Goal: Communication & Community: Answer question/provide support

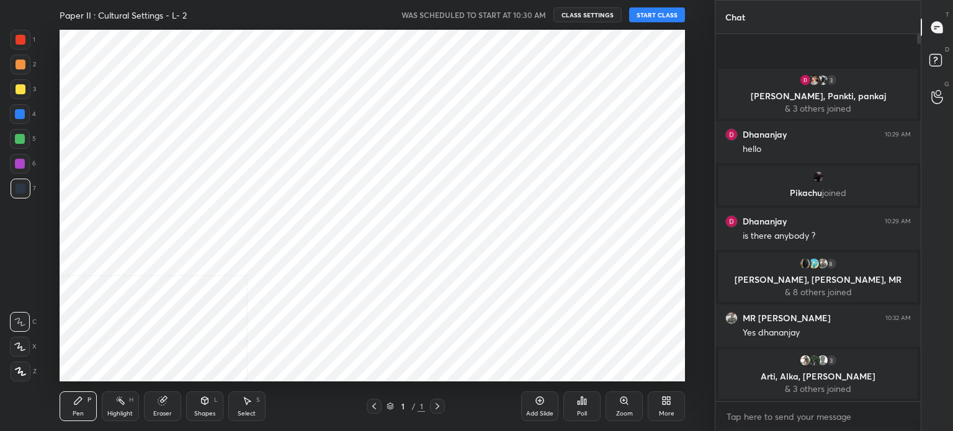
scroll to position [61713, 61400]
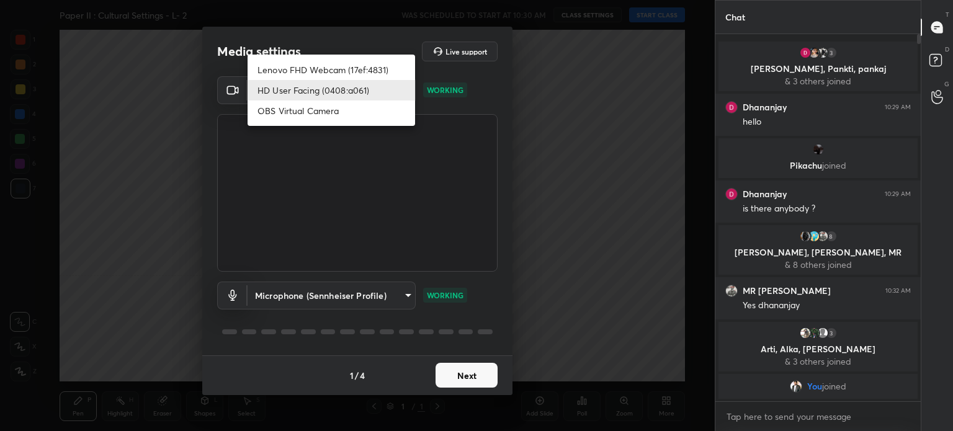
click at [360, 84] on body "1 2 3 4 5 6 7 C X Z C X Z E E Erase all H H Paper II : Cultural Settings - L- 2…" at bounding box center [476, 215] width 953 height 431
click at [354, 65] on li "Lenovo FHD Webcam (17ef:4831)" at bounding box center [332, 70] width 168 height 20
type input "6f0123f829293e86758c1964248aedfdb7f0707f5b00b993dddb8ece2a25a70f"
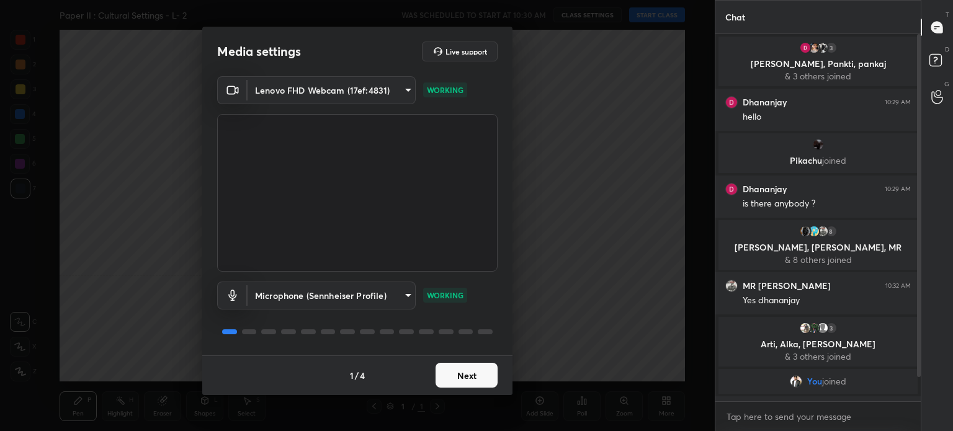
click at [481, 377] on button "Next" at bounding box center [467, 375] width 62 height 25
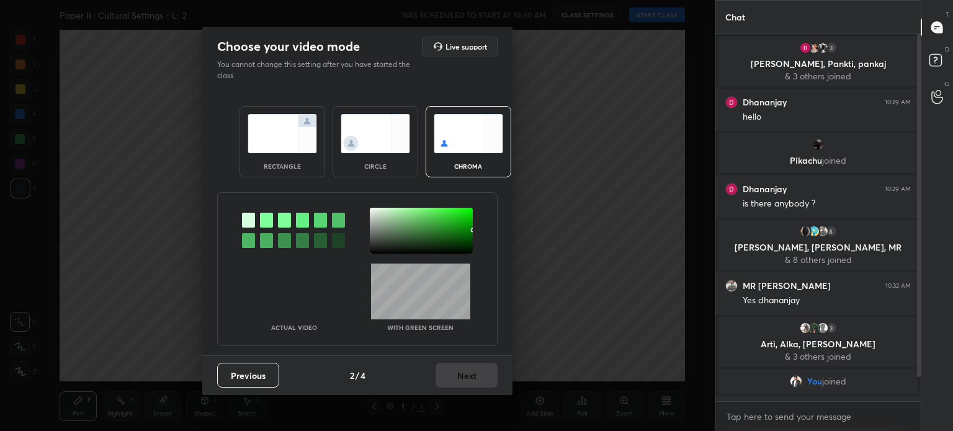
click at [263, 217] on div at bounding box center [266, 220] width 13 height 15
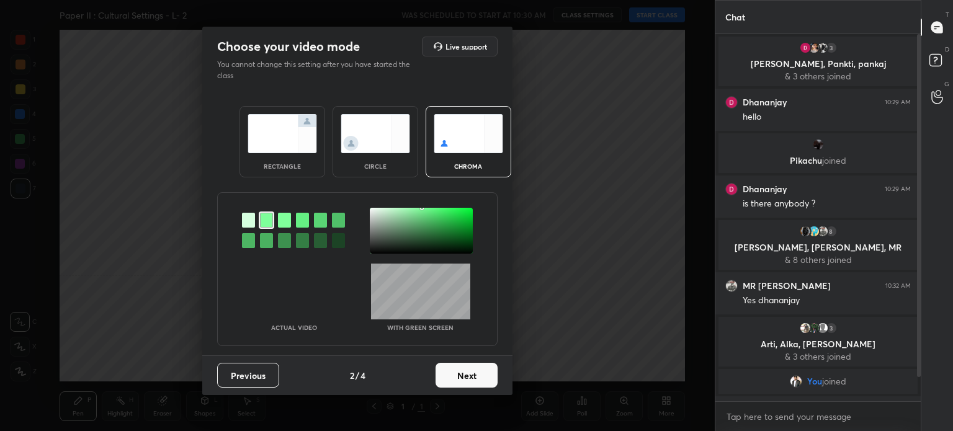
drag, startPoint x: 385, startPoint y: 211, endPoint x: 397, endPoint y: 228, distance: 20.5
click at [387, 210] on div at bounding box center [421, 231] width 103 height 46
click at [463, 374] on button "Next" at bounding box center [467, 375] width 62 height 25
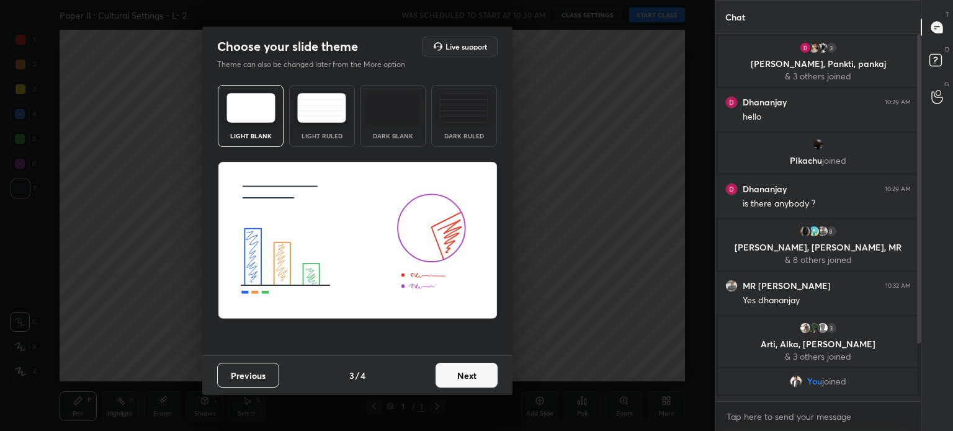
click at [463, 374] on button "Next" at bounding box center [467, 375] width 62 height 25
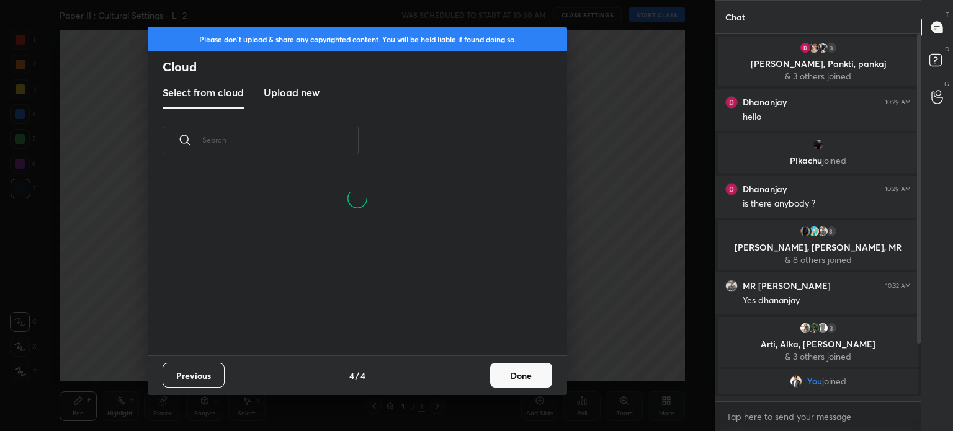
click at [519, 372] on button "Done" at bounding box center [521, 375] width 62 height 25
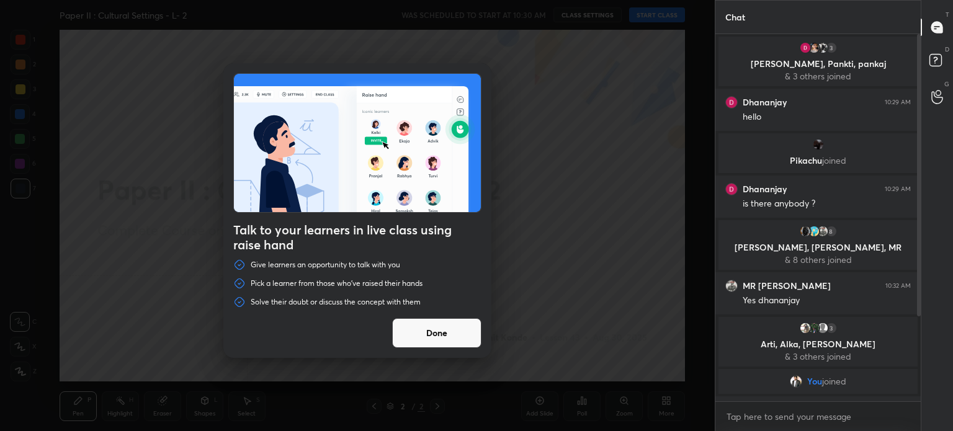
click at [420, 327] on button "Done" at bounding box center [436, 333] width 89 height 30
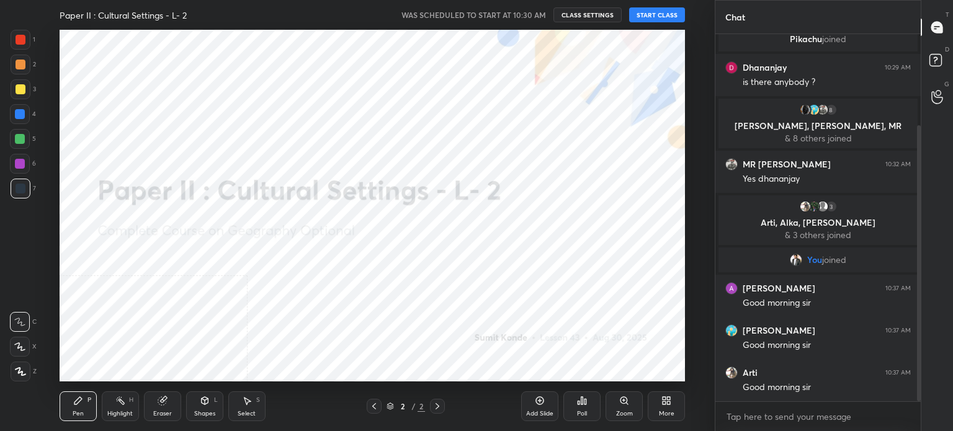
scroll to position [164, 0]
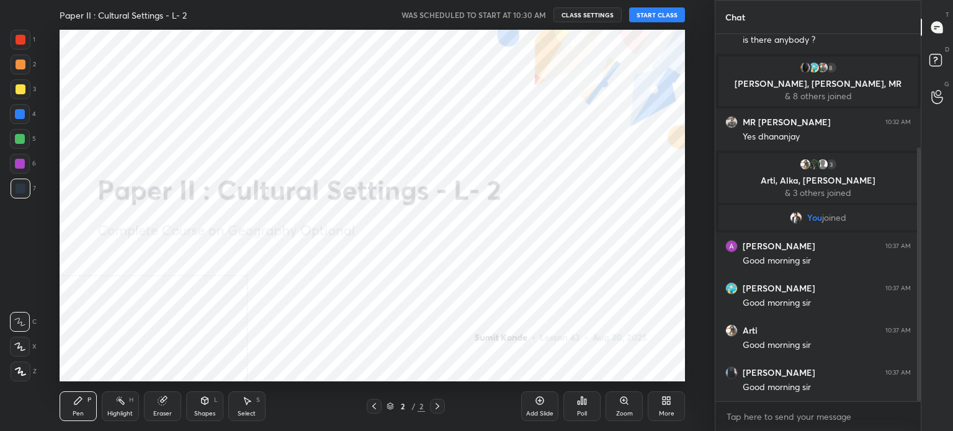
click at [650, 10] on button "START CLASS" at bounding box center [657, 14] width 56 height 15
click at [670, 401] on icon at bounding box center [667, 401] width 10 height 10
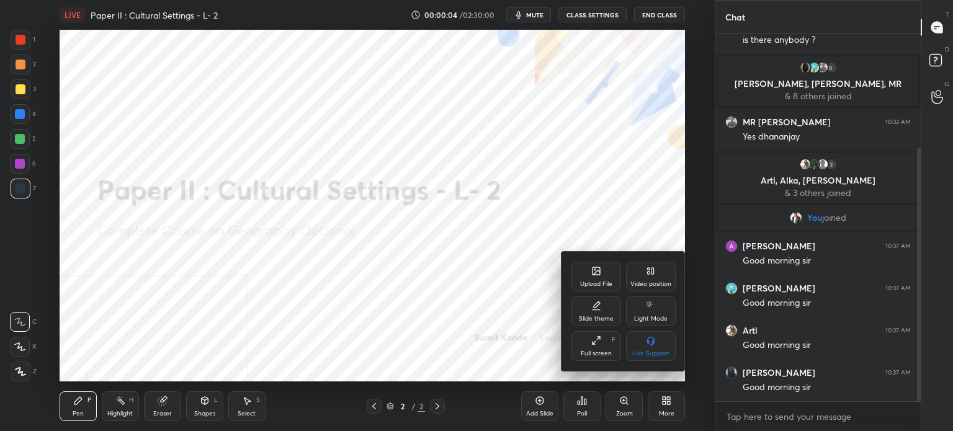
click at [653, 277] on div "Video position" at bounding box center [651, 277] width 50 height 30
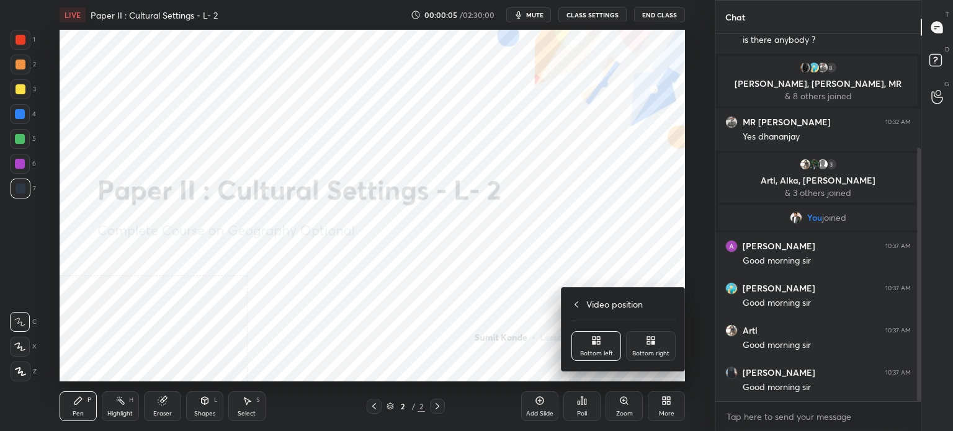
drag, startPoint x: 650, startPoint y: 339, endPoint x: 593, endPoint y: 256, distance: 100.9
click at [650, 339] on icon at bounding box center [651, 341] width 10 height 10
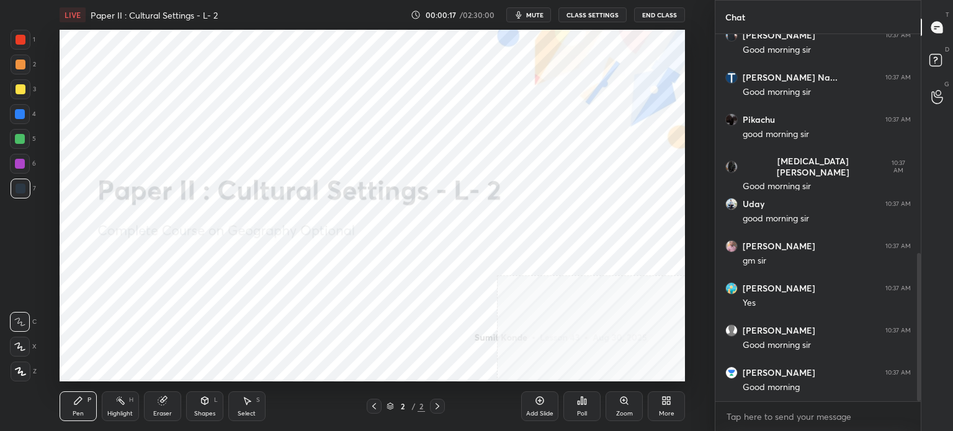
scroll to position [544, 0]
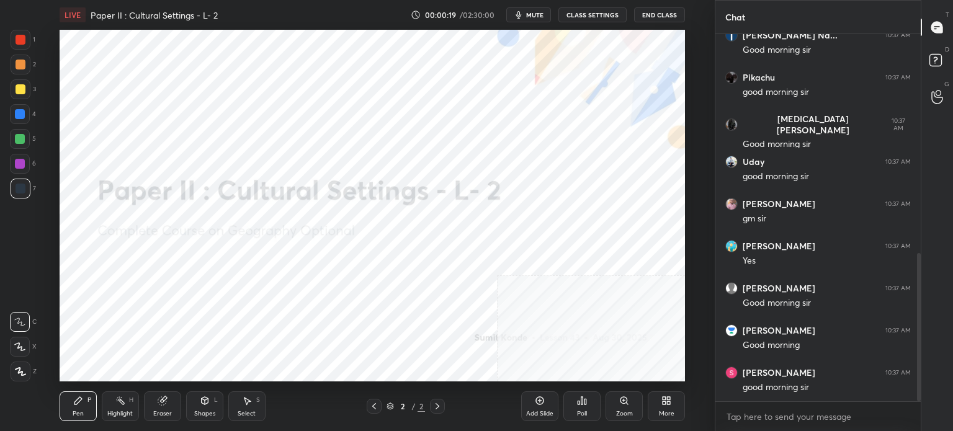
click at [670, 400] on icon at bounding box center [669, 398] width 3 height 3
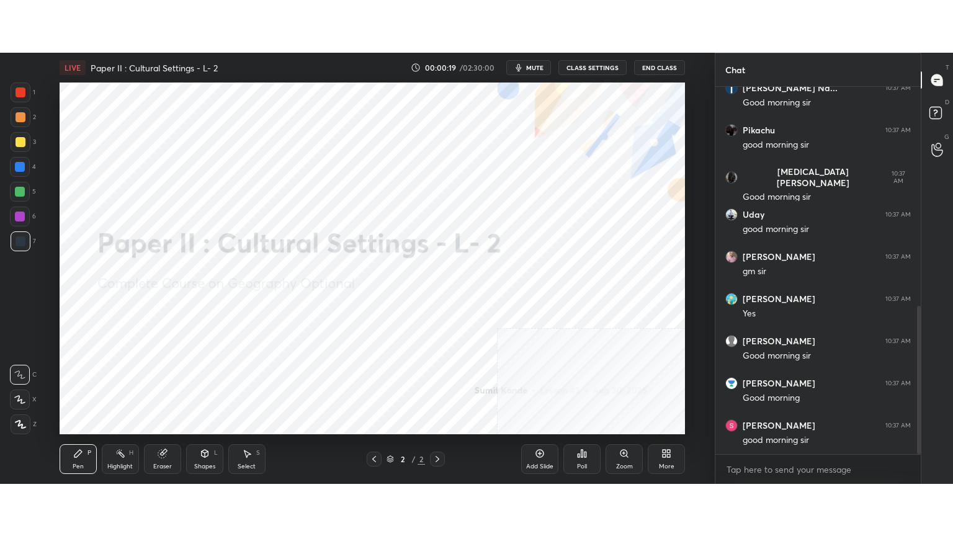
scroll to position [586, 0]
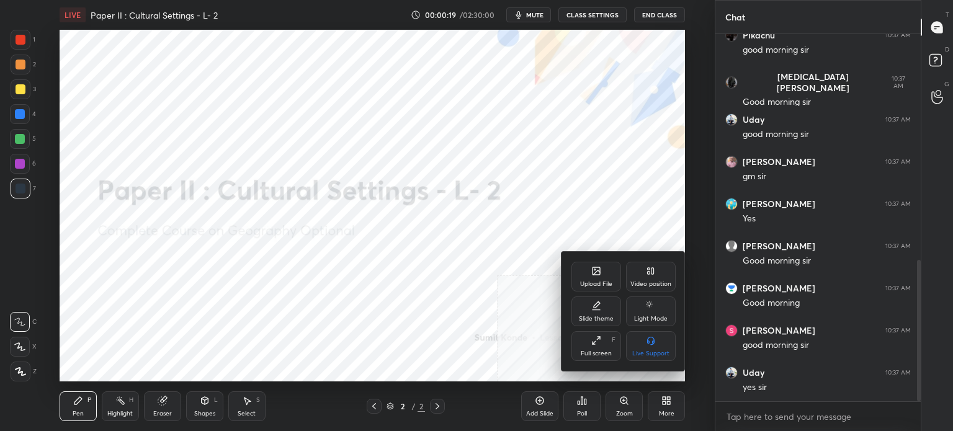
click at [603, 343] on div "Full screen F" at bounding box center [597, 346] width 50 height 30
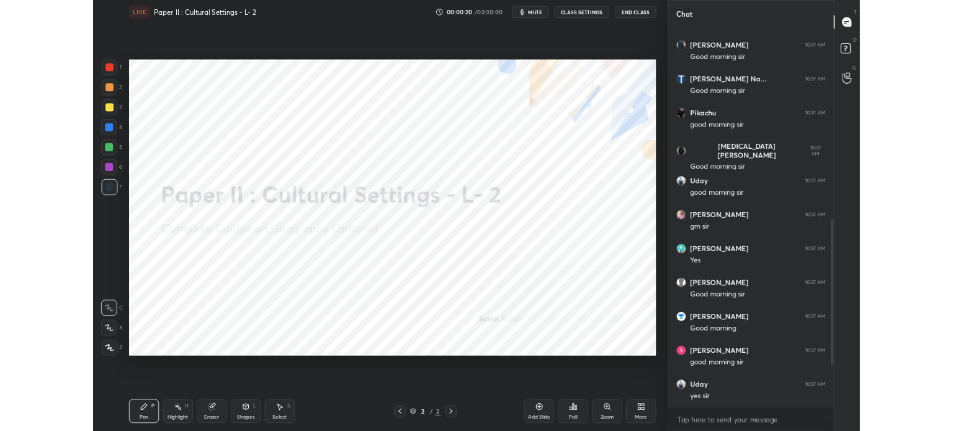
scroll to position [565, 0]
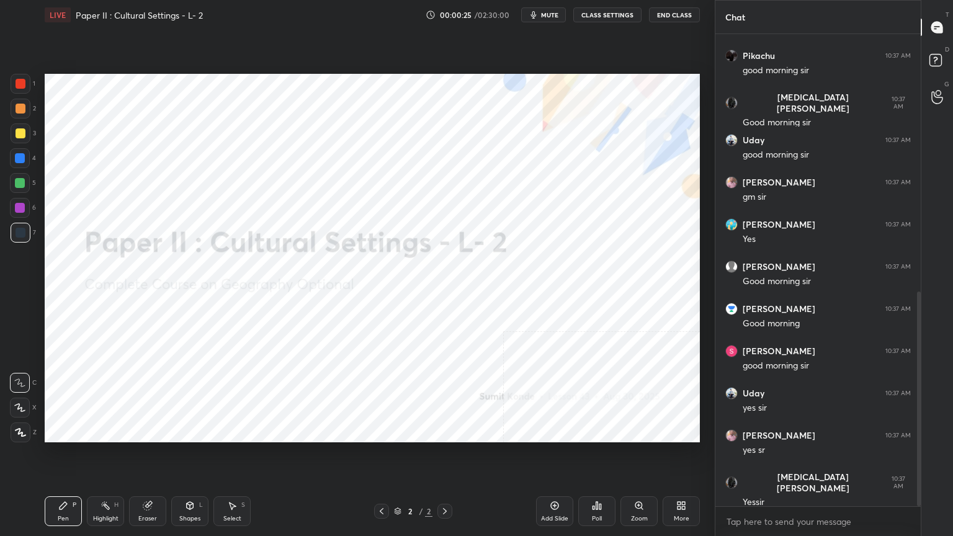
click at [681, 431] on icon at bounding box center [682, 506] width 10 height 10
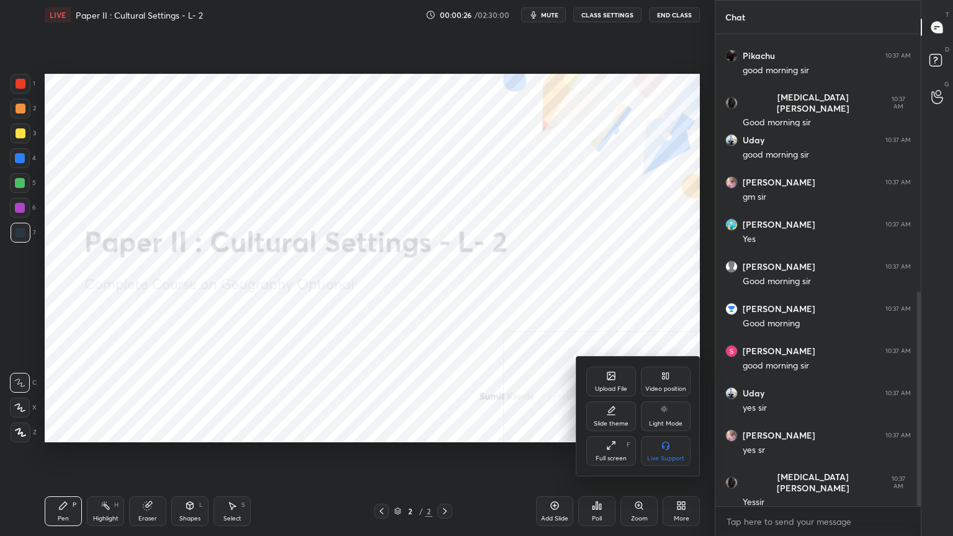
click at [616, 431] on div "Full screen F" at bounding box center [612, 451] width 50 height 30
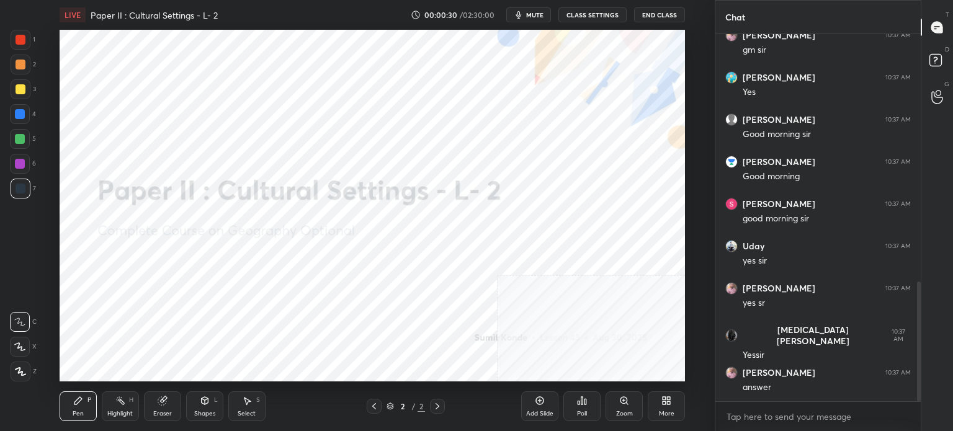
scroll to position [716, 0]
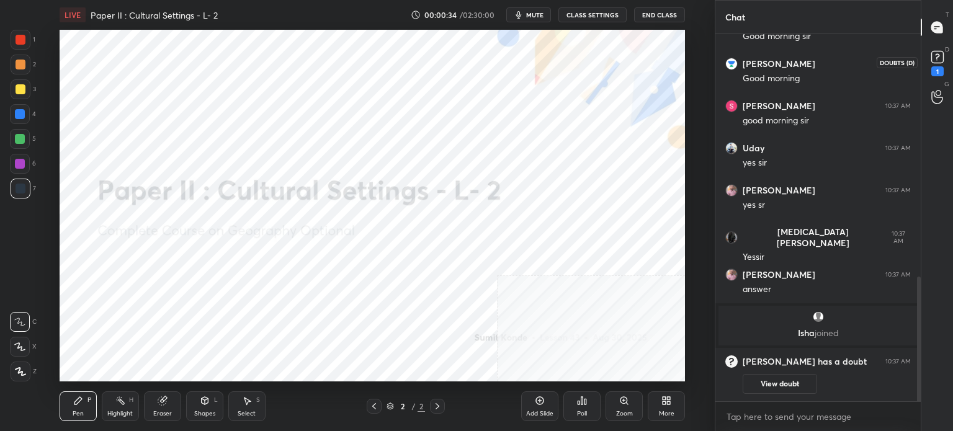
click at [938, 59] on rect at bounding box center [938, 58] width 12 height 12
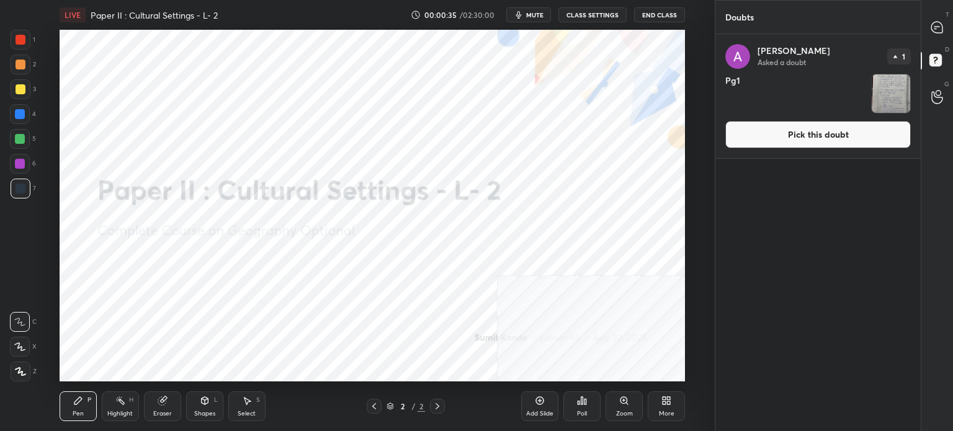
drag, startPoint x: 859, startPoint y: 143, endPoint x: 829, endPoint y: 145, distance: 29.8
click at [859, 143] on button "Pick this doubt" at bounding box center [819, 134] width 186 height 27
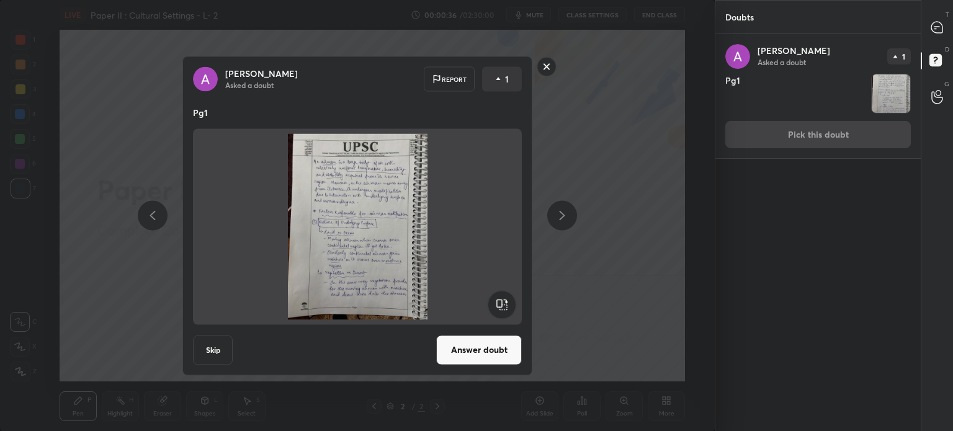
click at [479, 356] on button "Answer doubt" at bounding box center [479, 350] width 86 height 30
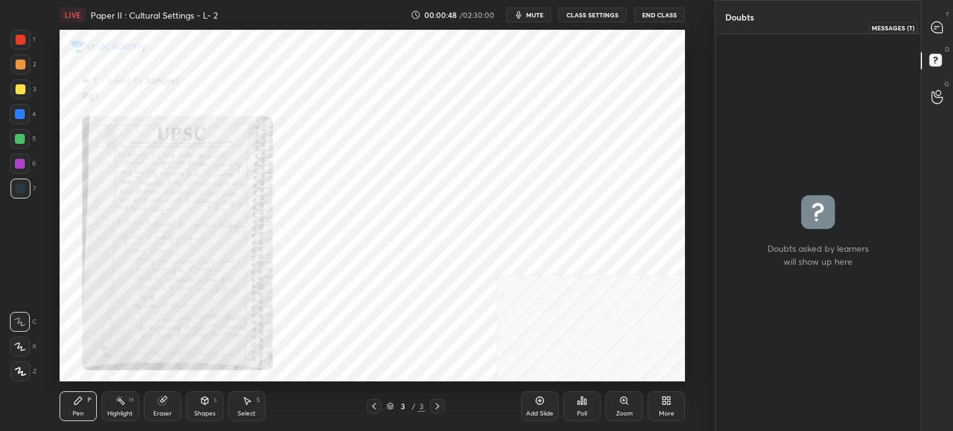
click at [938, 32] on icon at bounding box center [937, 27] width 11 height 11
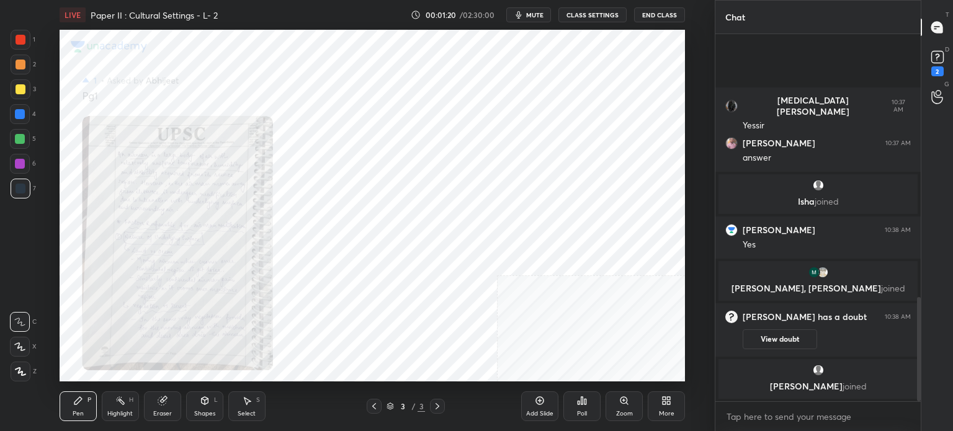
scroll to position [924, 0]
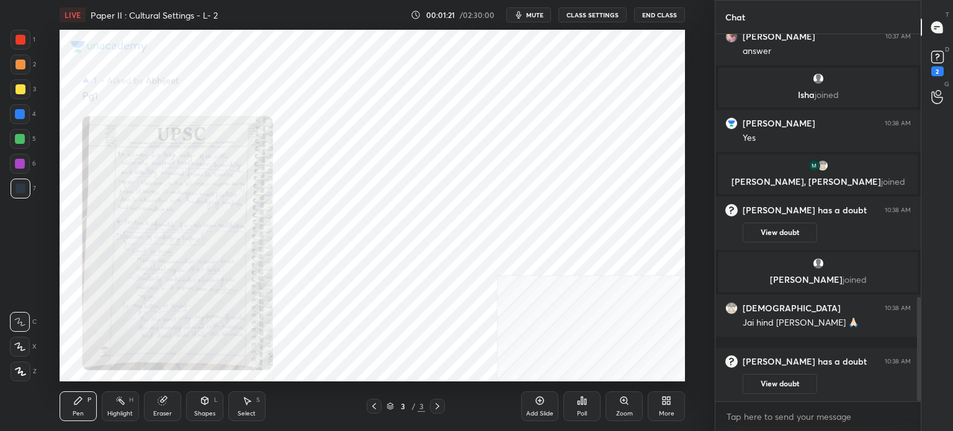
click at [665, 399] on icon at bounding box center [664, 398] width 3 height 3
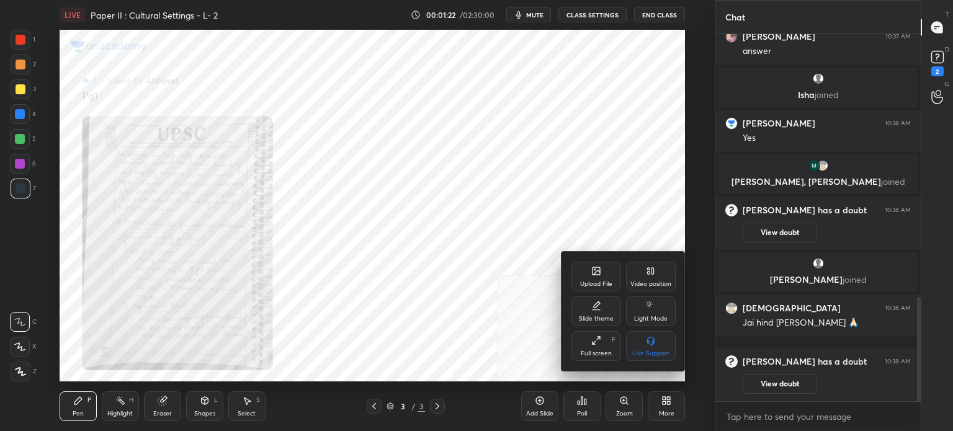
click at [601, 271] on icon at bounding box center [596, 271] width 10 height 10
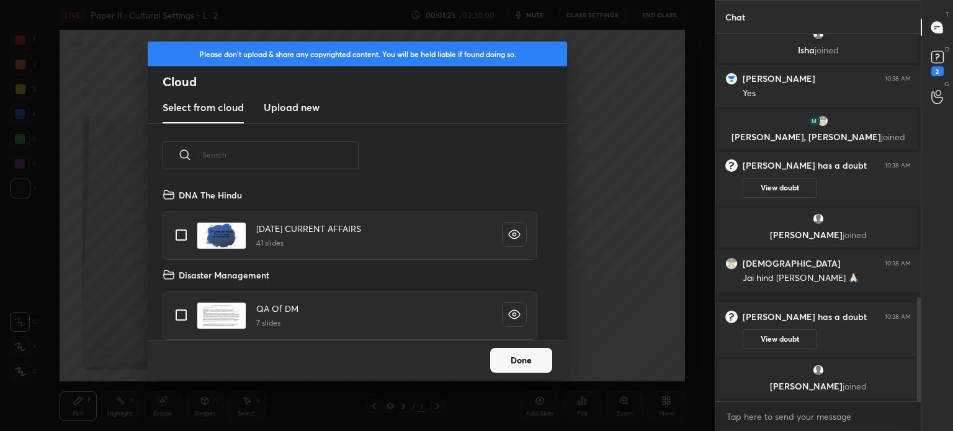
click at [279, 104] on h3 "Upload new" at bounding box center [292, 107] width 56 height 15
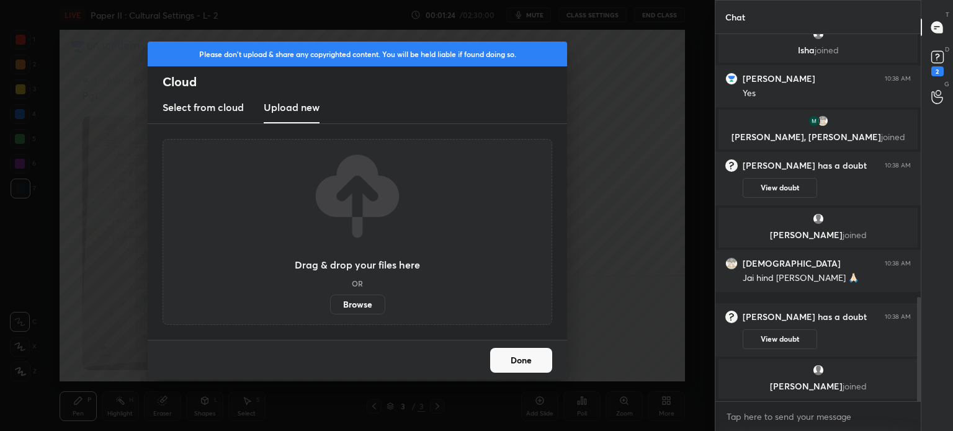
click at [345, 295] on label "Browse" at bounding box center [357, 305] width 55 height 20
click at [330, 295] on input "Browse" at bounding box center [330, 305] width 0 height 20
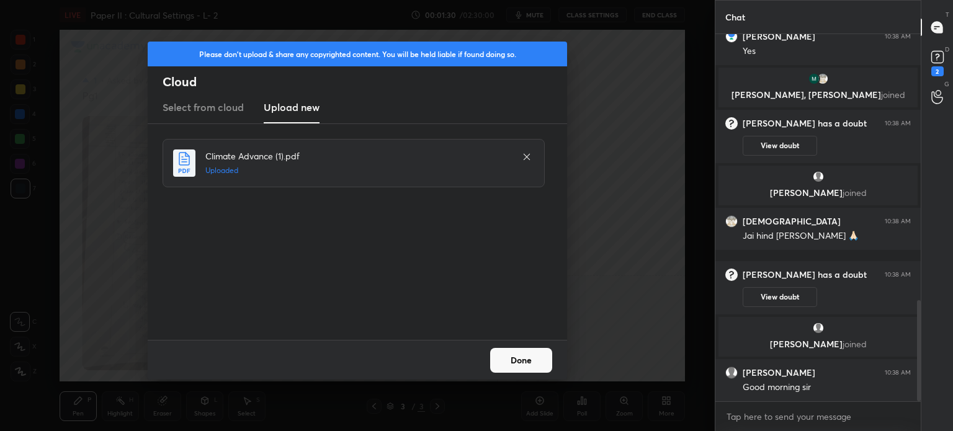
click at [532, 356] on button "Done" at bounding box center [521, 360] width 62 height 25
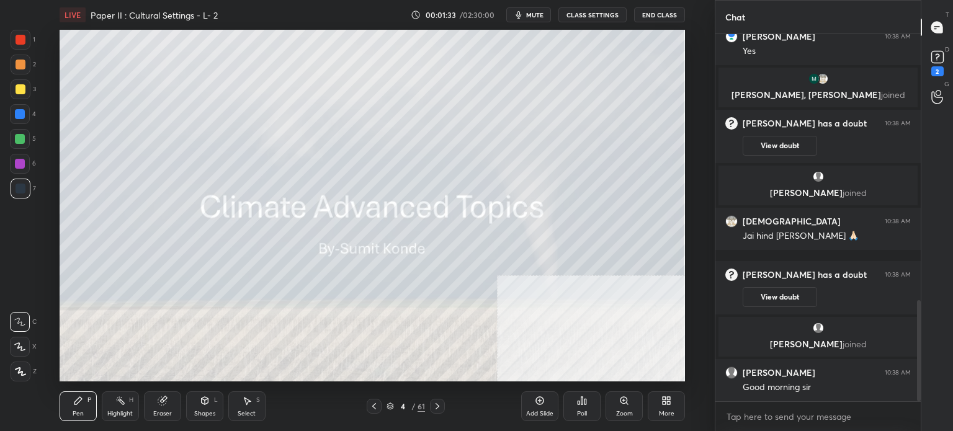
click at [379, 408] on icon at bounding box center [374, 407] width 10 height 10
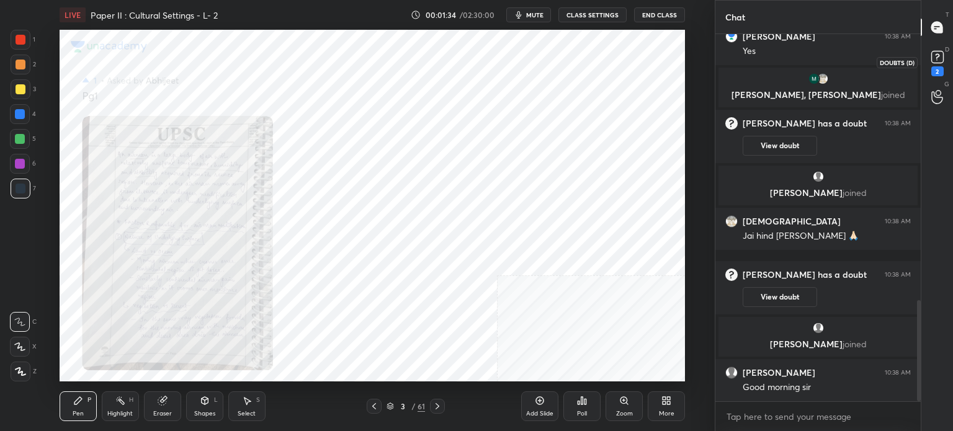
click at [935, 61] on rect at bounding box center [938, 58] width 12 height 12
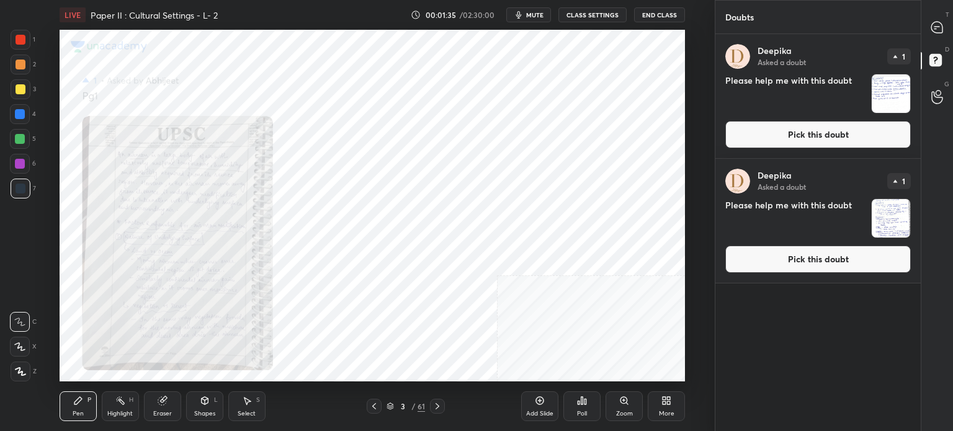
click at [781, 138] on button "Pick this doubt" at bounding box center [819, 134] width 186 height 27
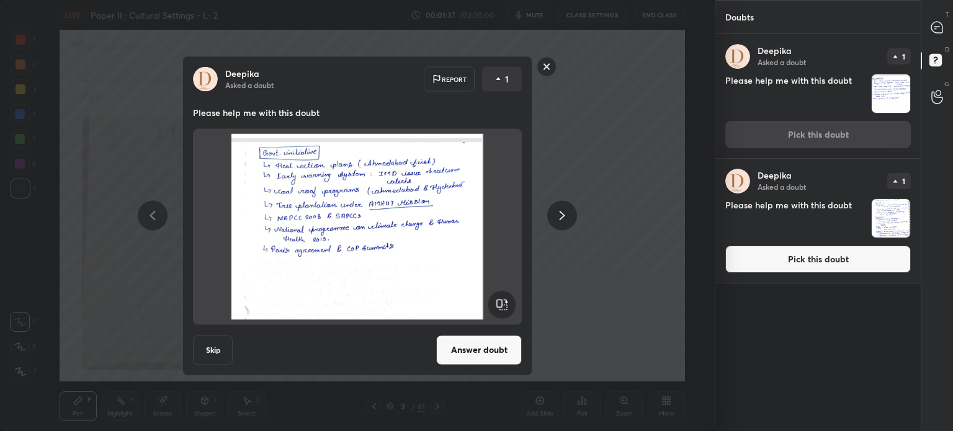
click at [449, 349] on button "Answer doubt" at bounding box center [479, 350] width 86 height 30
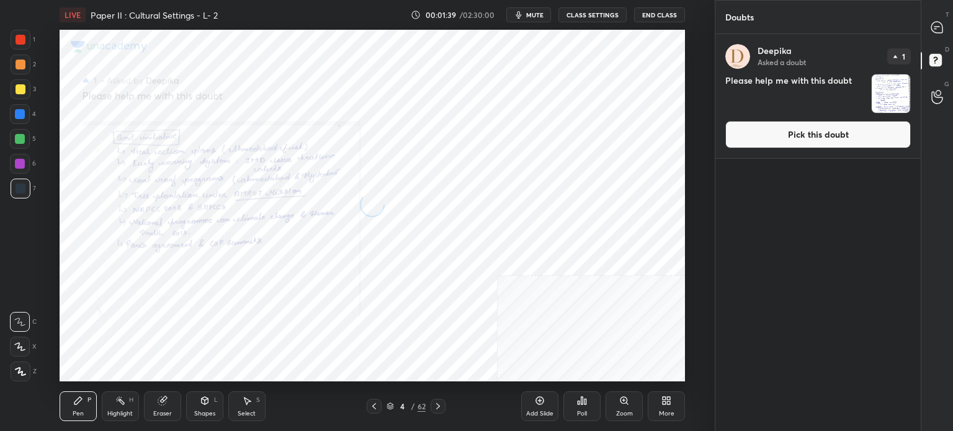
click at [817, 133] on button "Pick this doubt" at bounding box center [819, 134] width 186 height 27
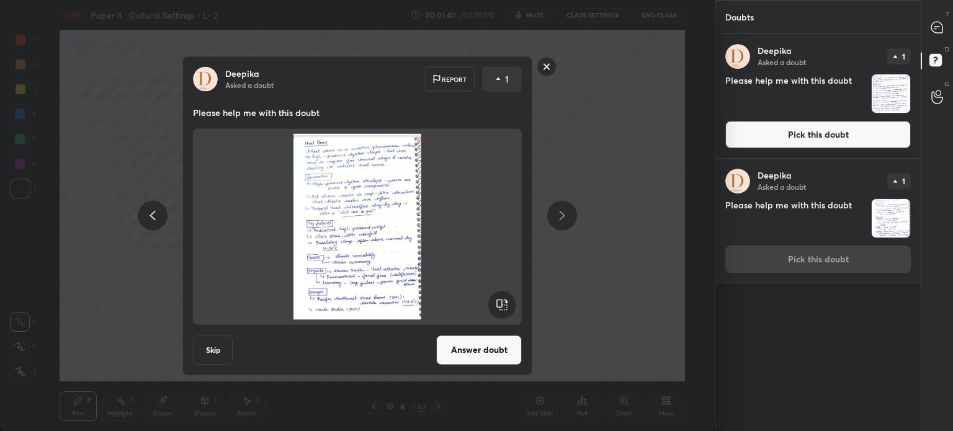
click at [499, 347] on button "Answer doubt" at bounding box center [479, 350] width 86 height 30
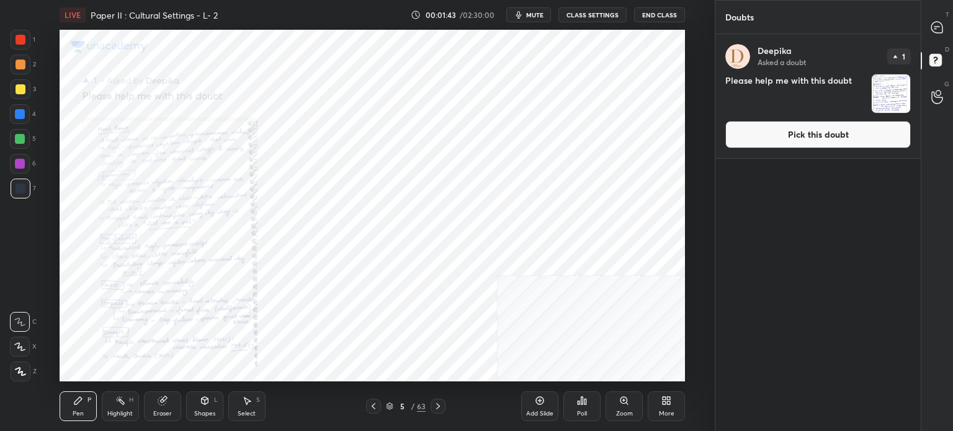
click at [801, 137] on button "Pick this doubt" at bounding box center [819, 134] width 186 height 27
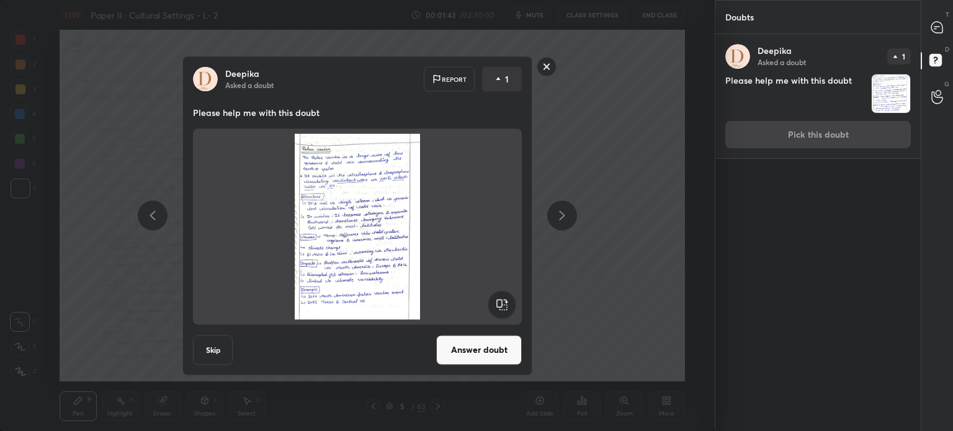
click at [503, 352] on button "Answer doubt" at bounding box center [479, 350] width 86 height 30
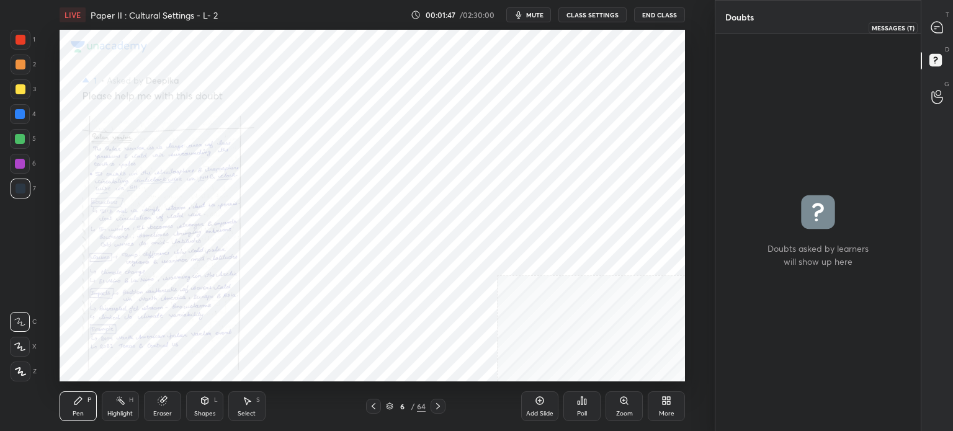
click at [943, 24] on icon at bounding box center [937, 27] width 13 height 13
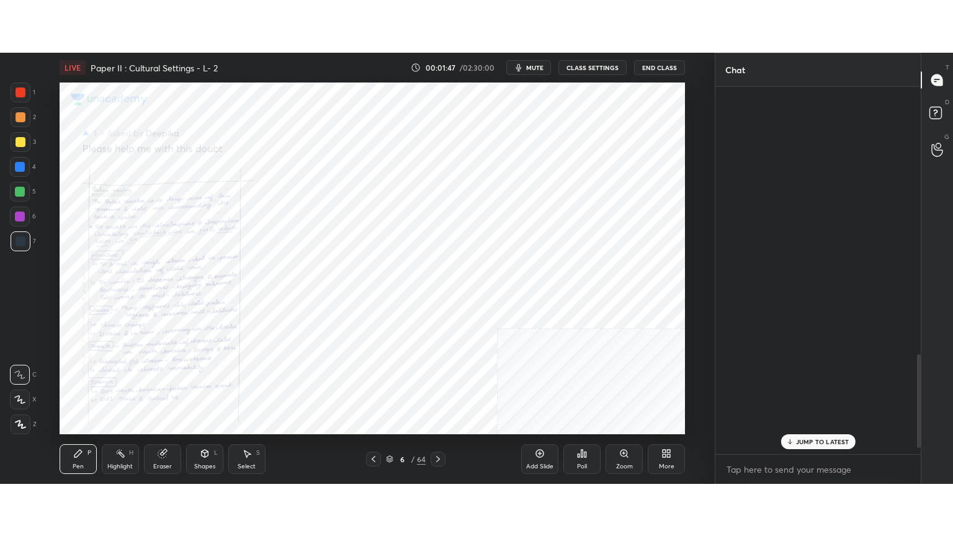
scroll to position [364, 202]
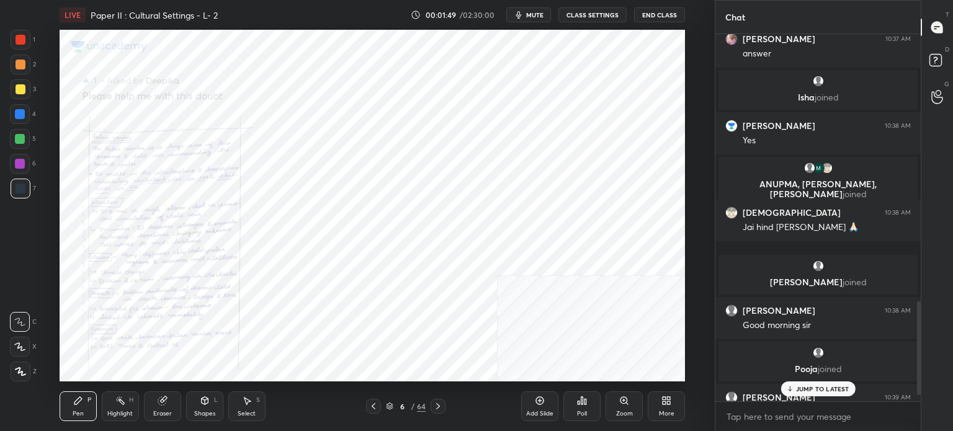
click at [668, 395] on div "More" at bounding box center [666, 407] width 37 height 30
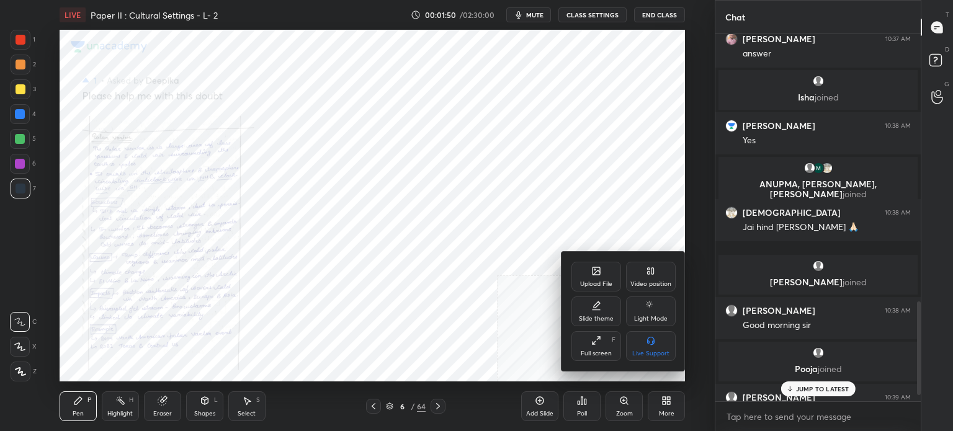
drag, startPoint x: 591, startPoint y: 345, endPoint x: 591, endPoint y: 420, distance: 74.5
click at [591, 344] on icon at bounding box center [596, 341] width 10 height 10
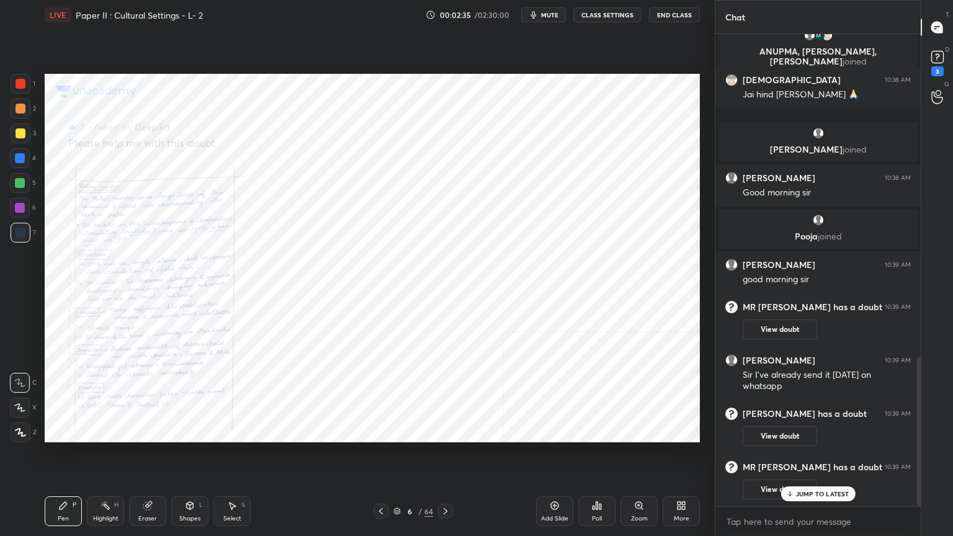
scroll to position [965, 0]
click at [22, 82] on div at bounding box center [21, 84] width 10 height 10
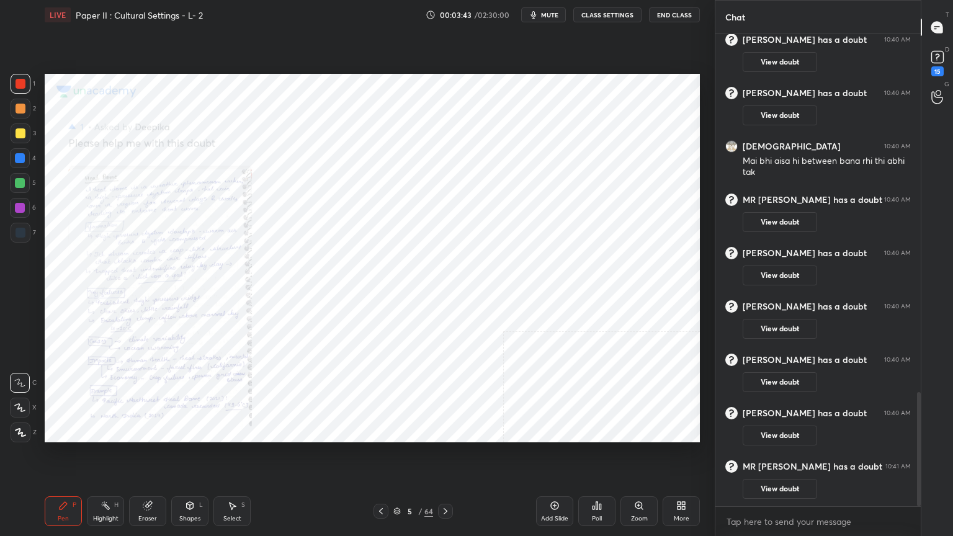
scroll to position [1591, 0]
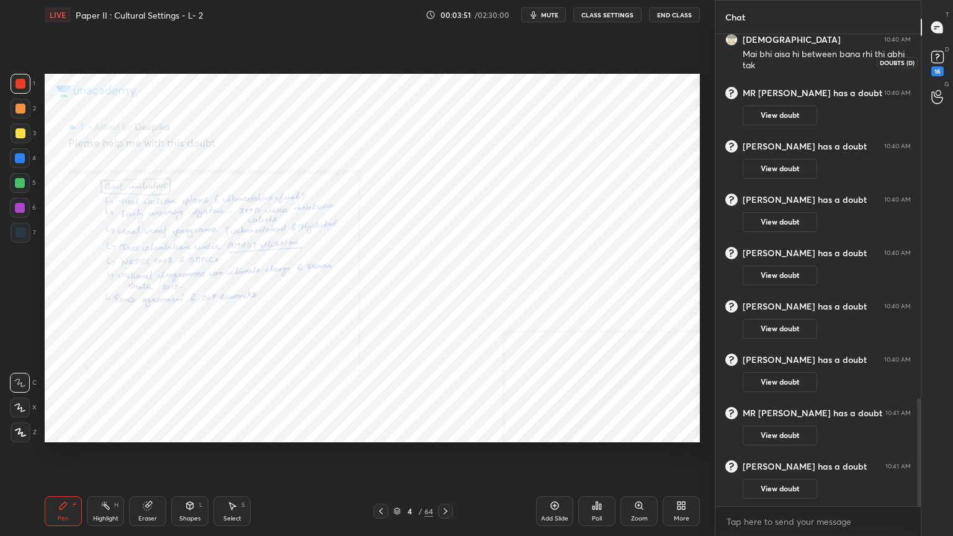
click at [938, 62] on rect at bounding box center [938, 58] width 12 height 12
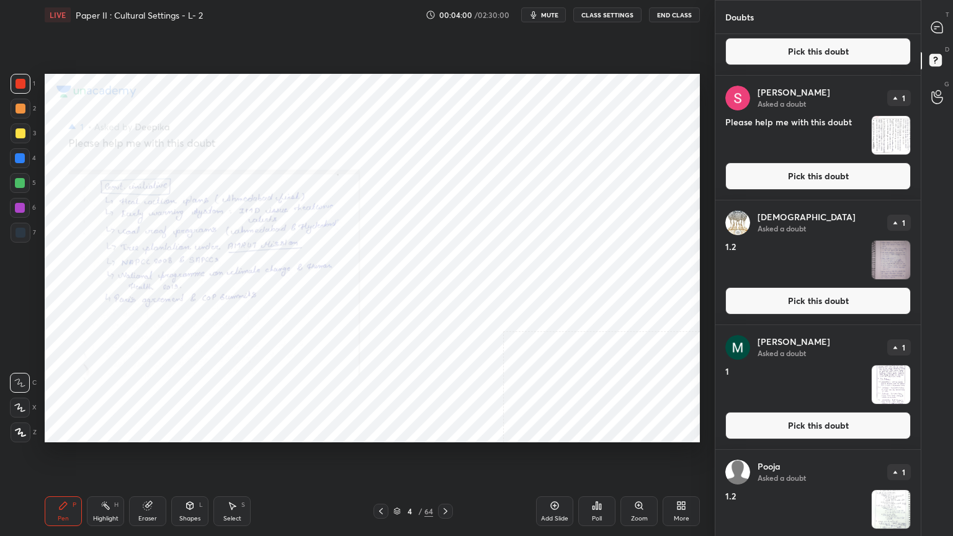
scroll to position [372, 0]
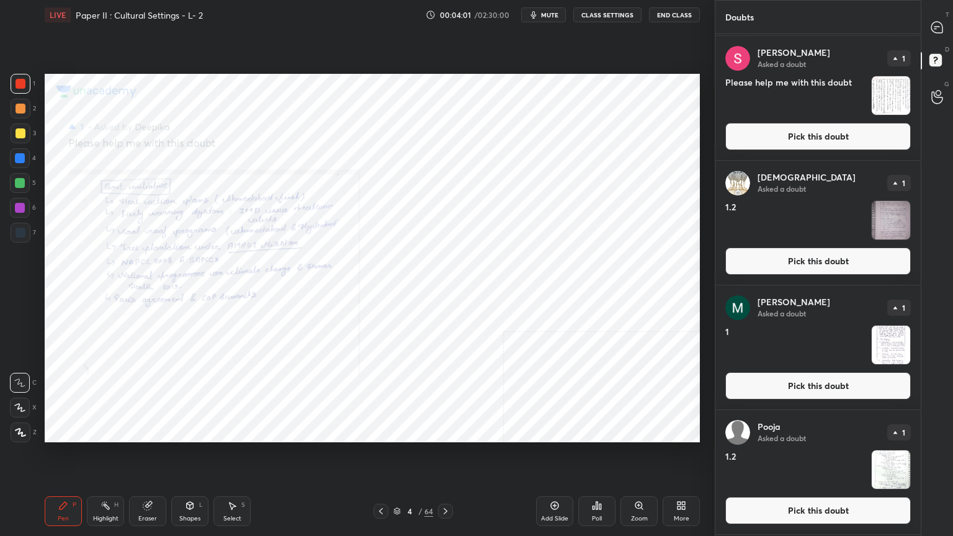
click at [791, 377] on button "Pick this doubt" at bounding box center [819, 385] width 186 height 27
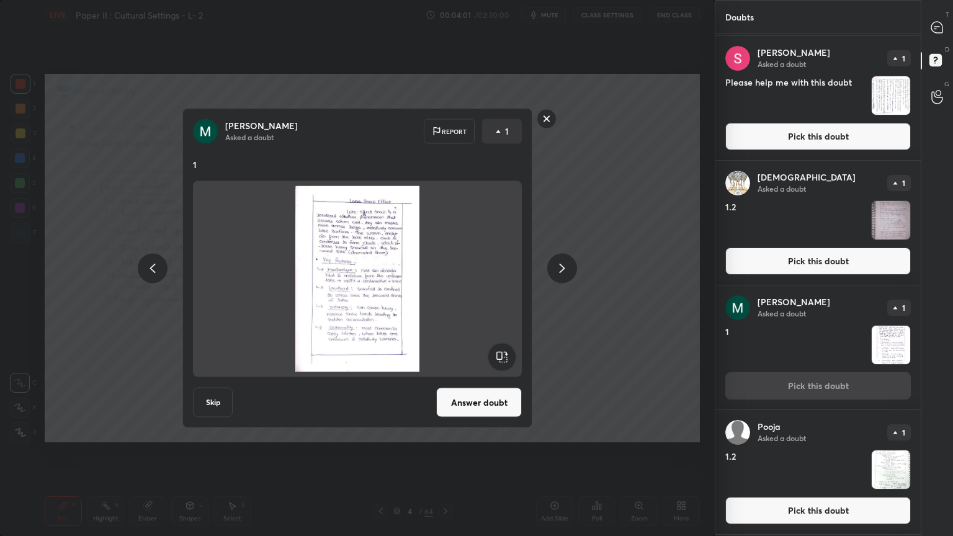
click at [492, 390] on button "Answer doubt" at bounding box center [479, 403] width 86 height 30
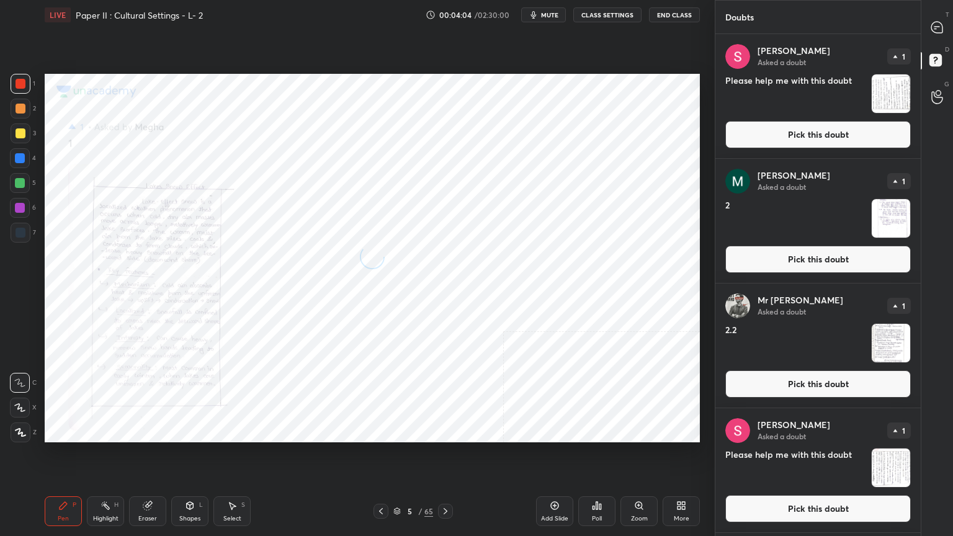
drag, startPoint x: 794, startPoint y: 256, endPoint x: 786, endPoint y: 261, distance: 8.6
click at [794, 256] on button "Pick this doubt" at bounding box center [819, 259] width 186 height 27
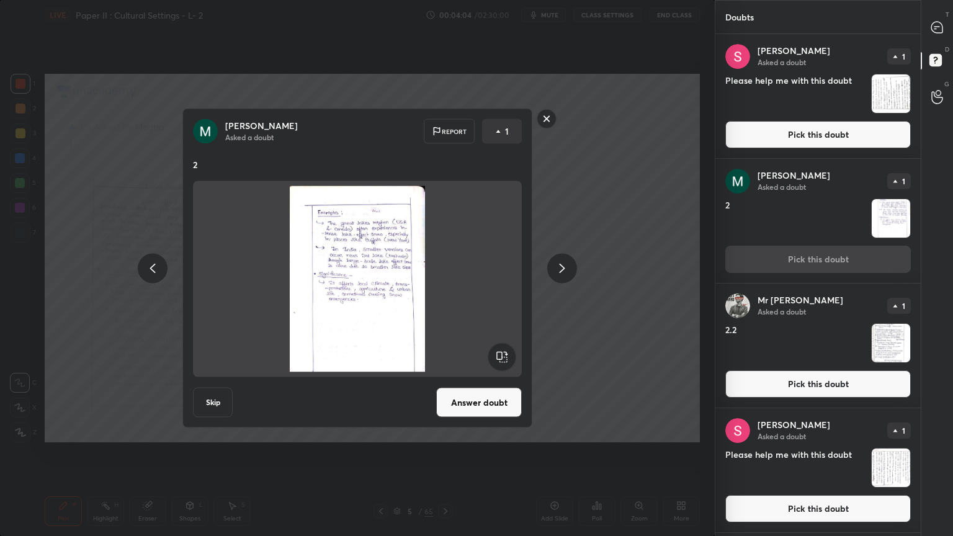
click at [500, 398] on button "Answer doubt" at bounding box center [479, 403] width 86 height 30
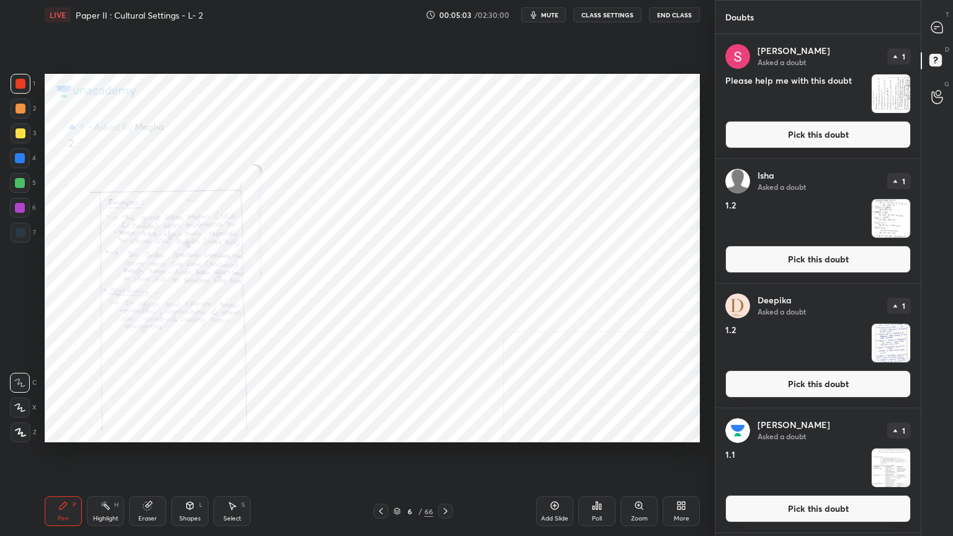
click at [817, 431] on button "Pick this doubt" at bounding box center [819, 508] width 186 height 27
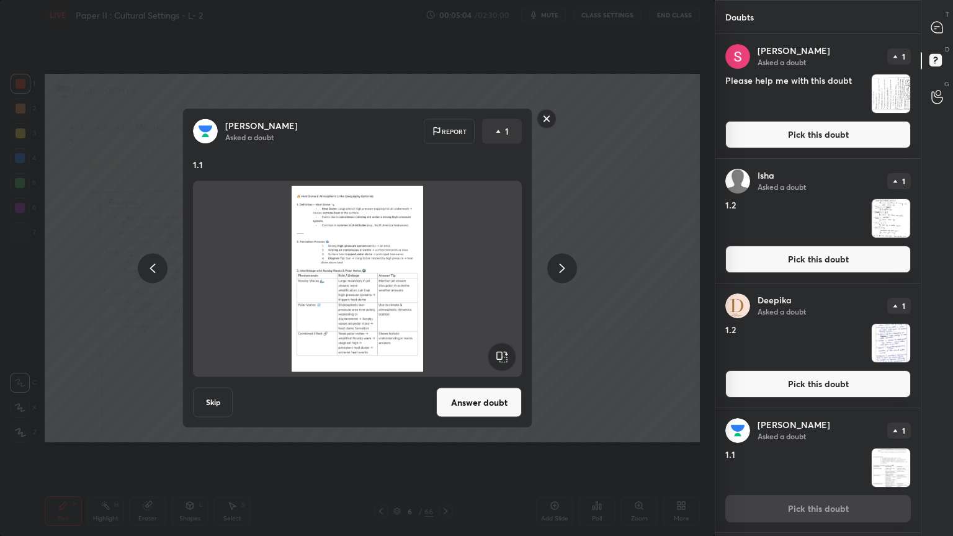
click at [487, 395] on button "Answer doubt" at bounding box center [479, 403] width 86 height 30
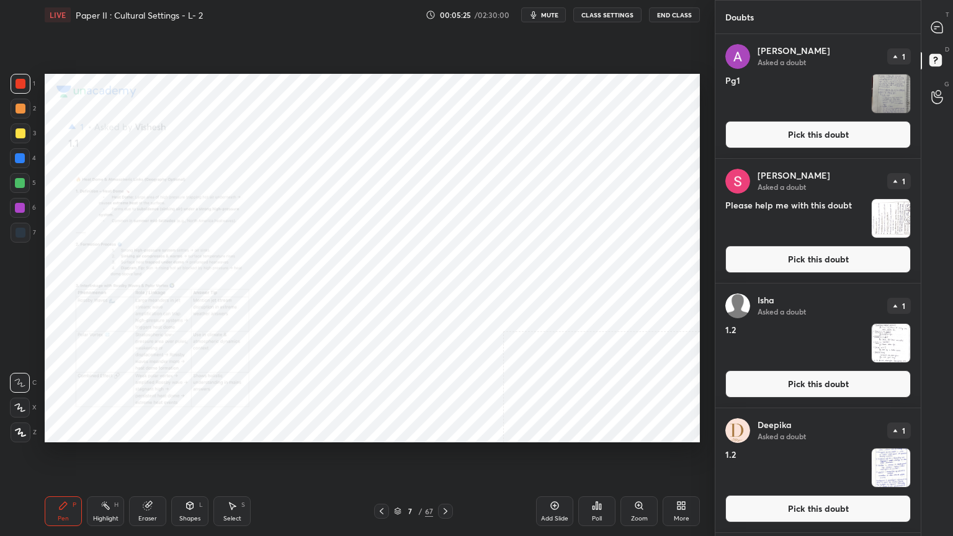
click at [645, 431] on div "Zoom" at bounding box center [639, 512] width 37 height 30
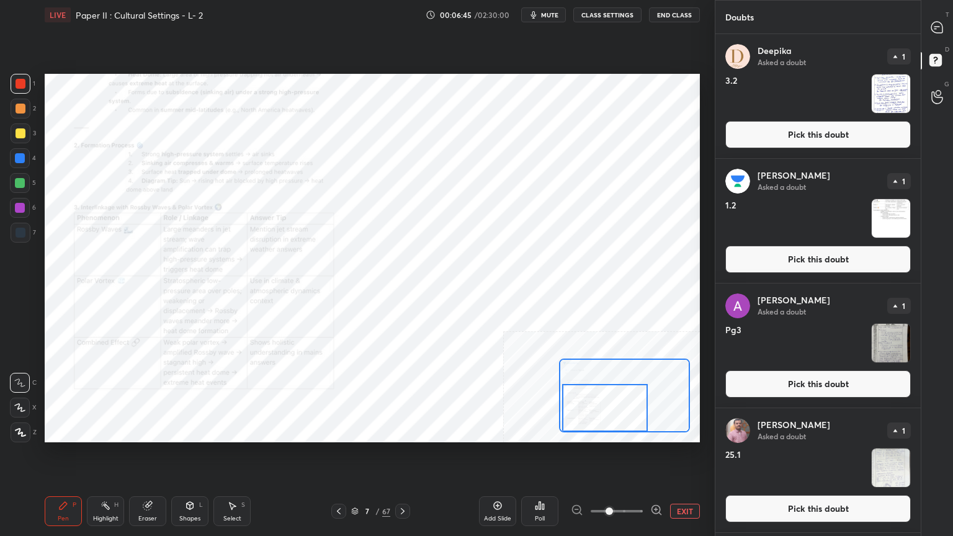
click at [776, 139] on button "Pick this doubt" at bounding box center [819, 134] width 186 height 27
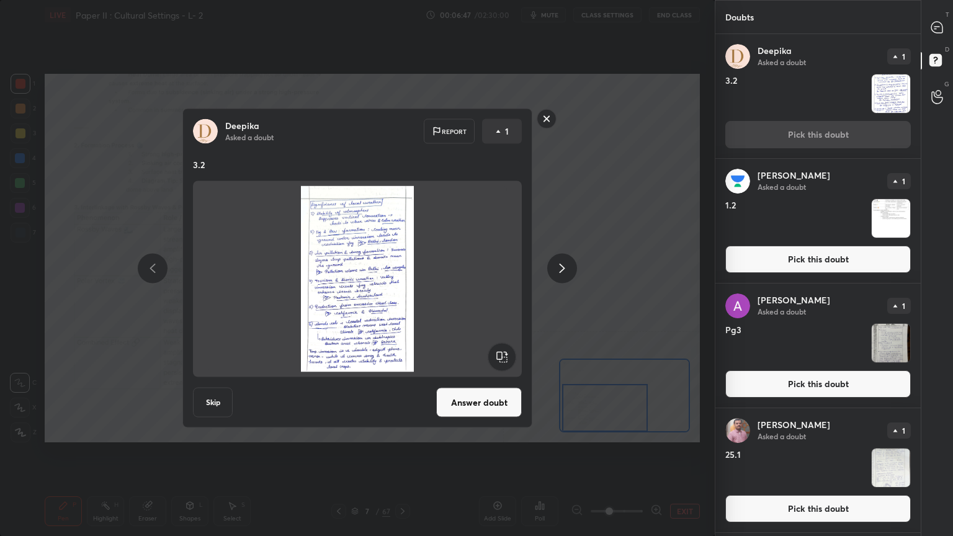
click at [546, 119] on rect at bounding box center [546, 118] width 19 height 19
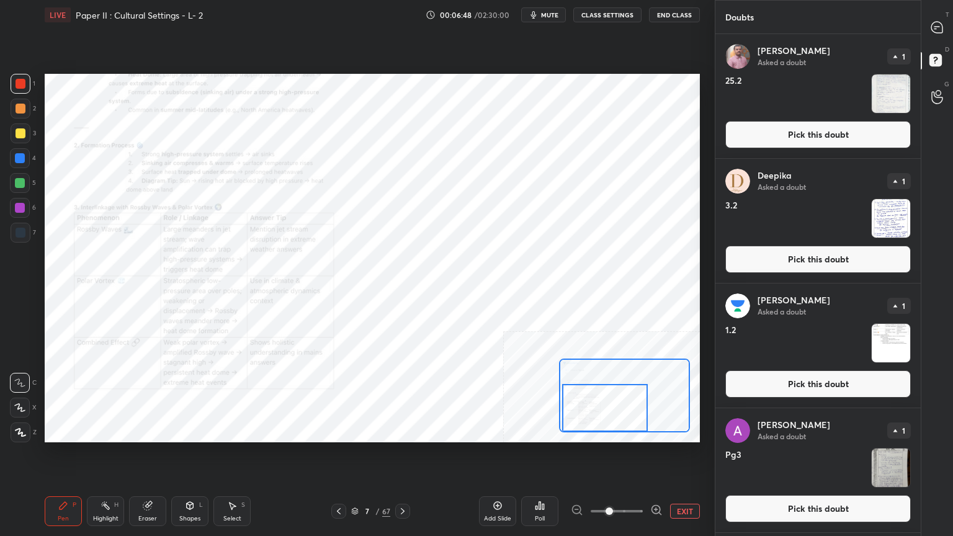
click at [741, 392] on button "Pick this doubt" at bounding box center [819, 384] width 186 height 27
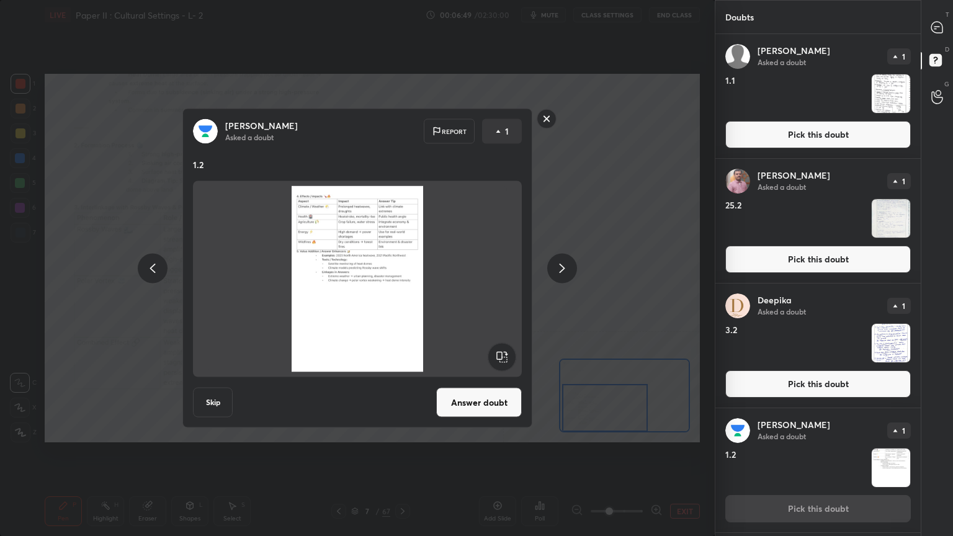
click at [478, 407] on button "Answer doubt" at bounding box center [479, 403] width 86 height 30
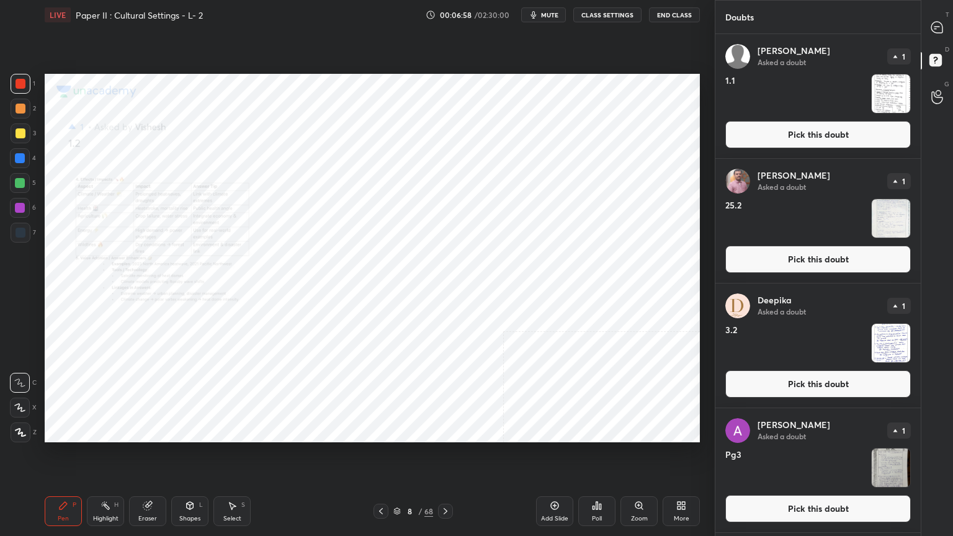
click at [754, 132] on button "Pick this doubt" at bounding box center [819, 134] width 186 height 27
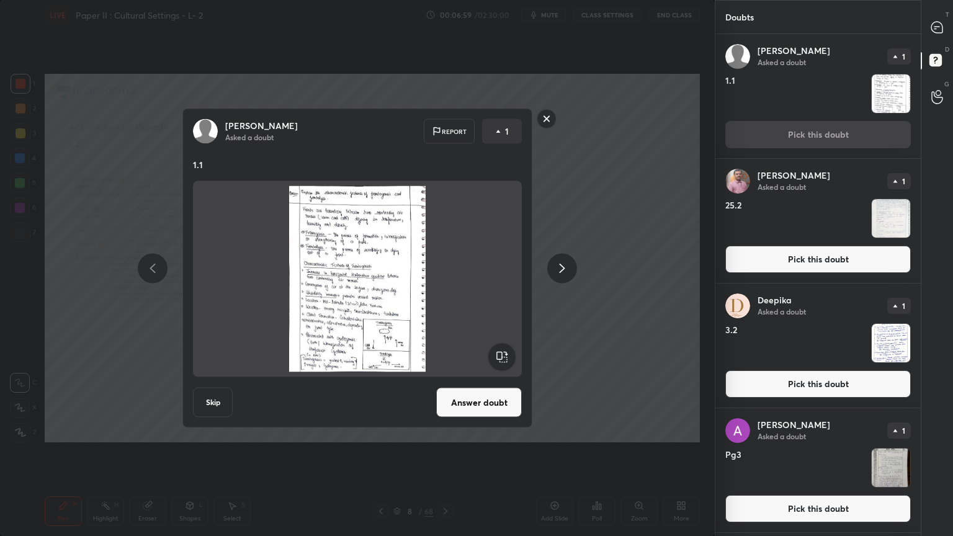
click at [483, 405] on button "Answer doubt" at bounding box center [479, 403] width 86 height 30
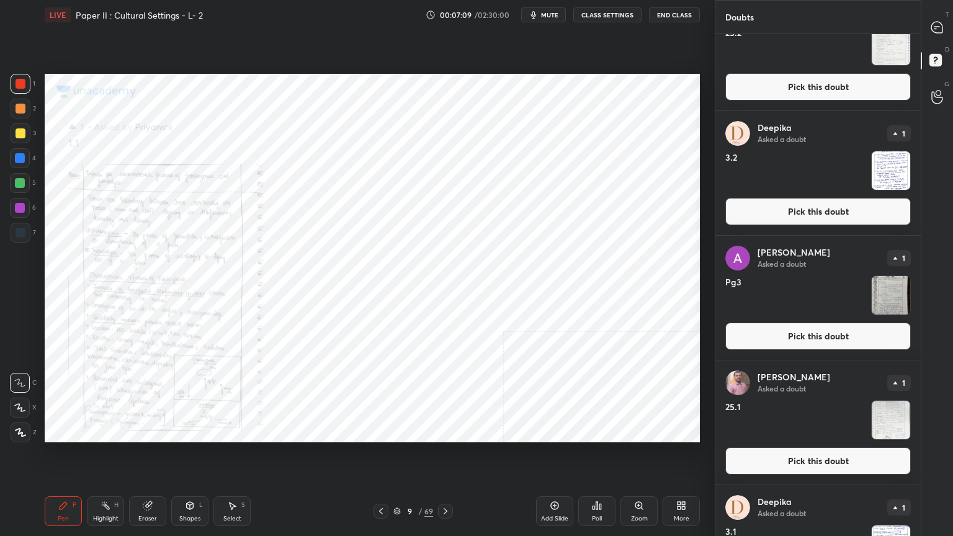
scroll to position [310, 0]
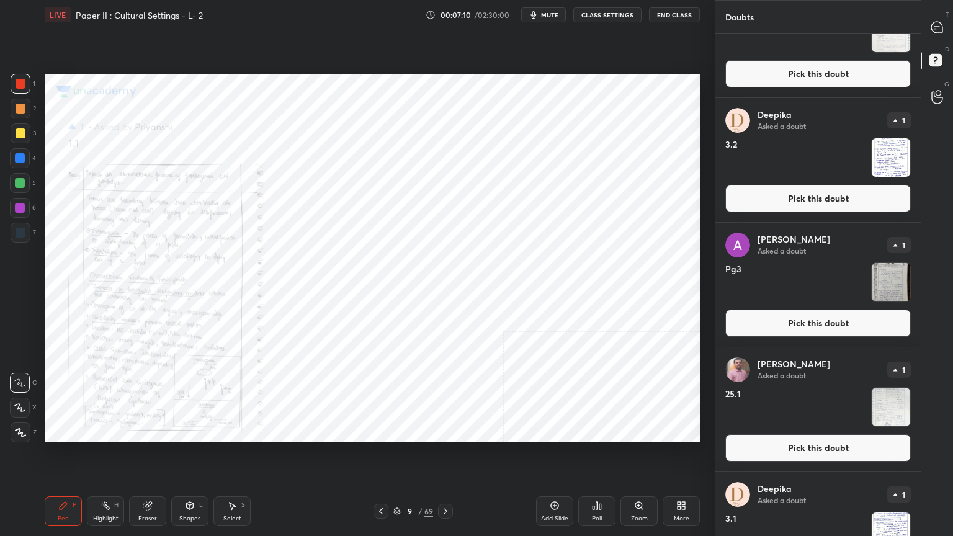
click at [776, 192] on button "Pick this doubt" at bounding box center [819, 198] width 186 height 27
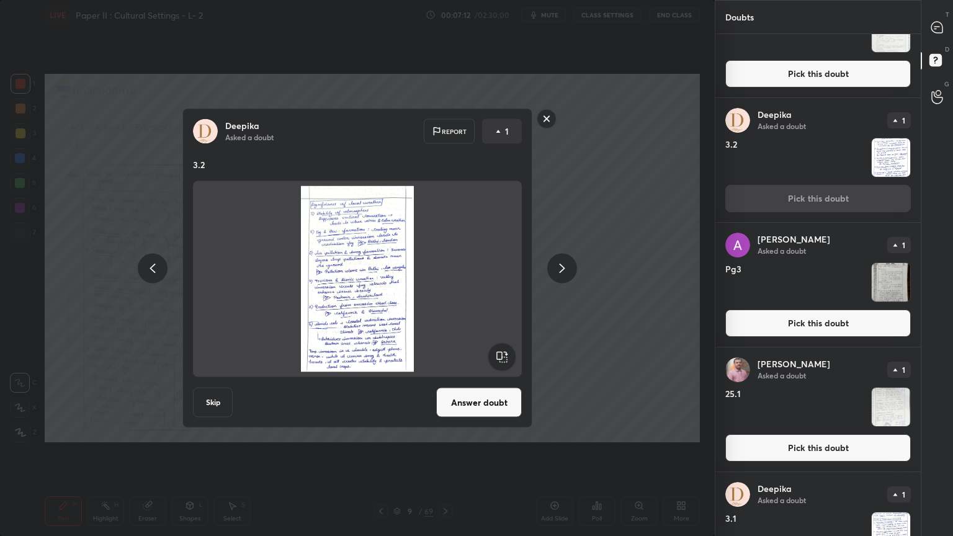
click at [539, 112] on icon at bounding box center [547, 119] width 20 height 20
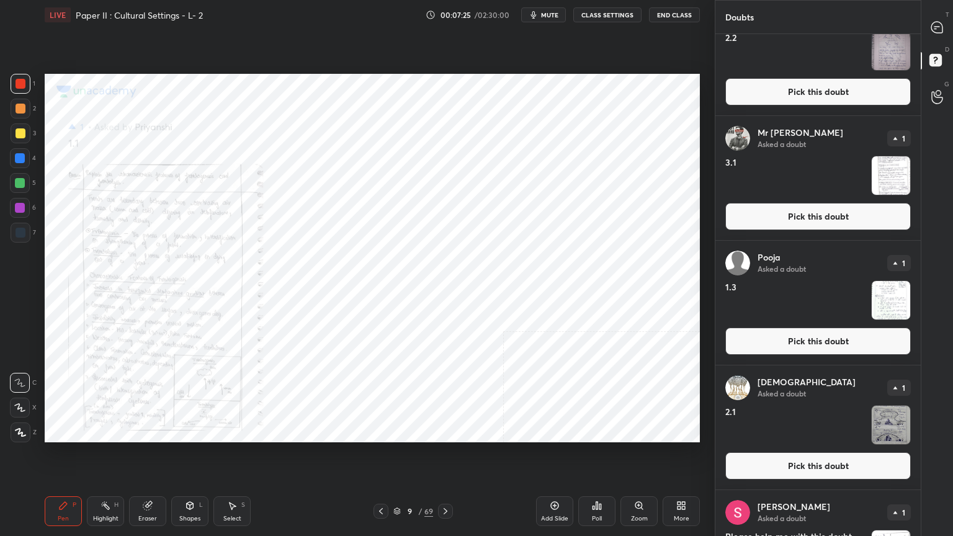
scroll to position [3476, 0]
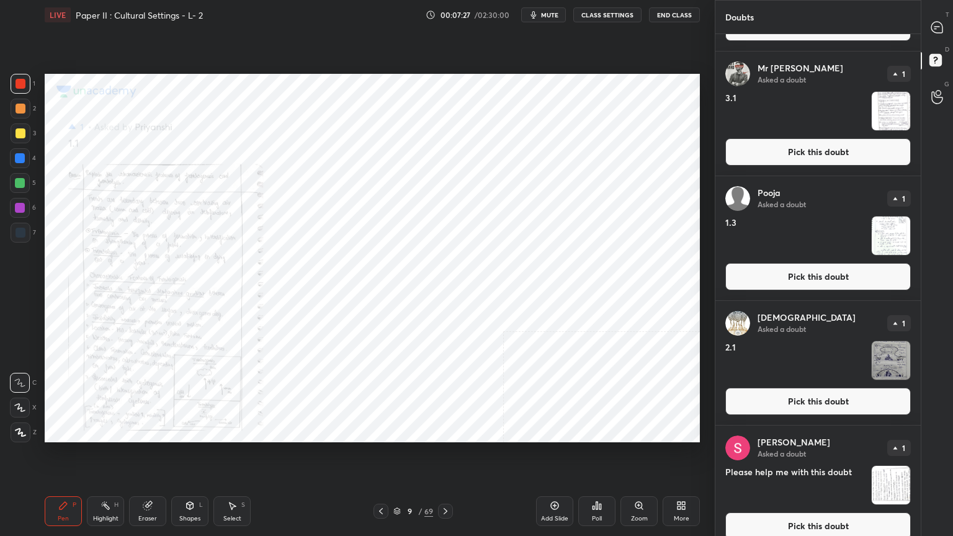
click at [742, 167] on div "Mr [PERSON_NAME] Asked a doubt 1 3.1 Pick this doubt" at bounding box center [818, 114] width 205 height 124
click at [739, 156] on button "Pick this doubt" at bounding box center [819, 151] width 186 height 27
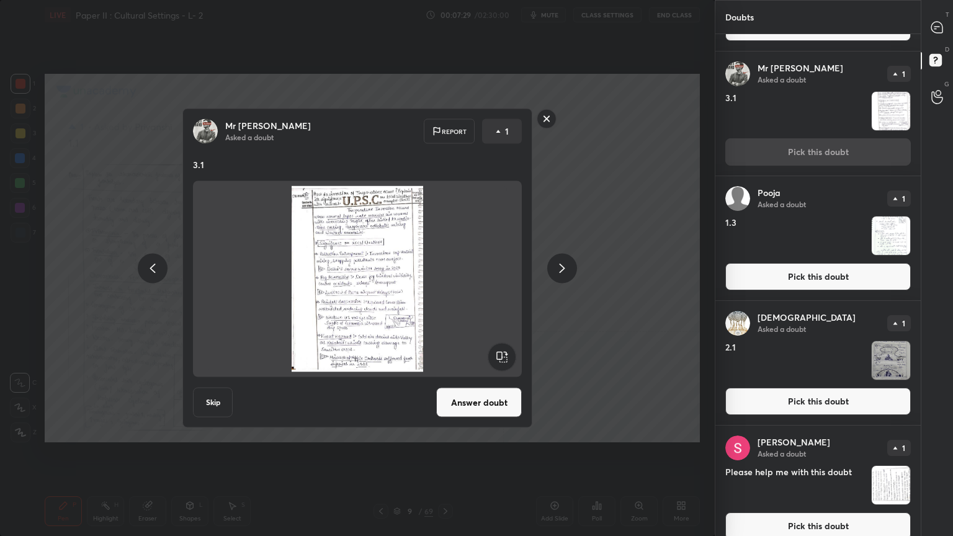
click at [544, 120] on rect at bounding box center [546, 118] width 19 height 19
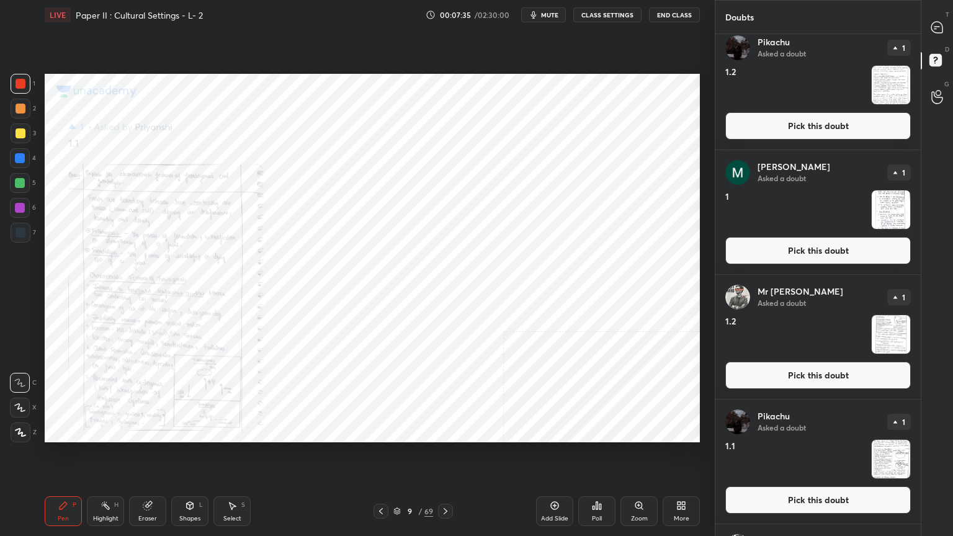
scroll to position [5129, 0]
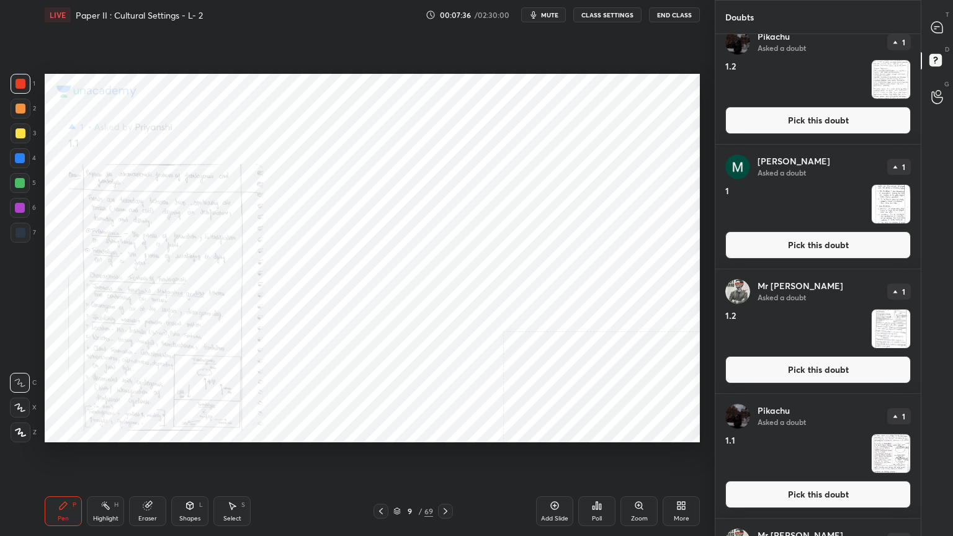
click at [755, 228] on div "[PERSON_NAME] Asked a doubt 1 1 Pick this doubt" at bounding box center [818, 207] width 205 height 124
drag, startPoint x: 752, startPoint y: 246, endPoint x: 732, endPoint y: 258, distance: 23.9
click at [752, 246] on button "Pick this doubt" at bounding box center [819, 245] width 186 height 27
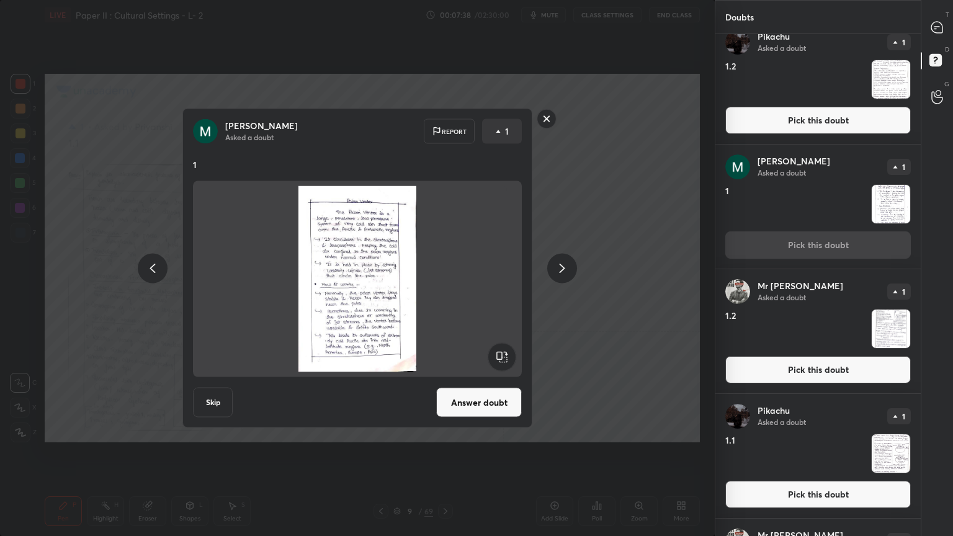
click at [472, 403] on button "Answer doubt" at bounding box center [479, 403] width 86 height 30
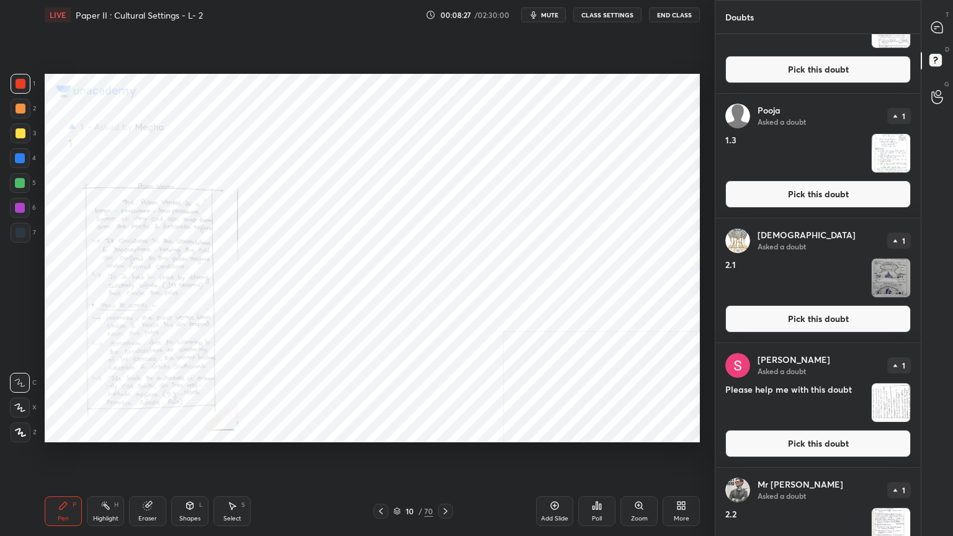
scroll to position [4034, 0]
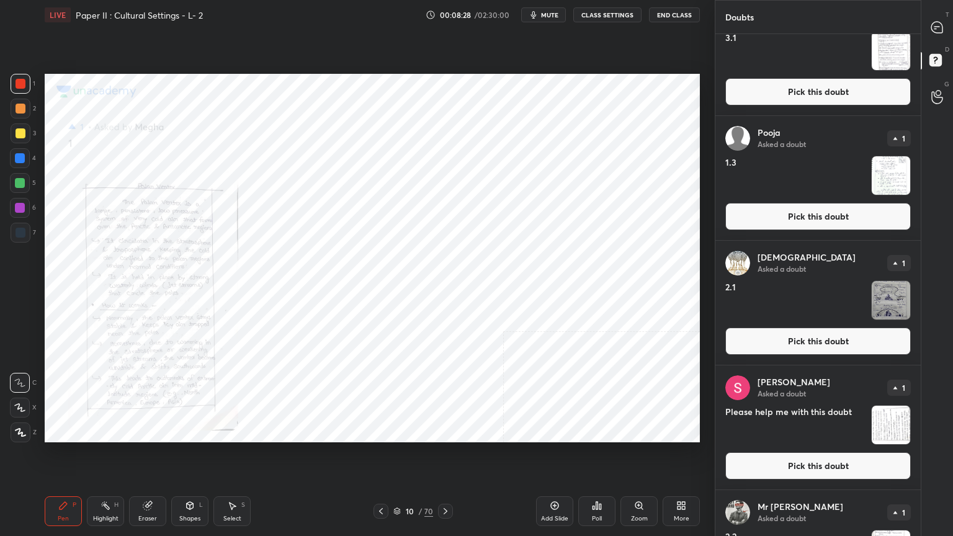
click at [788, 331] on button "Pick this doubt" at bounding box center [819, 341] width 186 height 27
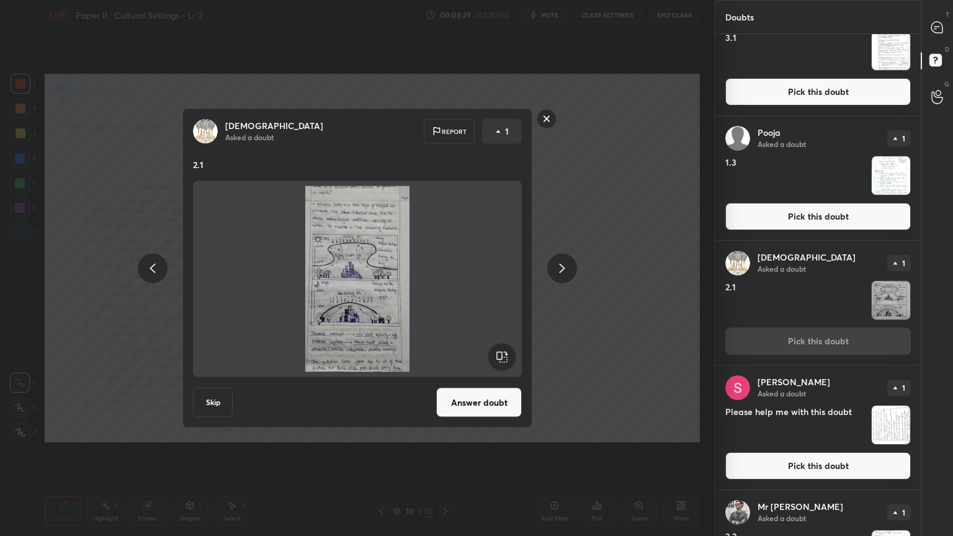
click at [485, 404] on button "Answer doubt" at bounding box center [479, 403] width 86 height 30
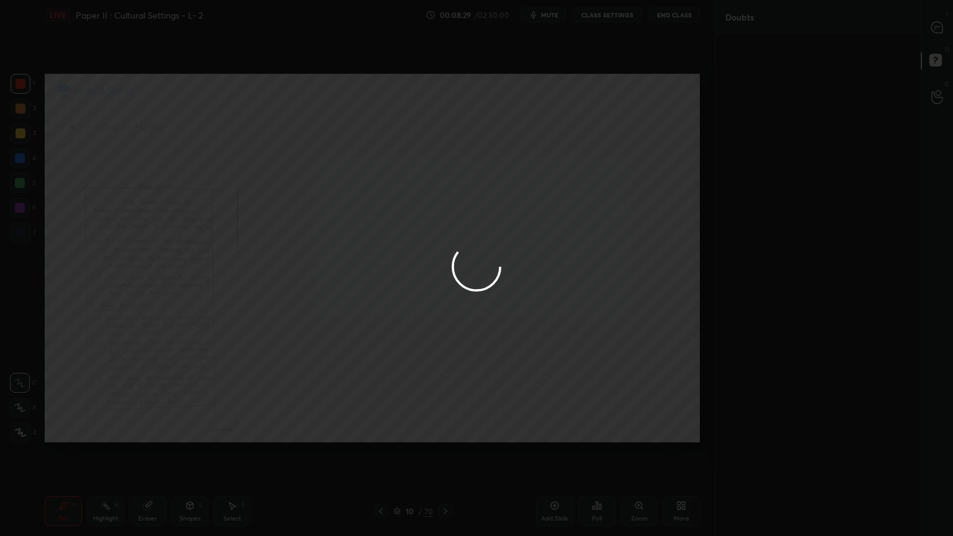
scroll to position [0, 0]
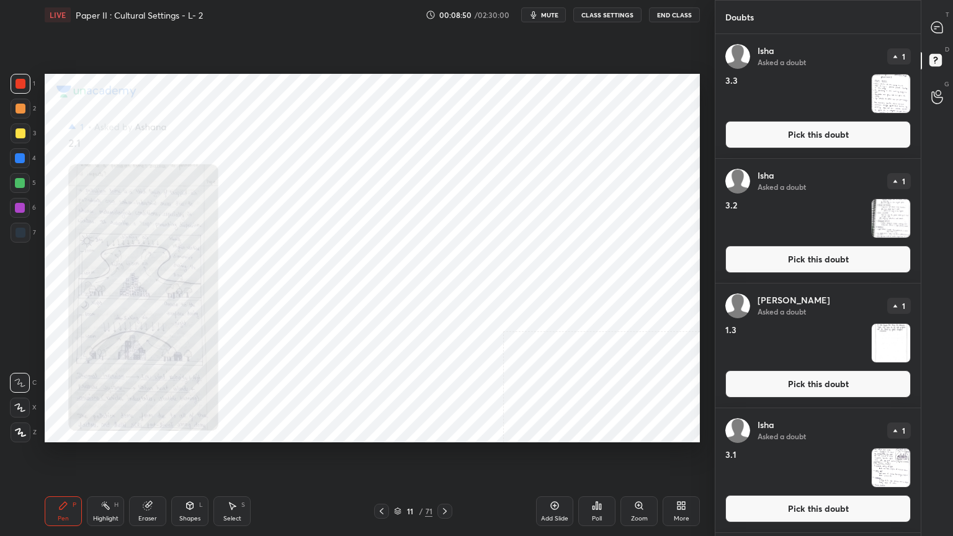
click at [638, 431] on icon at bounding box center [639, 505] width 7 height 7
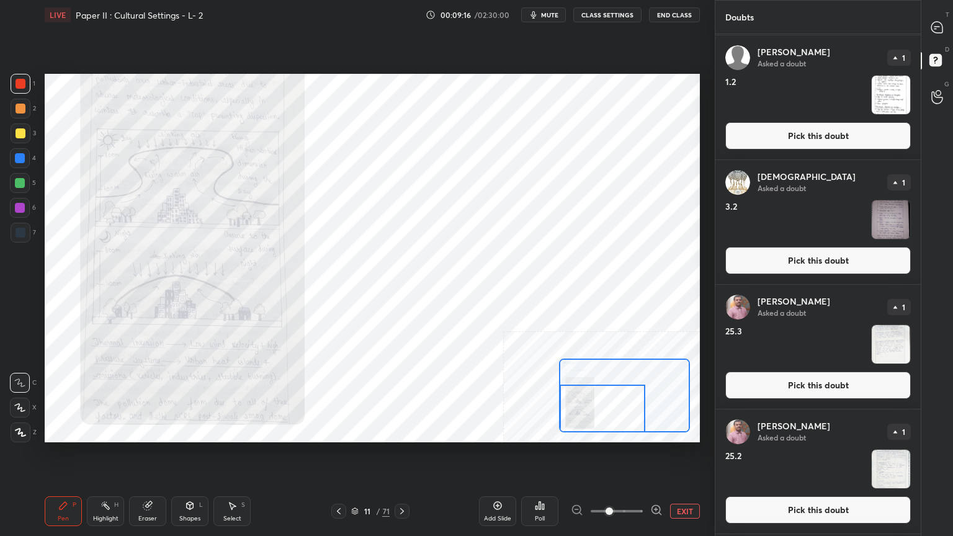
scroll to position [497, 0]
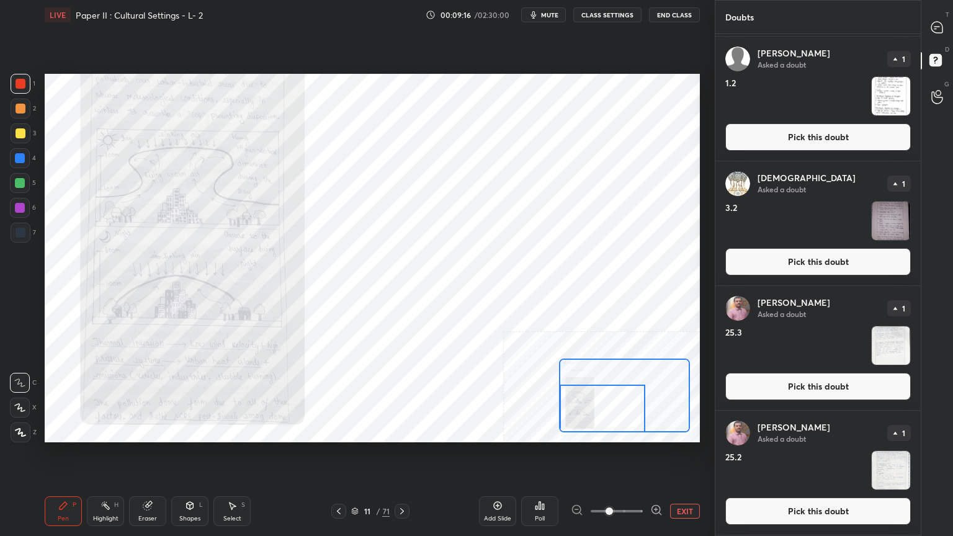
click at [773, 263] on button "Pick this doubt" at bounding box center [819, 261] width 186 height 27
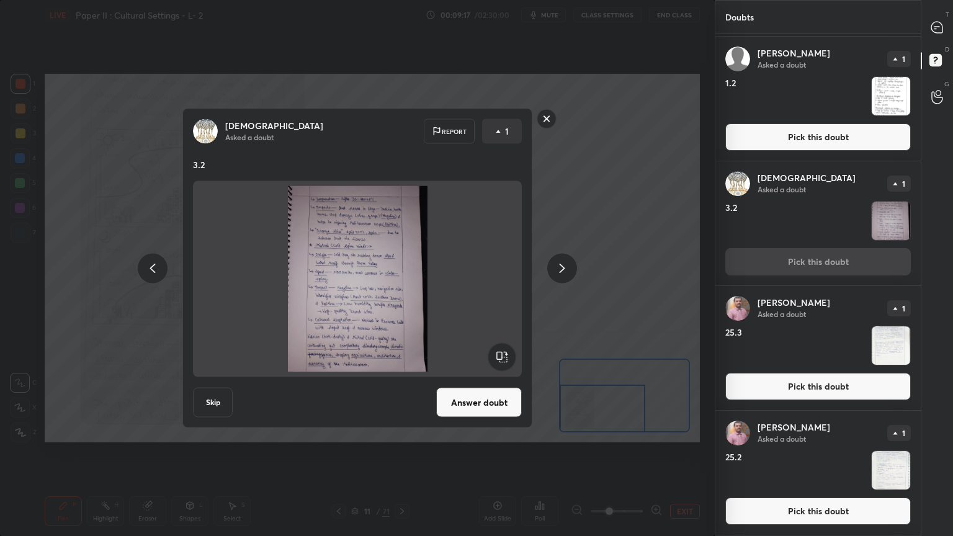
click at [481, 405] on button "Answer doubt" at bounding box center [479, 403] width 86 height 30
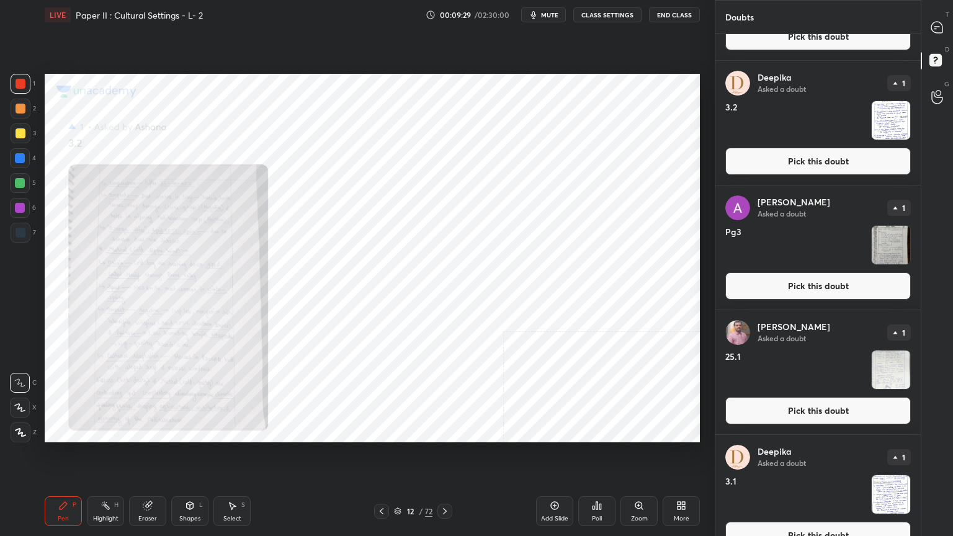
scroll to position [869, 0]
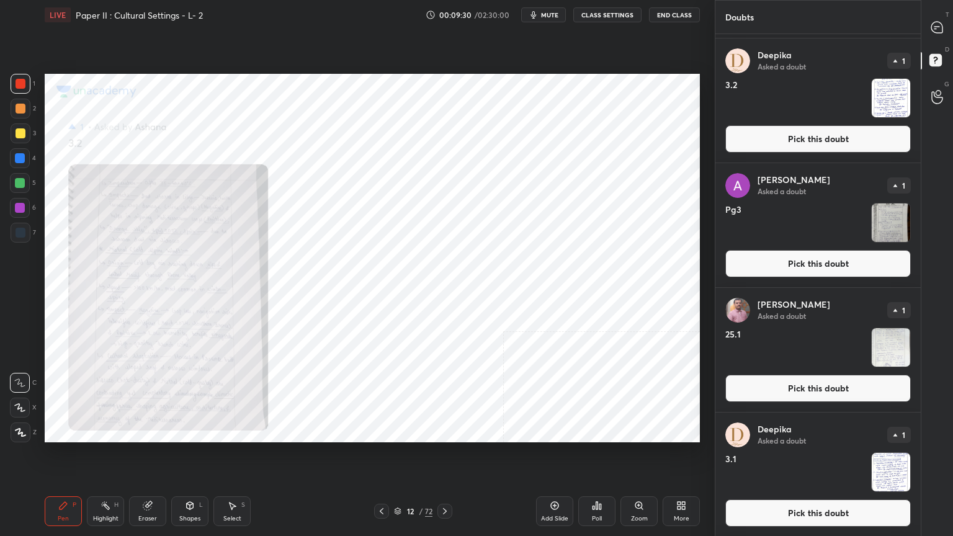
click at [755, 257] on button "Pick this doubt" at bounding box center [819, 263] width 186 height 27
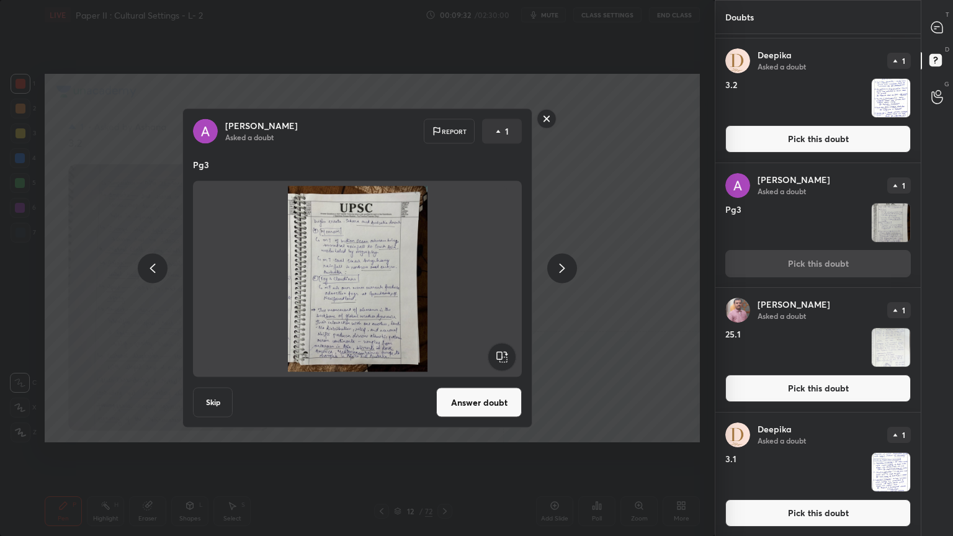
click at [549, 114] on rect at bounding box center [546, 118] width 19 height 19
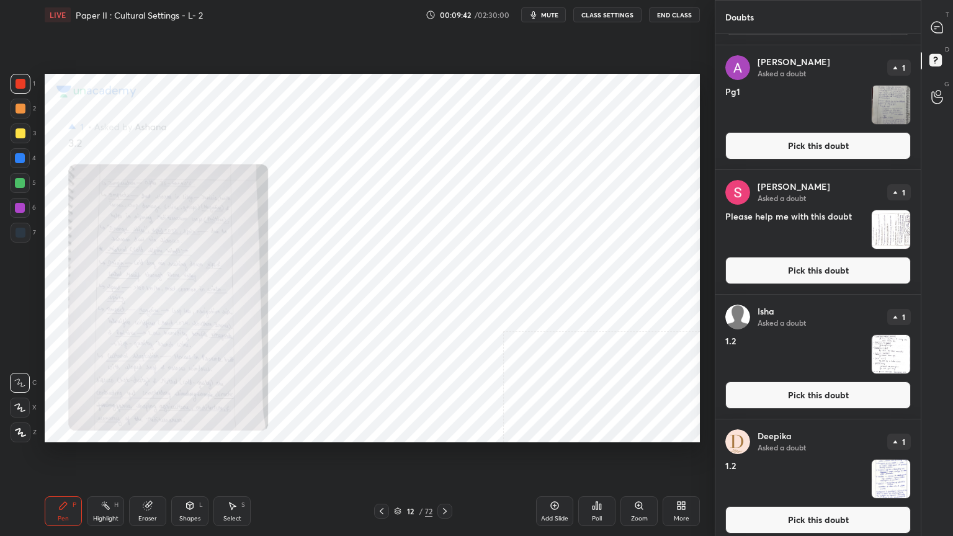
scroll to position [2917, 0]
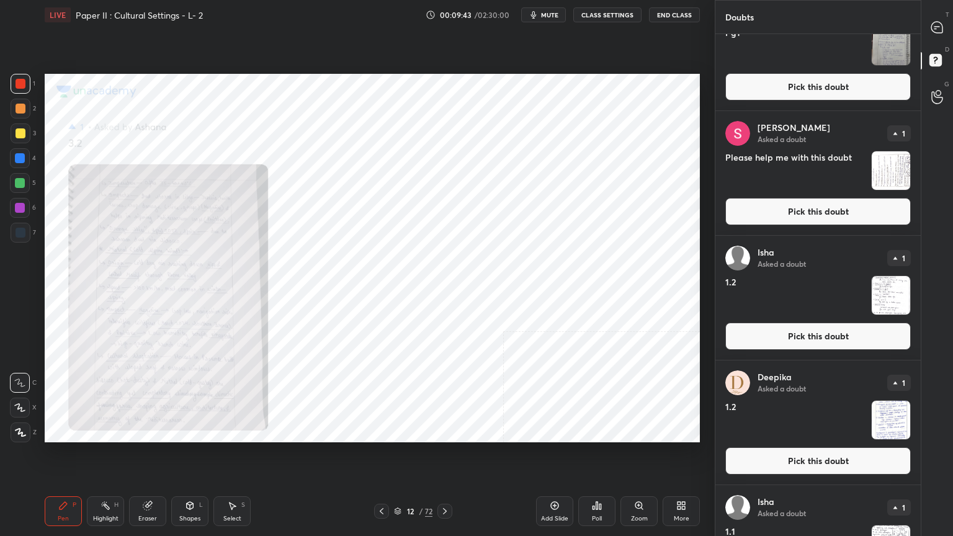
click at [827, 215] on button "Pick this doubt" at bounding box center [819, 211] width 186 height 27
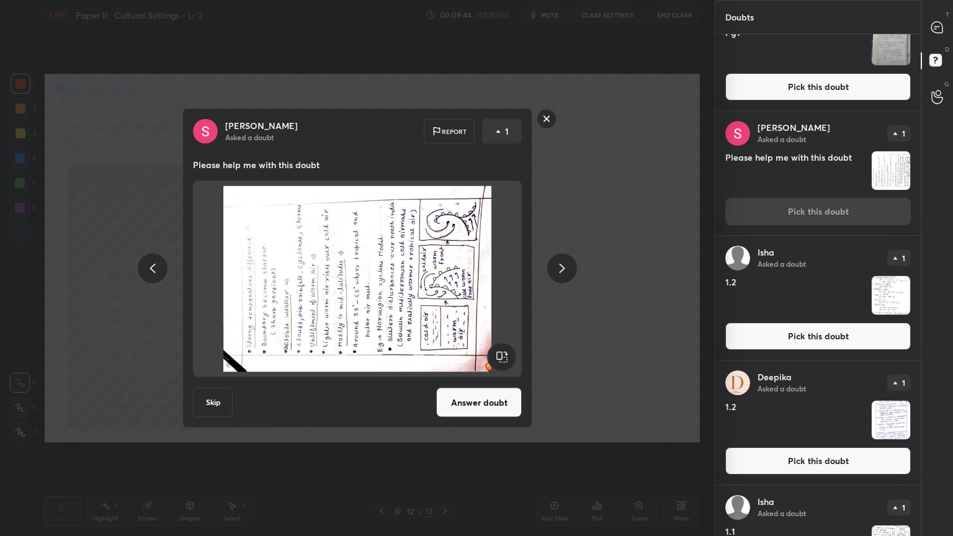
click at [505, 351] on rect at bounding box center [502, 357] width 28 height 28
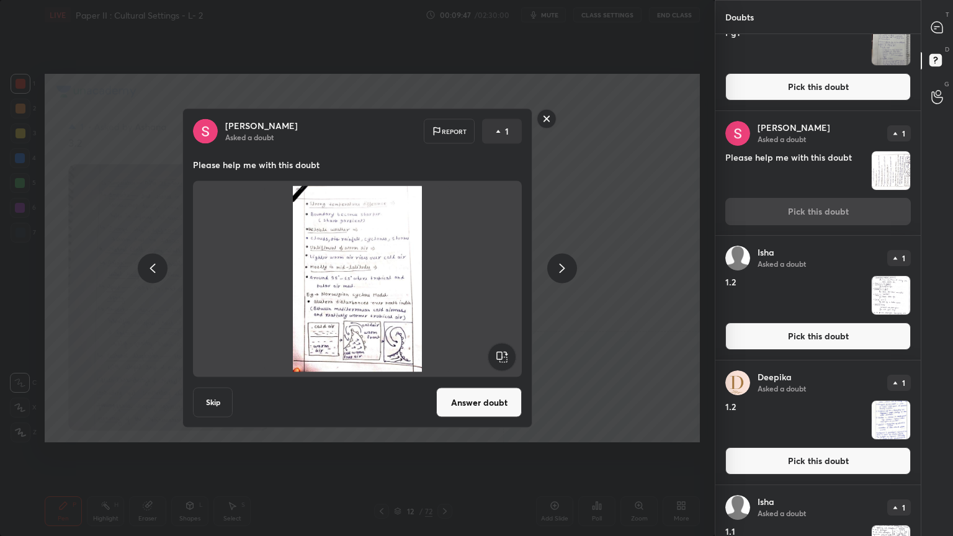
click at [539, 117] on rect at bounding box center [546, 118] width 19 height 19
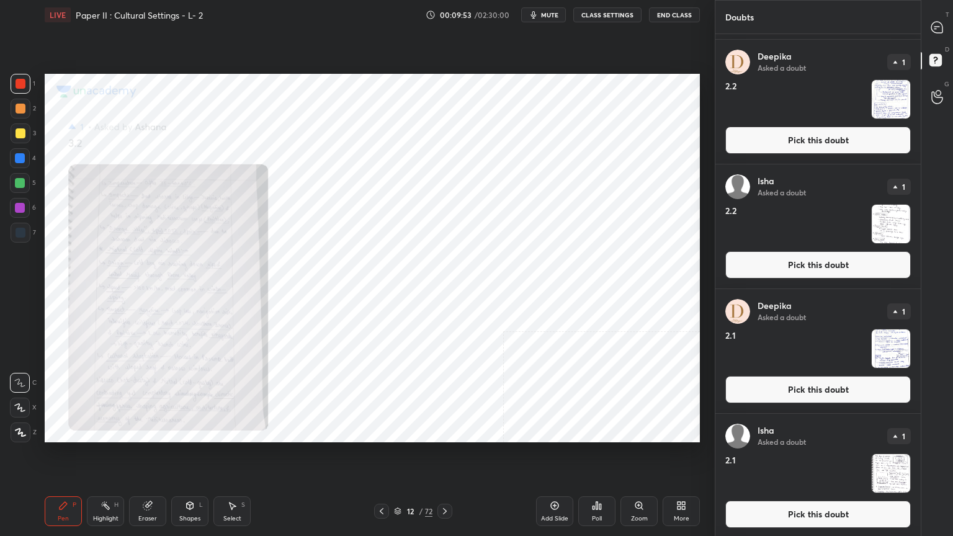
scroll to position [1986, 0]
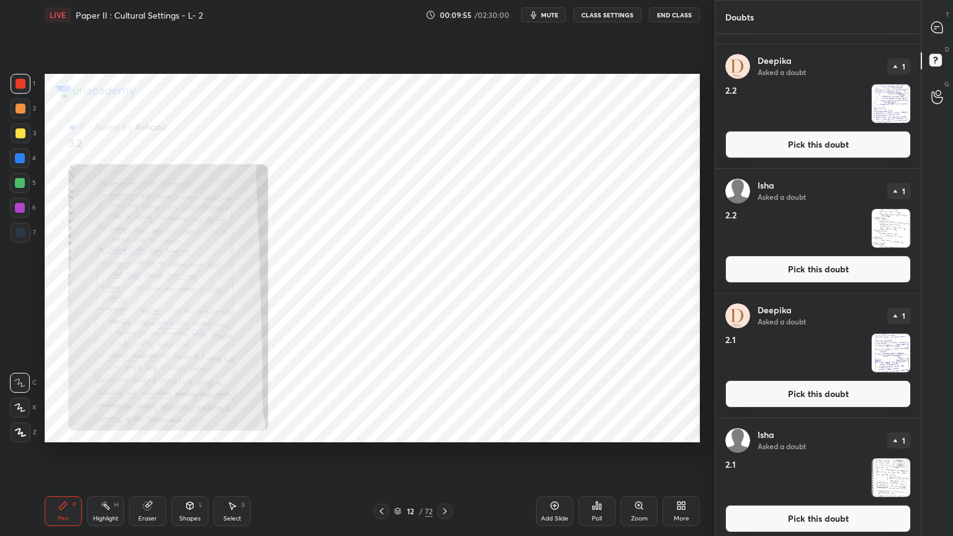
click at [809, 396] on button "Pick this doubt" at bounding box center [819, 393] width 186 height 27
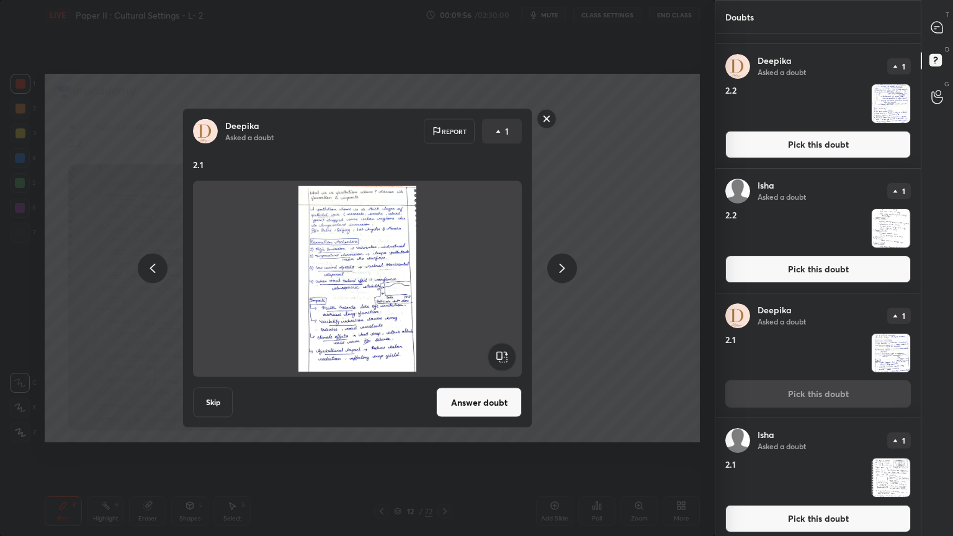
click at [472, 395] on button "Answer doubt" at bounding box center [479, 403] width 86 height 30
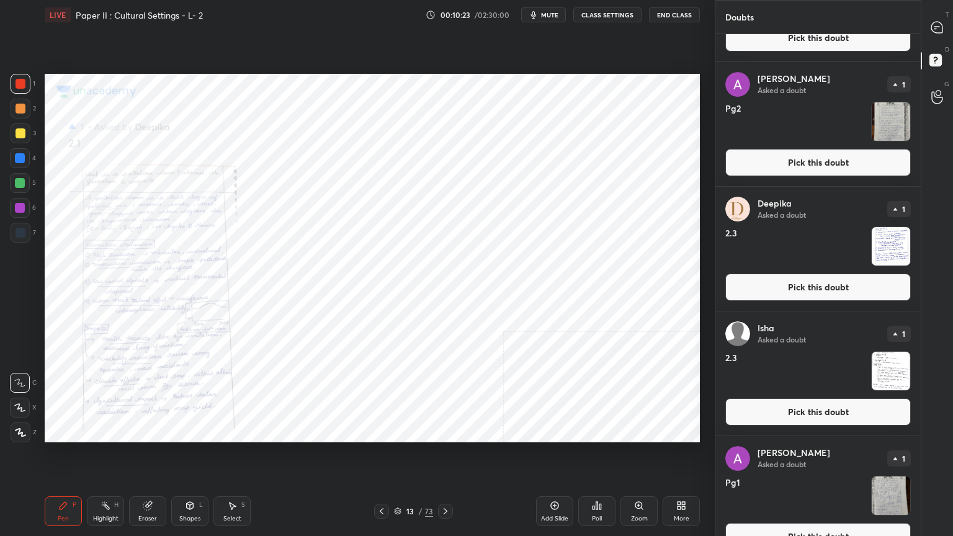
scroll to position [1427, 0]
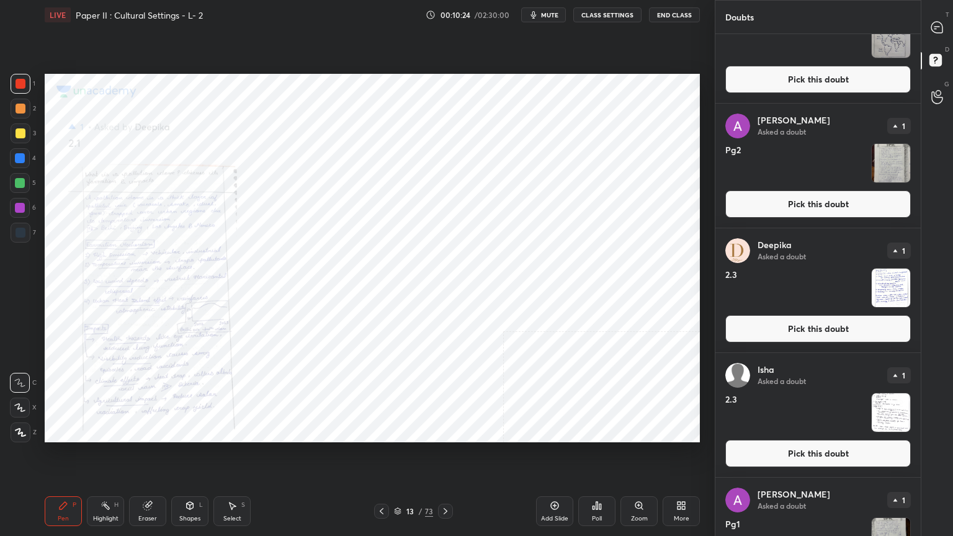
click at [783, 327] on button "Pick this doubt" at bounding box center [819, 328] width 186 height 27
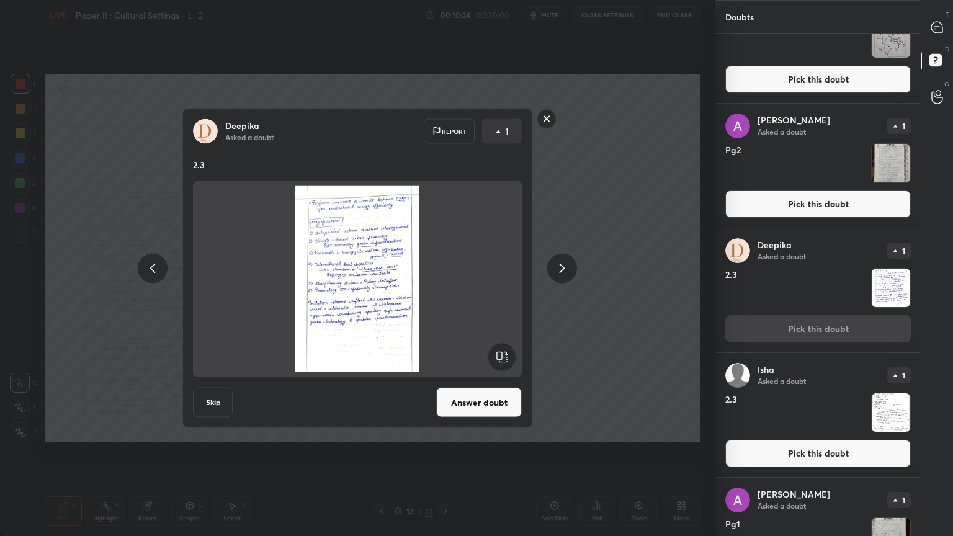
click at [497, 405] on button "Answer doubt" at bounding box center [479, 403] width 86 height 30
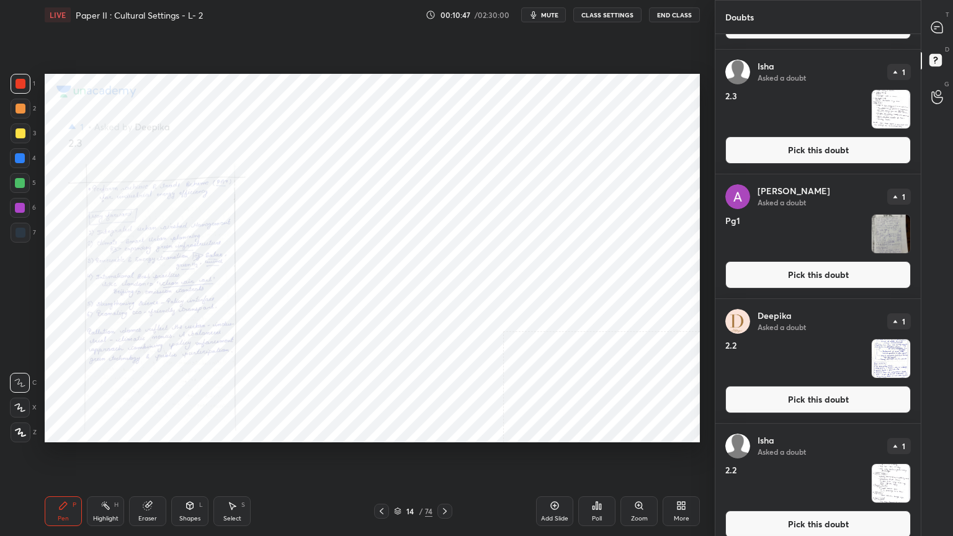
scroll to position [2110, 0]
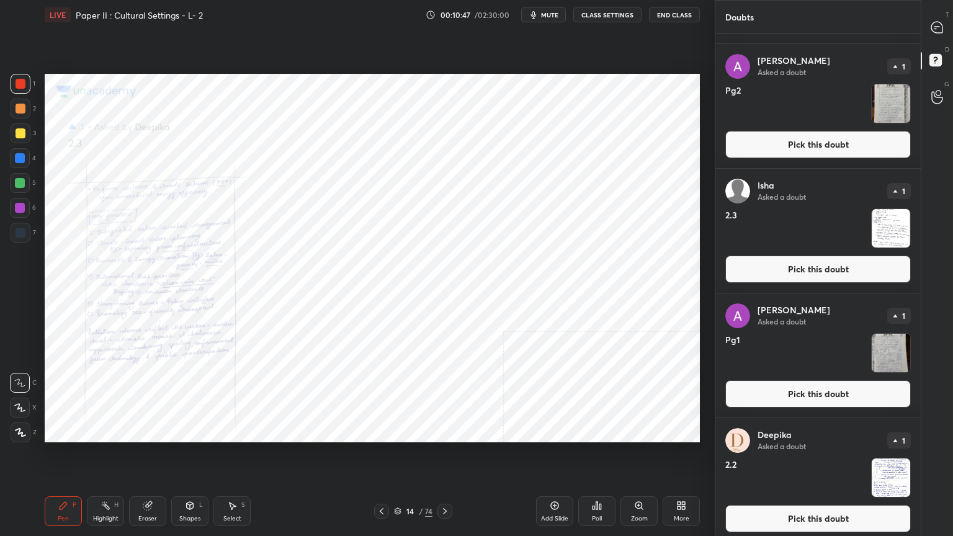
click at [857, 384] on button "Pick this doubt" at bounding box center [819, 393] width 186 height 27
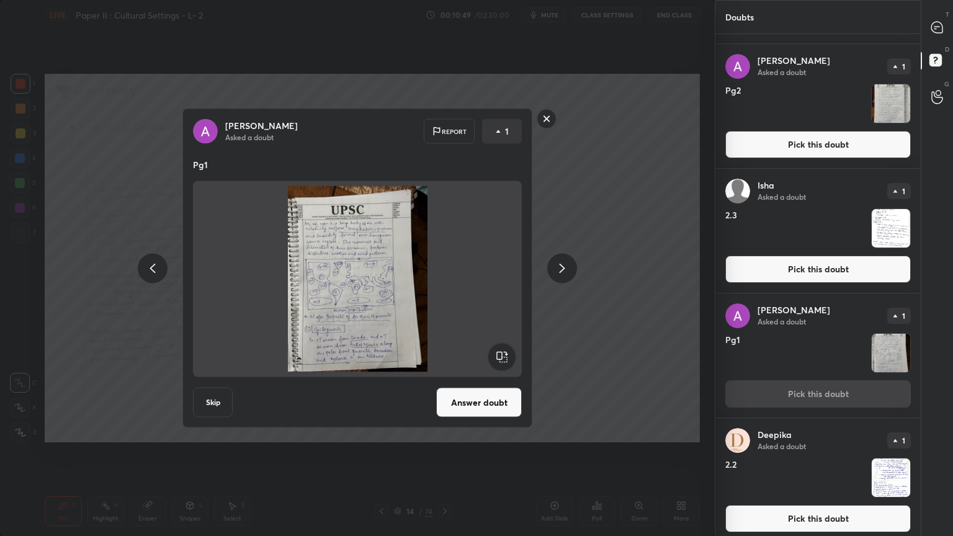
click at [547, 117] on rect at bounding box center [546, 118] width 19 height 19
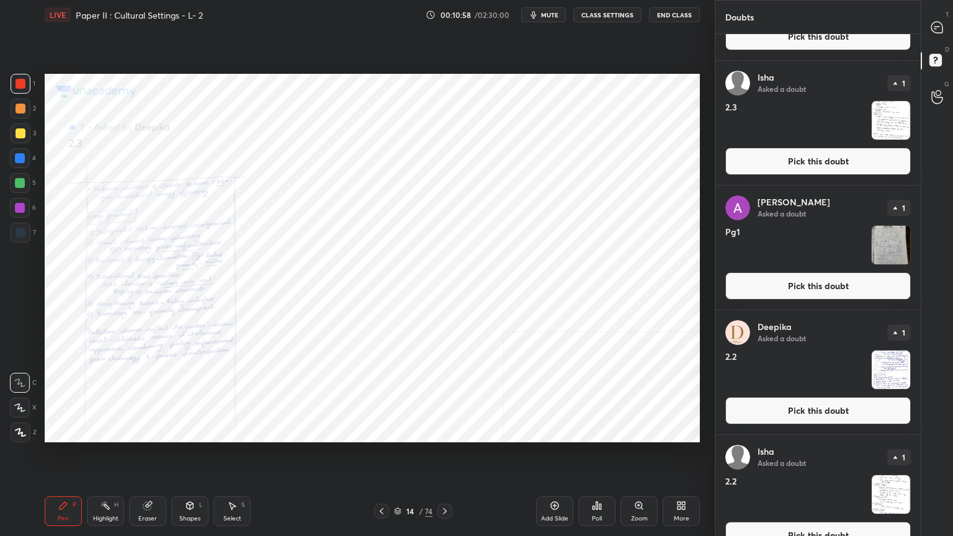
scroll to position [2483, 0]
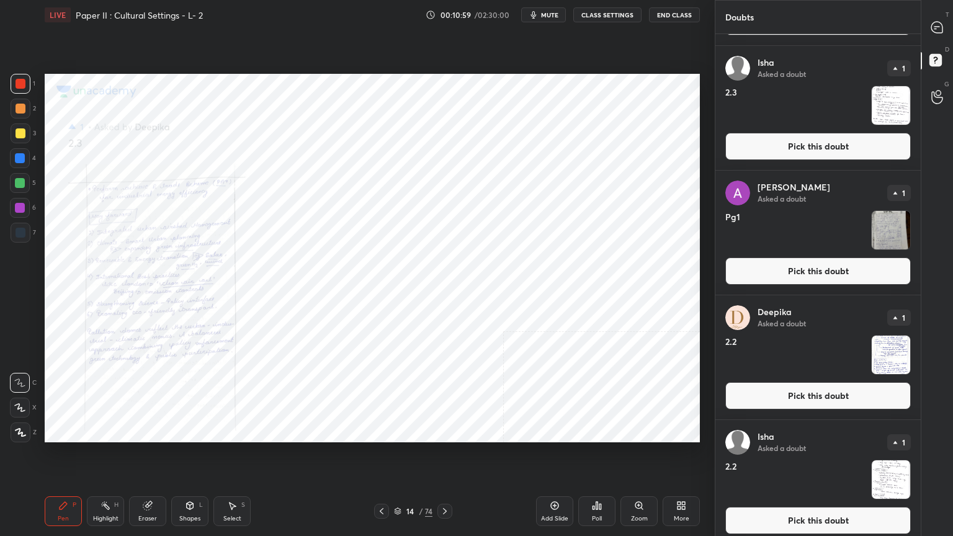
click at [807, 397] on button "Pick this doubt" at bounding box center [819, 395] width 186 height 27
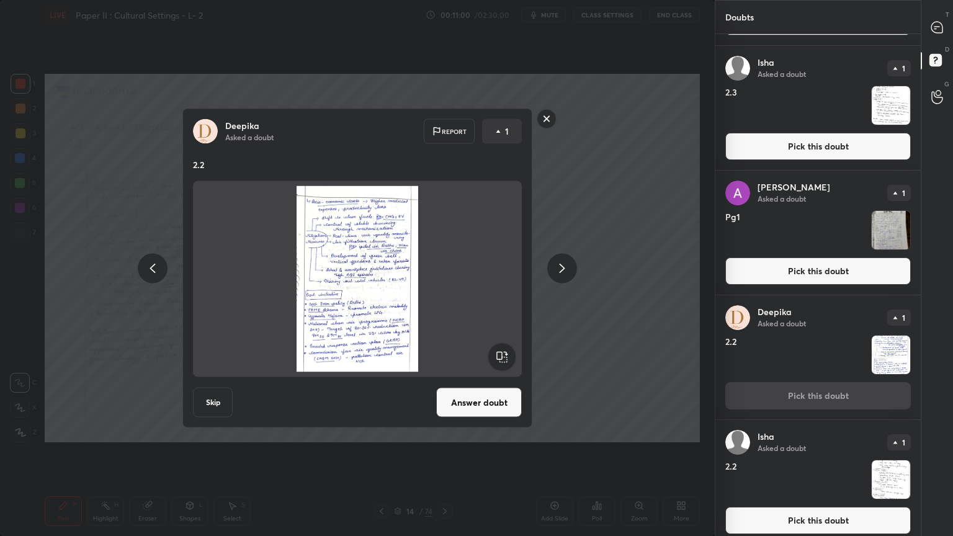
click at [493, 405] on button "Answer doubt" at bounding box center [479, 403] width 86 height 30
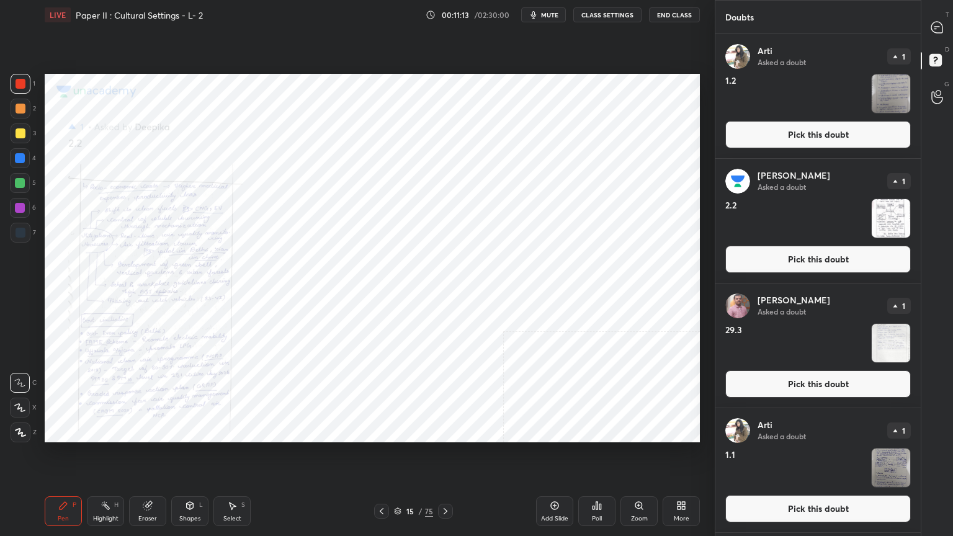
click at [771, 251] on button "Pick this doubt" at bounding box center [819, 259] width 186 height 27
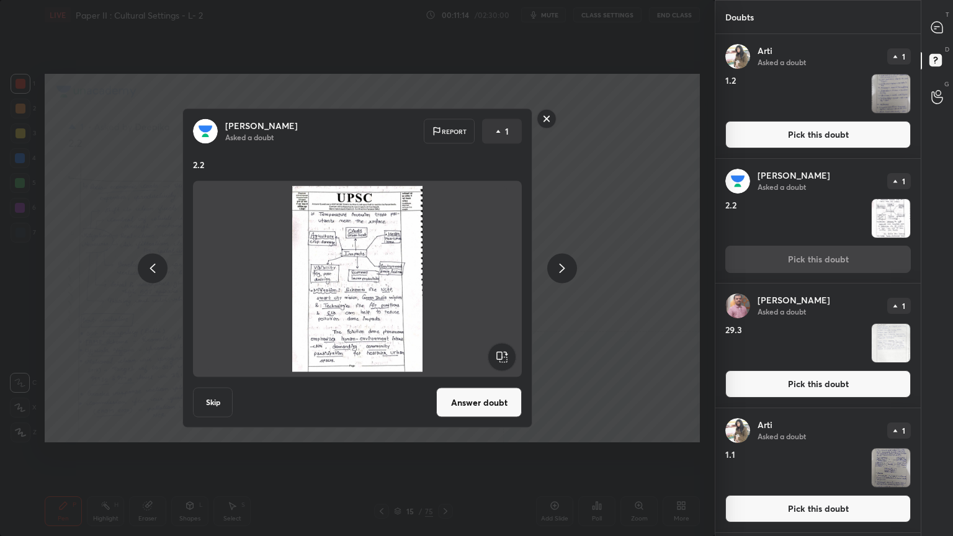
click at [474, 384] on div "[PERSON_NAME] Asked a doubt Report 1 2.2 Skip Answer doubt" at bounding box center [357, 269] width 350 height 320
click at [495, 397] on button "Answer doubt" at bounding box center [479, 403] width 86 height 30
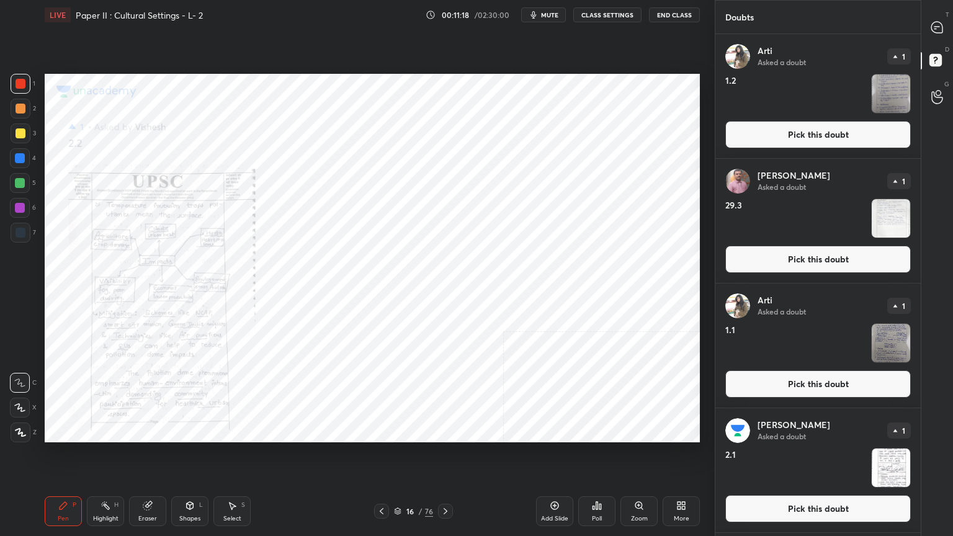
click at [788, 431] on button "Pick this doubt" at bounding box center [819, 508] width 186 height 27
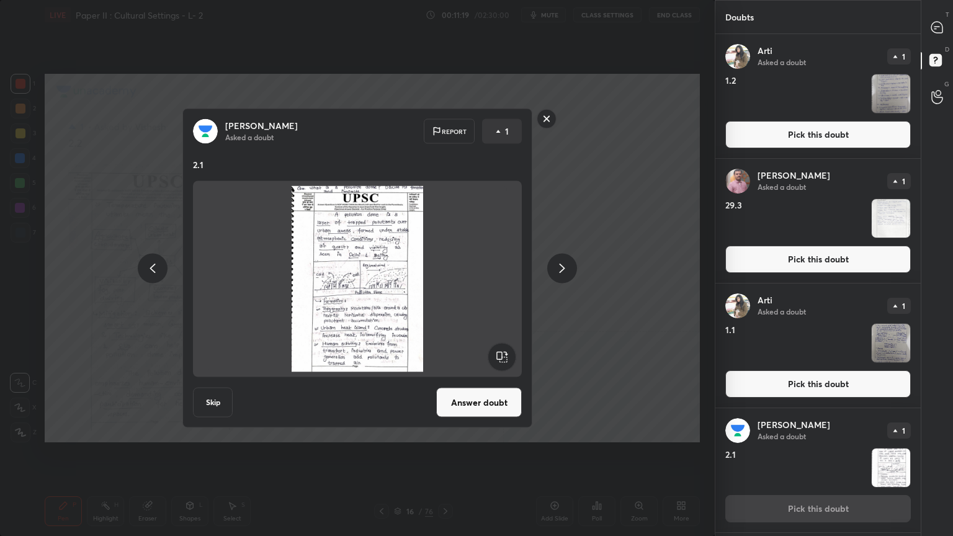
click at [488, 397] on button "Answer doubt" at bounding box center [479, 403] width 86 height 30
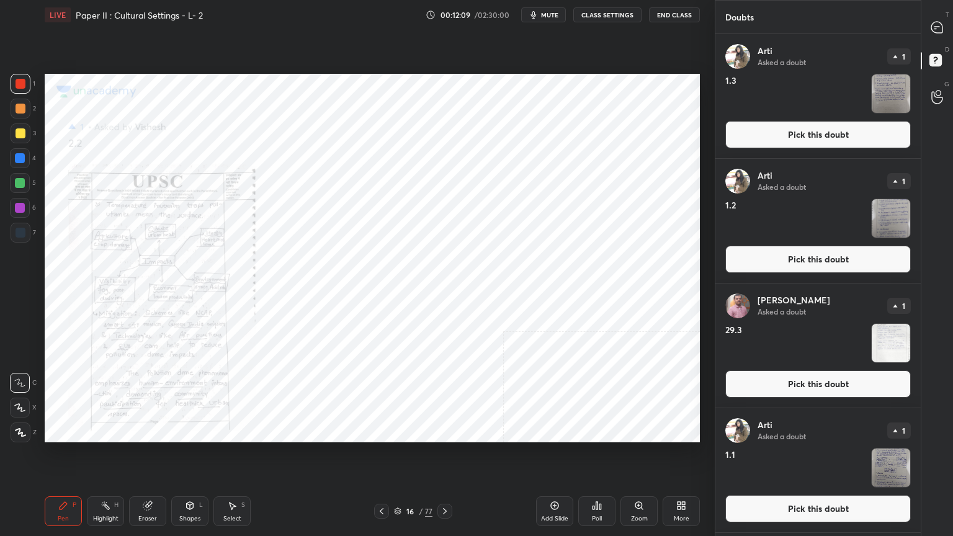
click at [770, 261] on button "Pick this doubt" at bounding box center [819, 259] width 186 height 27
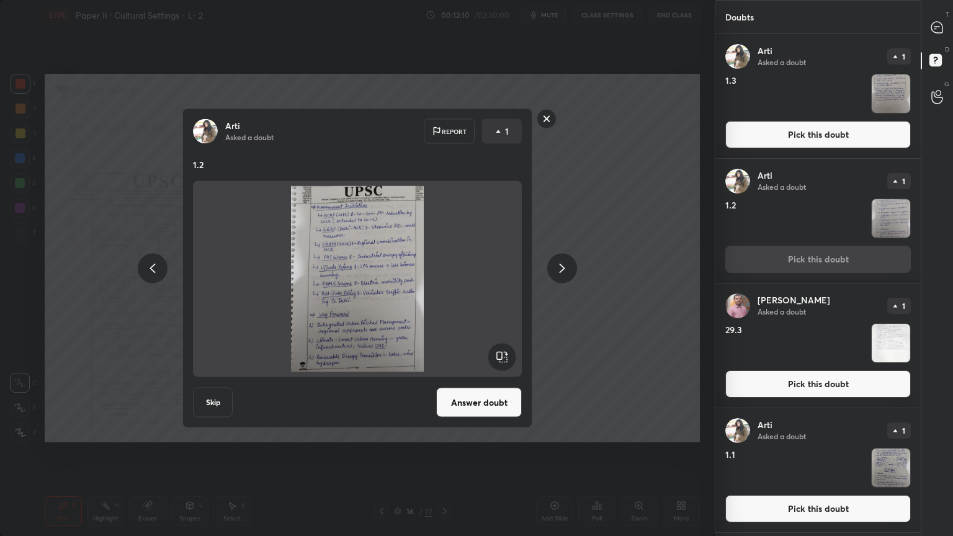
click at [459, 403] on button "Answer doubt" at bounding box center [479, 403] width 86 height 30
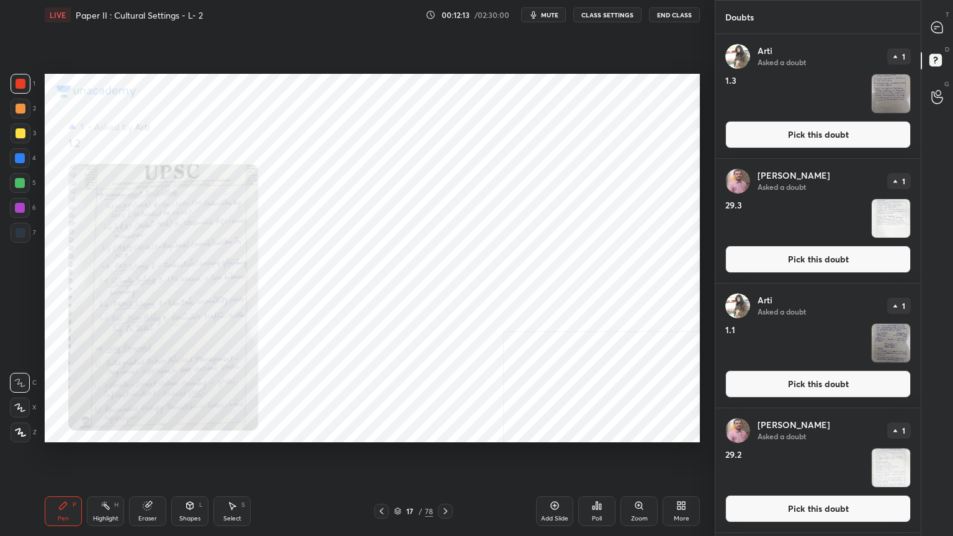
click at [754, 377] on button "Pick this doubt" at bounding box center [819, 384] width 186 height 27
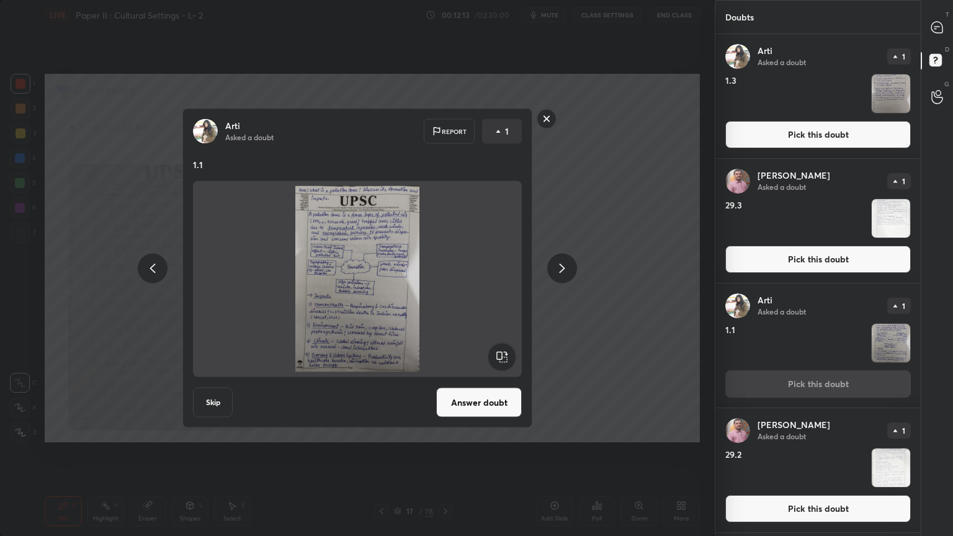
click at [484, 400] on button "Answer doubt" at bounding box center [479, 403] width 86 height 30
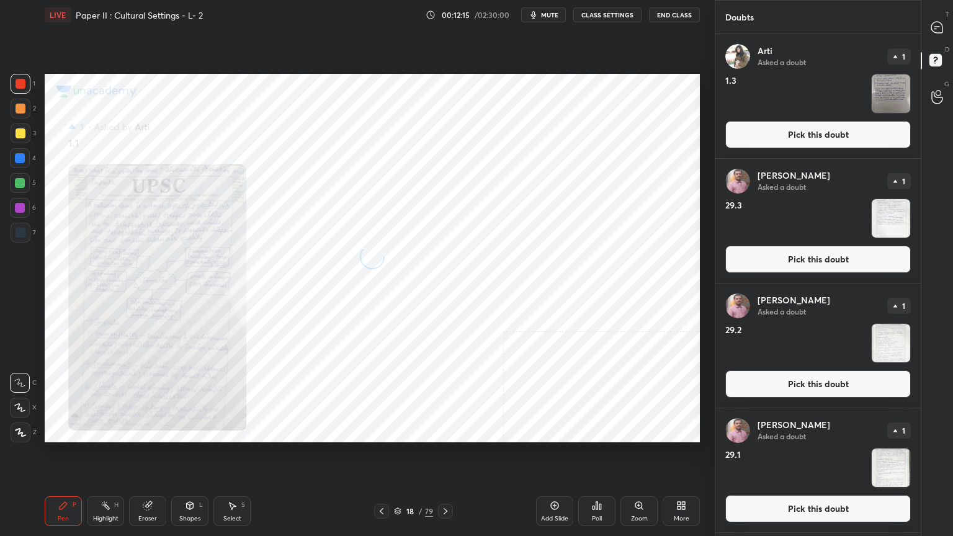
click at [794, 132] on button "Pick this doubt" at bounding box center [819, 134] width 186 height 27
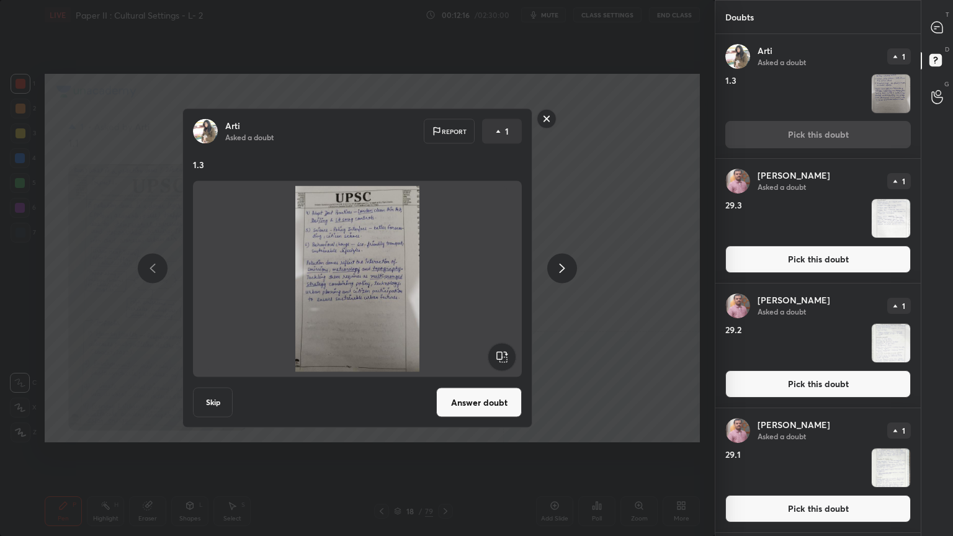
click at [475, 403] on button "Answer doubt" at bounding box center [479, 403] width 86 height 30
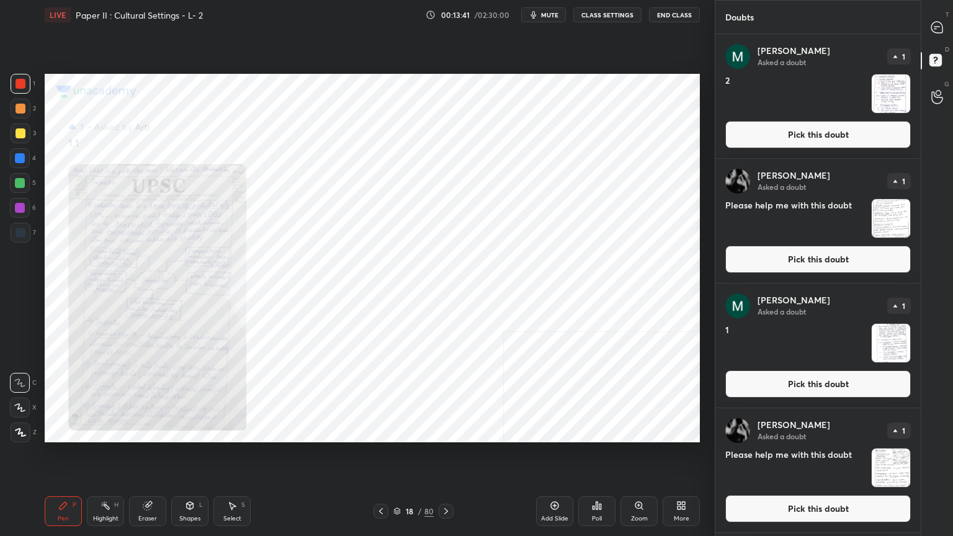
click at [812, 253] on button "Pick this doubt" at bounding box center [819, 259] width 186 height 27
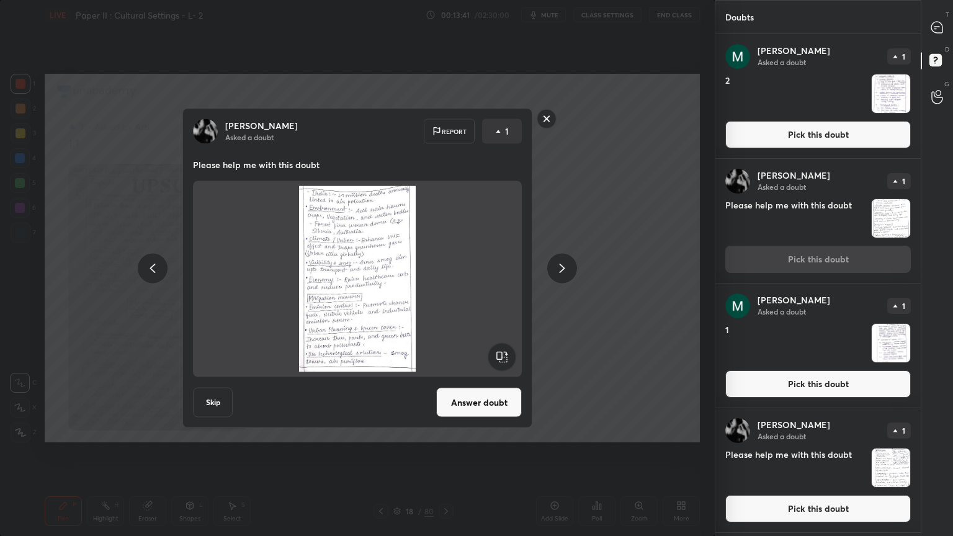
drag, startPoint x: 492, startPoint y: 396, endPoint x: 519, endPoint y: 395, distance: 27.3
click at [491, 396] on button "Answer doubt" at bounding box center [479, 403] width 86 height 30
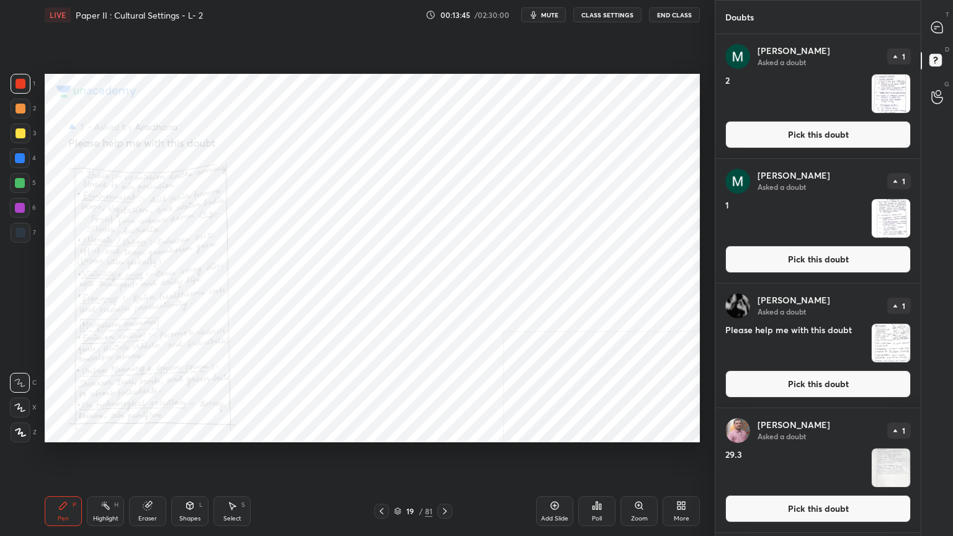
drag, startPoint x: 750, startPoint y: 377, endPoint x: 745, endPoint y: 381, distance: 6.6
click at [750, 377] on button "Pick this doubt" at bounding box center [819, 384] width 186 height 27
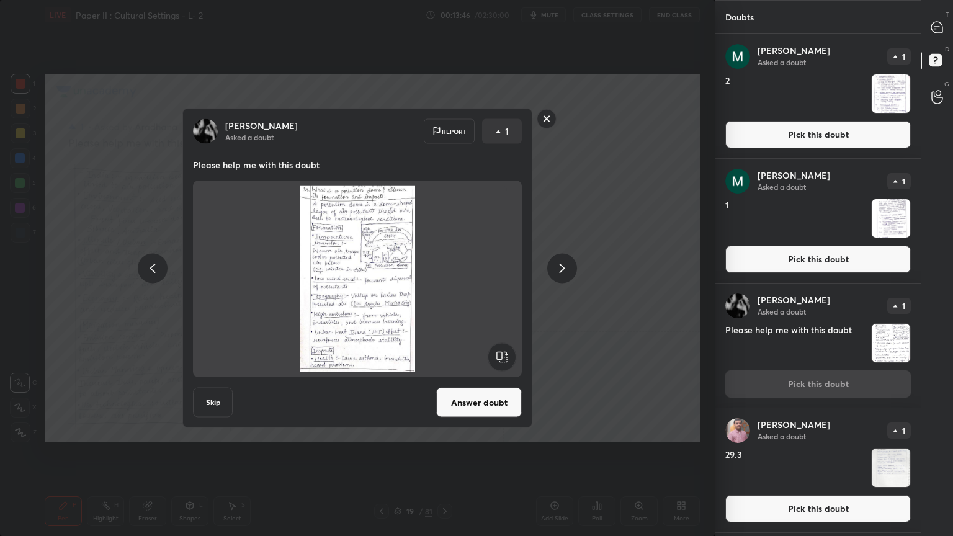
click at [477, 405] on button "Answer doubt" at bounding box center [479, 403] width 86 height 30
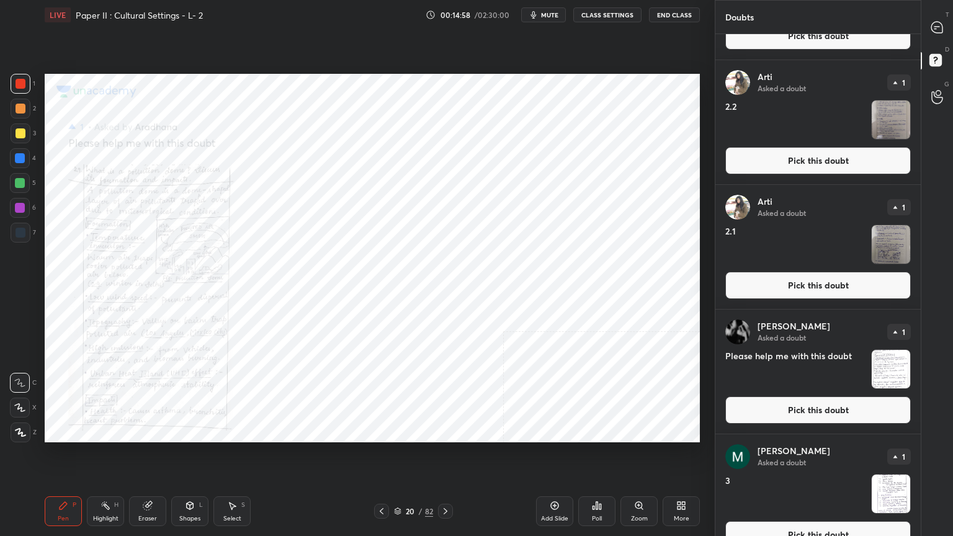
scroll to position [310, 0]
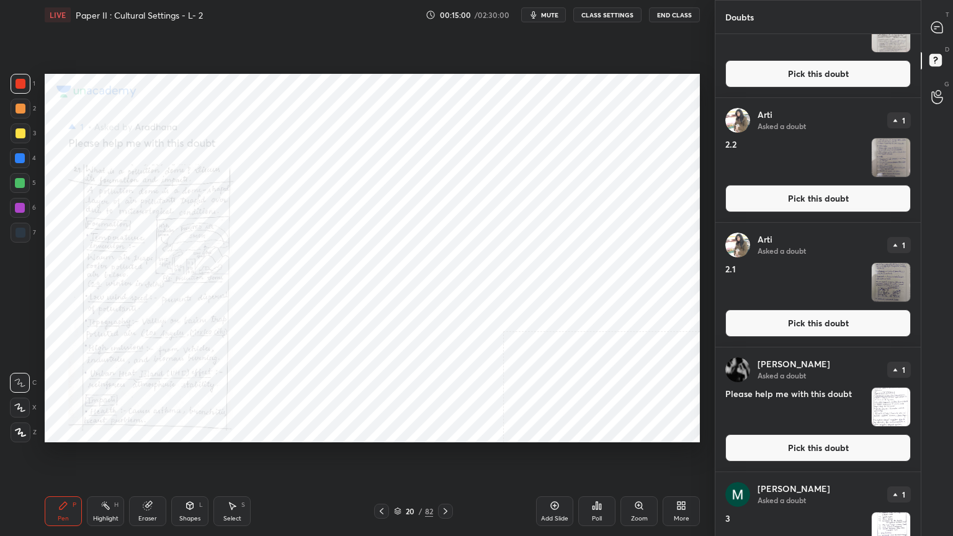
click at [760, 431] on button "Pick this doubt" at bounding box center [819, 447] width 186 height 27
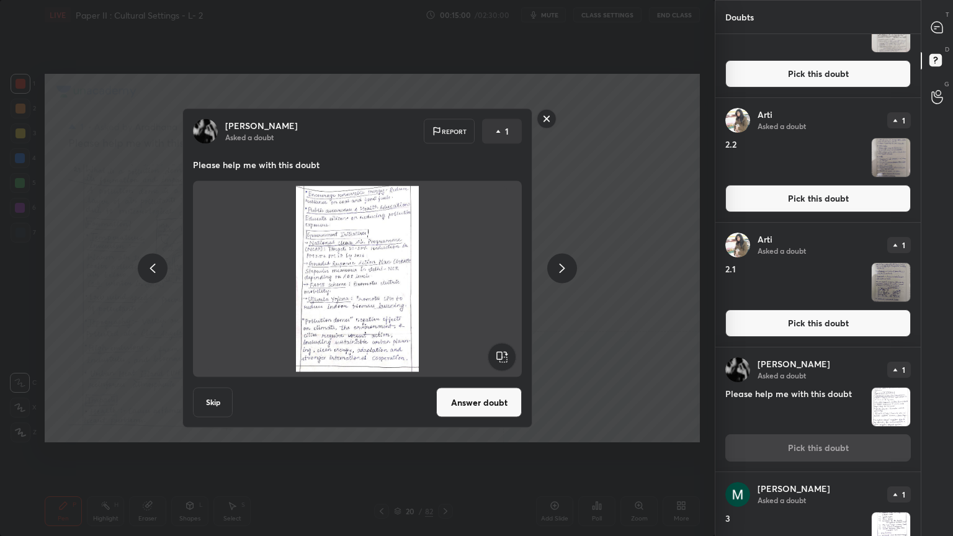
click at [494, 395] on button "Answer doubt" at bounding box center [479, 403] width 86 height 30
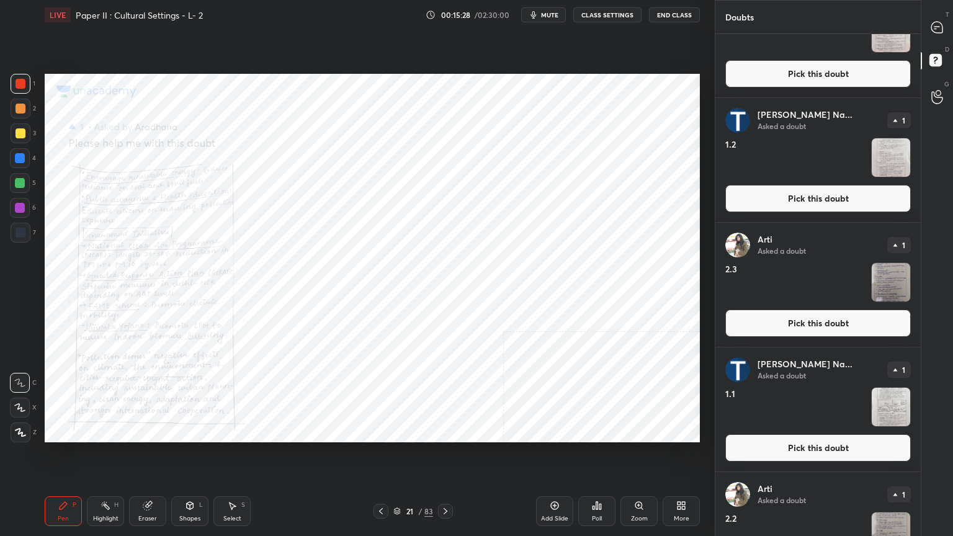
drag, startPoint x: 805, startPoint y: 447, endPoint x: 767, endPoint y: 454, distance: 39.2
click at [806, 431] on button "Pick this doubt" at bounding box center [819, 447] width 186 height 27
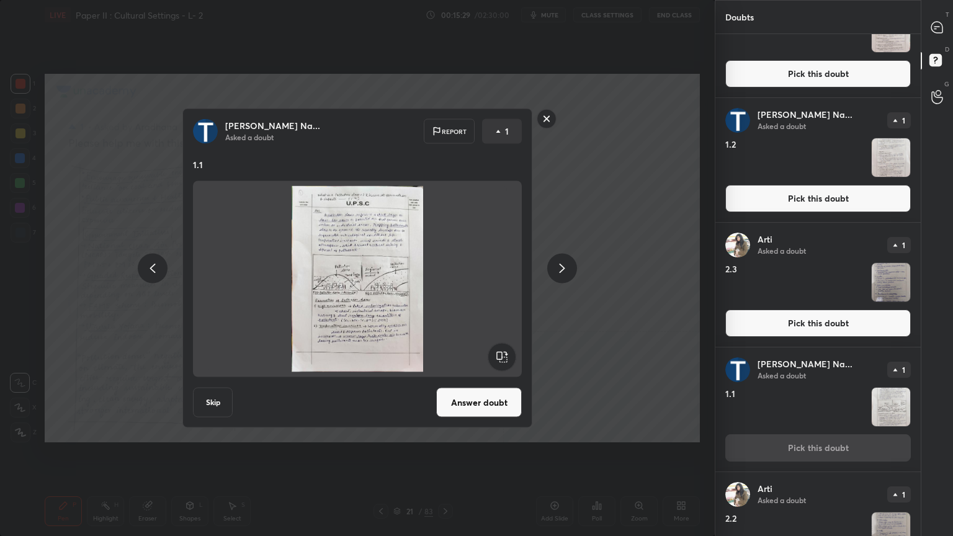
click at [501, 396] on button "Answer doubt" at bounding box center [479, 403] width 86 height 30
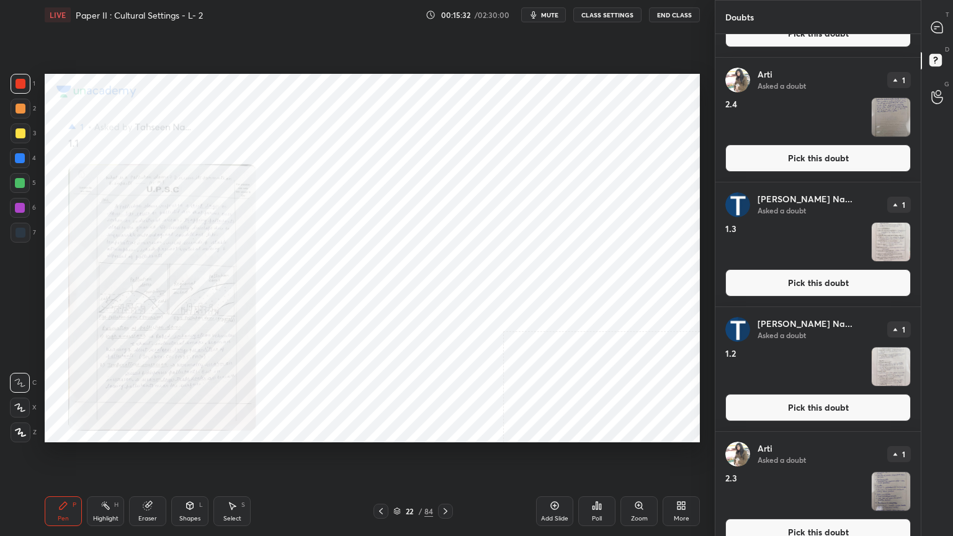
scroll to position [124, 0]
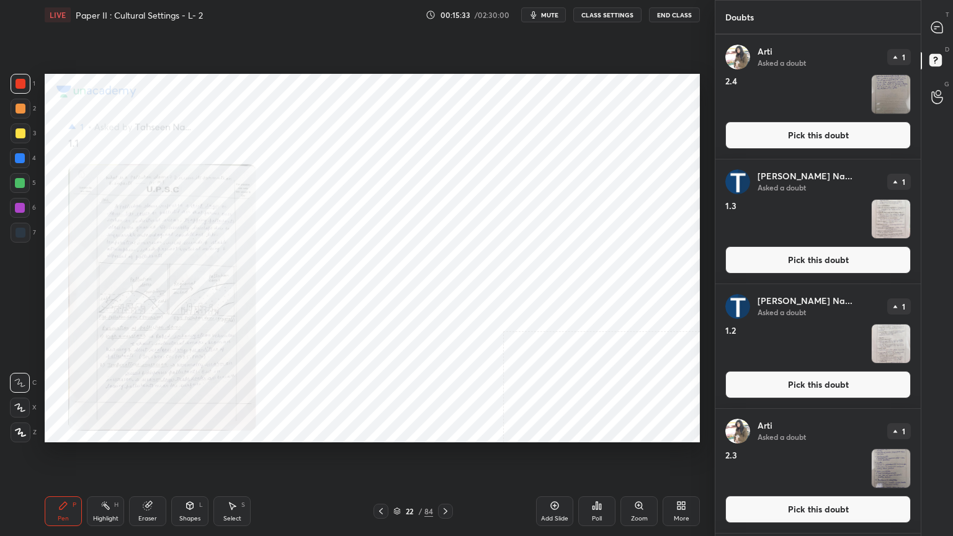
click at [797, 382] on button "Pick this doubt" at bounding box center [819, 384] width 186 height 27
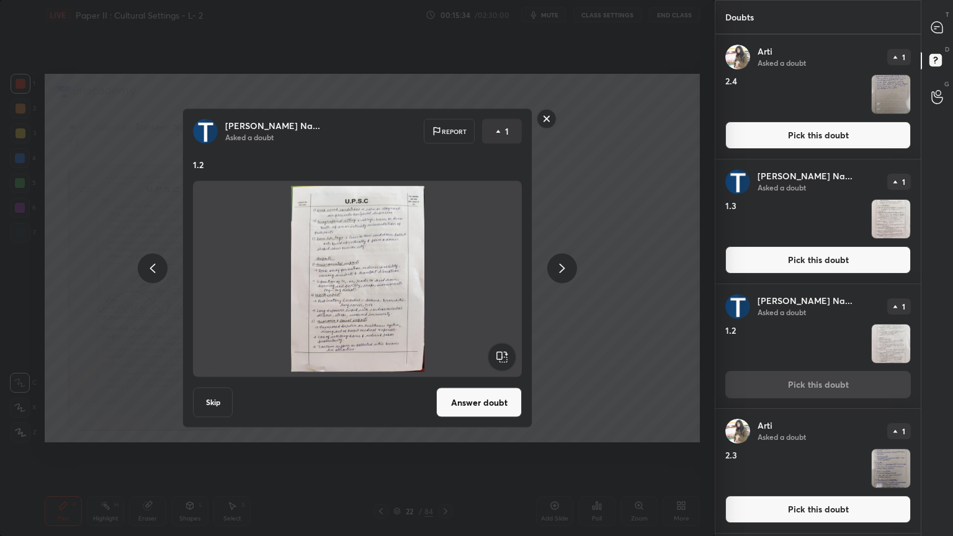
click at [470, 396] on button "Answer doubt" at bounding box center [479, 403] width 86 height 30
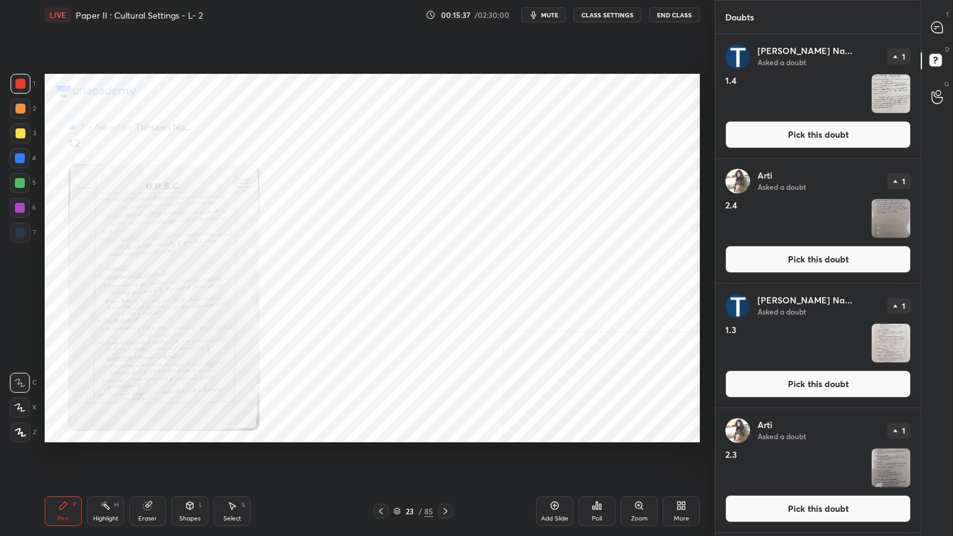
click at [767, 380] on button "Pick this doubt" at bounding box center [819, 384] width 186 height 27
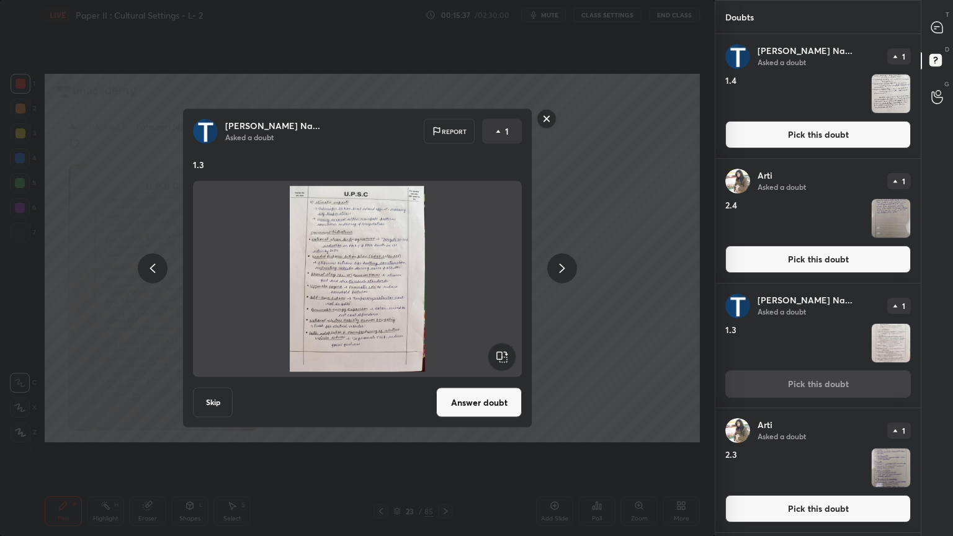
click at [480, 402] on button "Answer doubt" at bounding box center [479, 403] width 86 height 30
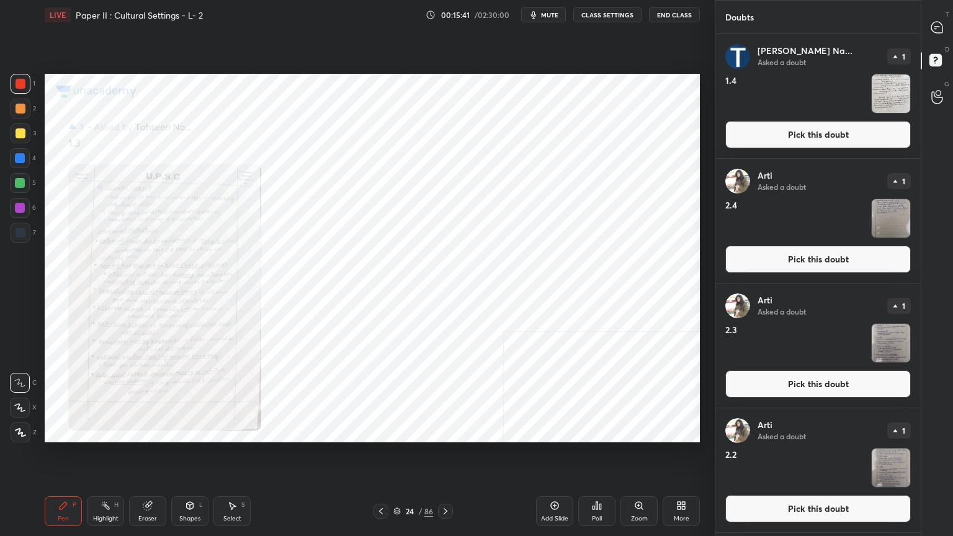
click at [740, 142] on button "Pick this doubt" at bounding box center [819, 134] width 186 height 27
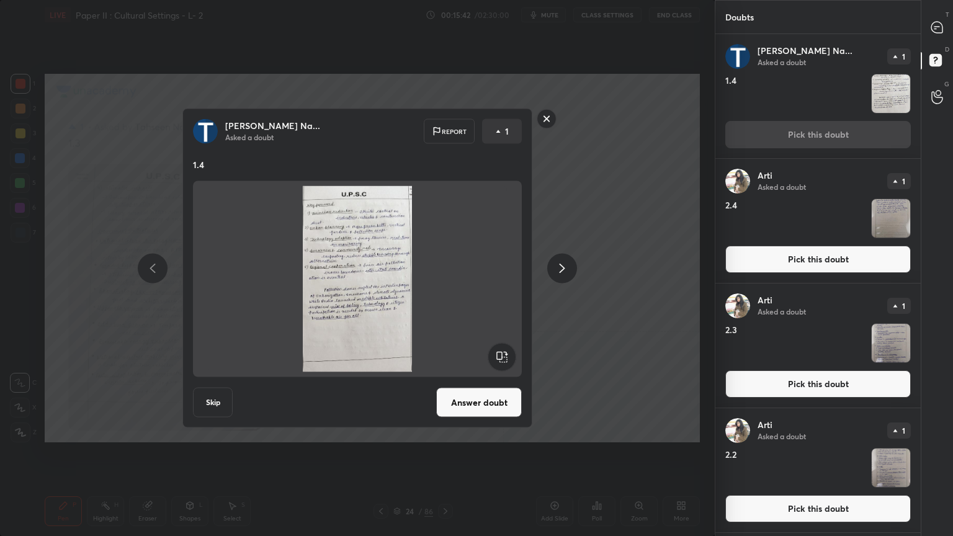
click at [467, 389] on button "Answer doubt" at bounding box center [479, 403] width 86 height 30
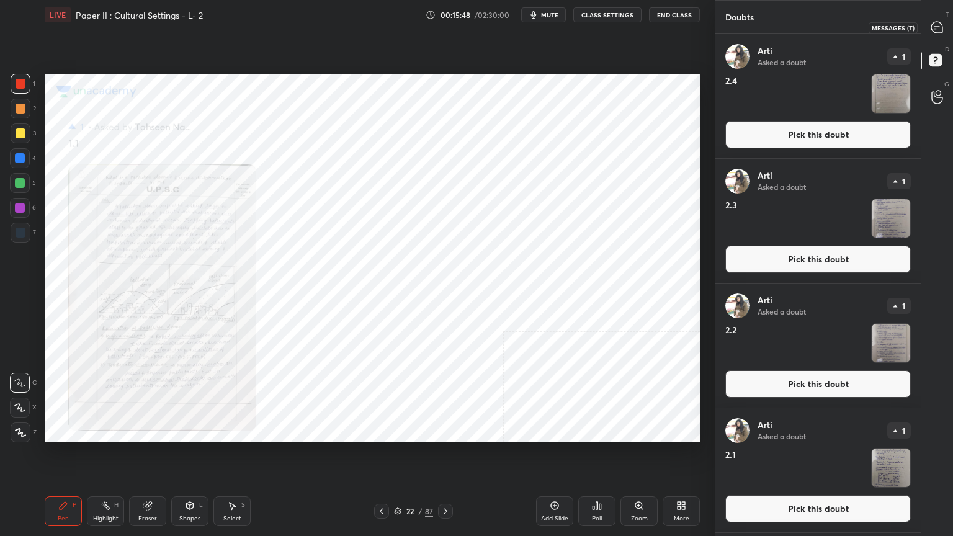
click at [938, 28] on icon at bounding box center [937, 27] width 11 height 11
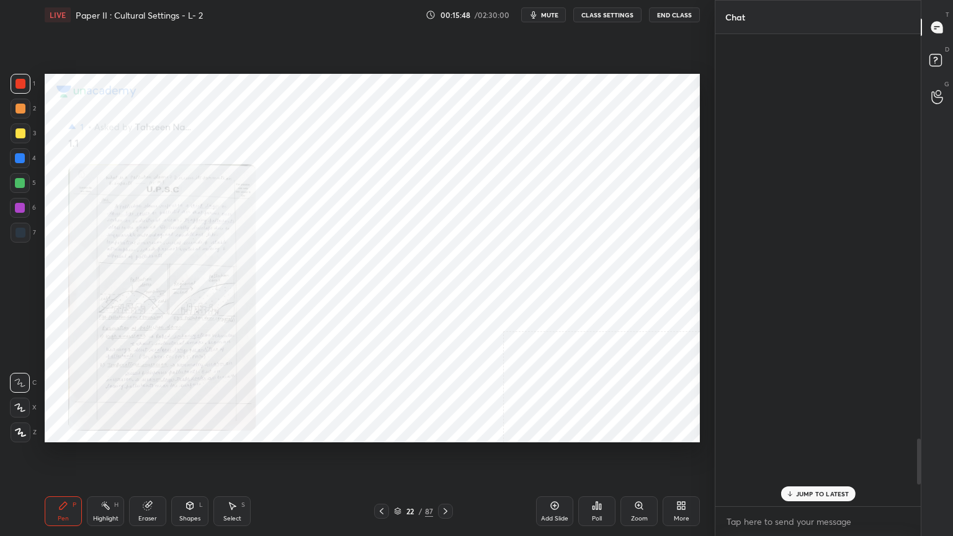
scroll to position [469, 202]
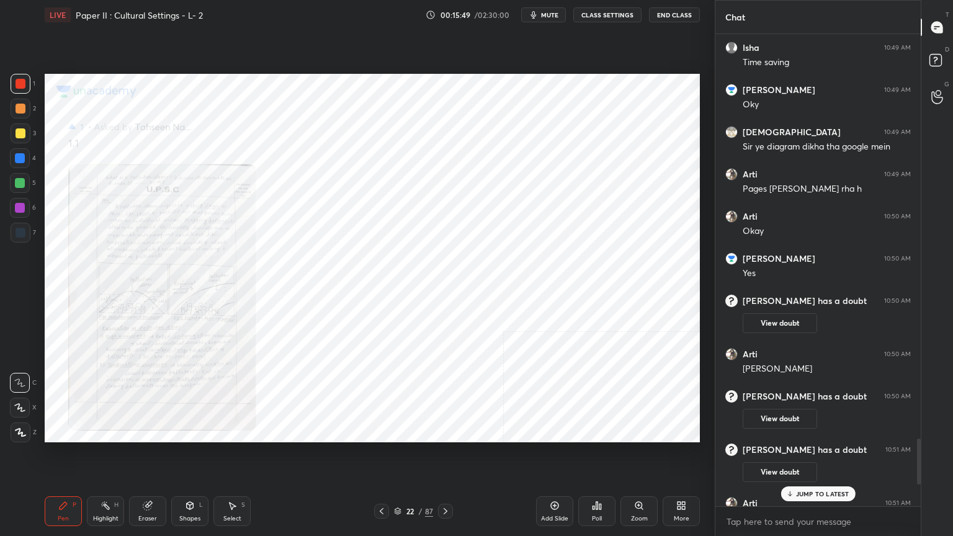
click at [813, 431] on p "JUMP TO LATEST" at bounding box center [822, 493] width 53 height 7
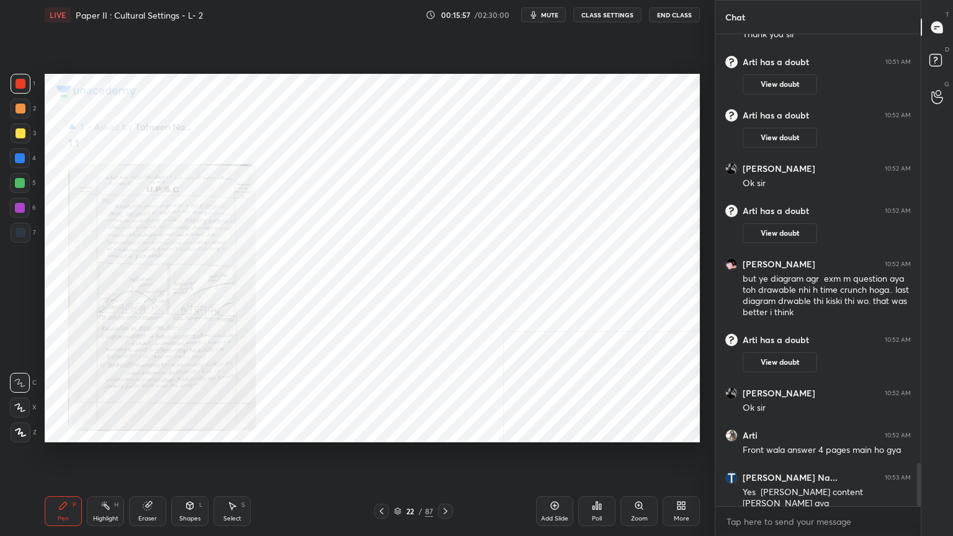
click at [639, 431] on div "Zoom" at bounding box center [639, 512] width 37 height 30
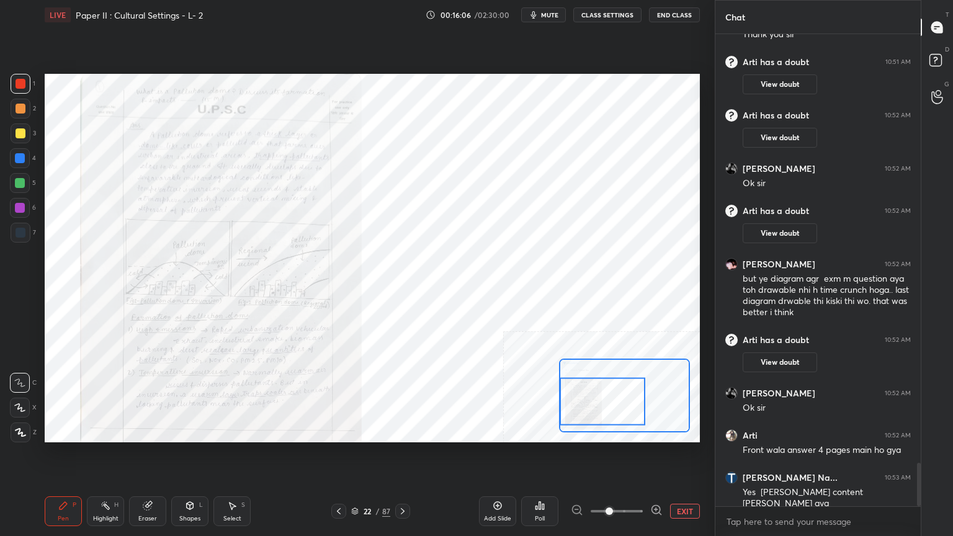
scroll to position [4659, 0]
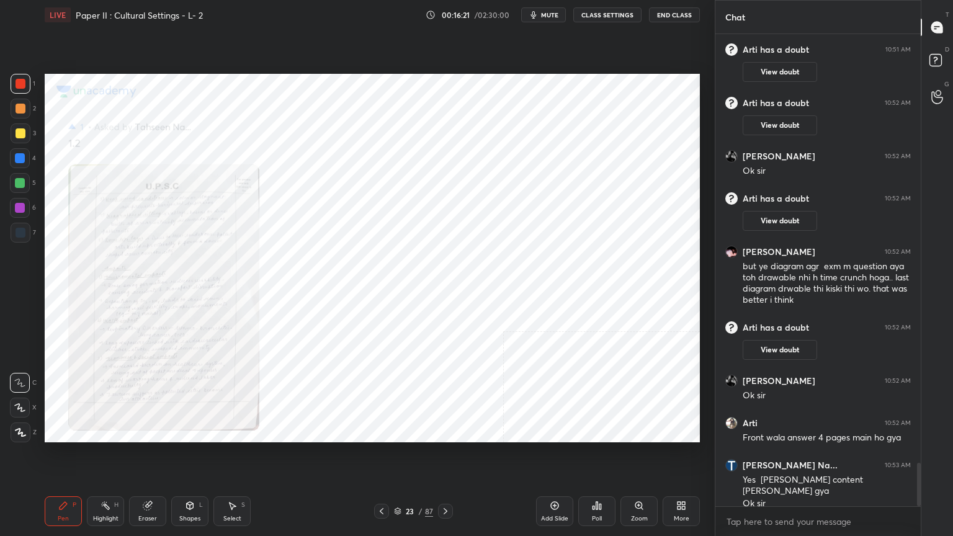
click at [645, 431] on div "Zoom" at bounding box center [639, 512] width 37 height 30
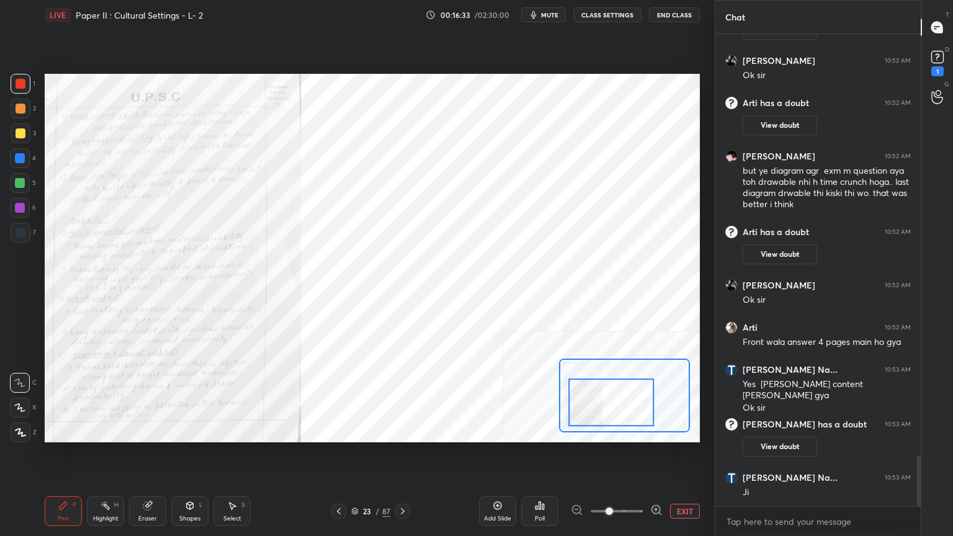
scroll to position [3932, 0]
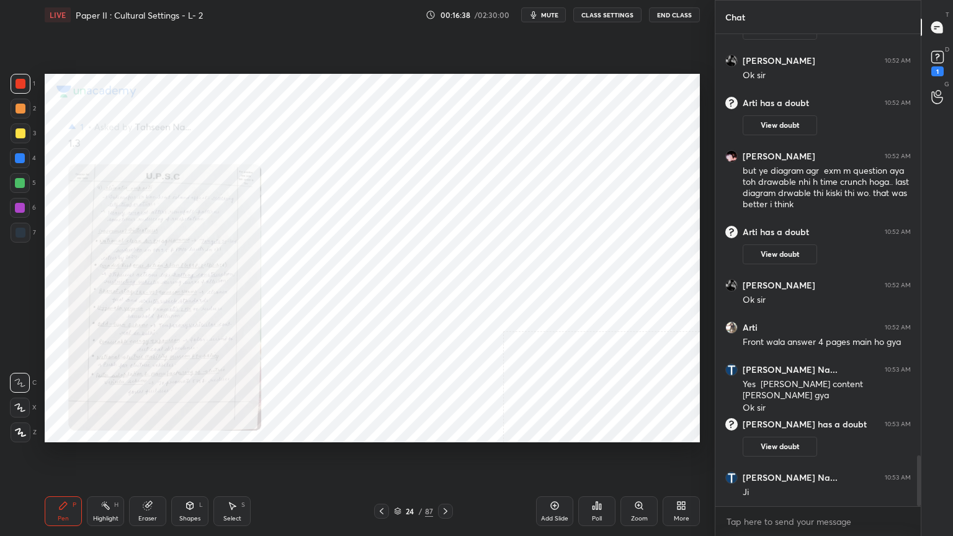
click at [645, 431] on div "Zoom" at bounding box center [639, 519] width 17 height 6
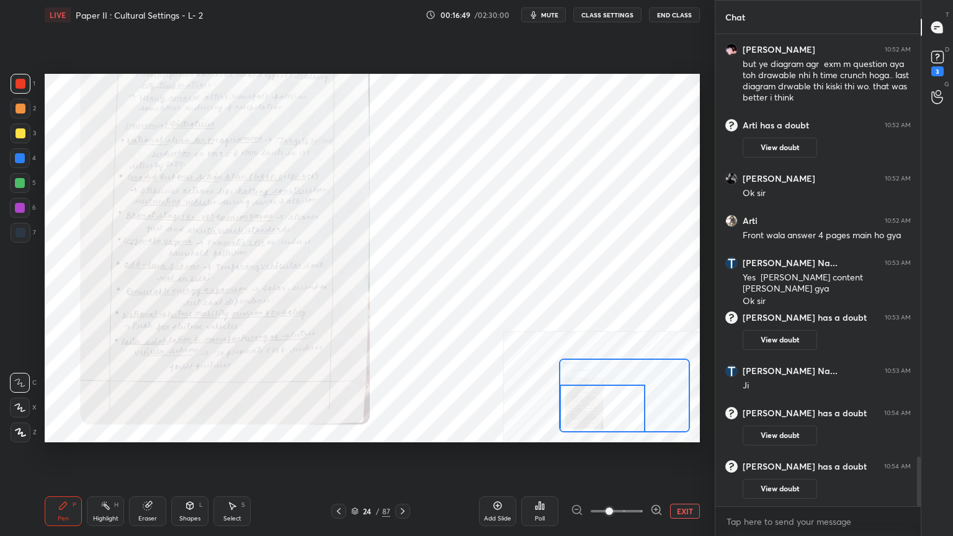
scroll to position [4091, 0]
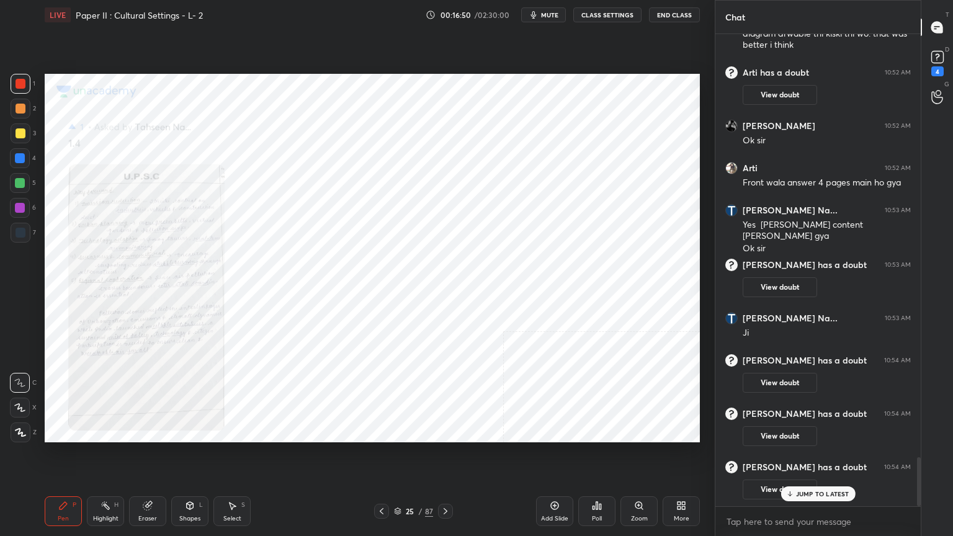
click at [634, 431] on div "Zoom" at bounding box center [639, 512] width 37 height 30
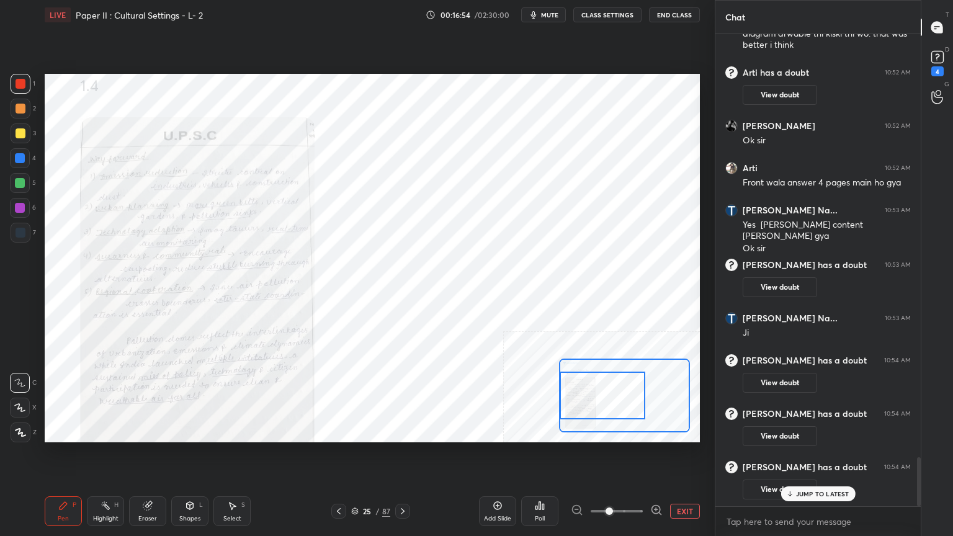
scroll to position [4134, 0]
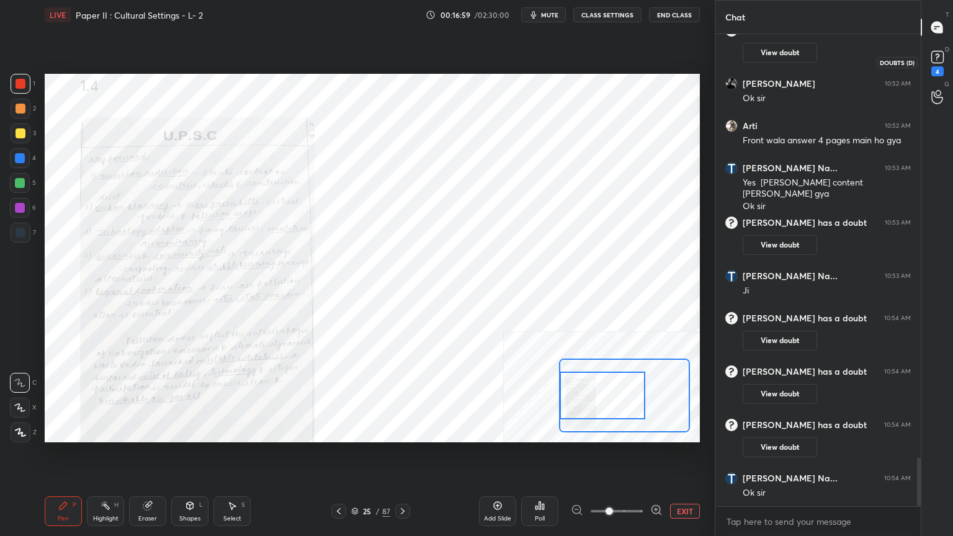
click at [935, 59] on rect at bounding box center [938, 58] width 12 height 12
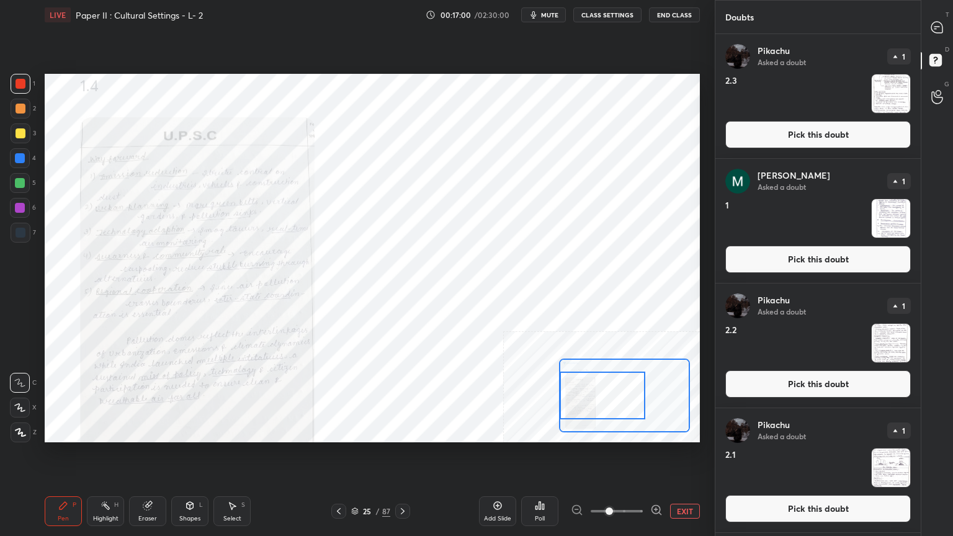
click at [787, 130] on button "Pick this doubt" at bounding box center [819, 134] width 186 height 27
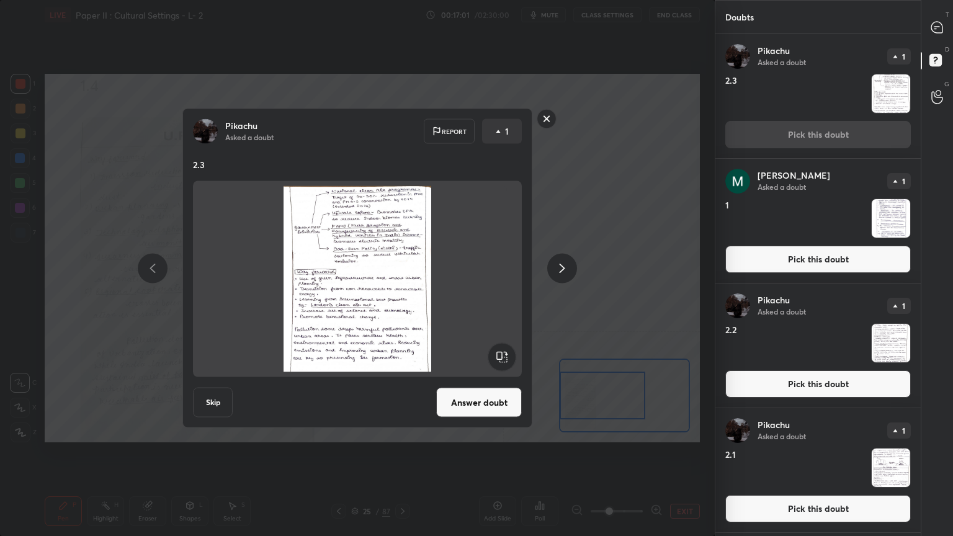
click at [446, 396] on button "Answer doubt" at bounding box center [479, 403] width 86 height 30
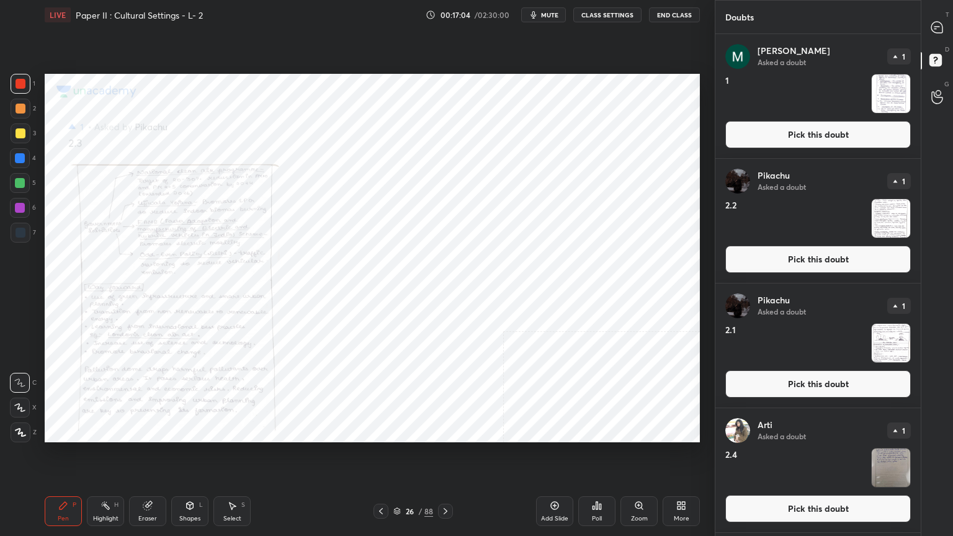
click at [783, 380] on button "Pick this doubt" at bounding box center [819, 384] width 186 height 27
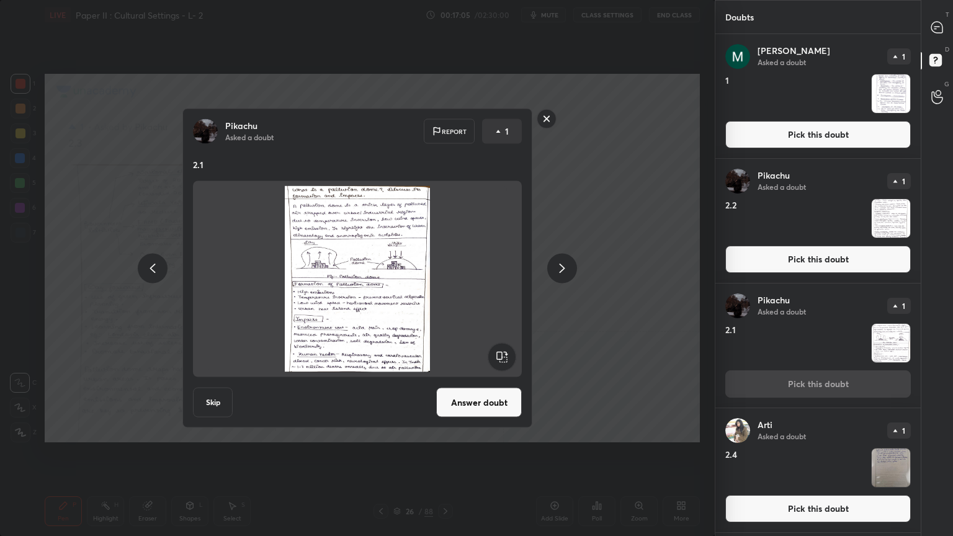
drag, startPoint x: 483, startPoint y: 395, endPoint x: 493, endPoint y: 392, distance: 10.4
click at [483, 395] on button "Answer doubt" at bounding box center [479, 403] width 86 height 30
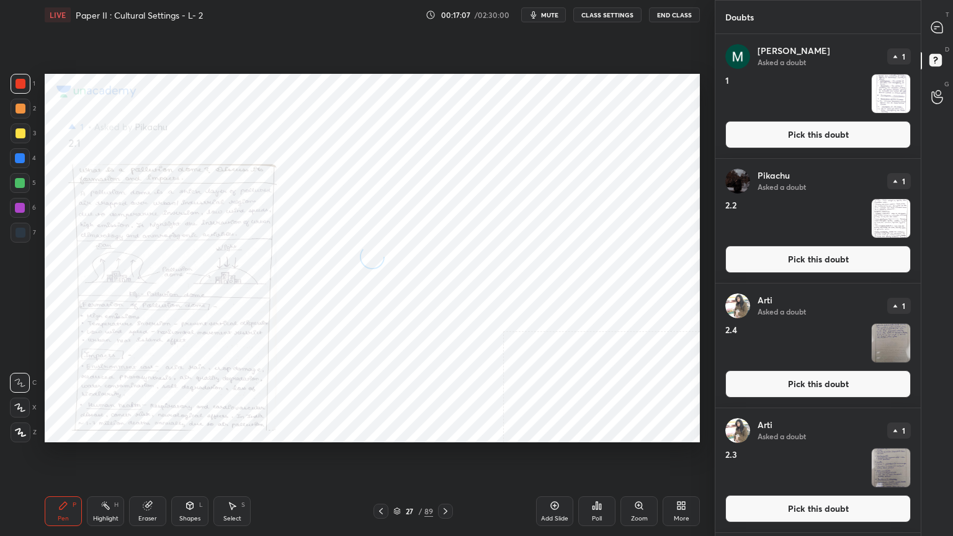
click at [752, 258] on button "Pick this doubt" at bounding box center [819, 259] width 186 height 27
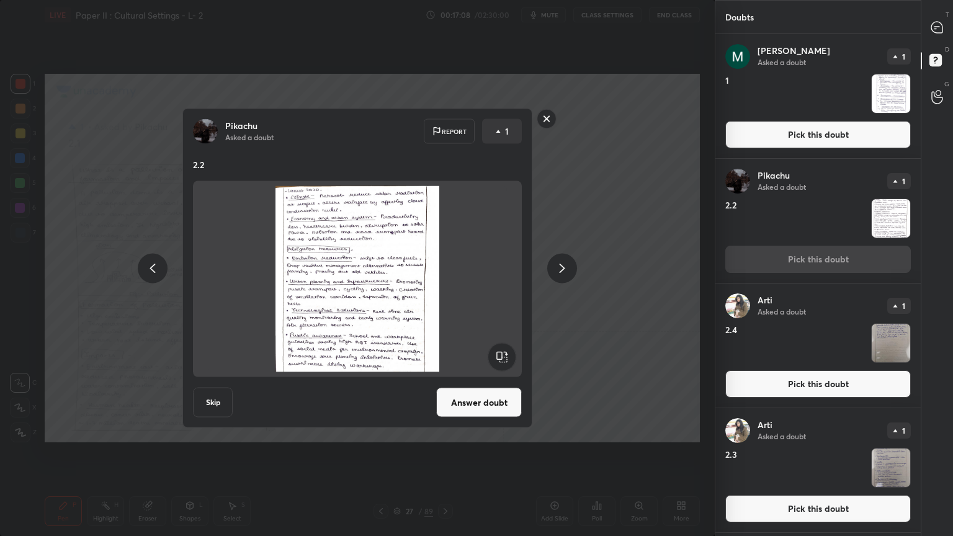
click at [472, 402] on button "Answer doubt" at bounding box center [479, 403] width 86 height 30
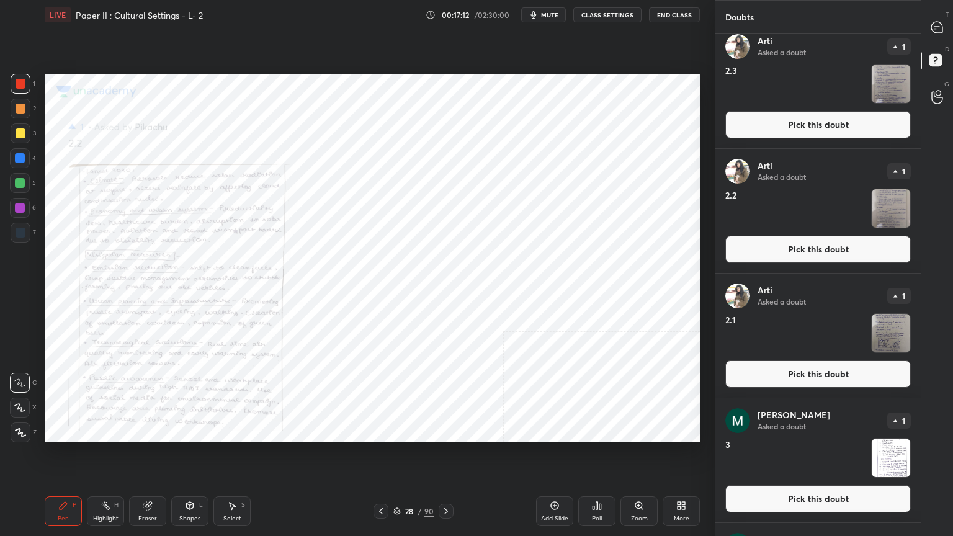
scroll to position [310, 0]
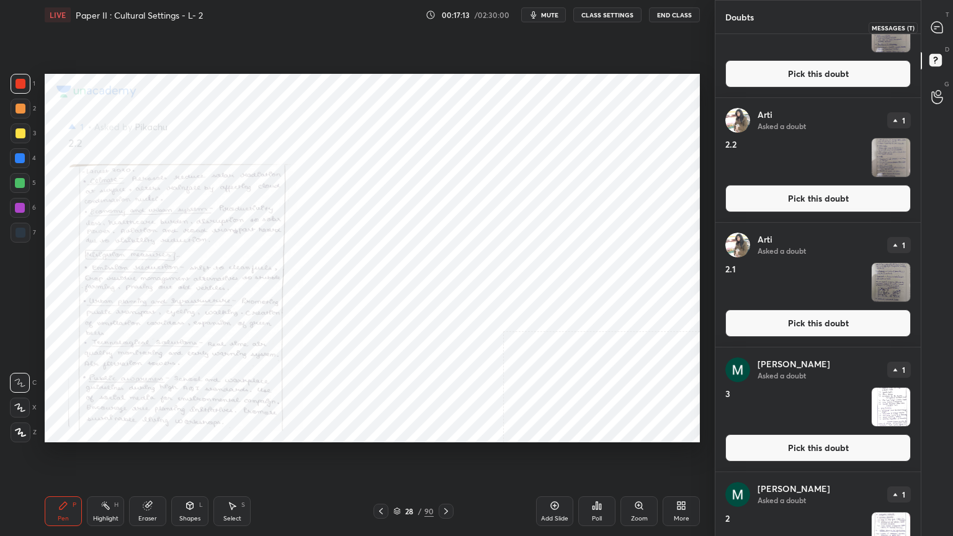
click at [935, 34] on div at bounding box center [937, 27] width 25 height 22
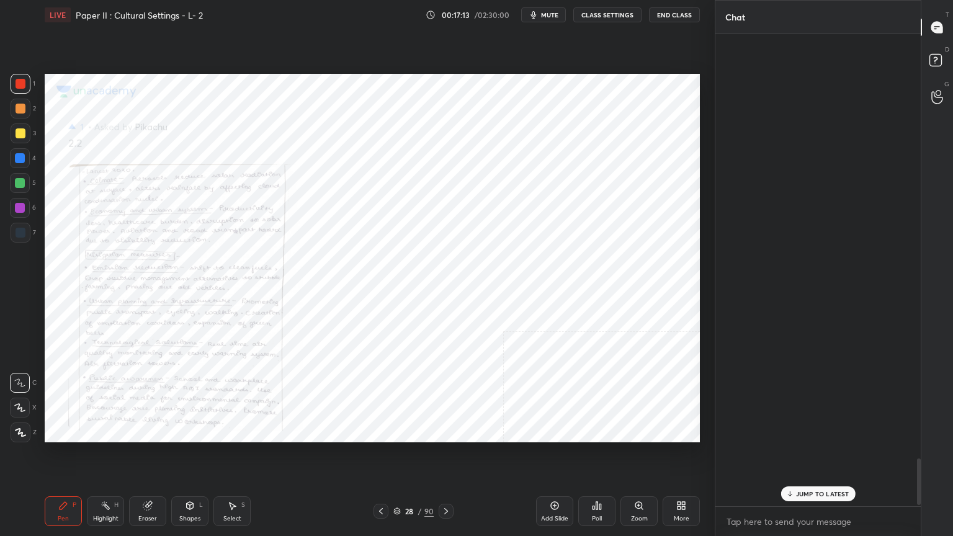
scroll to position [469, 202]
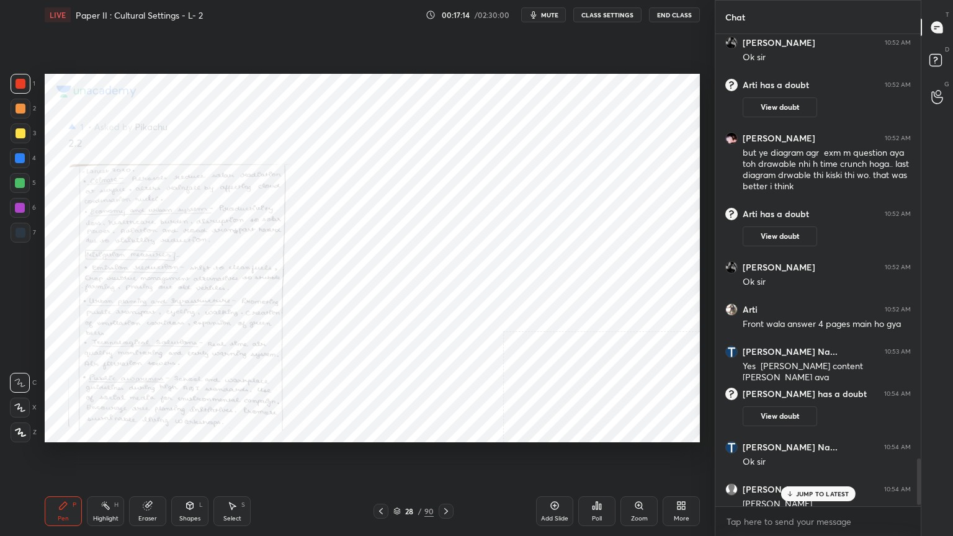
click at [821, 431] on p "JUMP TO LATEST" at bounding box center [822, 493] width 53 height 7
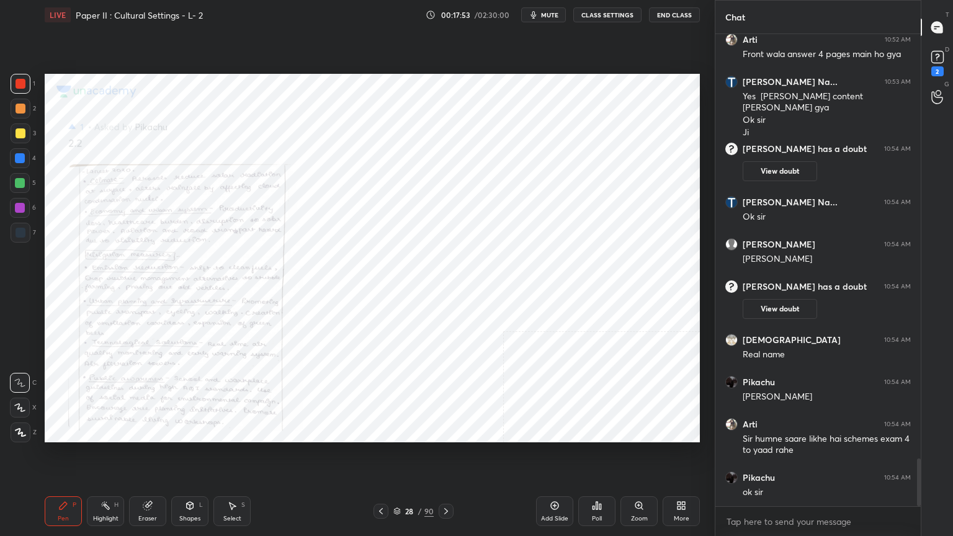
scroll to position [4250, 0]
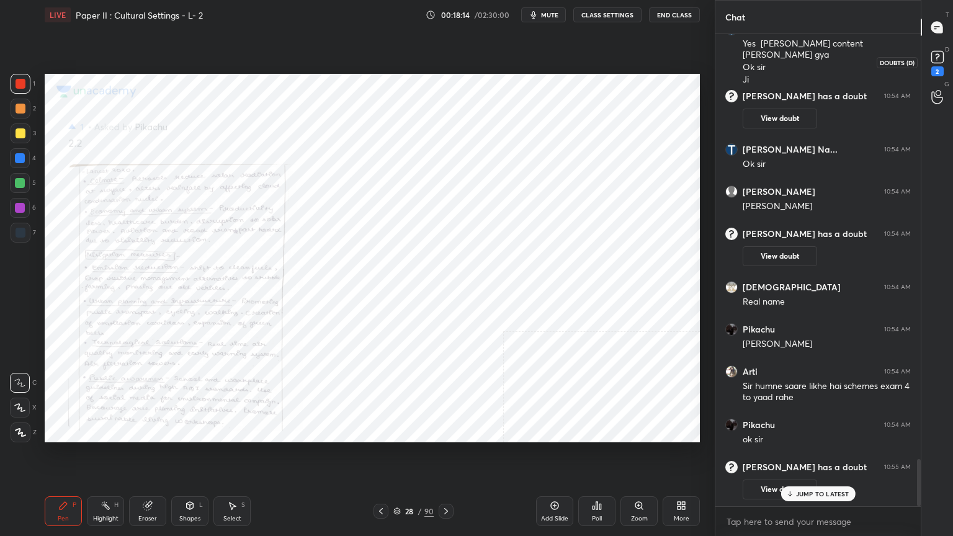
click at [928, 58] on icon at bounding box center [937, 57] width 19 height 19
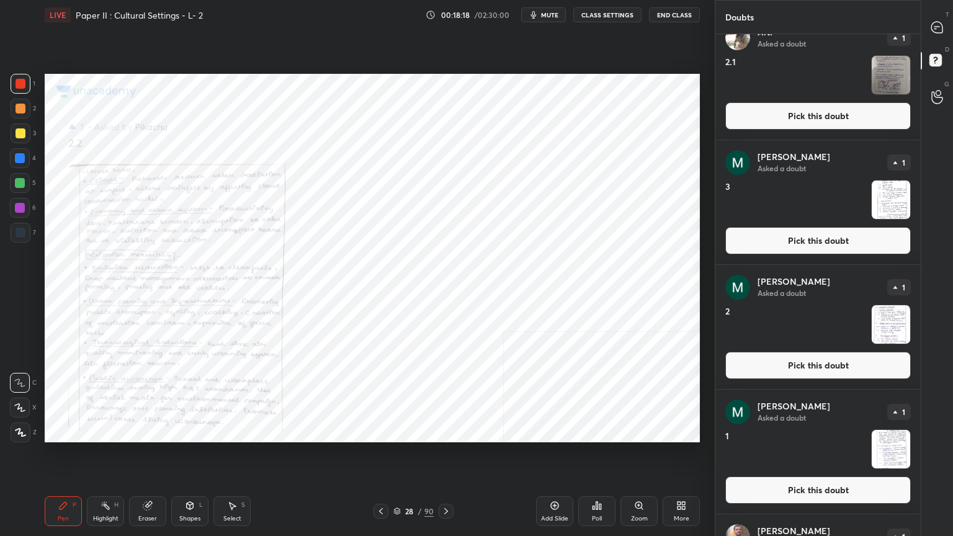
scroll to position [807, 0]
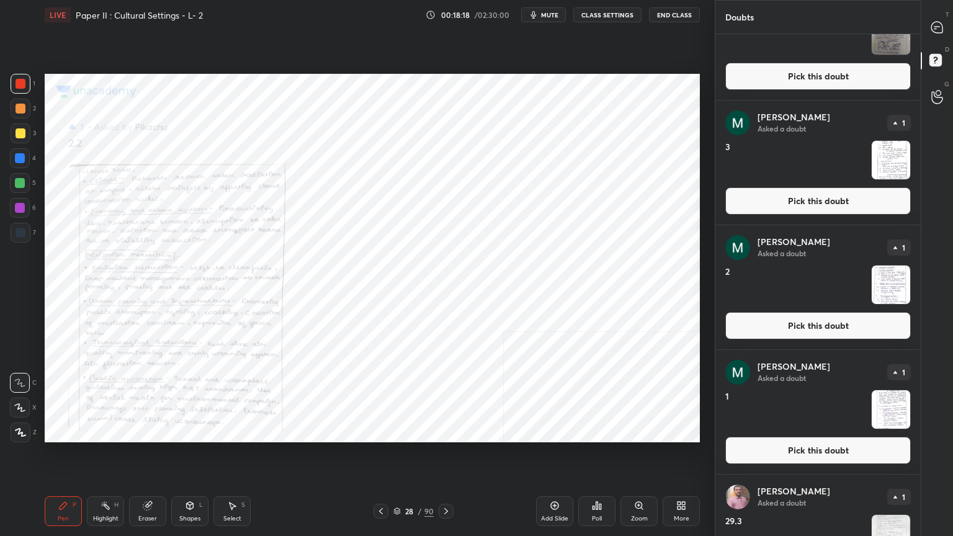
click at [788, 431] on div "[PERSON_NAME] Asked a doubt 1 1 Pick this doubt" at bounding box center [818, 412] width 205 height 124
click at [743, 431] on button "Pick this doubt" at bounding box center [819, 450] width 186 height 27
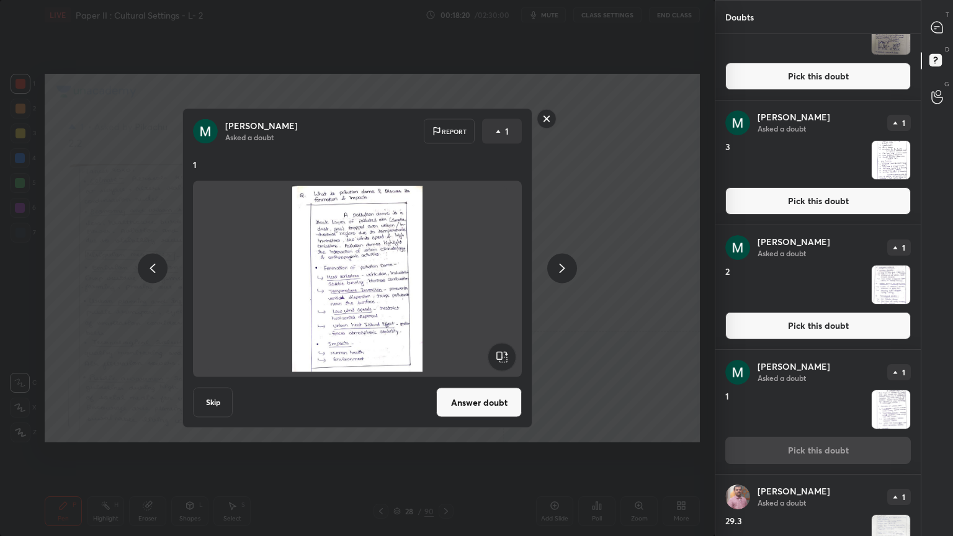
click at [472, 384] on div "[PERSON_NAME] Asked a doubt Report 1 1 Skip Answer doubt" at bounding box center [357, 269] width 350 height 320
click at [475, 394] on button "Answer doubt" at bounding box center [479, 403] width 86 height 30
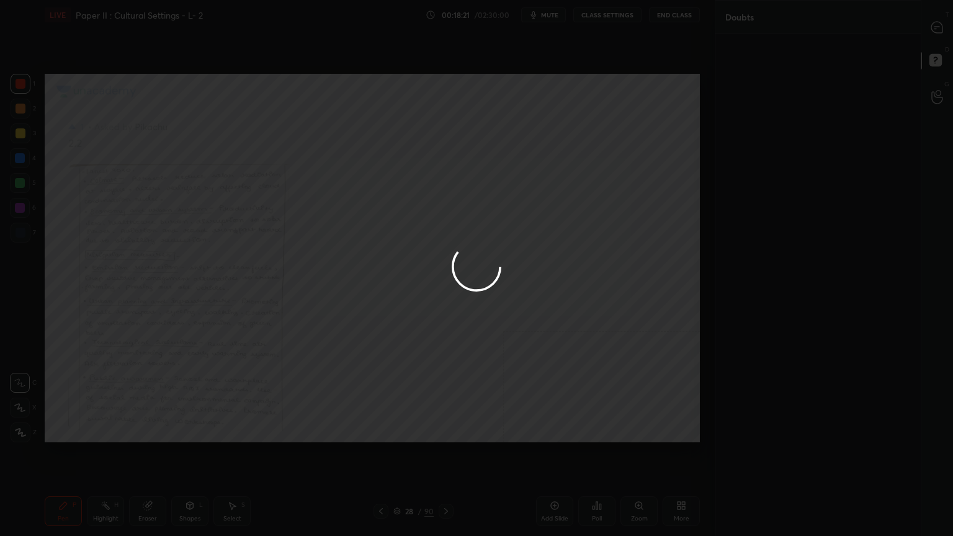
scroll to position [0, 0]
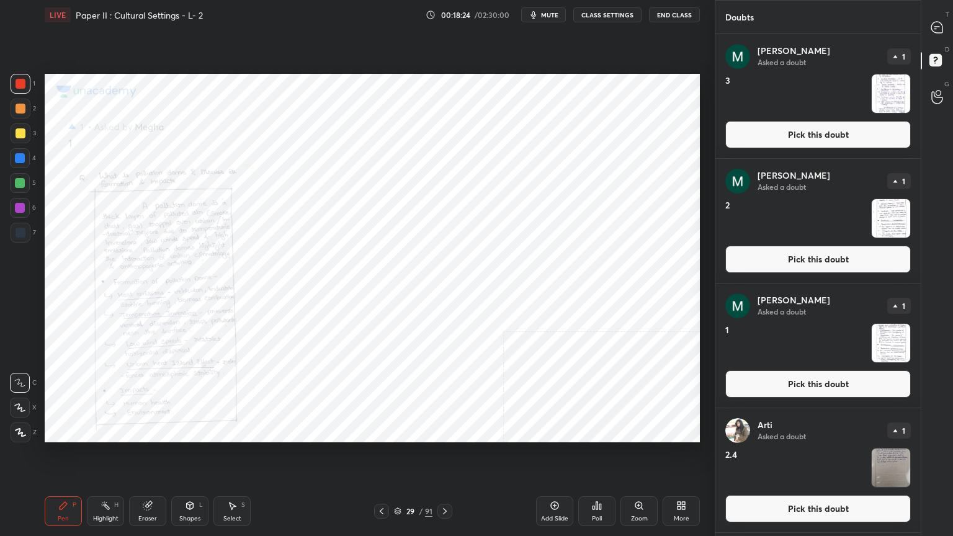
click at [790, 263] on button "Pick this doubt" at bounding box center [819, 259] width 186 height 27
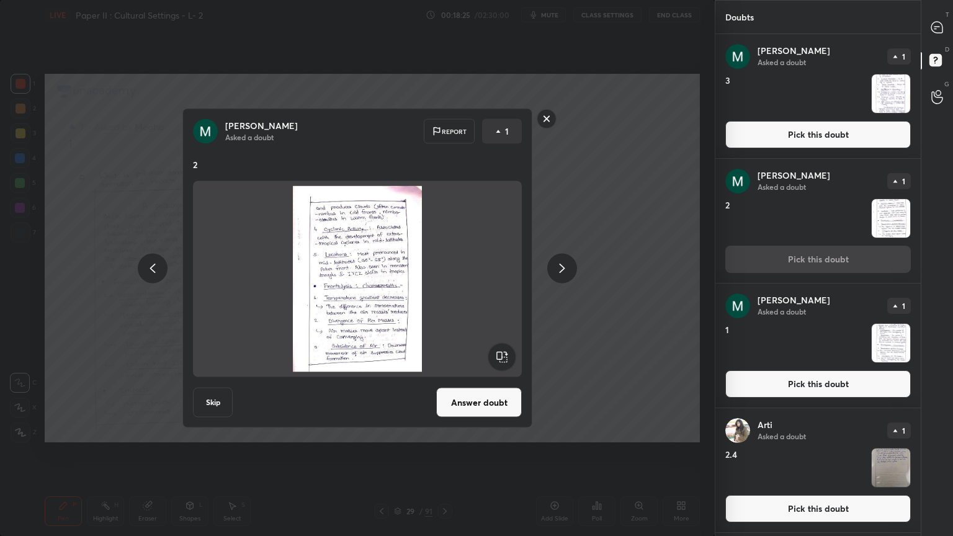
click at [484, 398] on button "Answer doubt" at bounding box center [479, 403] width 86 height 30
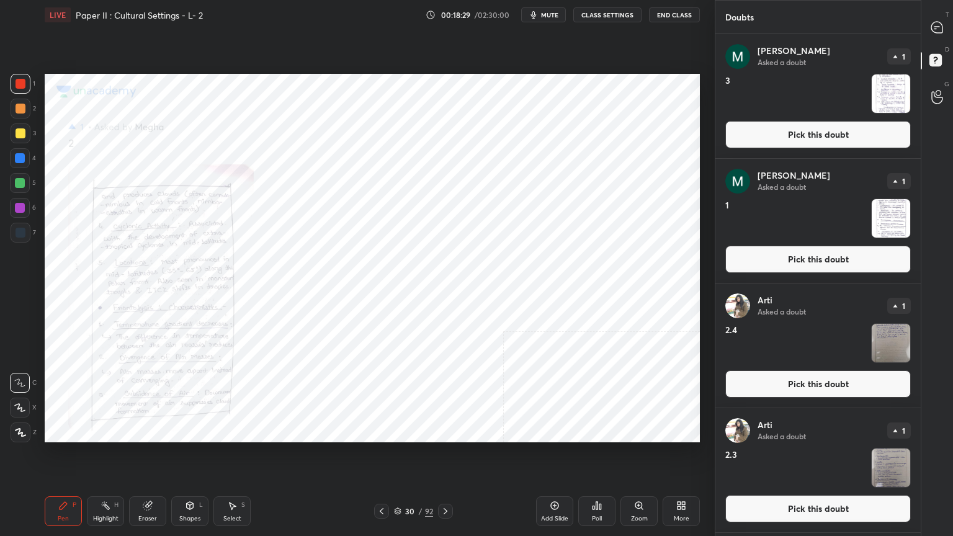
click at [742, 140] on button "Pick this doubt" at bounding box center [819, 134] width 186 height 27
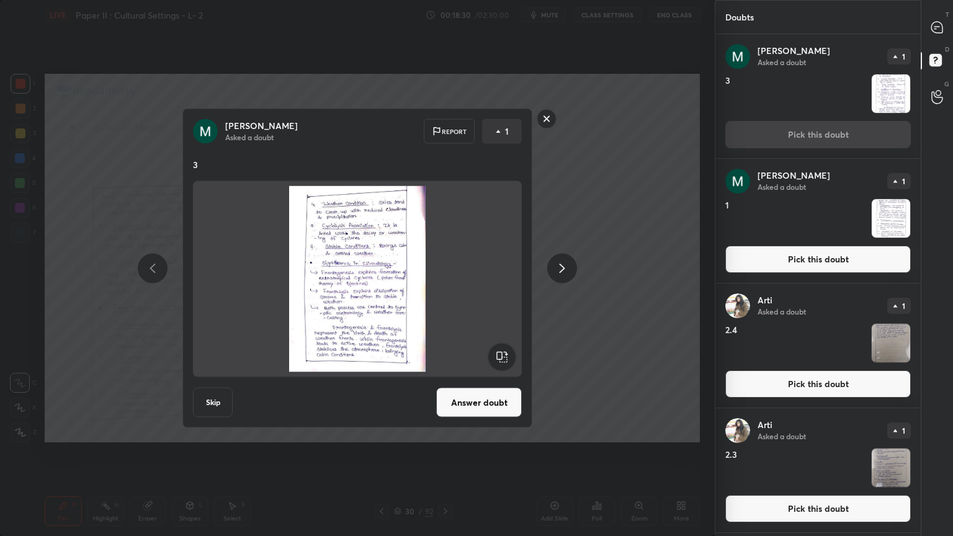
click at [454, 396] on button "Answer doubt" at bounding box center [479, 403] width 86 height 30
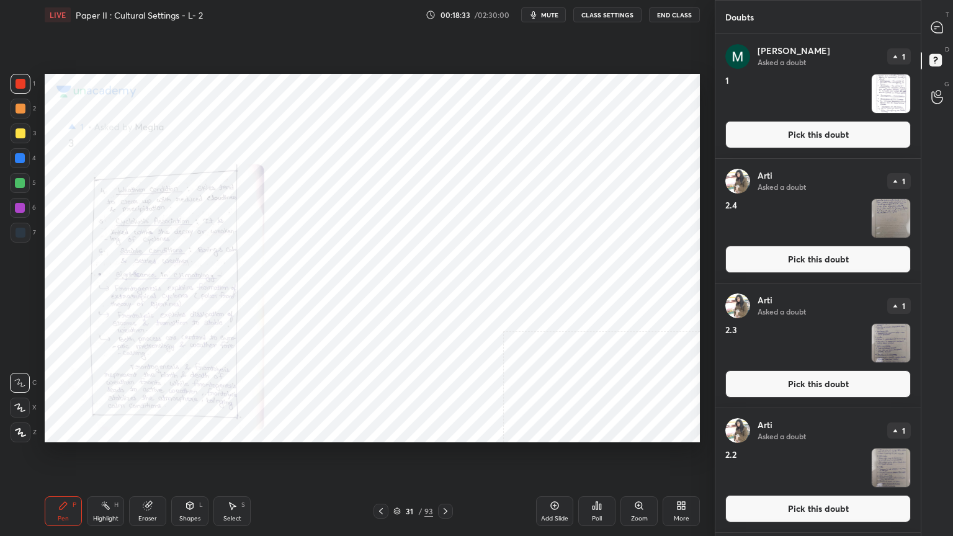
click at [762, 132] on button "Pick this doubt" at bounding box center [819, 134] width 186 height 27
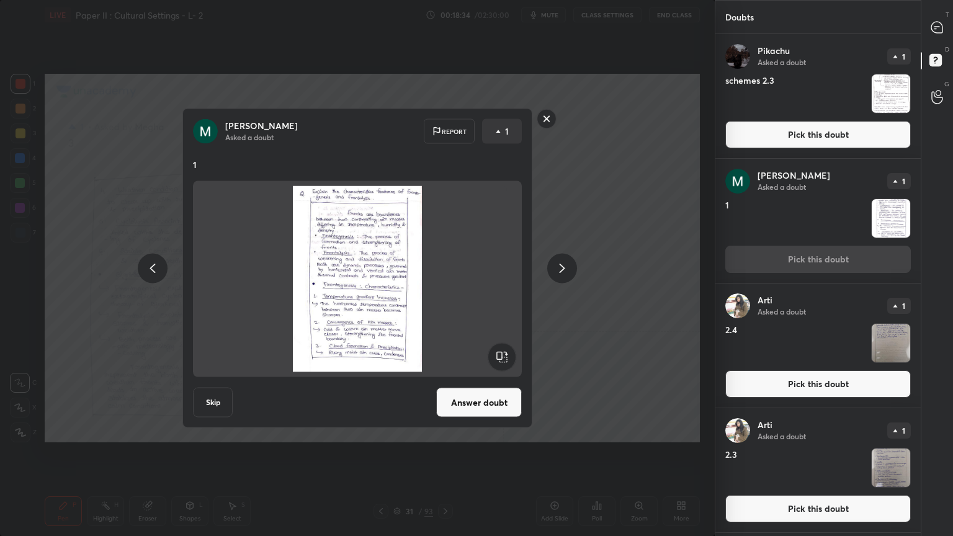
click at [465, 392] on button "Answer doubt" at bounding box center [479, 403] width 86 height 30
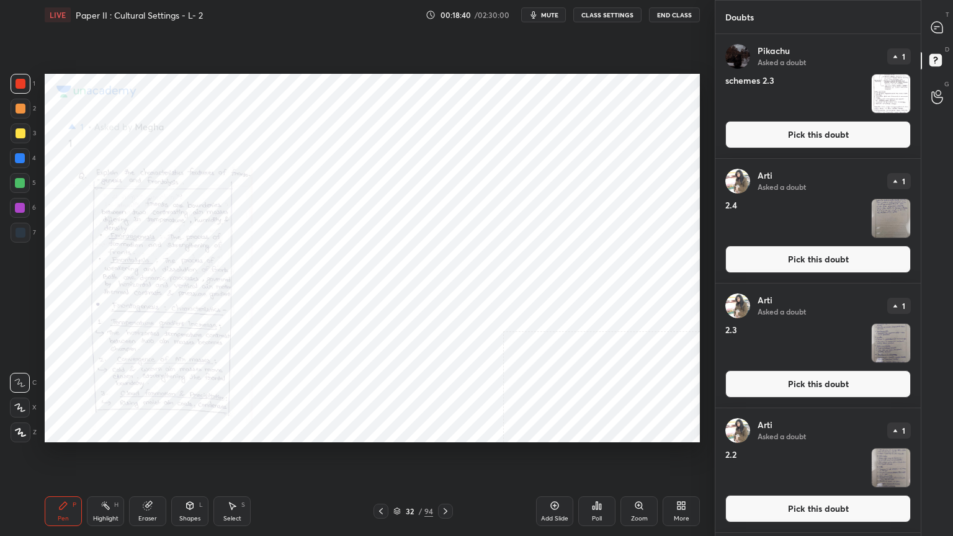
click at [784, 122] on button "Pick this doubt" at bounding box center [819, 134] width 186 height 27
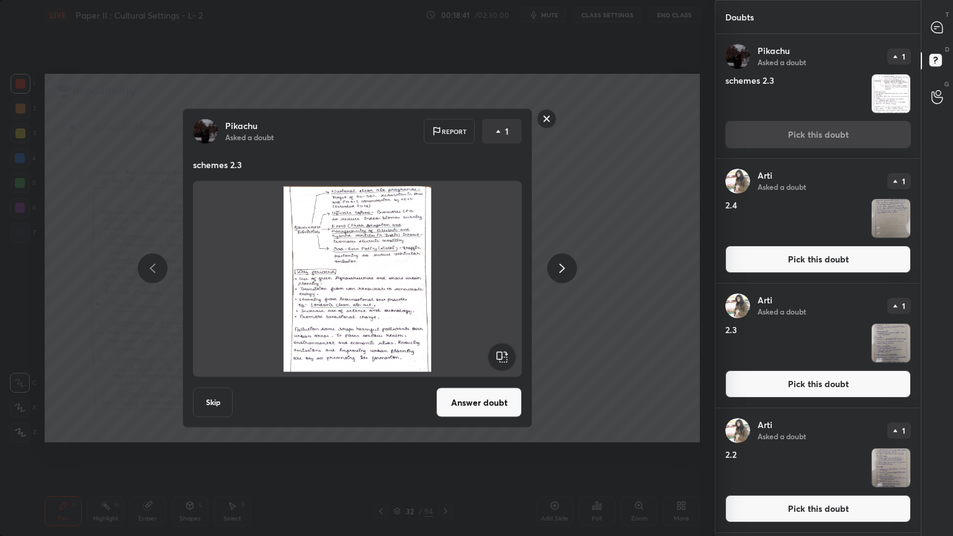
click at [469, 392] on button "Answer doubt" at bounding box center [479, 403] width 86 height 30
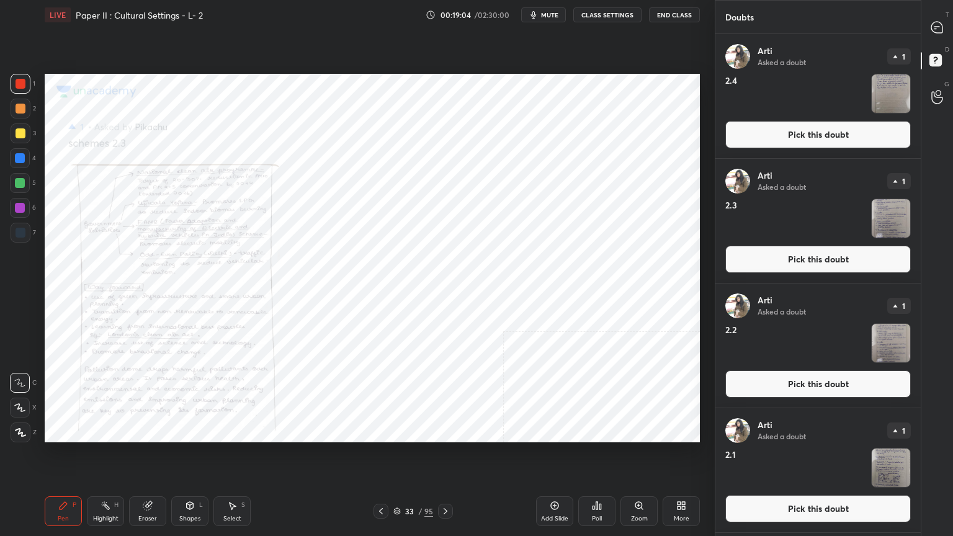
click at [782, 431] on button "Pick this doubt" at bounding box center [819, 508] width 186 height 27
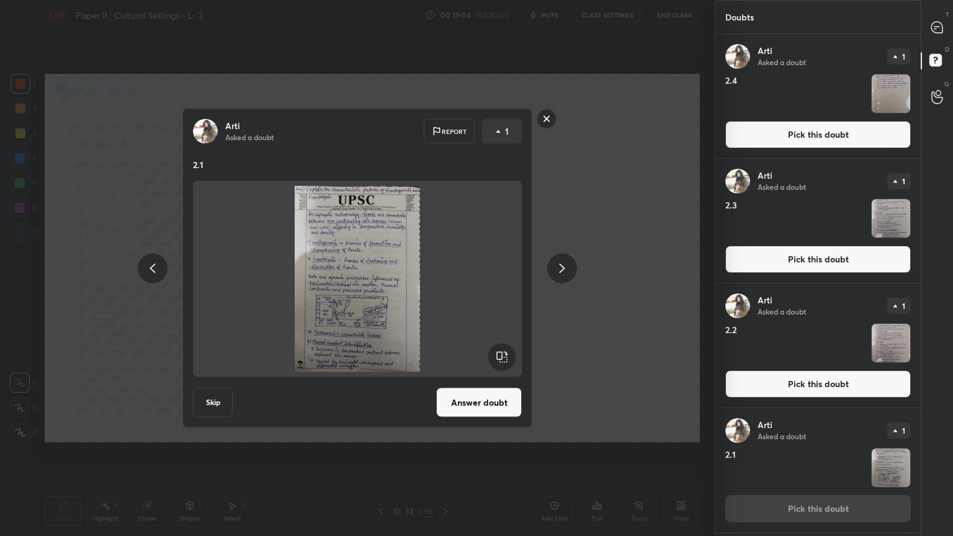
click at [503, 397] on button "Answer doubt" at bounding box center [479, 403] width 86 height 30
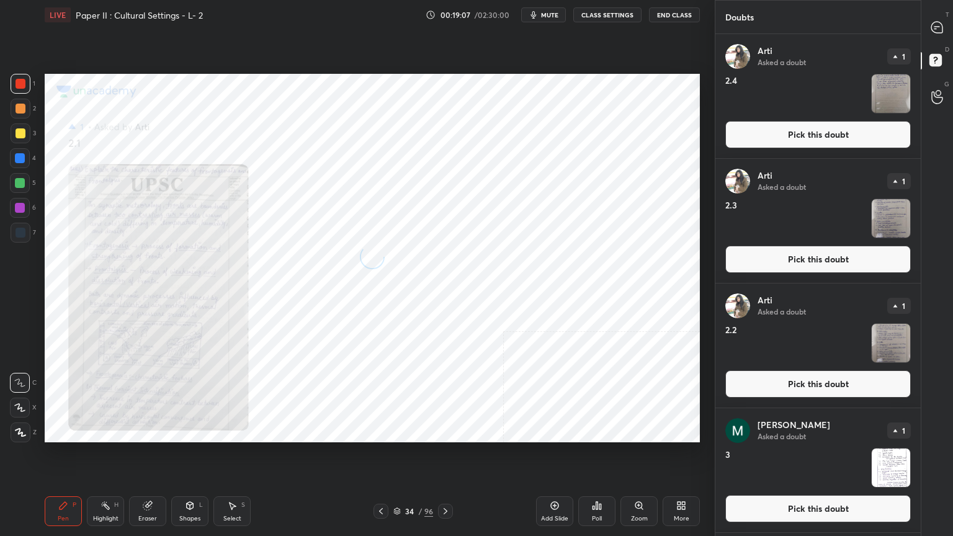
click at [774, 382] on button "Pick this doubt" at bounding box center [819, 384] width 186 height 27
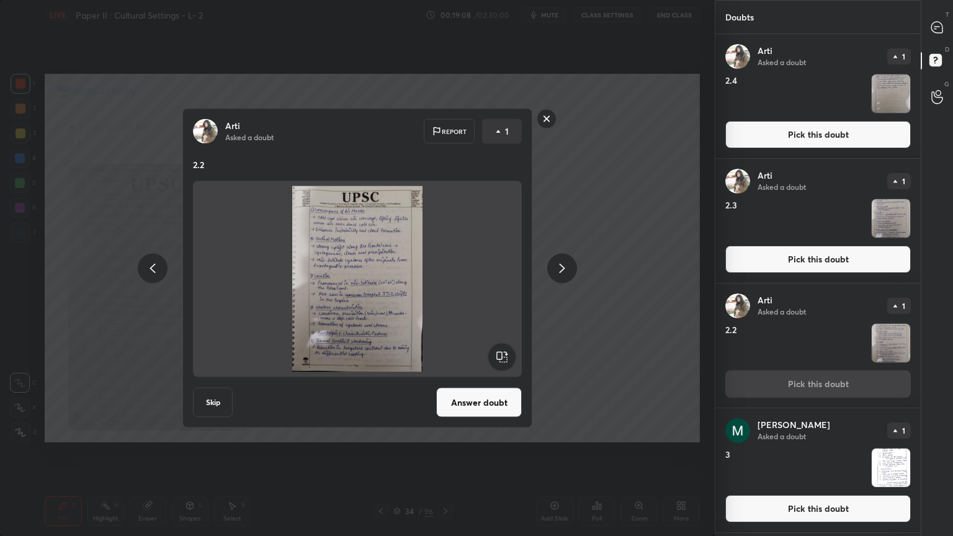
click at [493, 397] on button "Answer doubt" at bounding box center [479, 403] width 86 height 30
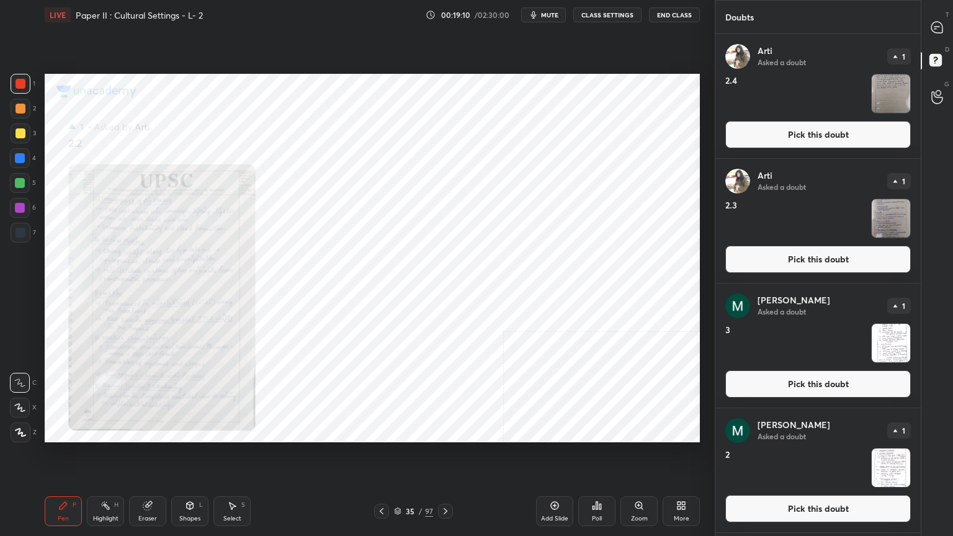
click at [763, 263] on button "Pick this doubt" at bounding box center [819, 259] width 186 height 27
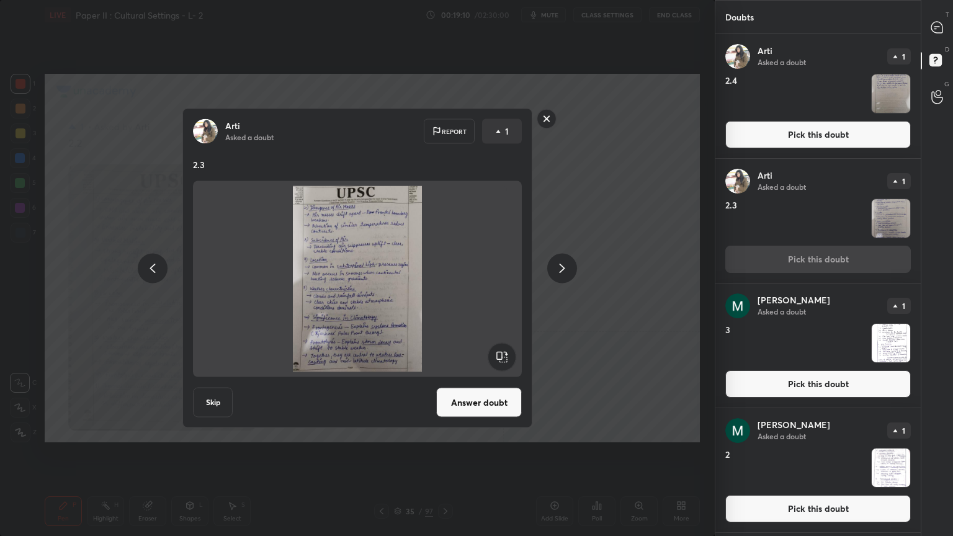
click at [472, 404] on button "Answer doubt" at bounding box center [479, 403] width 86 height 30
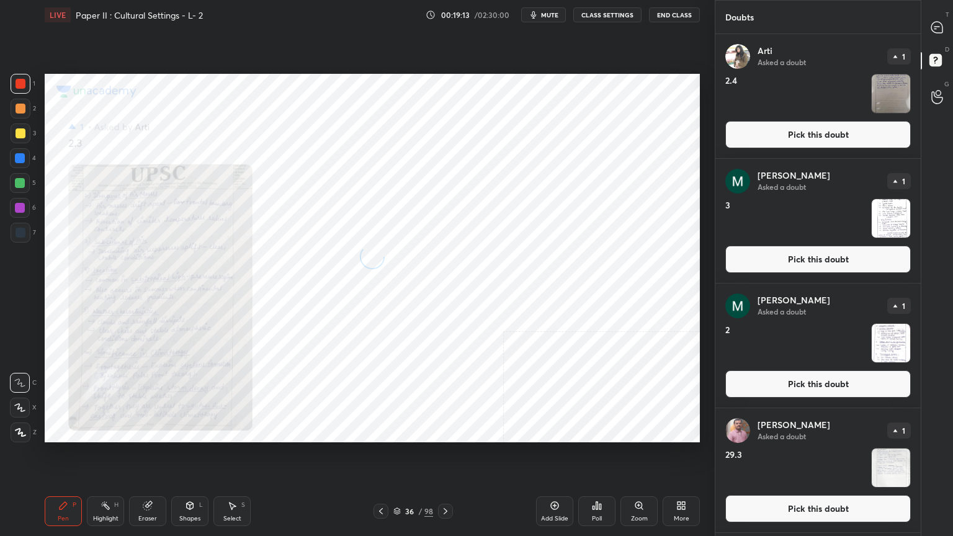
click at [782, 133] on button "Pick this doubt" at bounding box center [819, 134] width 186 height 27
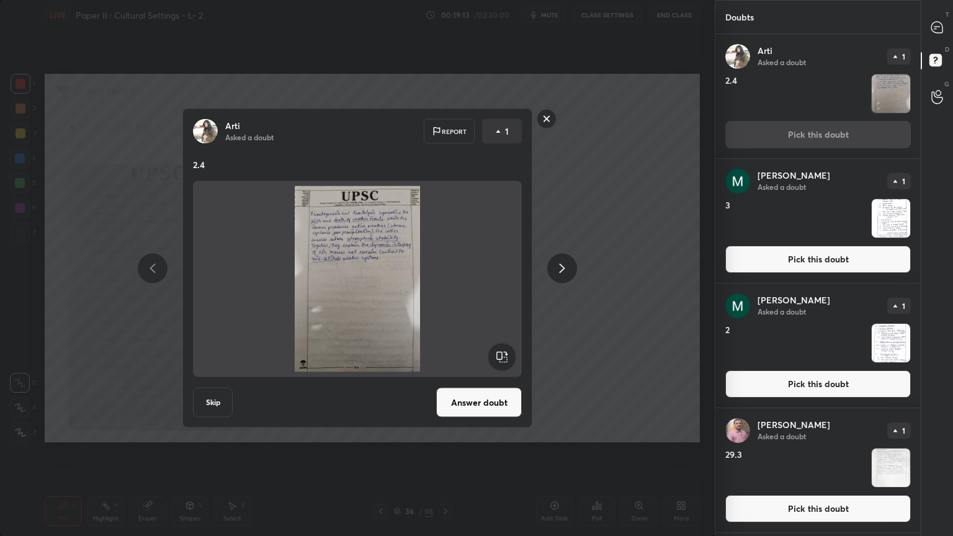
click at [467, 405] on button "Answer doubt" at bounding box center [479, 403] width 86 height 30
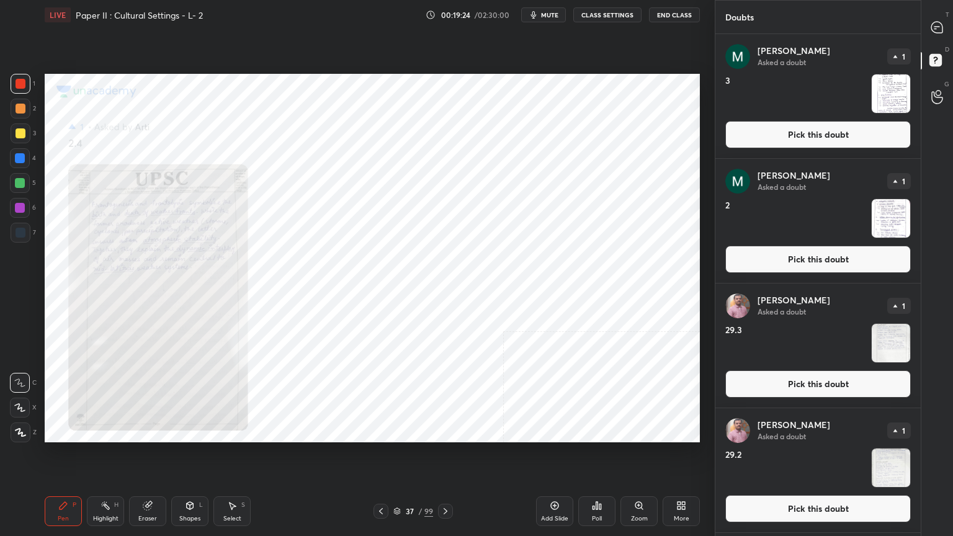
click at [780, 256] on button "Pick this doubt" at bounding box center [819, 259] width 186 height 27
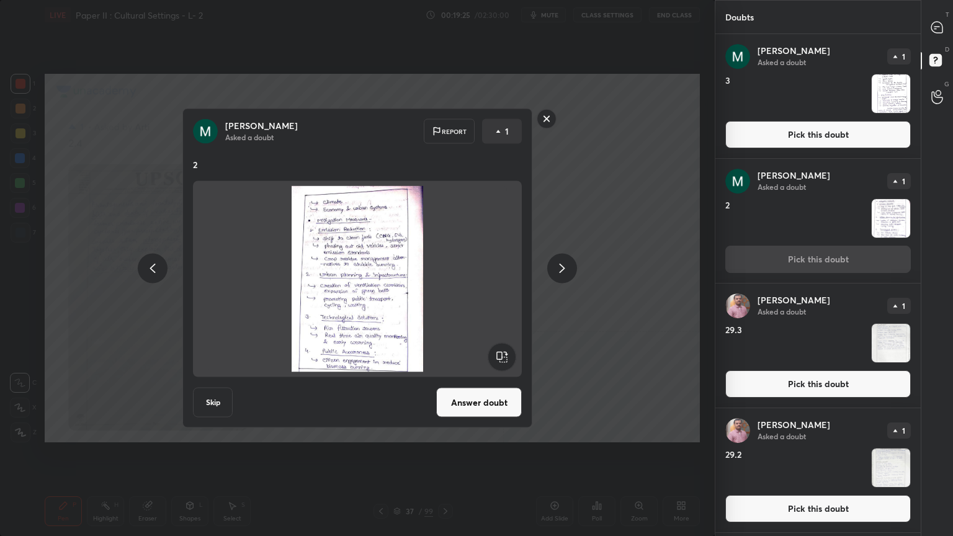
click at [481, 401] on button "Answer doubt" at bounding box center [479, 403] width 86 height 30
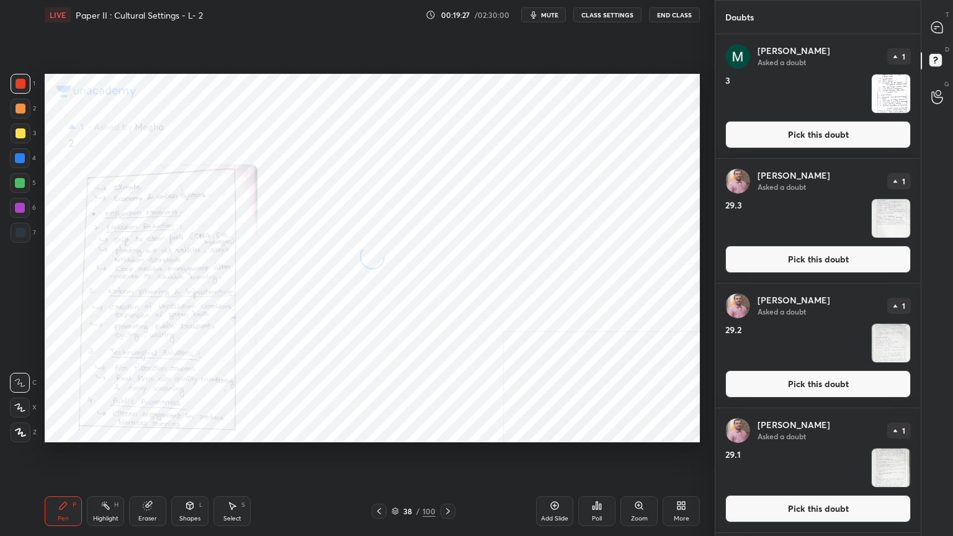
click at [778, 136] on button "Pick this doubt" at bounding box center [819, 134] width 186 height 27
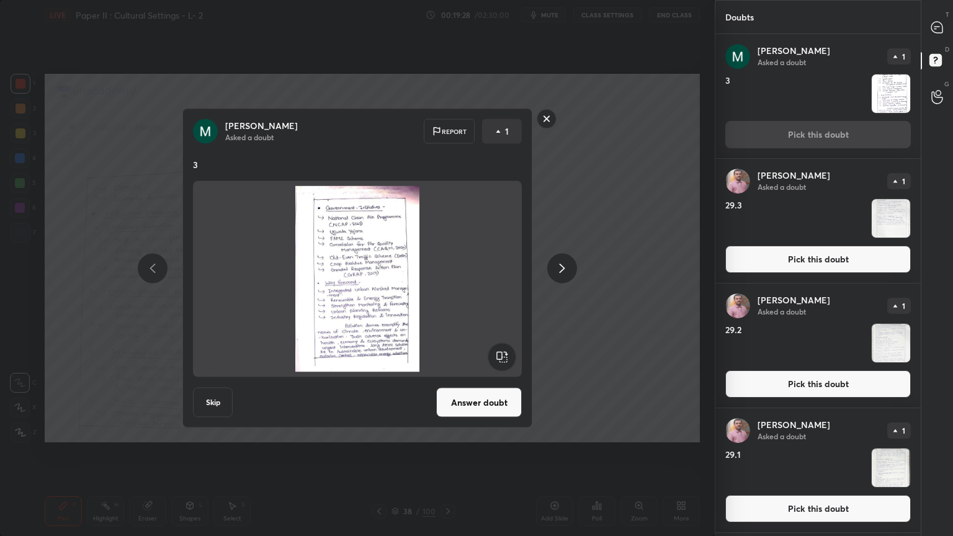
click at [469, 395] on button "Answer doubt" at bounding box center [479, 403] width 86 height 30
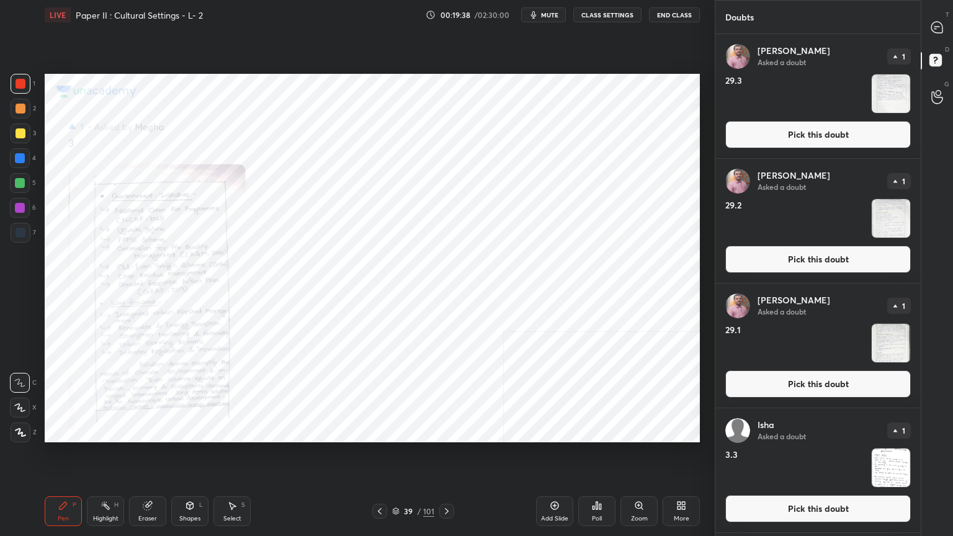
click at [747, 381] on button "Pick this doubt" at bounding box center [819, 384] width 186 height 27
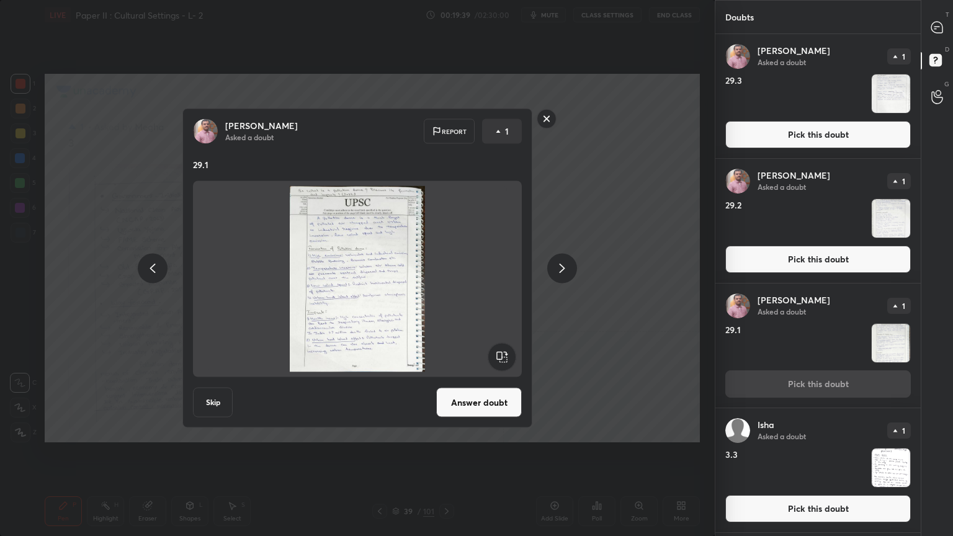
click at [468, 402] on button "Answer doubt" at bounding box center [479, 403] width 86 height 30
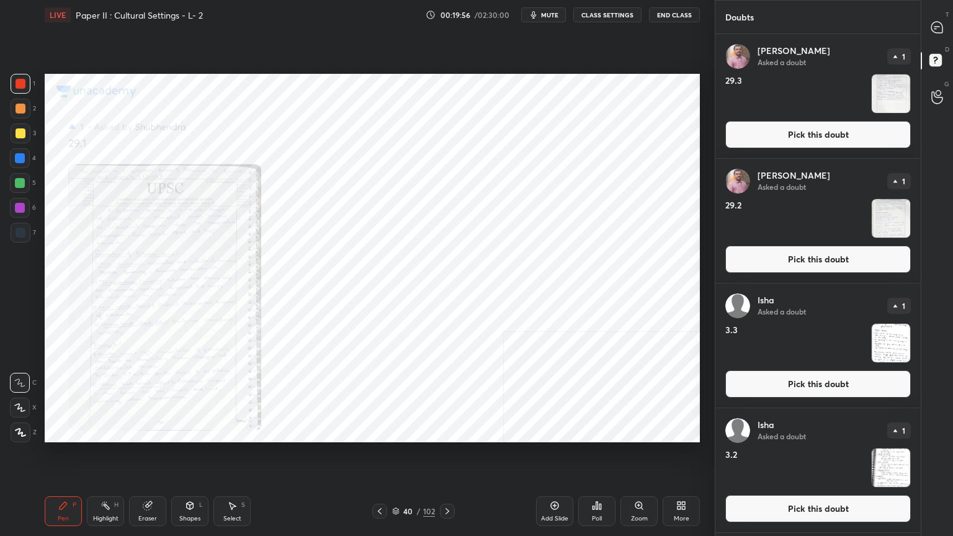
drag, startPoint x: 638, startPoint y: 501, endPoint x: 639, endPoint y: 480, distance: 21.1
click at [638, 431] on icon at bounding box center [639, 506] width 10 height 10
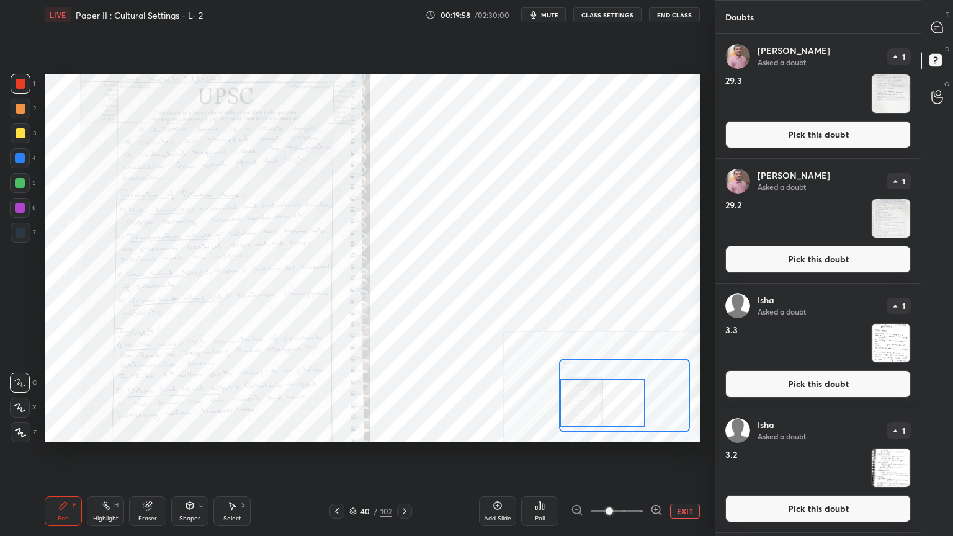
drag, startPoint x: 608, startPoint y: 408, endPoint x: 582, endPoint y: 417, distance: 27.5
click at [582, 417] on div at bounding box center [603, 403] width 86 height 48
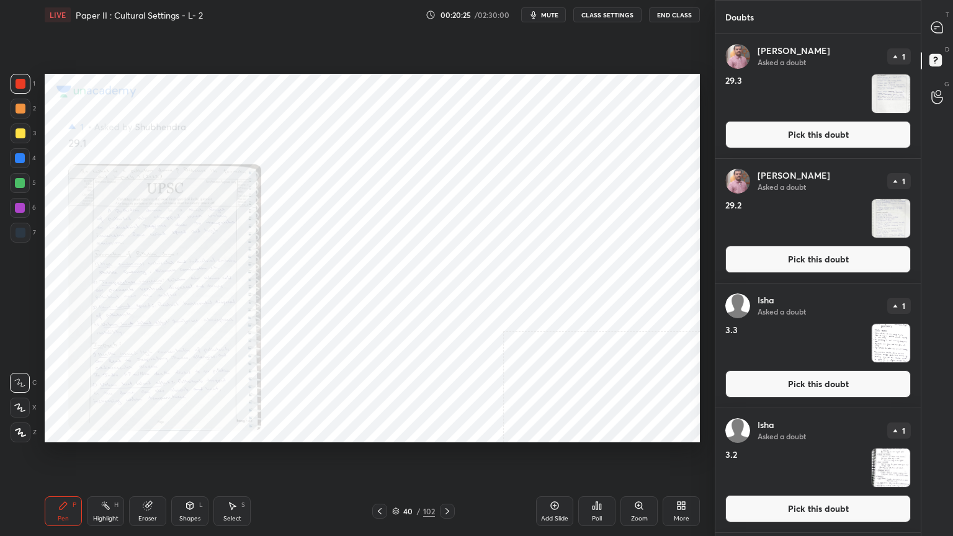
click at [782, 266] on button "Pick this doubt" at bounding box center [819, 259] width 186 height 27
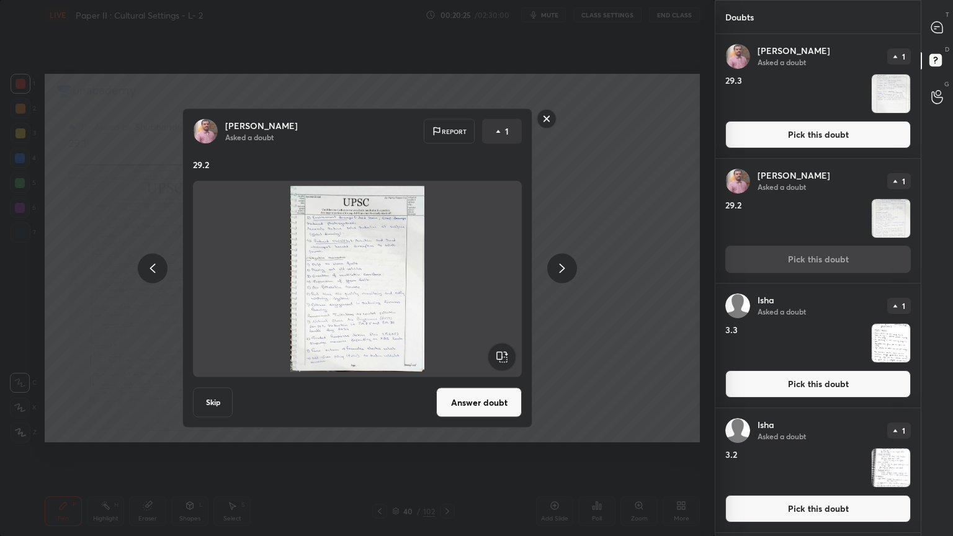
click at [464, 396] on button "Answer doubt" at bounding box center [479, 403] width 86 height 30
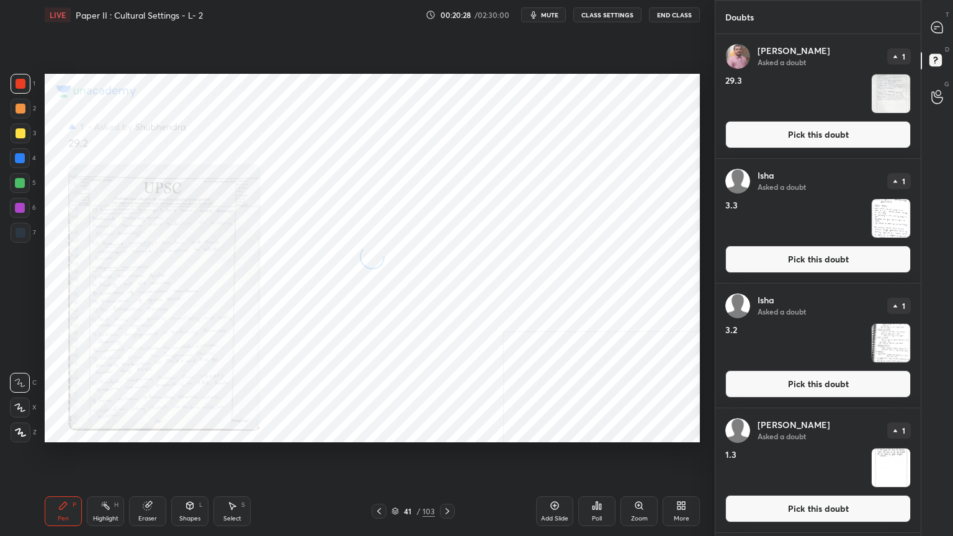
click at [765, 136] on button "Pick this doubt" at bounding box center [819, 134] width 186 height 27
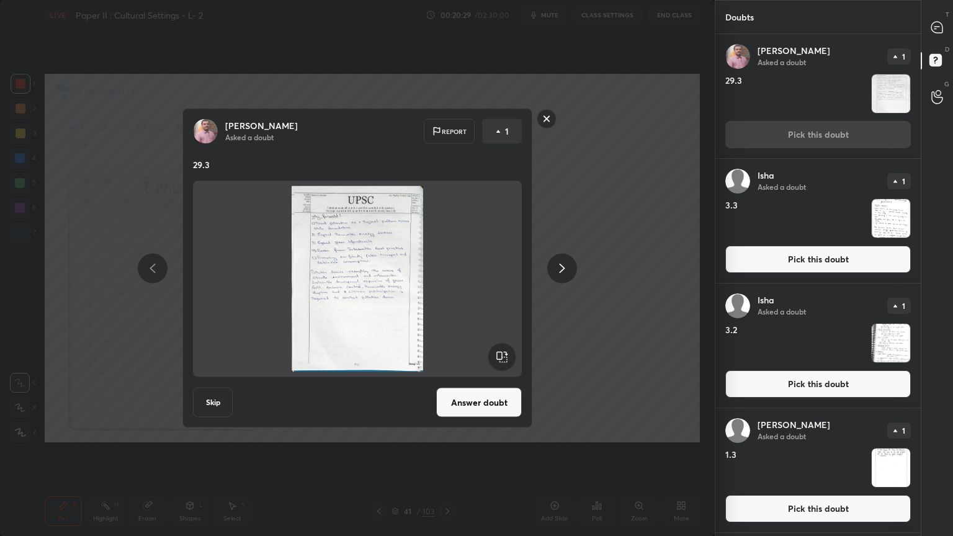
click at [464, 400] on button "Answer doubt" at bounding box center [479, 403] width 86 height 30
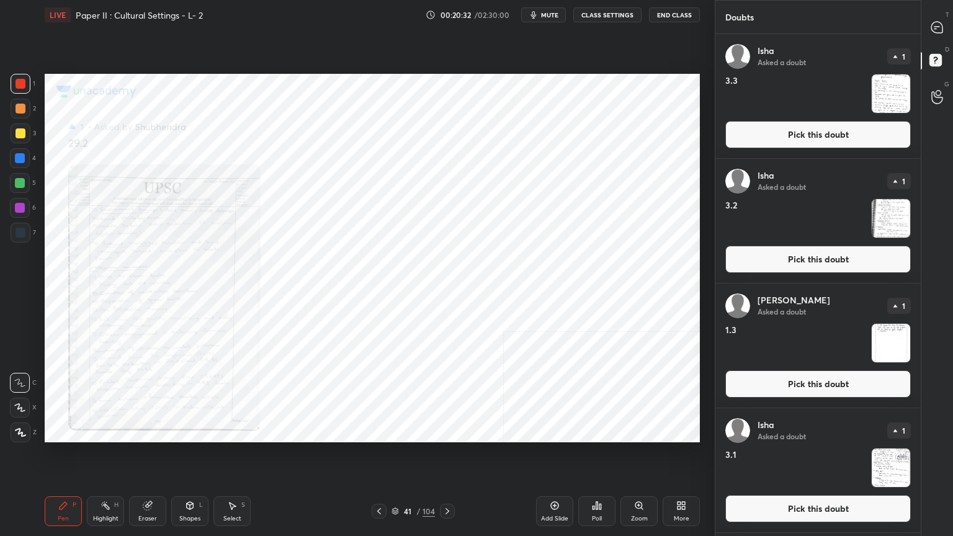
click at [612, 431] on div "Poll" at bounding box center [596, 512] width 37 height 30
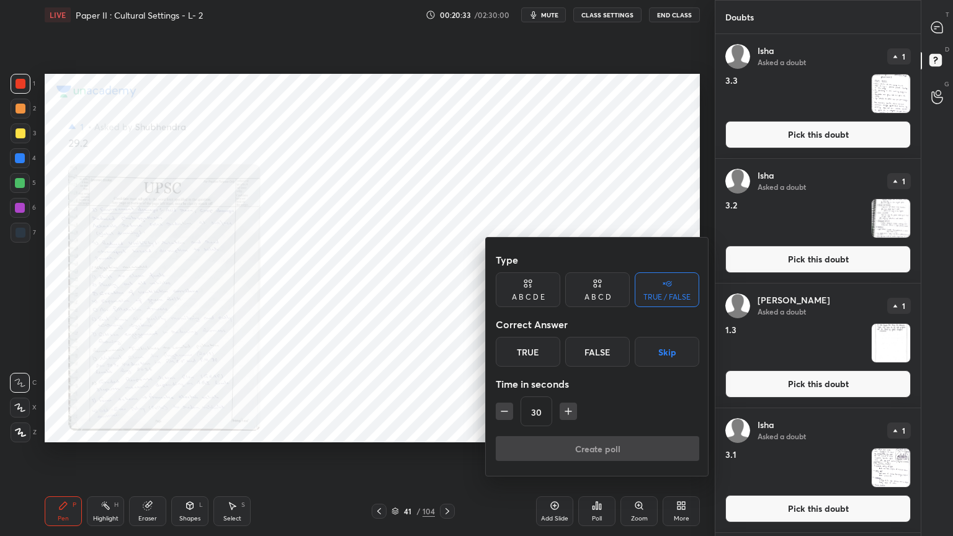
drag, startPoint x: 627, startPoint y: 506, endPoint x: 633, endPoint y: 512, distance: 8.8
click at [627, 431] on div at bounding box center [476, 268] width 953 height 536
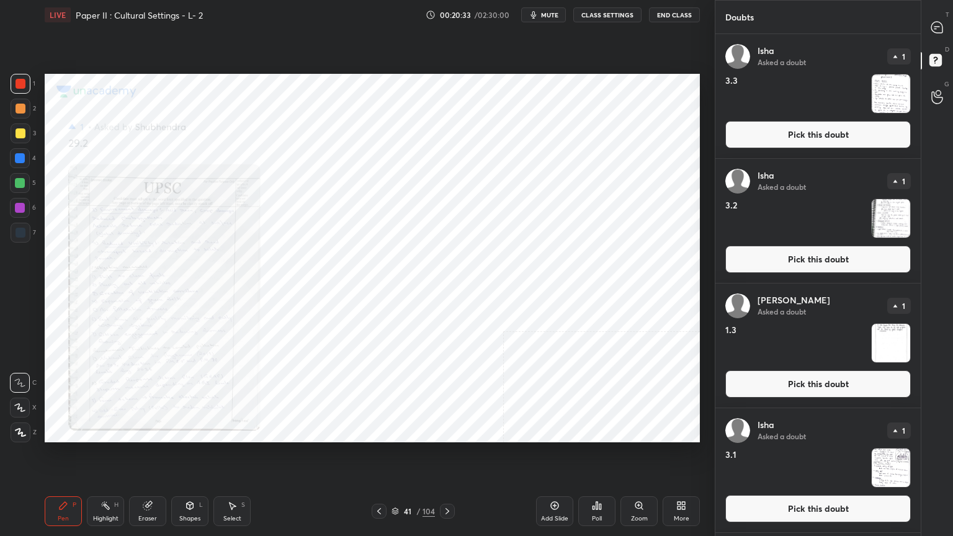
click at [636, 431] on div "Type A B C D E A B C D TRUE / FALSE Correct Answer True False Skip Time in seco…" at bounding box center [476, 268] width 953 height 536
click at [632, 431] on div "Zoom" at bounding box center [639, 512] width 37 height 30
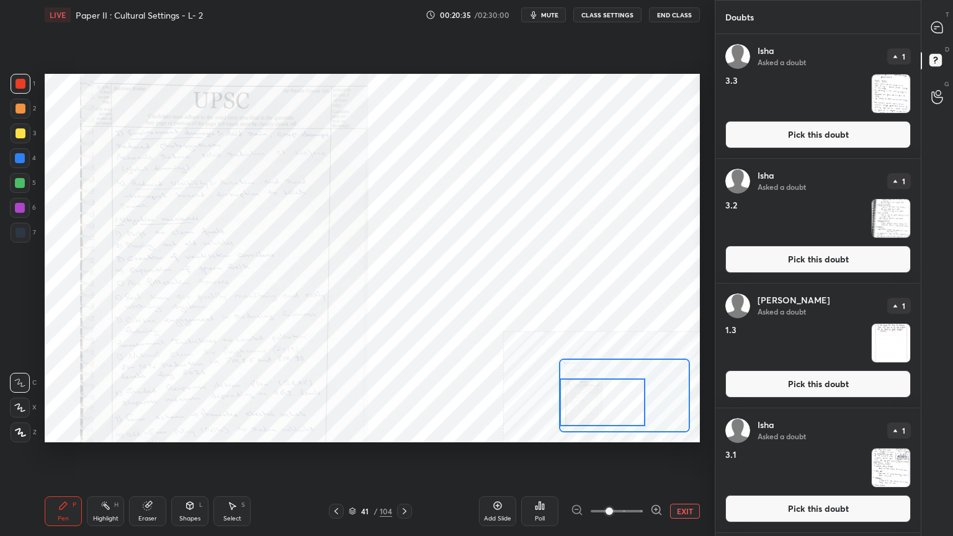
drag, startPoint x: 623, startPoint y: 383, endPoint x: 566, endPoint y: 391, distance: 57.1
click at [565, 392] on div at bounding box center [603, 403] width 86 height 48
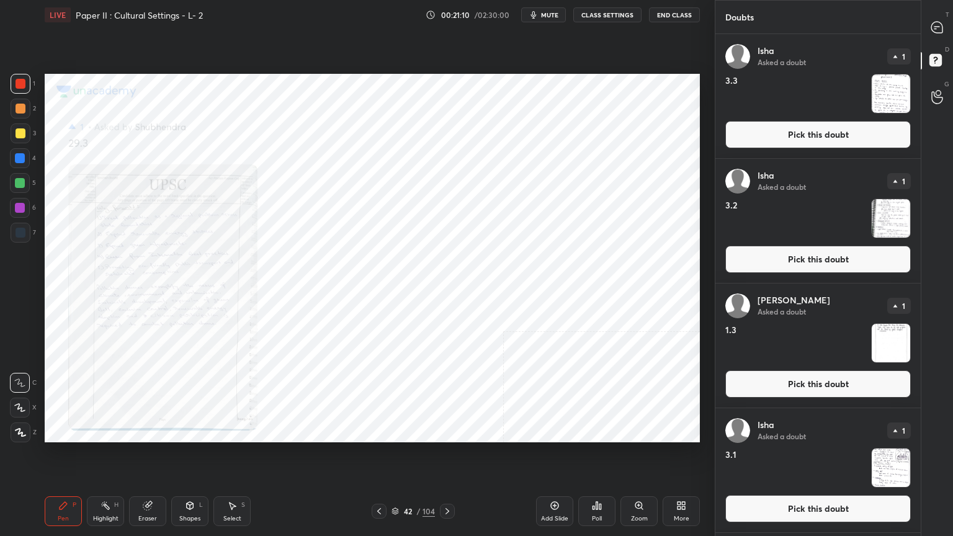
click at [742, 138] on button "Pick this doubt" at bounding box center [819, 134] width 186 height 27
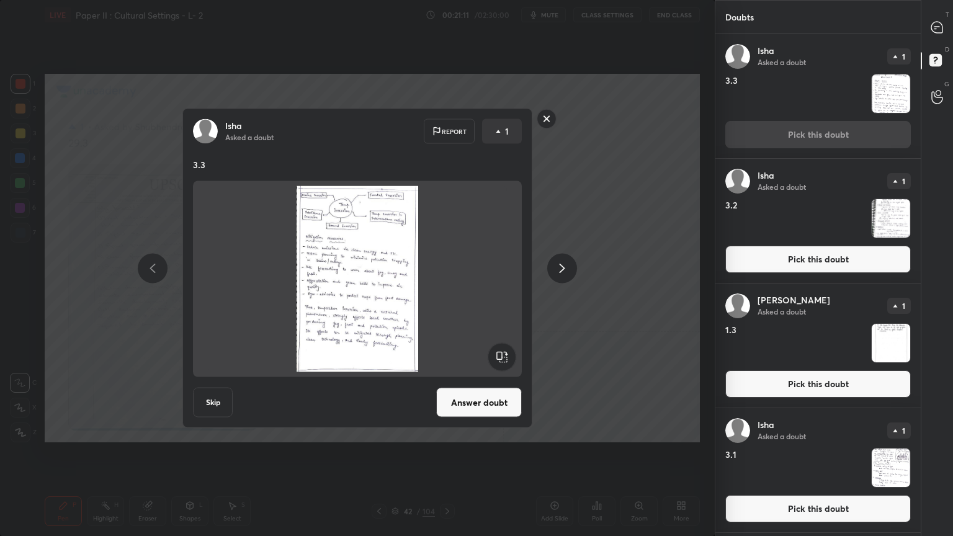
click at [452, 392] on button "Answer doubt" at bounding box center [479, 403] width 86 height 30
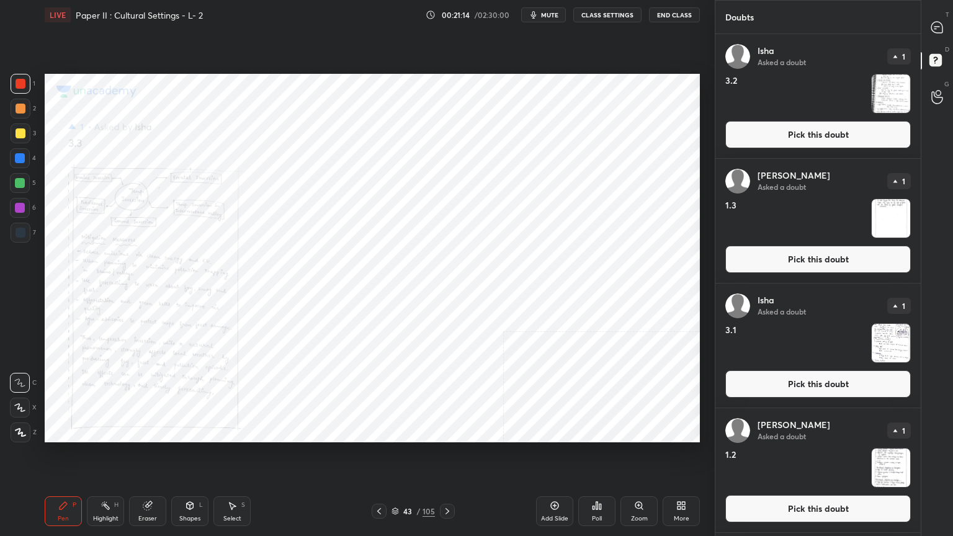
click at [773, 132] on button "Pick this doubt" at bounding box center [819, 134] width 186 height 27
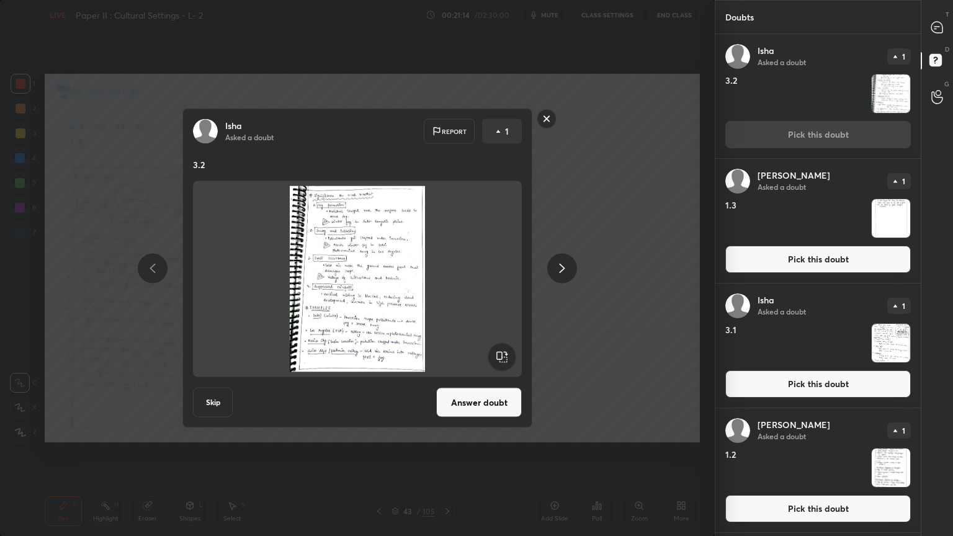
drag, startPoint x: 446, startPoint y: 397, endPoint x: 454, endPoint y: 398, distance: 8.8
click at [446, 397] on button "Answer doubt" at bounding box center [479, 403] width 86 height 30
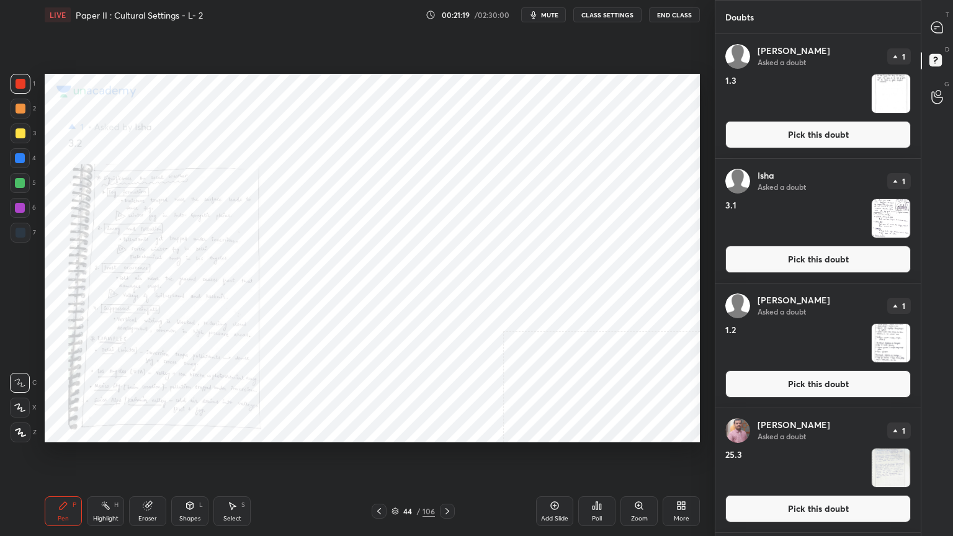
click at [772, 236] on h4 "3.1" at bounding box center [796, 219] width 141 height 40
click at [765, 258] on button "Pick this doubt" at bounding box center [819, 259] width 186 height 27
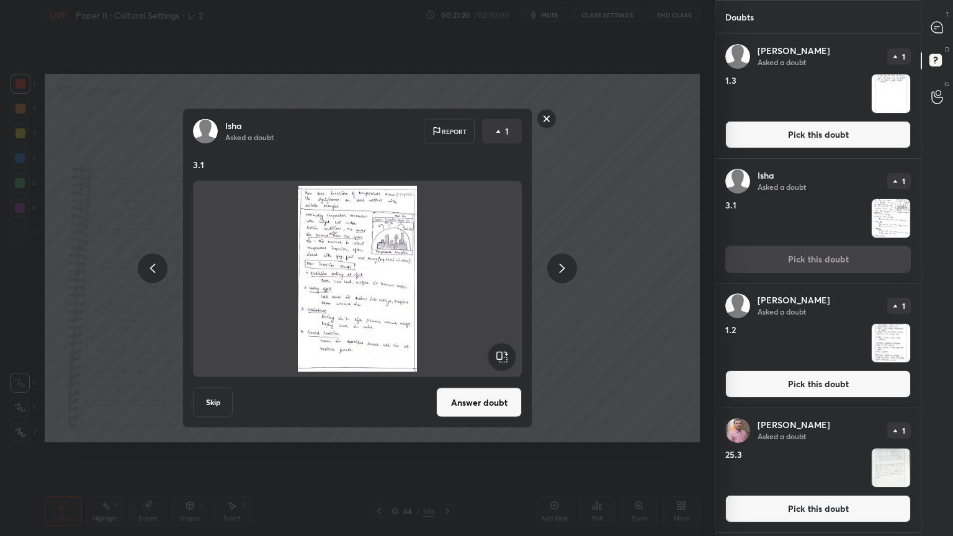
click at [462, 403] on button "Answer doubt" at bounding box center [479, 403] width 86 height 30
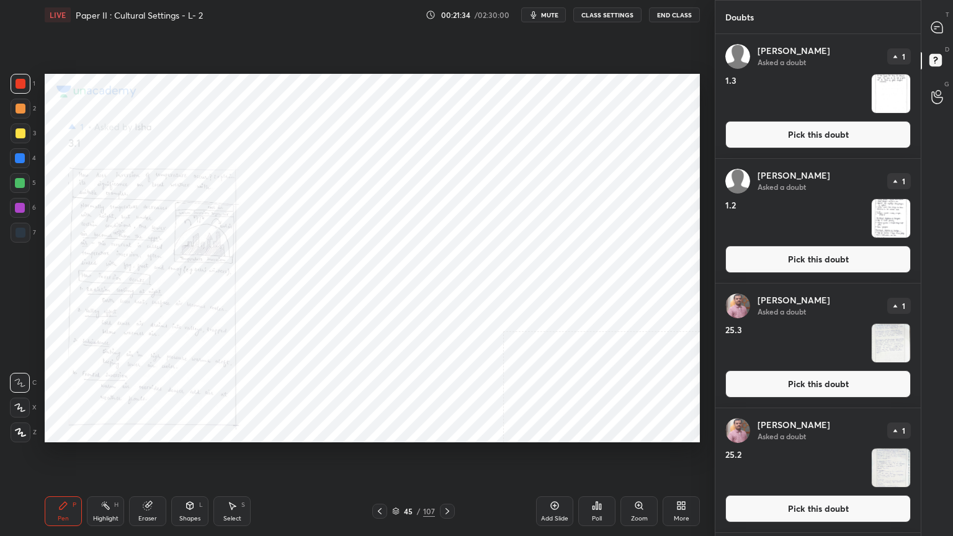
click at [647, 431] on div "Zoom" at bounding box center [639, 512] width 37 height 30
click at [642, 431] on icon at bounding box center [639, 506] width 10 height 10
click at [644, 431] on div "Zoom" at bounding box center [639, 512] width 37 height 30
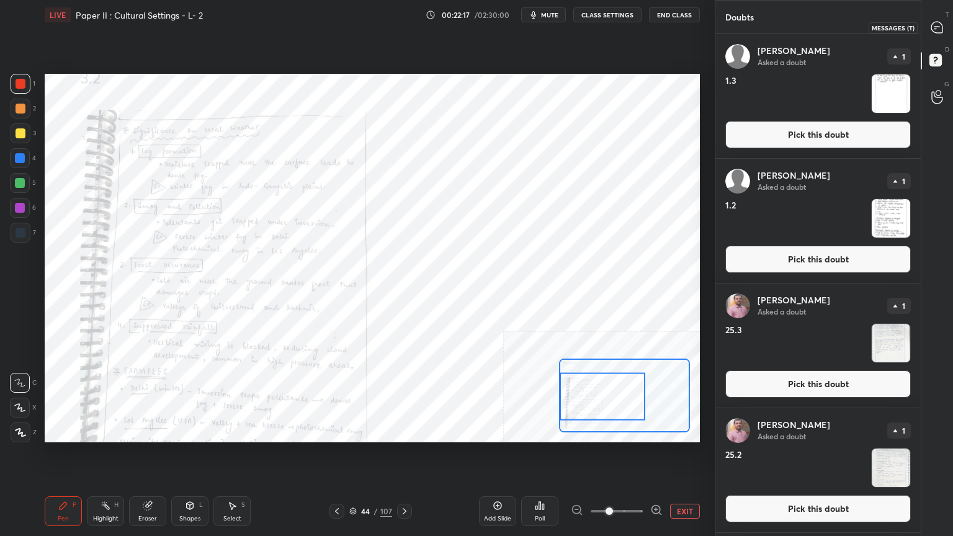
click at [935, 30] on icon at bounding box center [937, 27] width 11 height 11
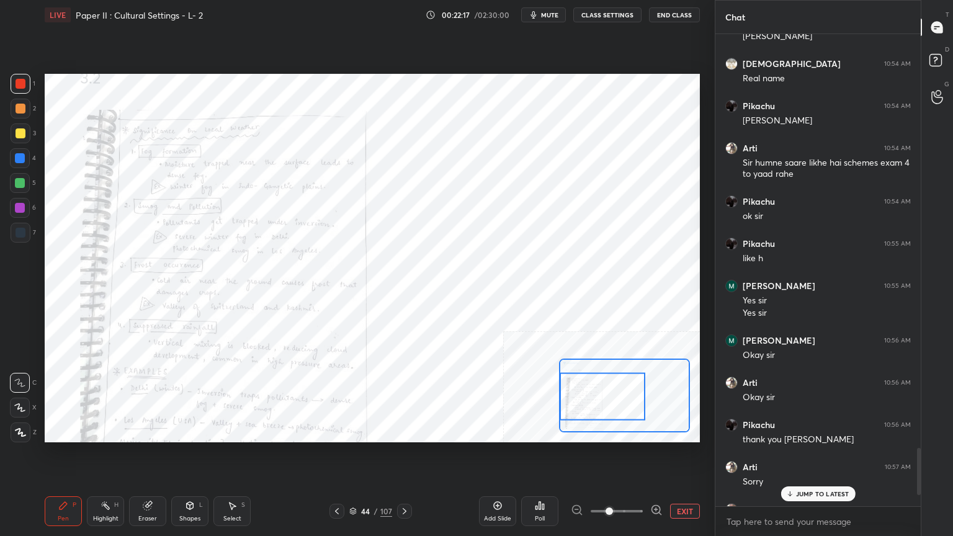
scroll to position [469, 202]
click at [803, 431] on p "JUMP TO LATEST" at bounding box center [822, 493] width 53 height 7
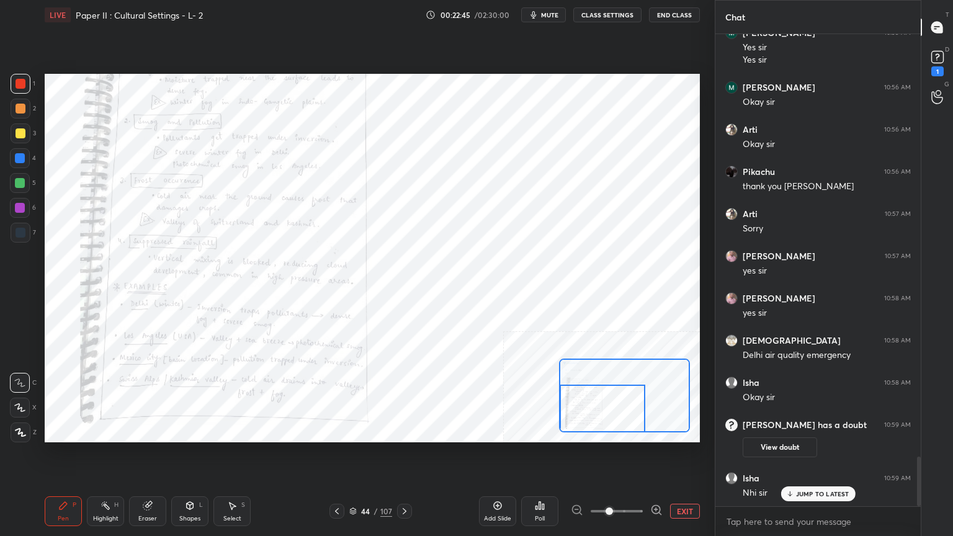
scroll to position [4047, 0]
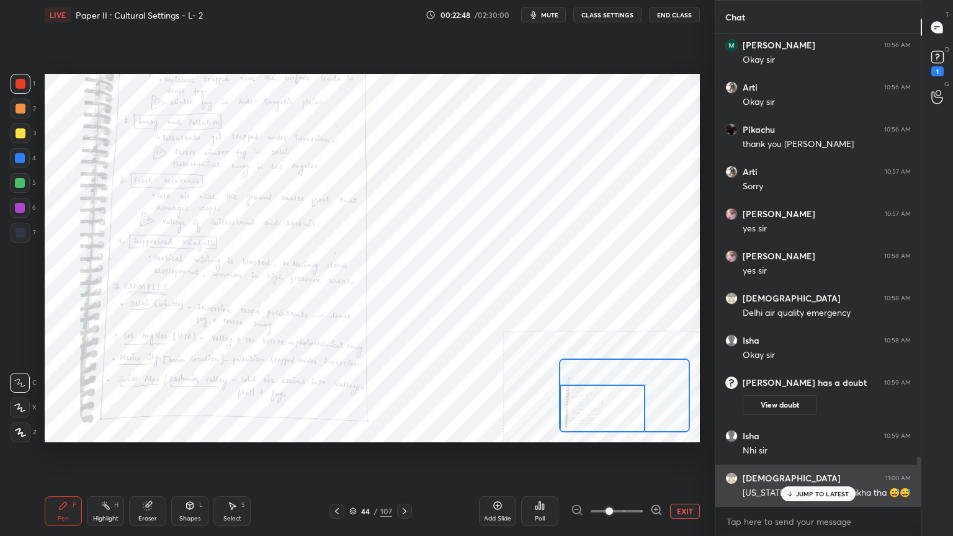
click at [814, 431] on div "[US_STATE] bhi significance likha tha 😅😅" at bounding box center [827, 492] width 168 height 15
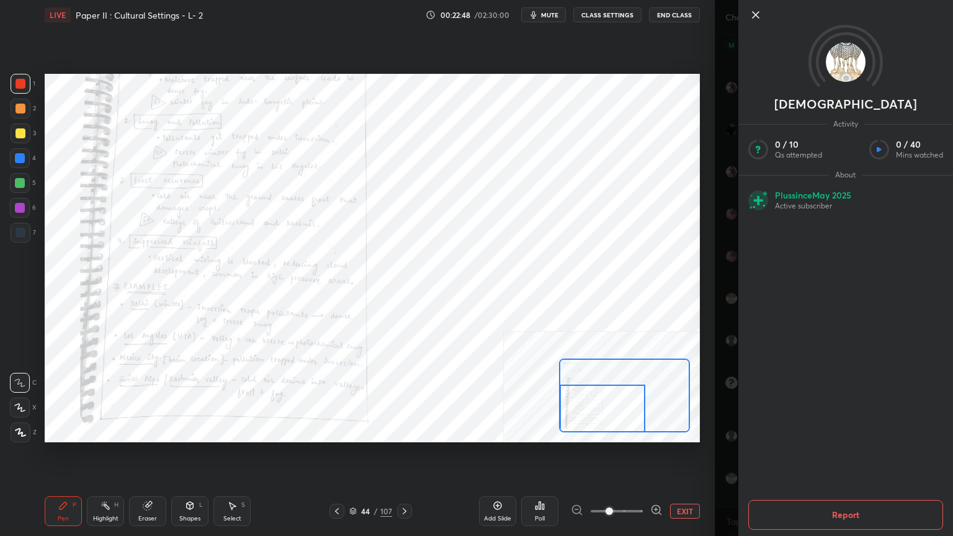
click at [691, 431] on div "Add Slide Poll EXIT" at bounding box center [589, 512] width 221 height 70
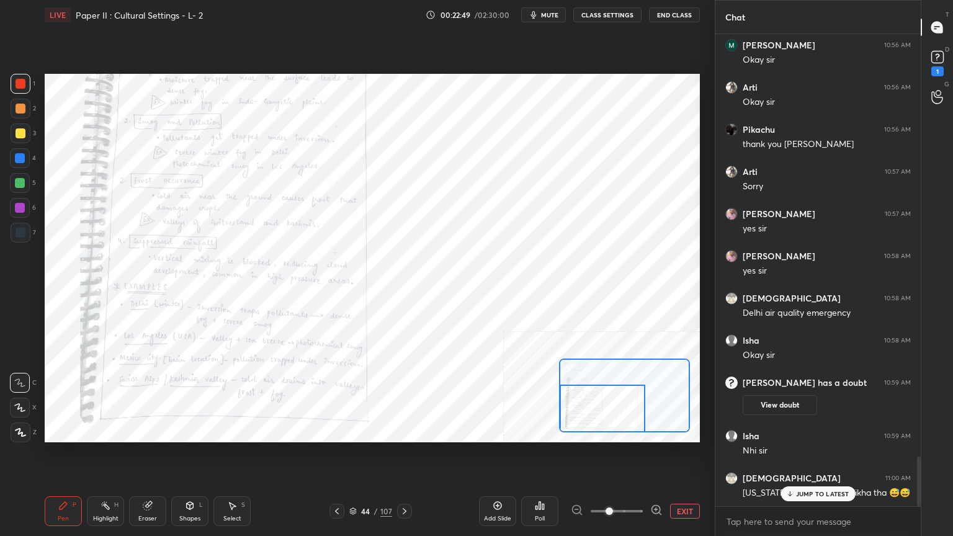
click at [799, 431] on p "JUMP TO LATEST" at bounding box center [822, 493] width 53 height 7
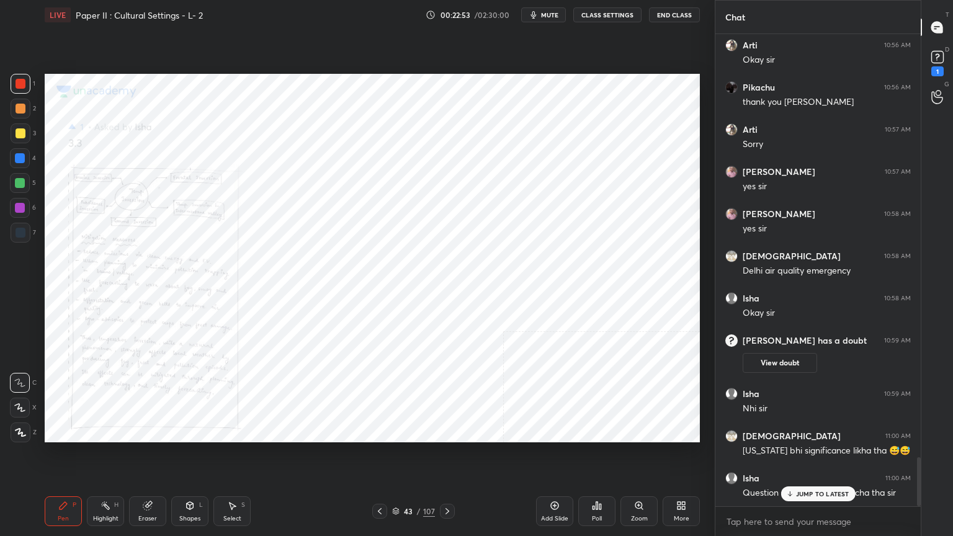
click at [835, 431] on p "JUMP TO LATEST" at bounding box center [822, 493] width 53 height 7
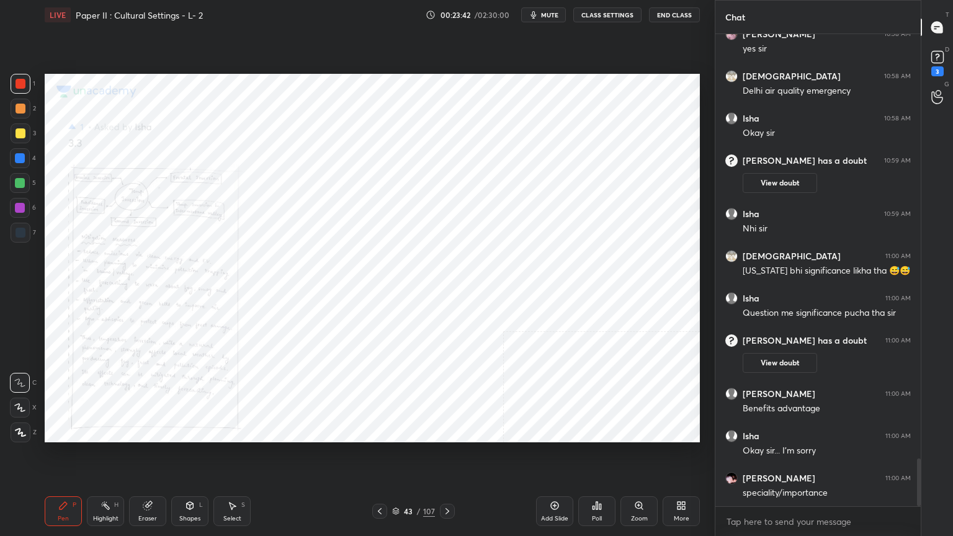
scroll to position [4320, 0]
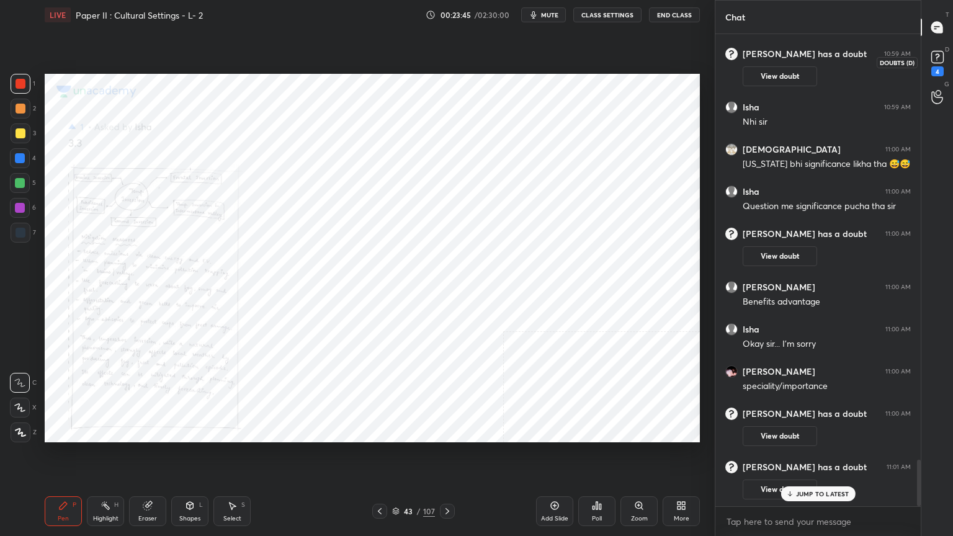
click at [942, 56] on rect at bounding box center [938, 58] width 12 height 12
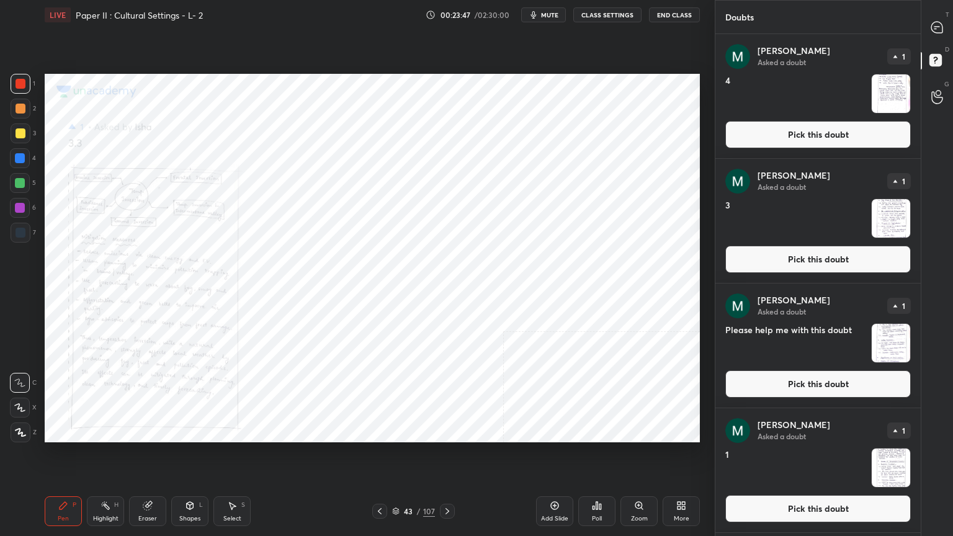
click at [762, 431] on button "Pick this doubt" at bounding box center [819, 508] width 186 height 27
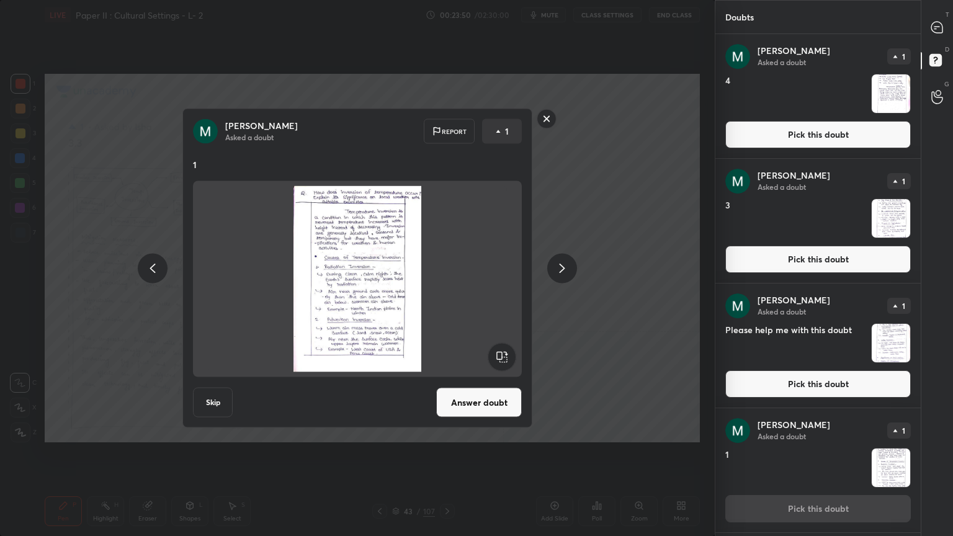
click at [547, 117] on rect at bounding box center [546, 118] width 19 height 19
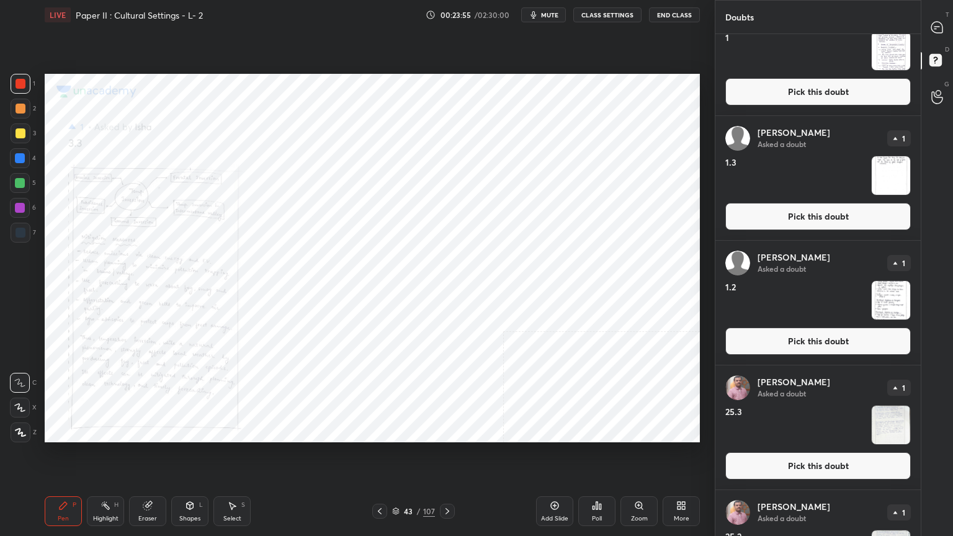
scroll to position [434, 0]
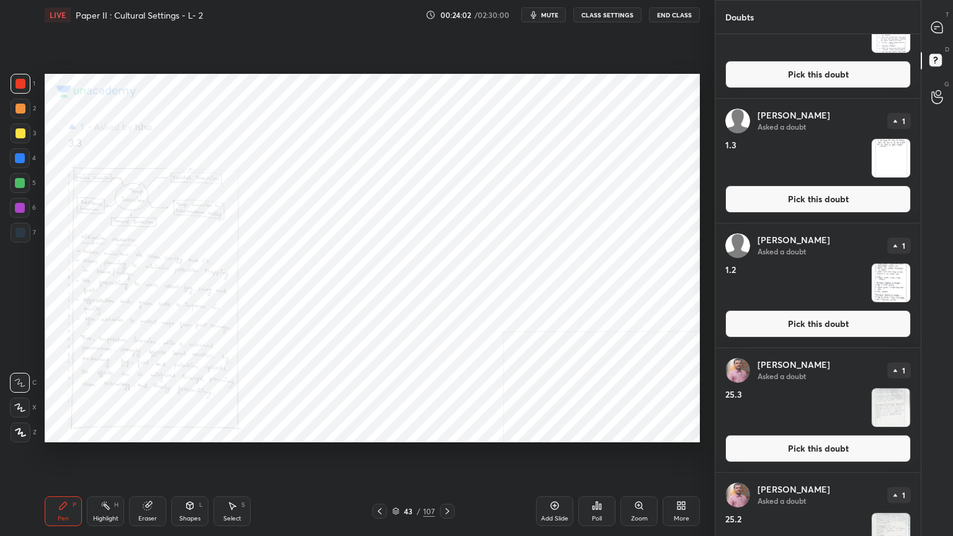
click at [816, 327] on button "Pick this doubt" at bounding box center [819, 323] width 186 height 27
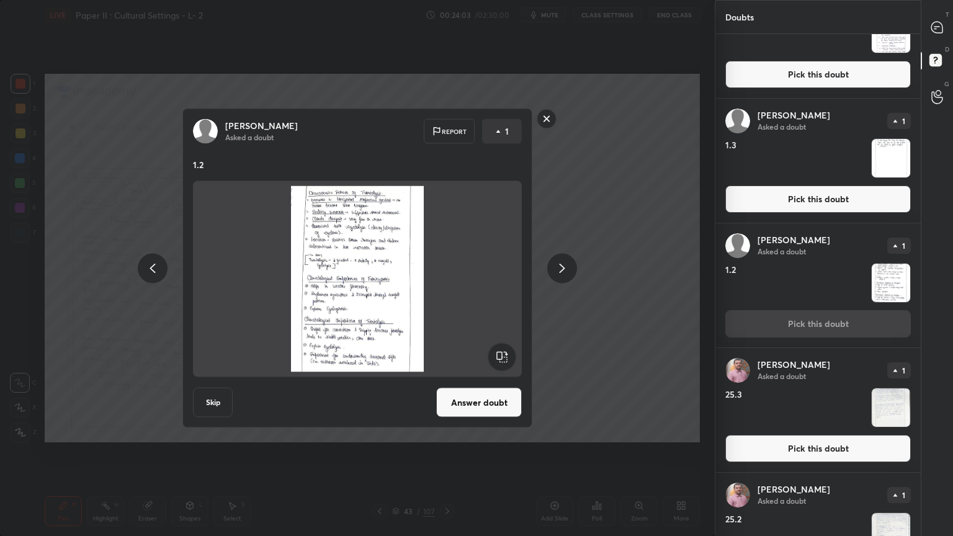
click at [464, 407] on button "Answer doubt" at bounding box center [479, 403] width 86 height 30
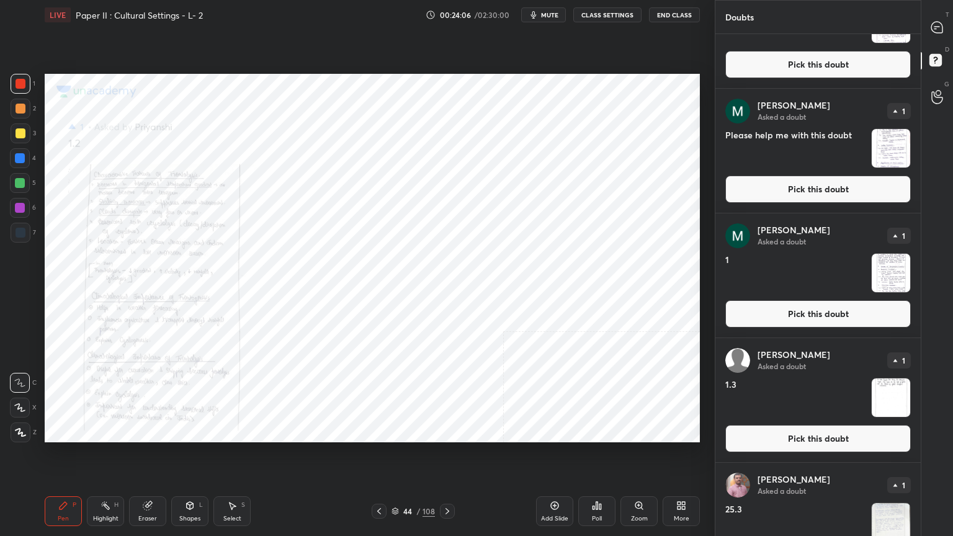
scroll to position [248, 0]
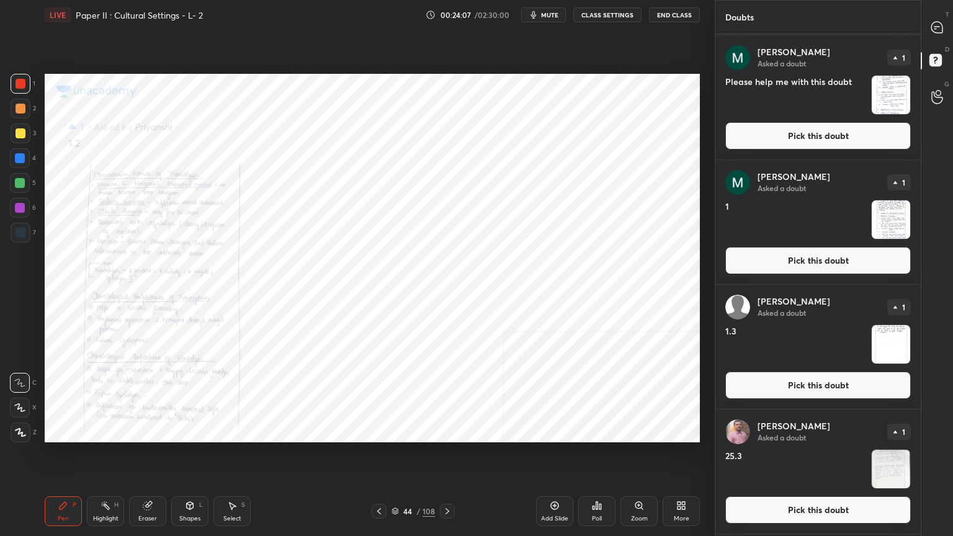
click at [772, 380] on button "Pick this doubt" at bounding box center [819, 385] width 186 height 27
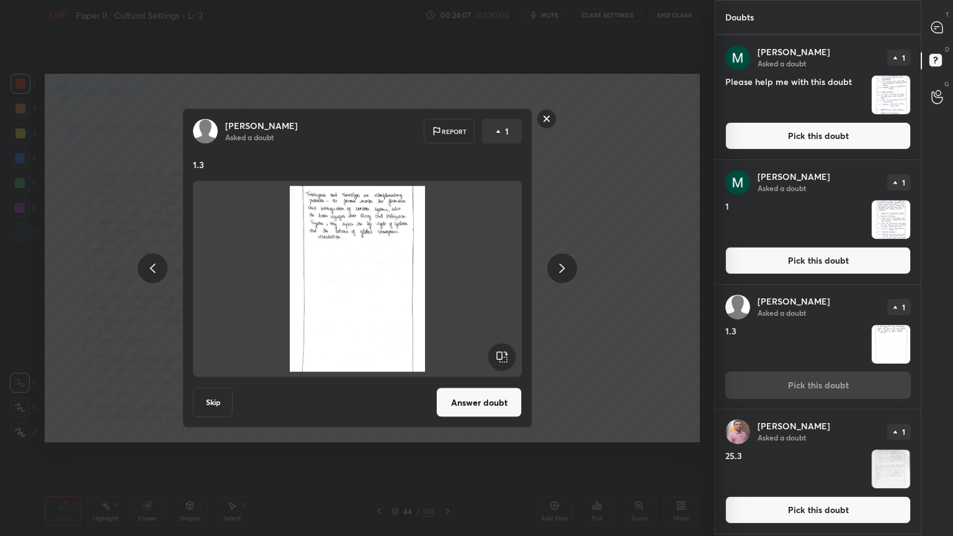
click at [471, 393] on button "Answer doubt" at bounding box center [479, 403] width 86 height 30
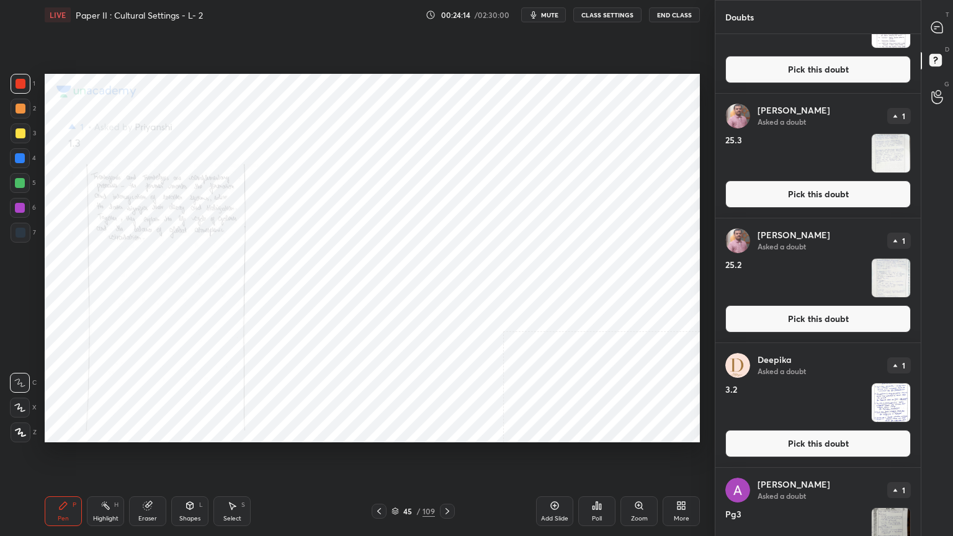
scroll to position [497, 0]
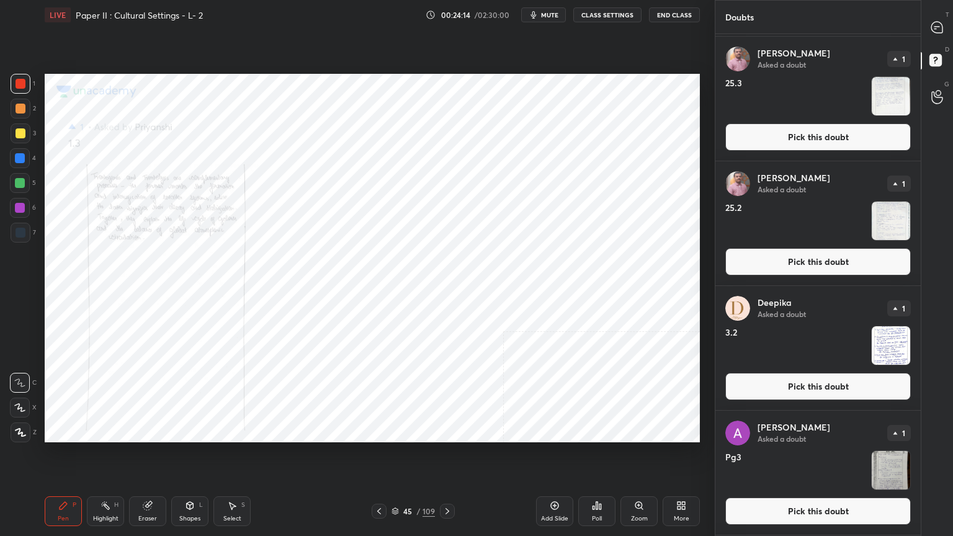
click at [780, 384] on button "Pick this doubt" at bounding box center [819, 386] width 186 height 27
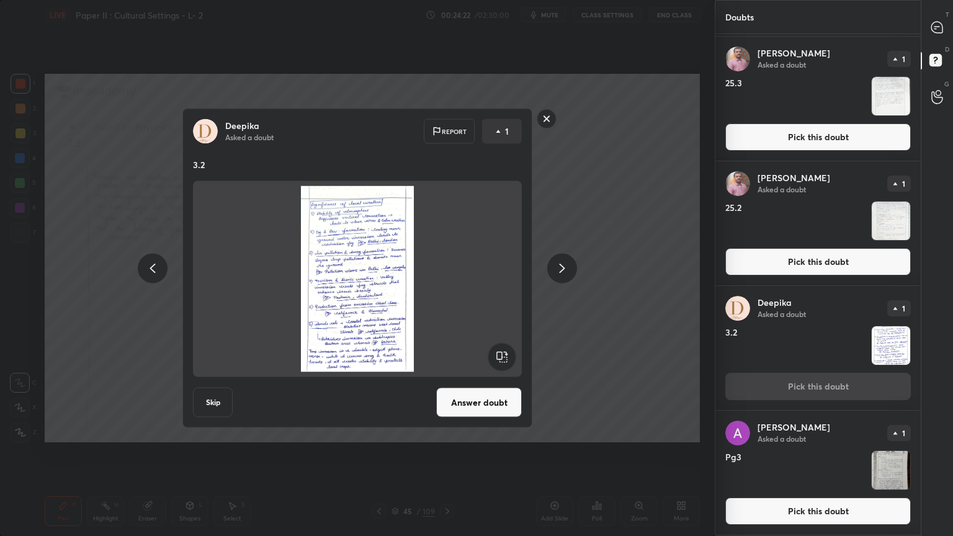
click at [472, 397] on button "Answer doubt" at bounding box center [479, 403] width 86 height 30
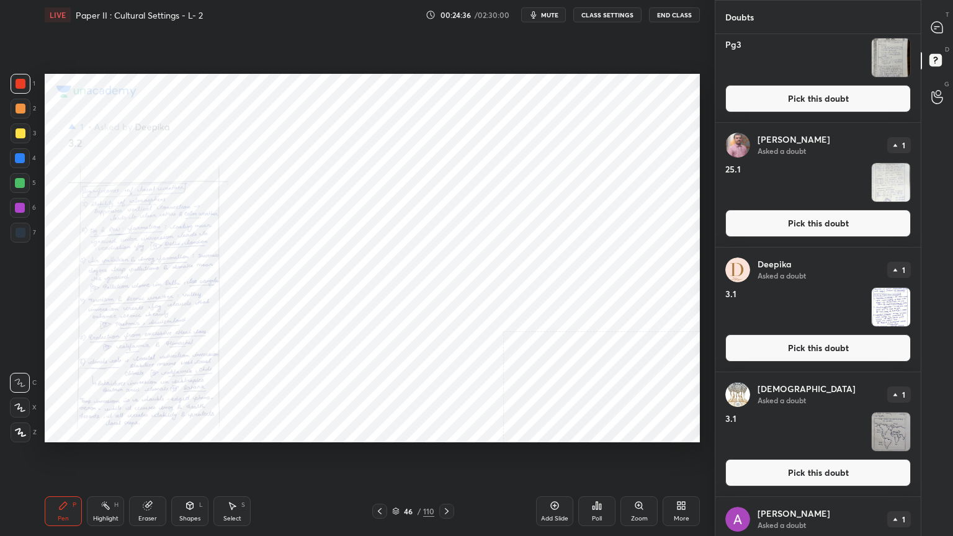
scroll to position [807, 0]
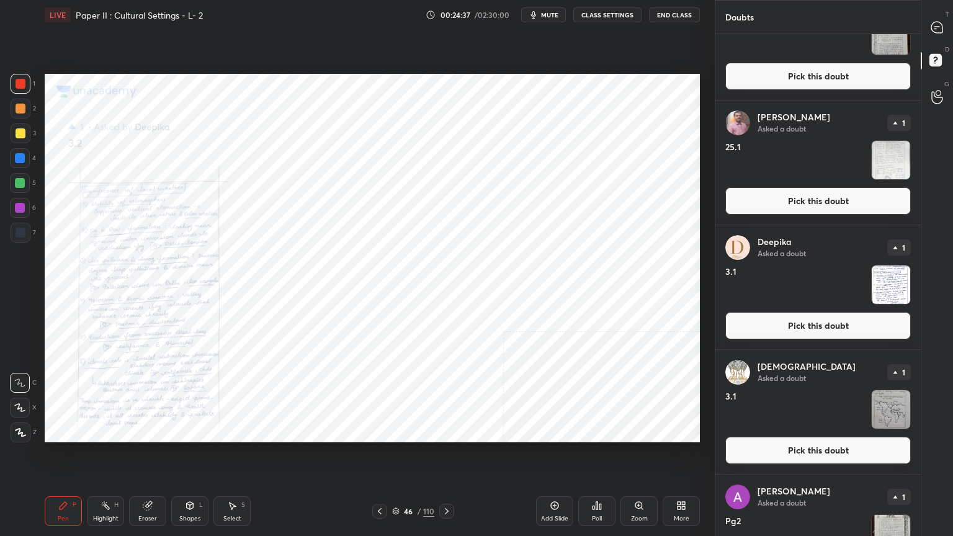
click at [779, 431] on button "Pick this doubt" at bounding box center [819, 450] width 186 height 27
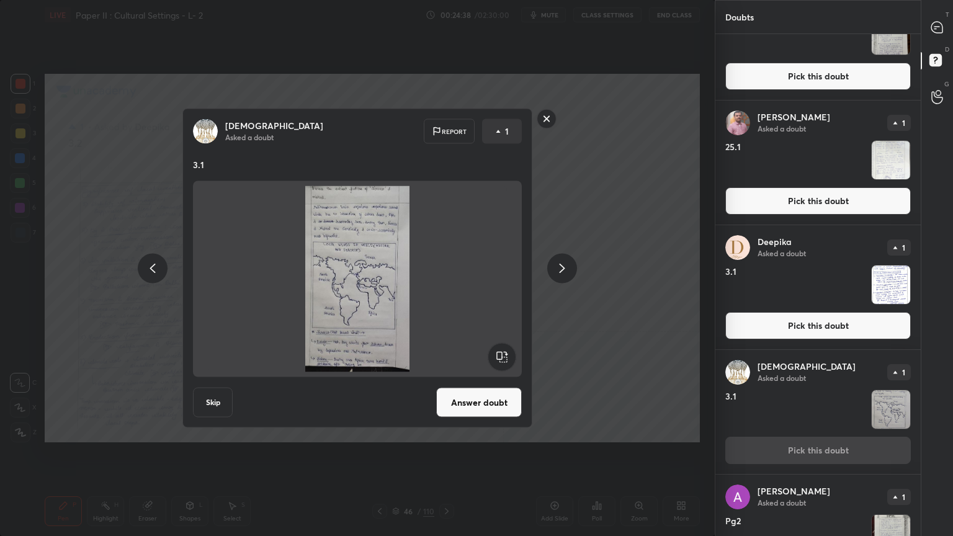
click at [480, 402] on button "Answer doubt" at bounding box center [479, 403] width 86 height 30
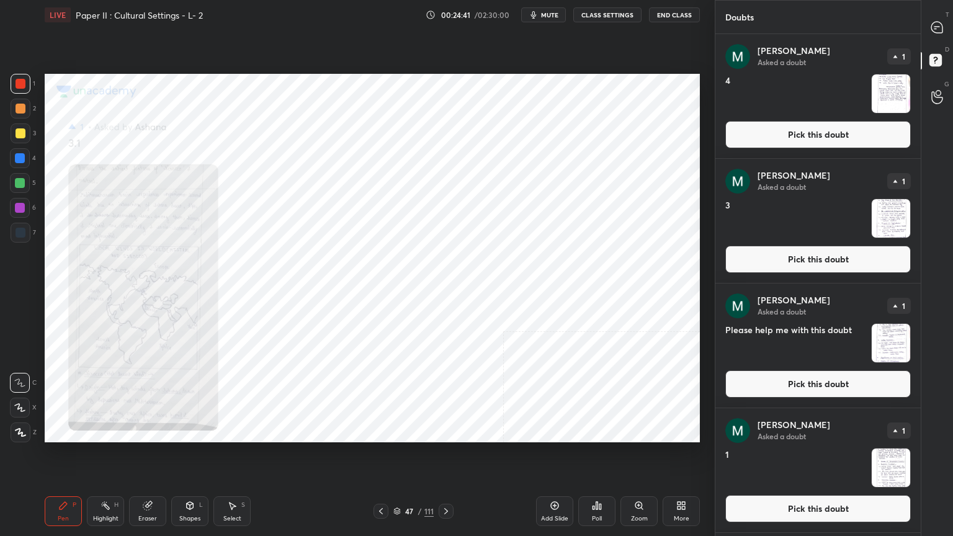
click at [672, 13] on button "End Class" at bounding box center [674, 14] width 51 height 15
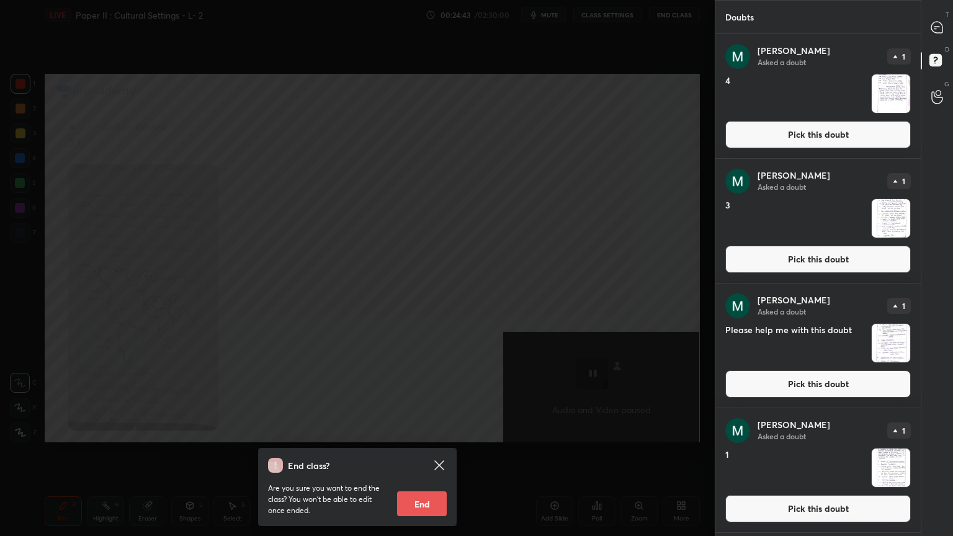
click at [519, 156] on div "End class? Are you sure you want to end the class? You won’t be able to edit on…" at bounding box center [357, 268] width 715 height 536
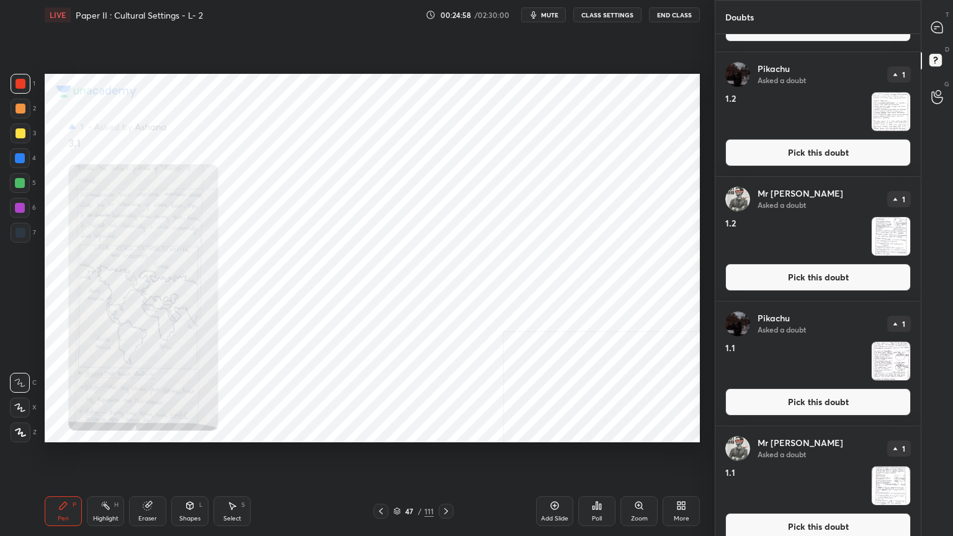
scroll to position [4862, 0]
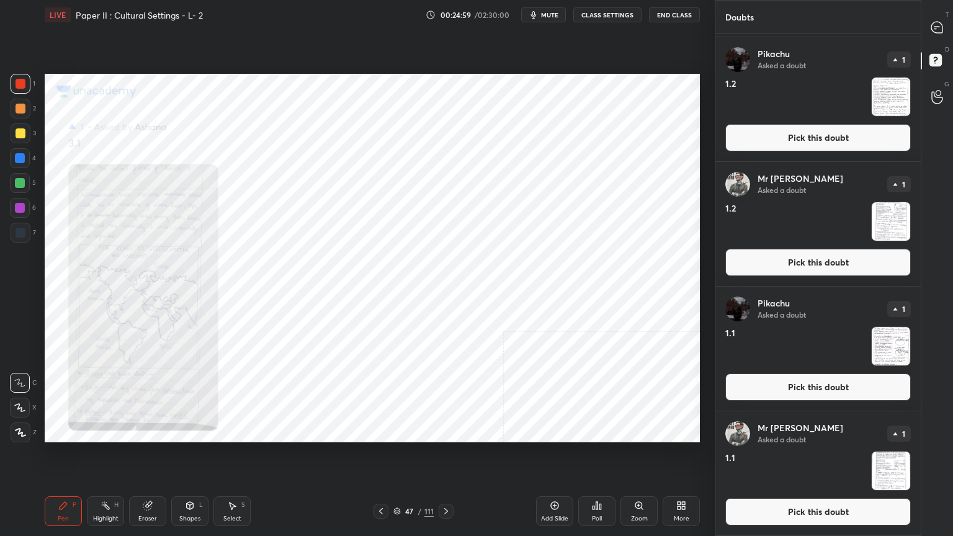
click at [770, 375] on button "Pick this doubt" at bounding box center [819, 387] width 186 height 27
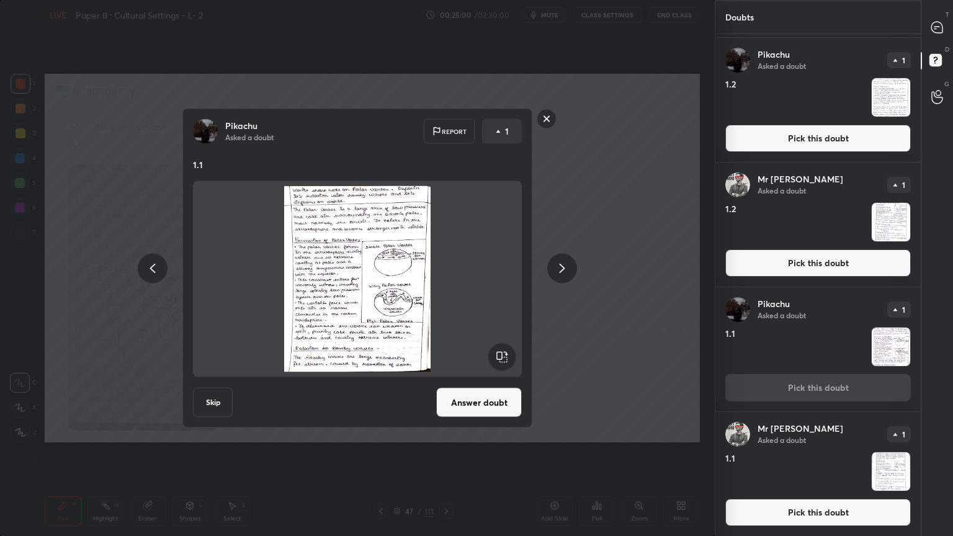
click at [515, 390] on button "Answer doubt" at bounding box center [479, 403] width 86 height 30
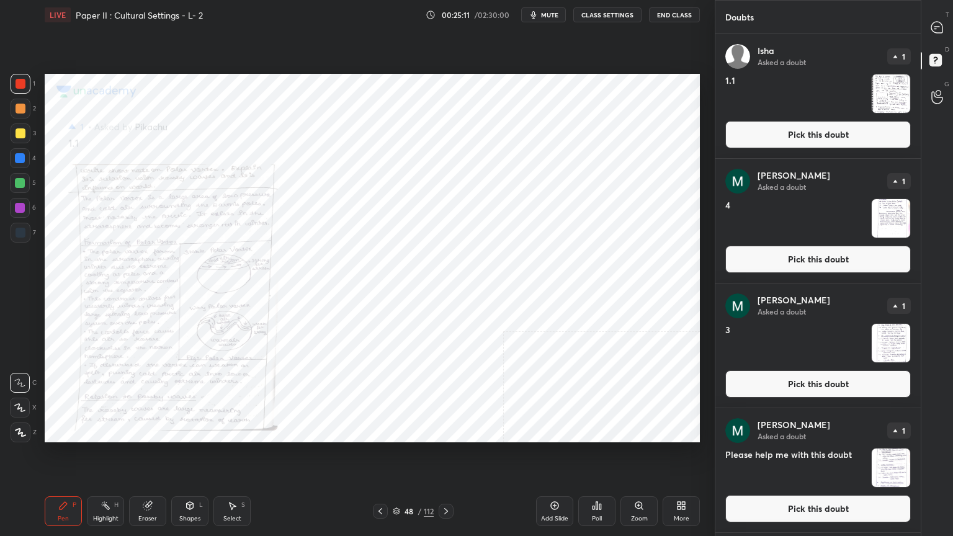
click at [731, 137] on button "Pick this doubt" at bounding box center [819, 134] width 186 height 27
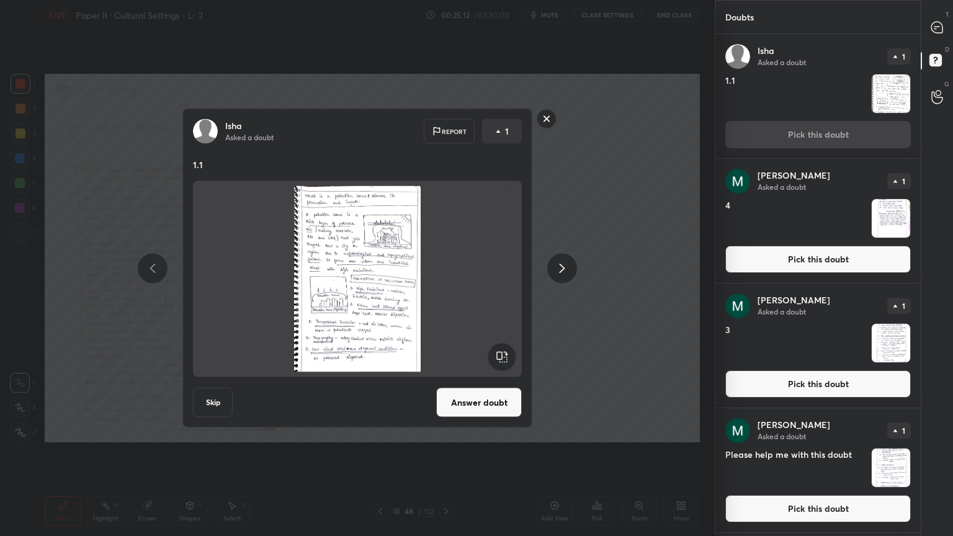
click at [460, 406] on button "Answer doubt" at bounding box center [479, 403] width 86 height 30
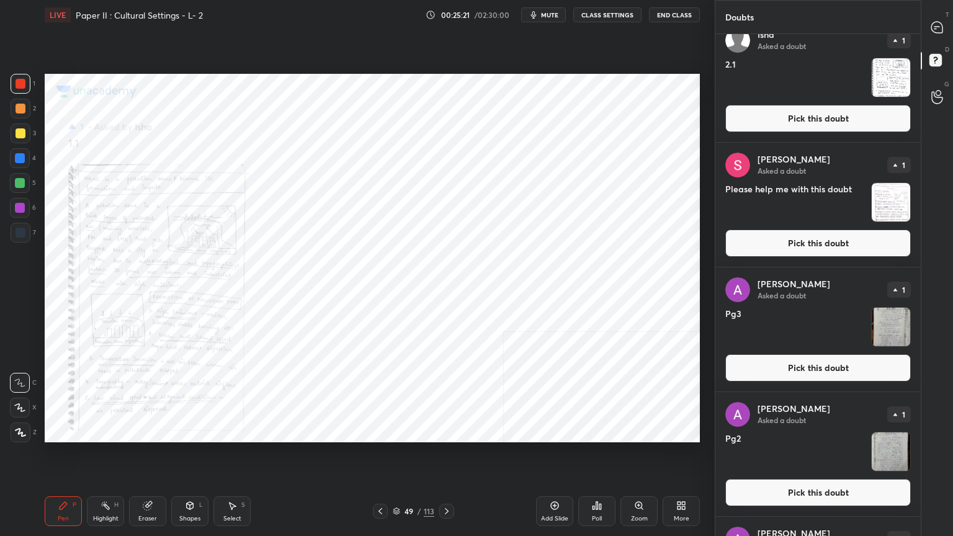
scroll to position [1738, 0]
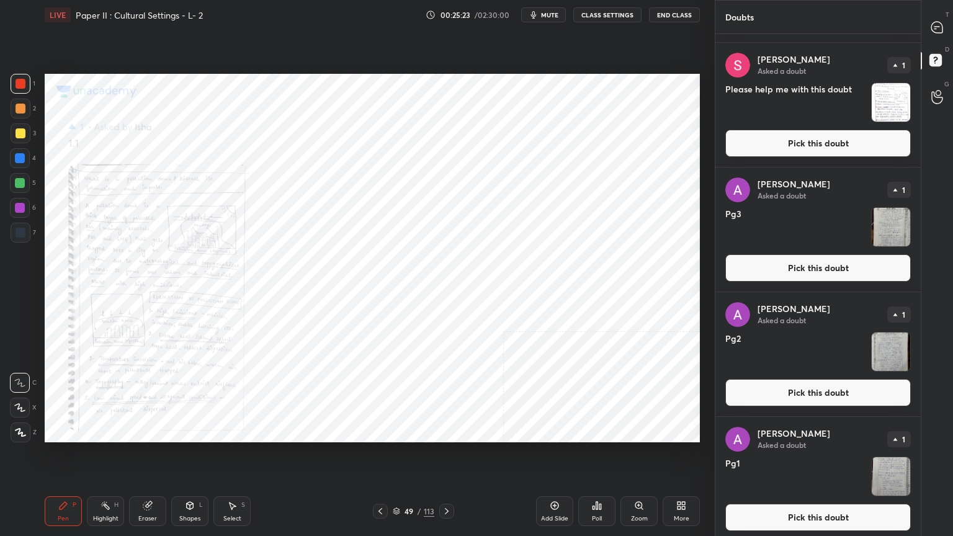
click at [777, 431] on button "Pick this doubt" at bounding box center [819, 517] width 186 height 27
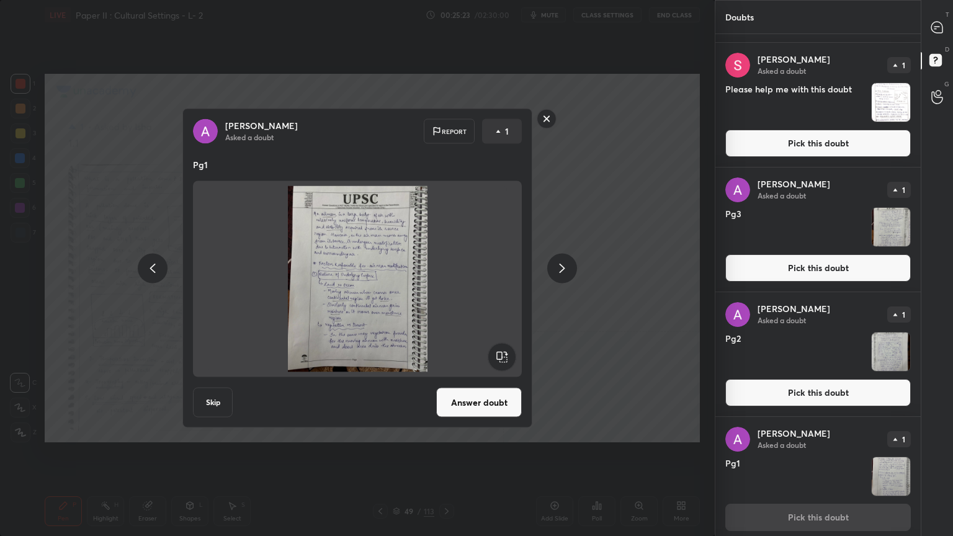
scroll to position [1743, 0]
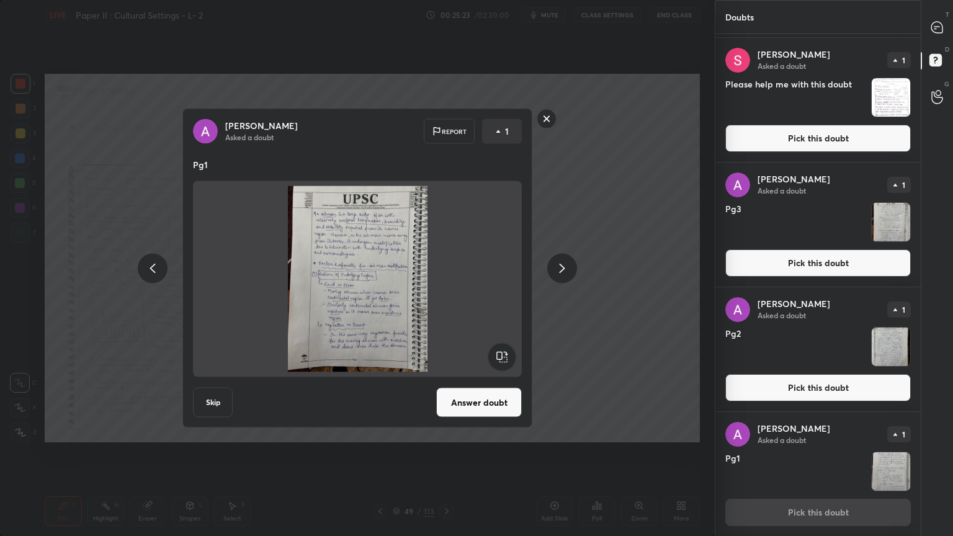
click at [484, 400] on button "Answer doubt" at bounding box center [479, 403] width 86 height 30
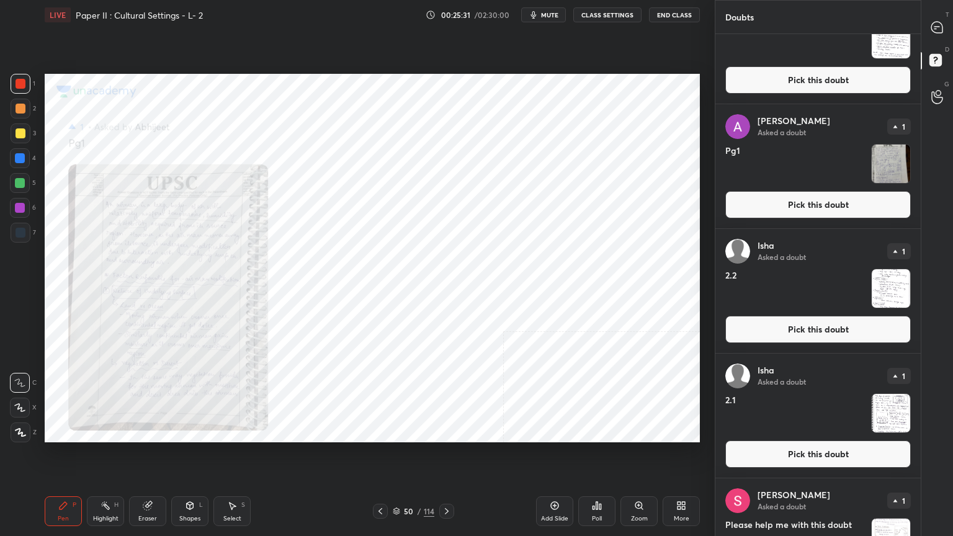
scroll to position [1303, 0]
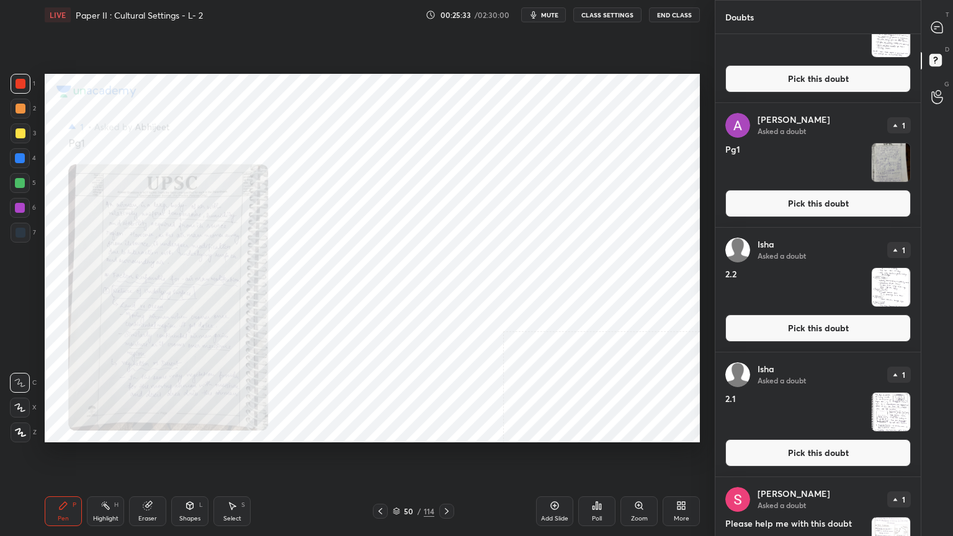
click at [771, 200] on button "Pick this doubt" at bounding box center [819, 203] width 186 height 27
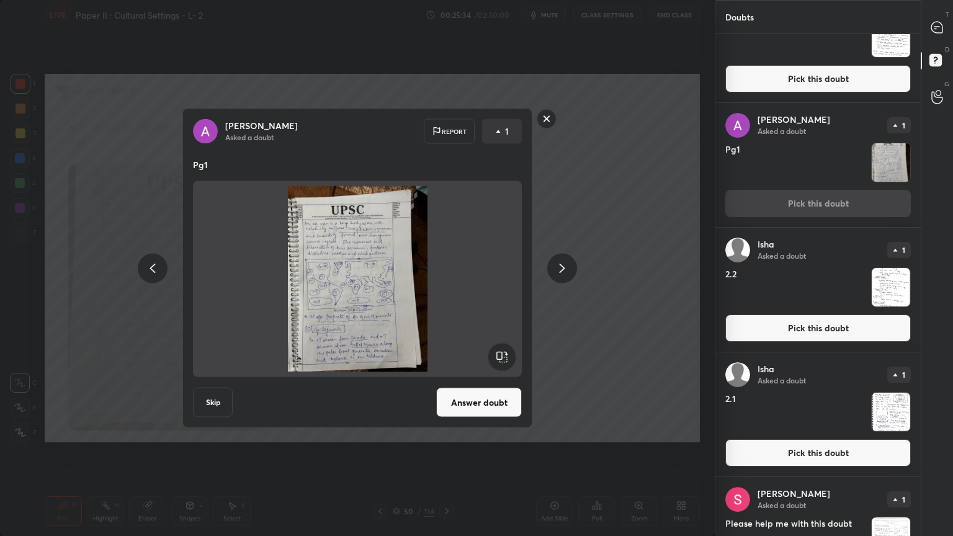
click at [484, 403] on button "Answer doubt" at bounding box center [479, 403] width 86 height 30
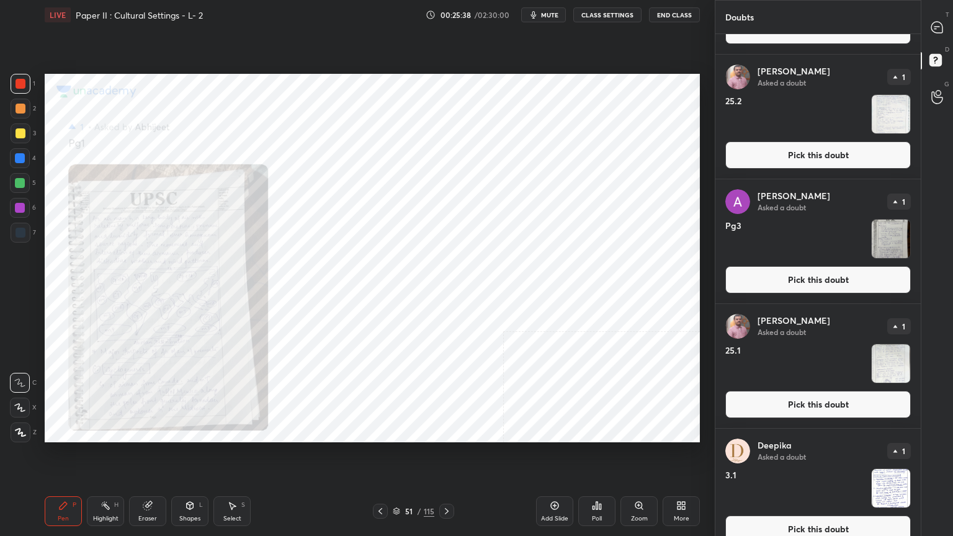
scroll to position [621, 0]
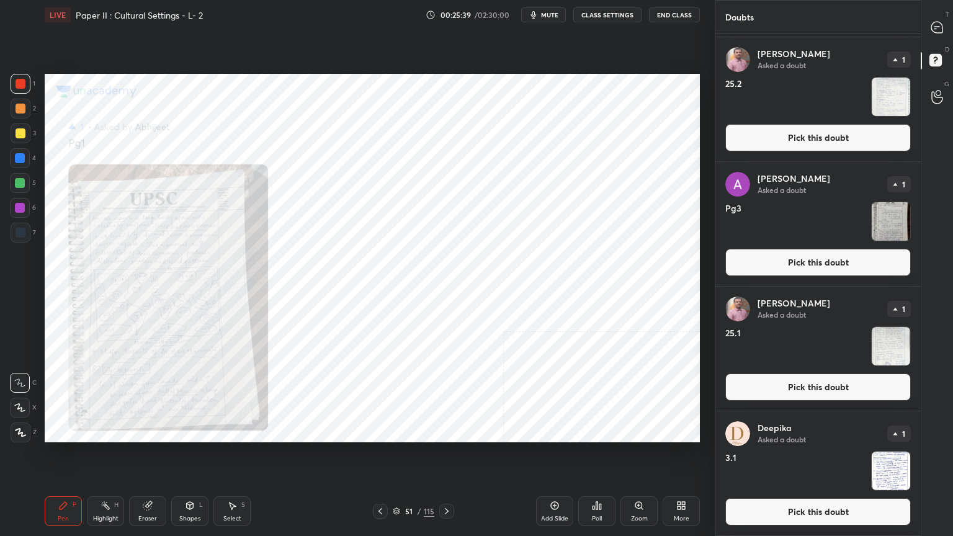
click at [782, 262] on button "Pick this doubt" at bounding box center [819, 262] width 186 height 27
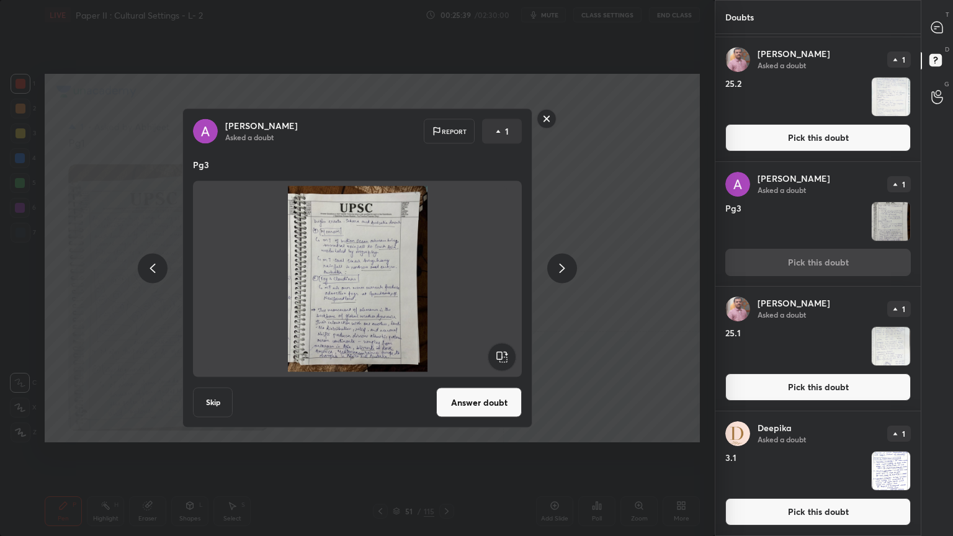
click at [439, 399] on button "Answer doubt" at bounding box center [479, 403] width 86 height 30
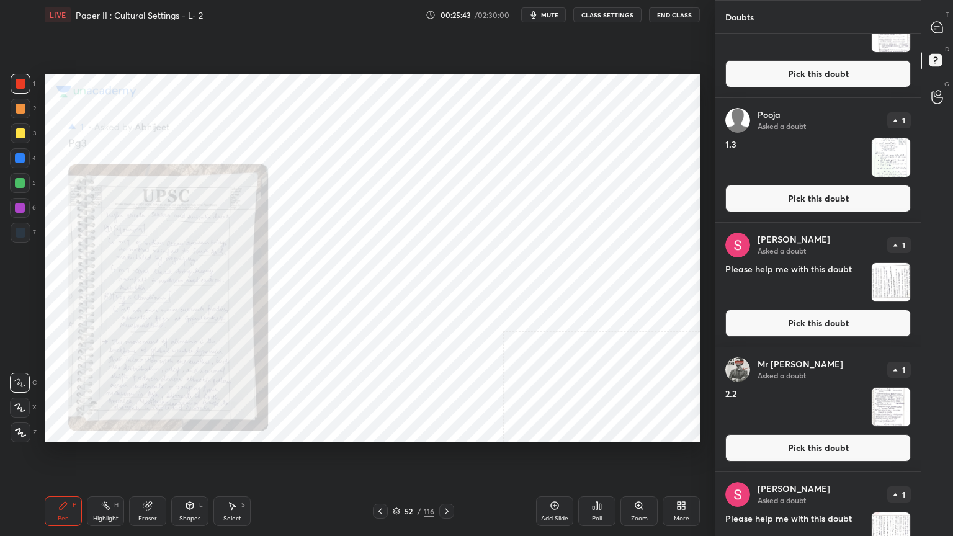
scroll to position [2935, 0]
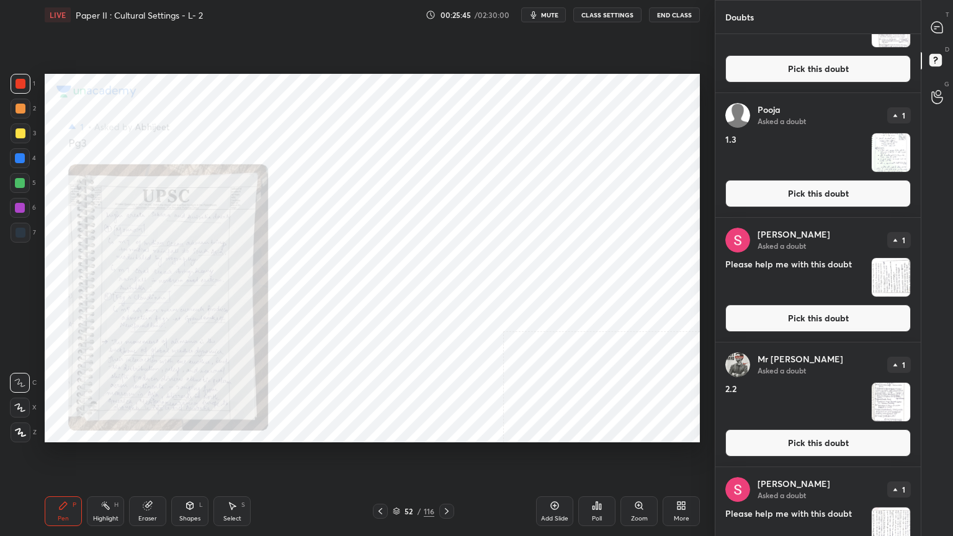
click at [738, 193] on button "Pick this doubt" at bounding box center [819, 193] width 186 height 27
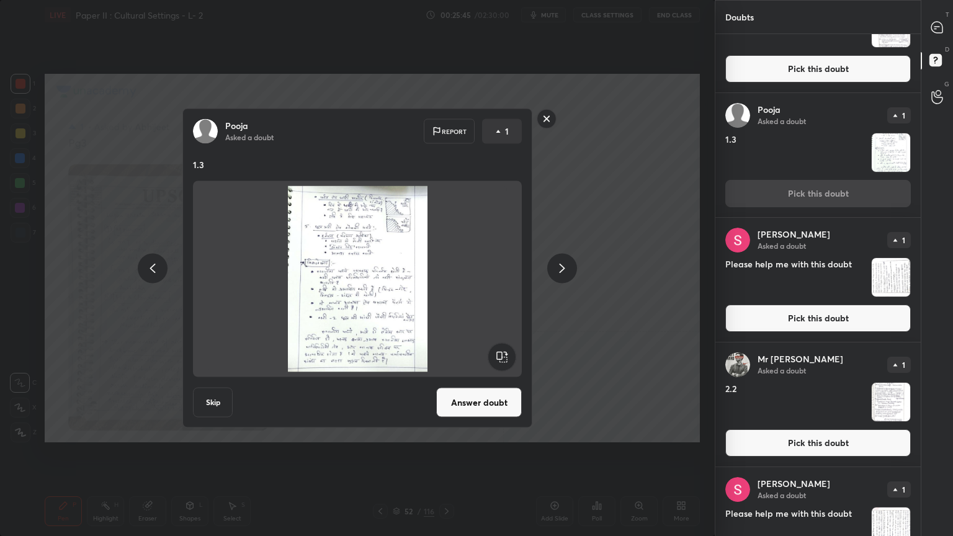
click at [469, 400] on button "Answer doubt" at bounding box center [479, 403] width 86 height 30
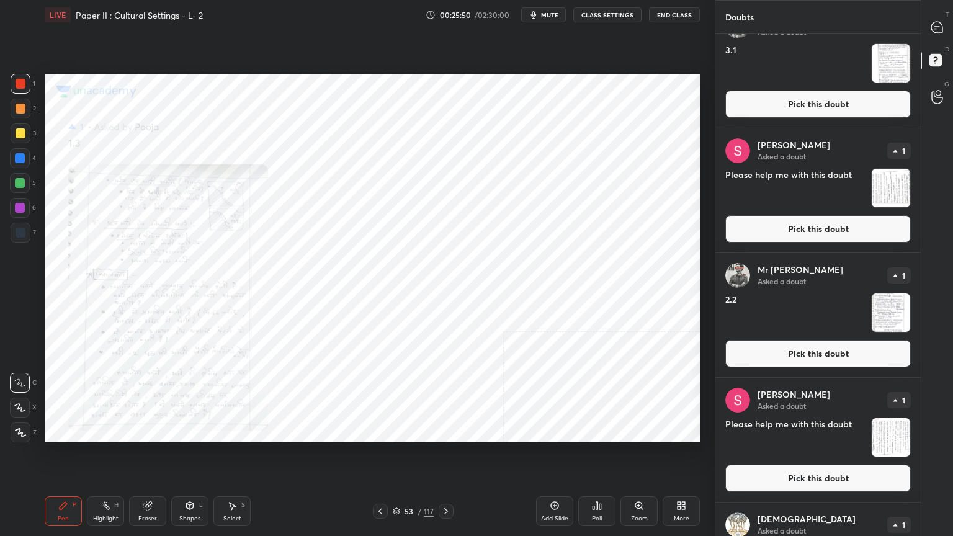
scroll to position [3103, 0]
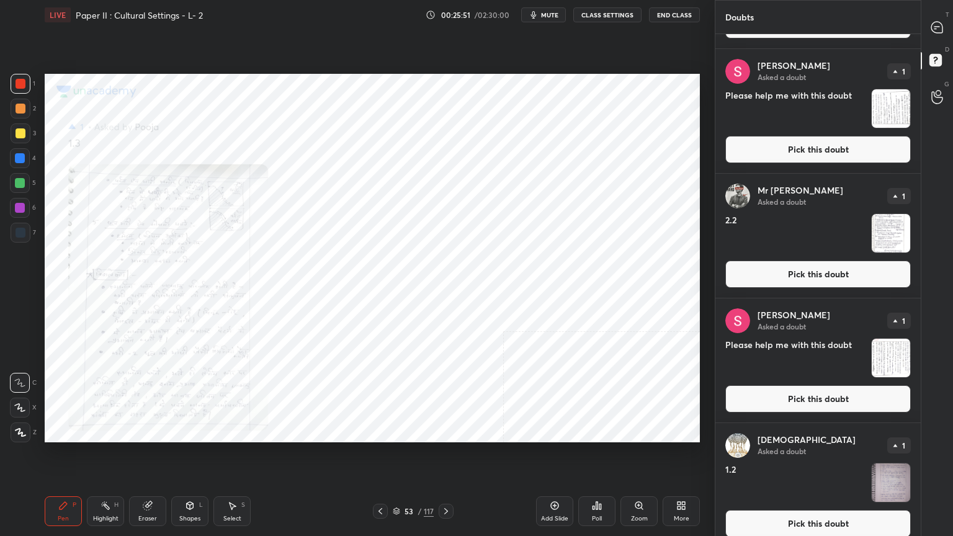
click at [792, 431] on button "Pick this doubt" at bounding box center [819, 523] width 186 height 27
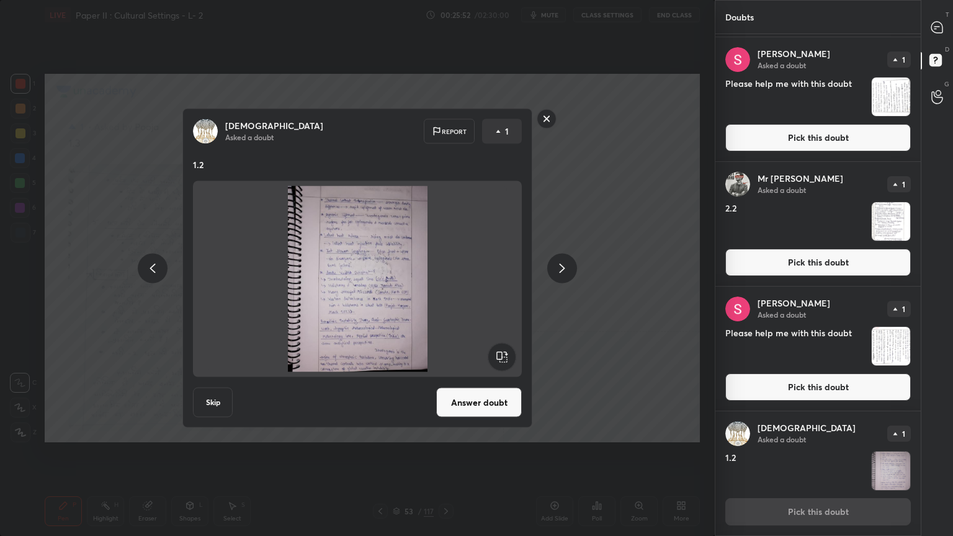
click at [452, 380] on div "[PERSON_NAME] Asked a doubt Report 1 1.2 Skip Answer doubt" at bounding box center [357, 269] width 350 height 320
click at [476, 406] on button "Answer doubt" at bounding box center [479, 403] width 86 height 30
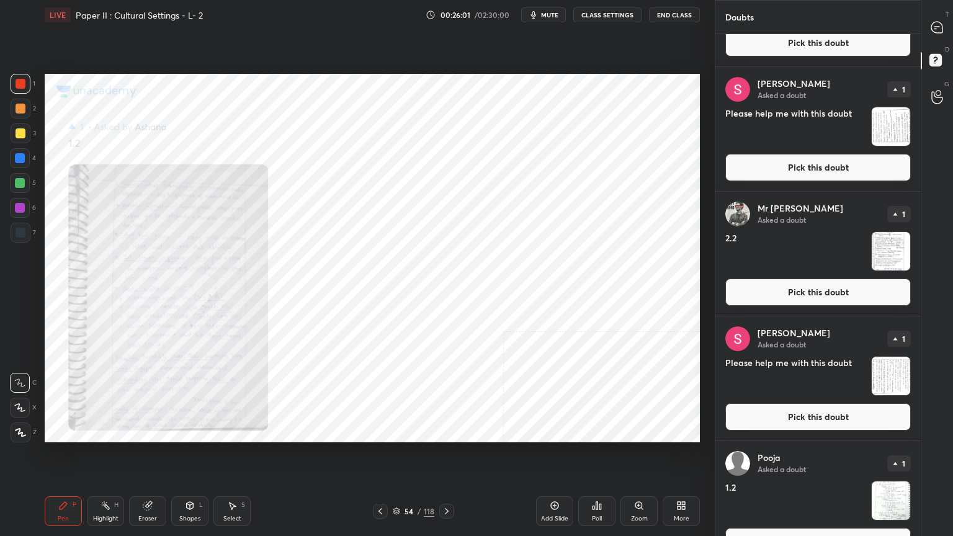
scroll to position [3227, 0]
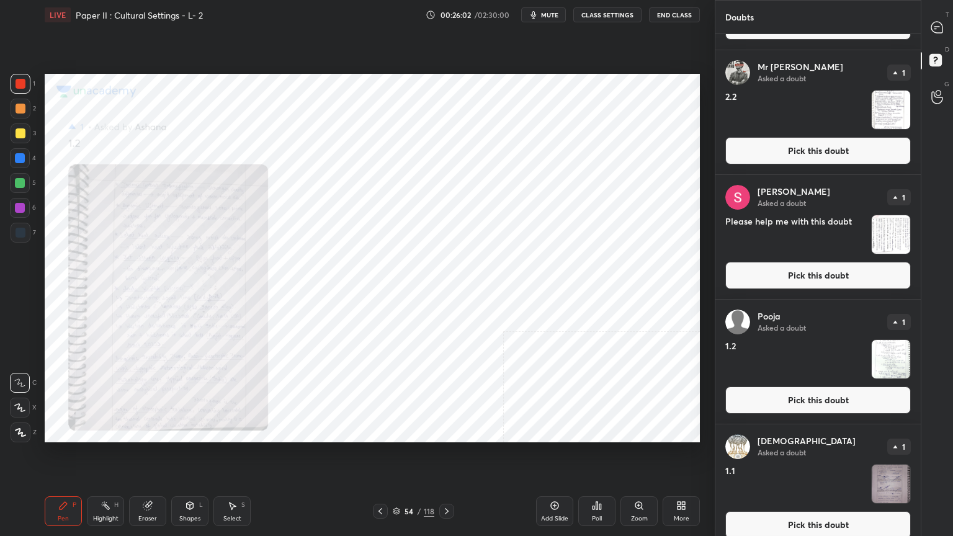
click at [778, 407] on button "Pick this doubt" at bounding box center [819, 400] width 186 height 27
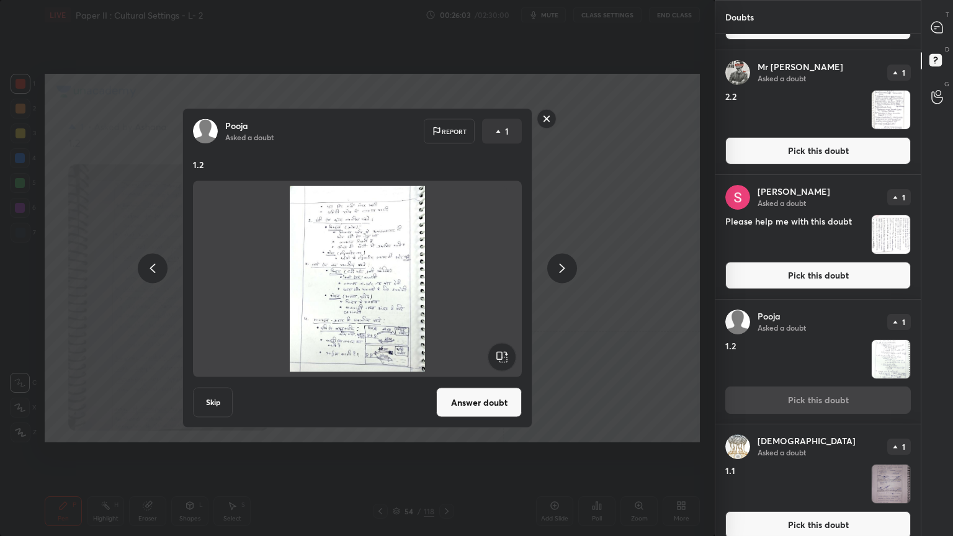
click at [468, 411] on button "Answer doubt" at bounding box center [479, 403] width 86 height 30
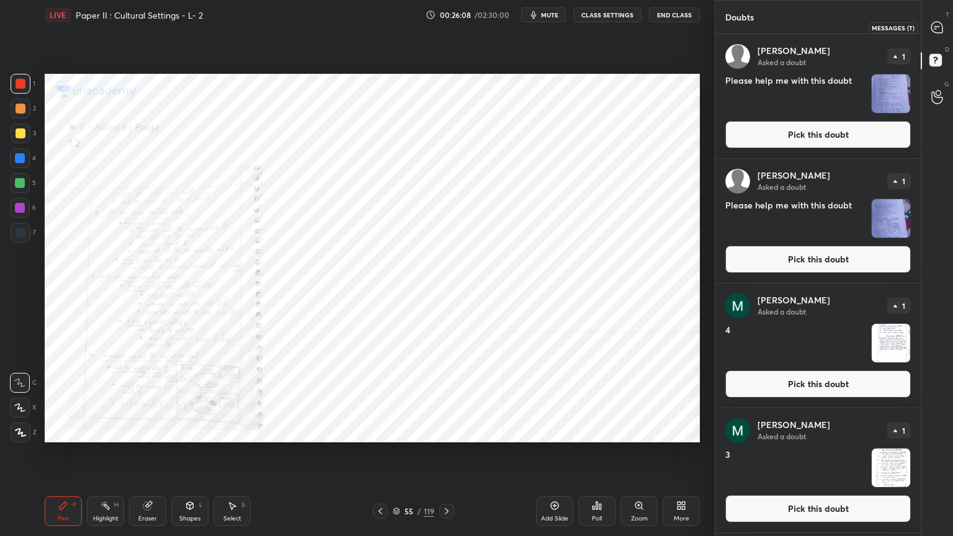
click at [941, 27] on icon at bounding box center [937, 27] width 11 height 11
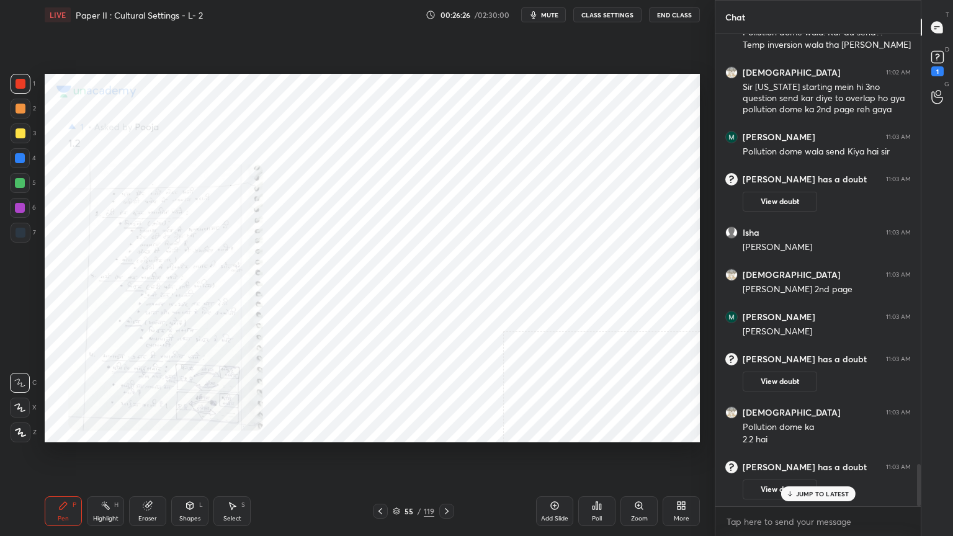
scroll to position [4357, 0]
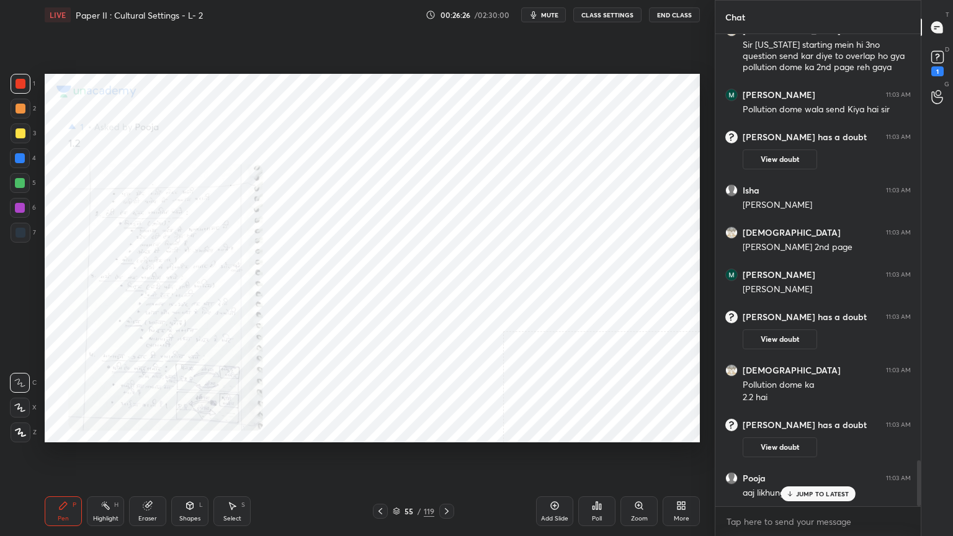
click at [780, 336] on button "View doubt" at bounding box center [780, 340] width 74 height 20
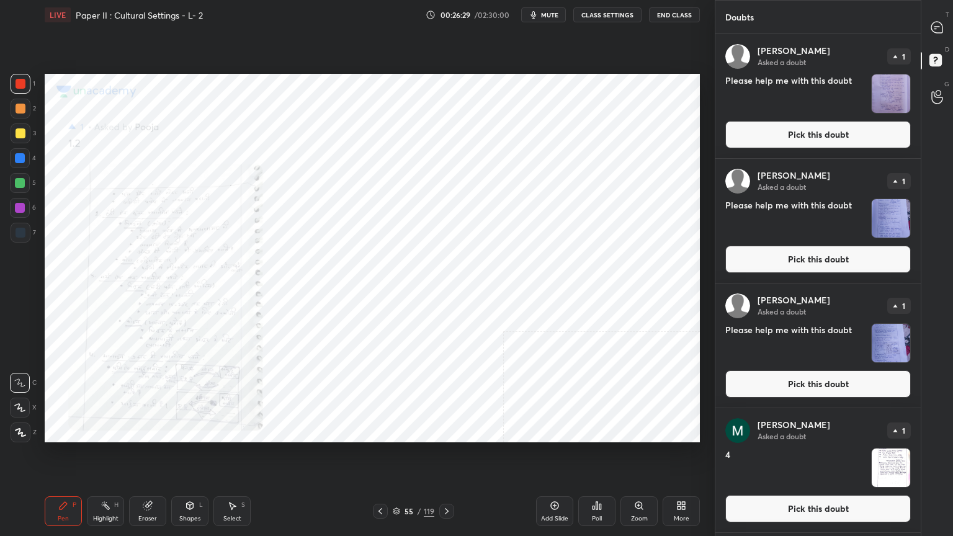
click at [803, 263] on button "Pick this doubt" at bounding box center [819, 259] width 186 height 27
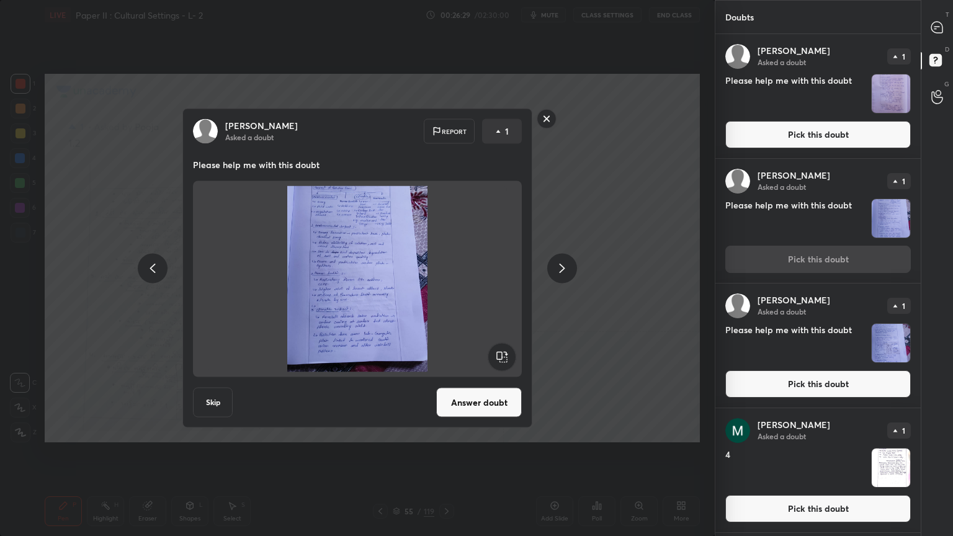
click at [477, 407] on button "Answer doubt" at bounding box center [479, 403] width 86 height 30
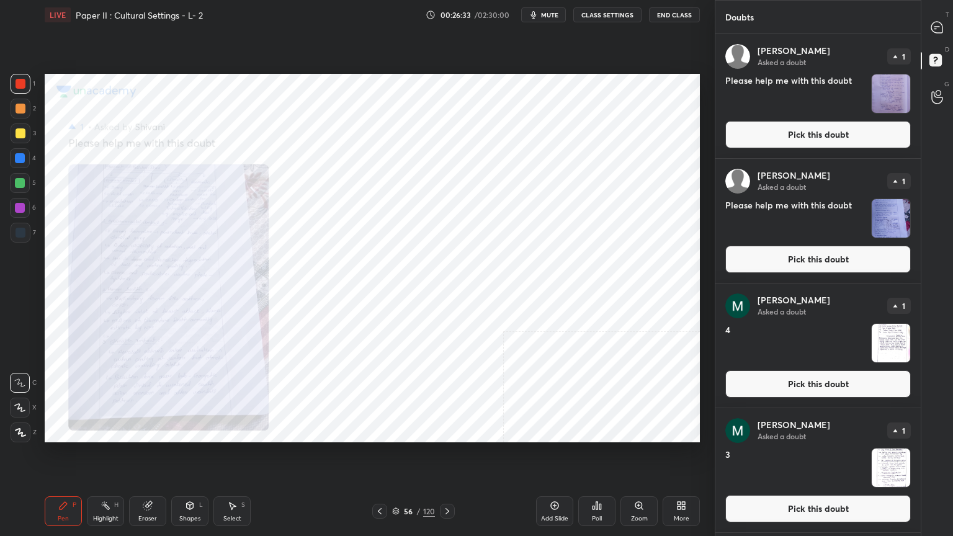
click at [770, 254] on button "Pick this doubt" at bounding box center [819, 259] width 186 height 27
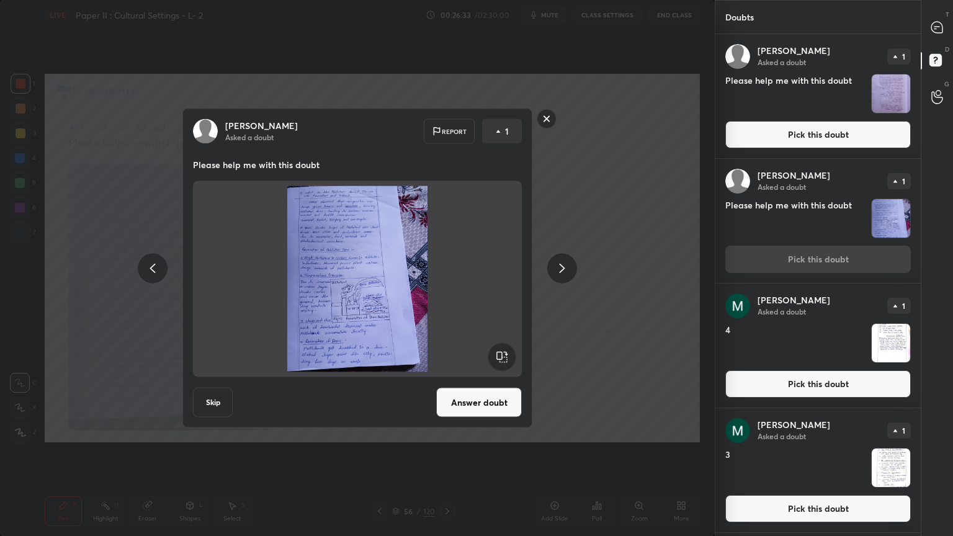
click at [480, 407] on button "Answer doubt" at bounding box center [479, 403] width 86 height 30
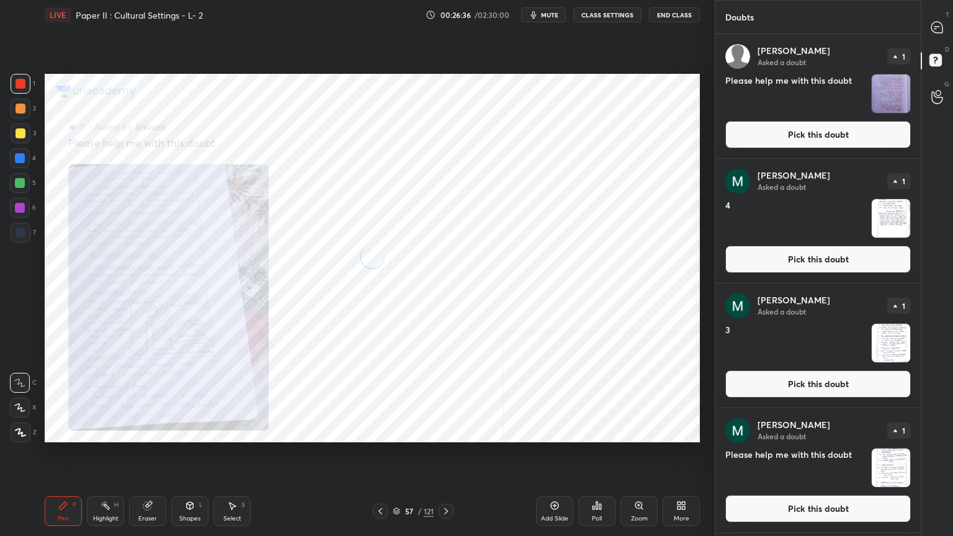
click at [812, 131] on button "Pick this doubt" at bounding box center [819, 134] width 186 height 27
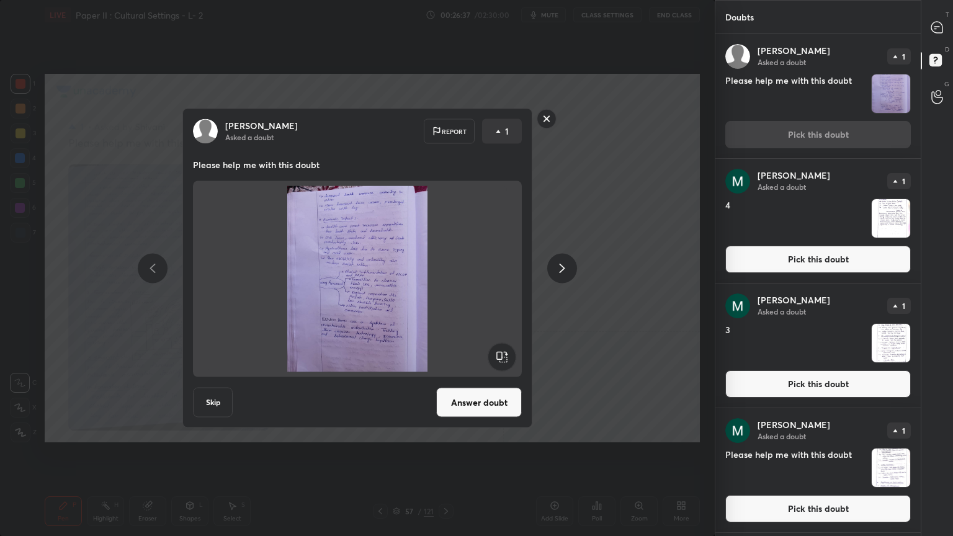
click at [475, 396] on button "Answer doubt" at bounding box center [479, 403] width 86 height 30
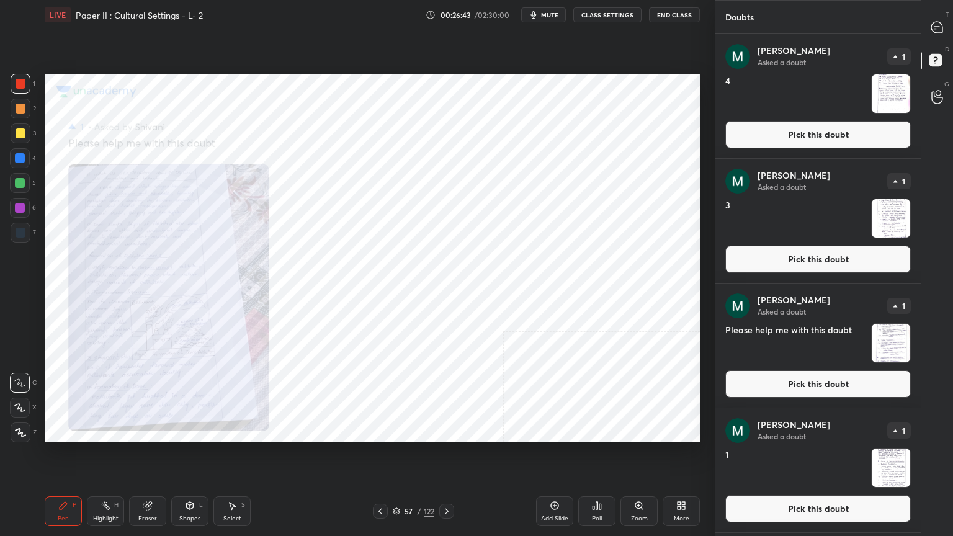
drag, startPoint x: 644, startPoint y: 511, endPoint x: 645, endPoint y: 499, distance: 12.4
click at [645, 431] on div "Zoom" at bounding box center [639, 512] width 37 height 30
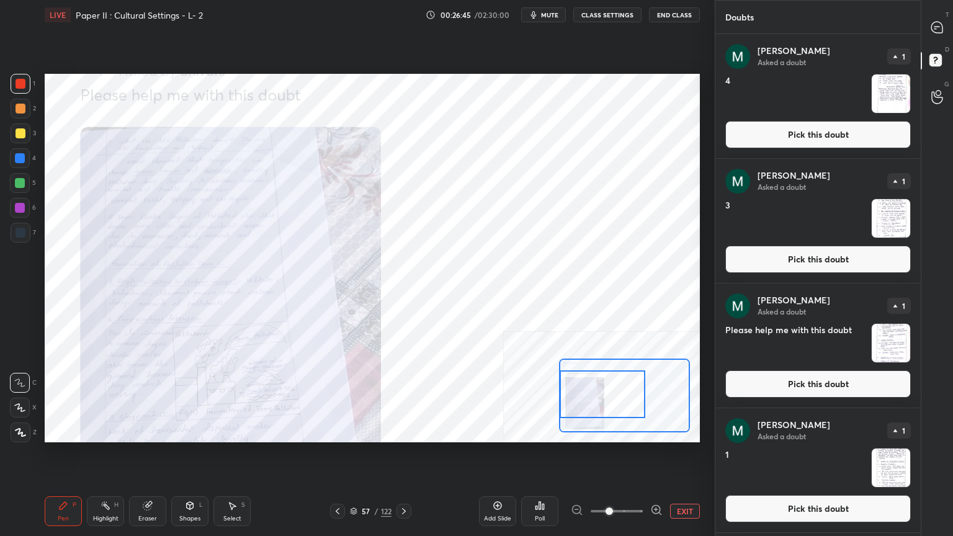
drag, startPoint x: 614, startPoint y: 410, endPoint x: 575, endPoint y: 408, distance: 39.1
click at [575, 408] on div at bounding box center [603, 395] width 86 height 48
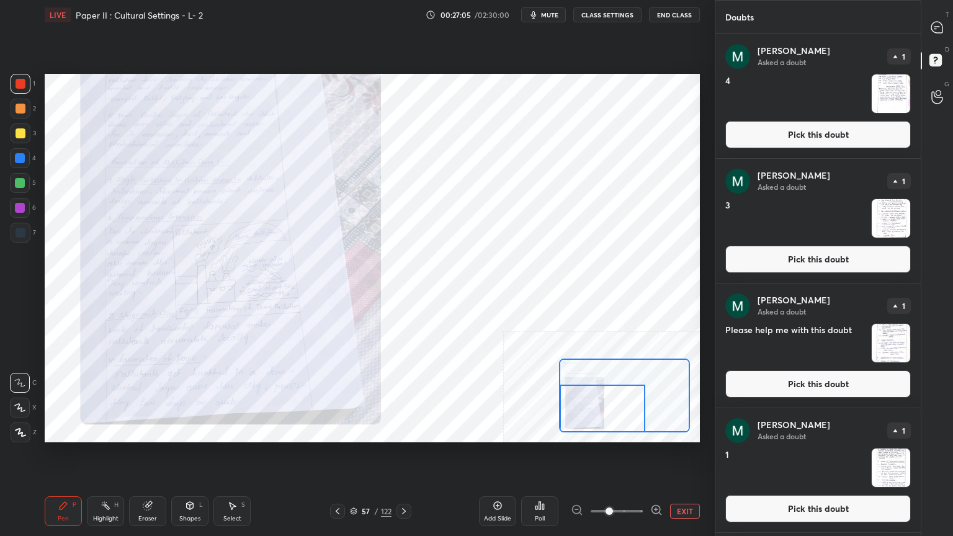
click at [591, 431] on div "Setting up your live class Poll for secs No correct answer Start poll" at bounding box center [372, 258] width 655 height 369
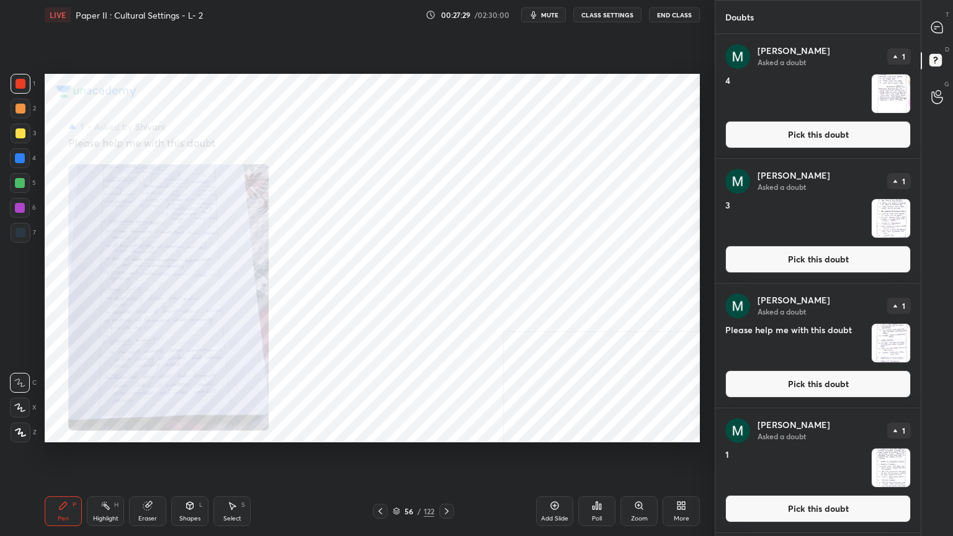
click at [630, 431] on div "Zoom" at bounding box center [639, 512] width 37 height 30
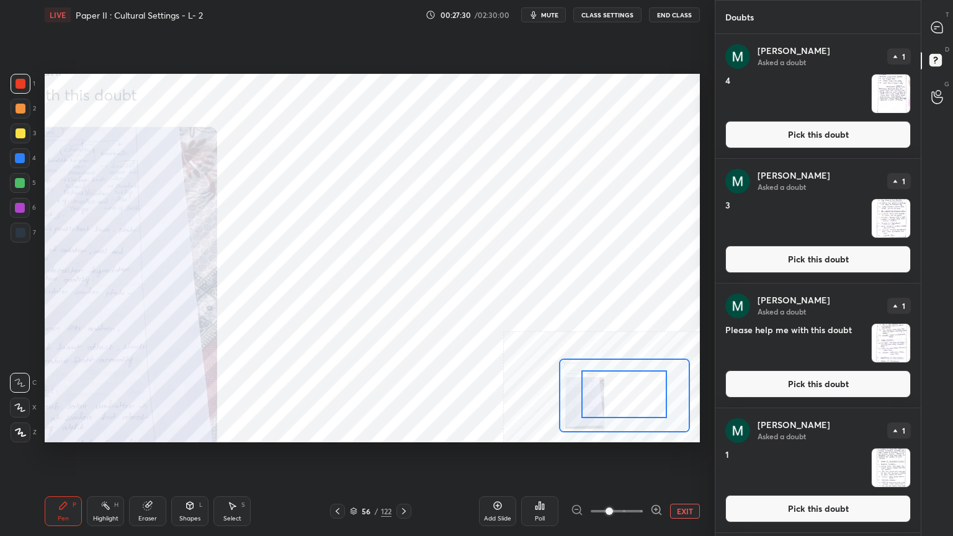
drag, startPoint x: 629, startPoint y: 400, endPoint x: 596, endPoint y: 389, distance: 34.7
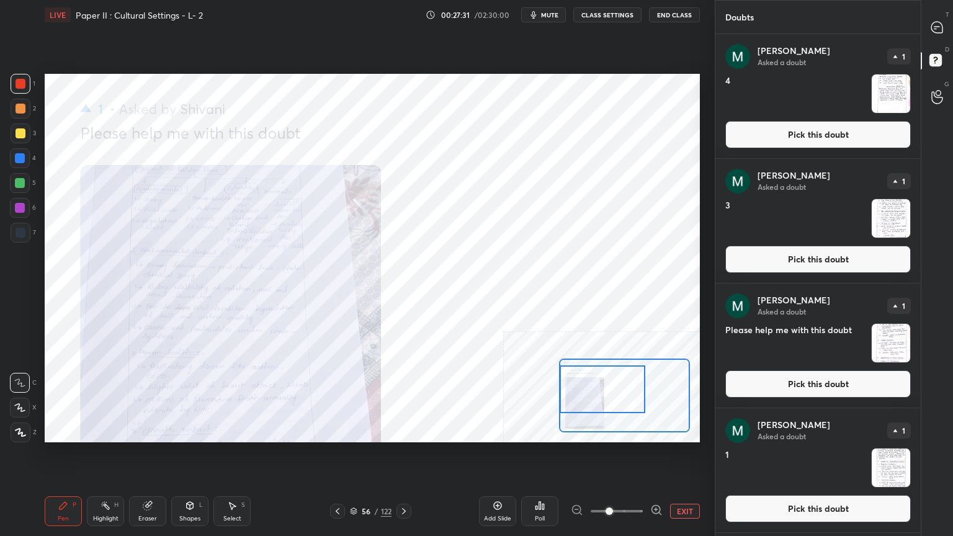
drag, startPoint x: 598, startPoint y: 390, endPoint x: 564, endPoint y: 385, distance: 34.5
click at [564, 385] on div at bounding box center [603, 390] width 86 height 48
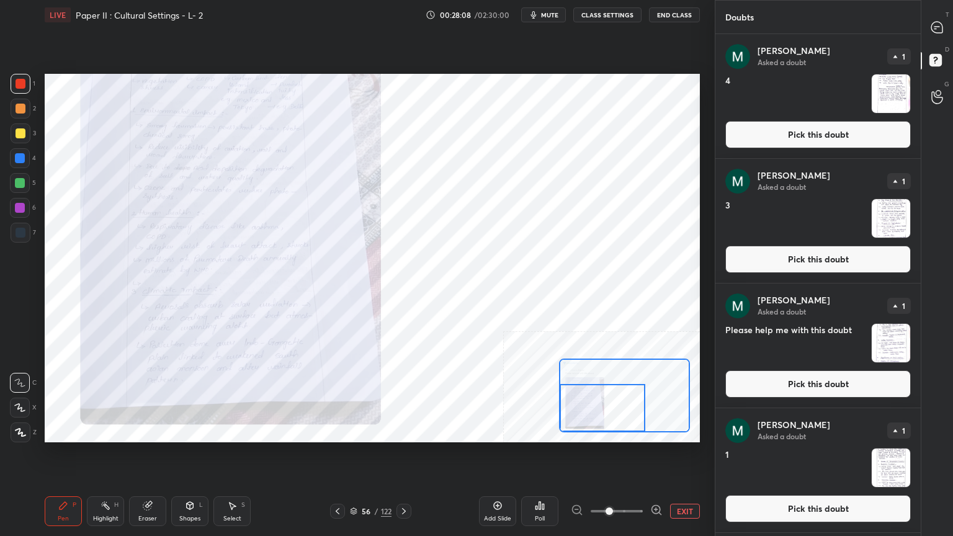
drag, startPoint x: 578, startPoint y: 394, endPoint x: 577, endPoint y: 413, distance: 18.7
click at [577, 413] on div at bounding box center [603, 408] width 86 height 48
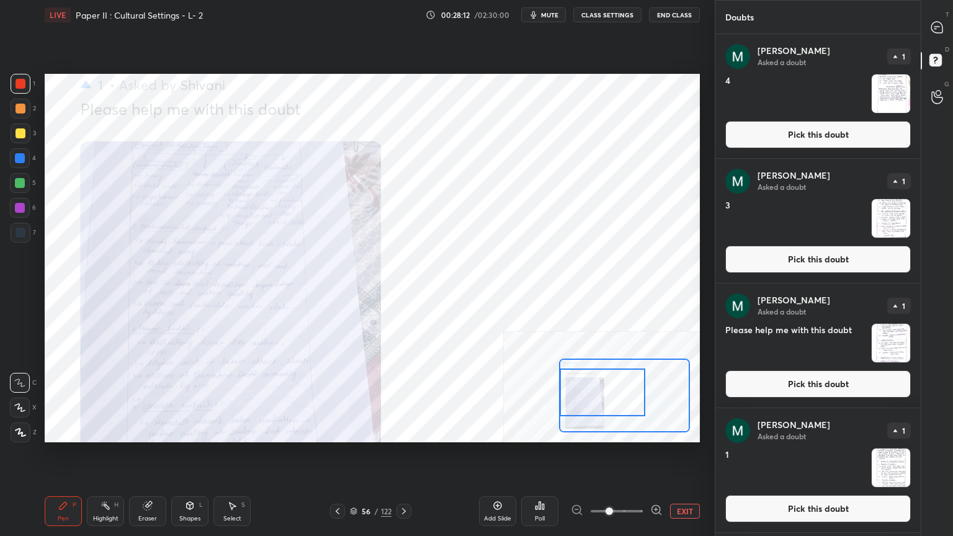
drag, startPoint x: 617, startPoint y: 416, endPoint x: 617, endPoint y: 401, distance: 15.5
click at [617, 401] on div at bounding box center [603, 393] width 86 height 48
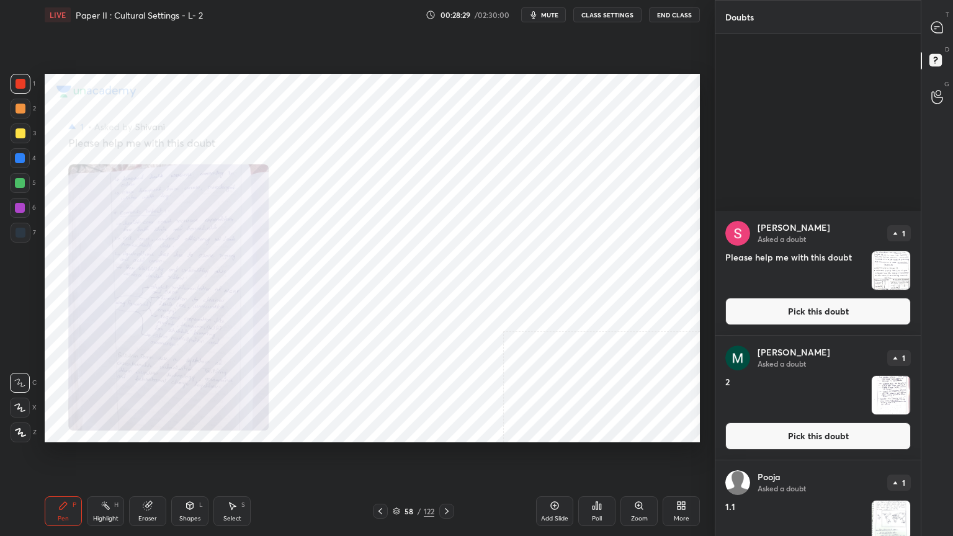
scroll to position [3864, 0]
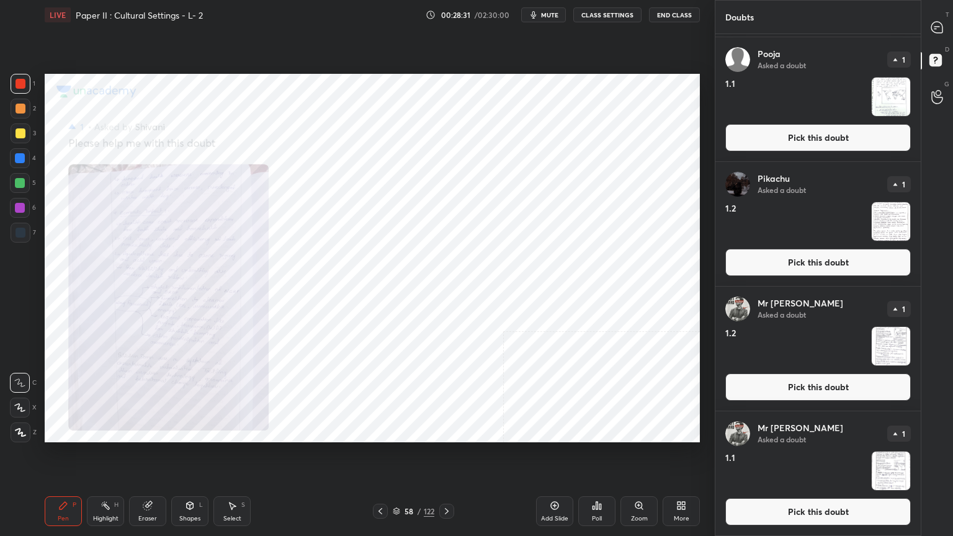
click at [875, 431] on button "Pick this doubt" at bounding box center [819, 511] width 186 height 27
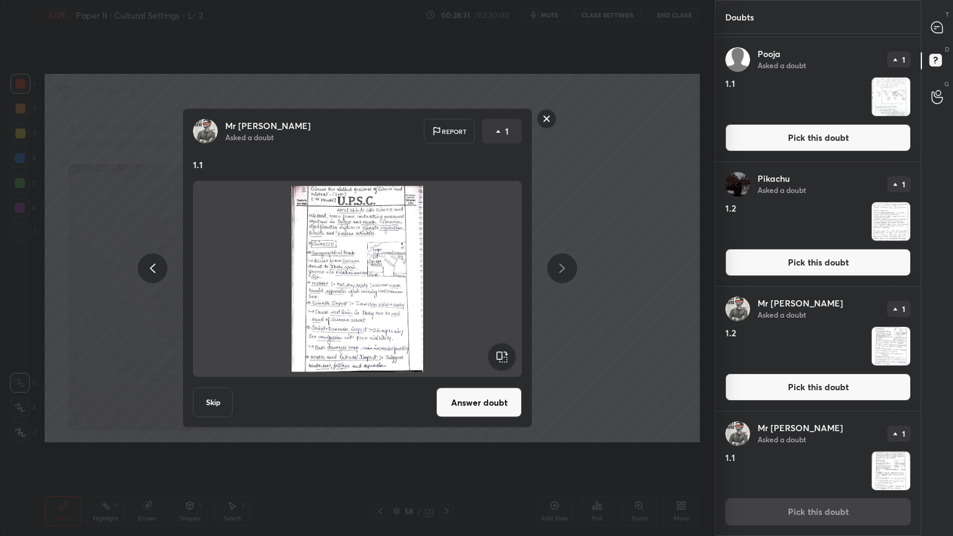
click at [445, 384] on div "Mr [PERSON_NAME] Asked a doubt Report 1 1.1 Skip Answer doubt" at bounding box center [357, 269] width 350 height 320
click at [443, 393] on button "Answer doubt" at bounding box center [479, 403] width 86 height 30
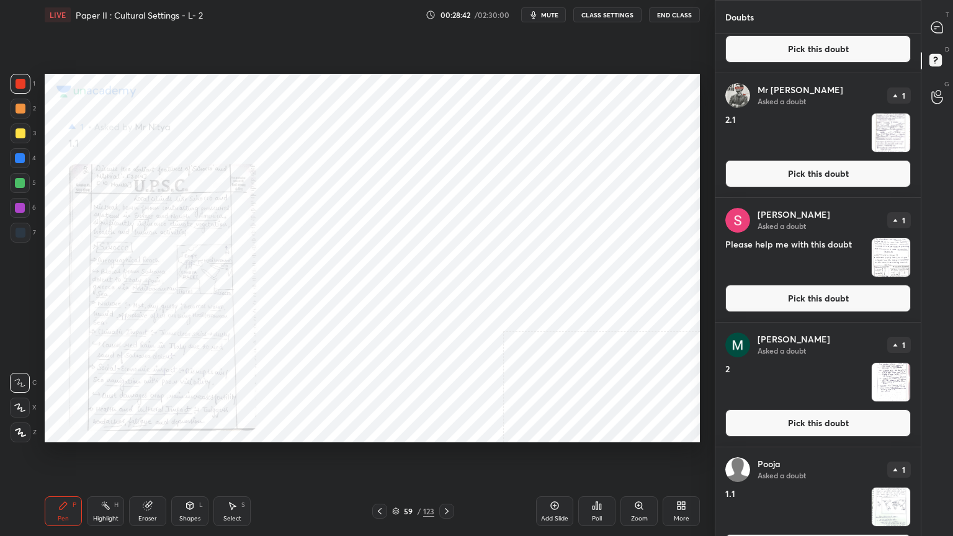
scroll to position [3739, 0]
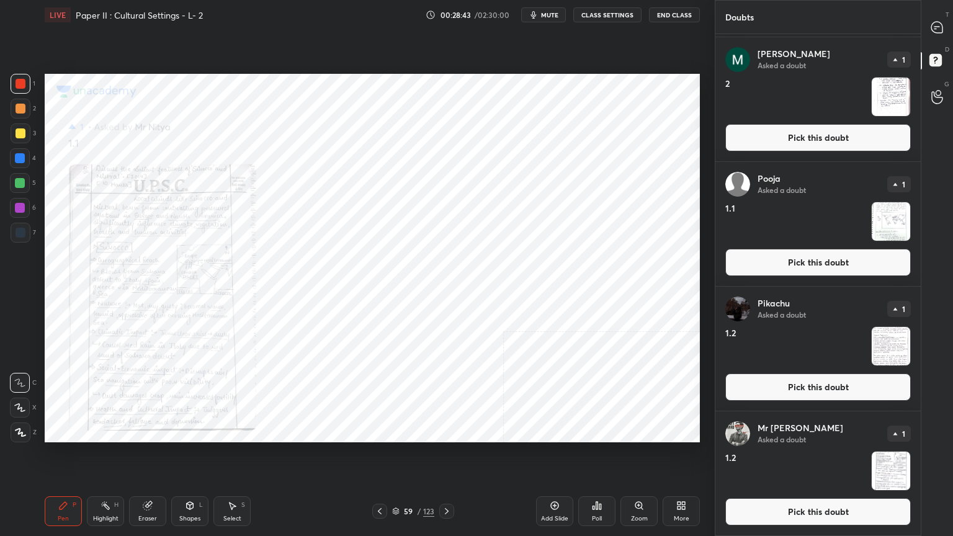
click at [776, 382] on button "Pick this doubt" at bounding box center [819, 387] width 186 height 27
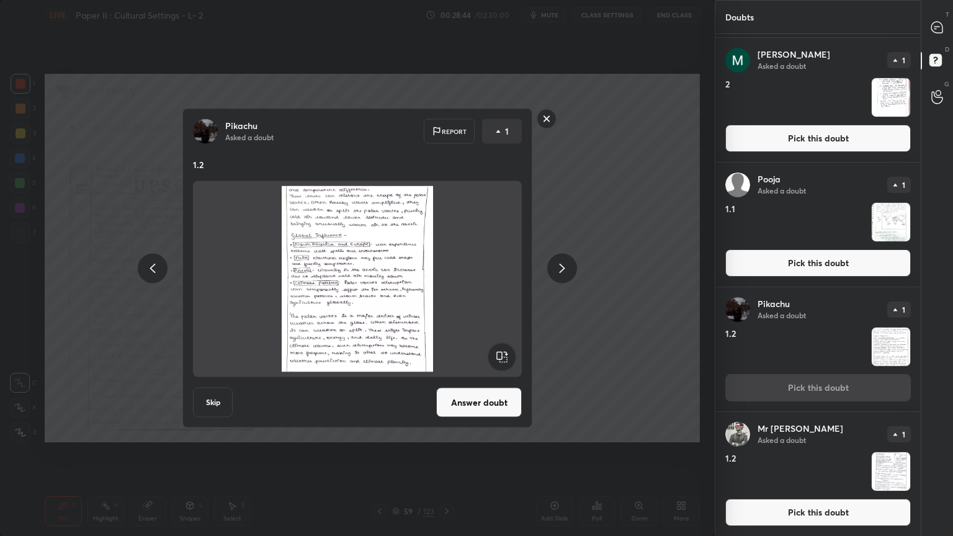
click at [484, 390] on button "Answer doubt" at bounding box center [479, 403] width 86 height 30
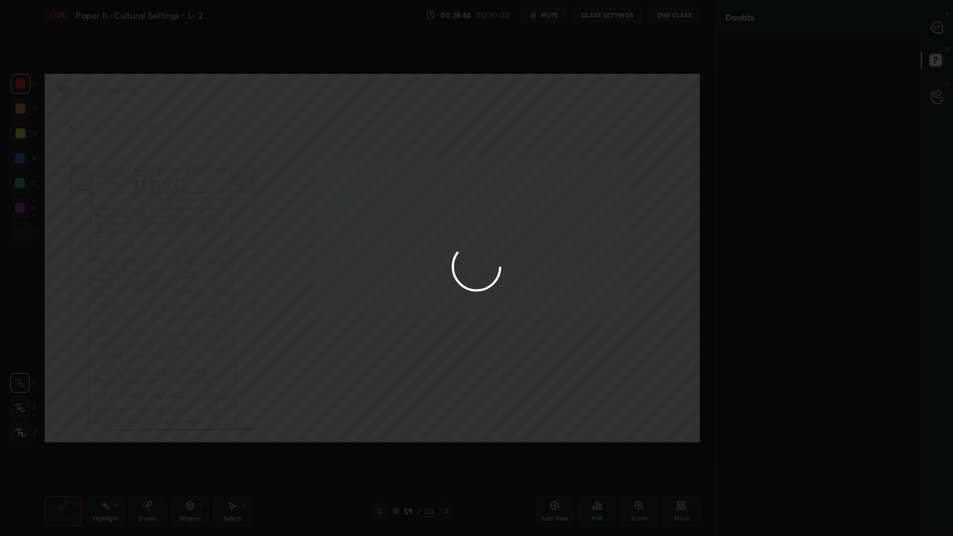
scroll to position [0, 0]
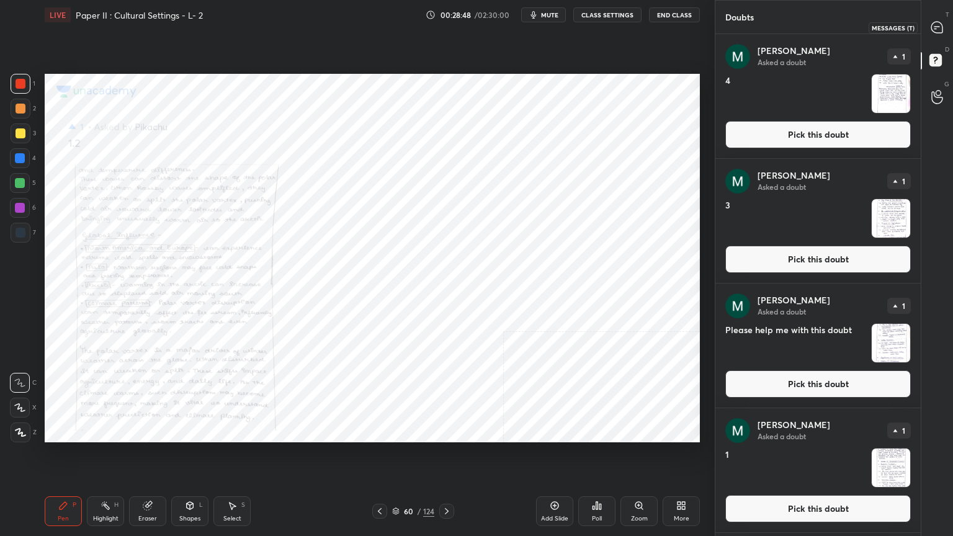
click at [936, 25] on icon at bounding box center [937, 27] width 11 height 11
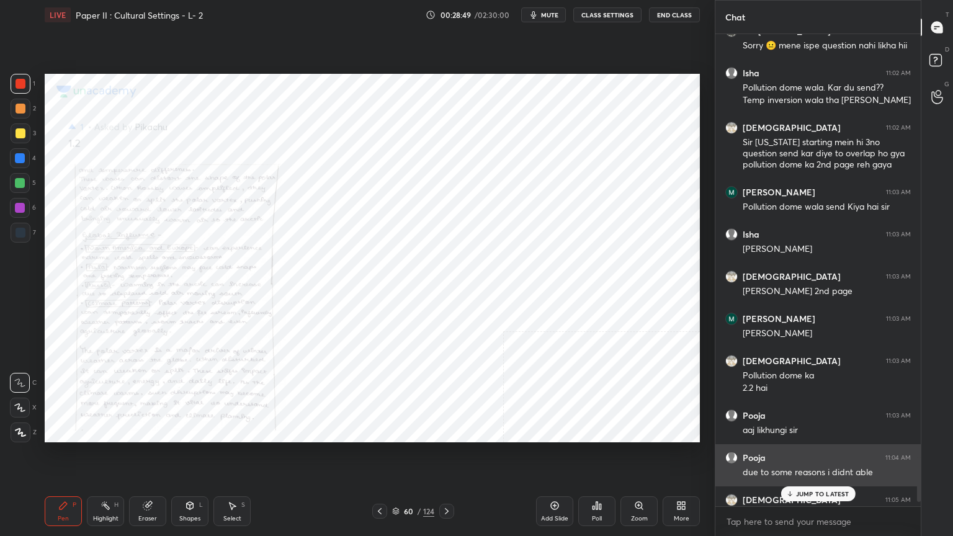
scroll to position [469, 202]
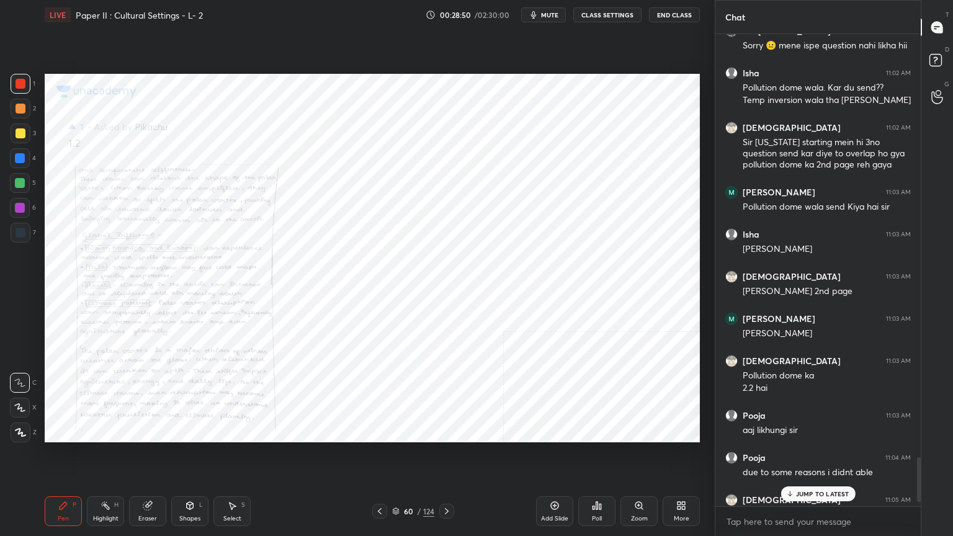
click at [842, 431] on p "JUMP TO LATEST" at bounding box center [822, 493] width 53 height 7
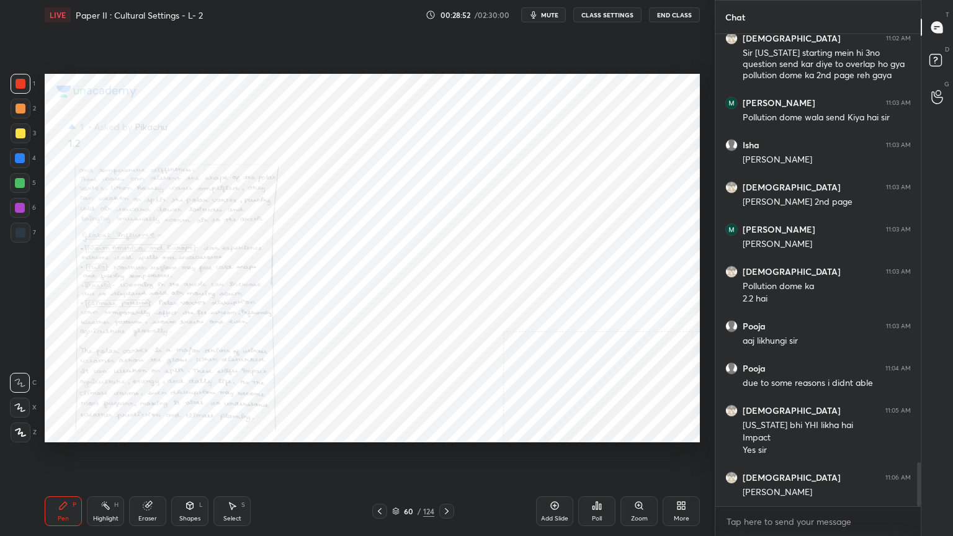
scroll to position [4647, 0]
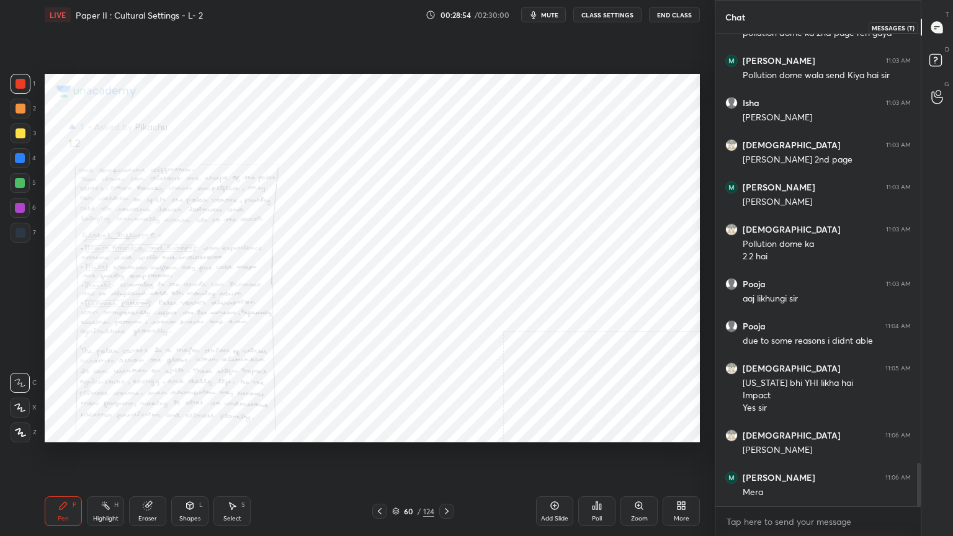
click at [937, 30] on icon at bounding box center [937, 27] width 11 height 11
click at [937, 65] on rect at bounding box center [936, 61] width 12 height 12
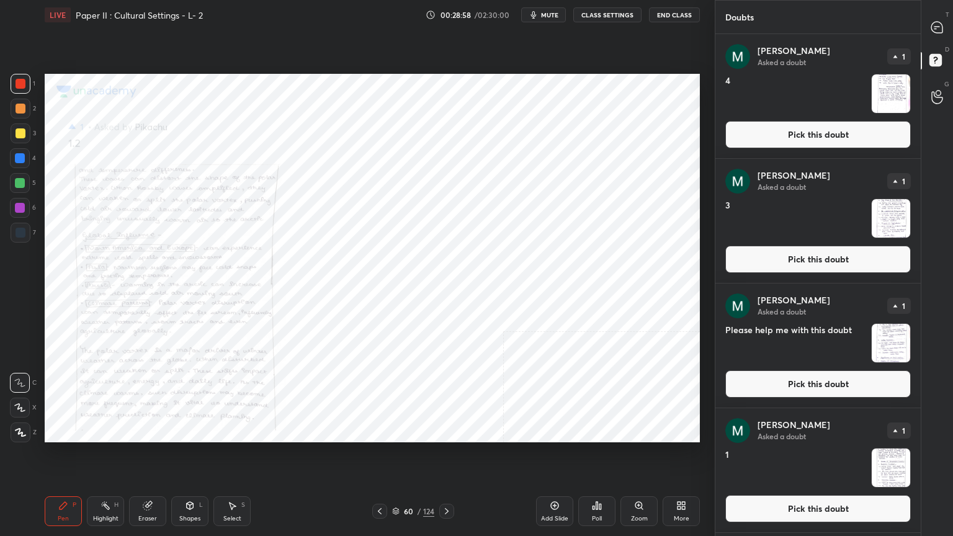
click at [777, 431] on button "Pick this doubt" at bounding box center [819, 508] width 186 height 27
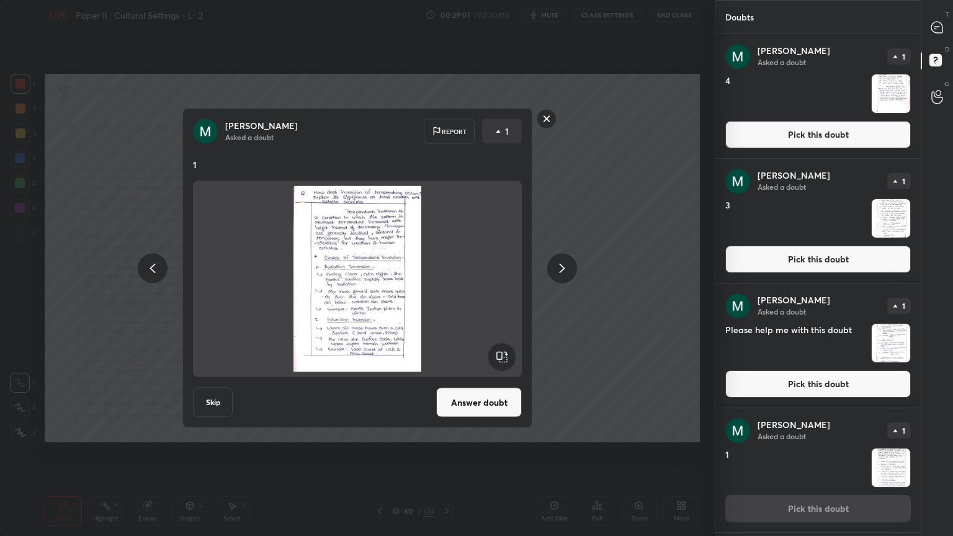
click at [546, 114] on rect at bounding box center [546, 118] width 19 height 19
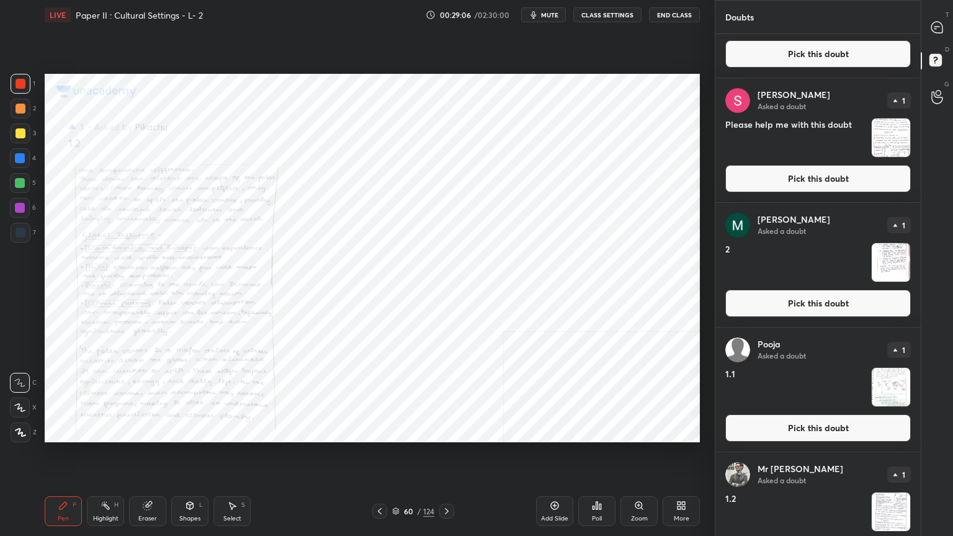
scroll to position [3615, 0]
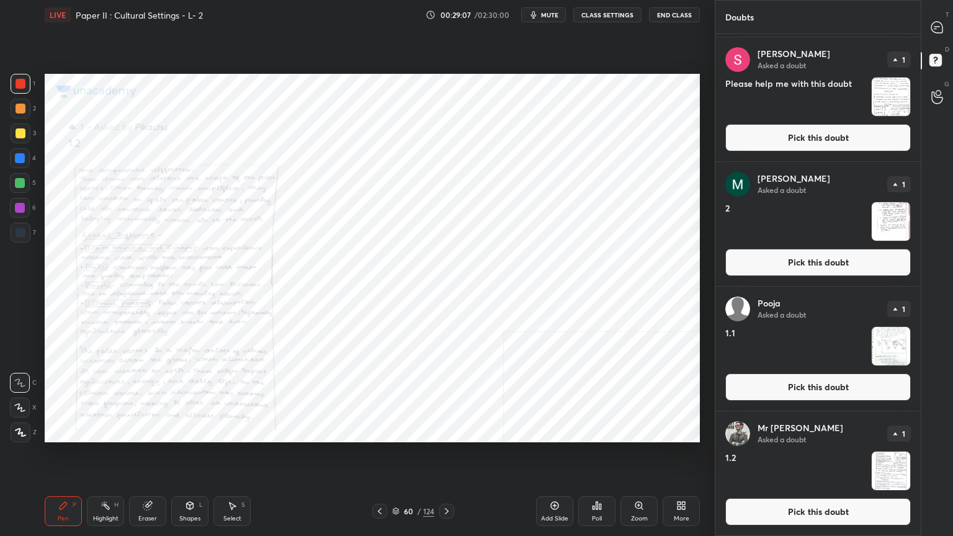
click at [782, 254] on button "Pick this doubt" at bounding box center [819, 262] width 186 height 27
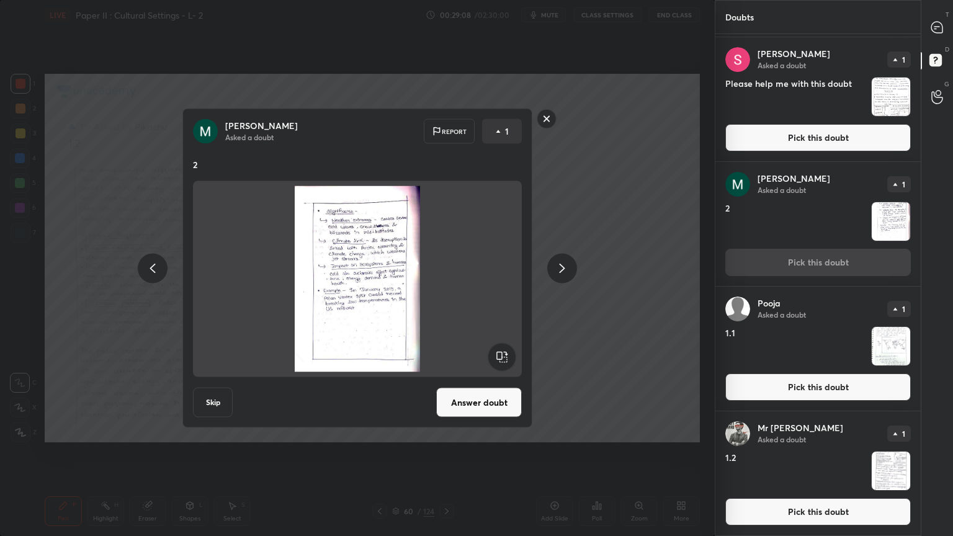
click at [485, 405] on button "Answer doubt" at bounding box center [479, 403] width 86 height 30
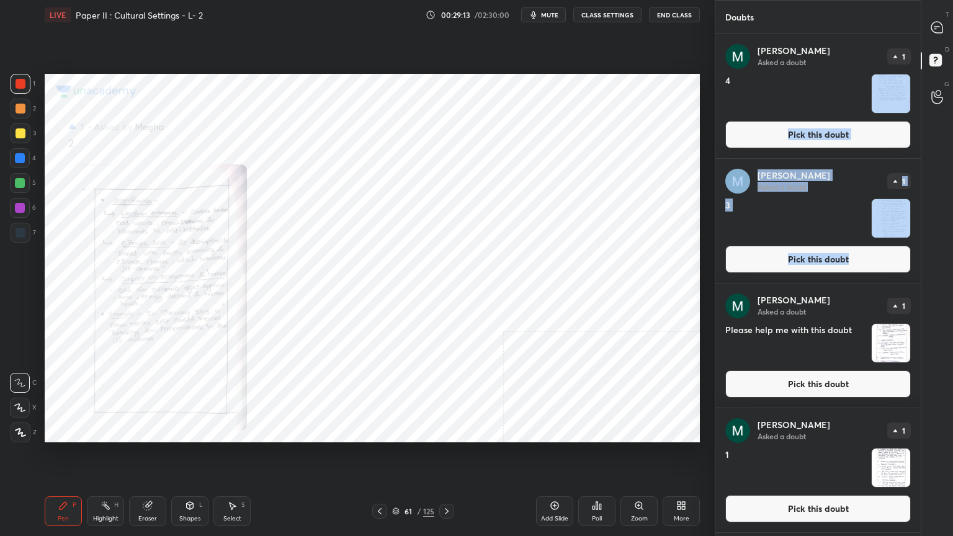
drag, startPoint x: 917, startPoint y: 97, endPoint x: 916, endPoint y: 218, distance: 121.6
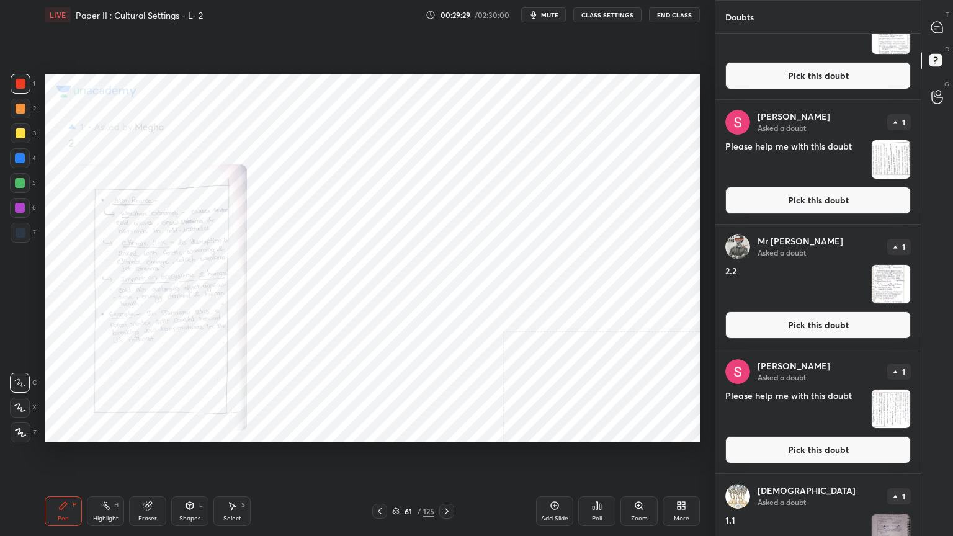
scroll to position [2869, 0]
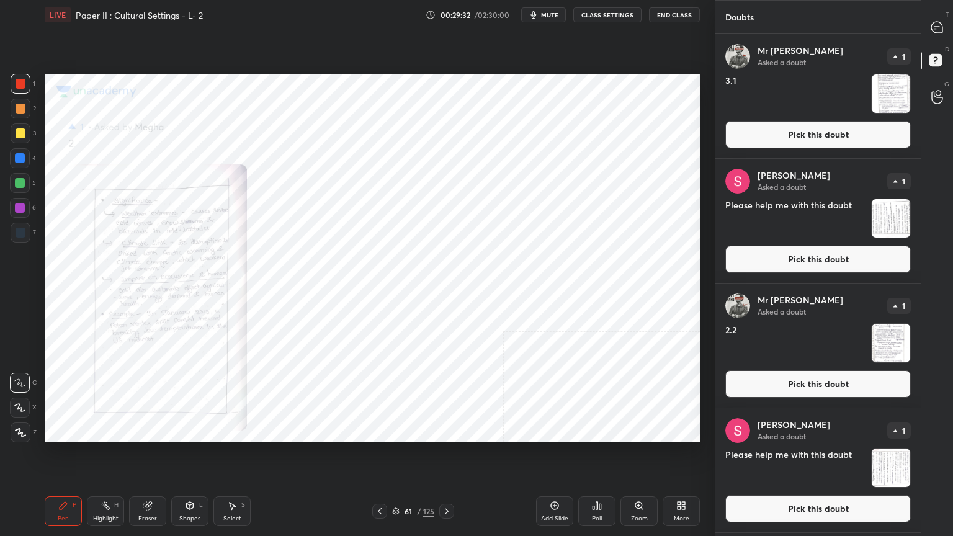
click at [786, 138] on button "Pick this doubt" at bounding box center [819, 134] width 186 height 27
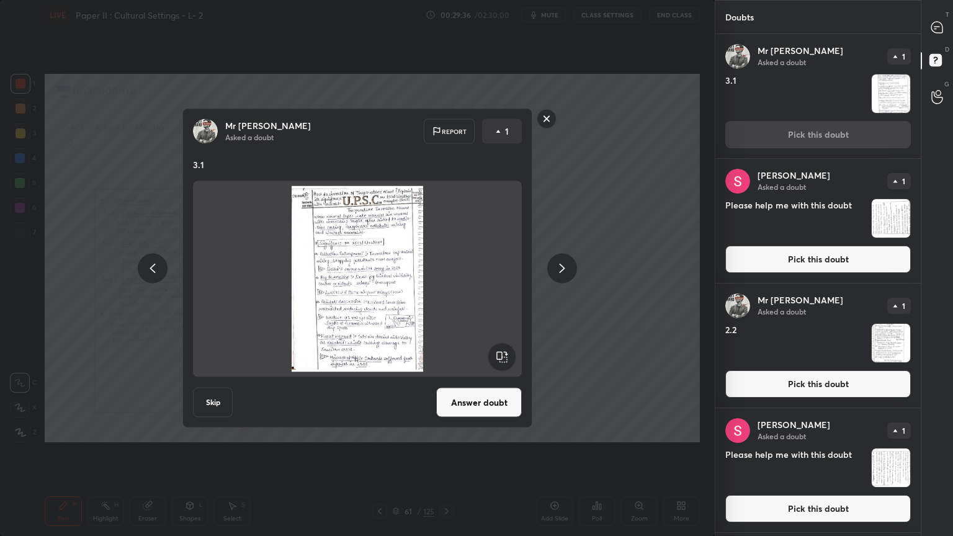
click at [549, 119] on rect at bounding box center [546, 118] width 19 height 19
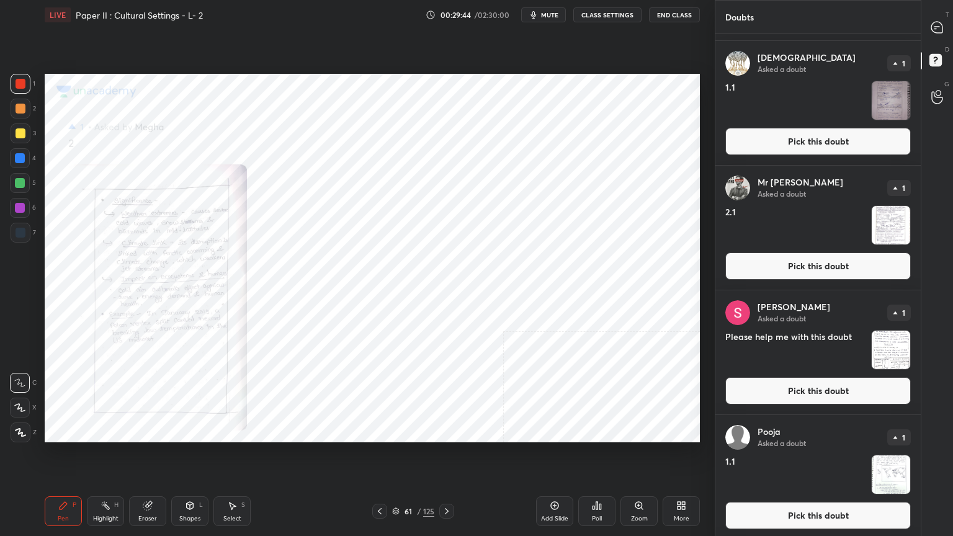
scroll to position [3490, 0]
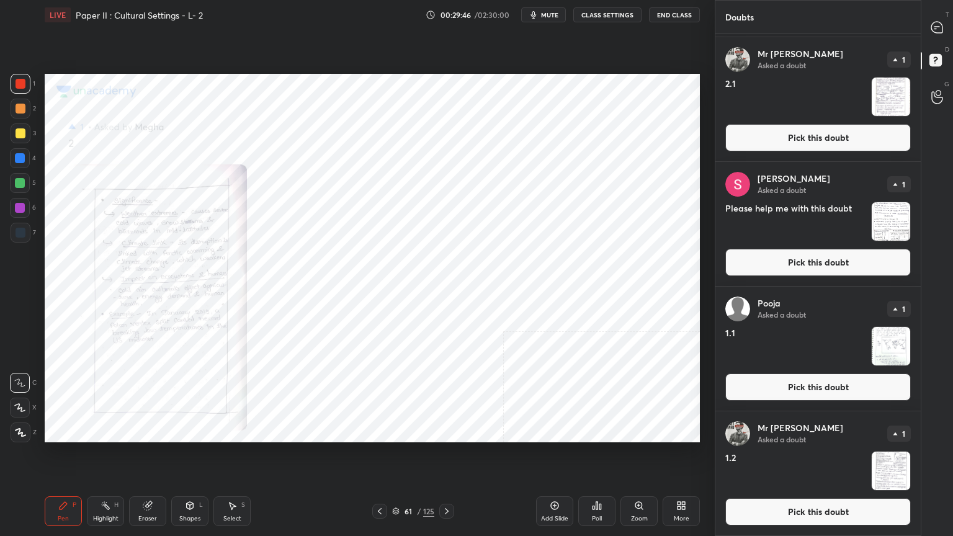
click at [847, 375] on button "Pick this doubt" at bounding box center [819, 387] width 186 height 27
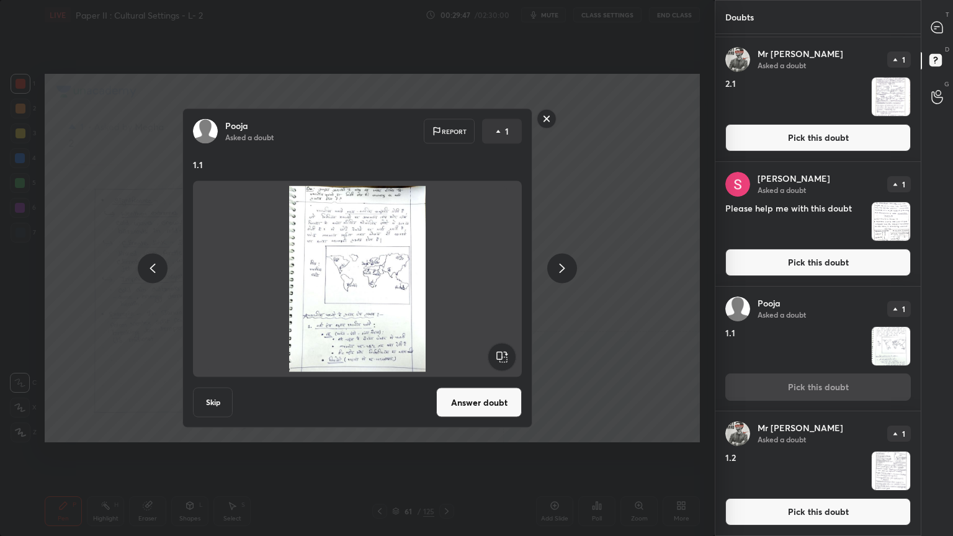
click at [494, 397] on button "Answer doubt" at bounding box center [479, 403] width 86 height 30
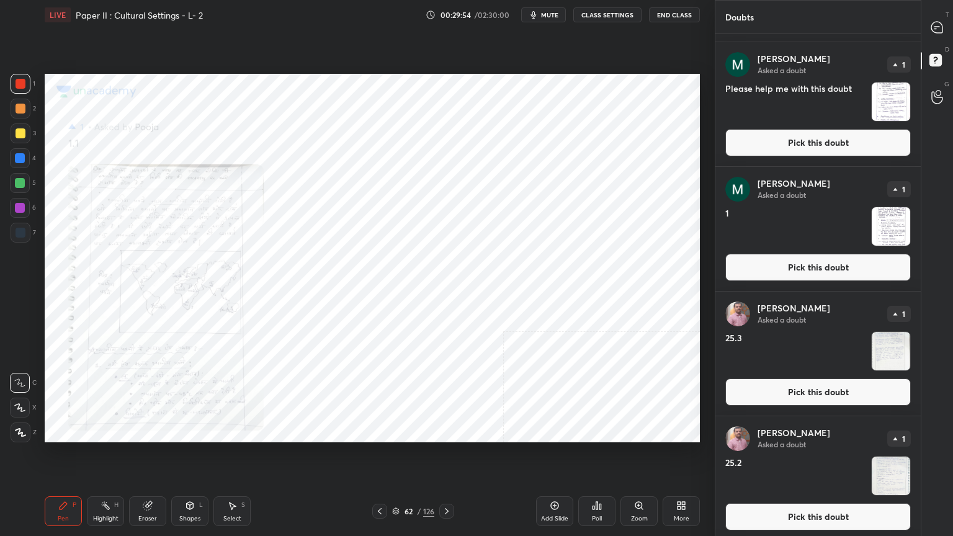
scroll to position [248, 0]
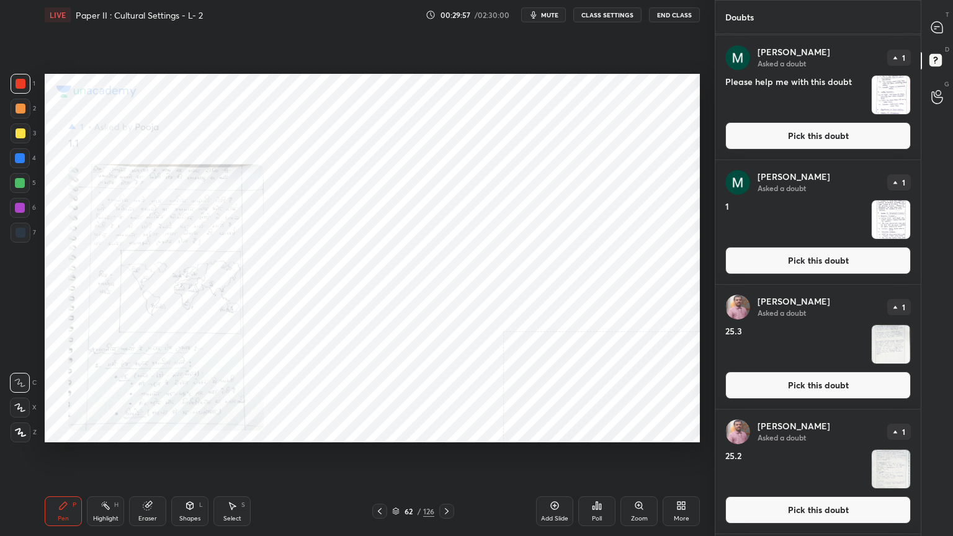
drag, startPoint x: 833, startPoint y: 266, endPoint x: 775, endPoint y: 305, distance: 70.6
click at [834, 264] on button "Pick this doubt" at bounding box center [819, 260] width 186 height 27
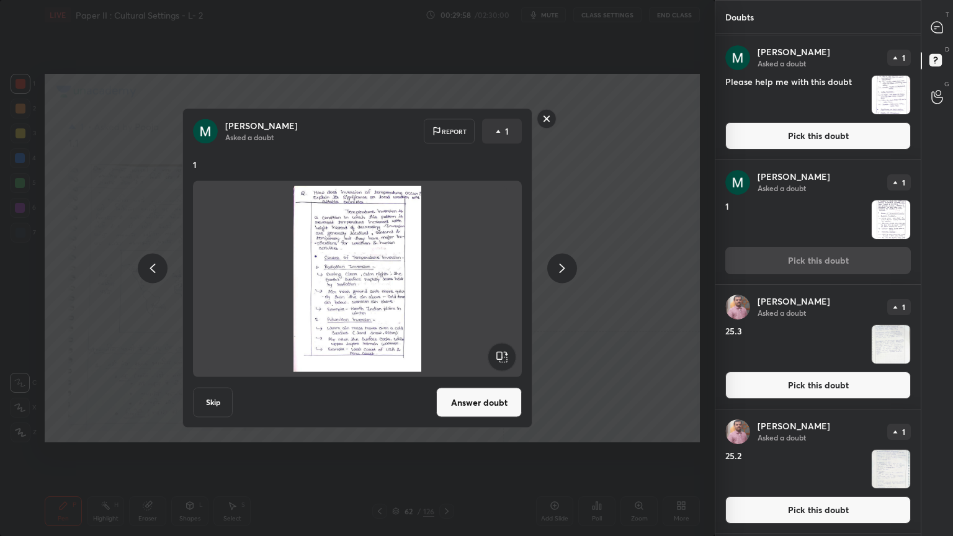
click at [503, 411] on button "Answer doubt" at bounding box center [479, 403] width 86 height 30
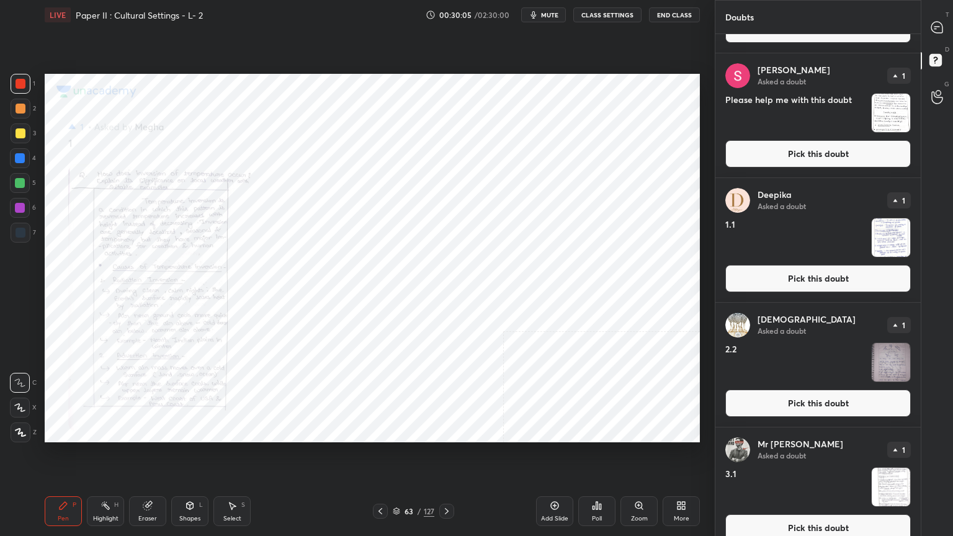
scroll to position [2358, 0]
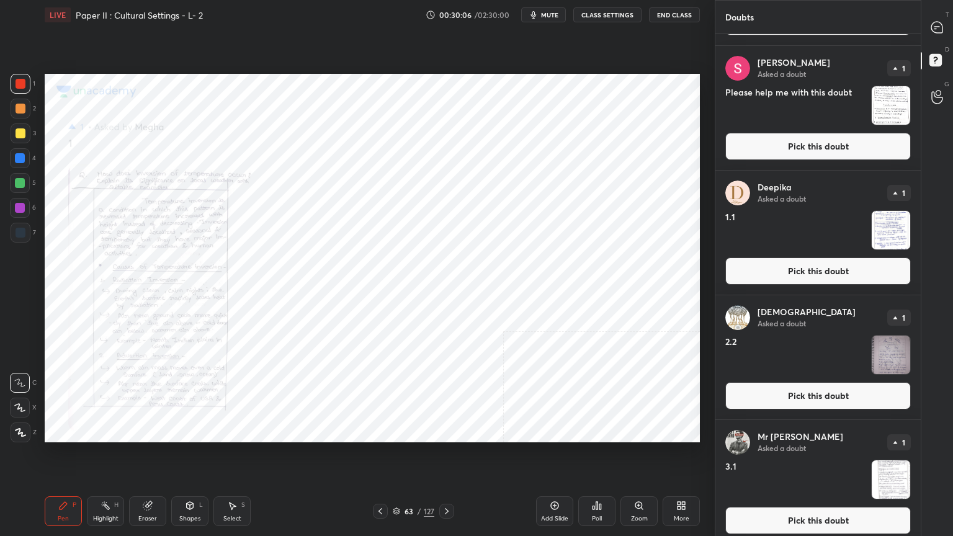
drag, startPoint x: 811, startPoint y: 273, endPoint x: 750, endPoint y: 288, distance: 62.0
click at [810, 272] on button "Pick this doubt" at bounding box center [819, 271] width 186 height 27
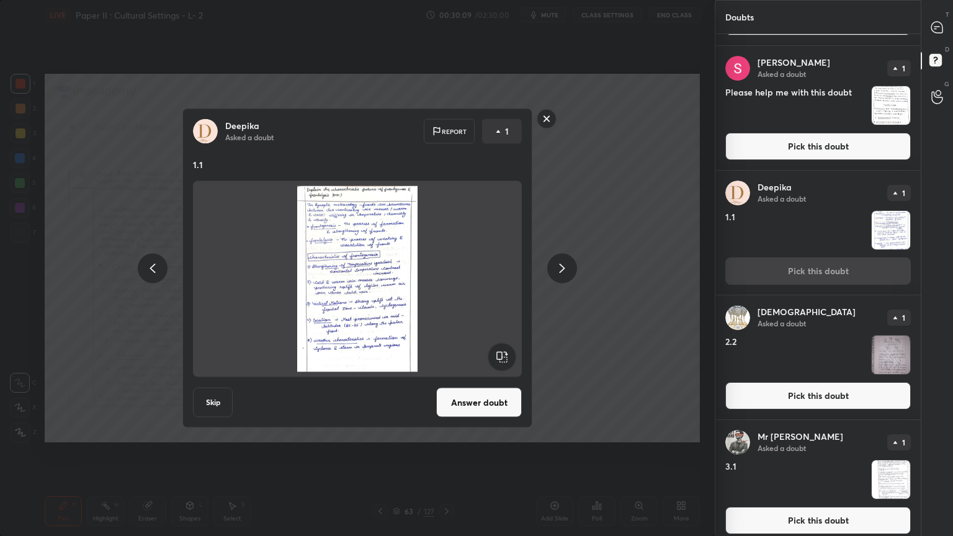
click at [547, 117] on rect at bounding box center [546, 118] width 19 height 19
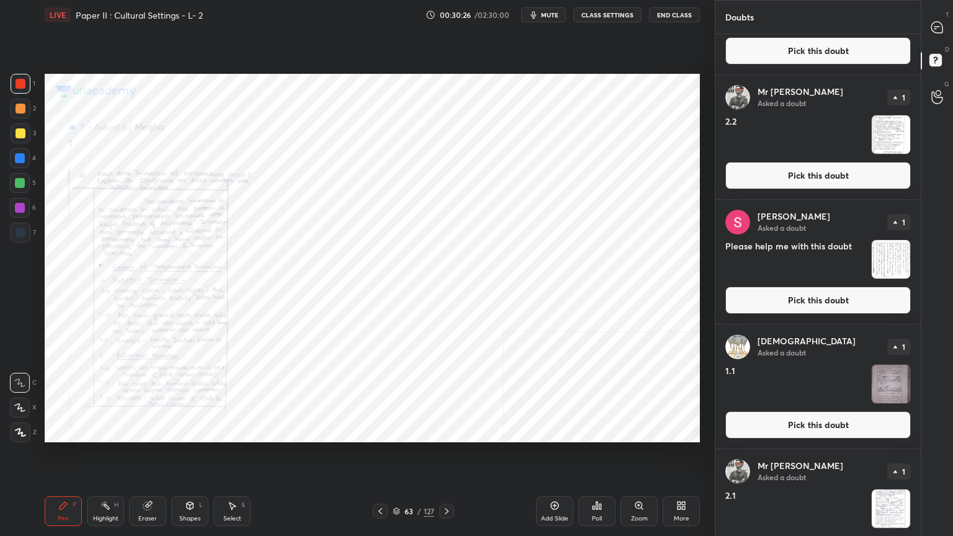
scroll to position [3289, 0]
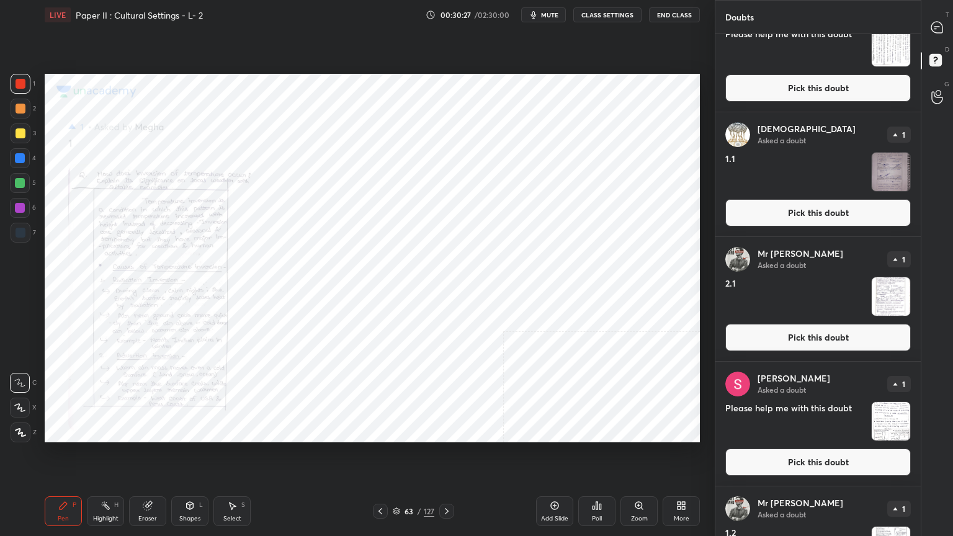
click at [768, 335] on button "Pick this doubt" at bounding box center [819, 337] width 186 height 27
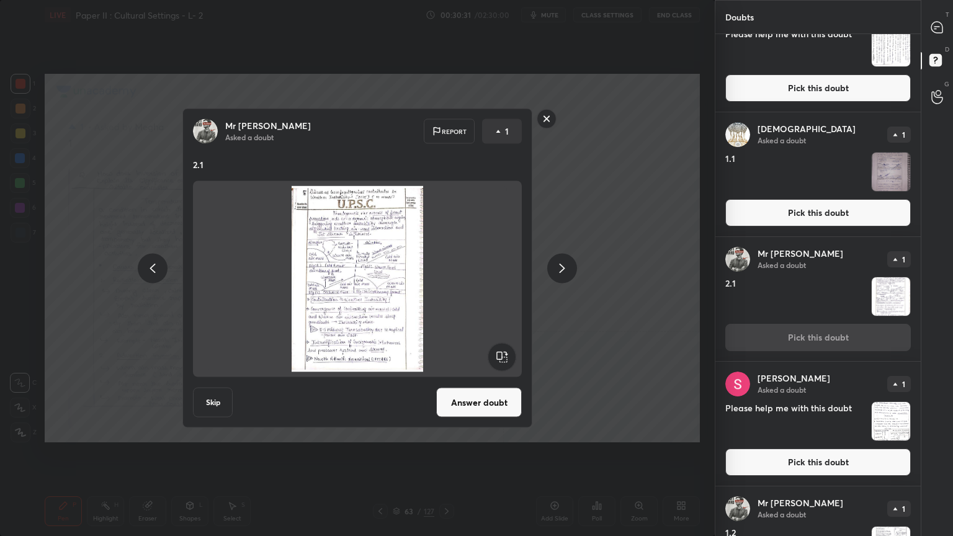
click at [544, 116] on rect at bounding box center [546, 118] width 19 height 19
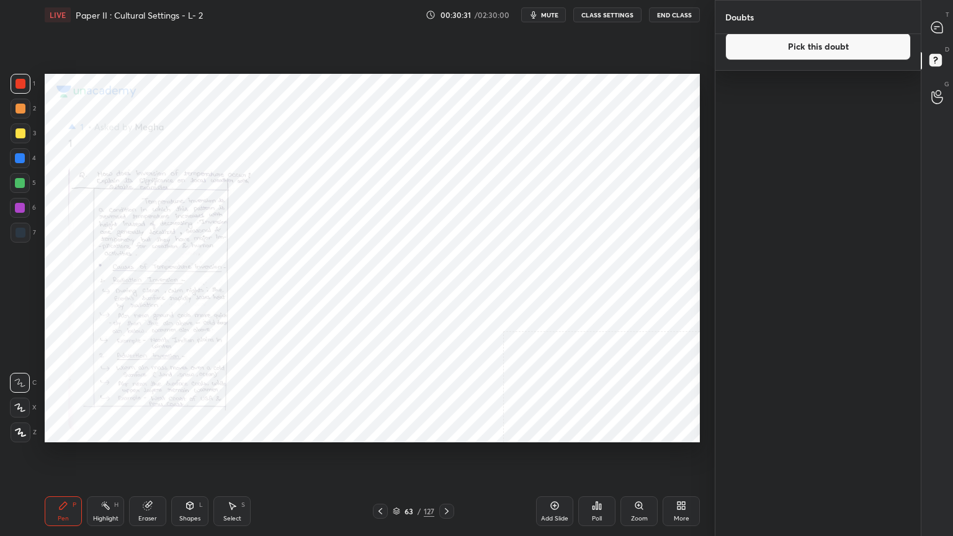
scroll to position [0, 0]
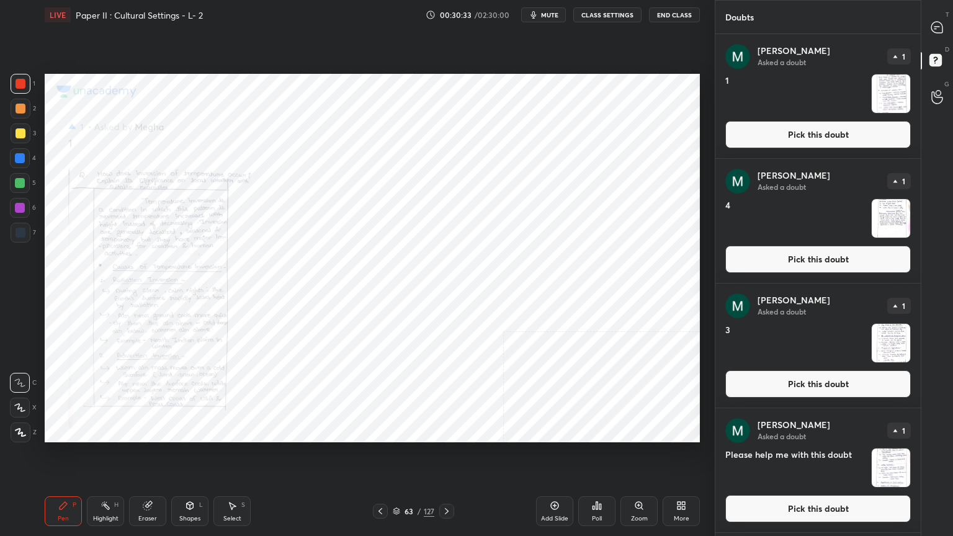
click at [768, 130] on button "Pick this doubt" at bounding box center [819, 134] width 186 height 27
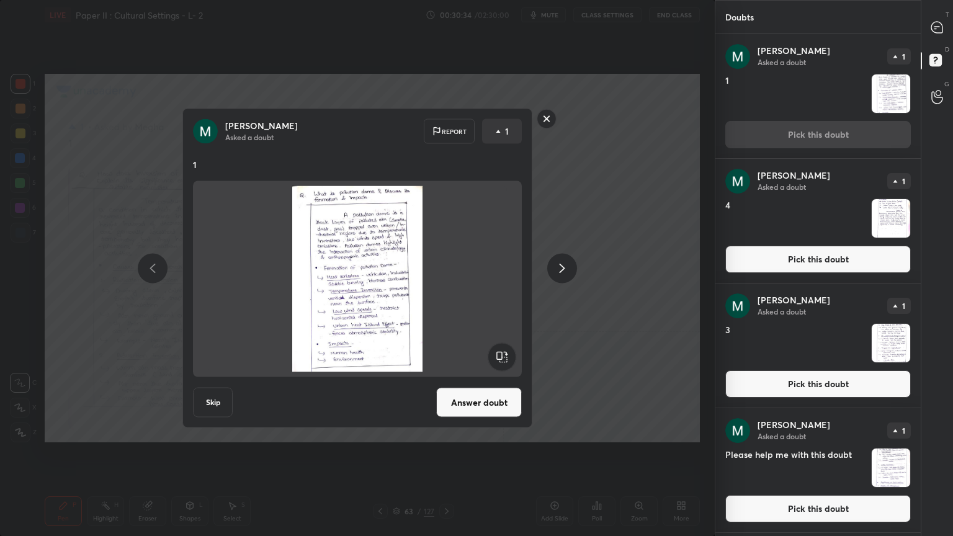
click at [463, 406] on button "Answer doubt" at bounding box center [479, 403] width 86 height 30
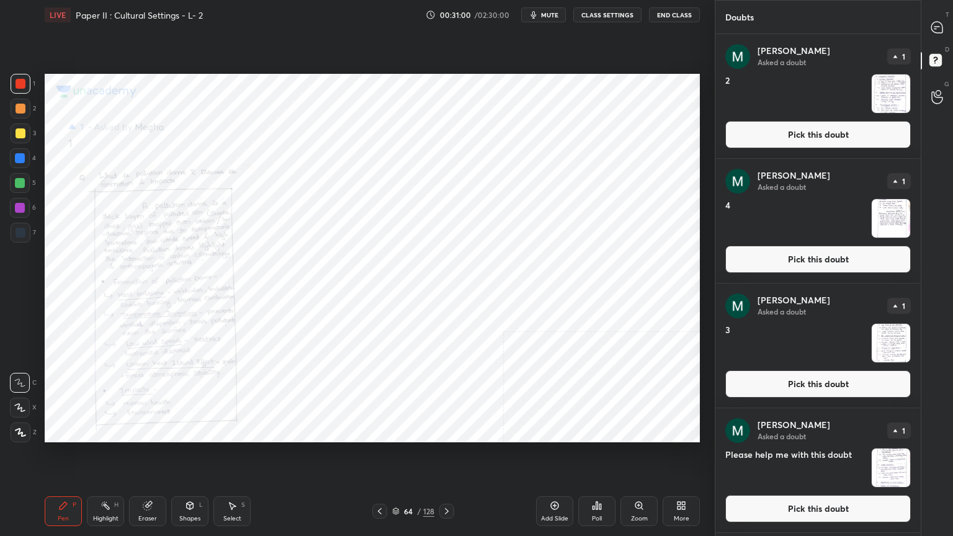
drag, startPoint x: 831, startPoint y: 127, endPoint x: 828, endPoint y: 134, distance: 8.1
click at [831, 128] on button "Pick this doubt" at bounding box center [819, 134] width 186 height 27
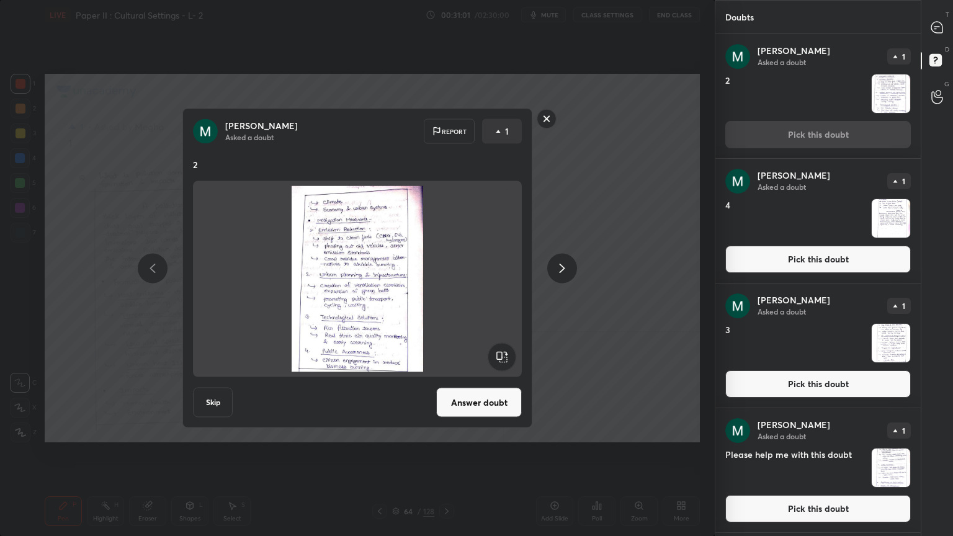
click at [471, 398] on button "Answer doubt" at bounding box center [479, 403] width 86 height 30
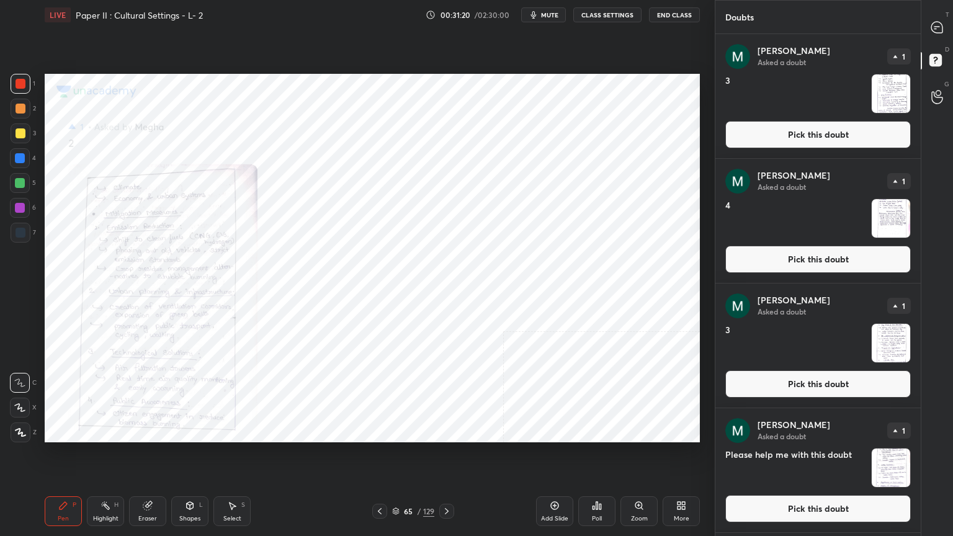
click at [838, 137] on button "Pick this doubt" at bounding box center [819, 134] width 186 height 27
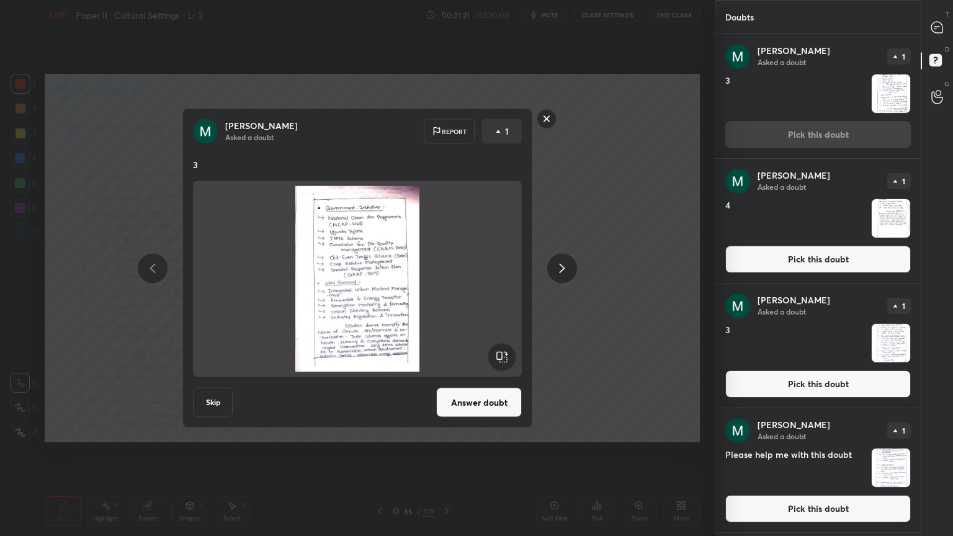
click at [457, 402] on button "Answer doubt" at bounding box center [479, 403] width 86 height 30
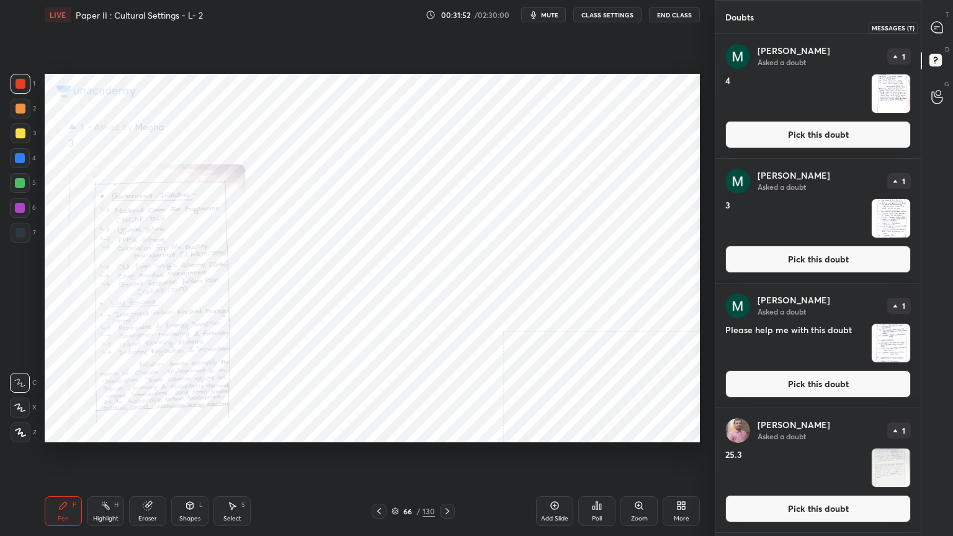
click at [944, 25] on div at bounding box center [937, 27] width 25 height 22
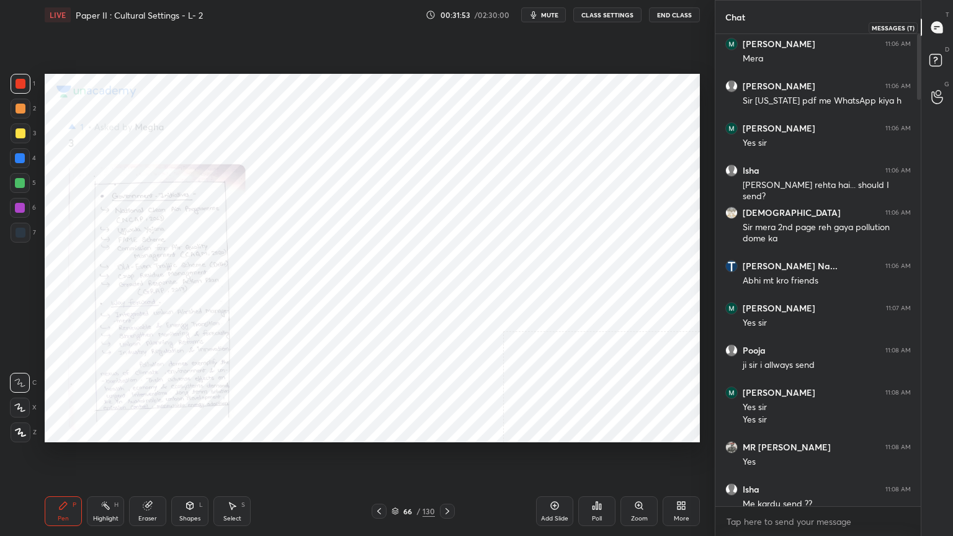
scroll to position [469, 202]
click at [814, 431] on div "Isha 11:08 AM" at bounding box center [819, 489] width 186 height 12
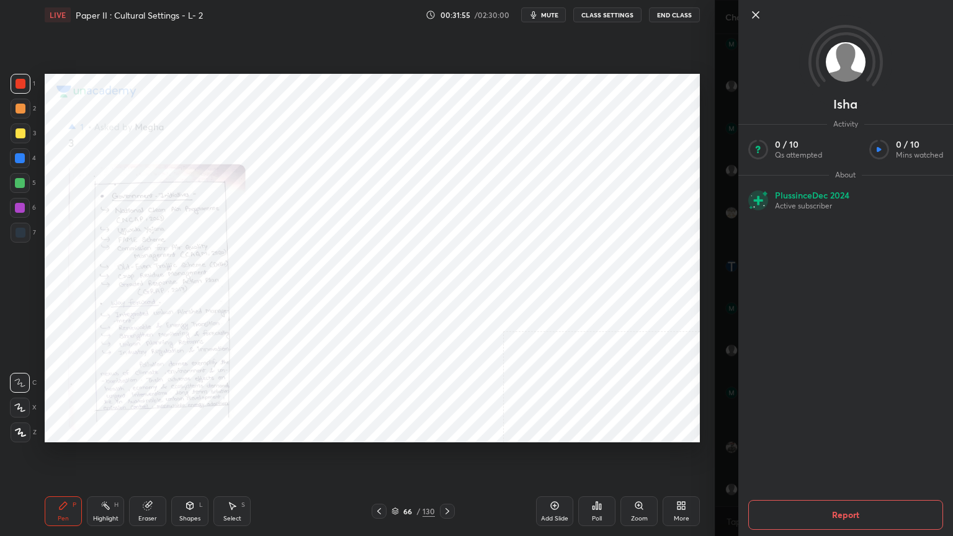
click at [679, 431] on div "Setting up your live class Poll for secs No correct answer Start poll" at bounding box center [372, 258] width 665 height 457
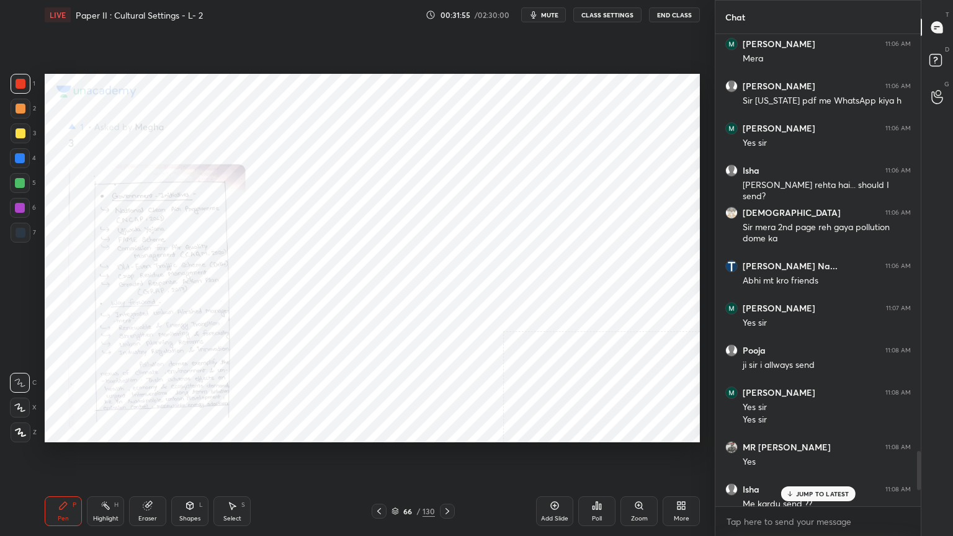
click at [802, 431] on p "JUMP TO LATEST" at bounding box center [822, 493] width 53 height 7
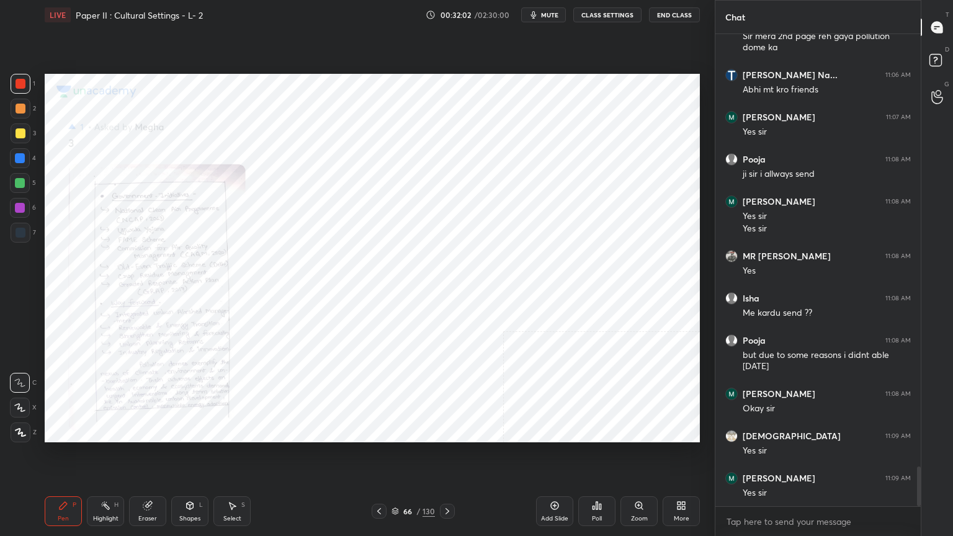
scroll to position [5221, 0]
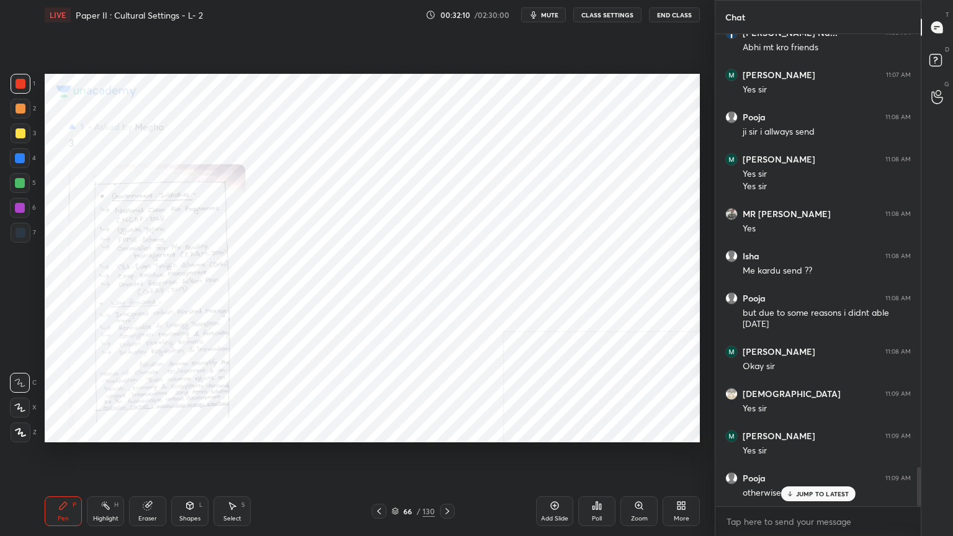
click at [541, 11] on button "mute" at bounding box center [543, 14] width 45 height 15
click at [673, 15] on button "End Class" at bounding box center [674, 14] width 51 height 15
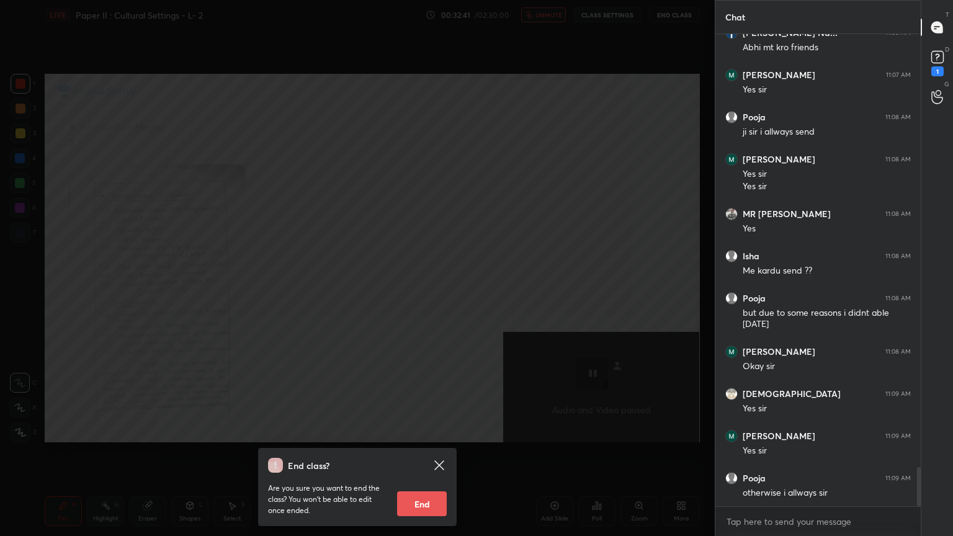
scroll to position [5328, 0]
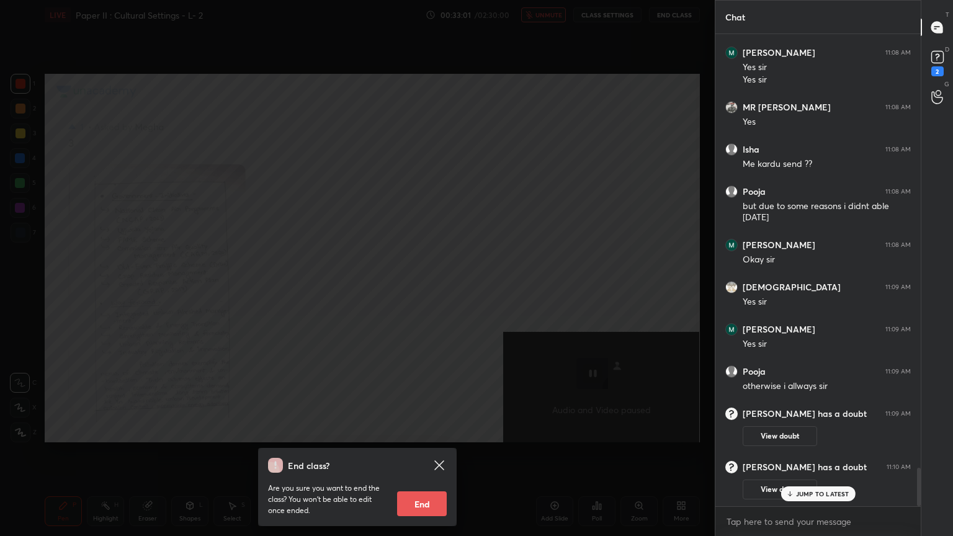
click at [474, 239] on div "End class? Are you sure you want to end the class? You won’t be able to edit on…" at bounding box center [357, 268] width 715 height 536
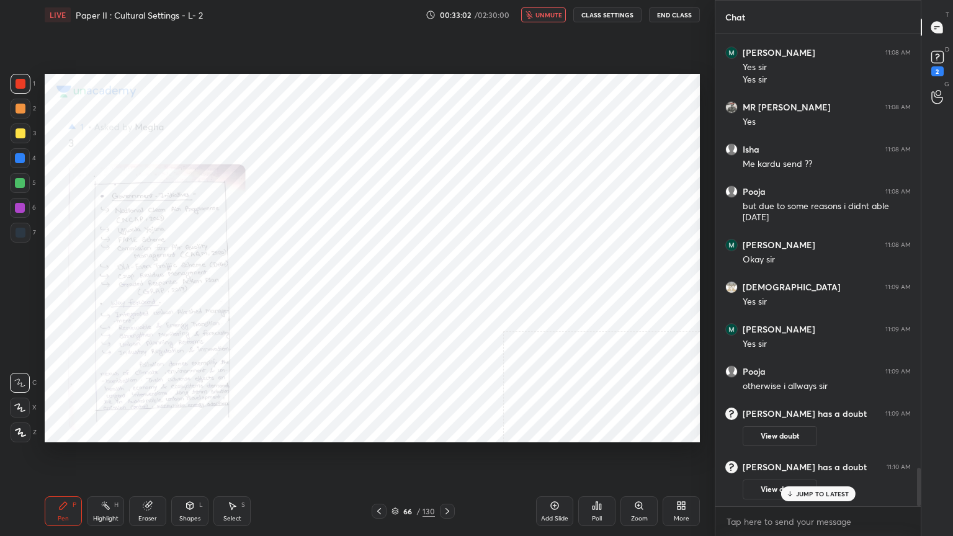
click at [547, 16] on span "unmute" at bounding box center [549, 15] width 27 height 9
click at [944, 52] on icon at bounding box center [937, 57] width 19 height 19
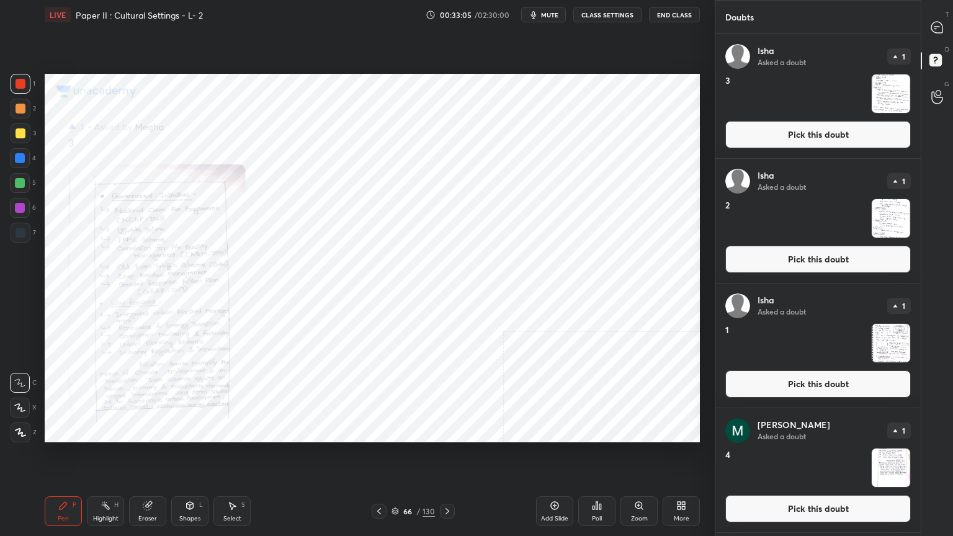
click at [763, 379] on button "Pick this doubt" at bounding box center [819, 384] width 186 height 27
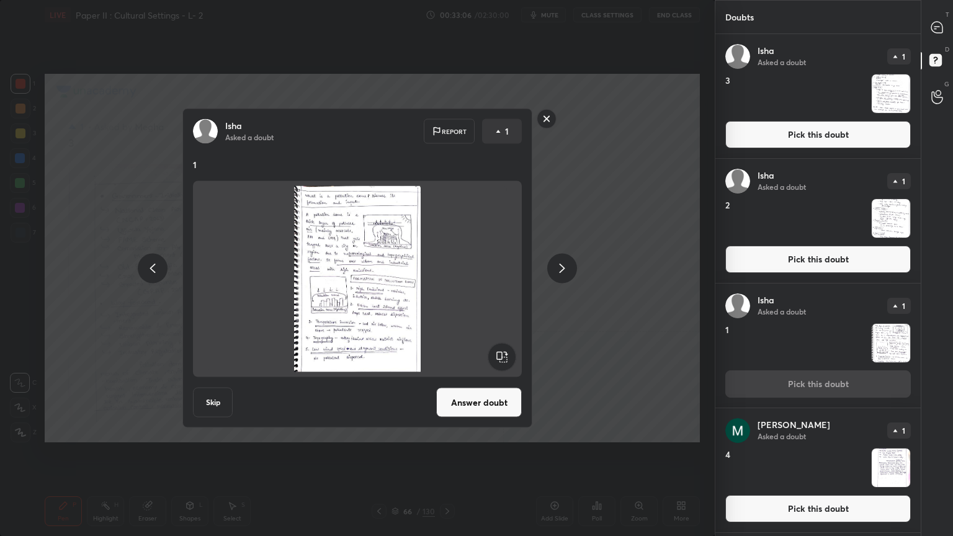
click at [469, 397] on button "Answer doubt" at bounding box center [479, 403] width 86 height 30
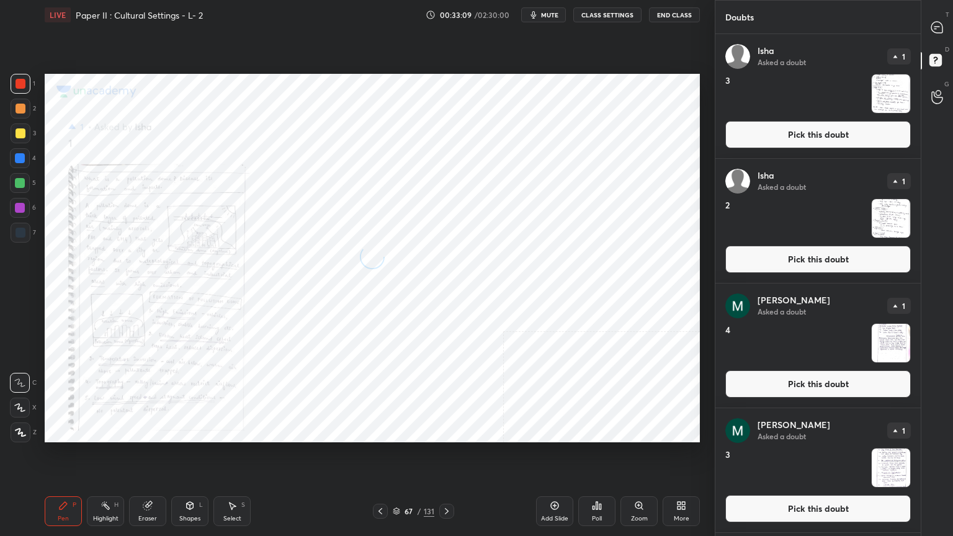
click at [802, 255] on button "Pick this doubt" at bounding box center [819, 259] width 186 height 27
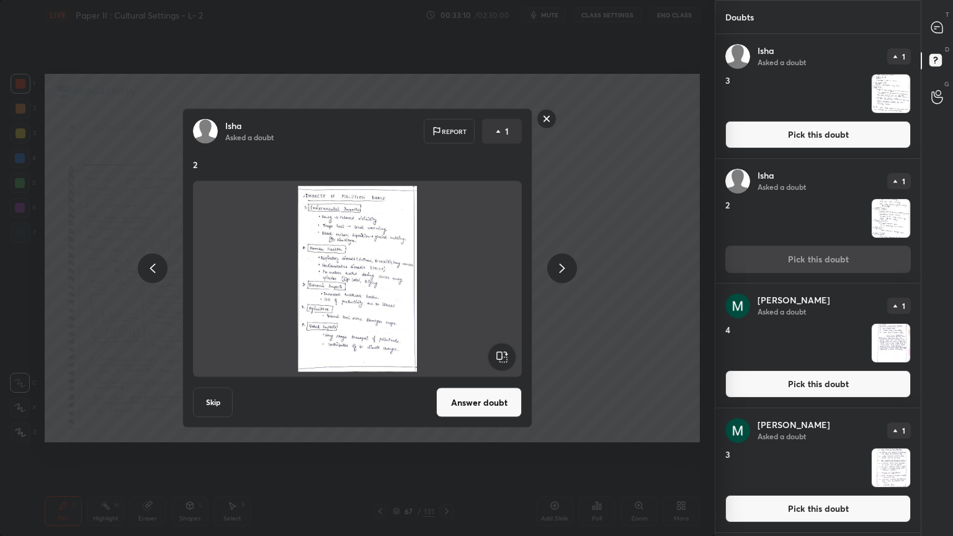
click at [463, 393] on button "Answer doubt" at bounding box center [479, 403] width 86 height 30
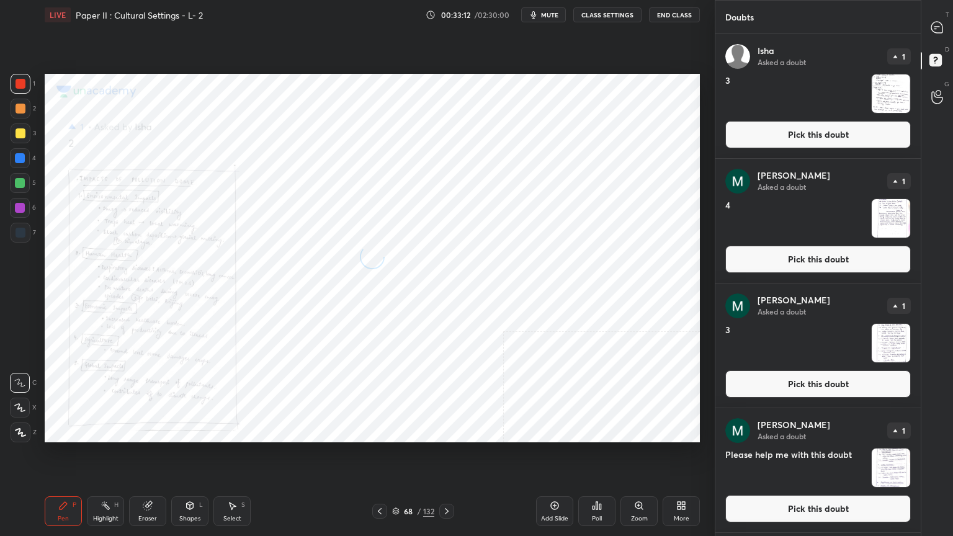
click at [742, 133] on button "Pick this doubt" at bounding box center [819, 134] width 186 height 27
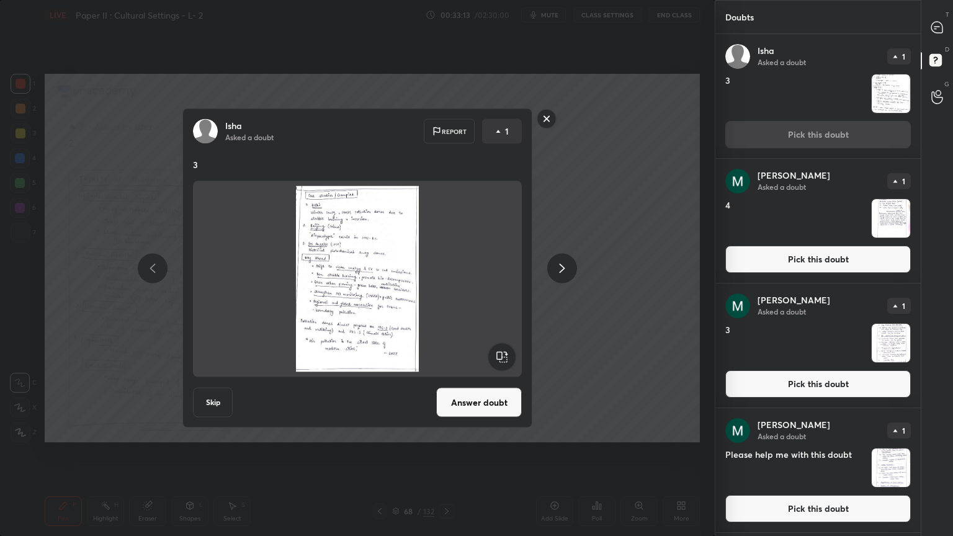
click at [487, 392] on button "Answer doubt" at bounding box center [479, 403] width 86 height 30
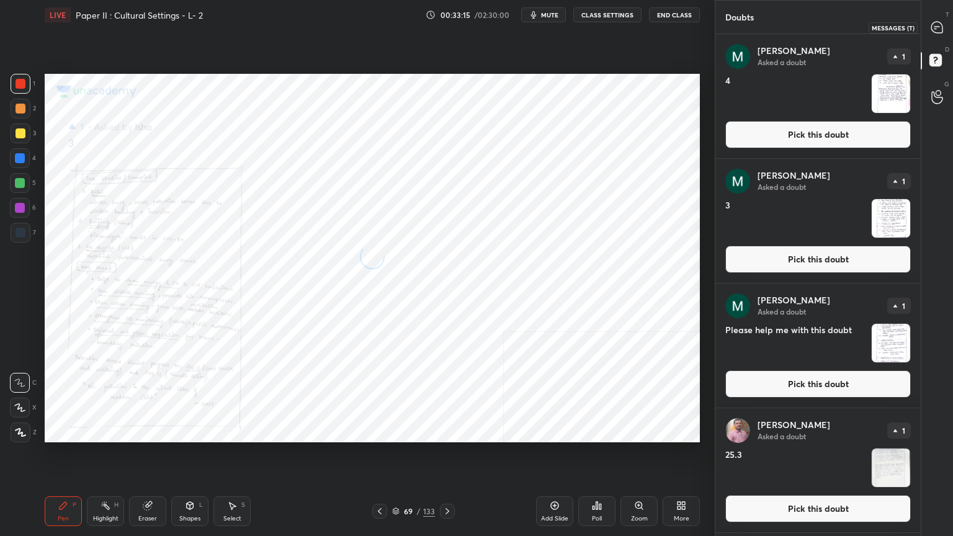
click at [937, 29] on icon at bounding box center [937, 27] width 11 height 11
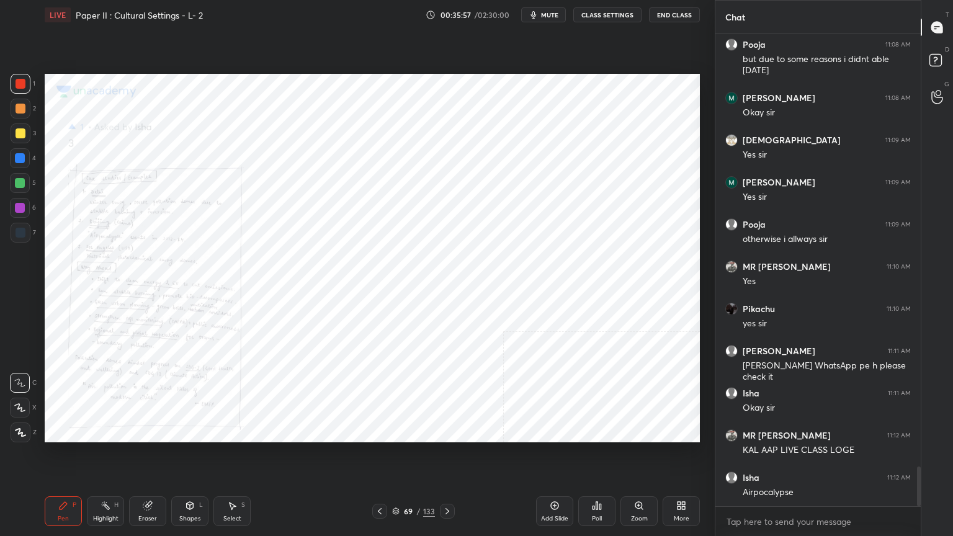
scroll to position [5223, 0]
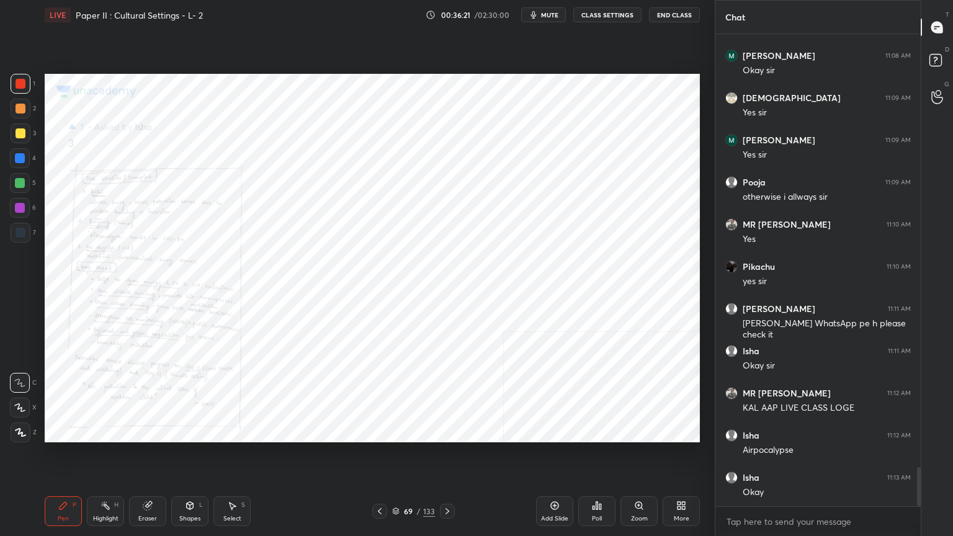
click at [397, 431] on div "69 / 133" at bounding box center [413, 511] width 43 height 11
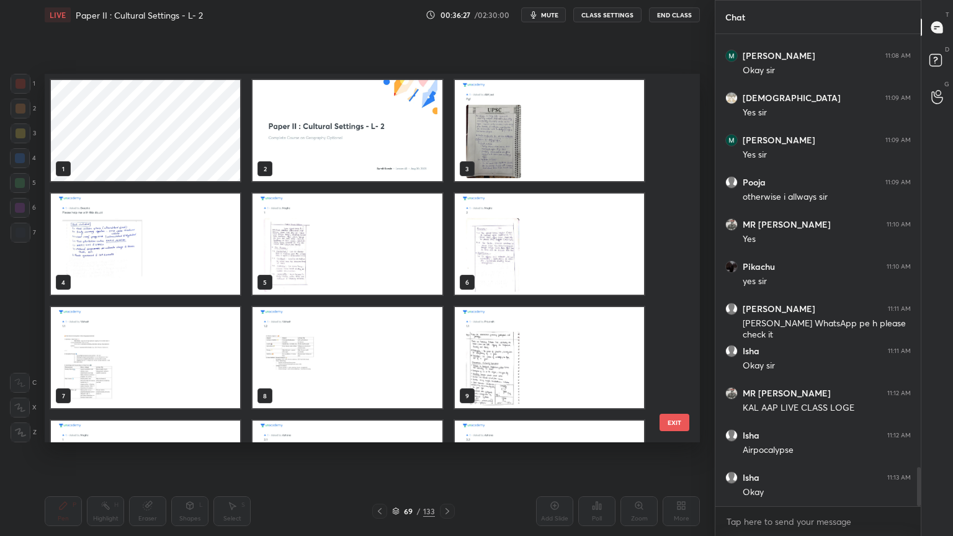
scroll to position [5235, 0]
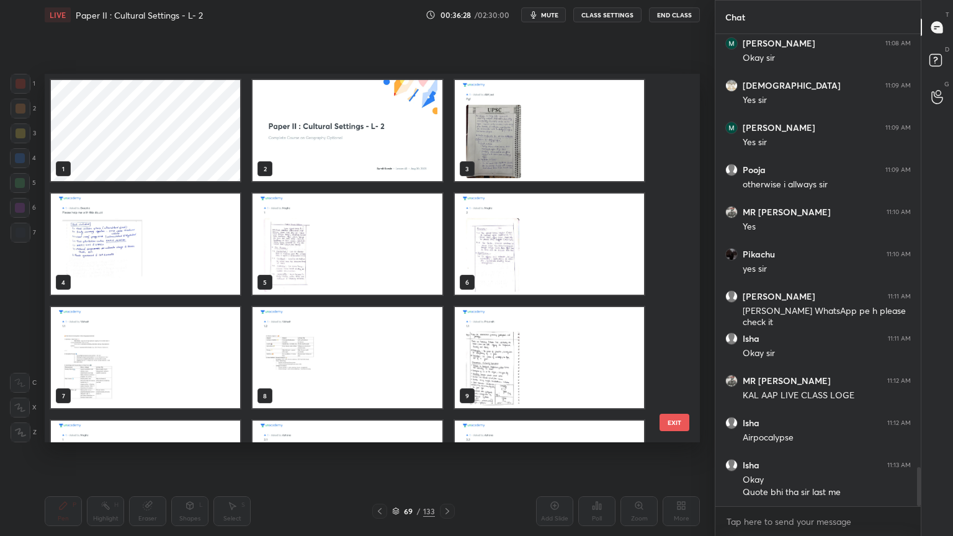
click at [380, 172] on img "grid" at bounding box center [347, 130] width 189 height 101
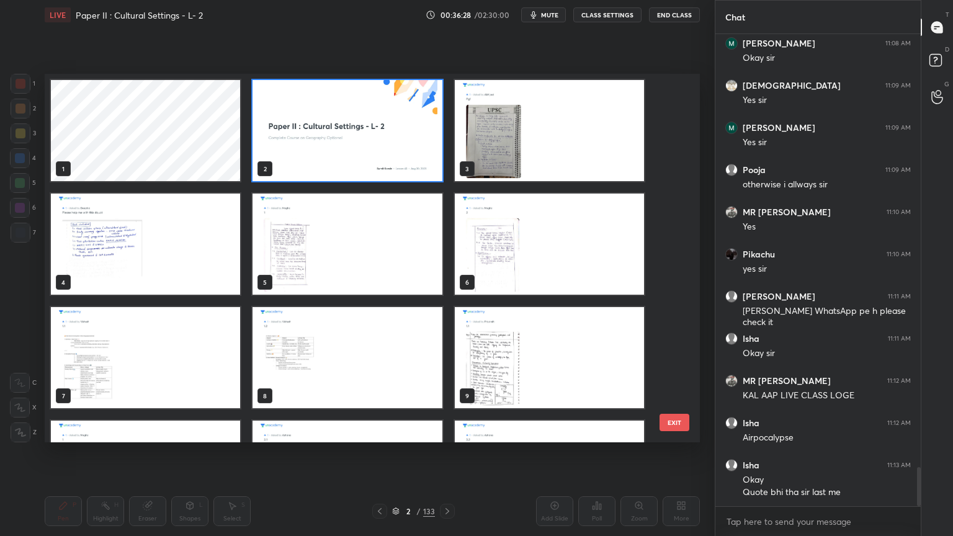
click at [380, 172] on img "grid" at bounding box center [347, 130] width 189 height 101
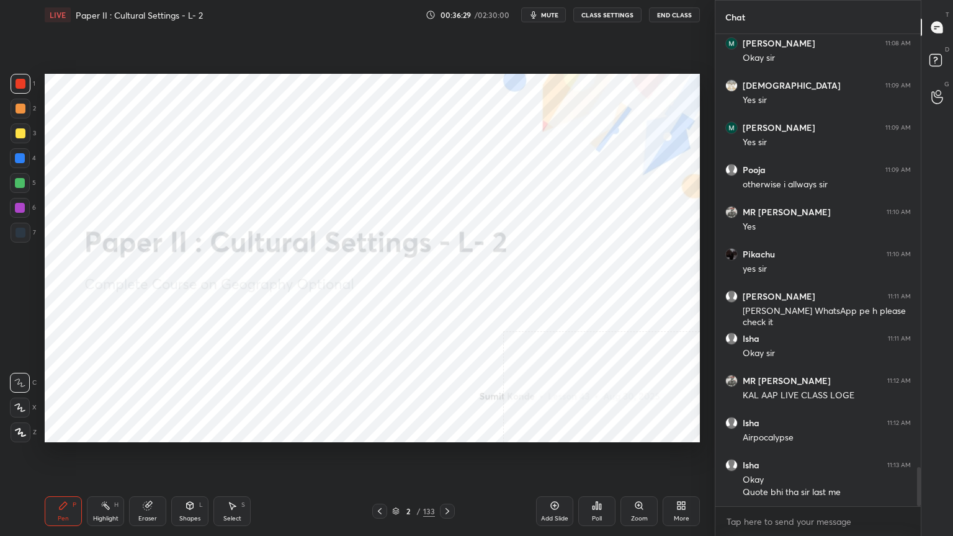
click at [541, 431] on div "Add Slide" at bounding box center [554, 519] width 27 height 6
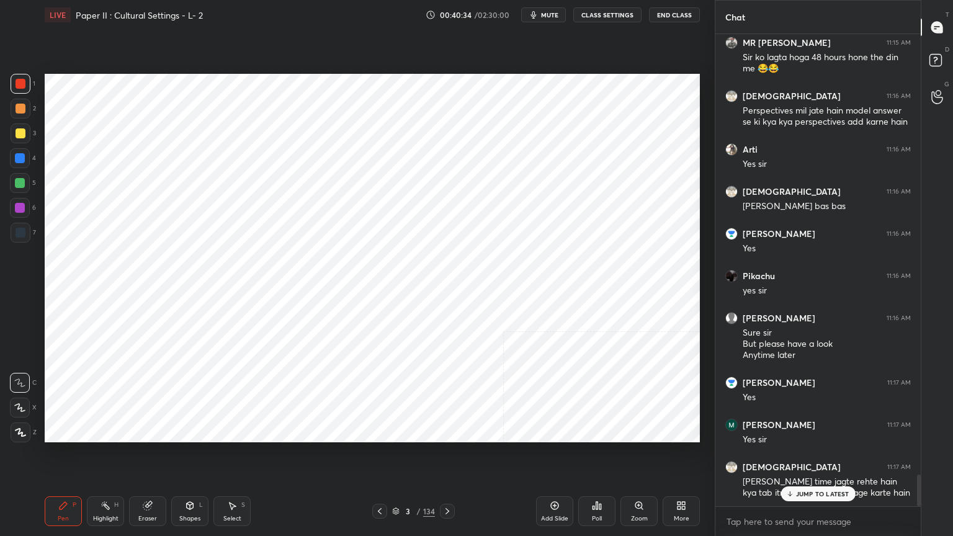
scroll to position [6559, 0]
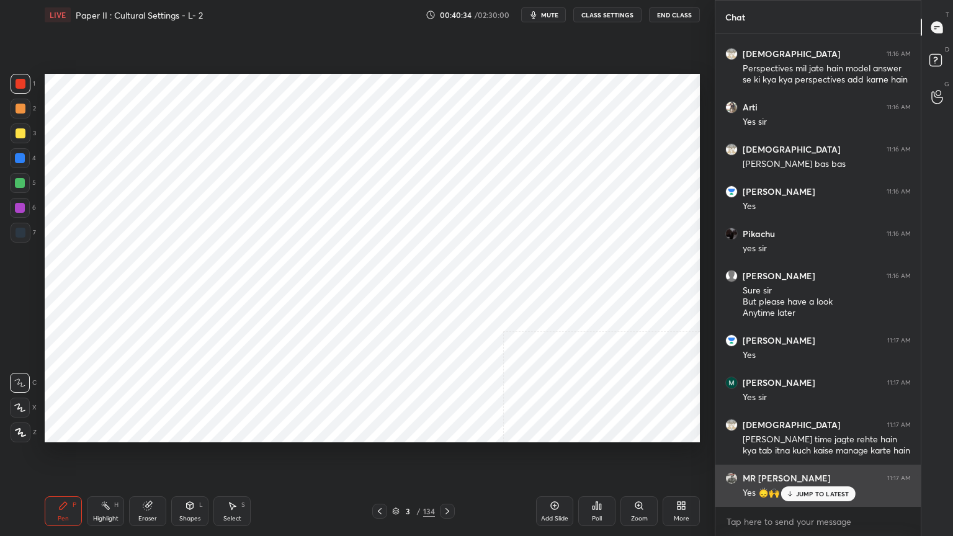
click at [806, 431] on div "Yes 🙂‍↕️🙌" at bounding box center [827, 492] width 168 height 15
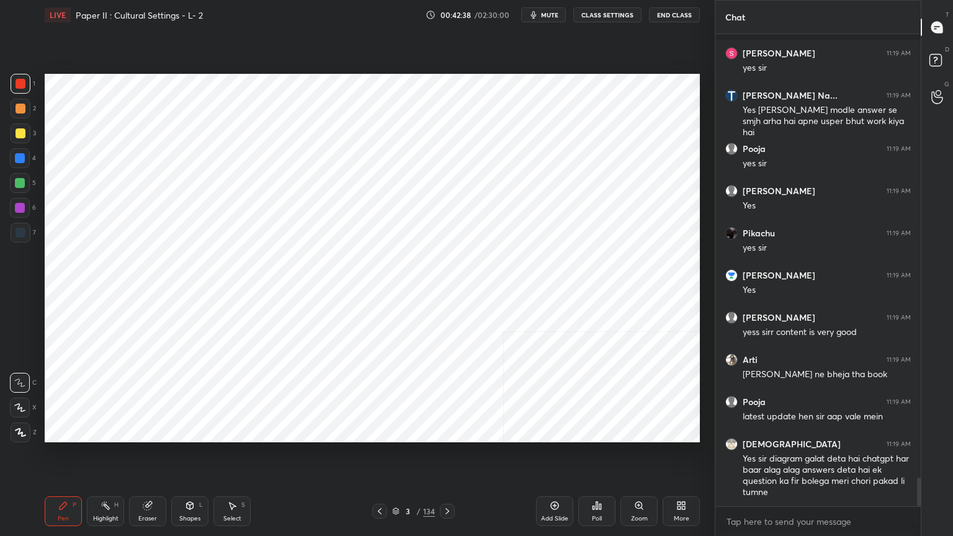
scroll to position [7324, 0]
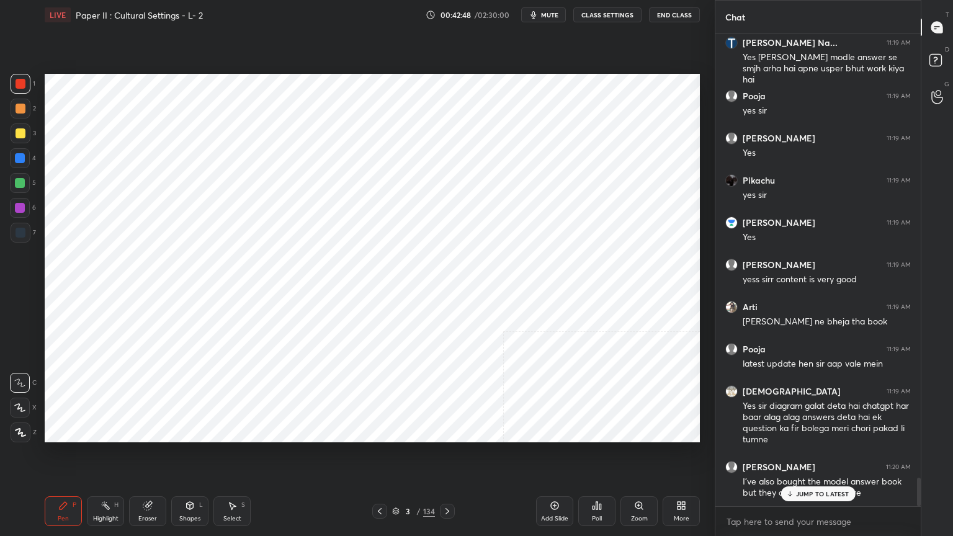
click at [827, 431] on div "JUMP TO LATEST" at bounding box center [818, 494] width 74 height 15
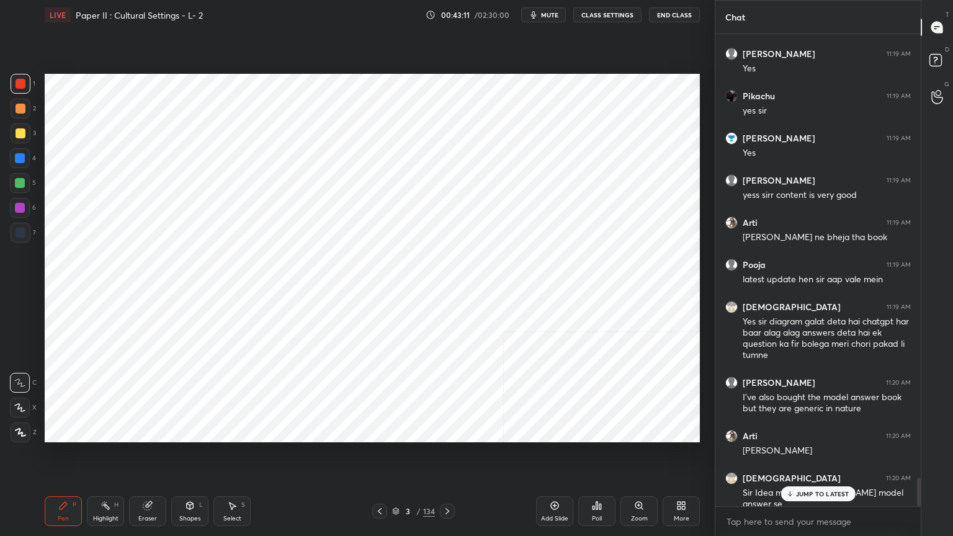
scroll to position [7450, 0]
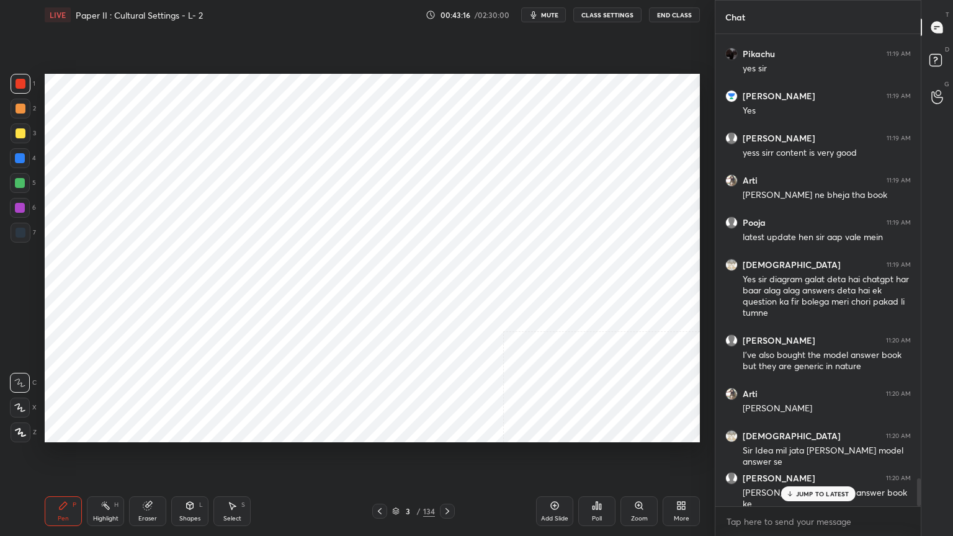
click at [796, 431] on div "JUMP TO LATEST" at bounding box center [818, 494] width 74 height 15
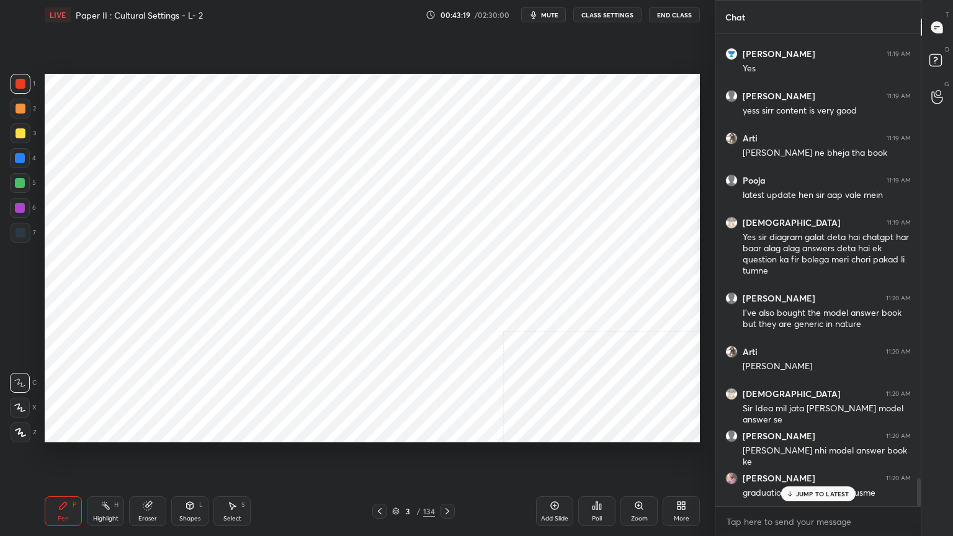
click at [791, 431] on div "JUMP TO LATEST" at bounding box center [818, 494] width 74 height 15
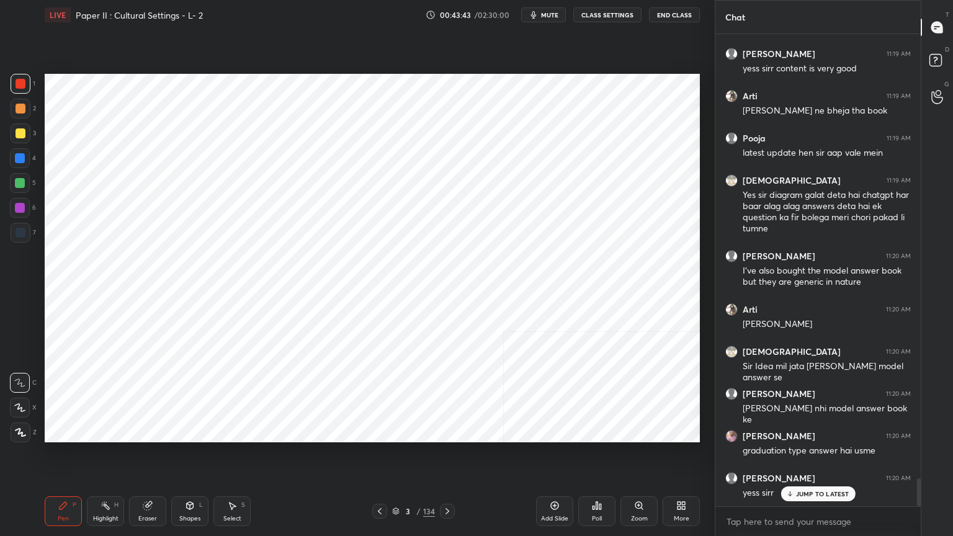
scroll to position [7577, 0]
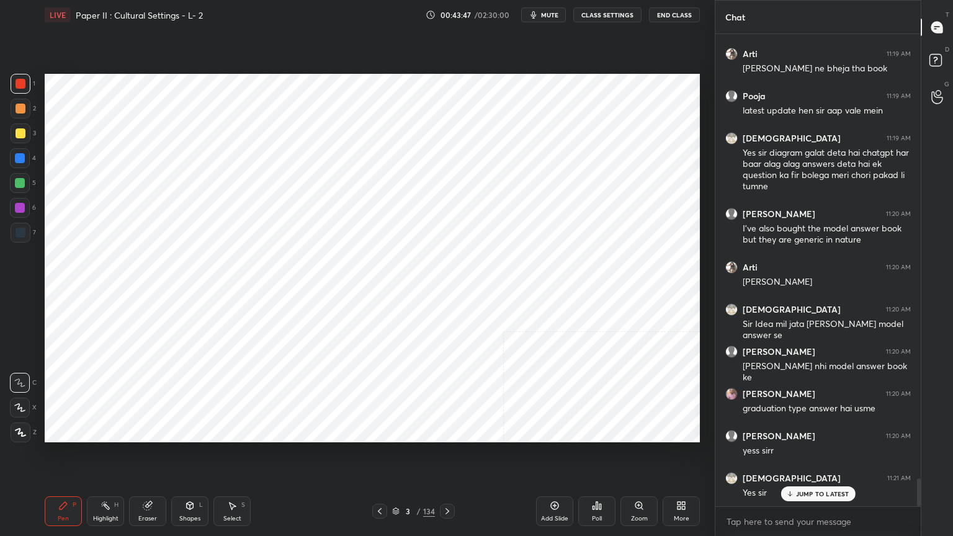
click at [395, 431] on icon at bounding box center [396, 512] width 6 height 2
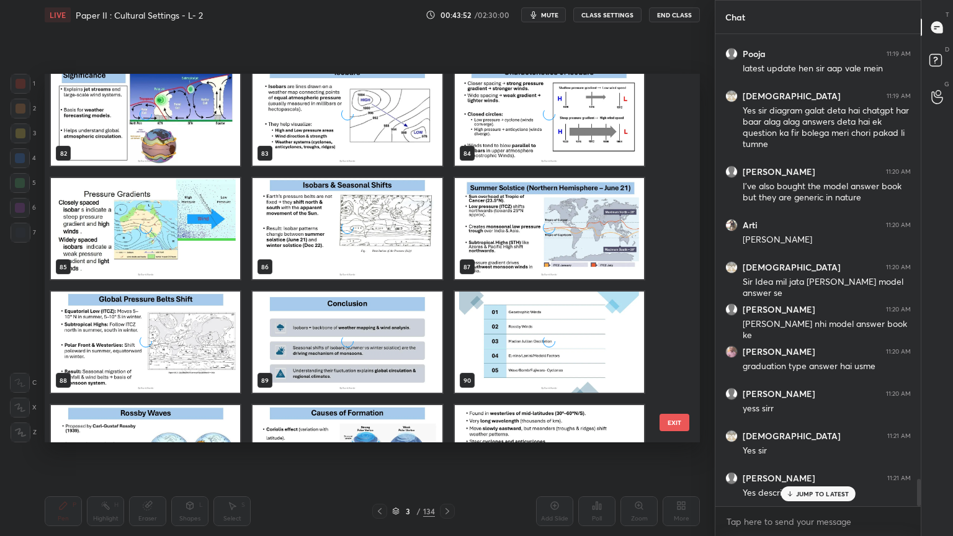
scroll to position [3122, 0]
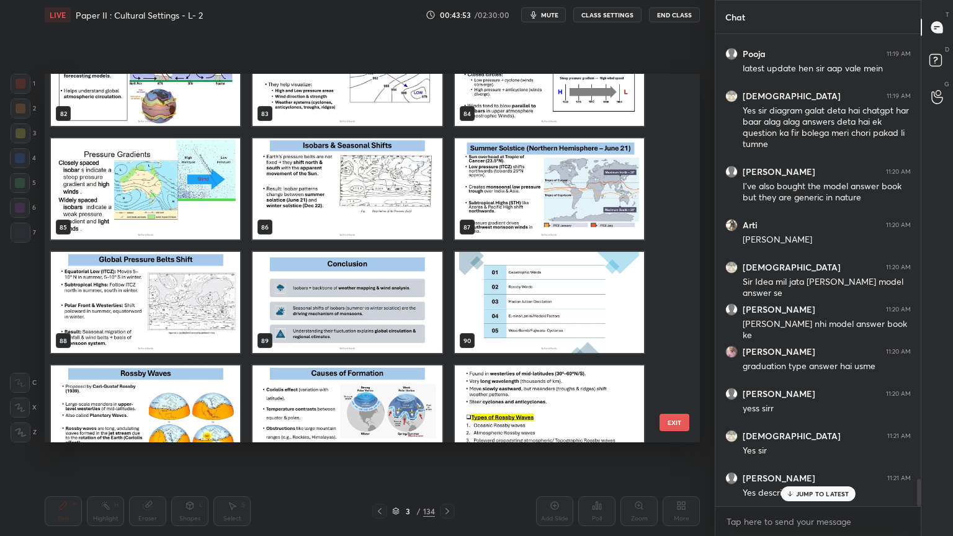
click at [573, 217] on img "grid" at bounding box center [549, 188] width 189 height 101
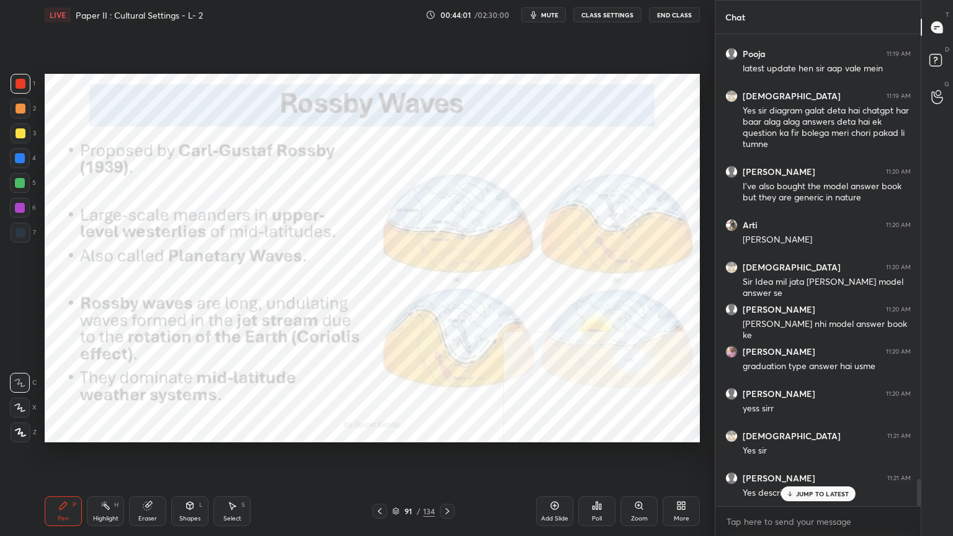
scroll to position [7661, 0]
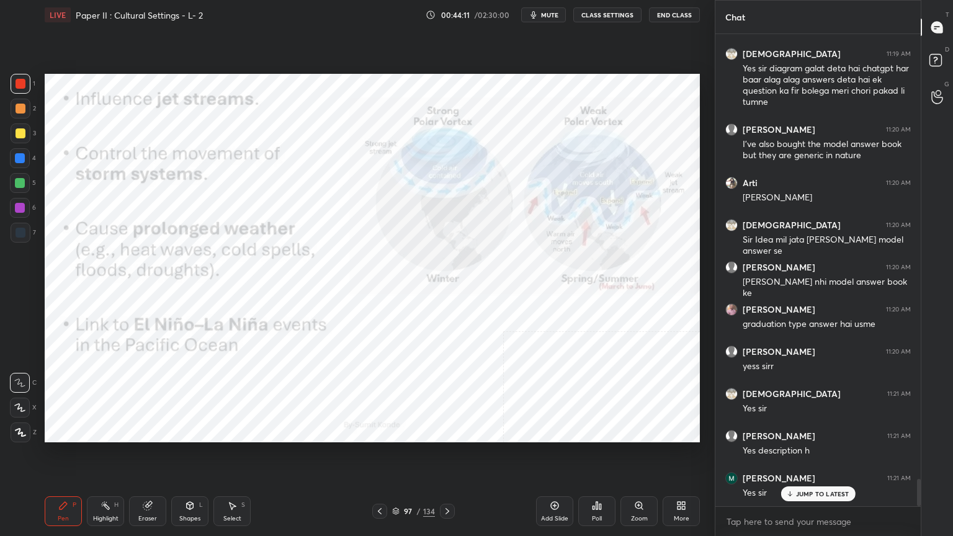
click at [400, 431] on div "97 / 134" at bounding box center [413, 511] width 43 height 11
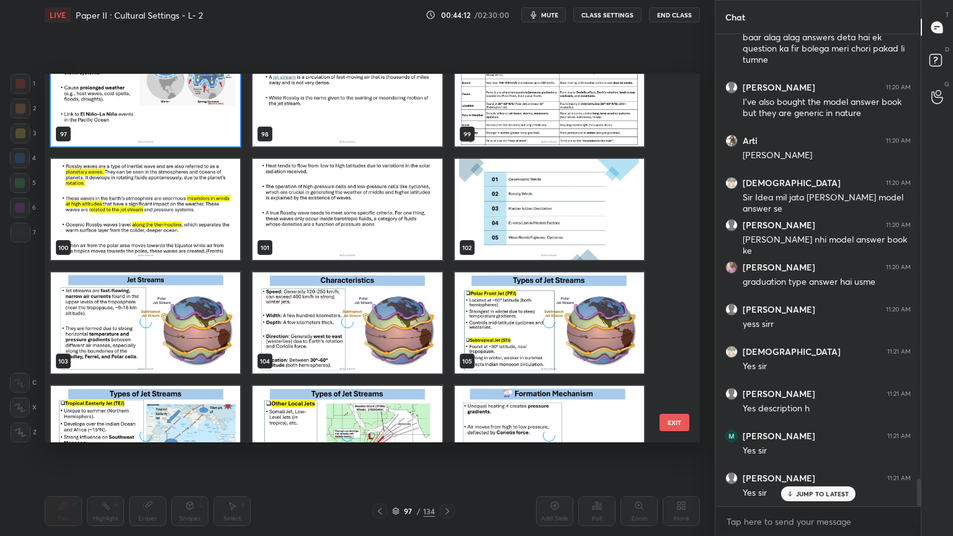
scroll to position [3689, 0]
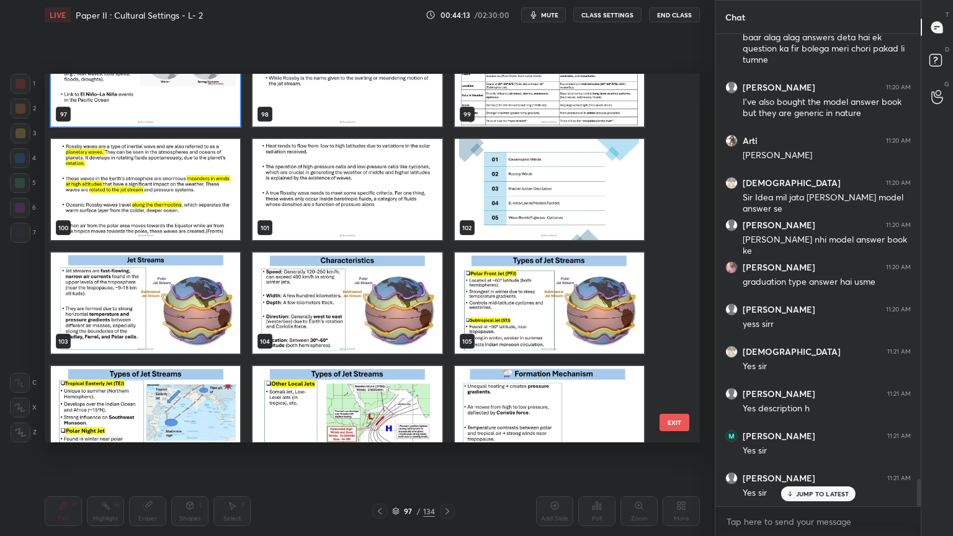
click at [534, 189] on img "grid" at bounding box center [549, 189] width 189 height 101
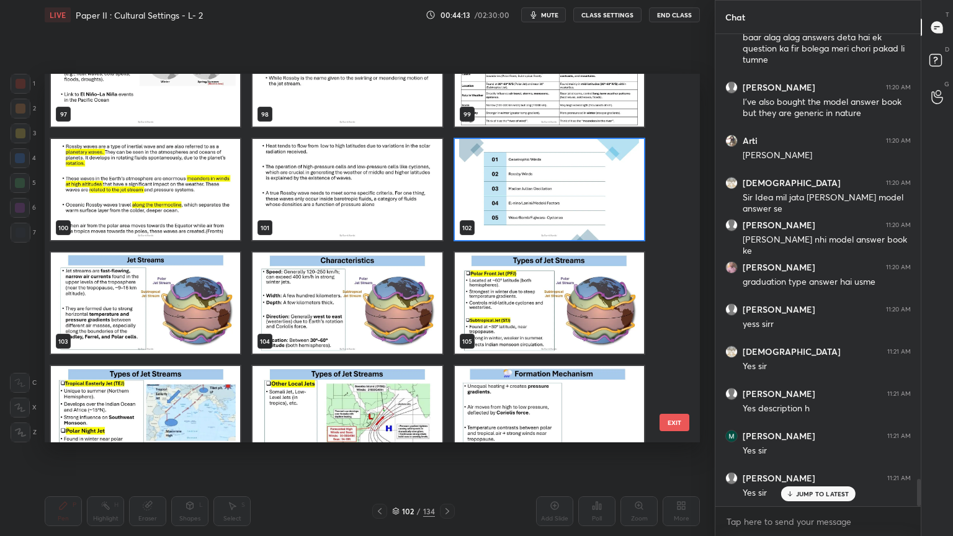
click at [534, 189] on img "grid" at bounding box center [549, 189] width 189 height 101
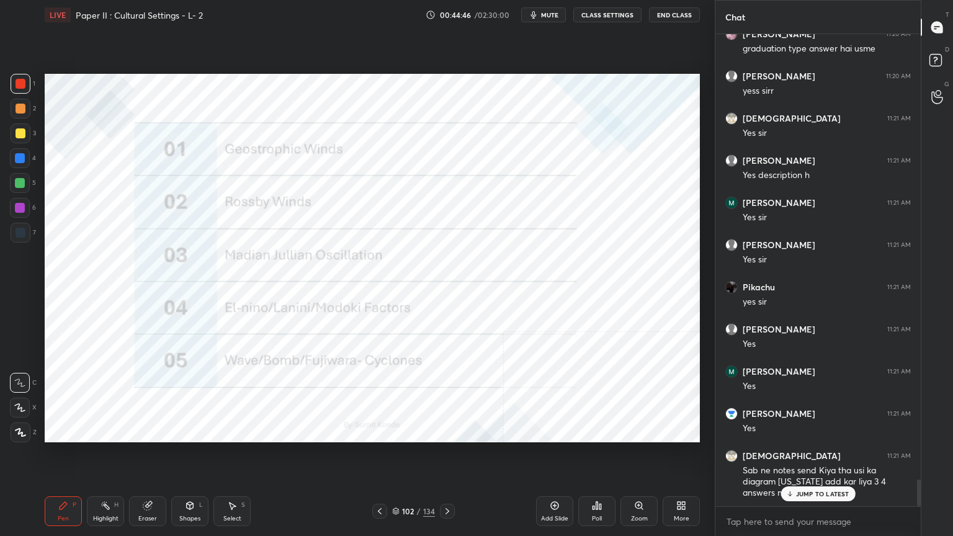
scroll to position [7979, 0]
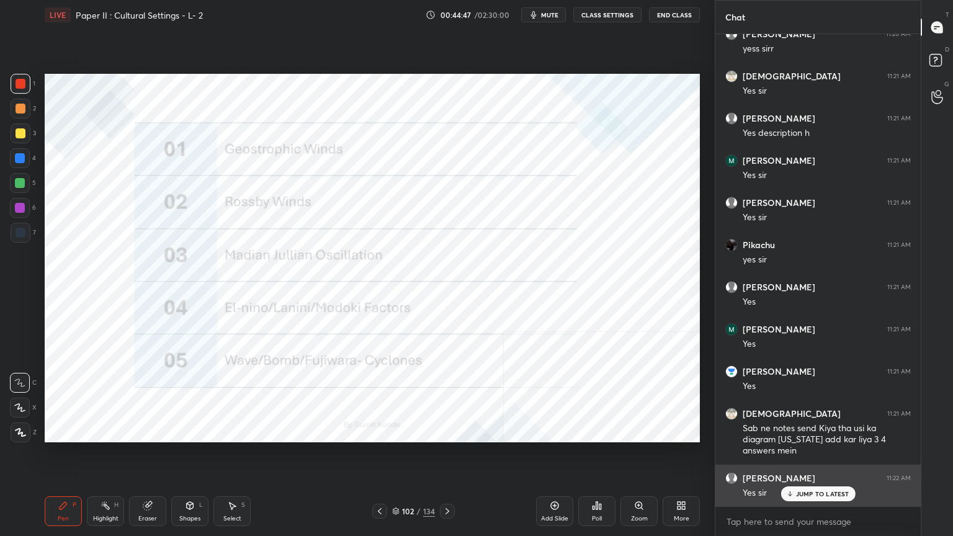
click at [817, 431] on p "JUMP TO LATEST" at bounding box center [822, 493] width 53 height 7
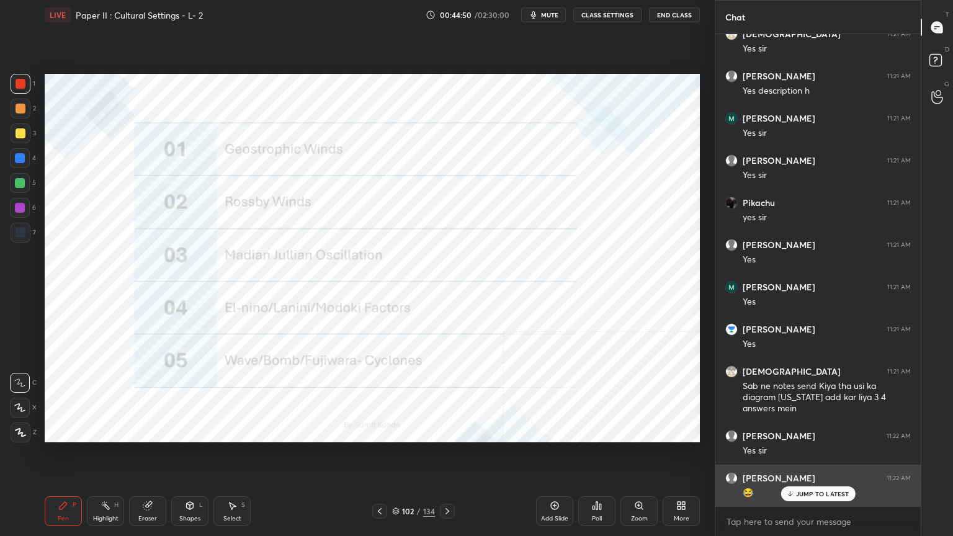
scroll to position [8063, 0]
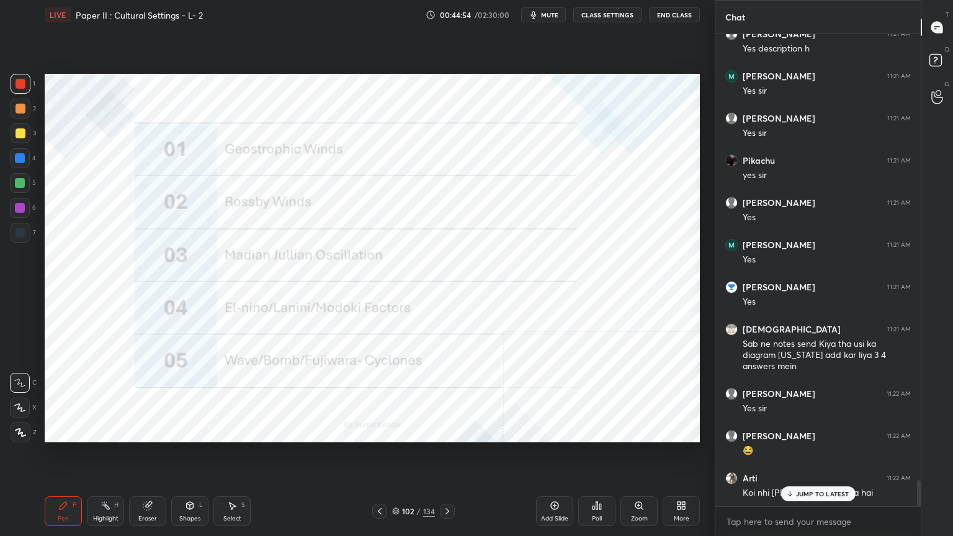
click at [816, 431] on p "JUMP TO LATEST" at bounding box center [822, 493] width 53 height 7
click at [398, 431] on icon at bounding box center [396, 514] width 6 height 2
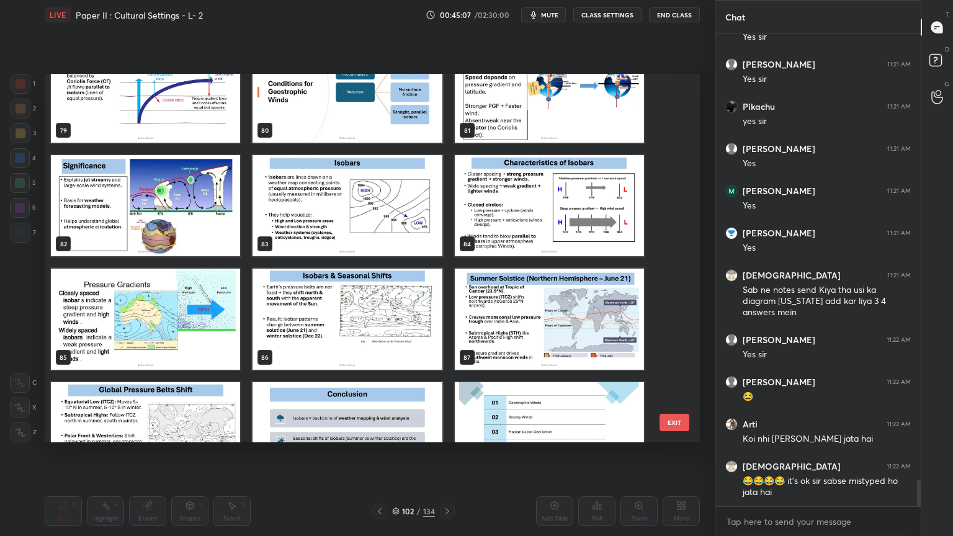
scroll to position [2934, 0]
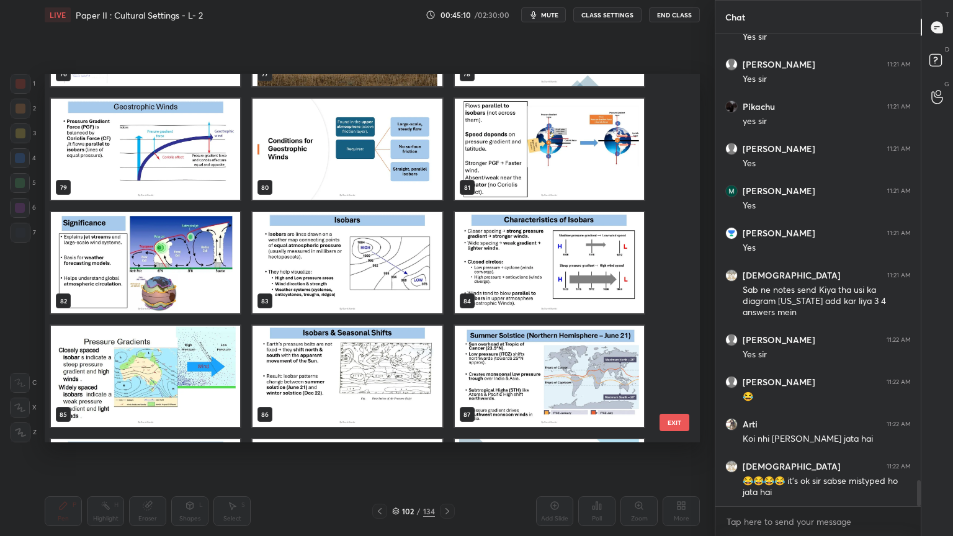
click at [588, 185] on img "grid" at bounding box center [549, 149] width 189 height 101
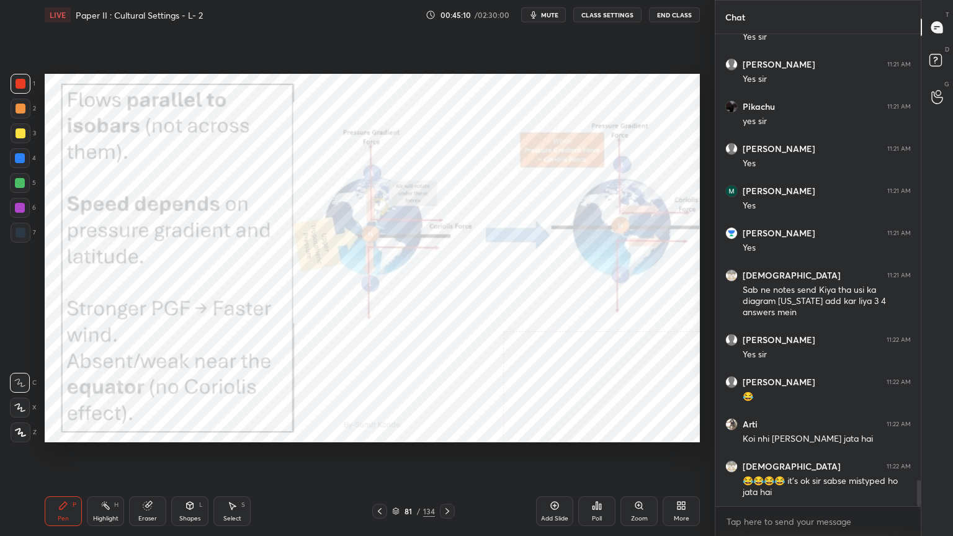
click at [588, 185] on img "grid" at bounding box center [549, 149] width 189 height 101
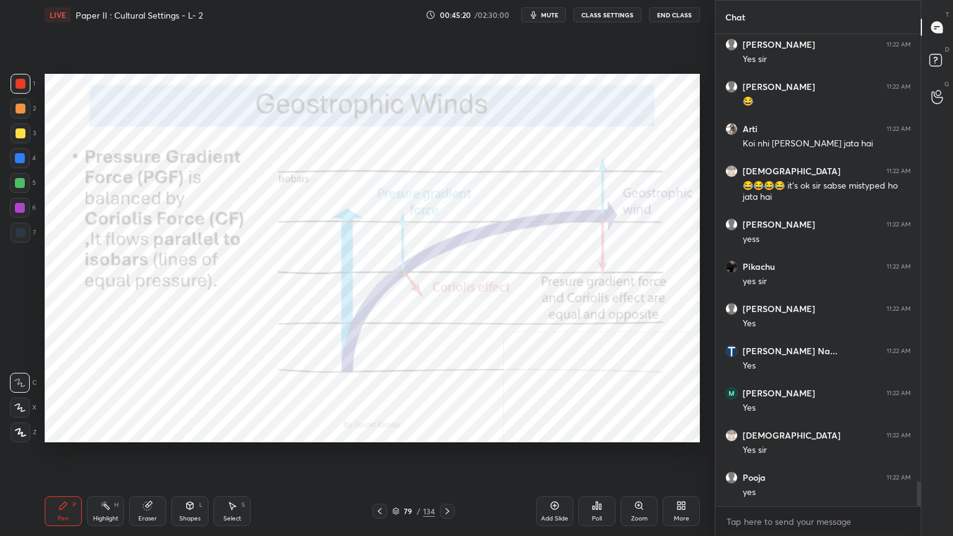
scroll to position [8455, 0]
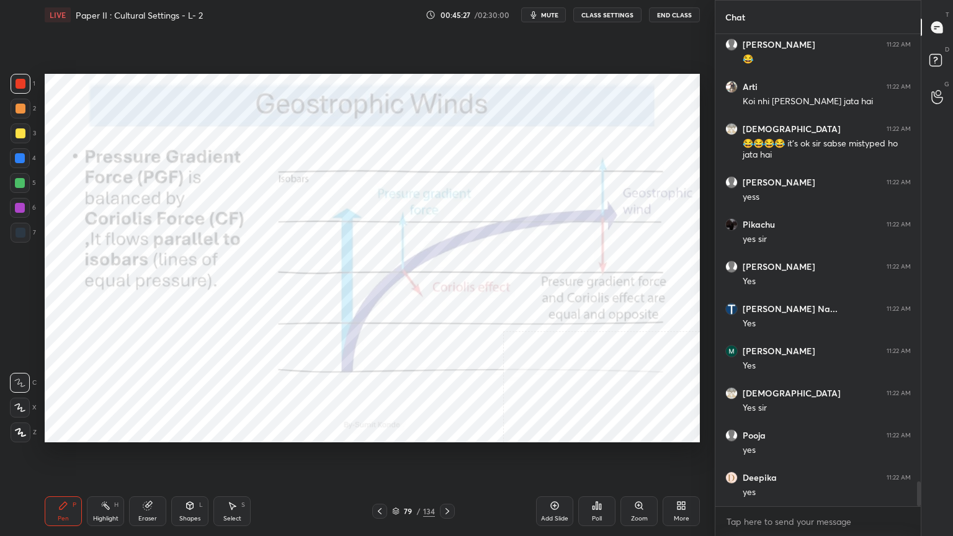
click at [396, 431] on icon at bounding box center [395, 511] width 7 height 7
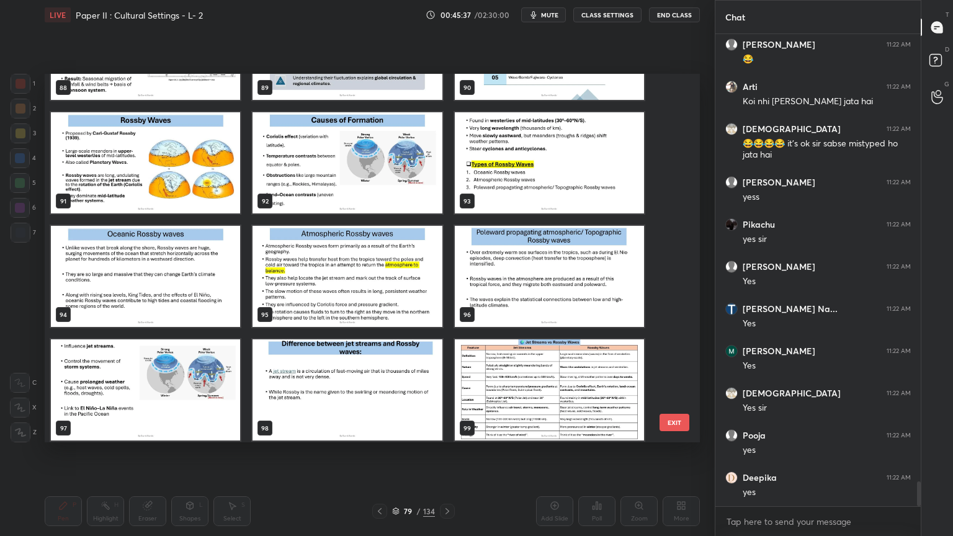
scroll to position [3381, 0]
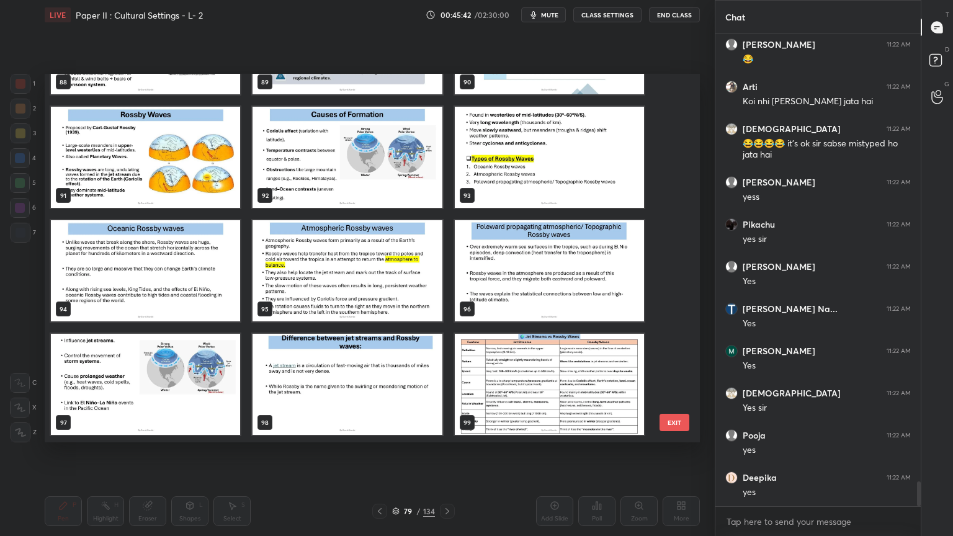
click at [334, 194] on img "grid" at bounding box center [347, 157] width 189 height 101
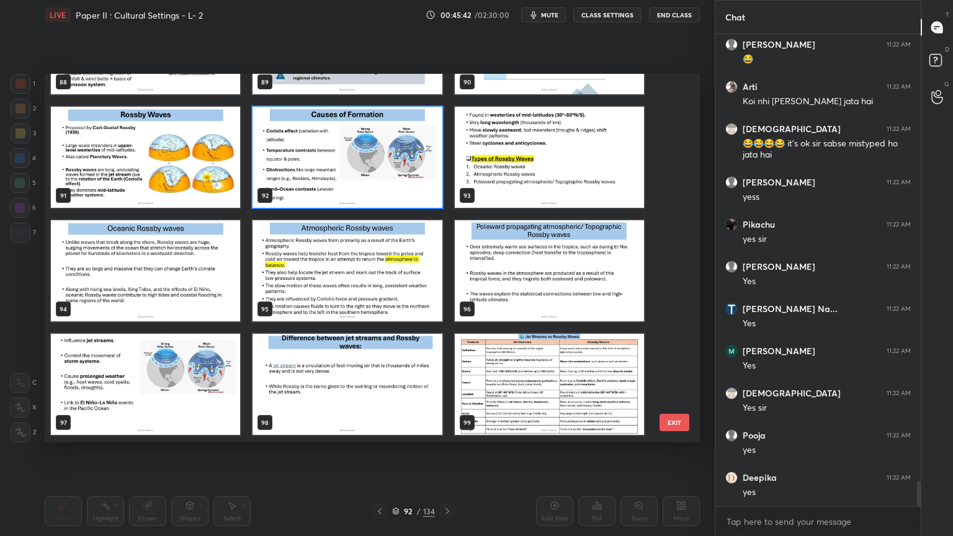
click at [333, 196] on img "grid" at bounding box center [347, 157] width 189 height 101
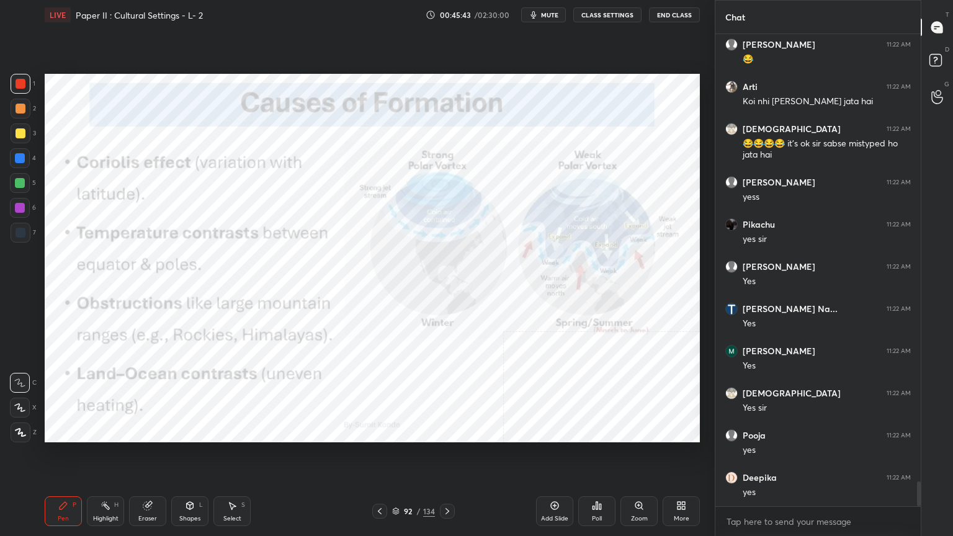
click at [333, 196] on img "grid" at bounding box center [347, 157] width 189 height 101
click at [400, 431] on div "92 / 134" at bounding box center [413, 511] width 43 height 11
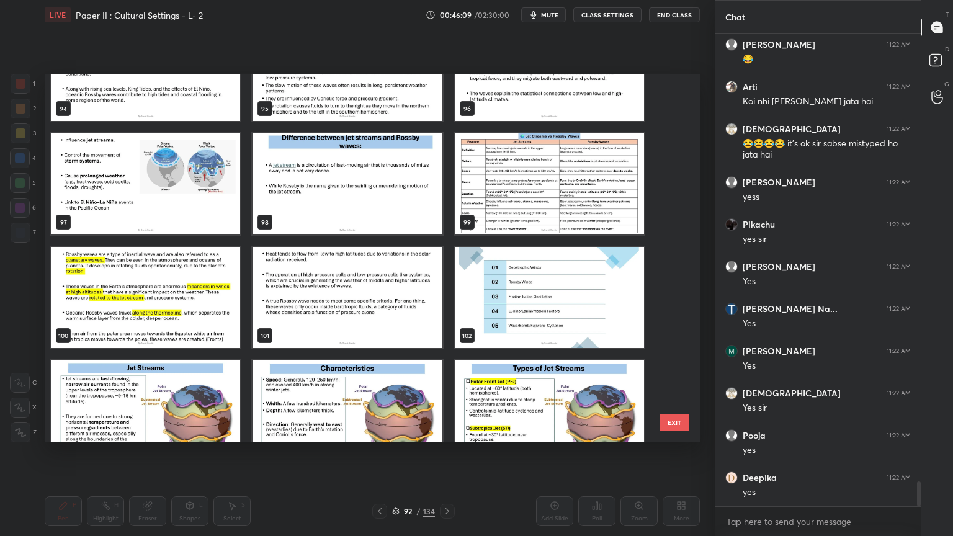
scroll to position [3587, 0]
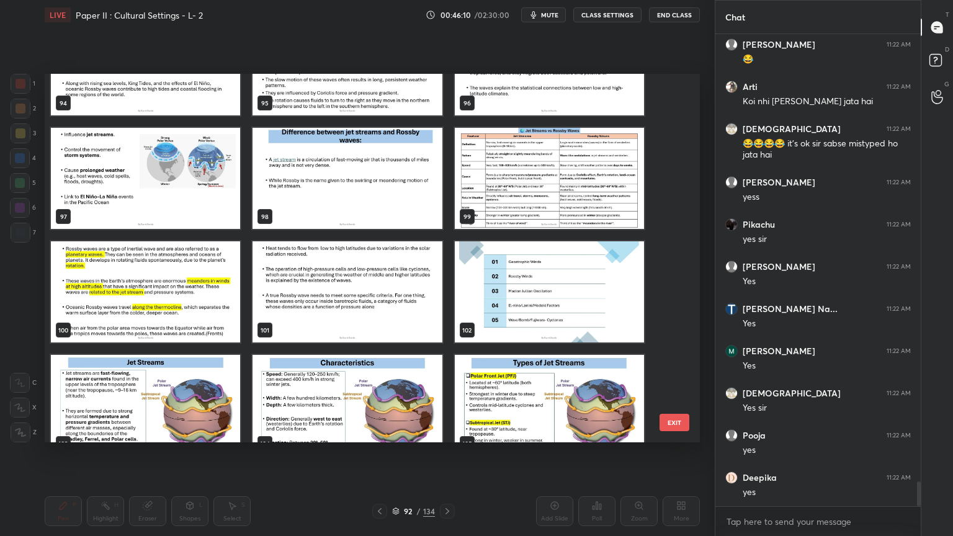
click at [516, 189] on img "grid" at bounding box center [549, 178] width 189 height 101
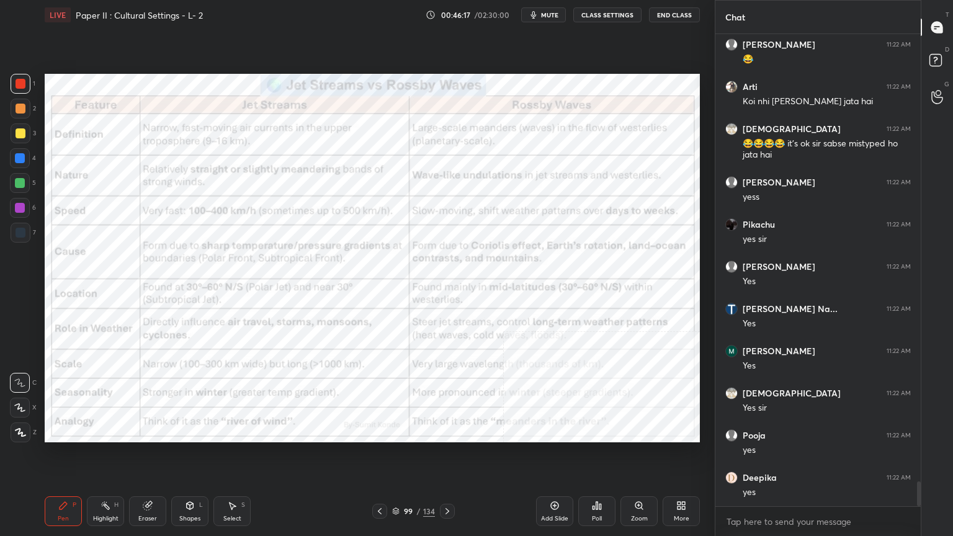
scroll to position [8497, 0]
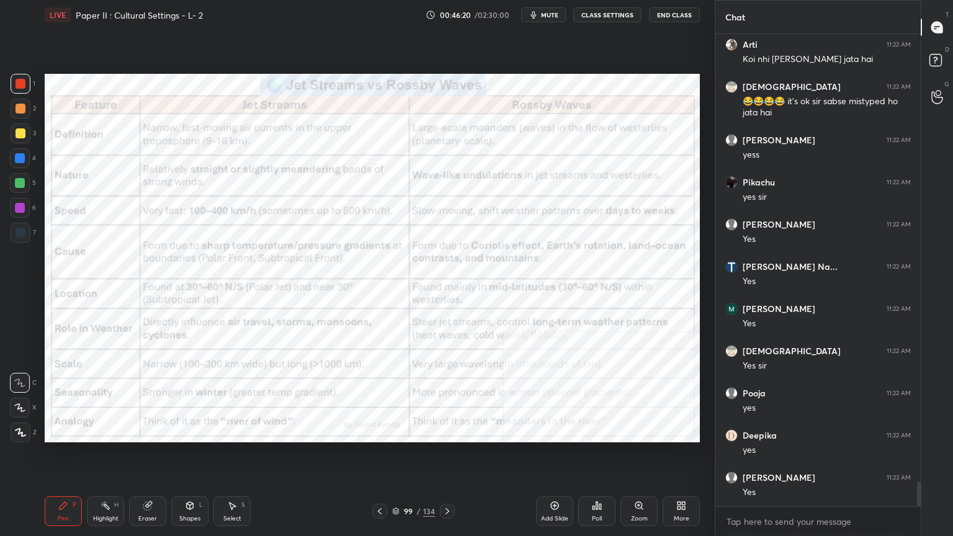
click at [401, 431] on div "99 / 134" at bounding box center [413, 511] width 43 height 11
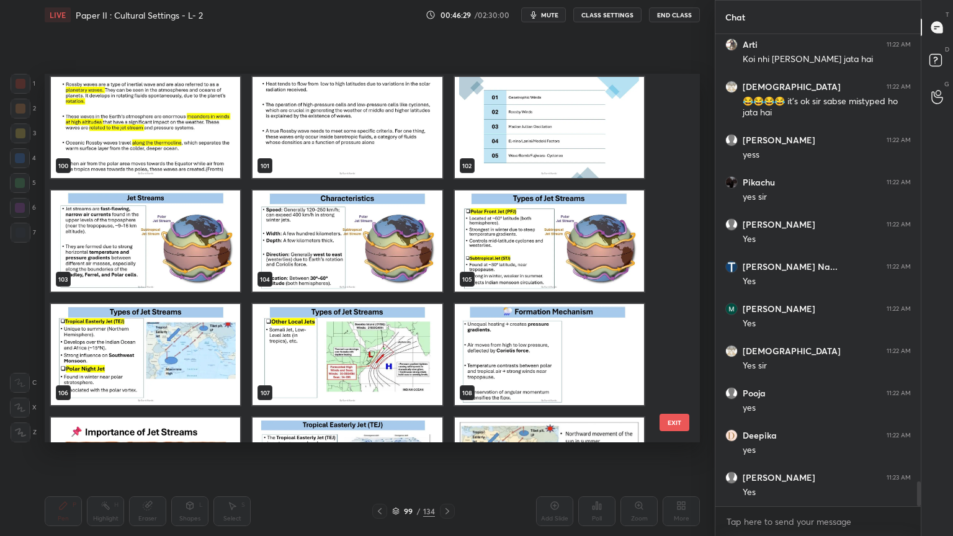
scroll to position [4, 4]
click at [178, 261] on img "grid" at bounding box center [145, 241] width 189 height 101
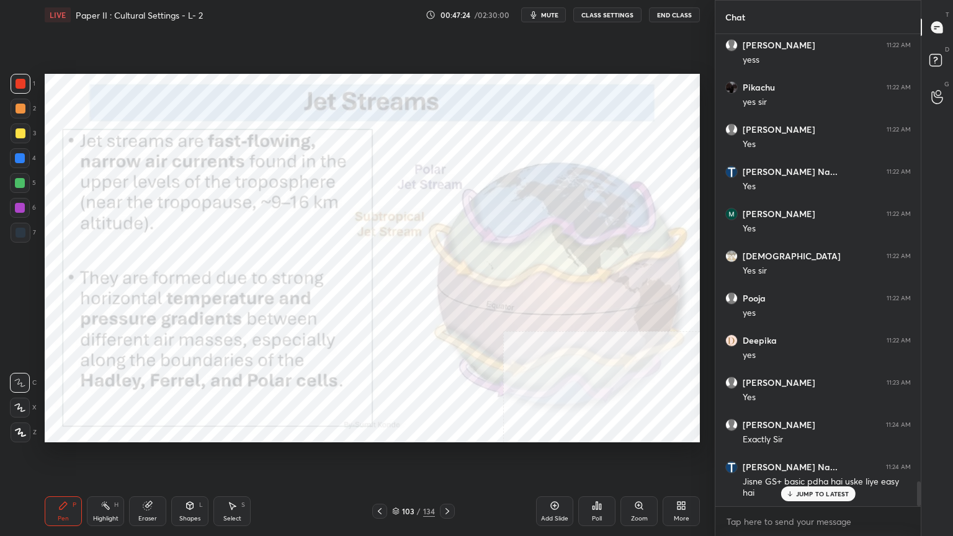
scroll to position [8634, 0]
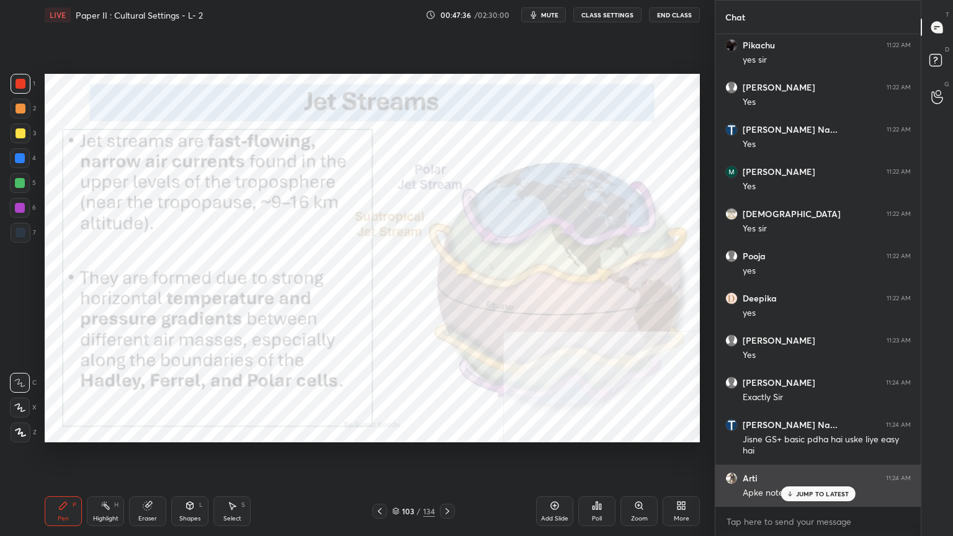
click at [822, 431] on p "JUMP TO LATEST" at bounding box center [822, 493] width 53 height 7
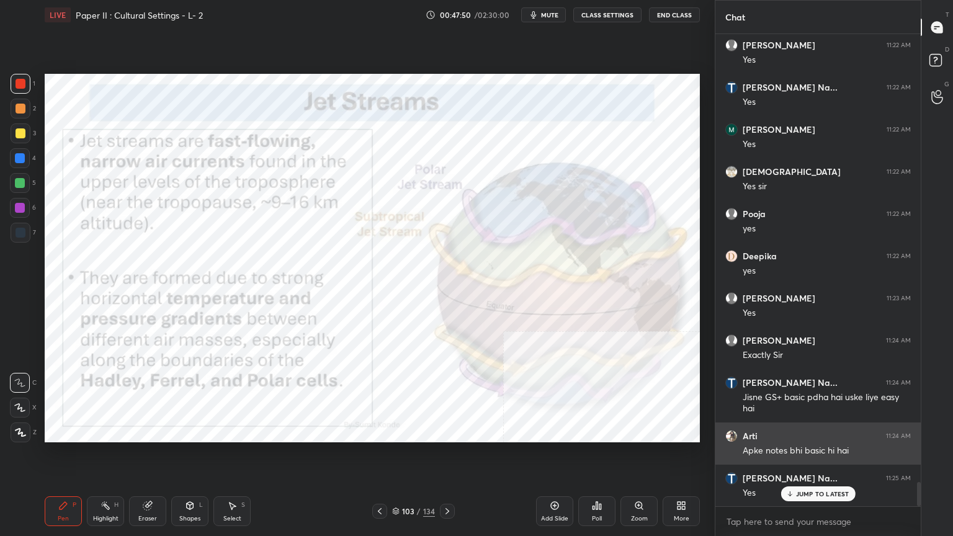
scroll to position [8719, 0]
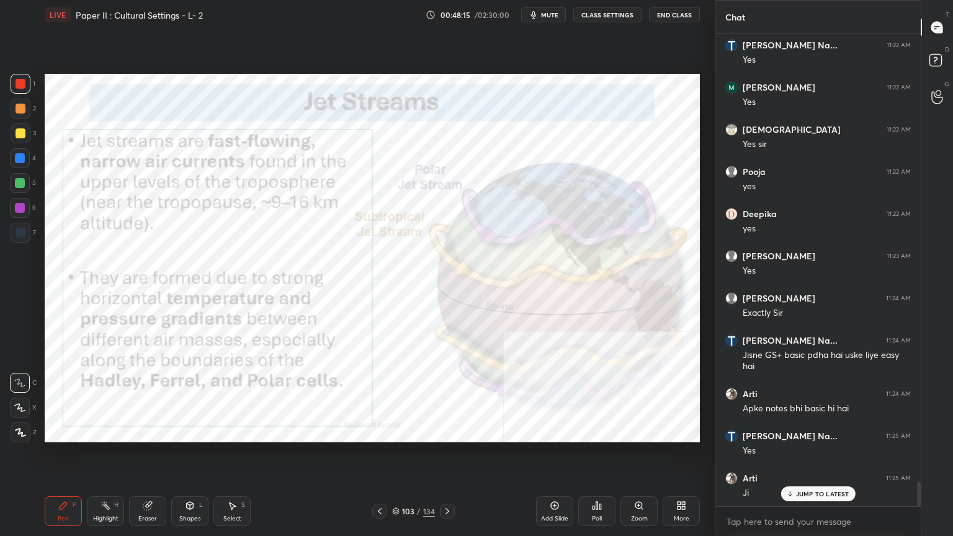
click at [400, 431] on div "103 / 134" at bounding box center [413, 511] width 43 height 11
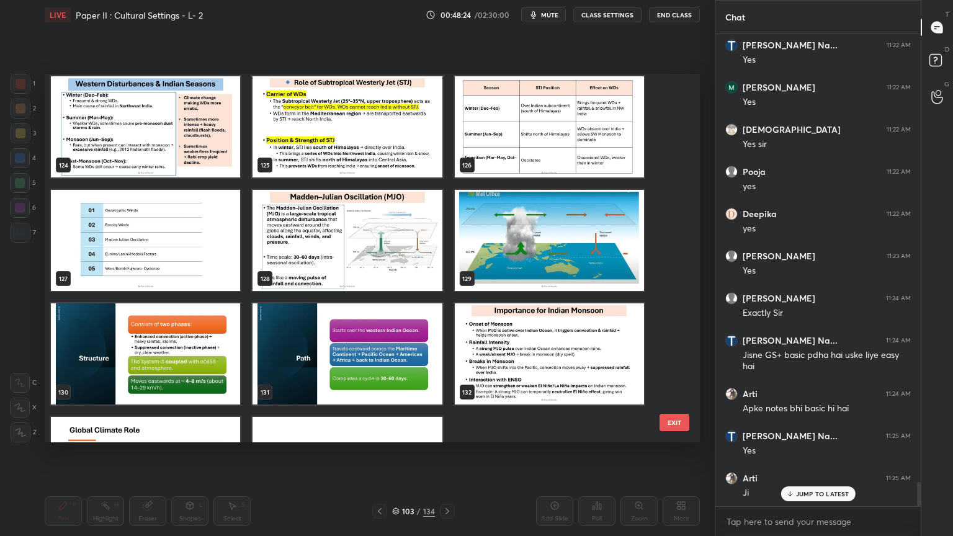
scroll to position [4662, 0]
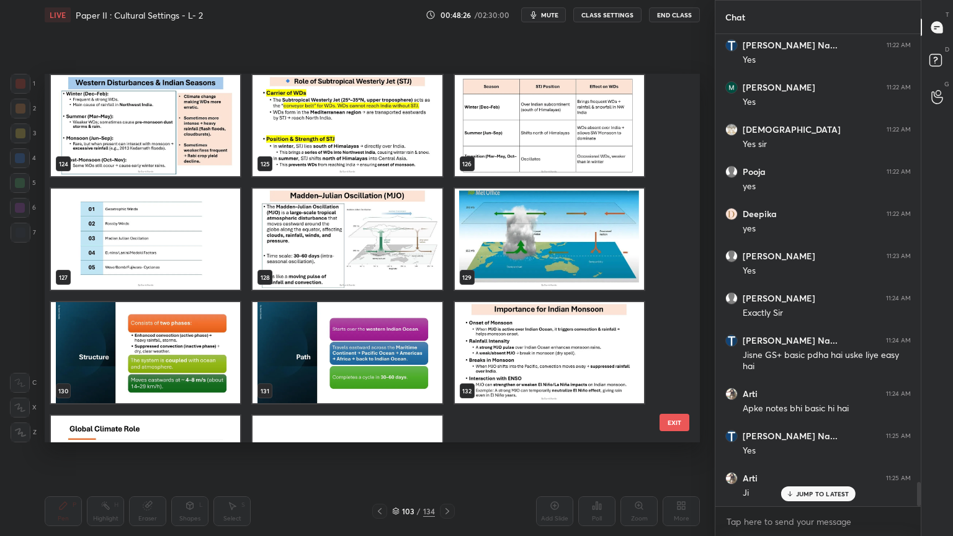
click at [667, 422] on button "EXIT" at bounding box center [675, 422] width 30 height 17
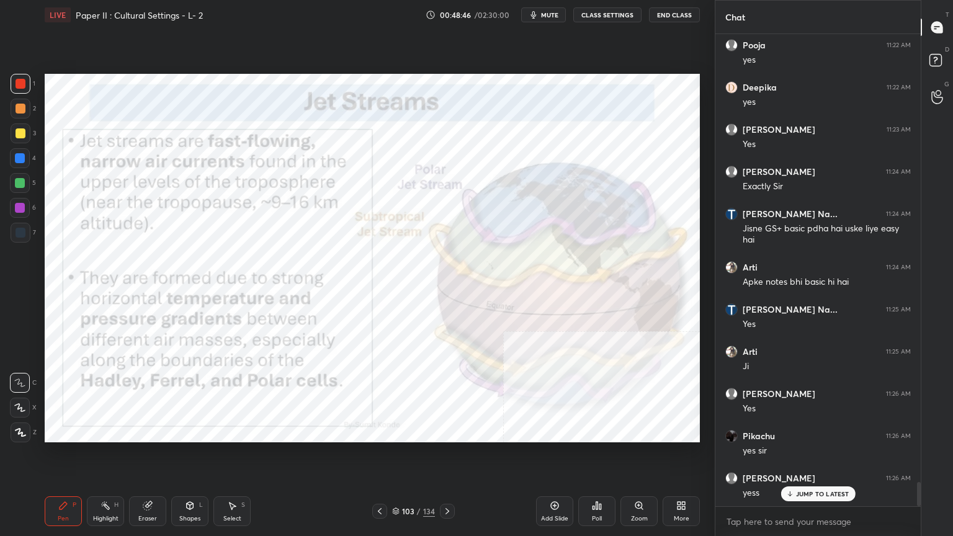
scroll to position [8888, 0]
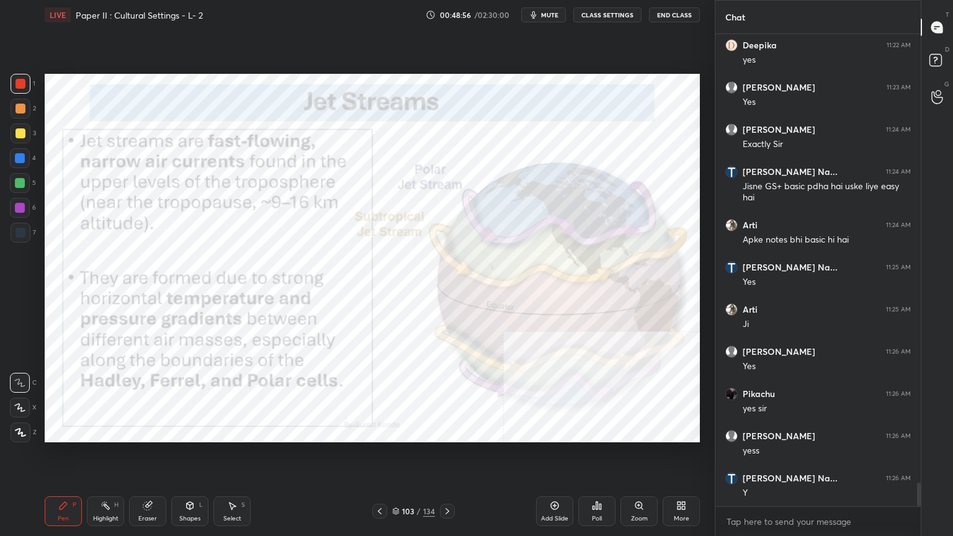
click at [552, 431] on icon at bounding box center [555, 506] width 10 height 10
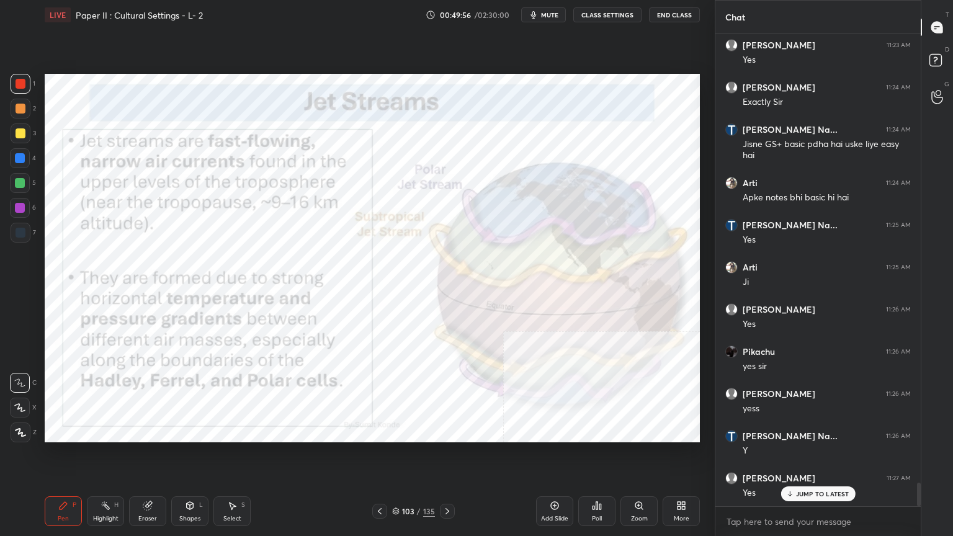
scroll to position [8972, 0]
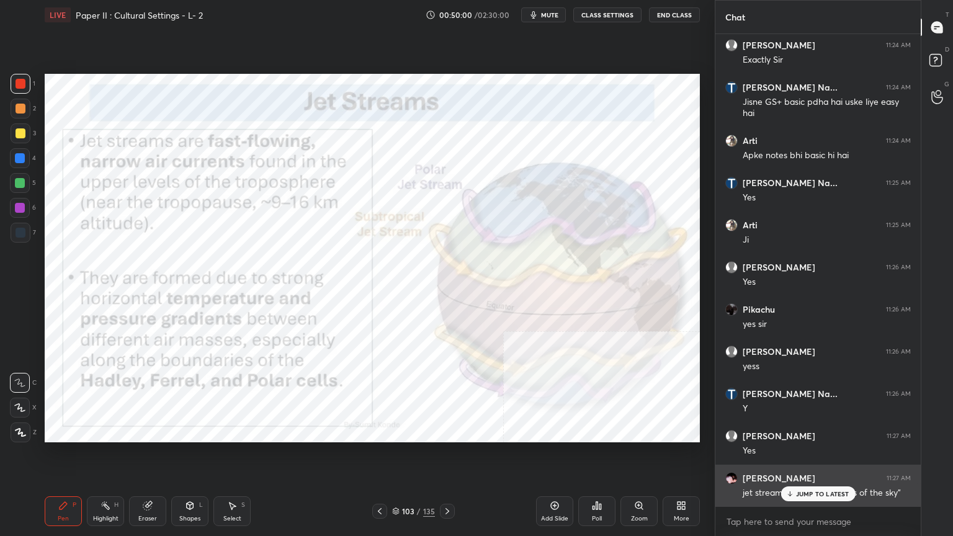
click at [801, 431] on p "JUMP TO LATEST" at bounding box center [822, 493] width 53 height 7
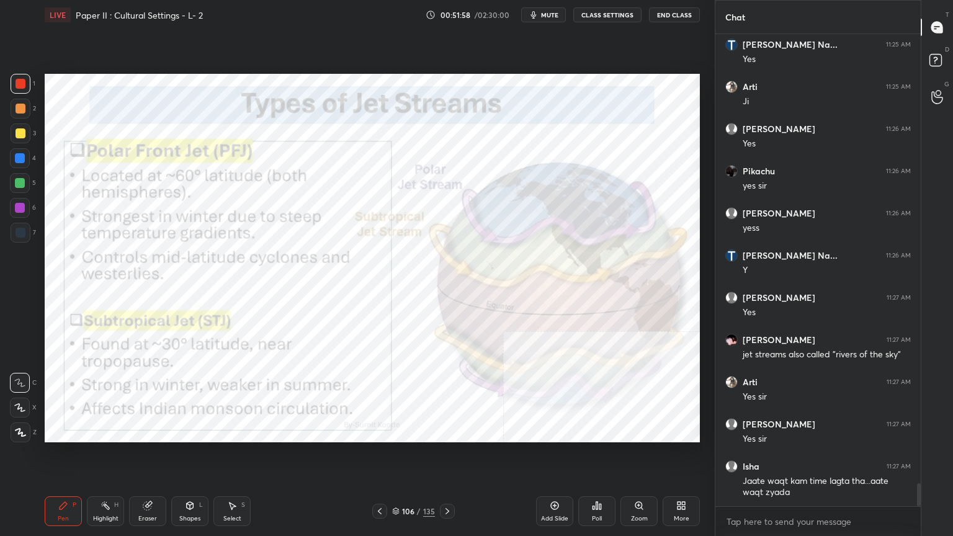
scroll to position [9153, 0]
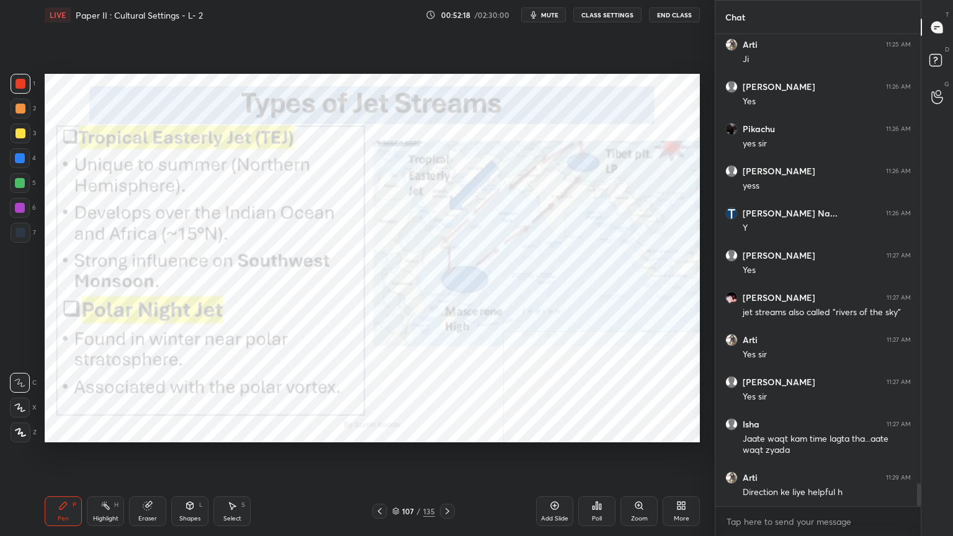
click at [16, 87] on div at bounding box center [21, 84] width 10 height 10
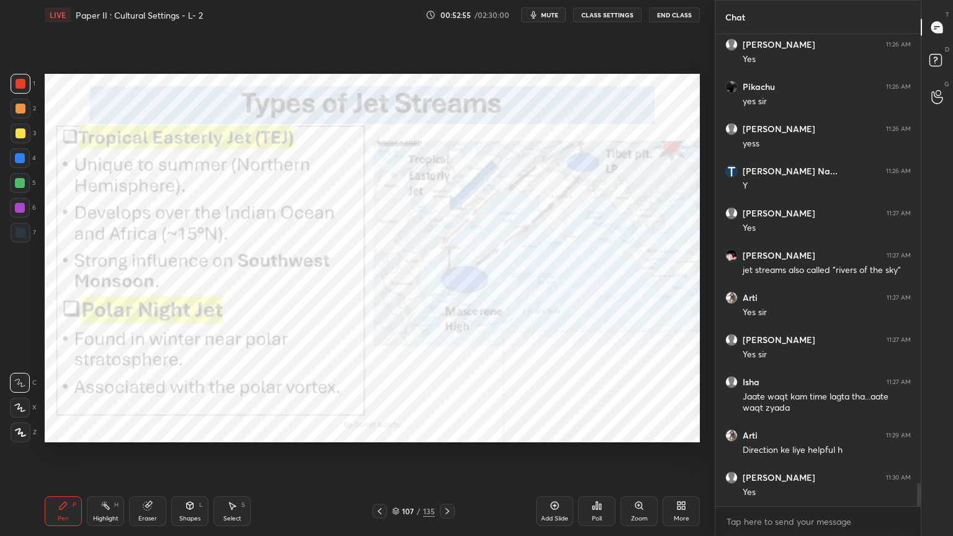
click at [26, 405] on div at bounding box center [20, 408] width 20 height 20
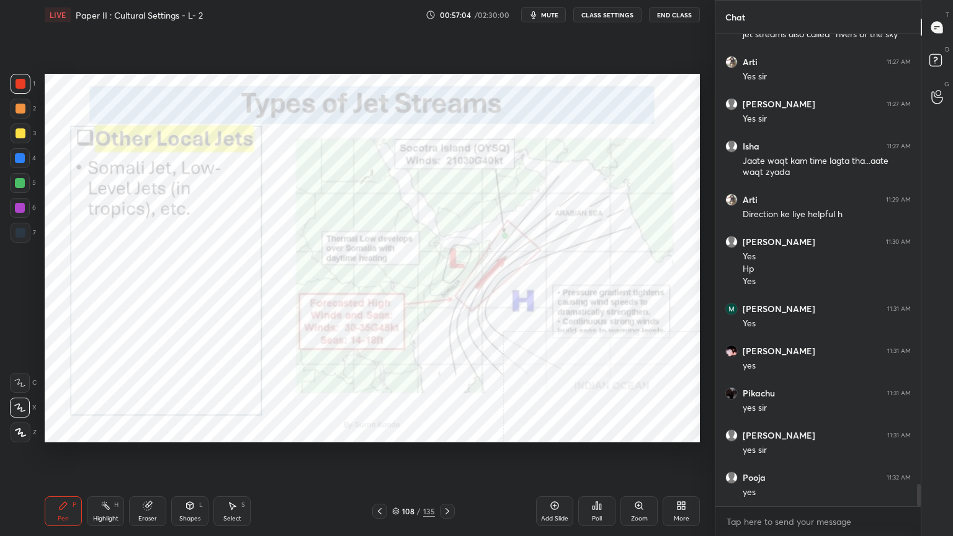
scroll to position [9473, 0]
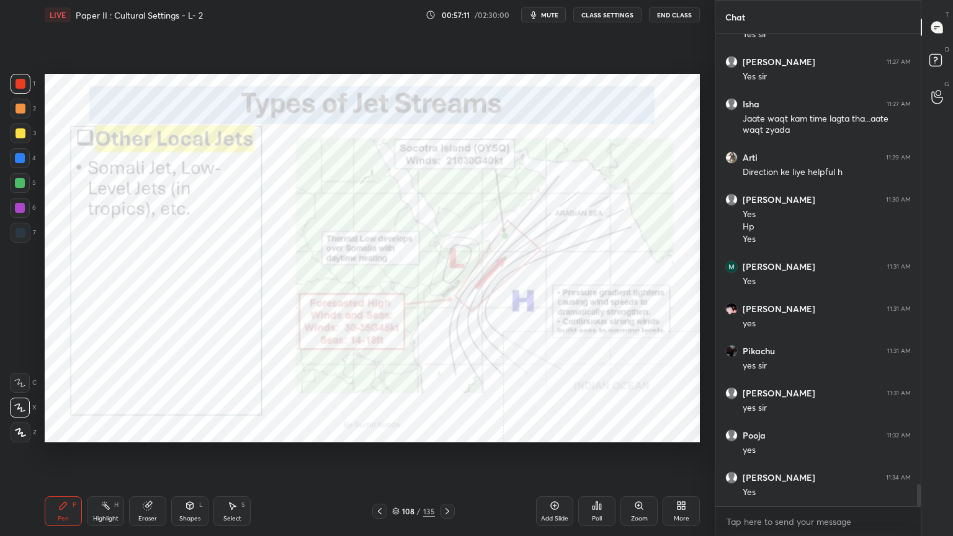
click at [553, 431] on div "Add Slide" at bounding box center [554, 519] width 27 height 6
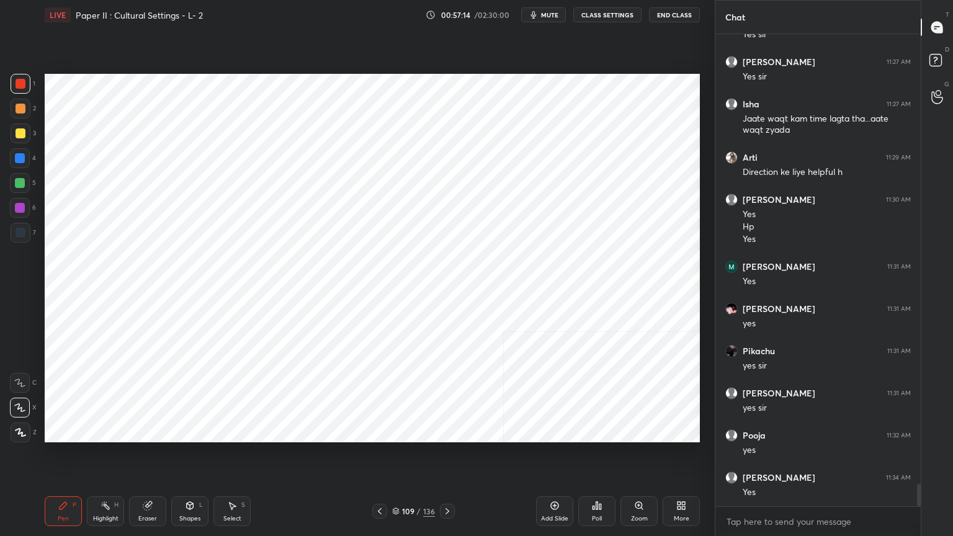
scroll to position [9515, 0]
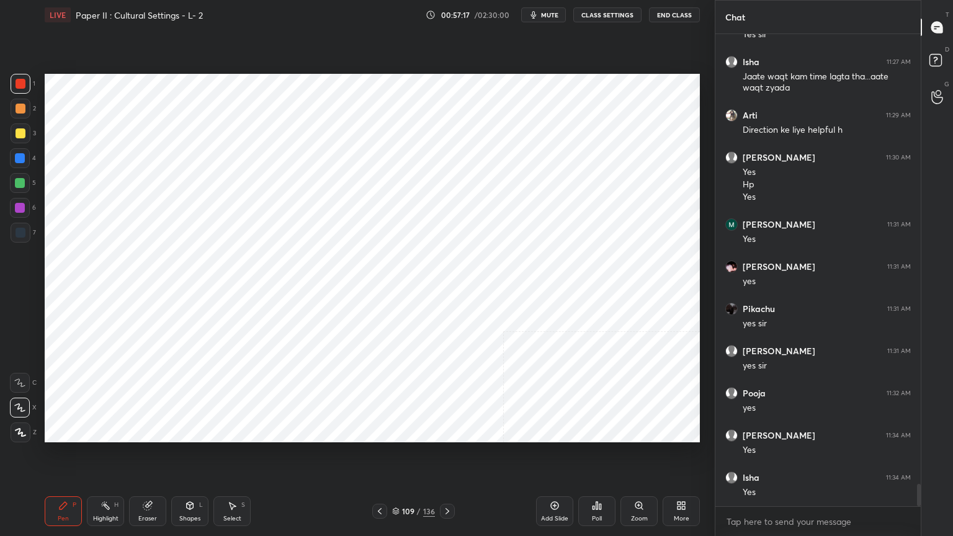
click at [24, 230] on div at bounding box center [21, 233] width 10 height 10
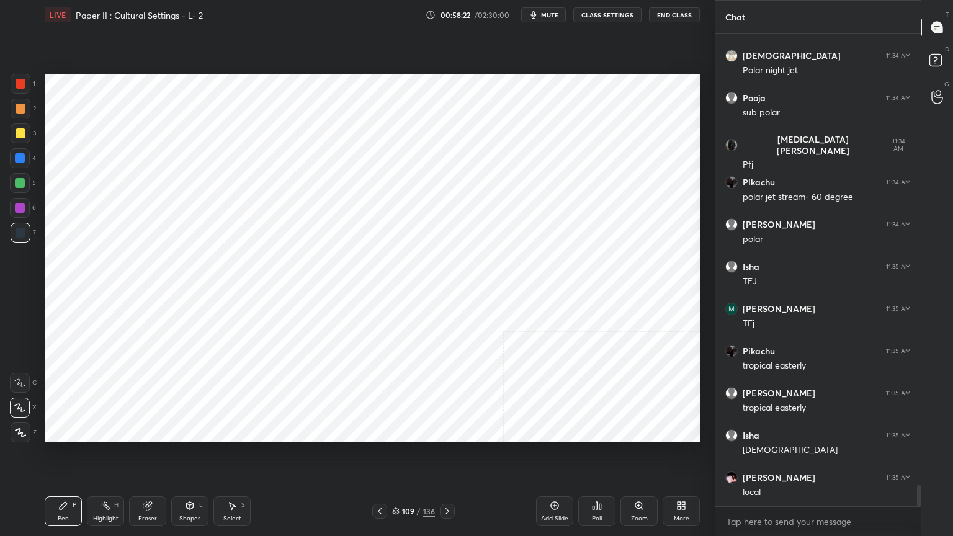
scroll to position [10106, 0]
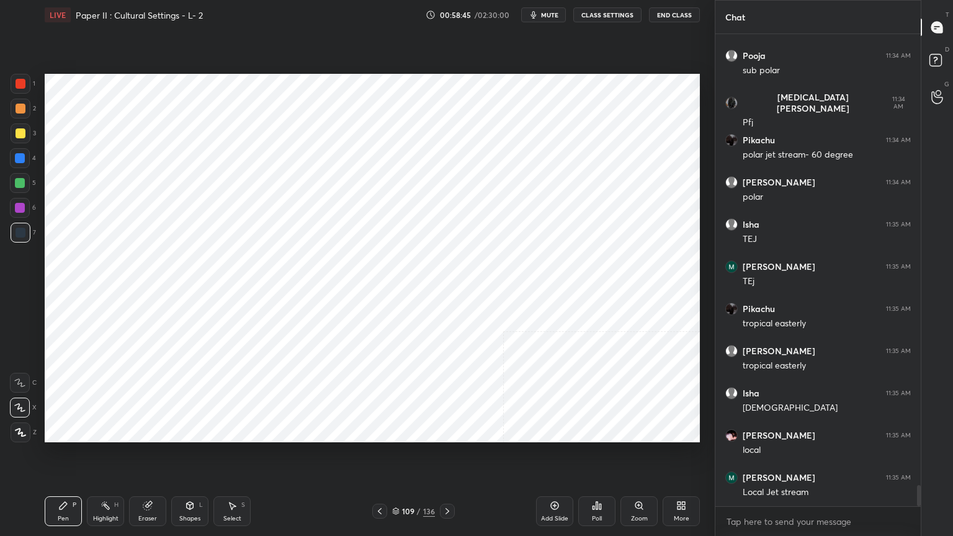
click at [701, 253] on div "Setting up your live class Poll for secs No correct answer Start poll" at bounding box center [372, 258] width 665 height 457
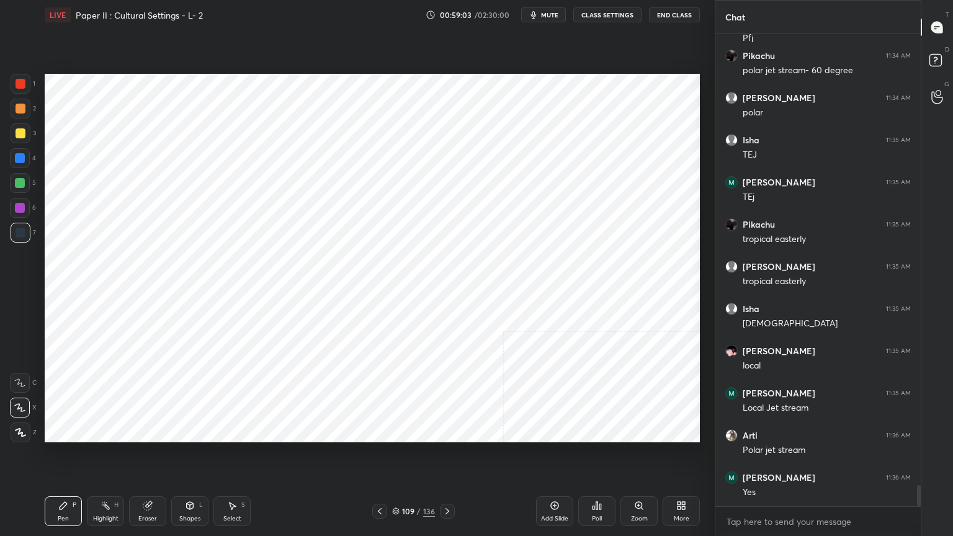
scroll to position [10233, 0]
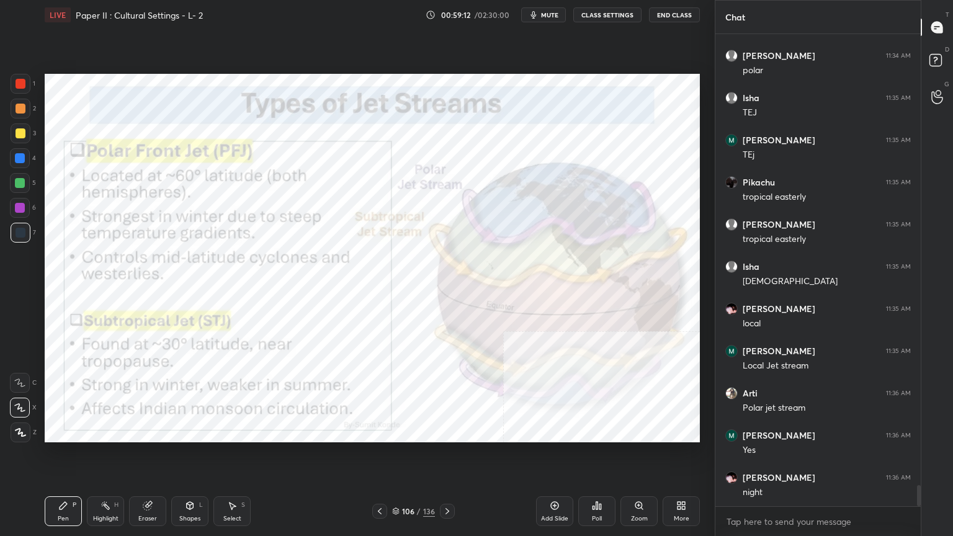
drag, startPoint x: 395, startPoint y: 510, endPoint x: 402, endPoint y: 506, distance: 6.9
click at [395, 431] on icon at bounding box center [395, 511] width 7 height 7
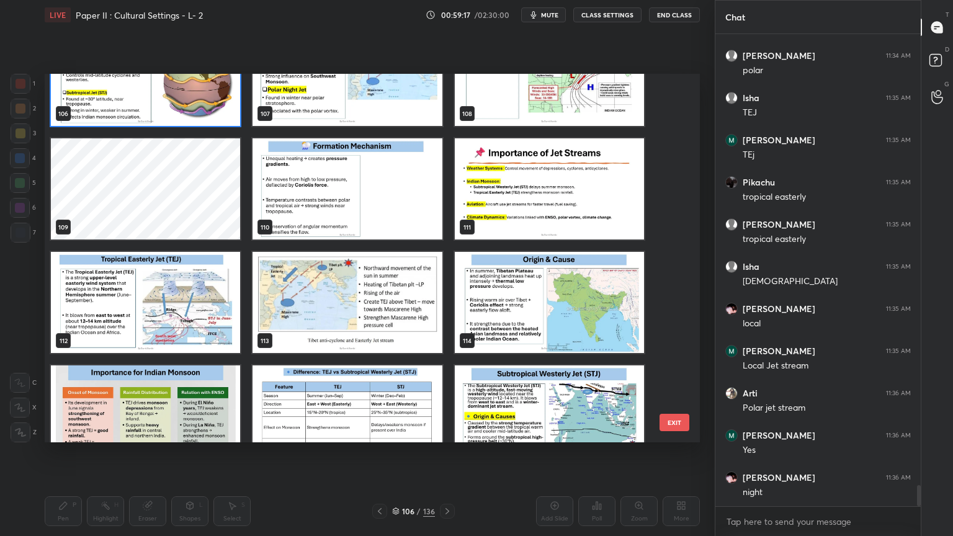
scroll to position [10275, 0]
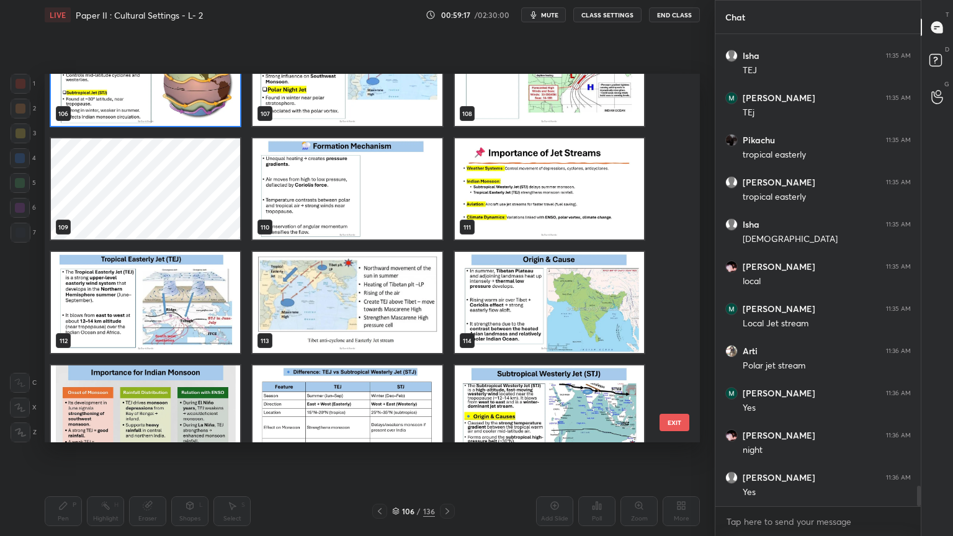
click at [409, 201] on img "grid" at bounding box center [347, 188] width 189 height 101
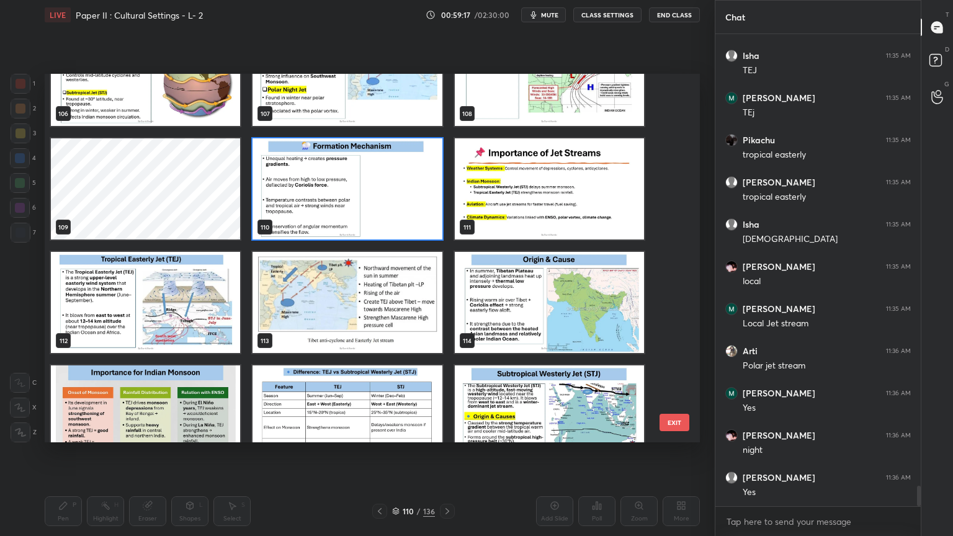
click at [409, 201] on img "grid" at bounding box center [347, 188] width 189 height 101
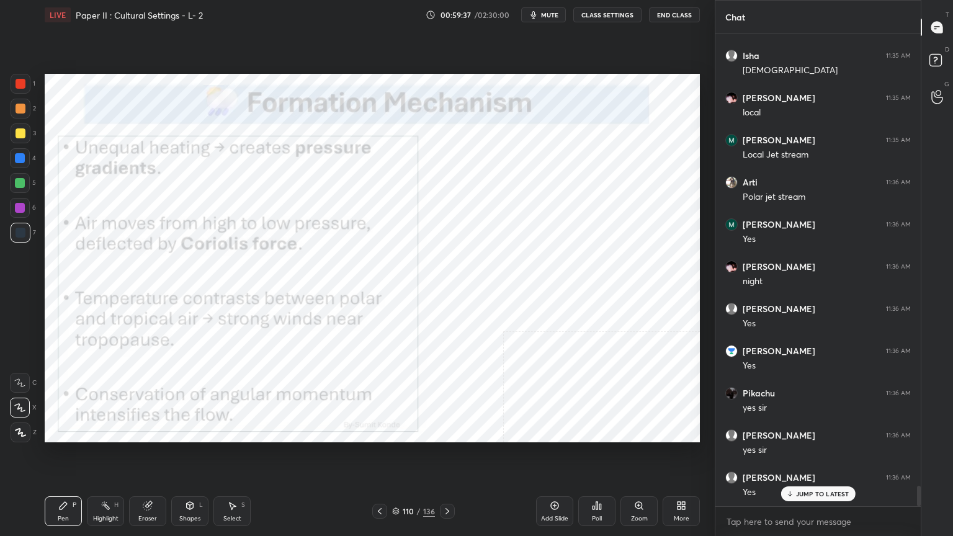
scroll to position [10496, 0]
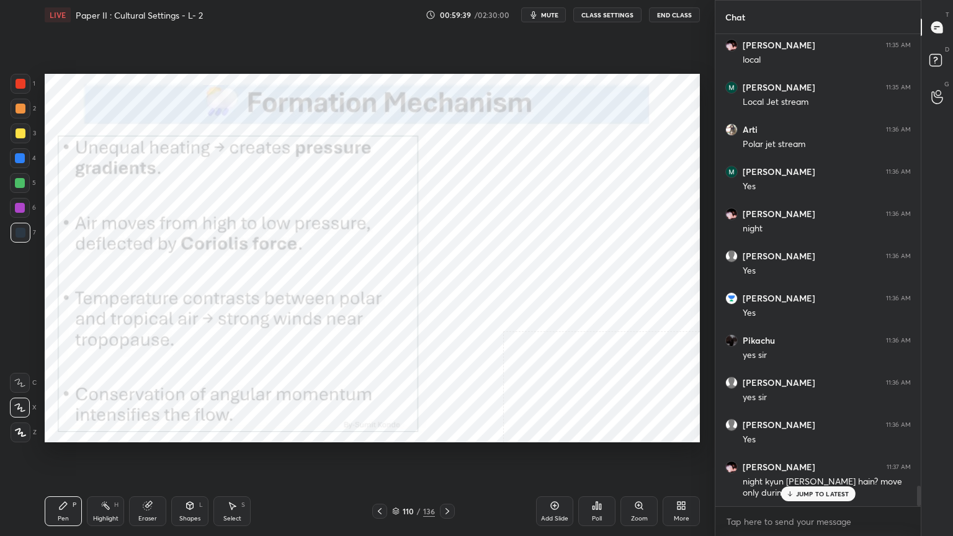
click at [796, 431] on p "JUMP TO LATEST" at bounding box center [822, 493] width 53 height 7
click at [395, 431] on icon at bounding box center [395, 511] width 7 height 7
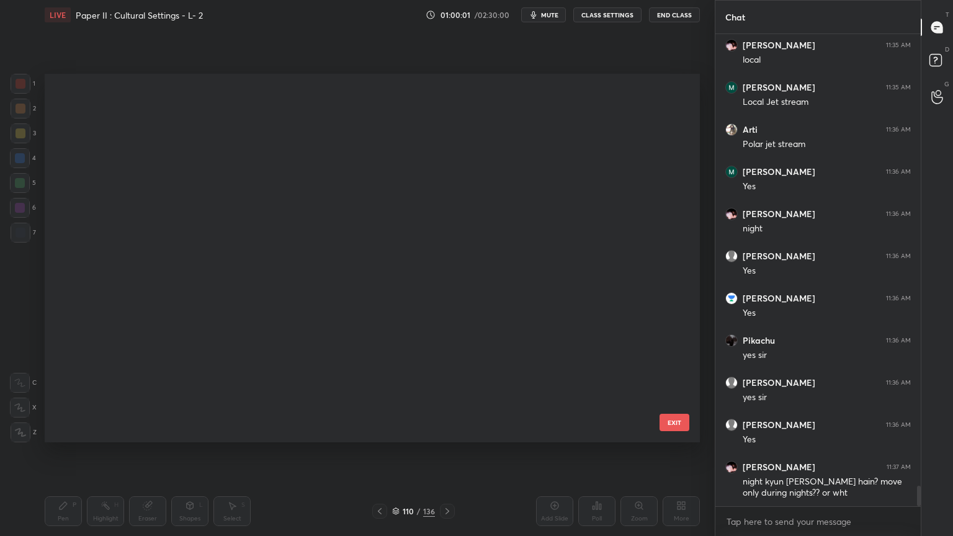
scroll to position [365, 649]
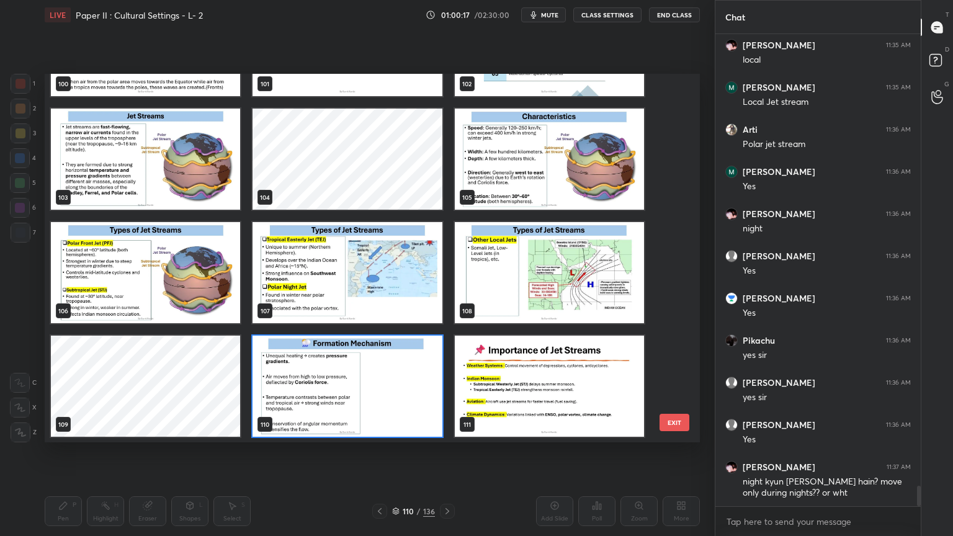
click at [382, 379] on img "grid" at bounding box center [347, 386] width 189 height 101
click at [383, 380] on img "grid" at bounding box center [347, 386] width 189 height 101
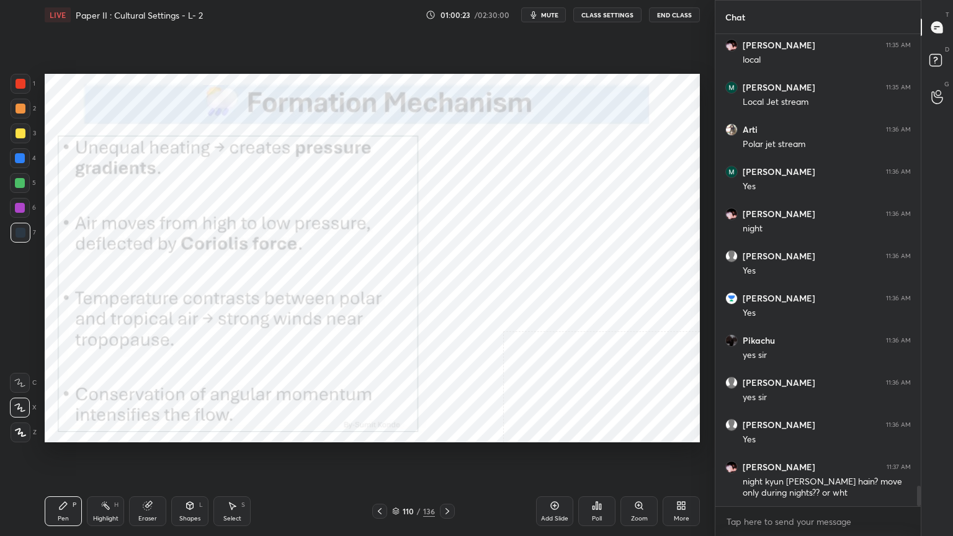
scroll to position [10509, 0]
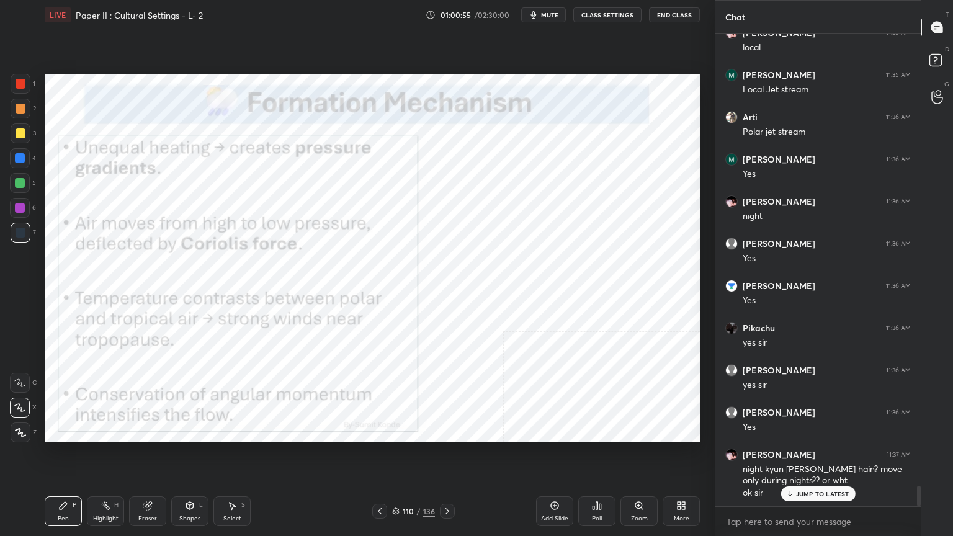
click at [815, 431] on p "JUMP TO LATEST" at bounding box center [822, 493] width 53 height 7
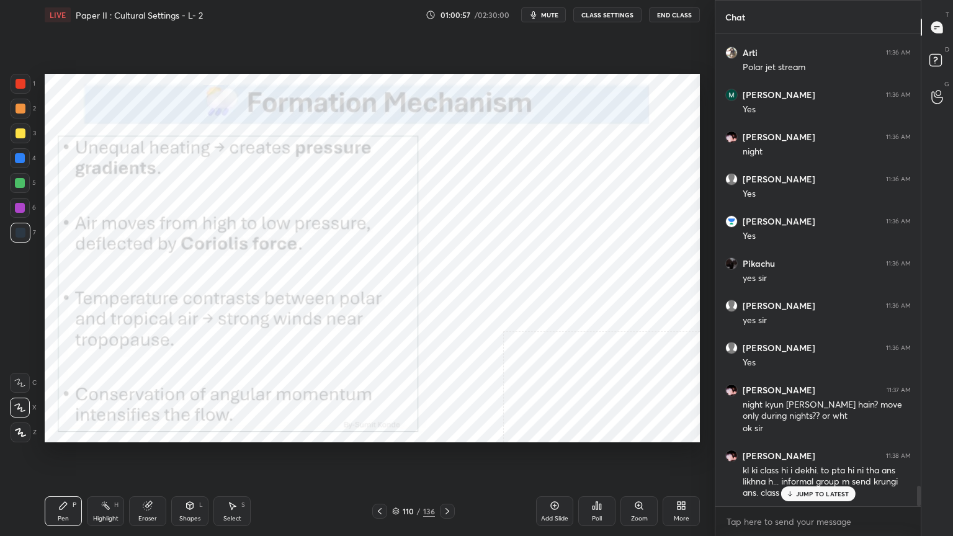
scroll to position [10616, 0]
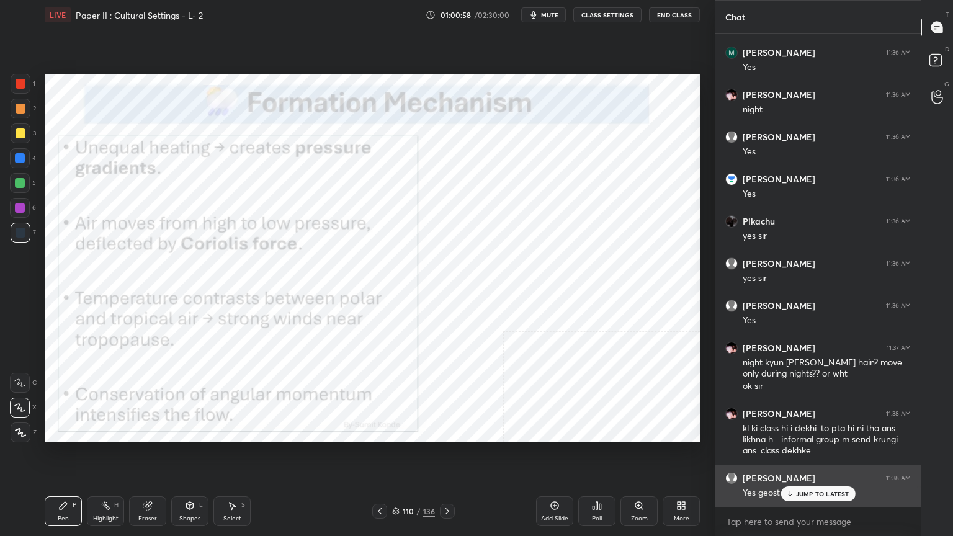
click at [822, 431] on p "JUMP TO LATEST" at bounding box center [822, 493] width 53 height 7
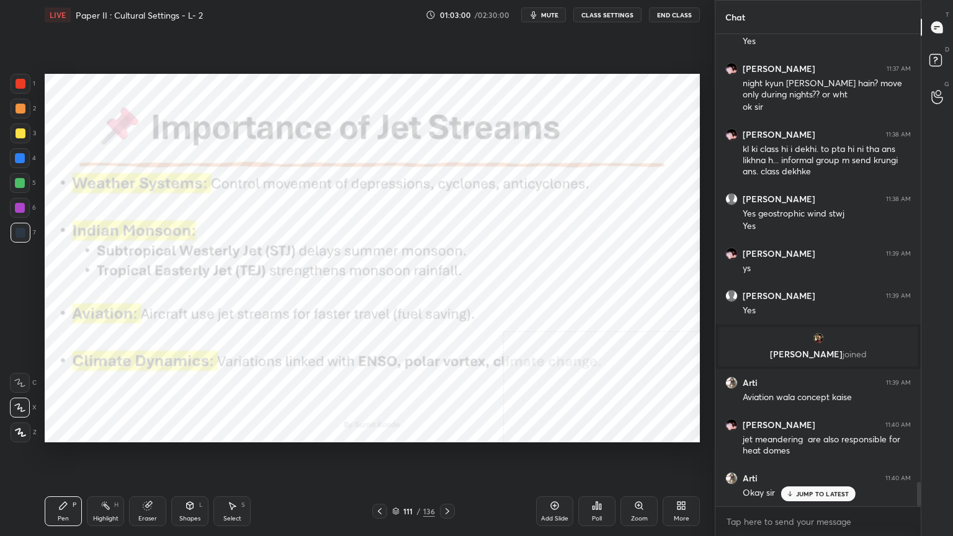
scroll to position [8836, 0]
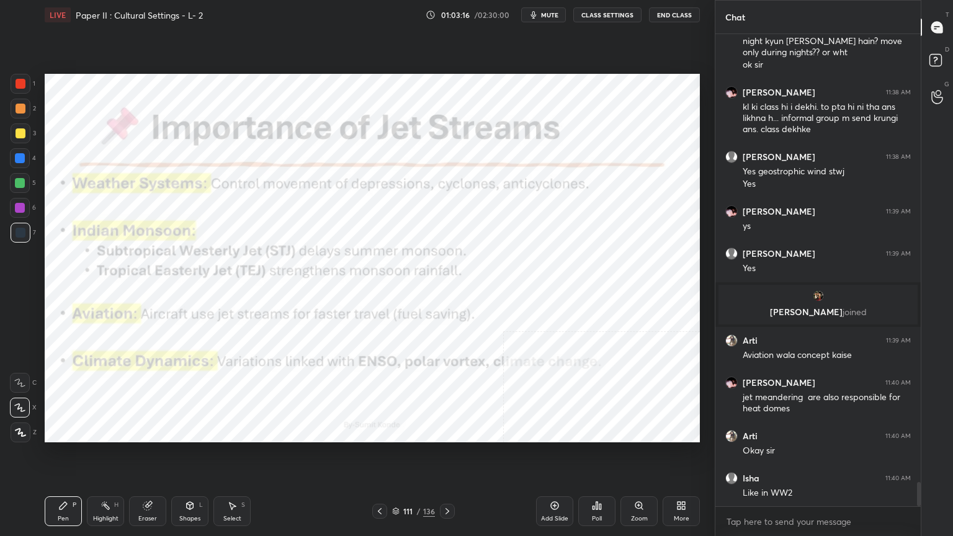
click at [398, 431] on icon at bounding box center [395, 511] width 7 height 7
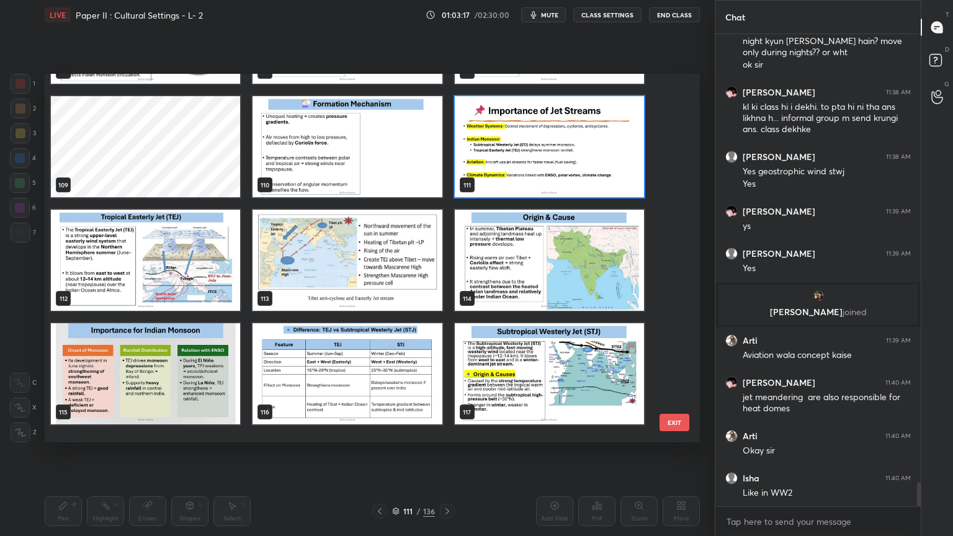
scroll to position [4081, 0]
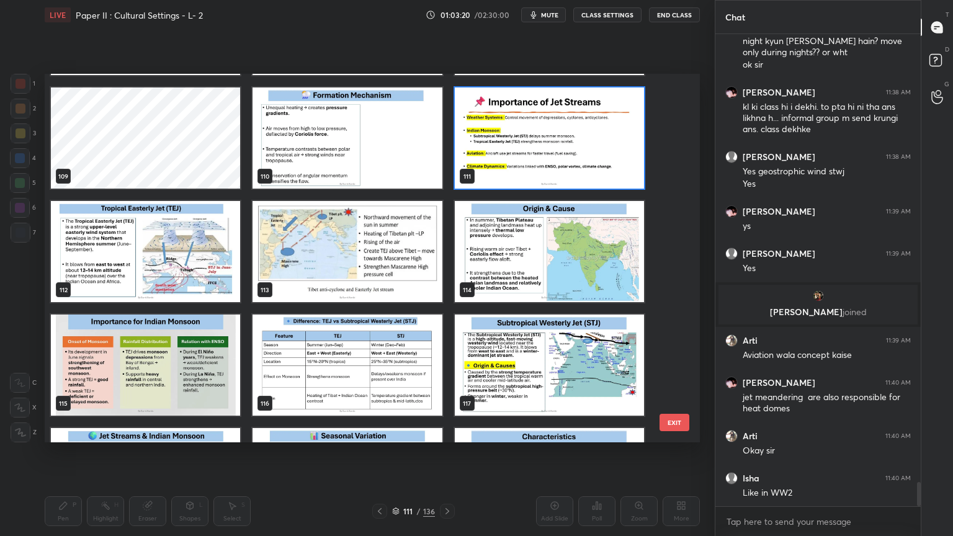
click at [374, 132] on img "grid" at bounding box center [347, 138] width 189 height 101
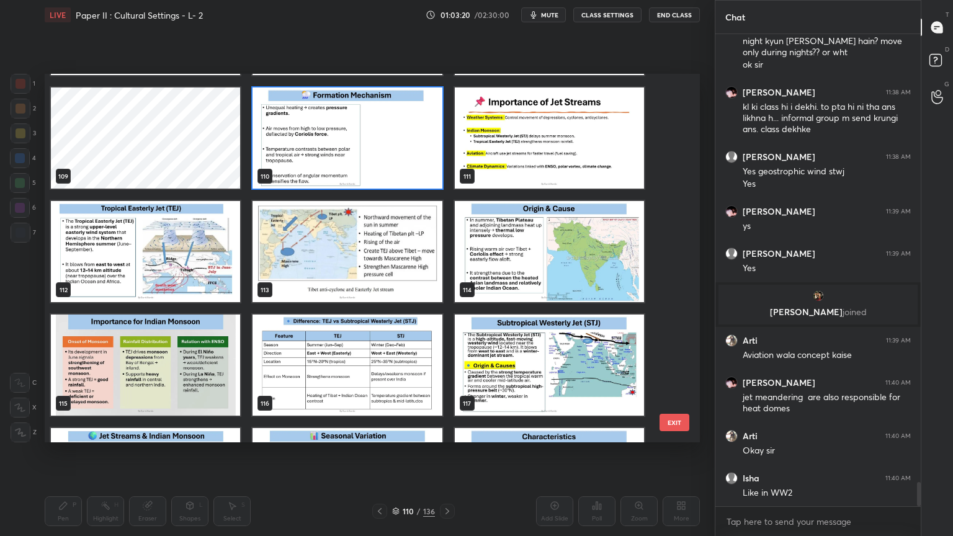
click at [374, 132] on img "grid" at bounding box center [347, 138] width 189 height 101
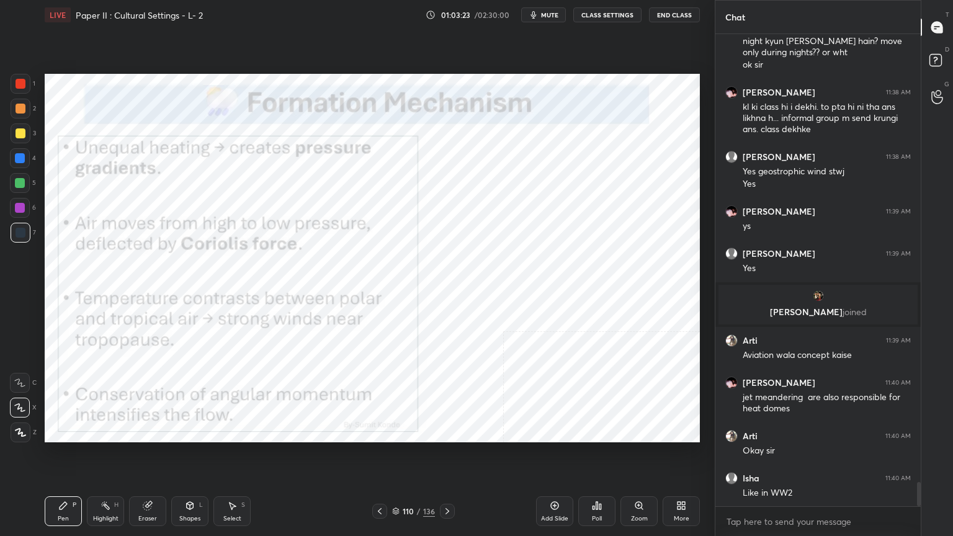
click at [397, 431] on icon at bounding box center [396, 509] width 6 height 3
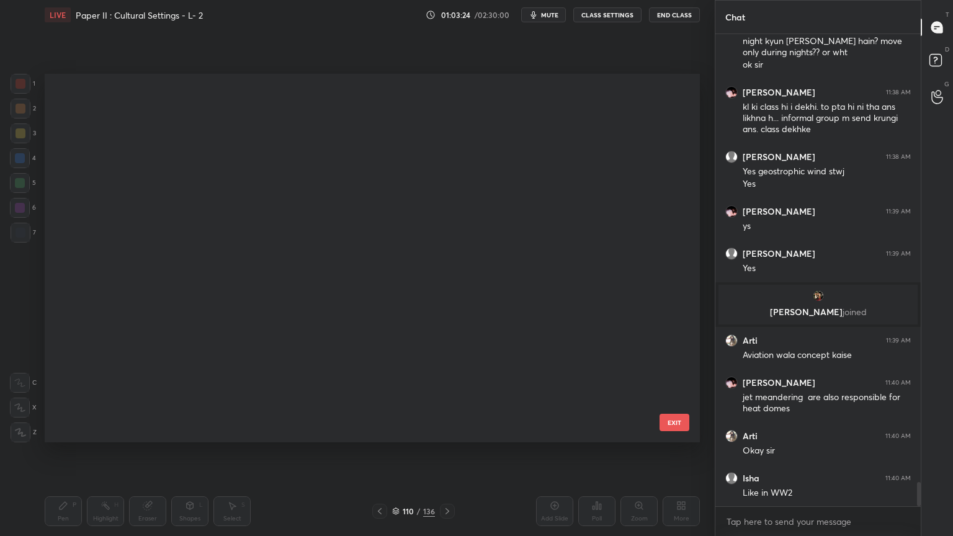
scroll to position [365, 649]
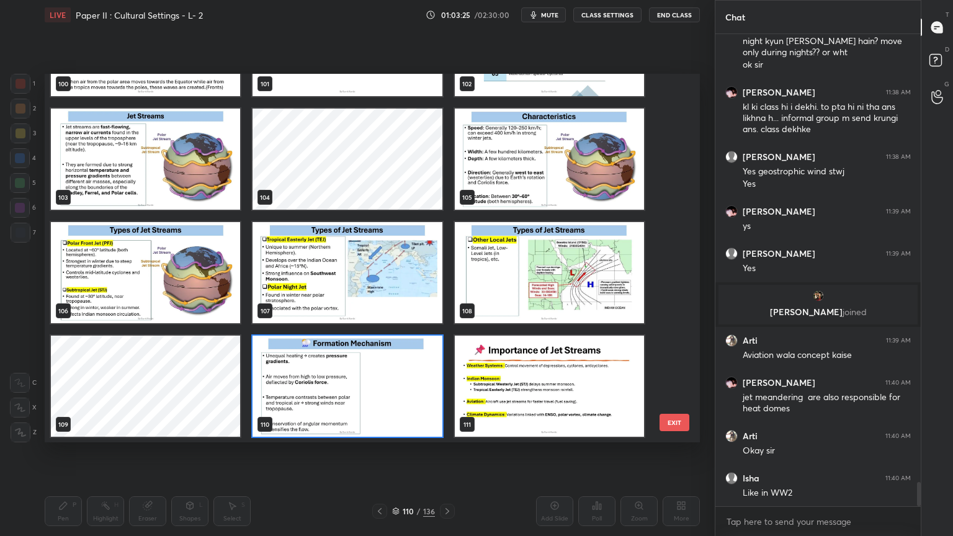
click at [490, 374] on img "grid" at bounding box center [549, 386] width 189 height 101
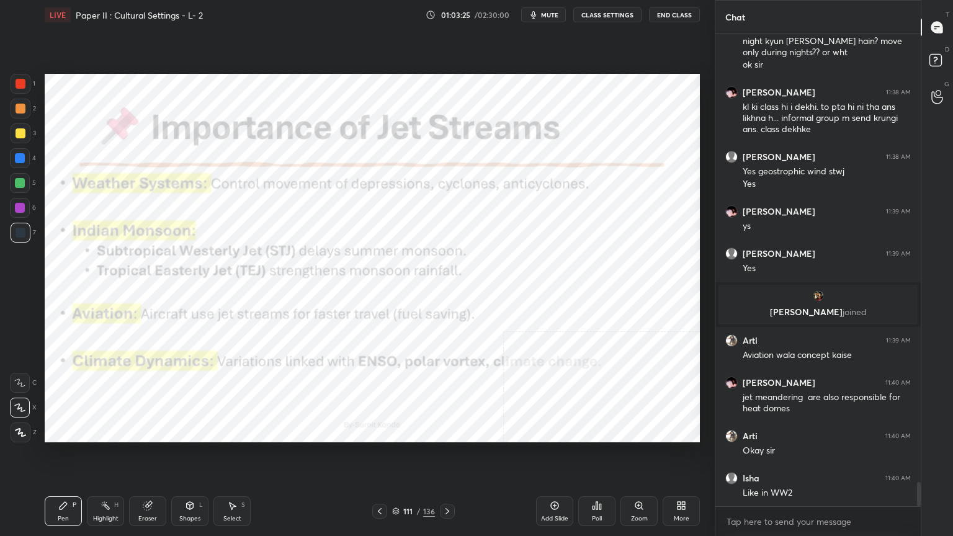
click at [490, 374] on img "grid" at bounding box center [549, 386] width 189 height 101
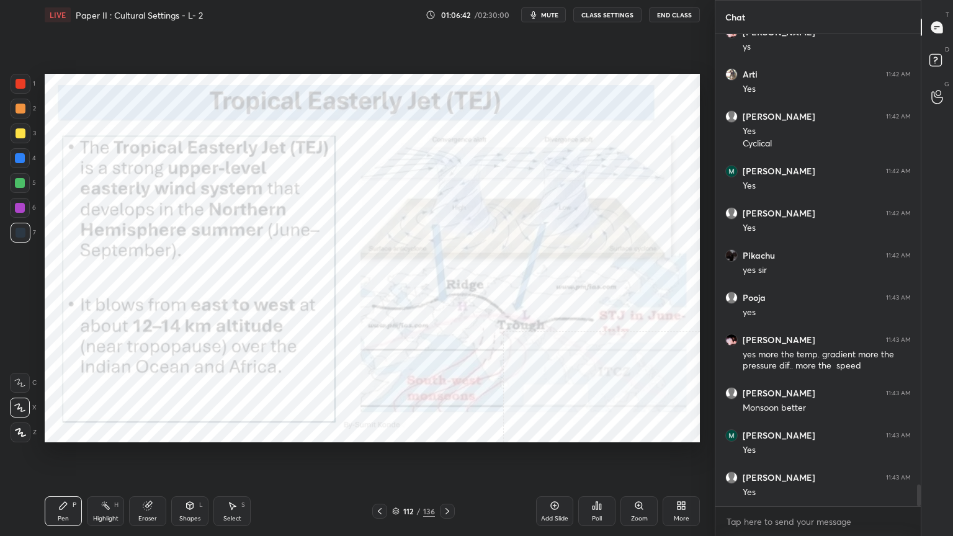
scroll to position [9811, 0]
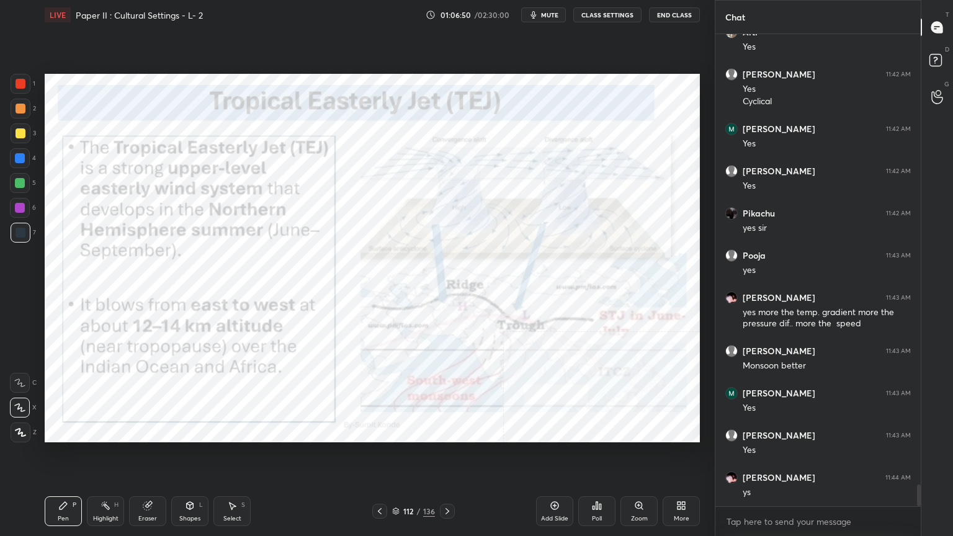
click at [454, 431] on div "Setting up your live class Poll for secs No correct answer Start poll" at bounding box center [372, 258] width 665 height 457
click at [397, 431] on icon at bounding box center [396, 512] width 6 height 2
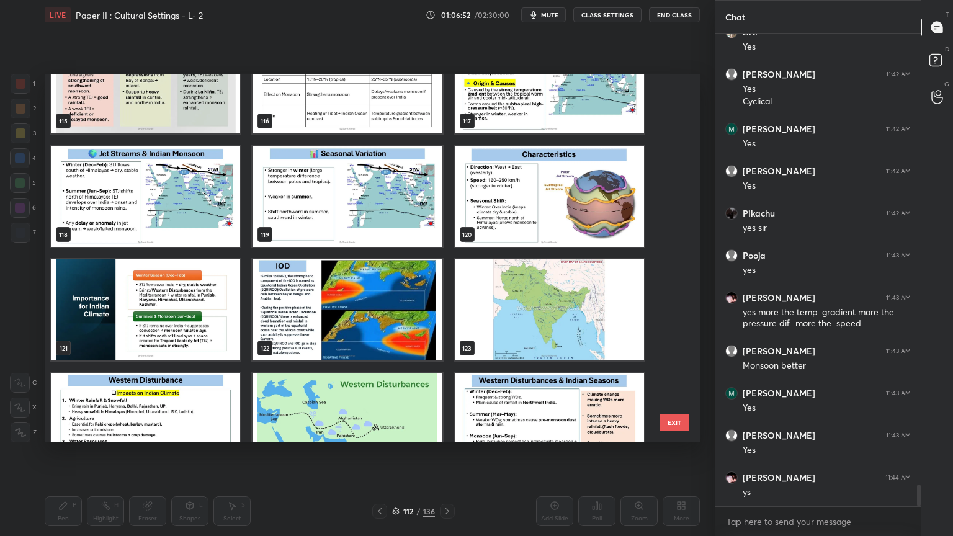
scroll to position [4382, 0]
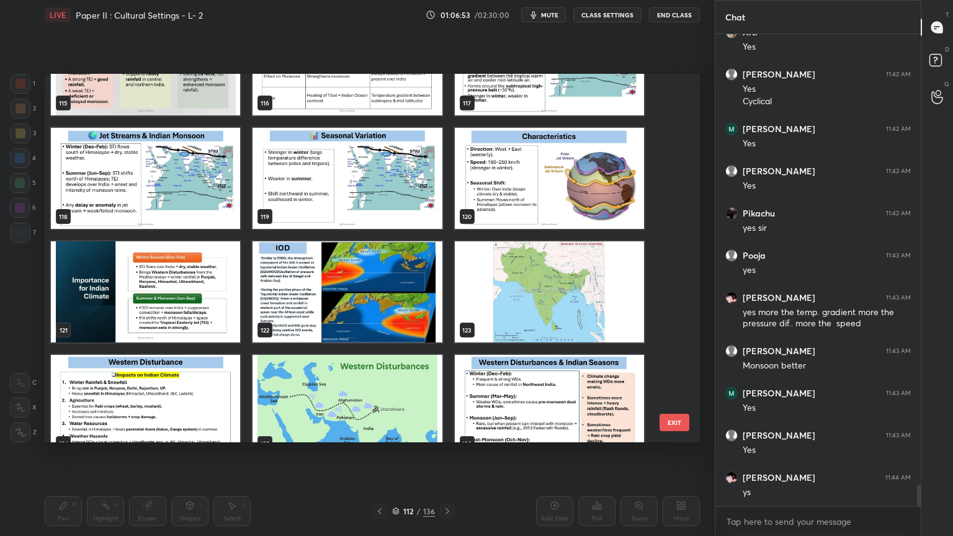
click at [421, 313] on img "grid" at bounding box center [347, 291] width 189 height 101
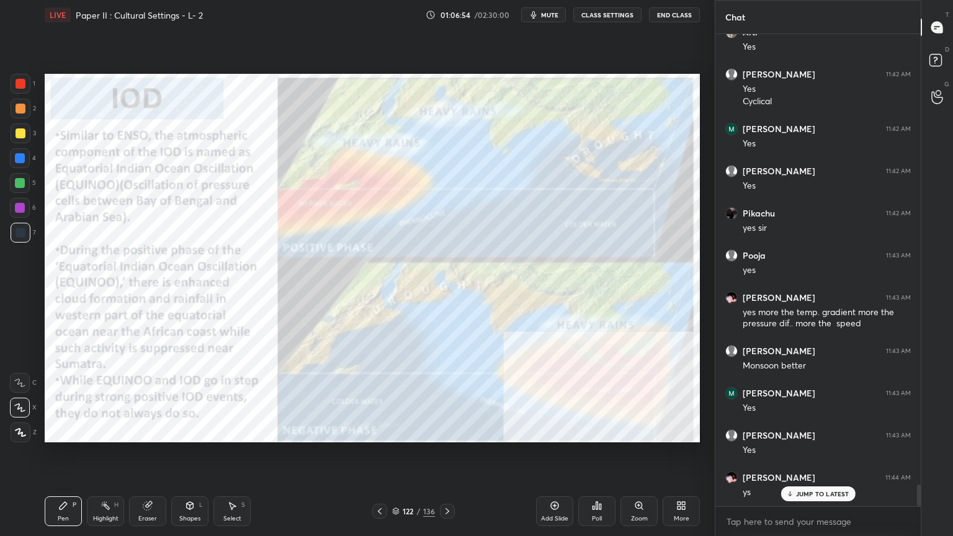
scroll to position [9863, 0]
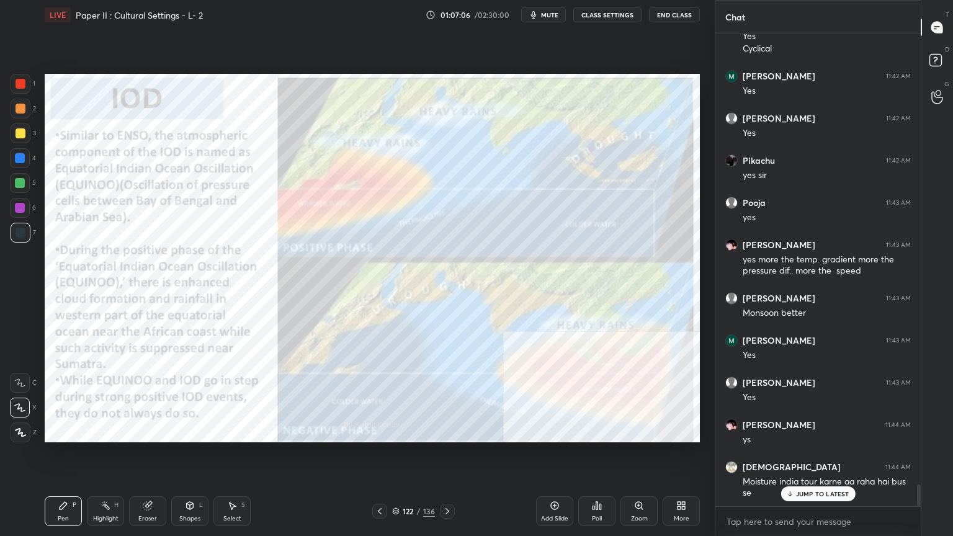
click at [598, 431] on icon at bounding box center [597, 505] width 2 height 7
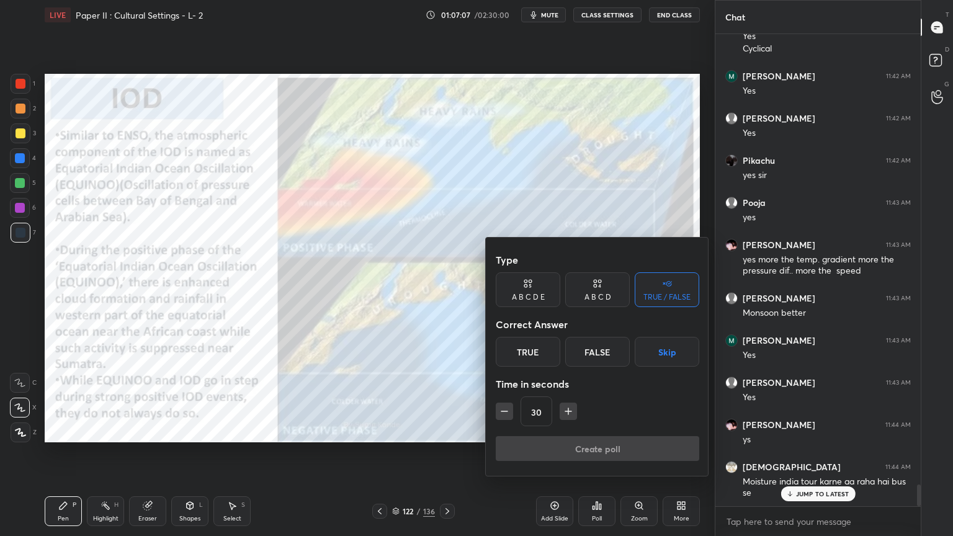
click at [601, 295] on div "A B C D" at bounding box center [598, 297] width 27 height 7
click at [516, 349] on div "A" at bounding box center [514, 352] width 37 height 30
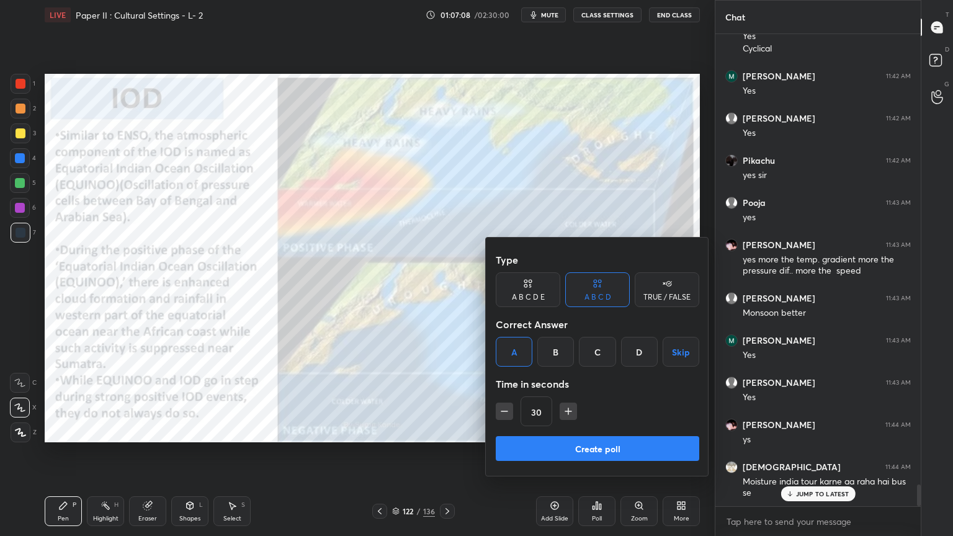
click at [548, 431] on button "Create poll" at bounding box center [598, 448] width 204 height 25
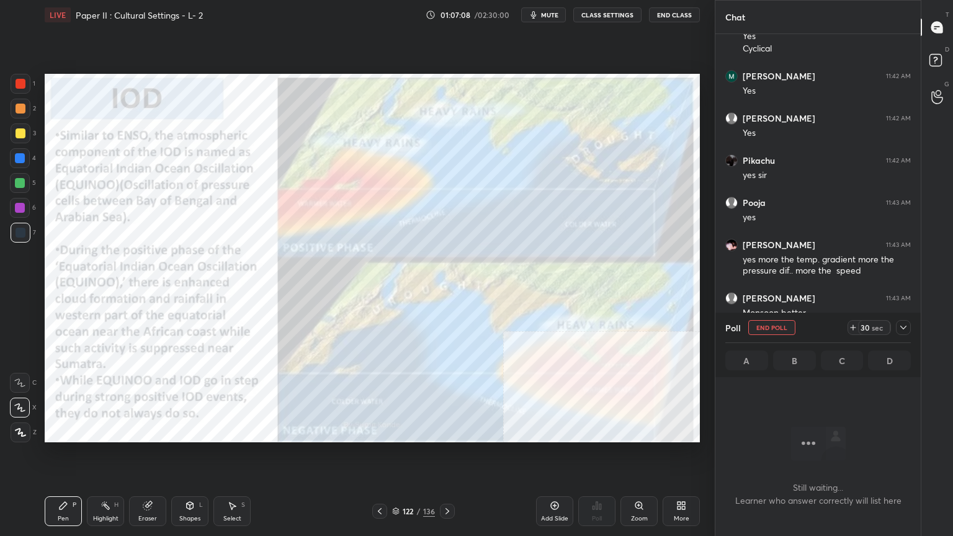
scroll to position [4, 4]
click at [909, 328] on div at bounding box center [903, 327] width 15 height 15
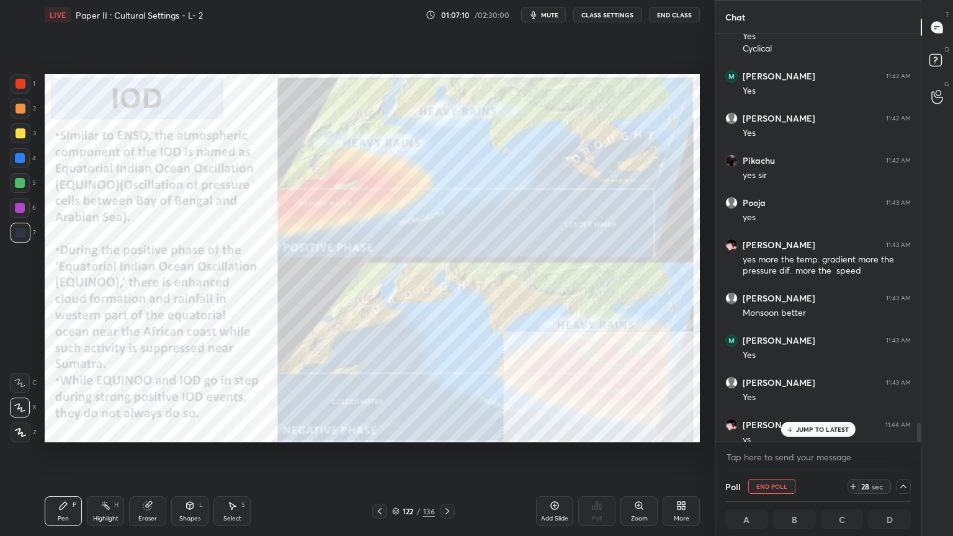
click at [829, 431] on p "JUMP TO LATEST" at bounding box center [822, 429] width 53 height 7
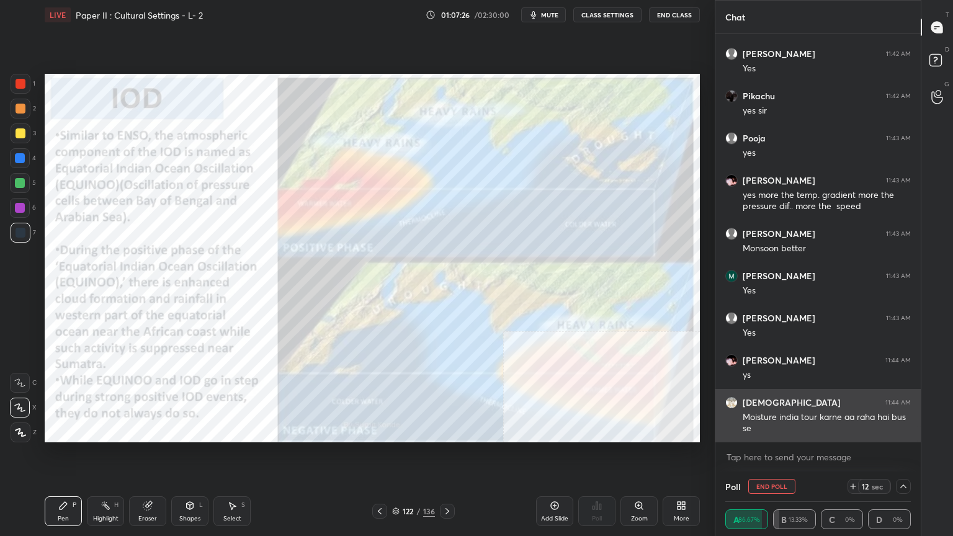
scroll to position [9970, 0]
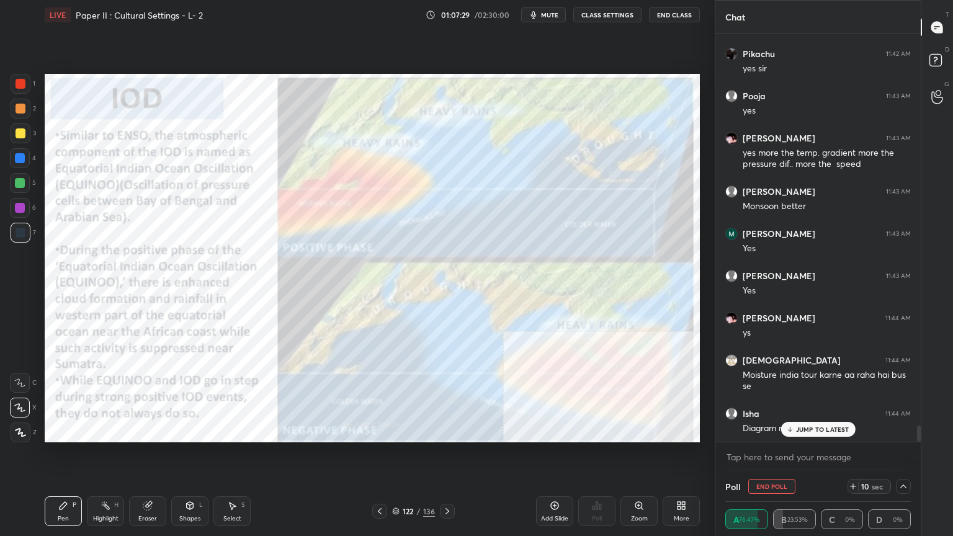
click at [17, 138] on div at bounding box center [21, 133] width 10 height 10
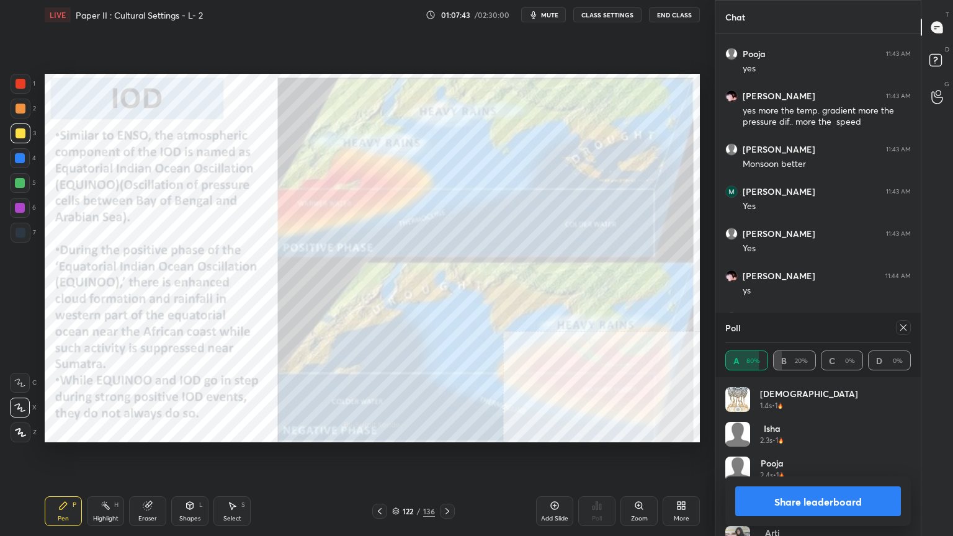
scroll to position [10055, 0]
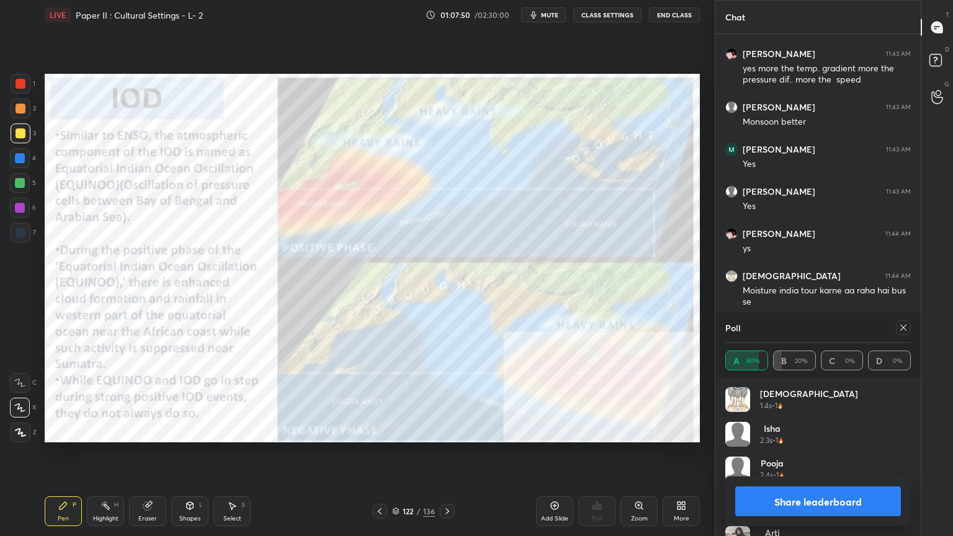
click at [903, 325] on icon at bounding box center [904, 328] width 10 height 10
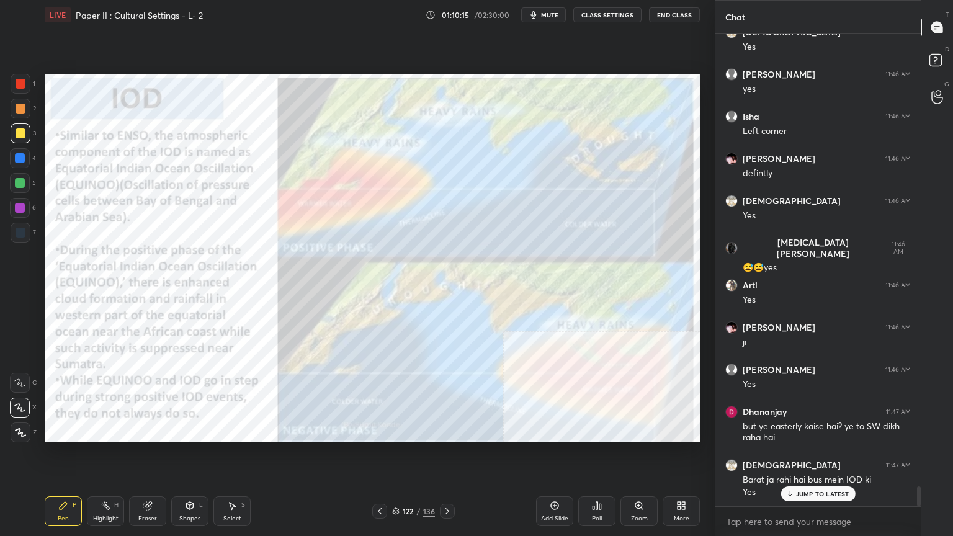
scroll to position [10784, 0]
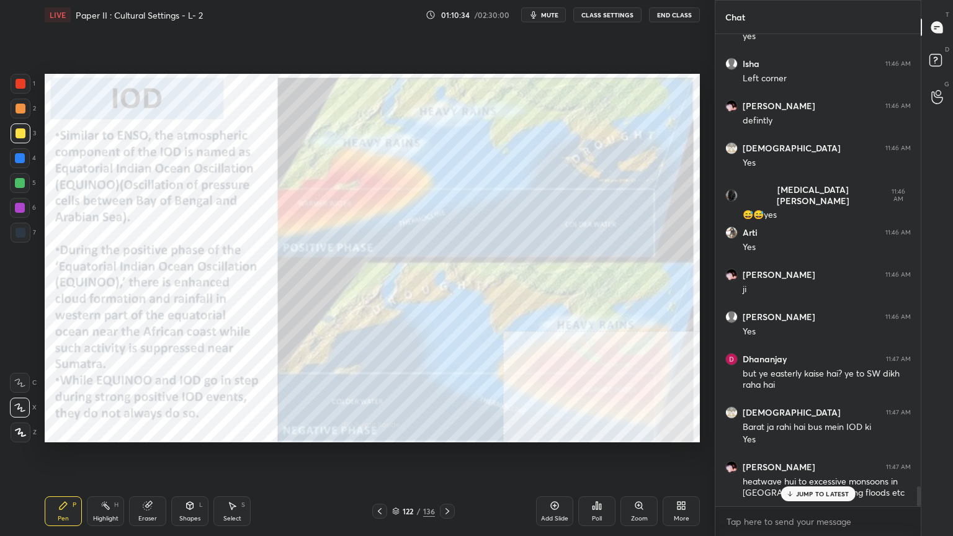
click at [815, 431] on p "JUMP TO LATEST" at bounding box center [822, 493] width 53 height 7
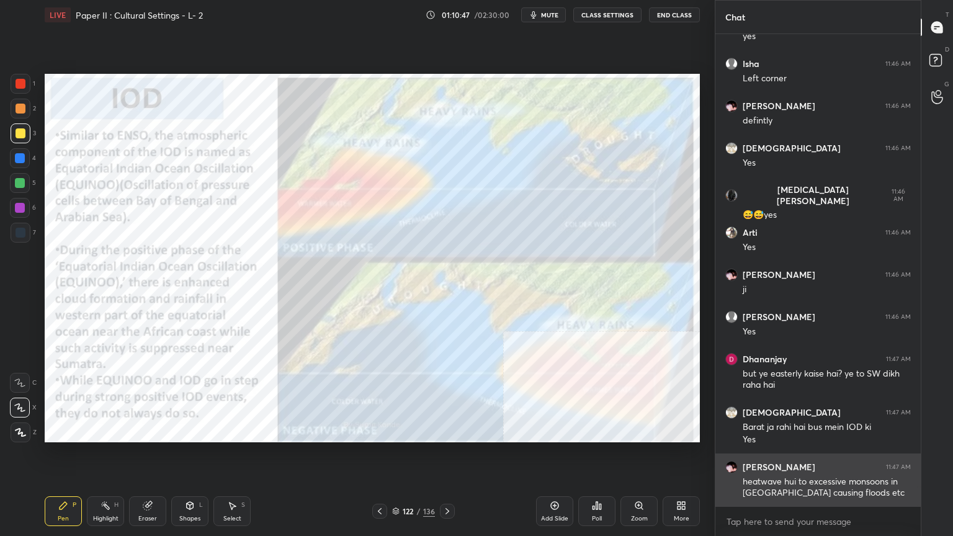
scroll to position [10827, 0]
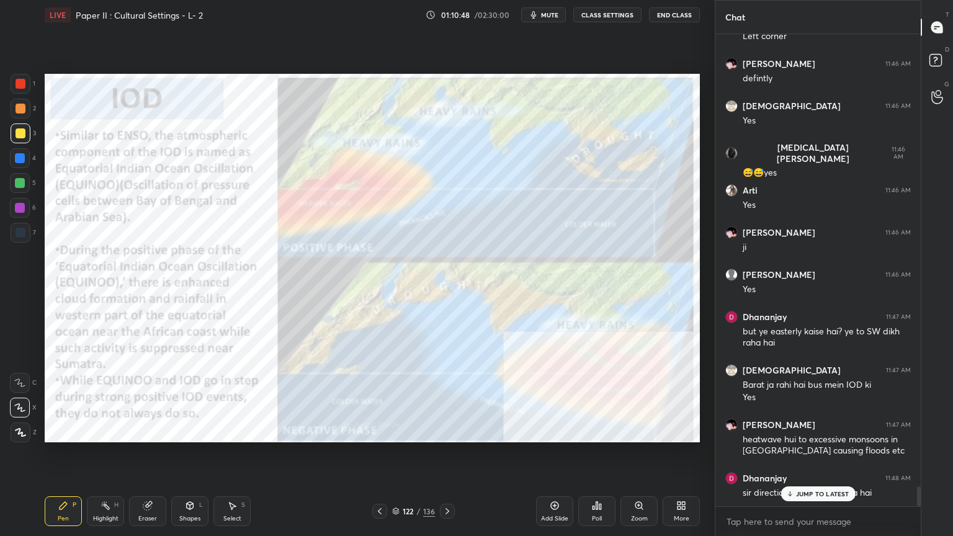
click at [817, 431] on div "JUMP TO LATEST" at bounding box center [818, 494] width 74 height 15
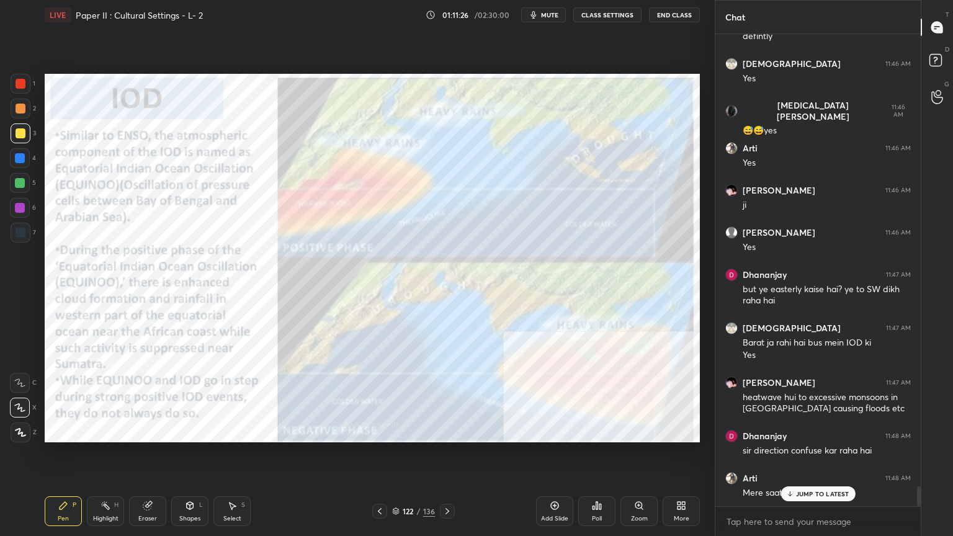
scroll to position [10911, 0]
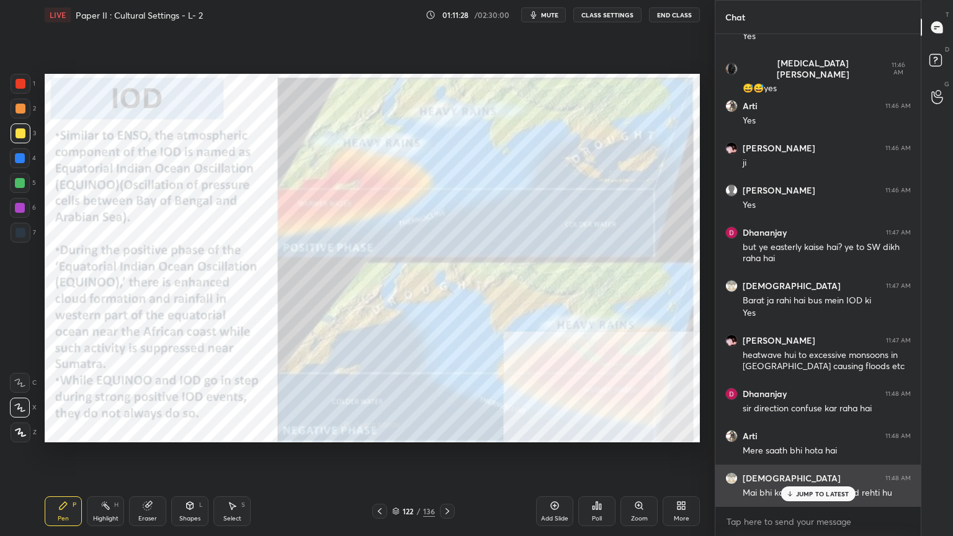
click at [807, 431] on p "JUMP TO LATEST" at bounding box center [822, 493] width 53 height 7
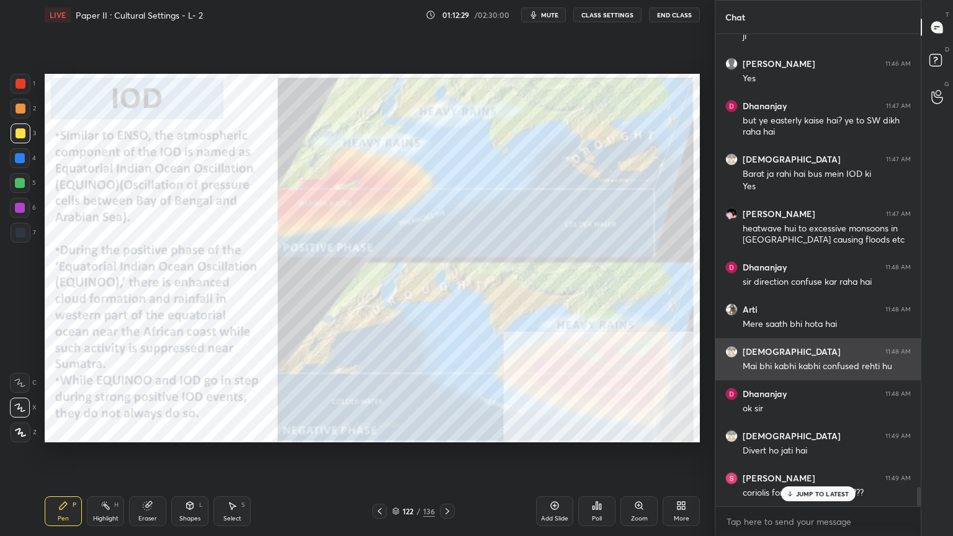
scroll to position [11080, 0]
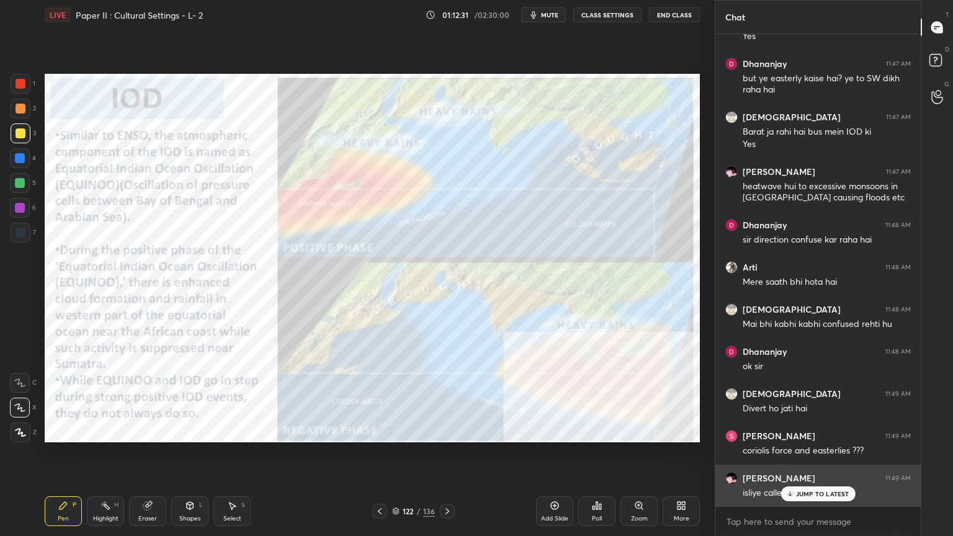
click at [812, 431] on p "JUMP TO LATEST" at bounding box center [822, 493] width 53 height 7
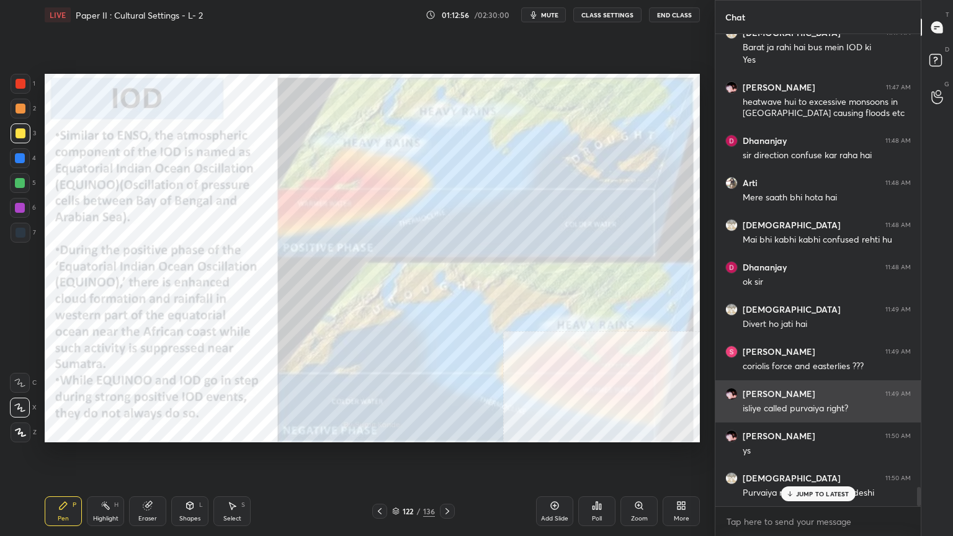
scroll to position [11206, 0]
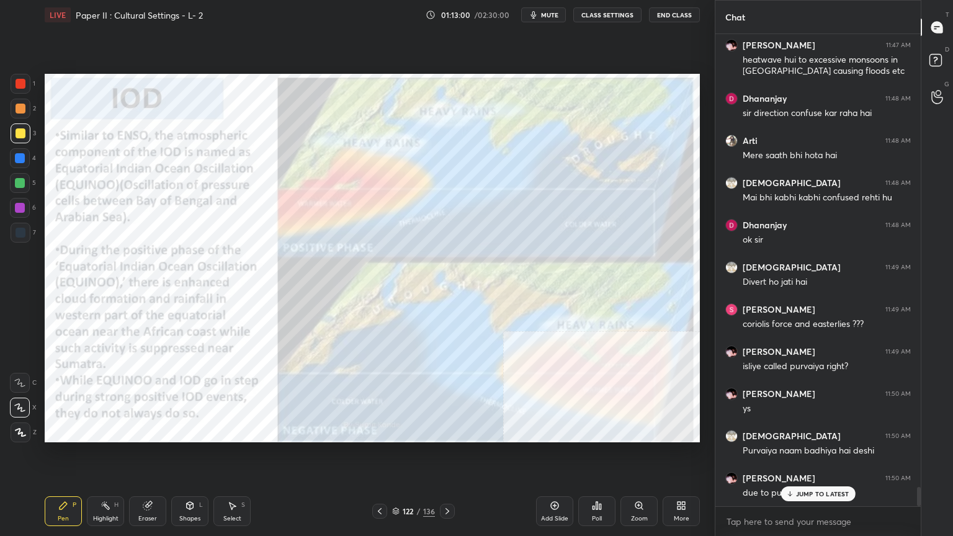
click at [818, 431] on p "JUMP TO LATEST" at bounding box center [822, 493] width 53 height 7
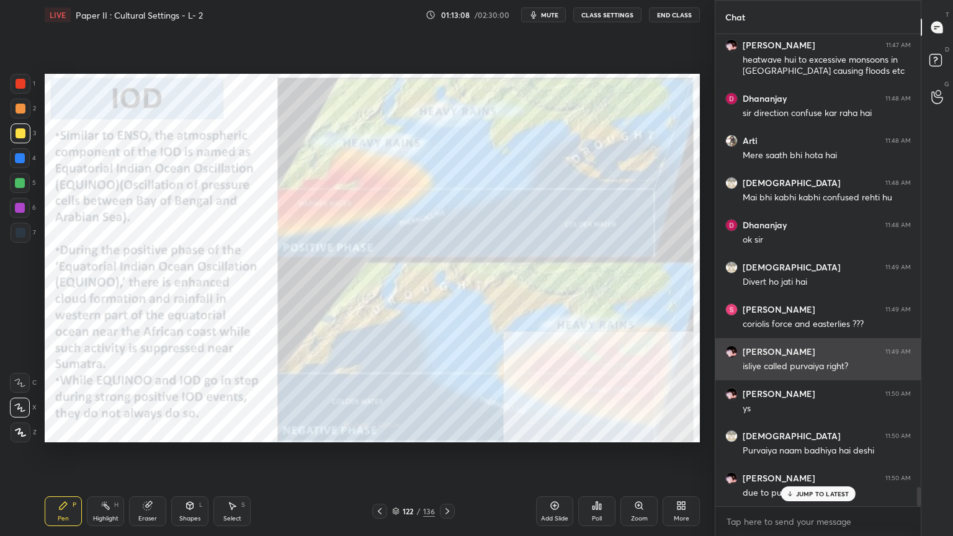
scroll to position [11249, 0]
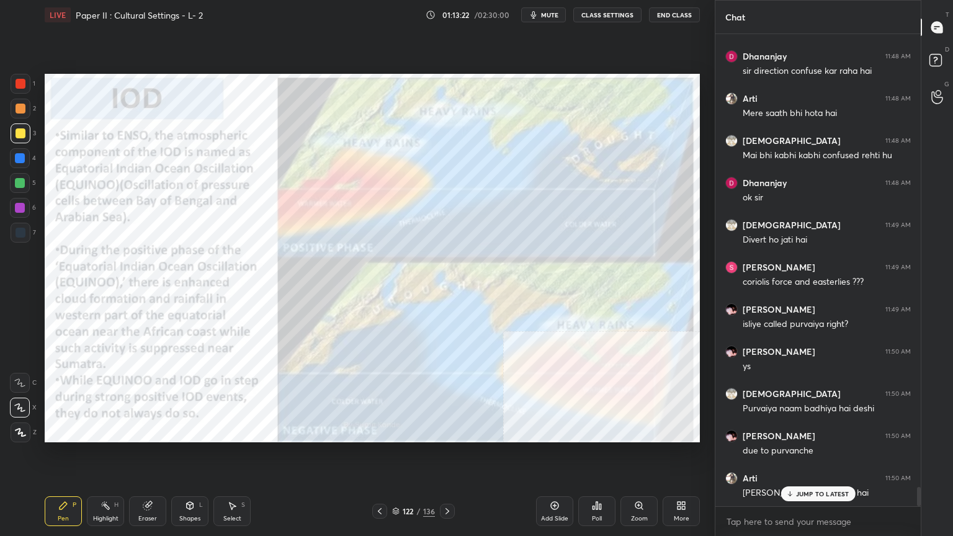
click at [403, 431] on div "122" at bounding box center [408, 511] width 12 height 7
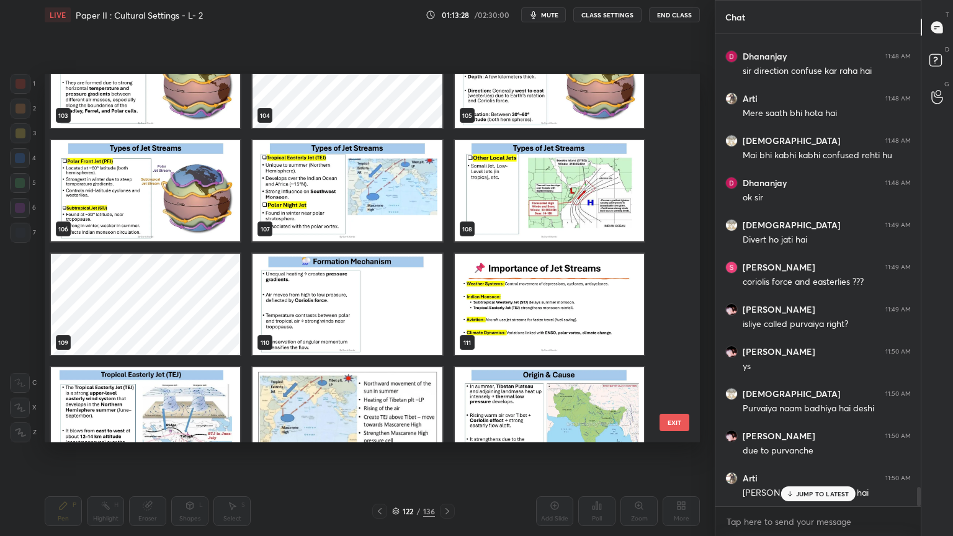
scroll to position [11291, 0]
click at [197, 189] on img "grid" at bounding box center [145, 190] width 189 height 101
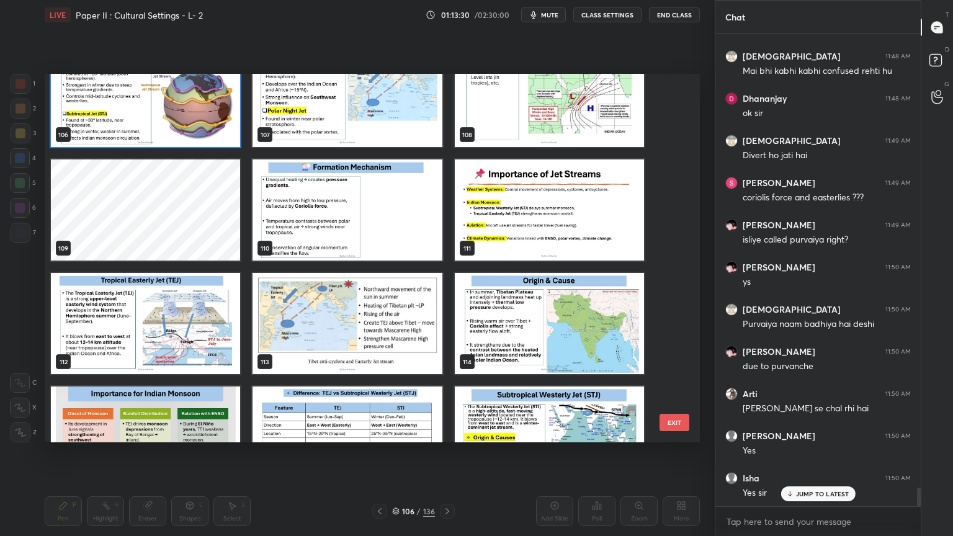
scroll to position [4039, 0]
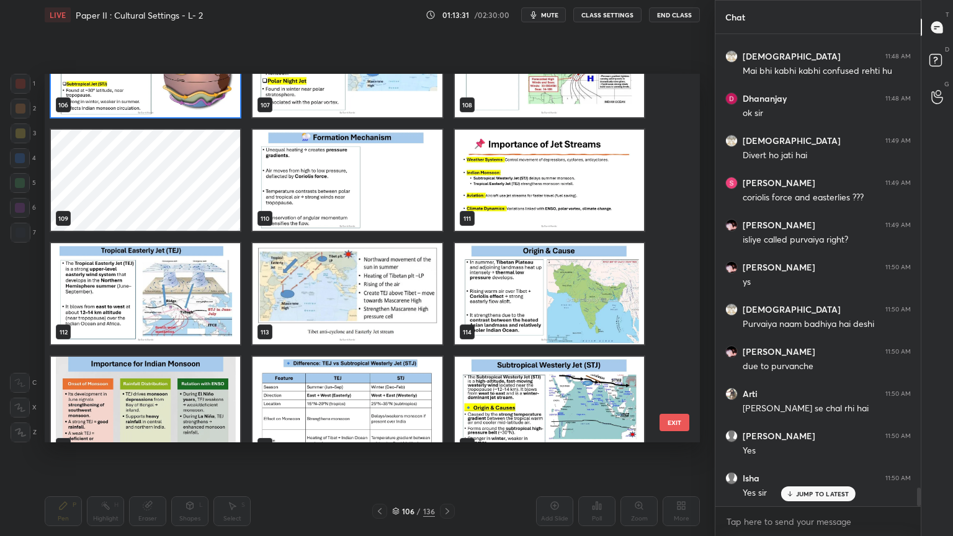
click at [155, 266] on img "grid" at bounding box center [145, 293] width 189 height 101
click at [154, 266] on img "grid" at bounding box center [145, 293] width 189 height 101
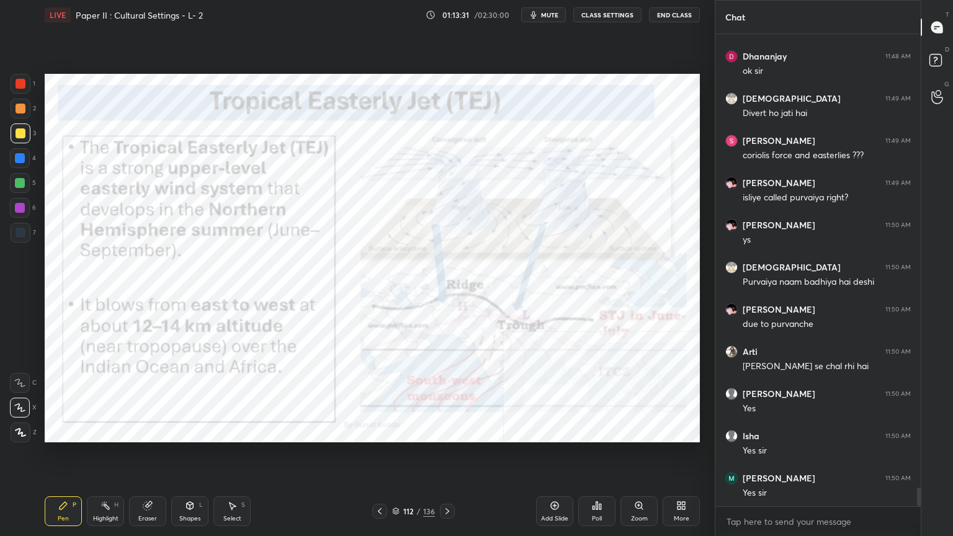
click at [154, 266] on img "grid" at bounding box center [145, 293] width 189 height 101
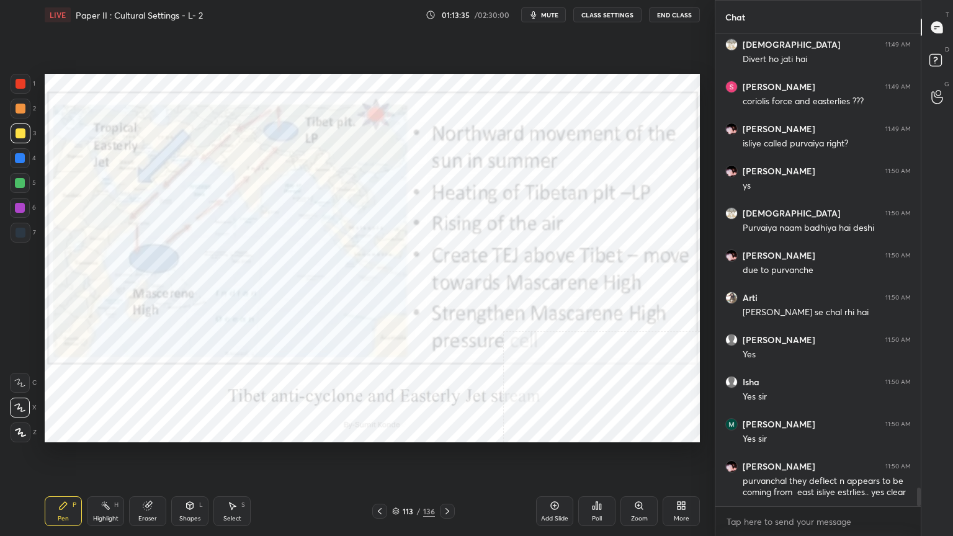
scroll to position [11471, 0]
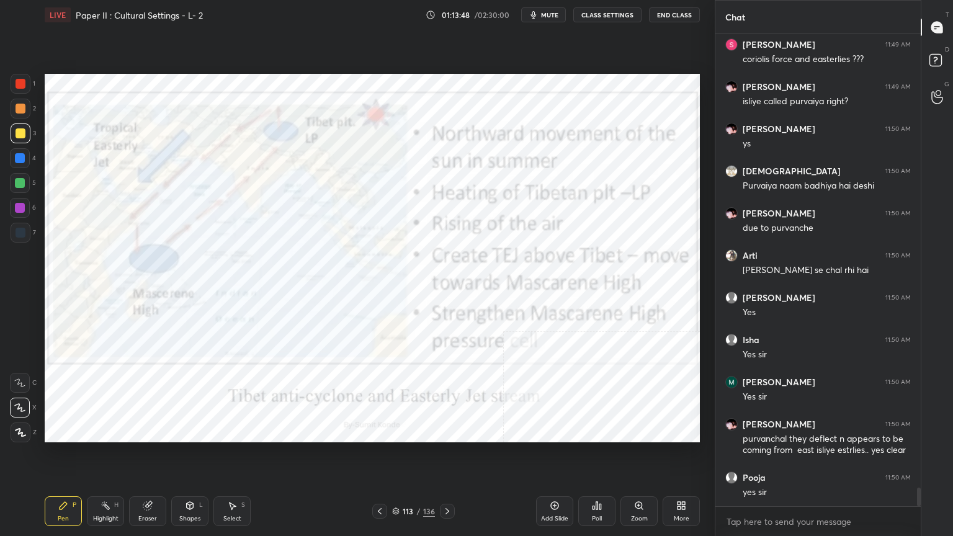
click at [18, 84] on div at bounding box center [21, 84] width 10 height 10
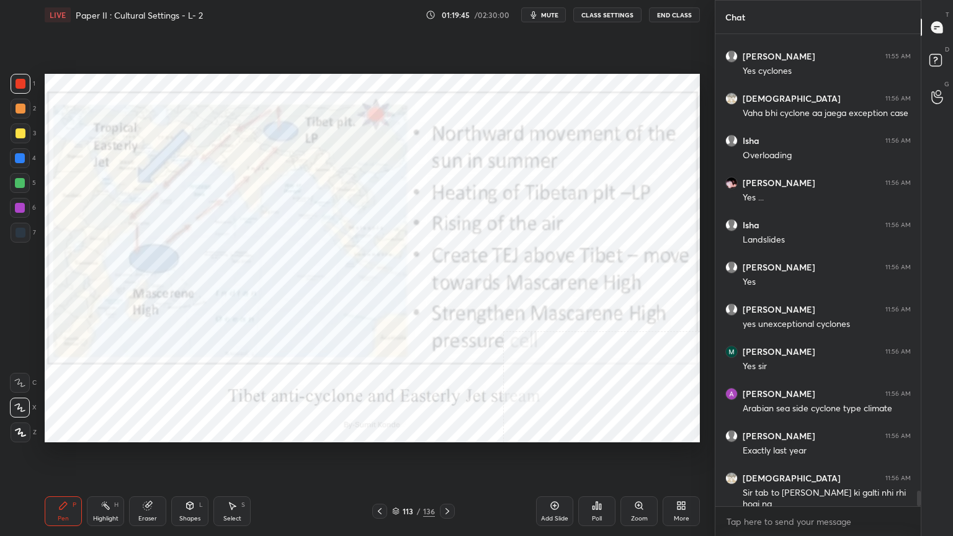
scroll to position [14143, 0]
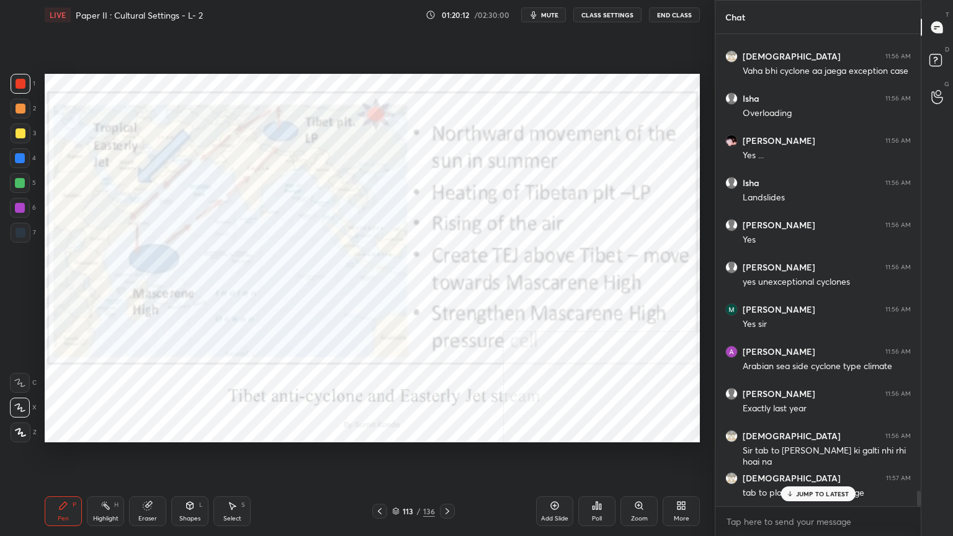
click at [401, 431] on div "113 / 136" at bounding box center [413, 511] width 43 height 11
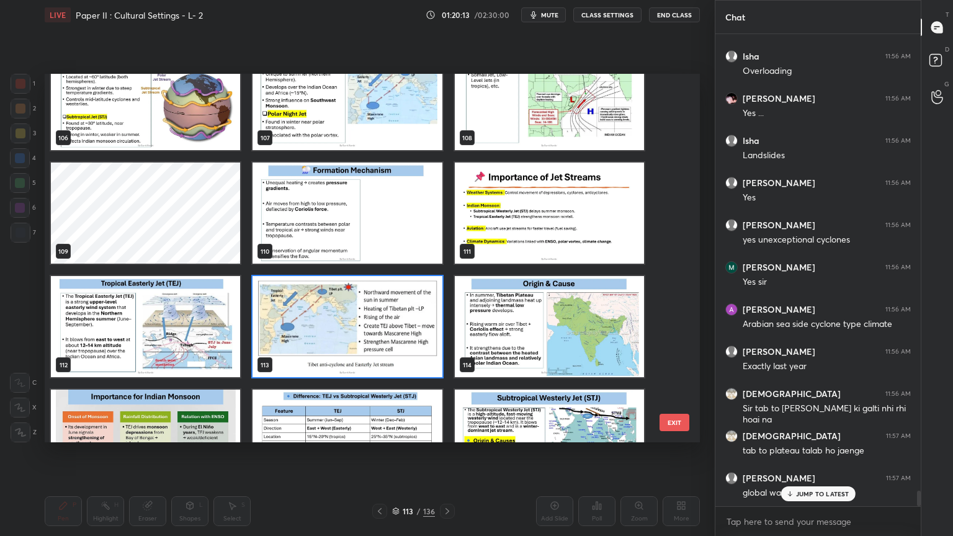
scroll to position [4009, 0]
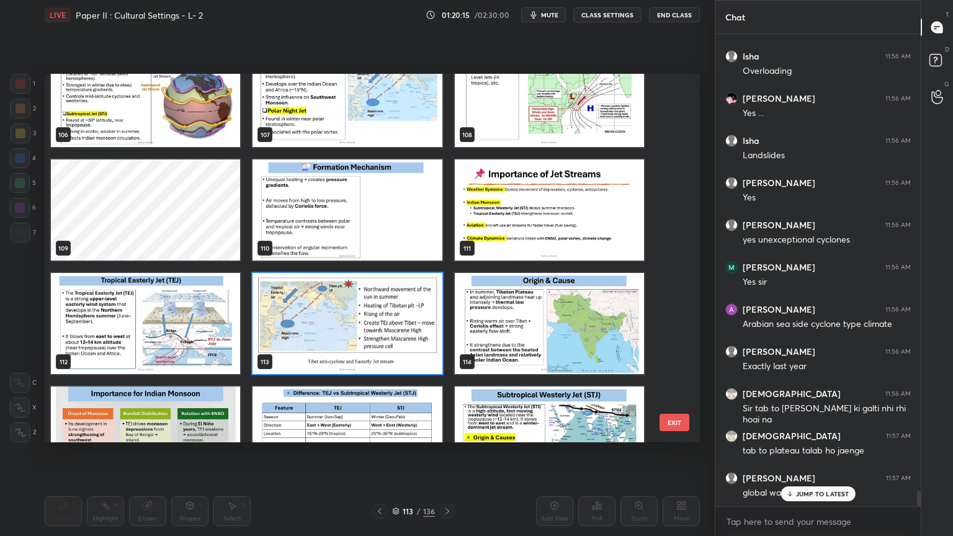
click at [672, 421] on button "EXIT" at bounding box center [675, 422] width 30 height 17
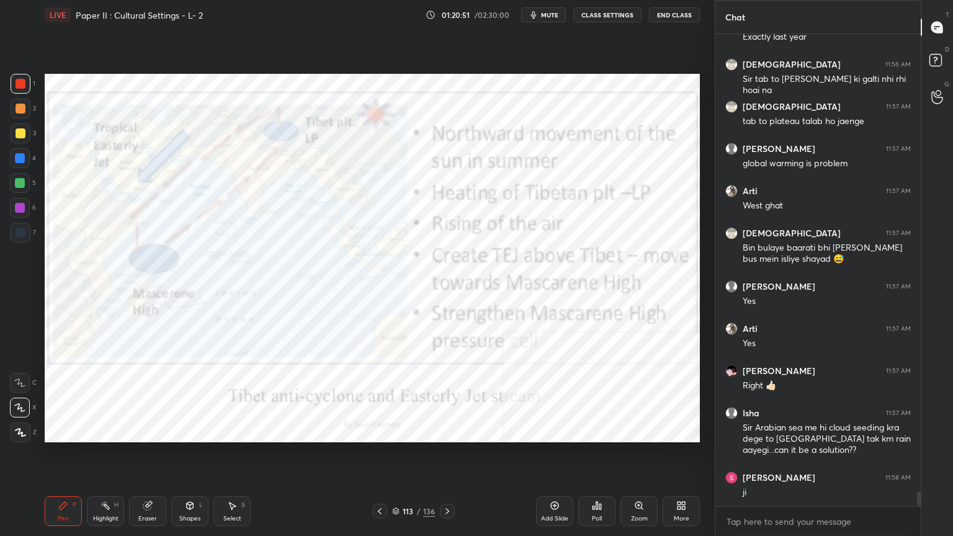
scroll to position [14557, 0]
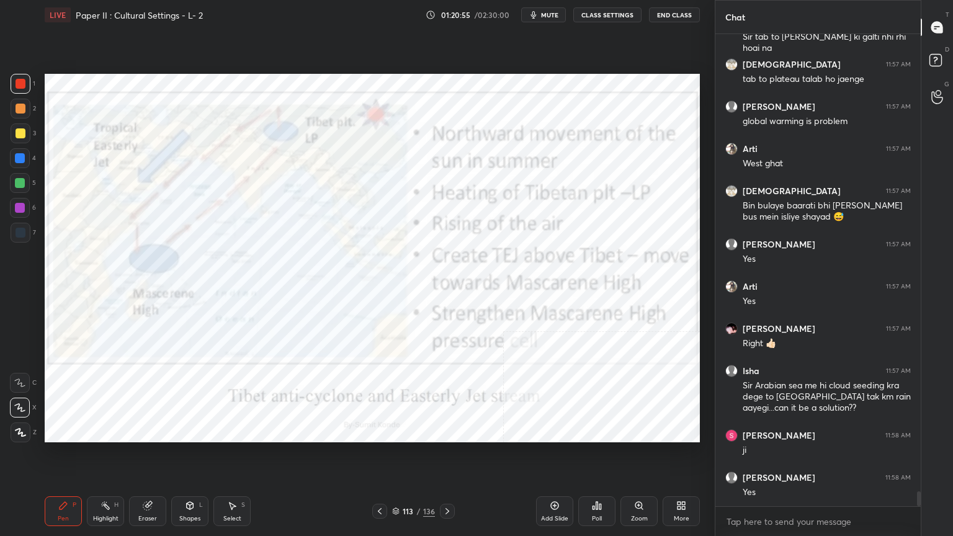
click at [400, 431] on div "113 / 136" at bounding box center [413, 511] width 43 height 11
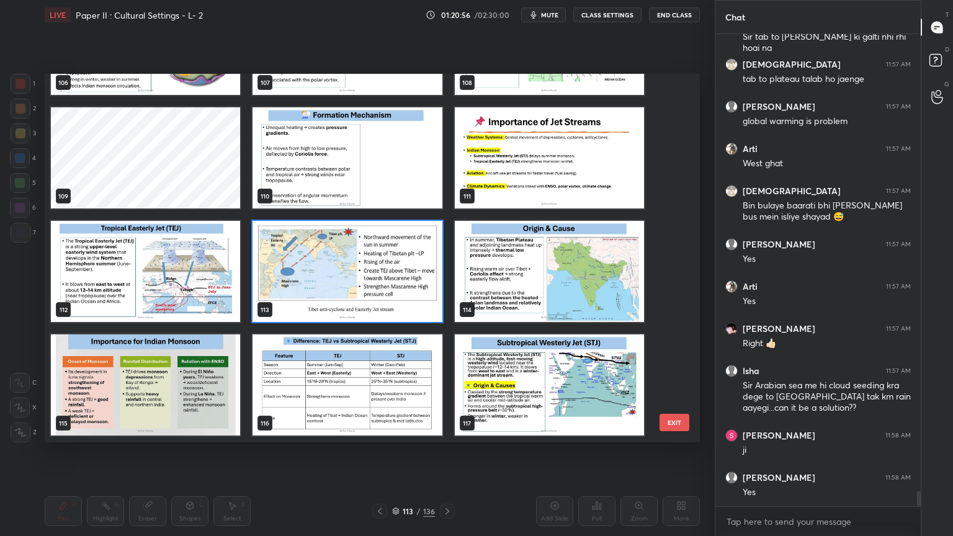
scroll to position [4071, 0]
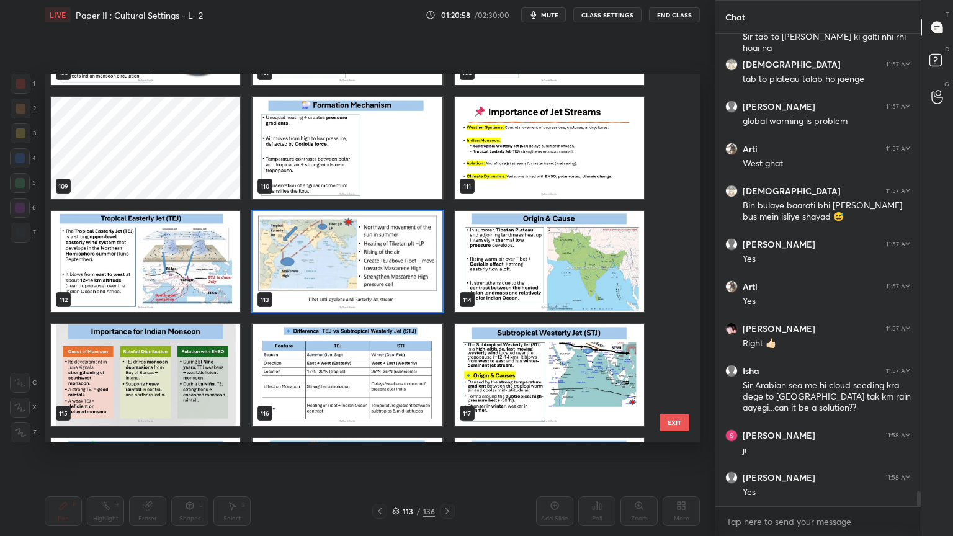
click at [501, 262] on img "grid" at bounding box center [549, 261] width 189 height 101
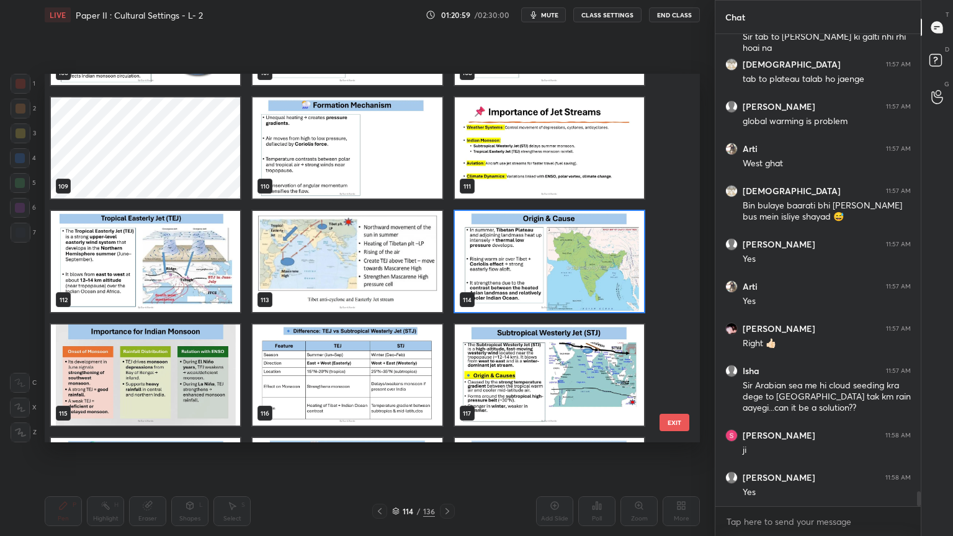
click at [501, 262] on img "grid" at bounding box center [549, 261] width 189 height 101
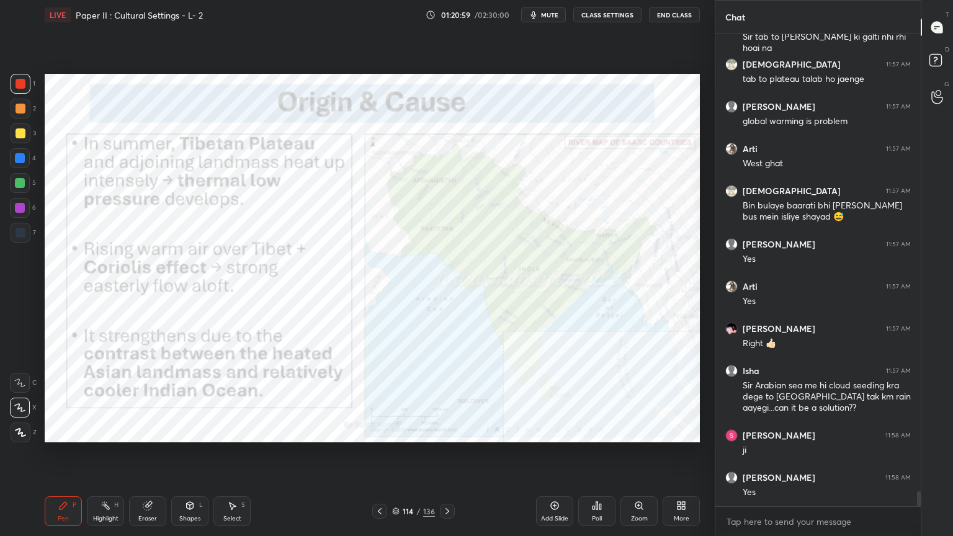
click at [501, 262] on img "grid" at bounding box center [549, 261] width 189 height 101
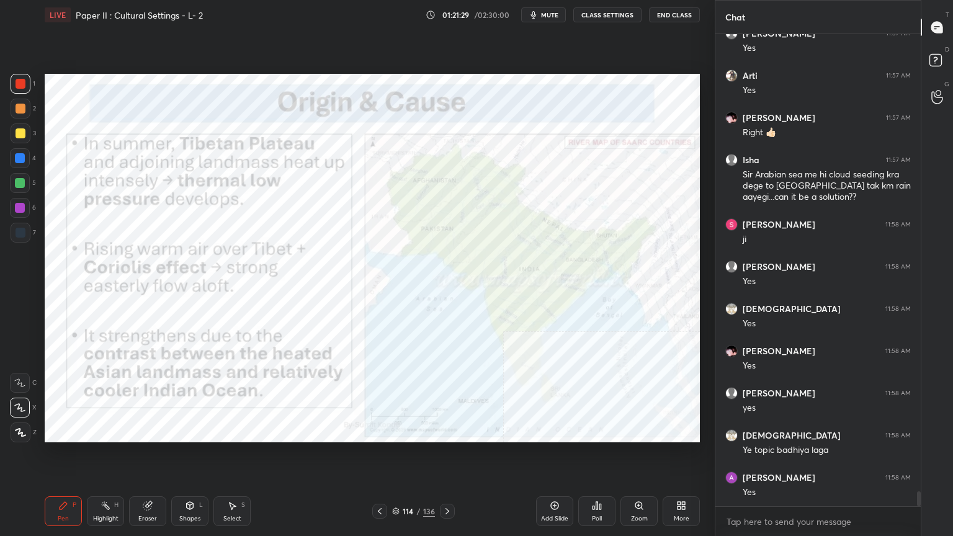
scroll to position [14811, 0]
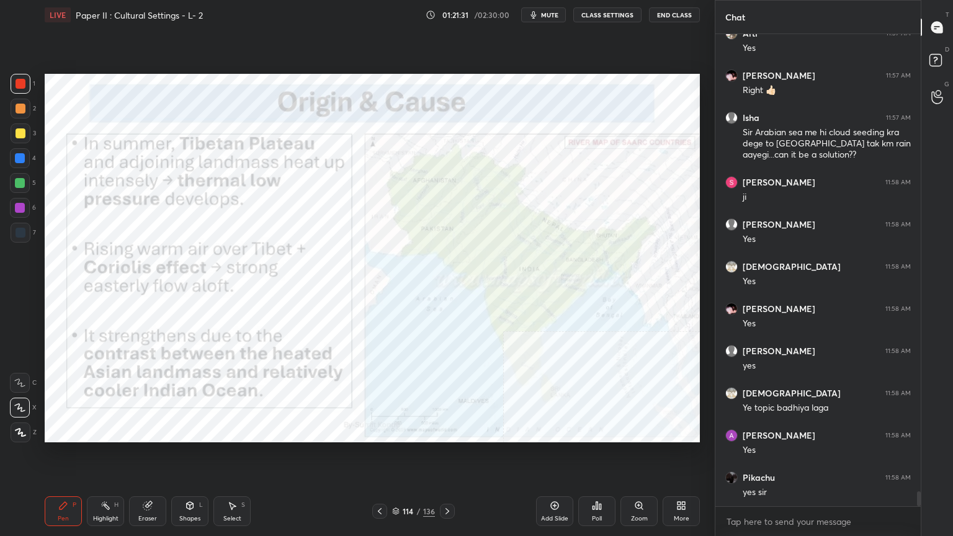
click at [397, 431] on icon at bounding box center [395, 511] width 7 height 7
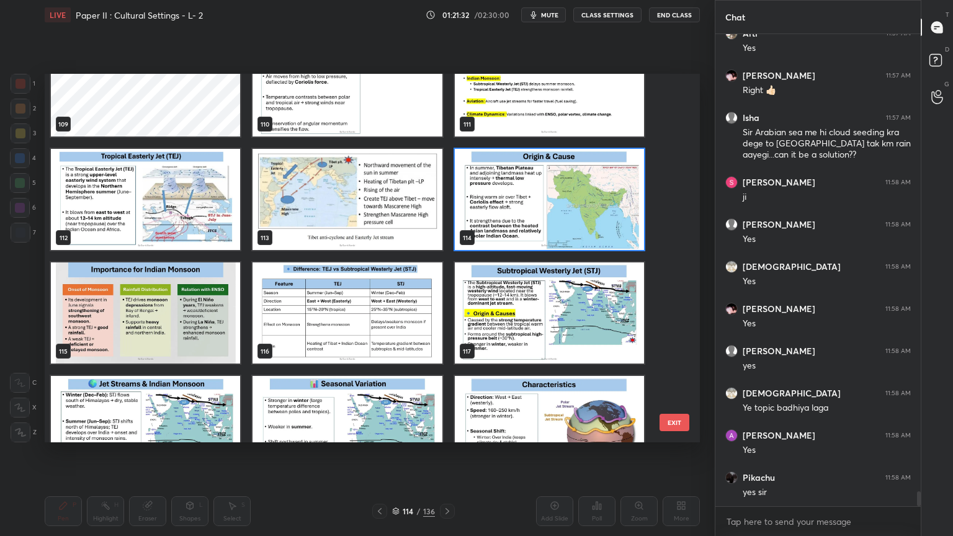
scroll to position [14853, 0]
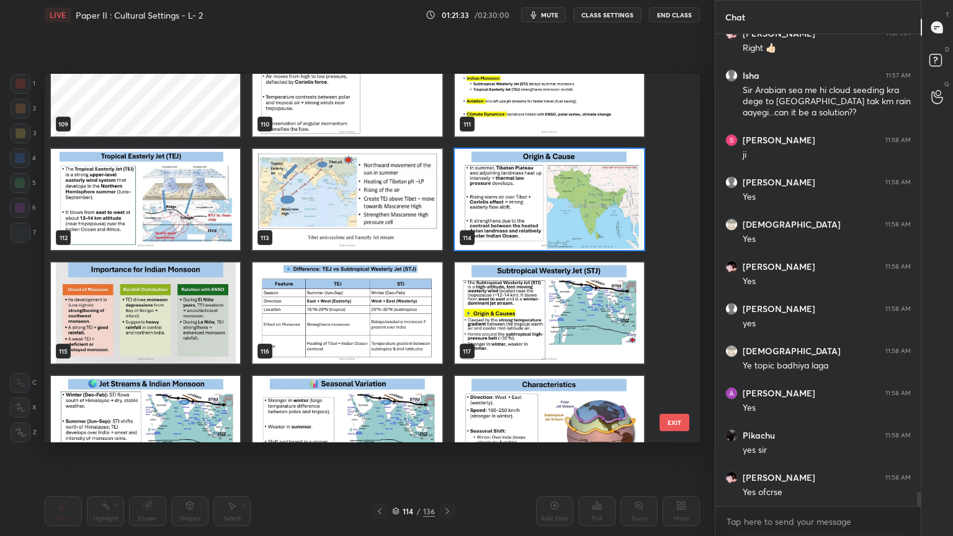
click at [683, 426] on button "EXIT" at bounding box center [675, 422] width 30 height 17
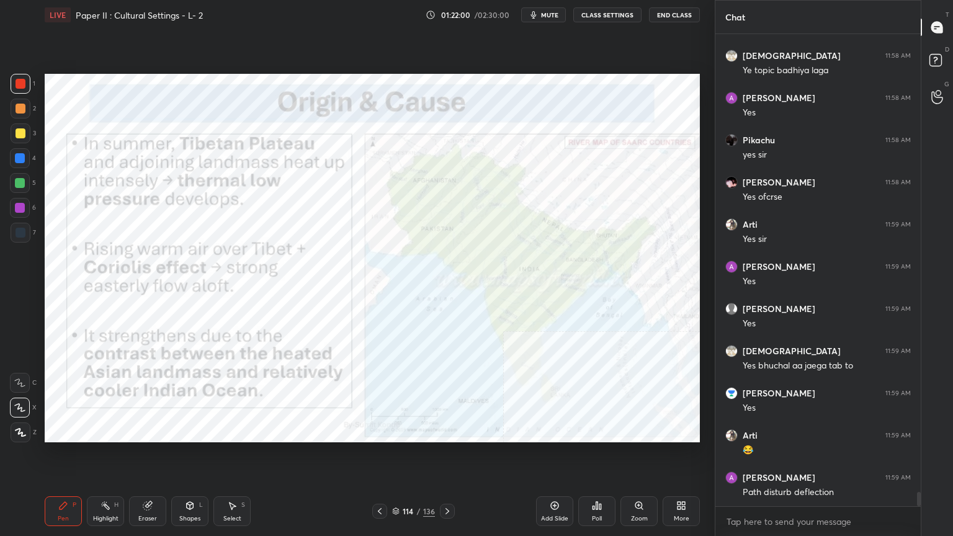
scroll to position [15201, 0]
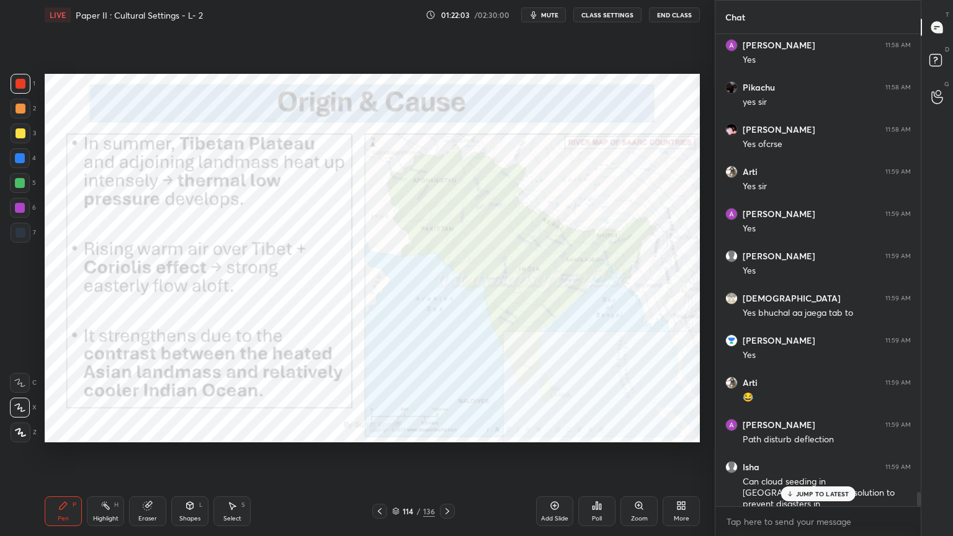
click at [810, 431] on p "JUMP TO LATEST" at bounding box center [822, 493] width 53 height 7
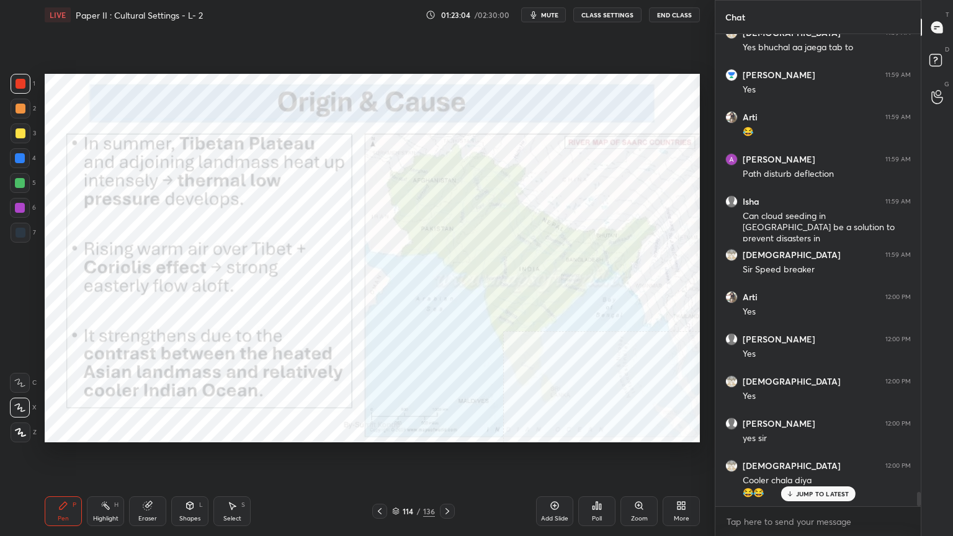
scroll to position [15509, 0]
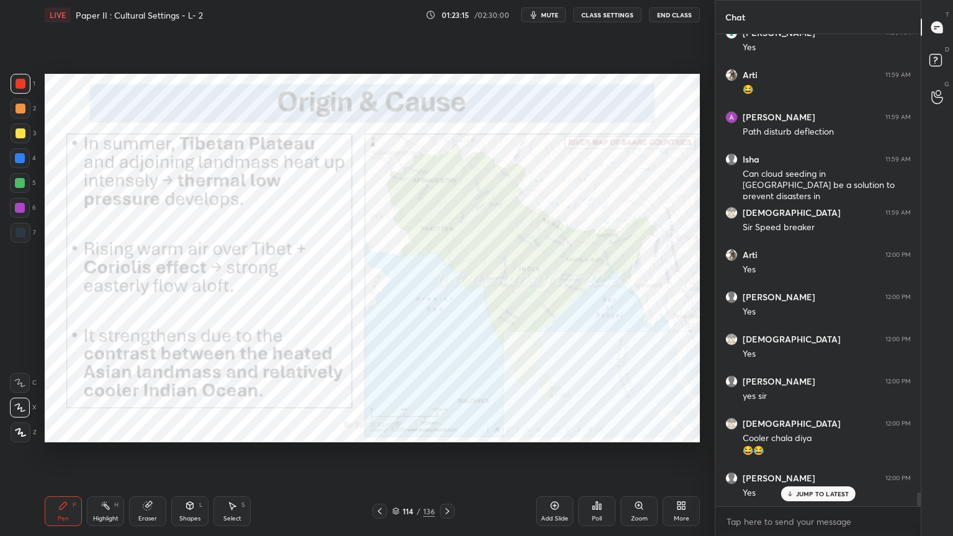
click at [392, 431] on icon at bounding box center [395, 511] width 7 height 7
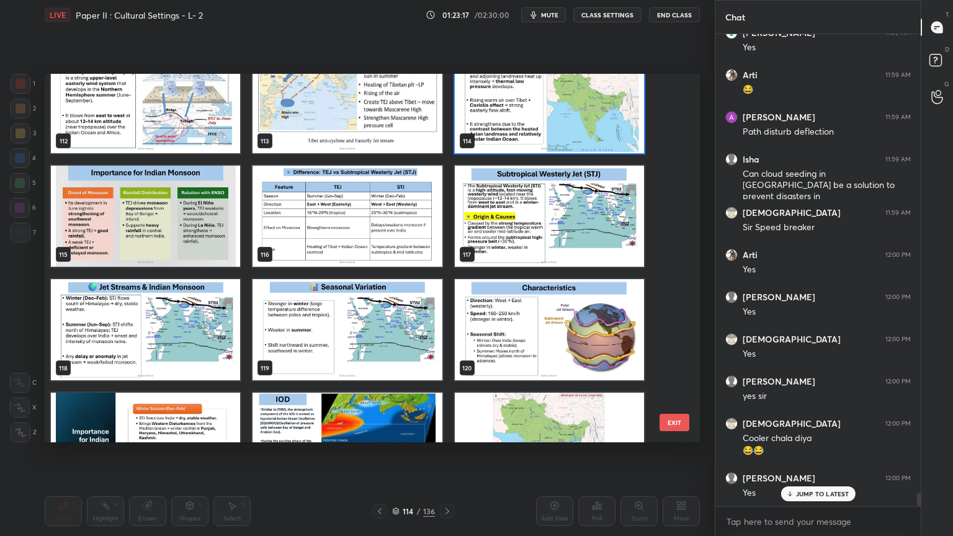
scroll to position [4258, 0]
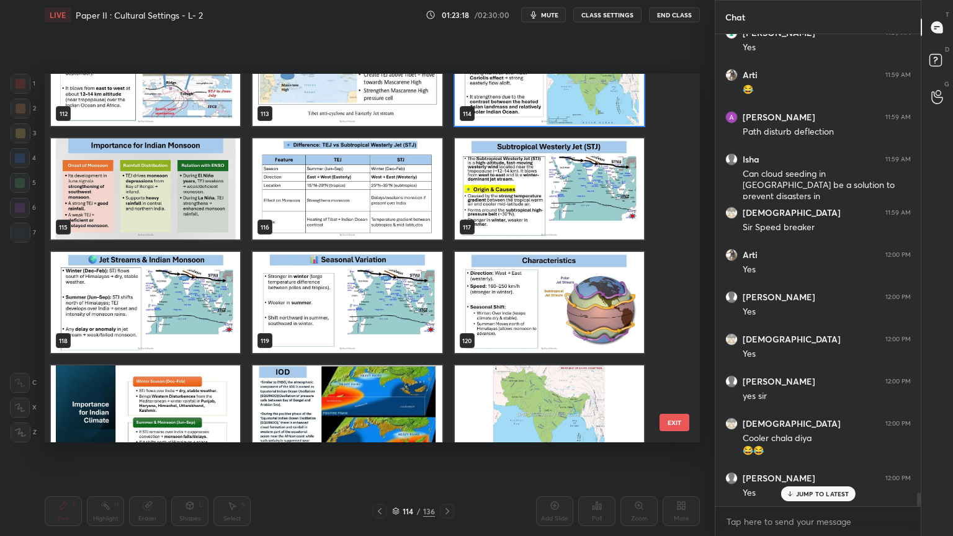
click at [135, 195] on img "grid" at bounding box center [145, 188] width 189 height 101
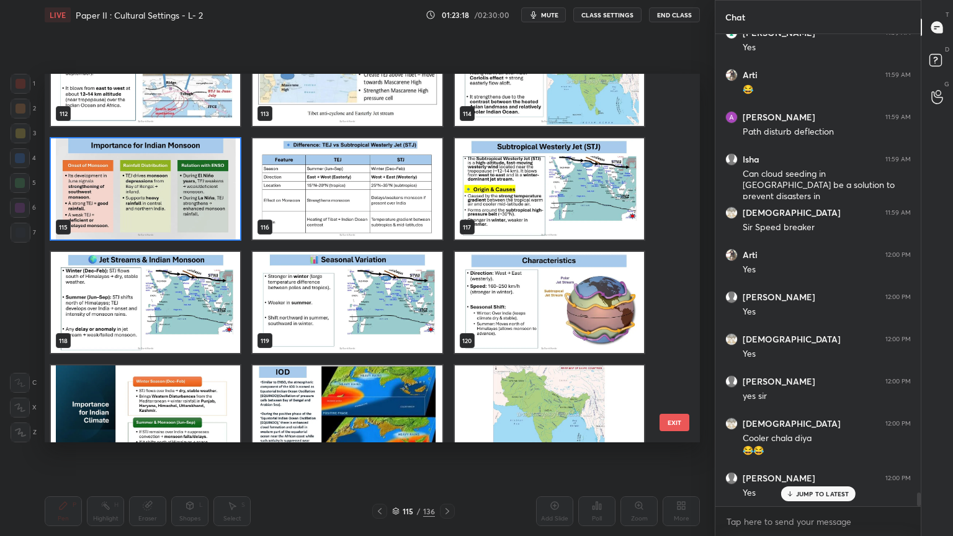
click at [138, 195] on img "grid" at bounding box center [145, 188] width 189 height 101
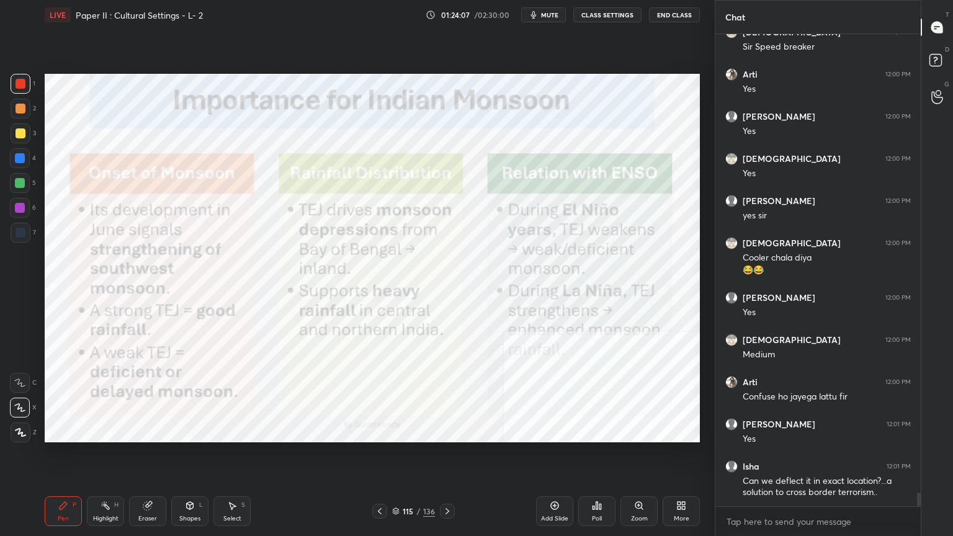
scroll to position [15776, 0]
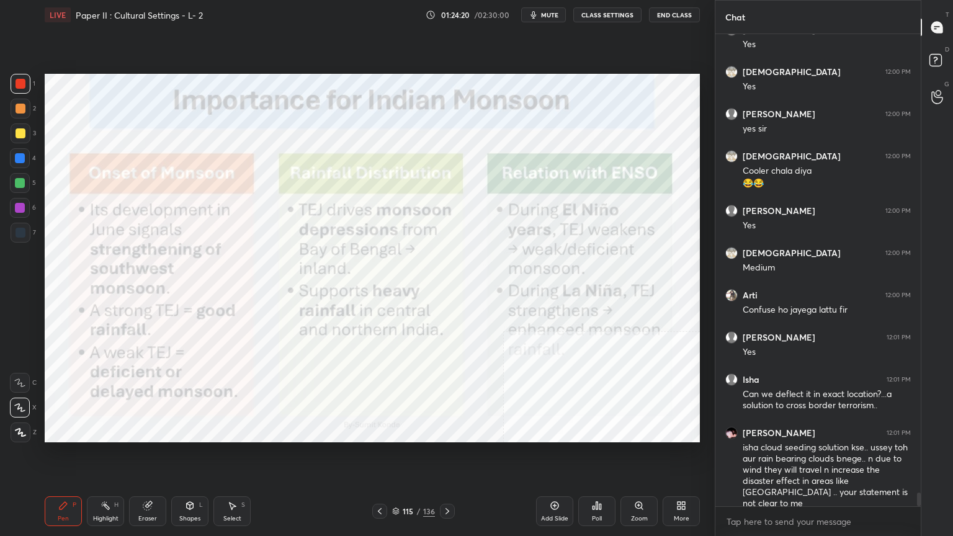
click at [399, 431] on icon at bounding box center [396, 514] width 6 height 2
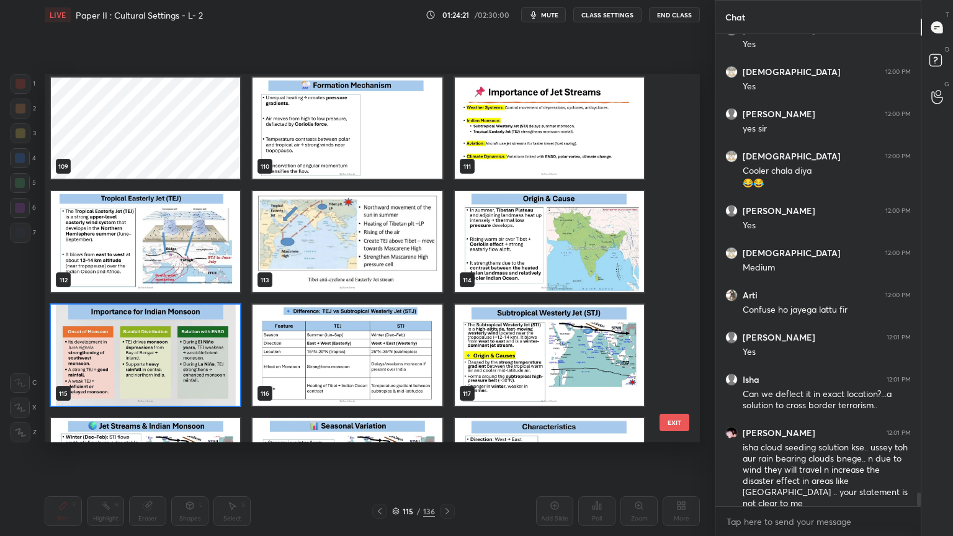
scroll to position [4247, 0]
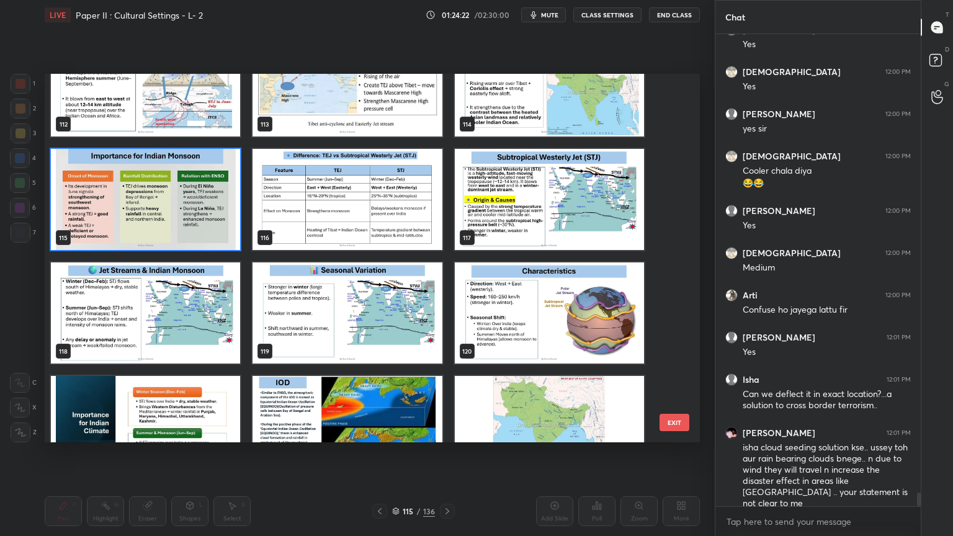
click at [516, 199] on img "grid" at bounding box center [549, 199] width 189 height 101
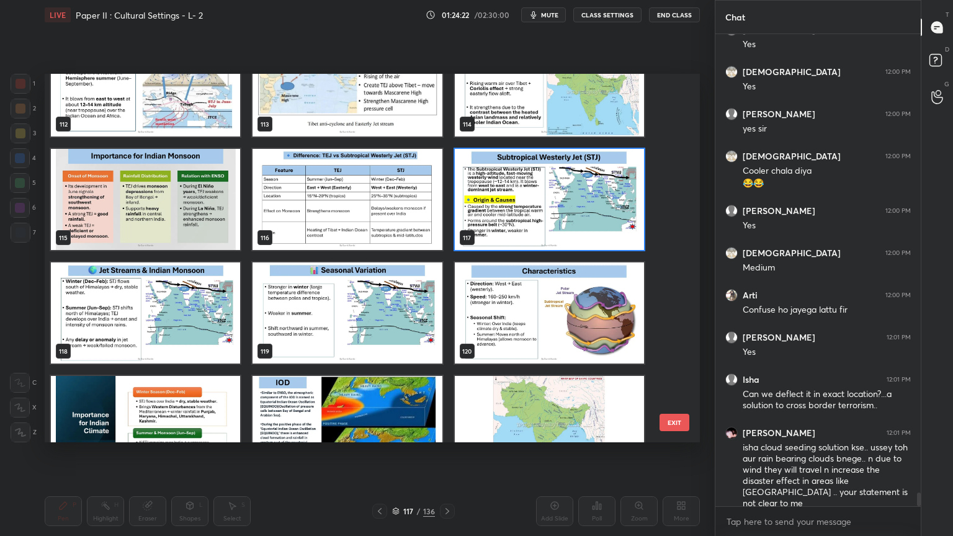
click at [516, 199] on img "grid" at bounding box center [549, 199] width 189 height 101
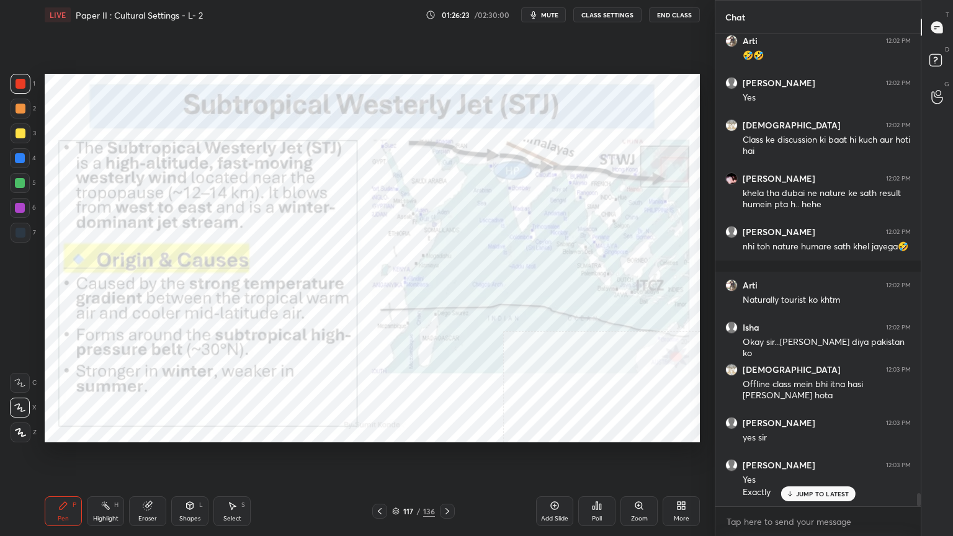
scroll to position [16447, 0]
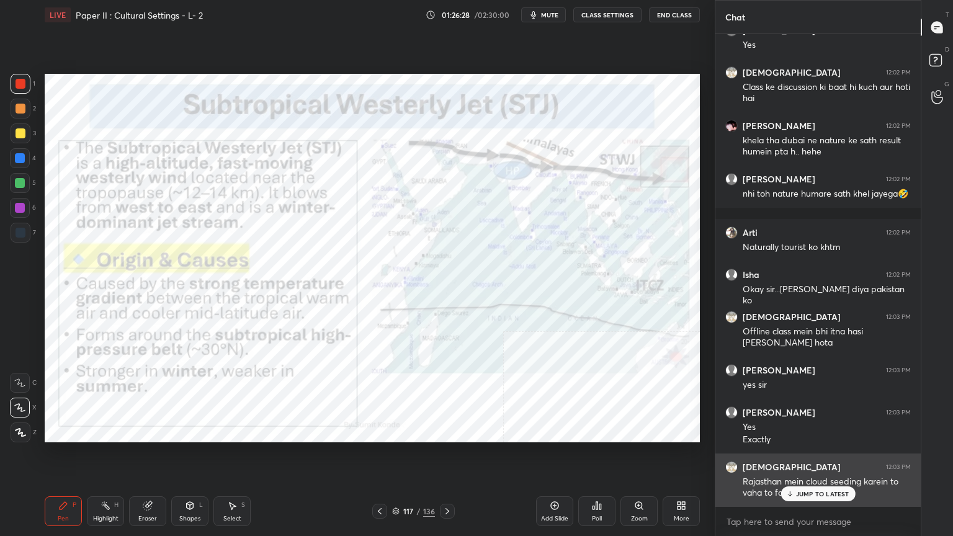
click at [827, 431] on p "JUMP TO LATEST" at bounding box center [822, 493] width 53 height 7
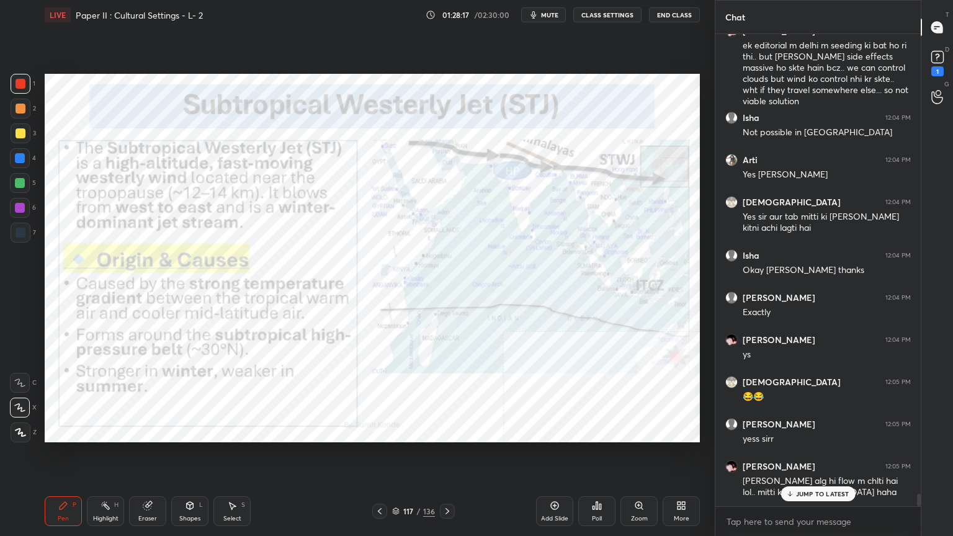
scroll to position [17098, 0]
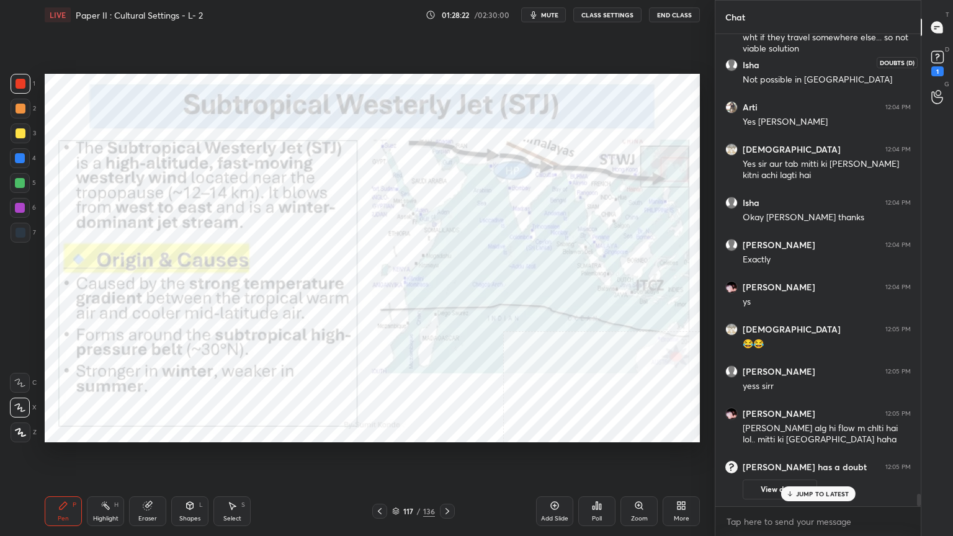
click at [937, 60] on icon at bounding box center [937, 60] width 1 height 1
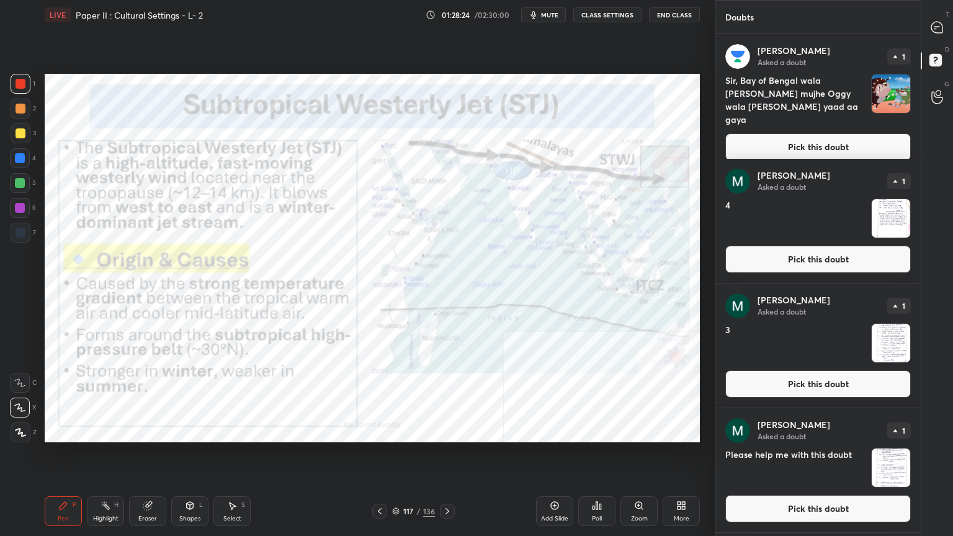
click at [861, 133] on button "Pick this doubt" at bounding box center [819, 146] width 186 height 27
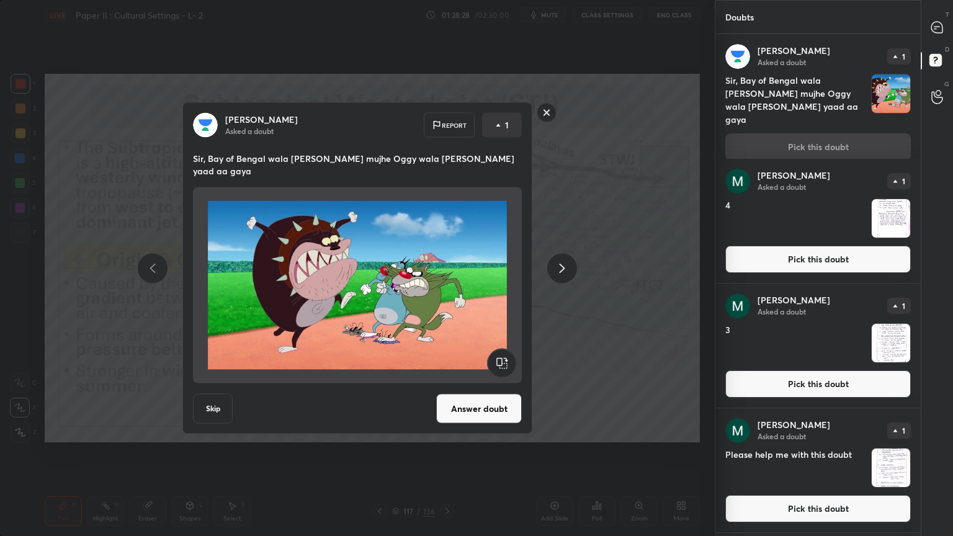
click at [550, 118] on rect at bounding box center [546, 112] width 19 height 19
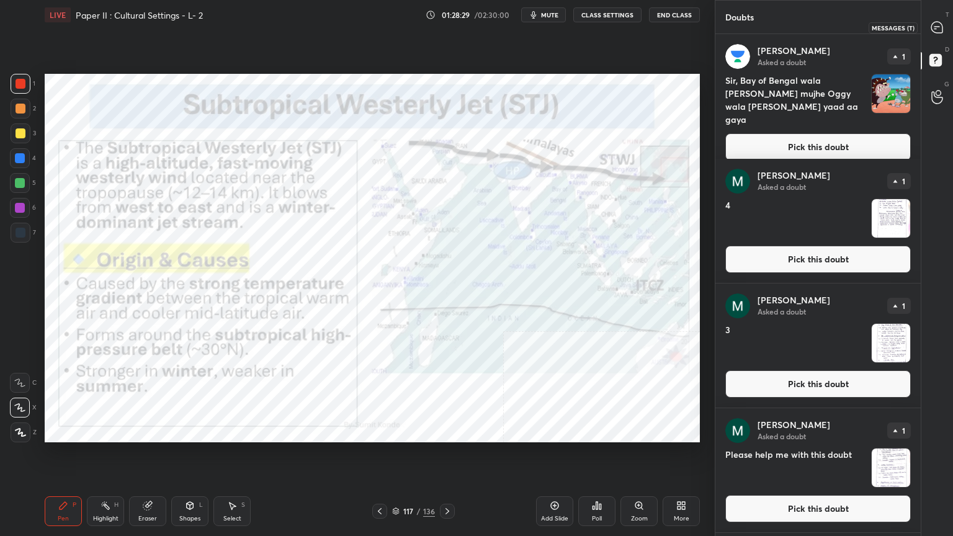
click at [937, 32] on icon at bounding box center [937, 27] width 11 height 11
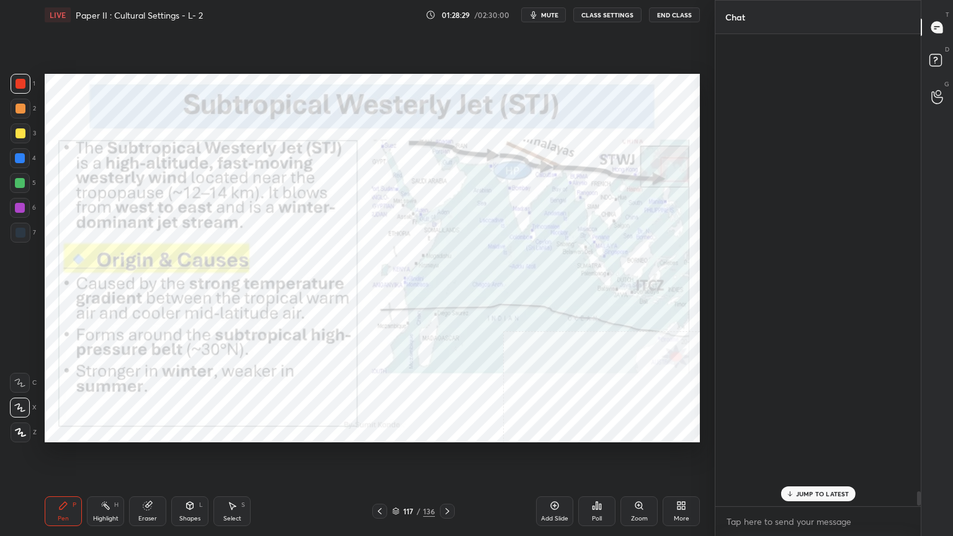
scroll to position [469, 202]
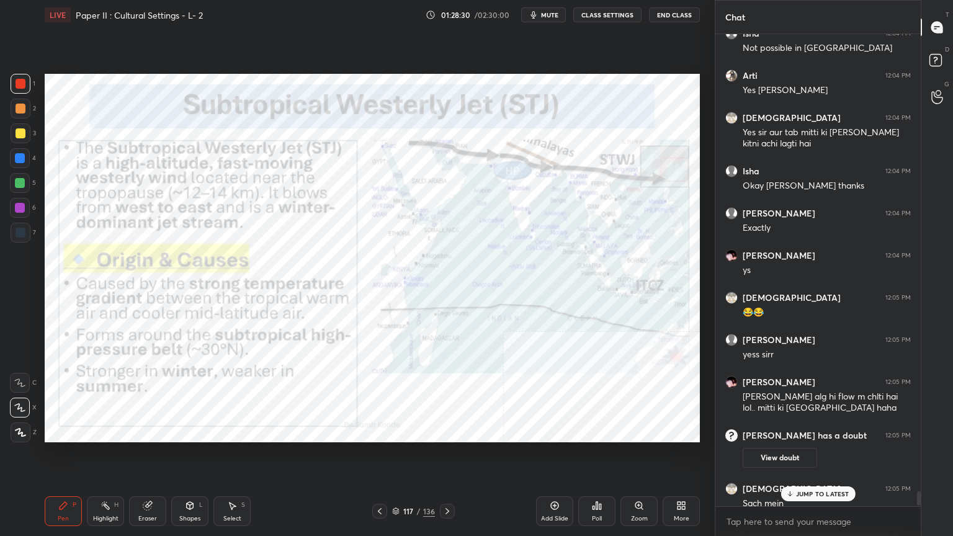
click at [814, 431] on p "JUMP TO LATEST" at bounding box center [822, 493] width 53 height 7
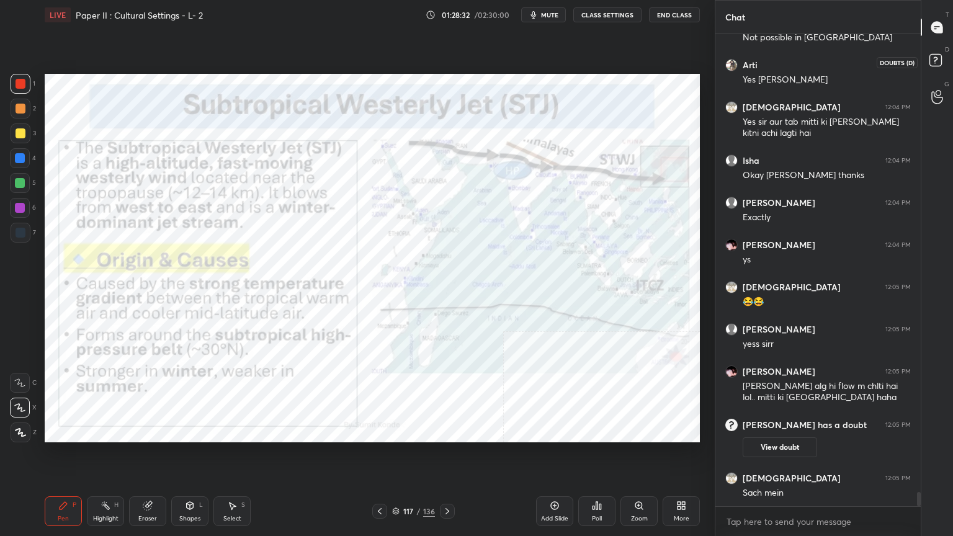
click at [930, 60] on rect at bounding box center [936, 61] width 12 height 12
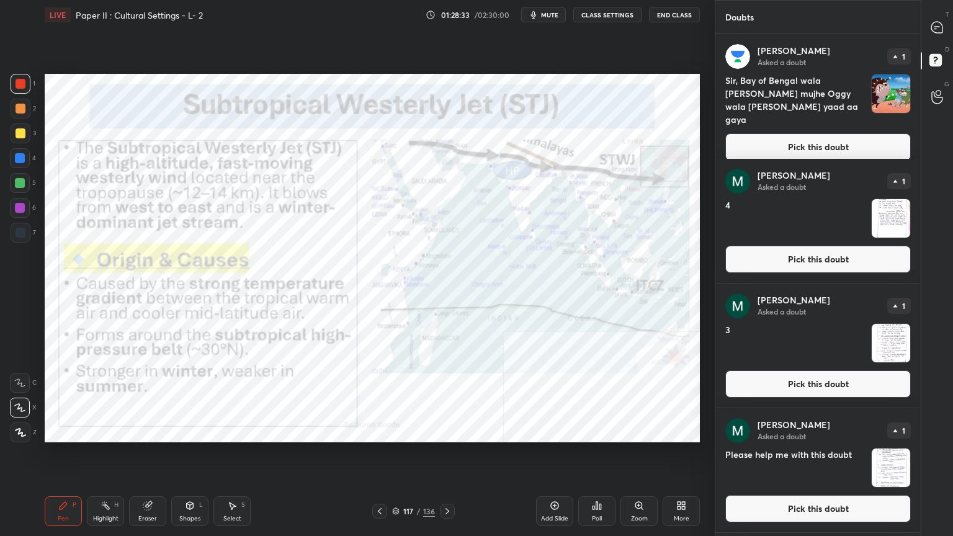
click at [775, 134] on button "Pick this doubt" at bounding box center [819, 146] width 186 height 27
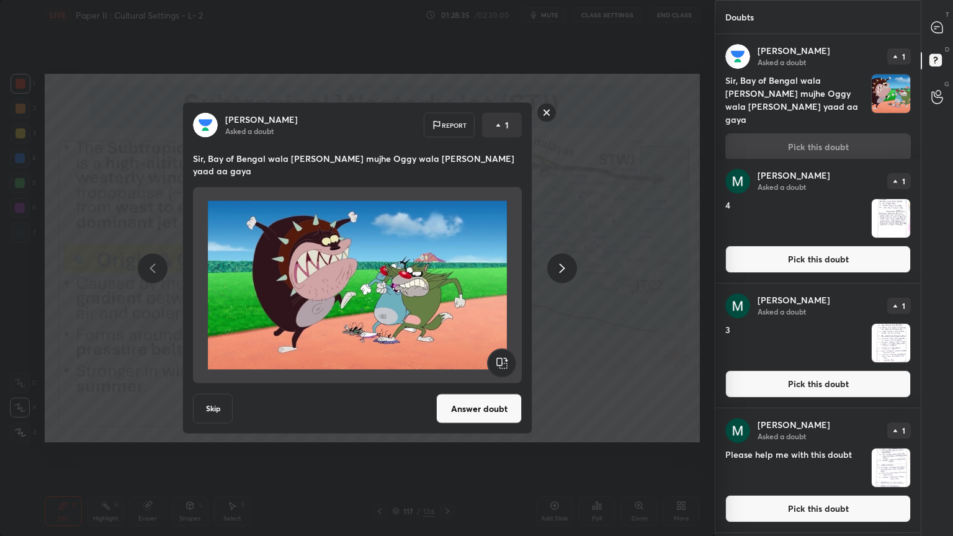
click at [495, 405] on button "Answer doubt" at bounding box center [479, 409] width 86 height 30
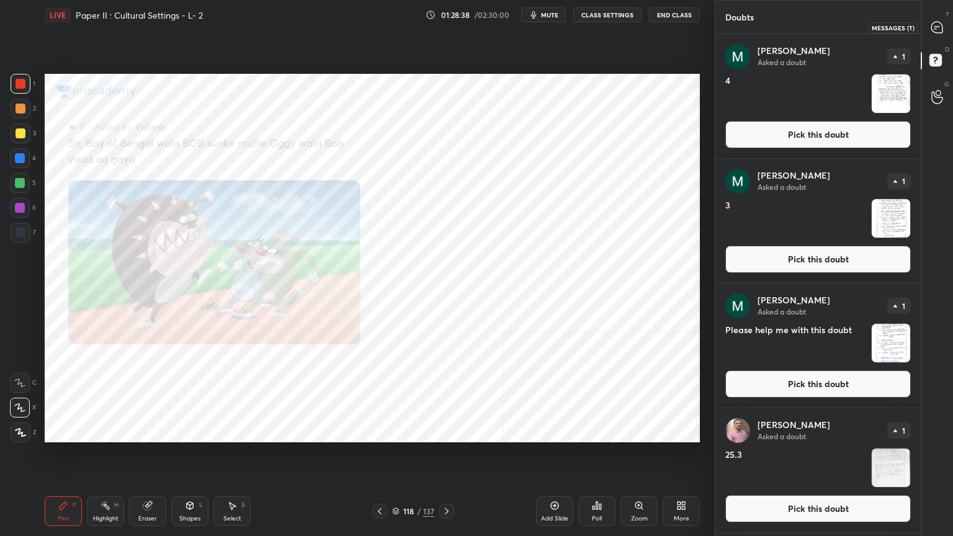
click at [938, 25] on icon at bounding box center [937, 27] width 11 height 11
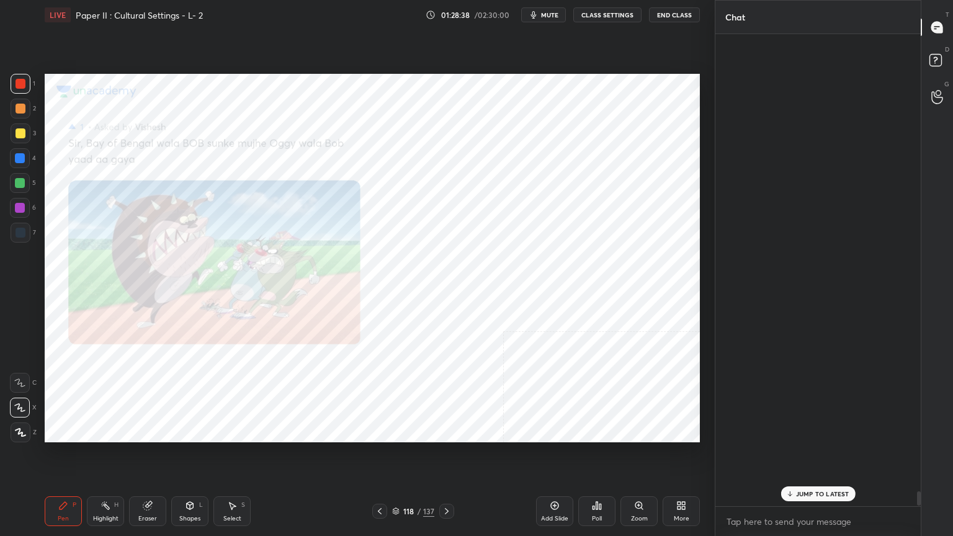
scroll to position [469, 202]
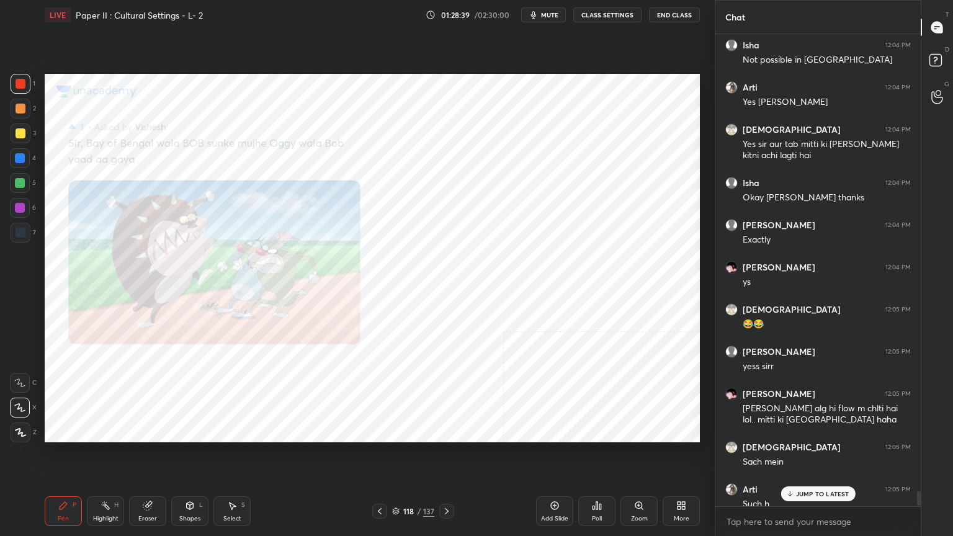
click at [805, 431] on p "JUMP TO LATEST" at bounding box center [822, 493] width 53 height 7
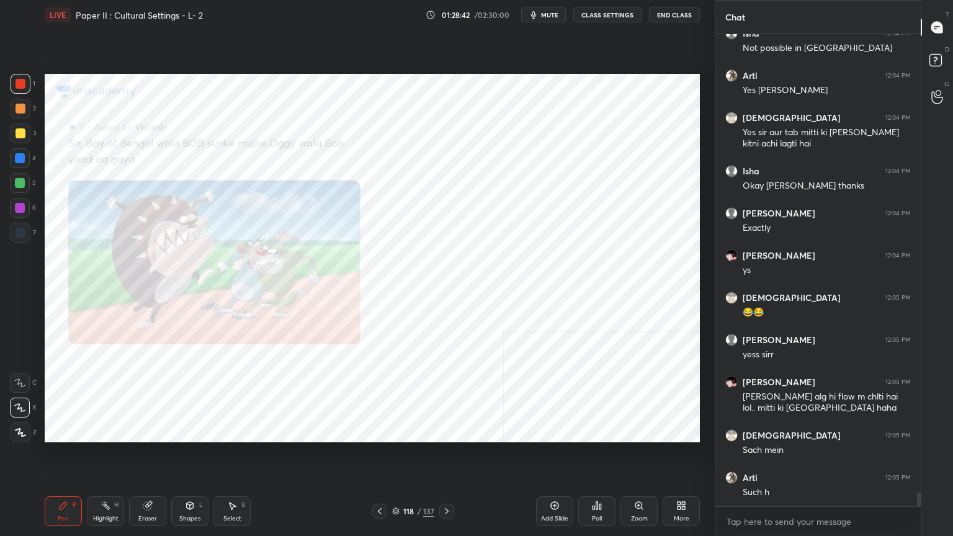
scroll to position [15022, 0]
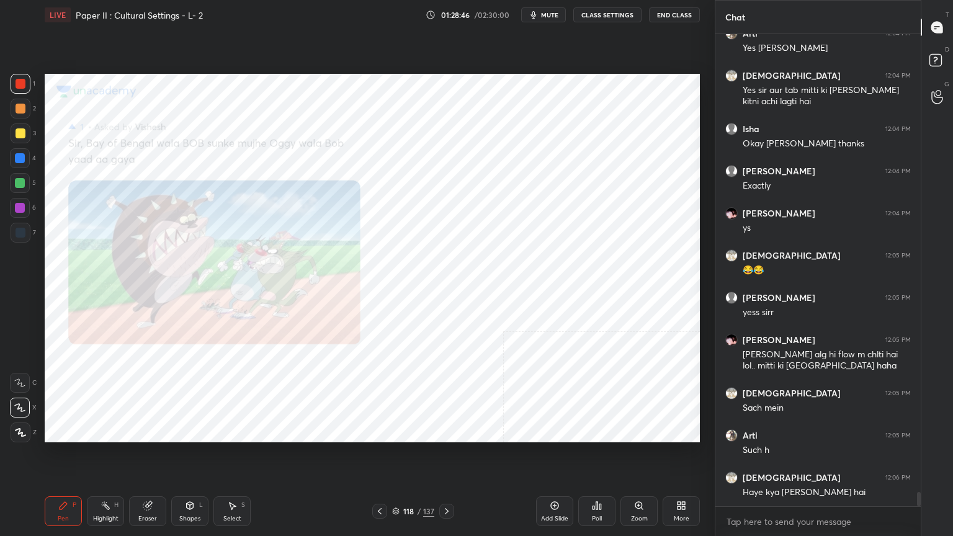
click at [380, 431] on icon at bounding box center [380, 511] width 4 height 6
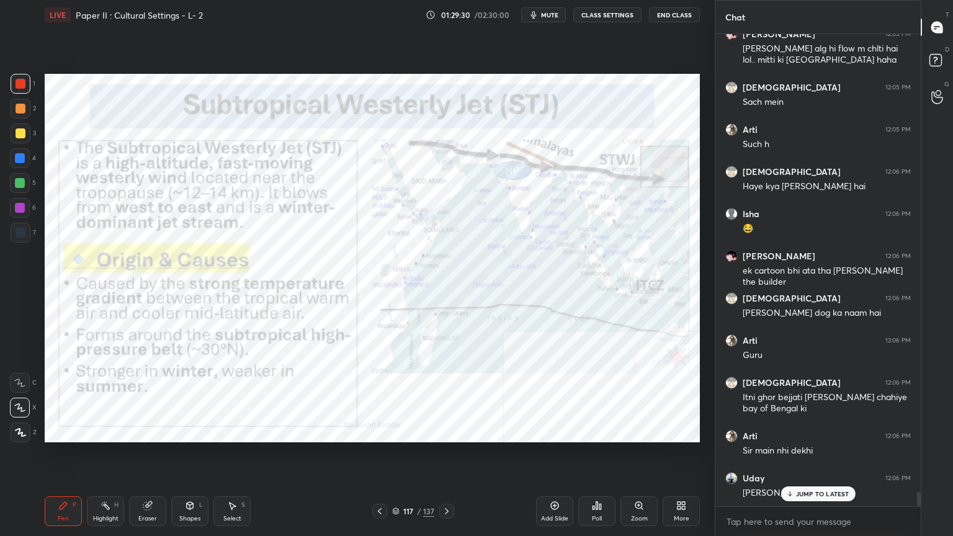
scroll to position [15370, 0]
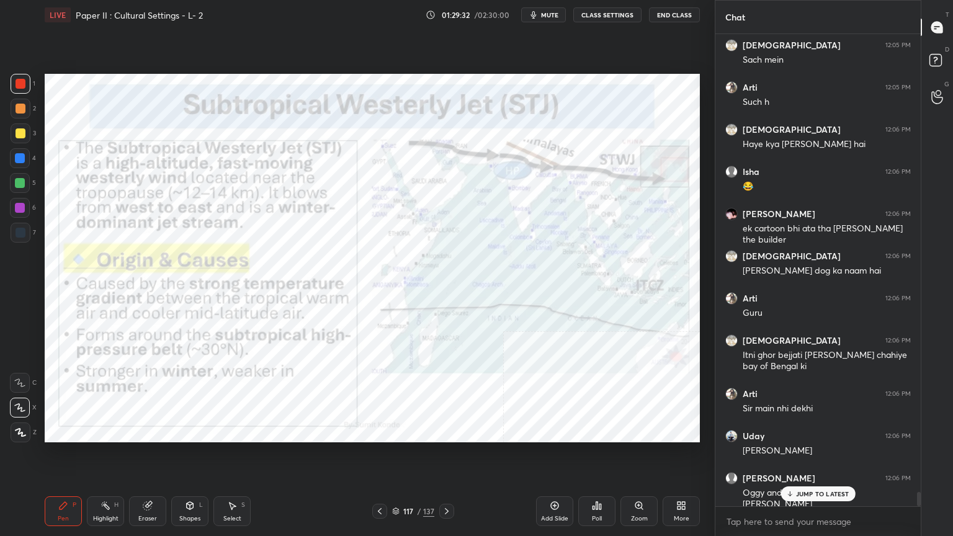
click at [808, 431] on p "JUMP TO LATEST" at bounding box center [822, 493] width 53 height 7
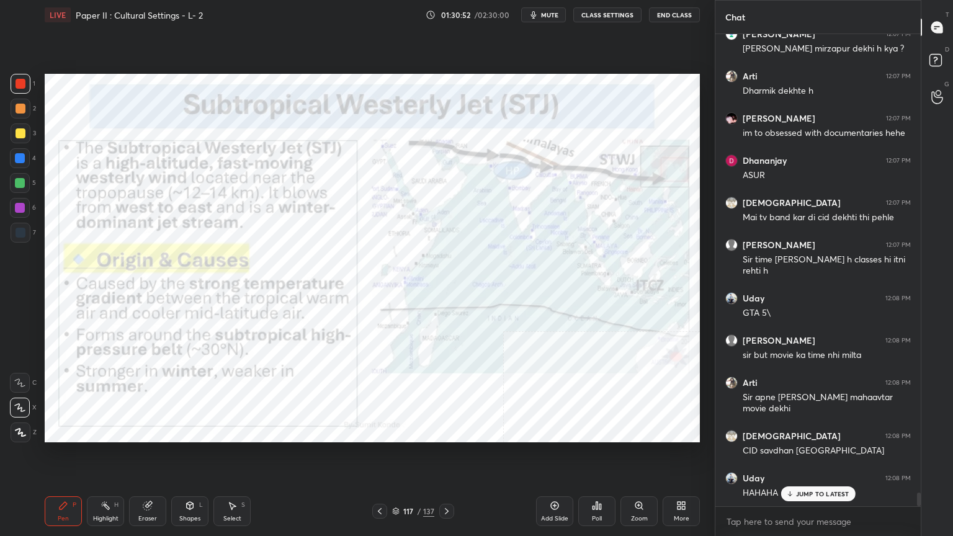
scroll to position [16110, 0]
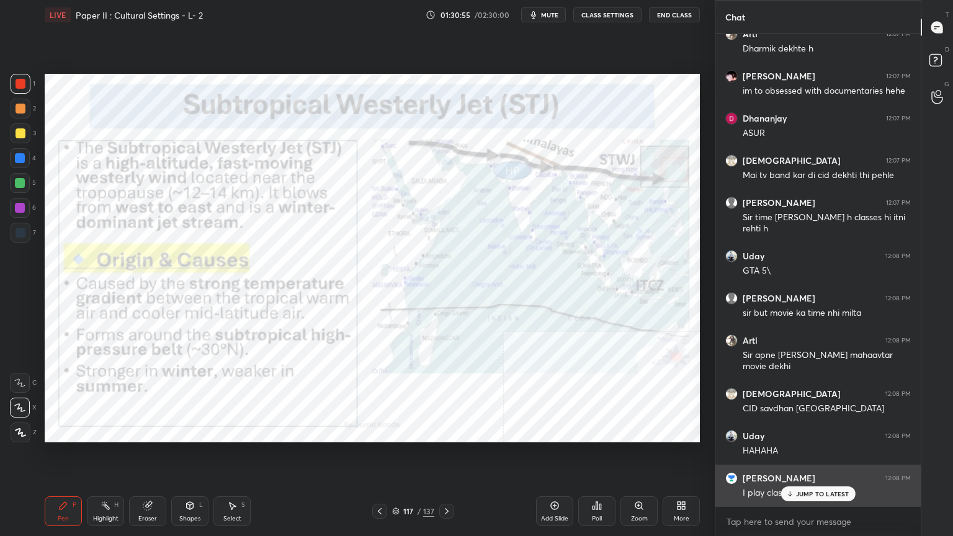
click at [816, 431] on div "JUMP TO LATEST" at bounding box center [818, 494] width 74 height 15
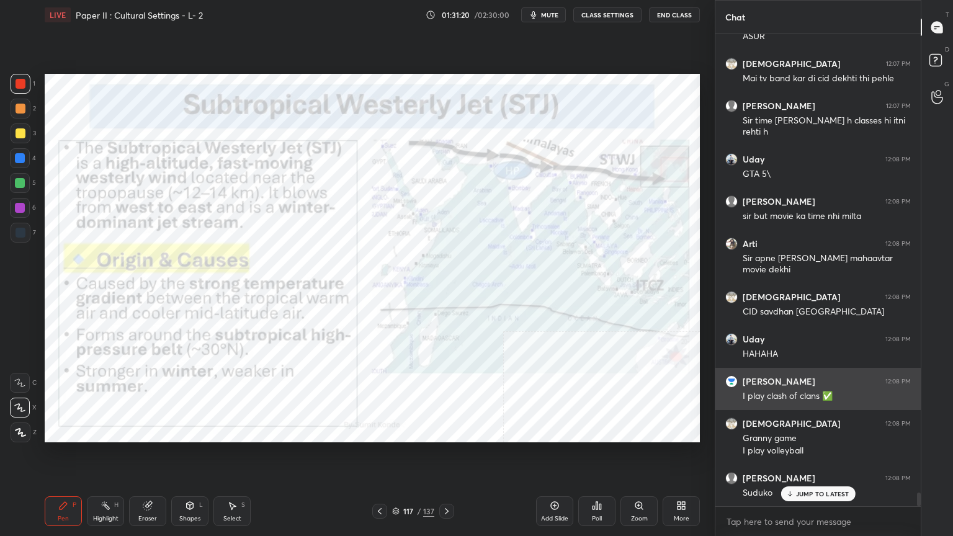
scroll to position [16249, 0]
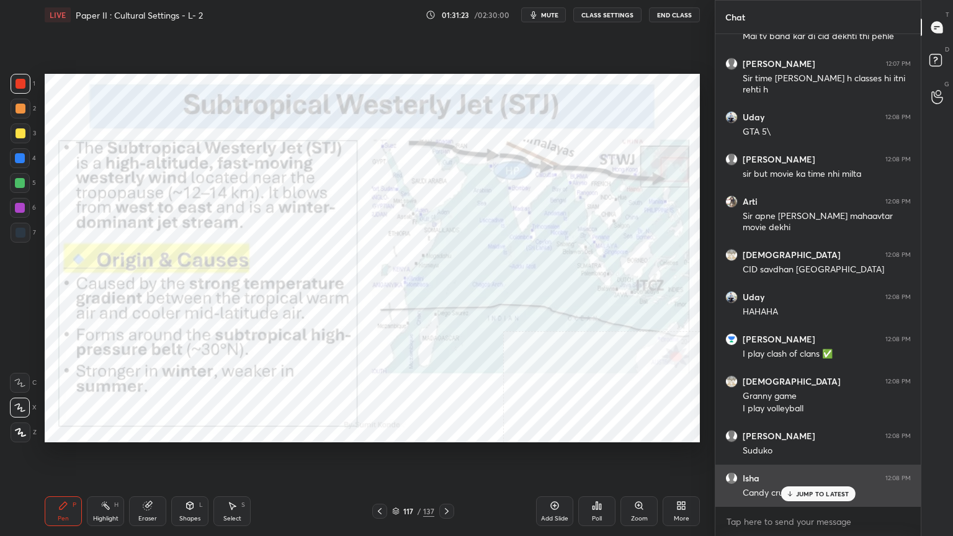
click at [817, 431] on p "JUMP TO LATEST" at bounding box center [822, 493] width 53 height 7
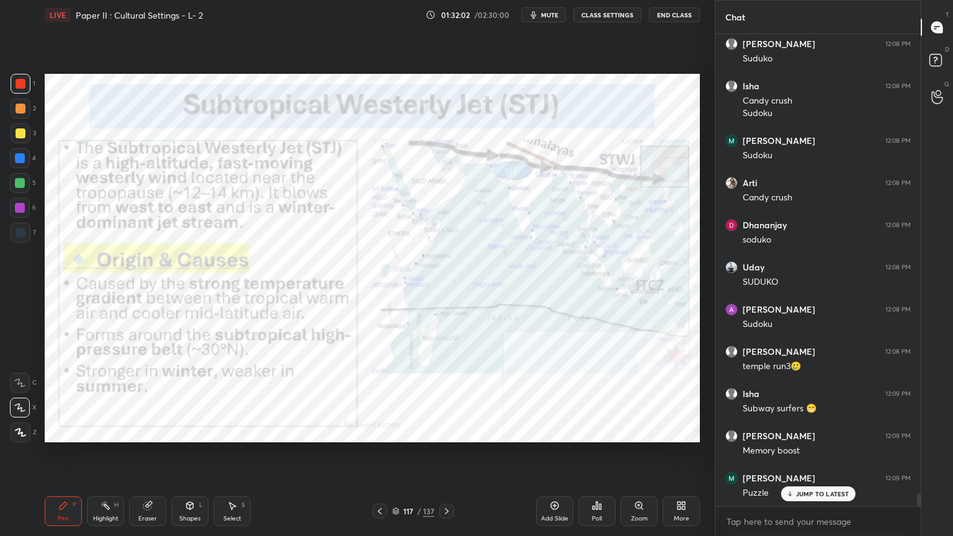
scroll to position [16683, 0]
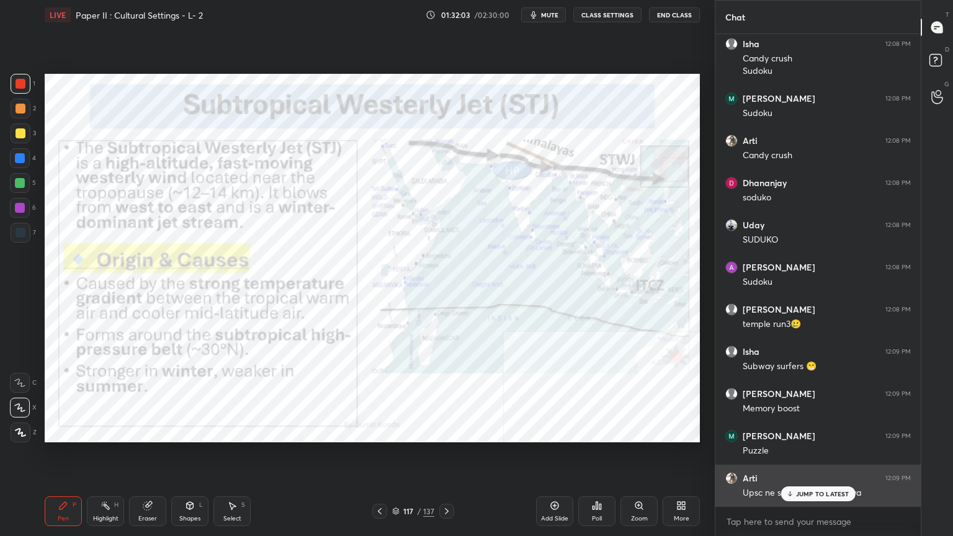
click at [811, 431] on p "JUMP TO LATEST" at bounding box center [822, 493] width 53 height 7
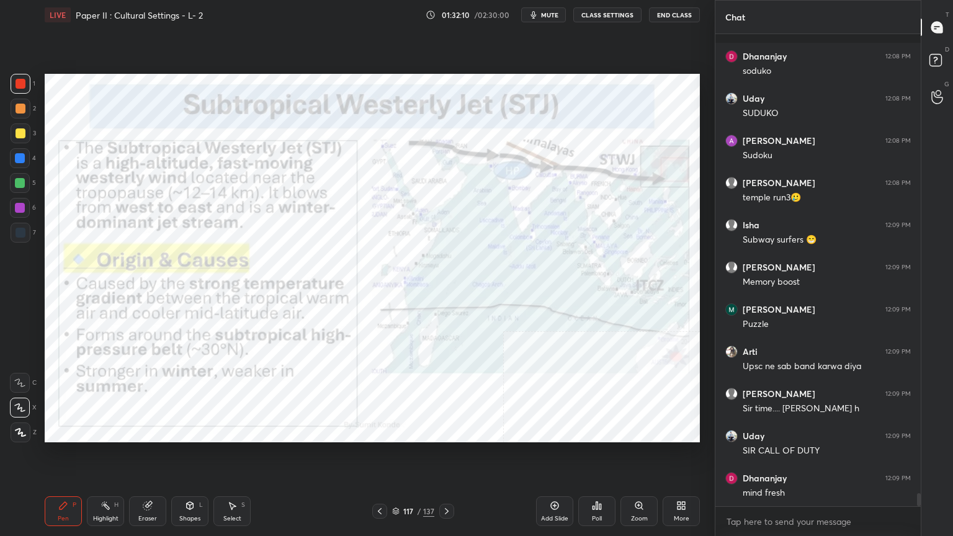
scroll to position [16864, 0]
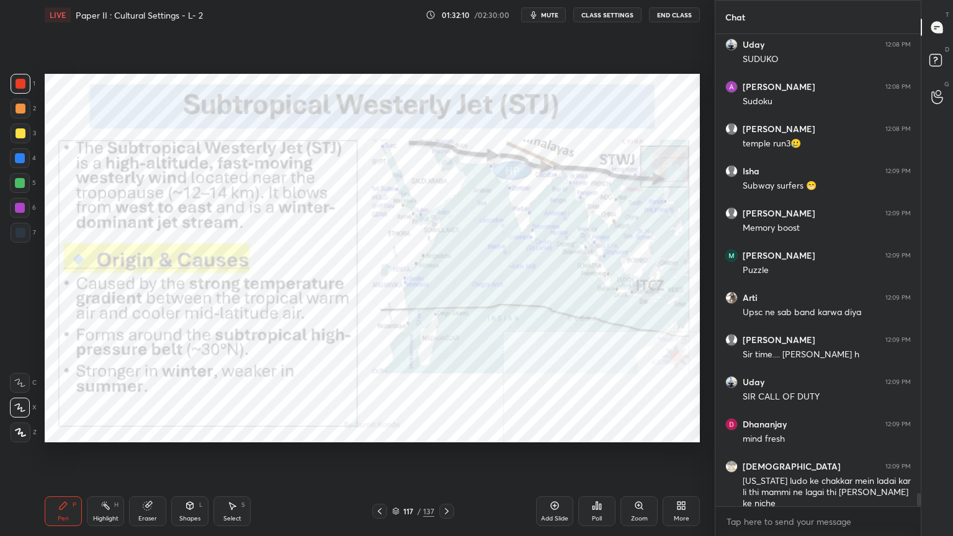
click at [828, 431] on div "[US_STATE] ludo ke chakkar mein ladai kar li thi mammi ne lagai thi [PERSON_NAM…" at bounding box center [827, 492] width 168 height 35
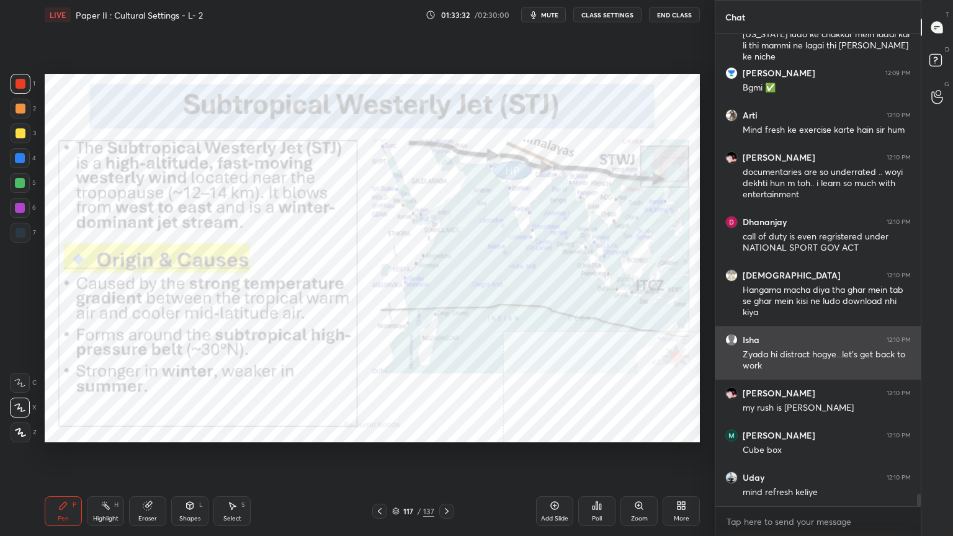
scroll to position [17363, 0]
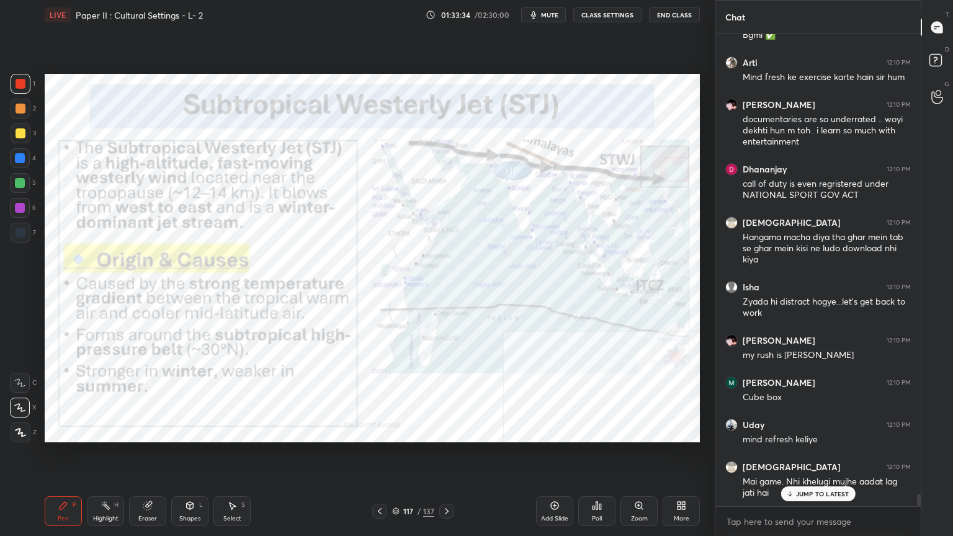
click at [823, 431] on p "JUMP TO LATEST" at bounding box center [822, 493] width 53 height 7
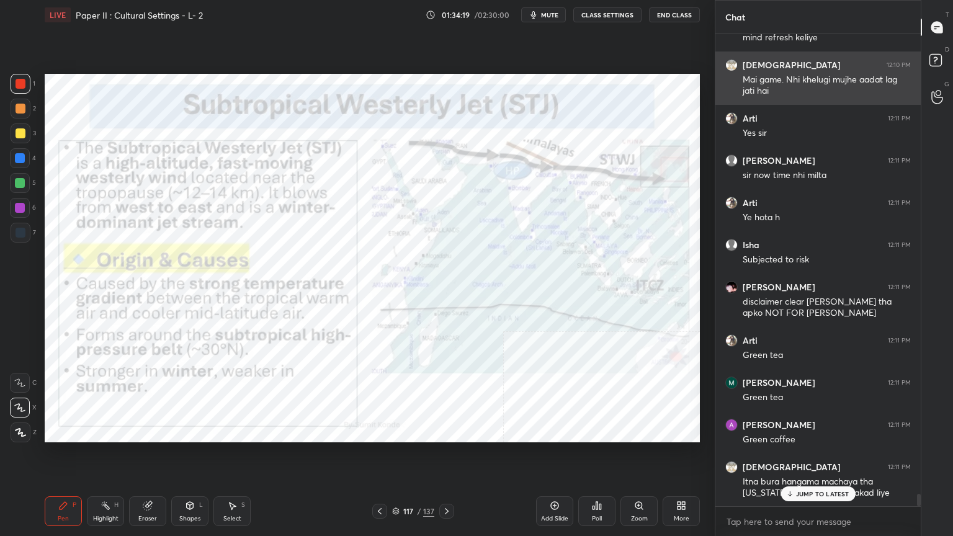
scroll to position [17808, 0]
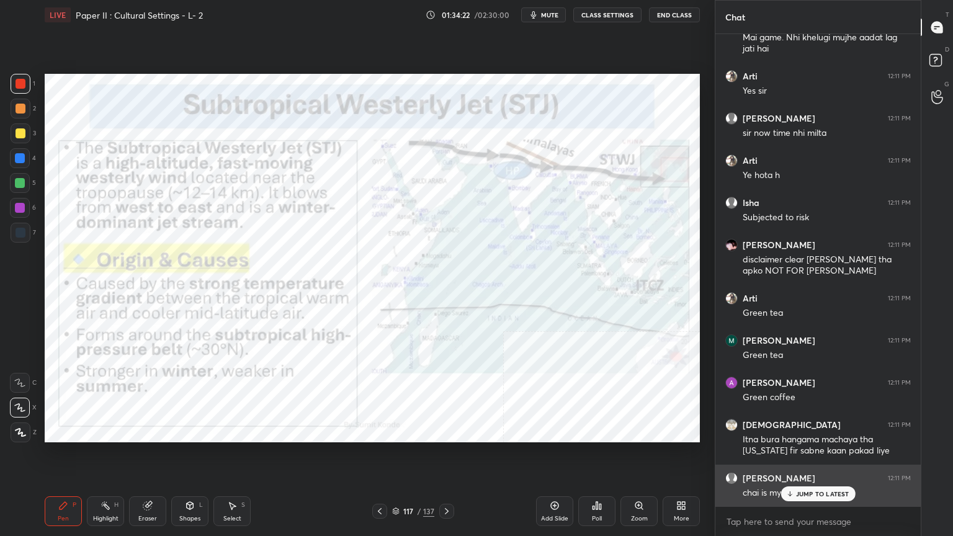
click at [819, 431] on p "JUMP TO LATEST" at bounding box center [822, 493] width 53 height 7
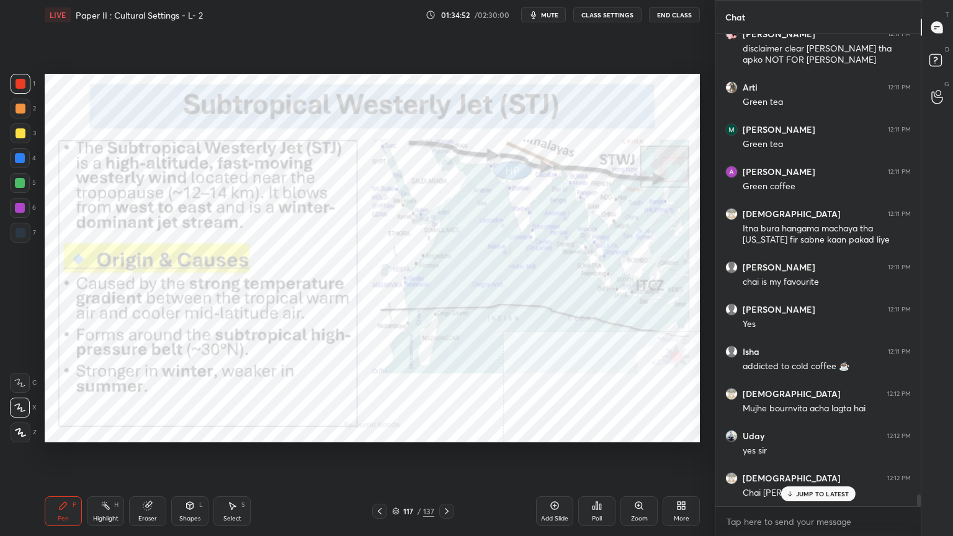
scroll to position [18061, 0]
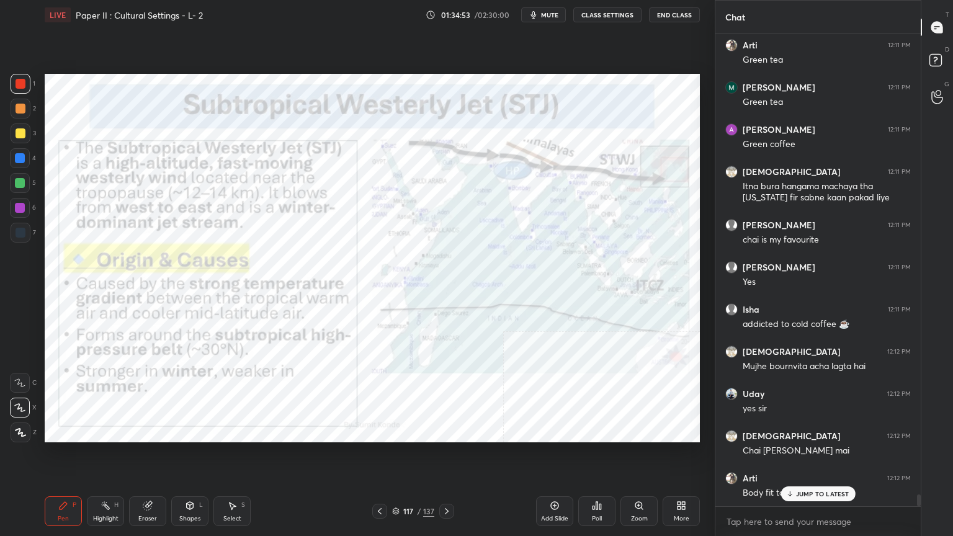
click at [806, 431] on p "JUMP TO LATEST" at bounding box center [822, 493] width 53 height 7
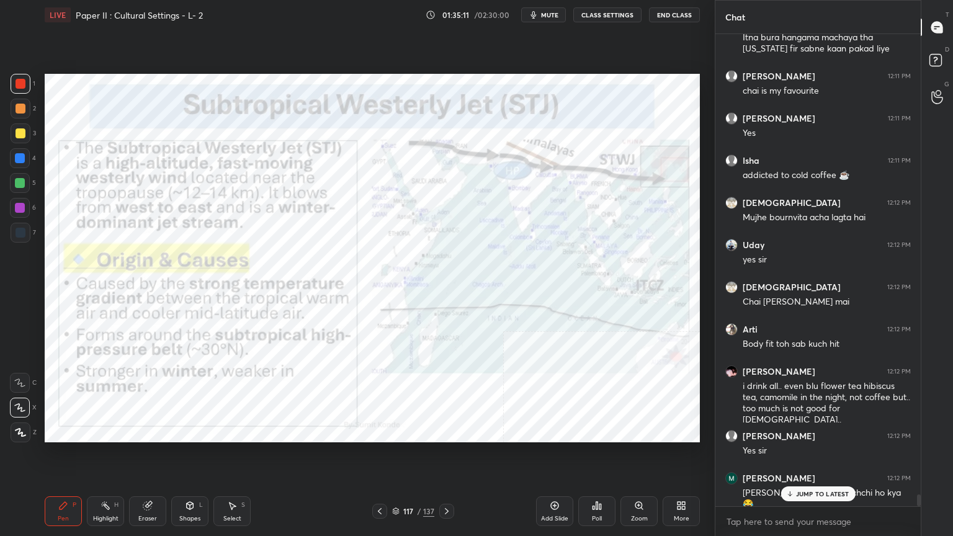
scroll to position [18252, 0]
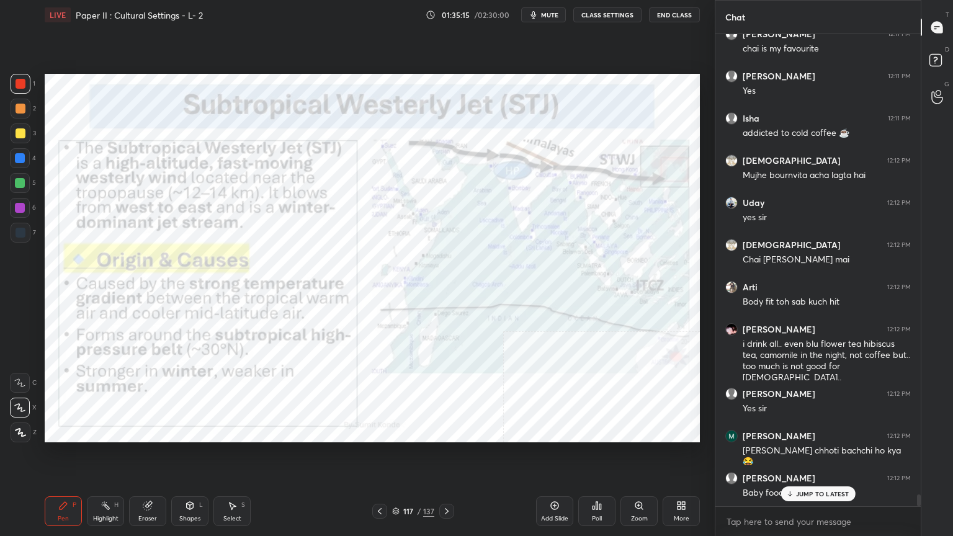
click at [823, 431] on p "JUMP TO LATEST" at bounding box center [822, 493] width 53 height 7
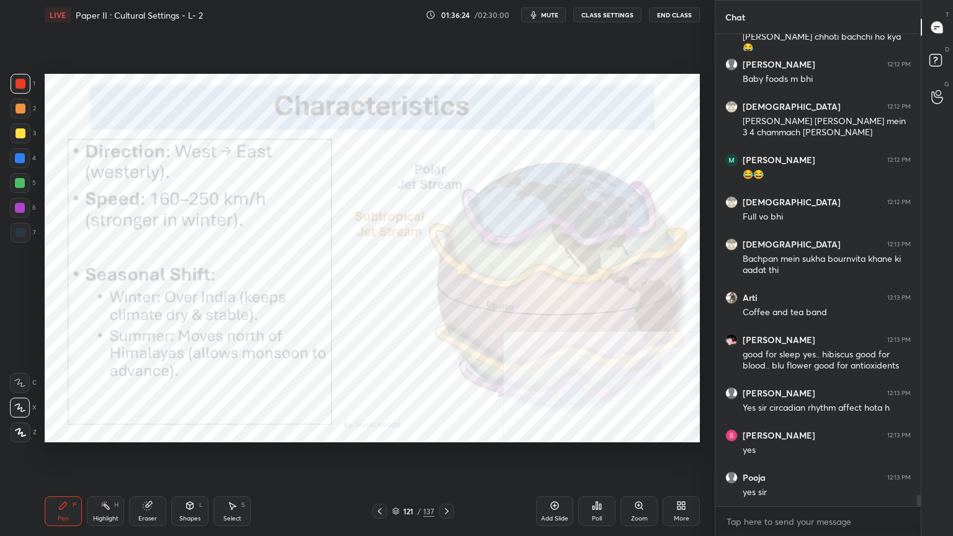
scroll to position [18708, 0]
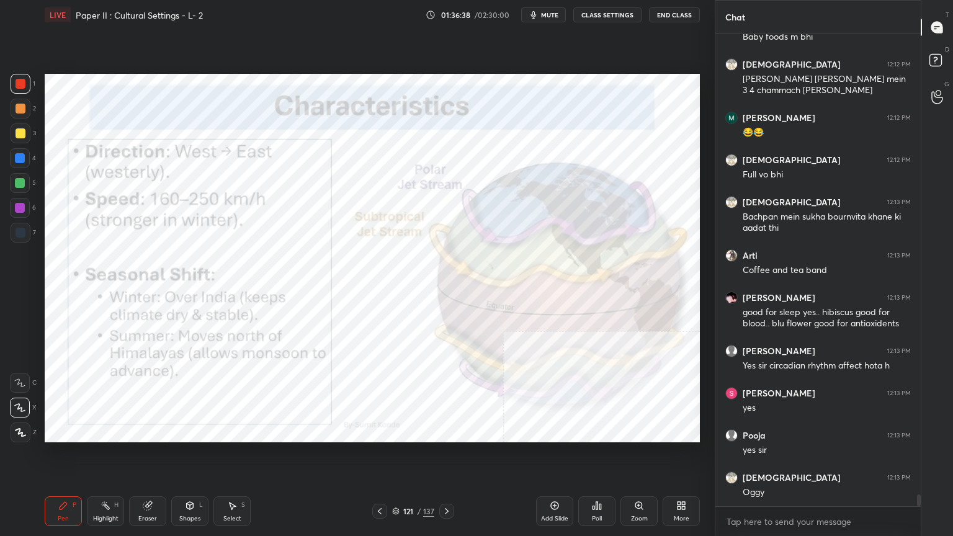
click at [395, 431] on icon at bounding box center [395, 511] width 7 height 7
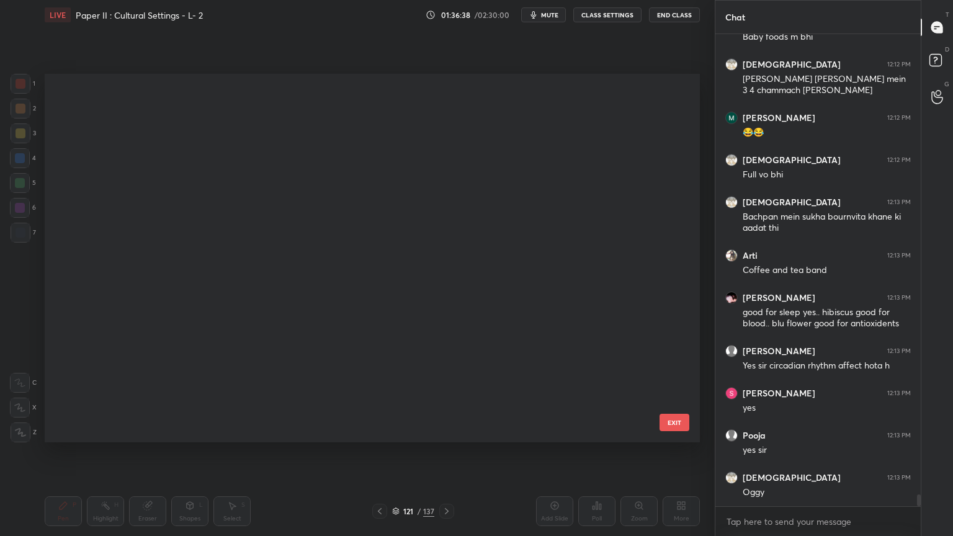
scroll to position [365, 649]
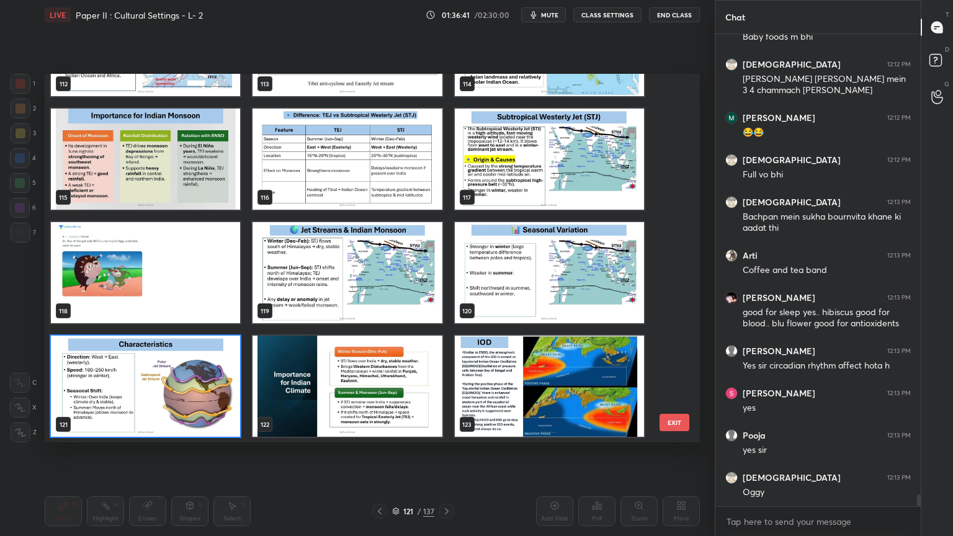
click at [396, 266] on img "grid" at bounding box center [347, 272] width 189 height 101
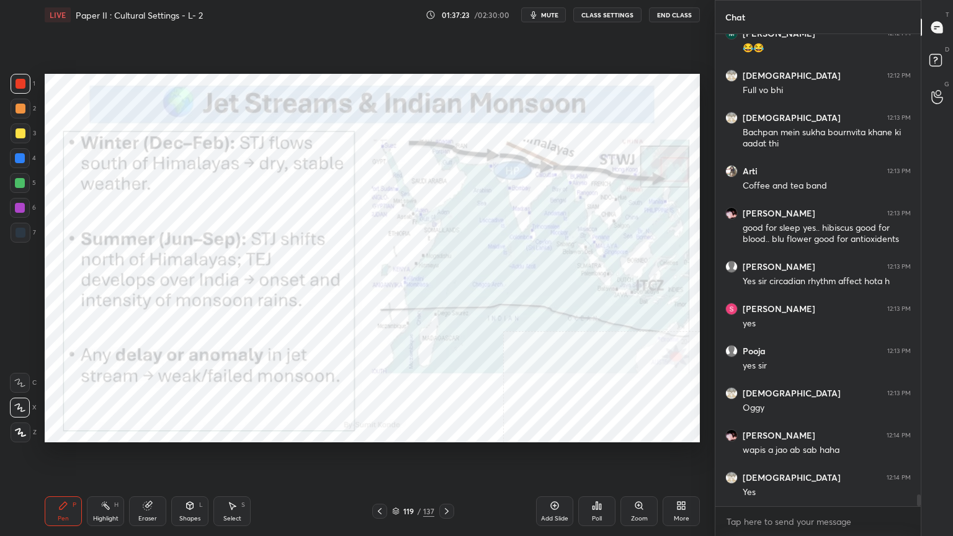
scroll to position [18835, 0]
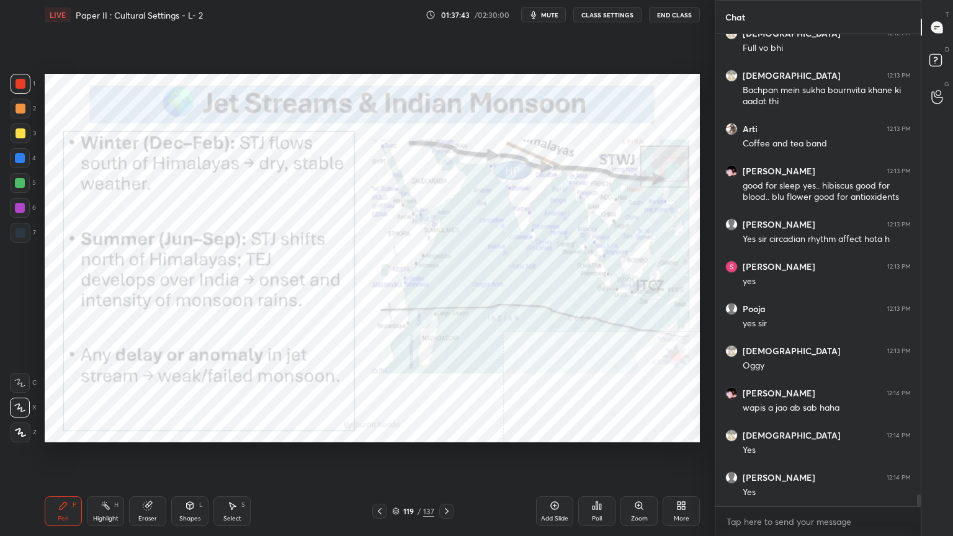
click at [704, 295] on div "Setting up your live class Poll for secs No correct answer Start poll" at bounding box center [372, 258] width 665 height 457
click at [709, 295] on div "1 2 3 4 5 6 7 C X Z C X Z E E Erase all H H LIVE Paper II : Cultural Settings -…" at bounding box center [357, 268] width 715 height 536
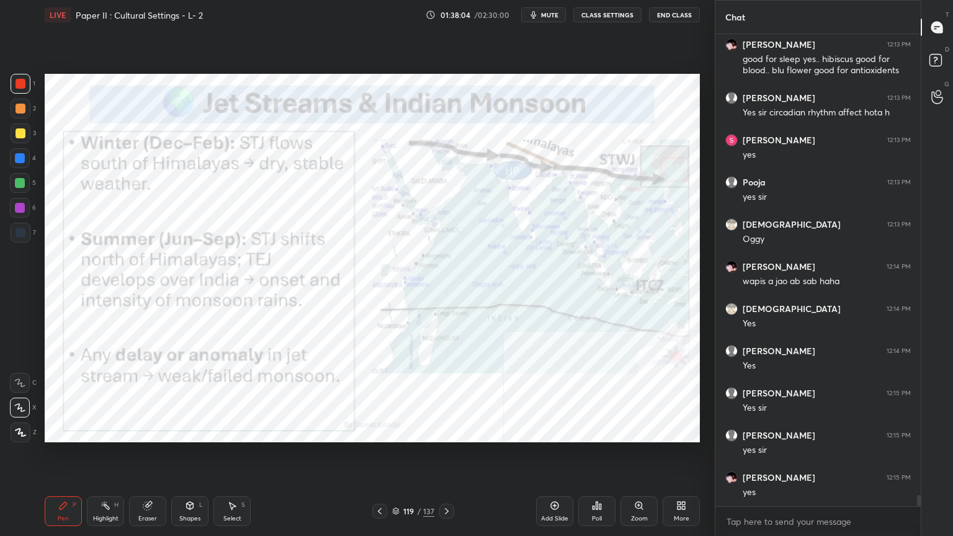
scroll to position [19004, 0]
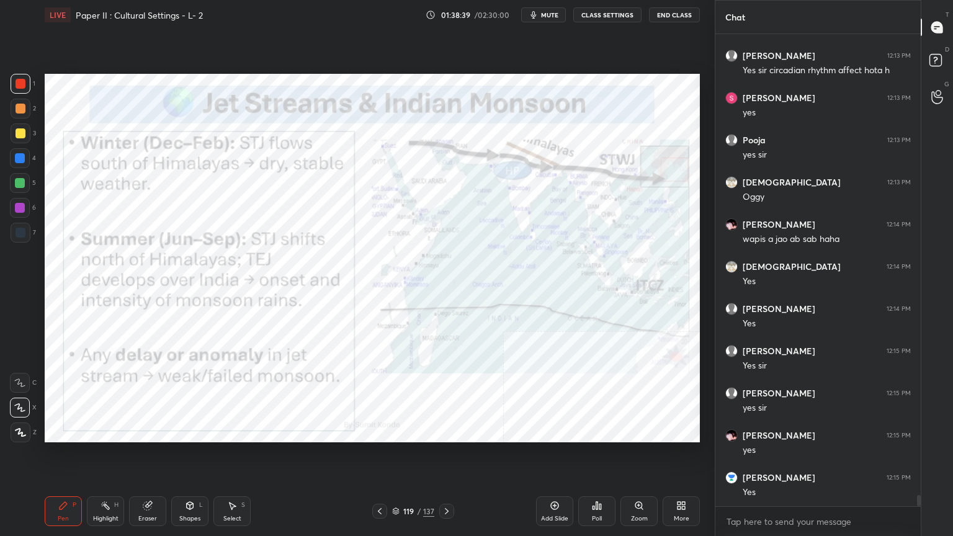
click at [399, 431] on icon at bounding box center [395, 511] width 7 height 7
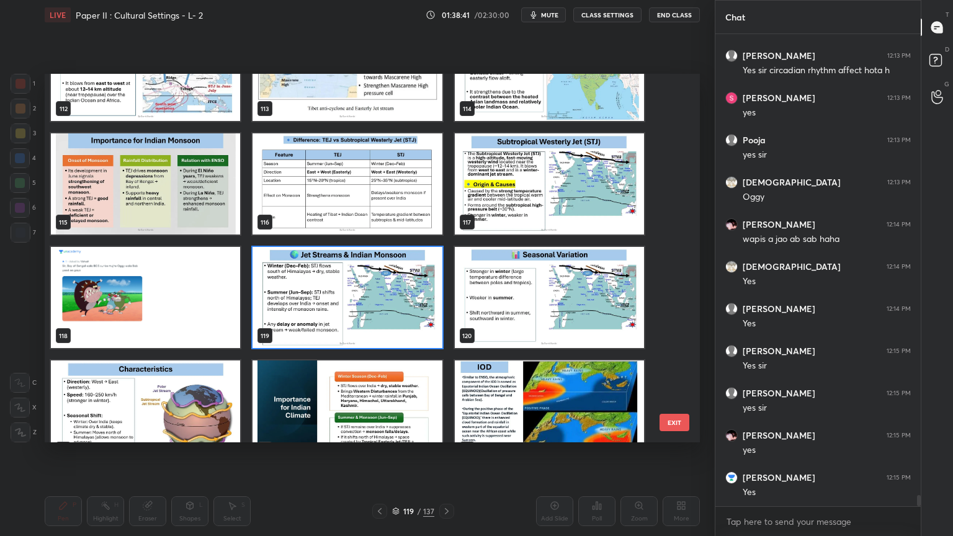
scroll to position [4299, 0]
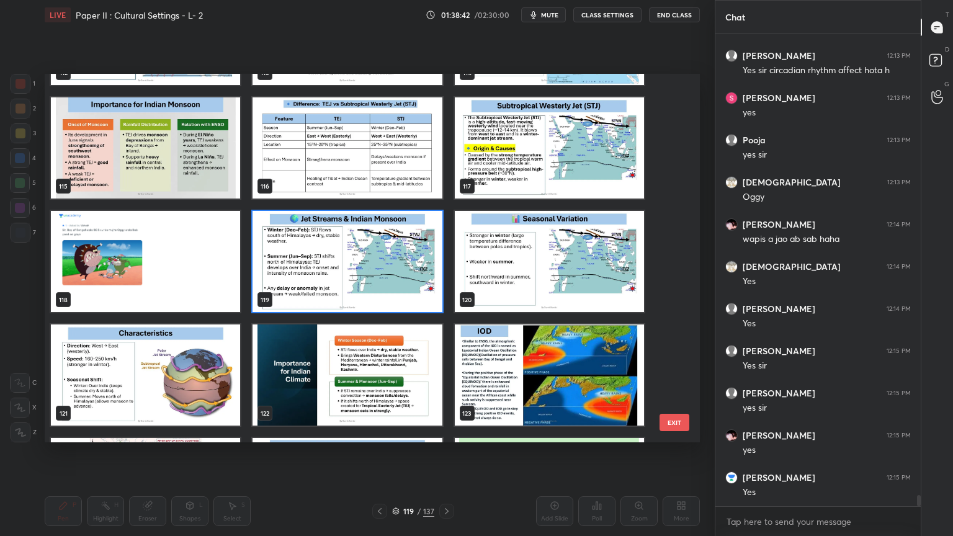
click at [138, 390] on img "grid" at bounding box center [145, 375] width 189 height 101
click at [137, 390] on img "grid" at bounding box center [145, 375] width 189 height 101
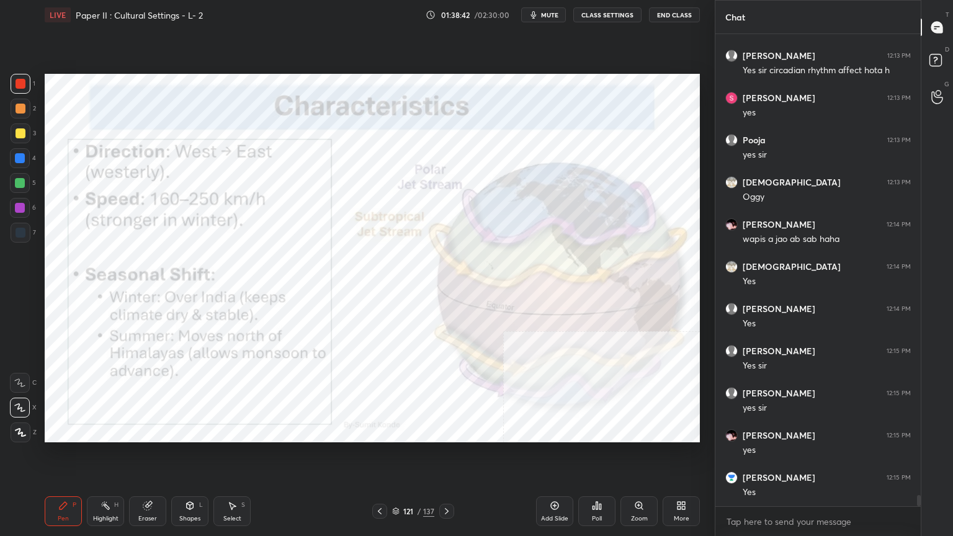
click at [137, 390] on img "grid" at bounding box center [145, 375] width 189 height 101
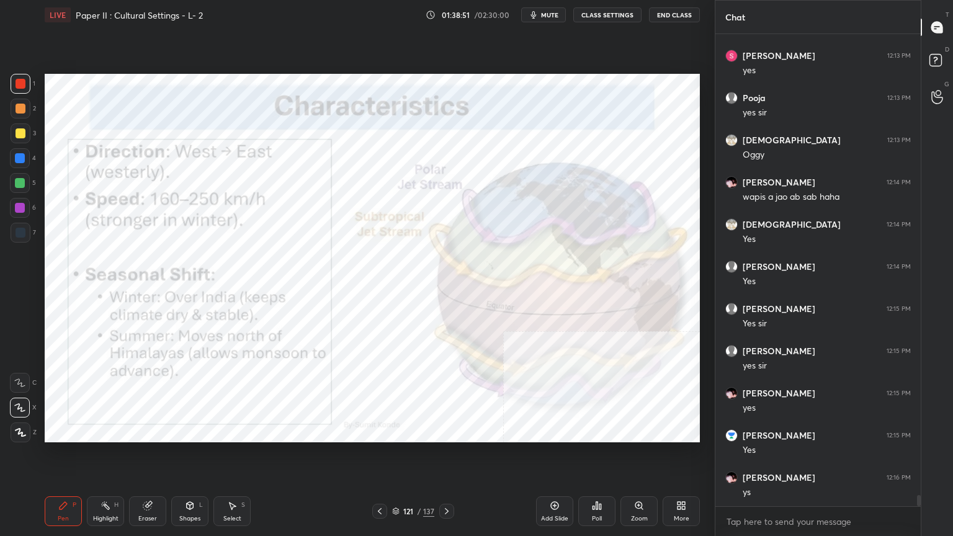
click at [399, 431] on div "121 / 137" at bounding box center [413, 511] width 82 height 15
click at [400, 431] on div "121 / 137" at bounding box center [413, 511] width 42 height 11
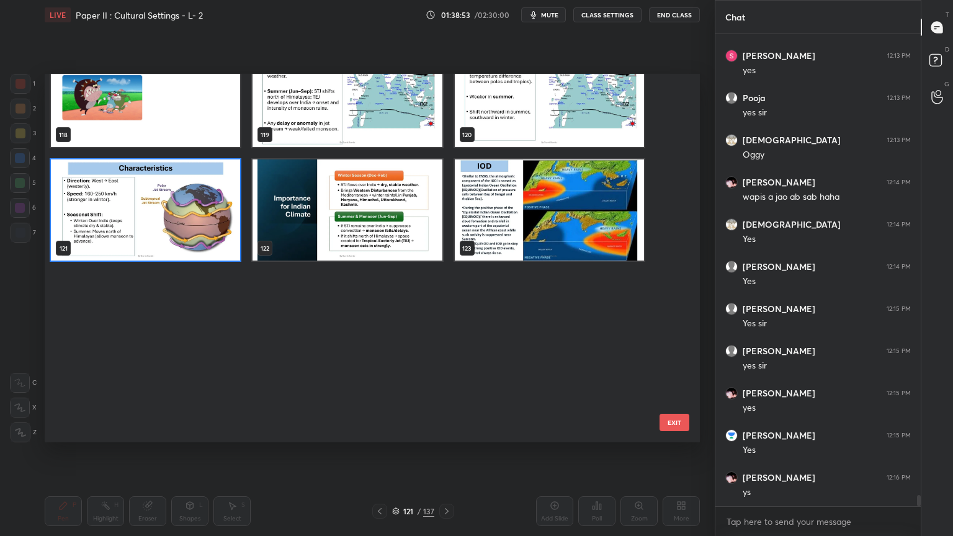
scroll to position [4536, 0]
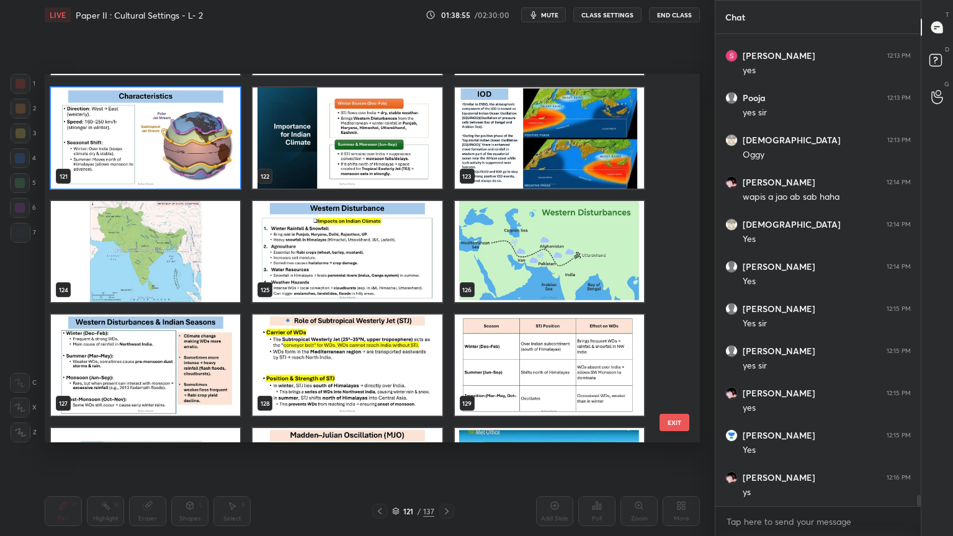
click at [179, 228] on img "grid" at bounding box center [145, 251] width 189 height 101
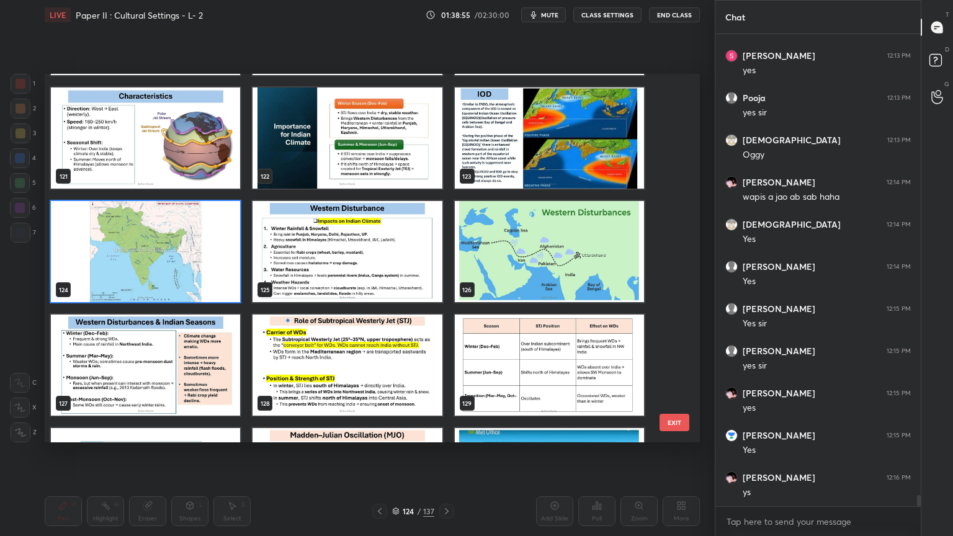
click at [179, 228] on img "grid" at bounding box center [145, 251] width 189 height 101
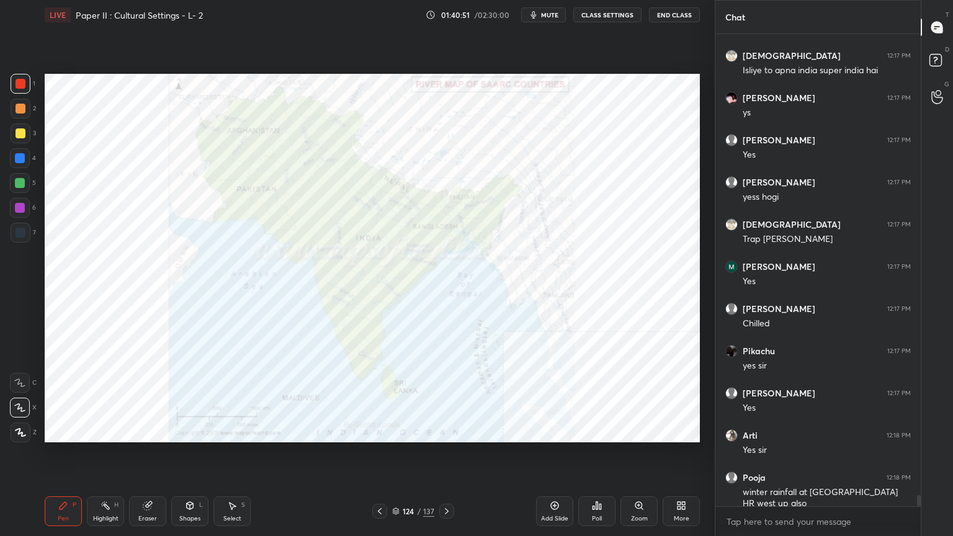
scroll to position [19734, 0]
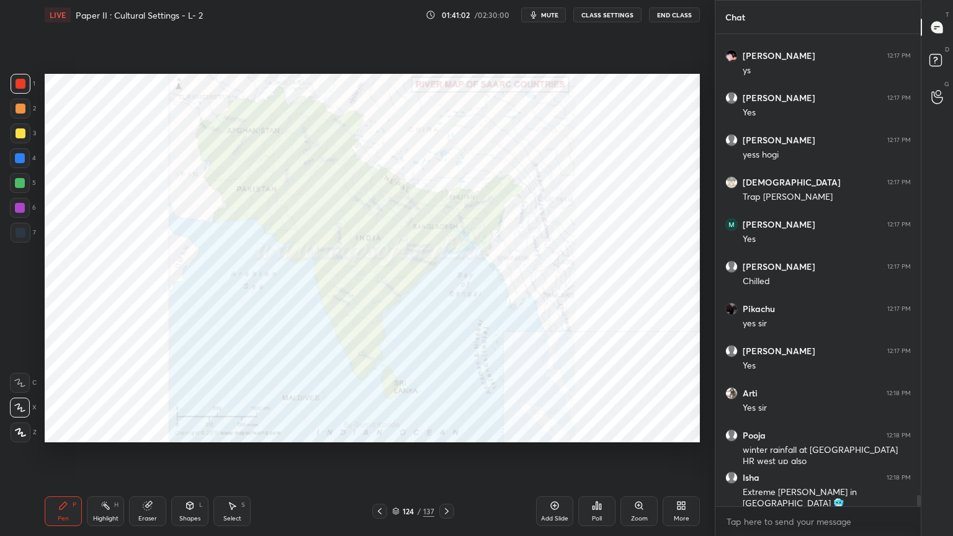
click at [394, 431] on icon at bounding box center [395, 511] width 7 height 7
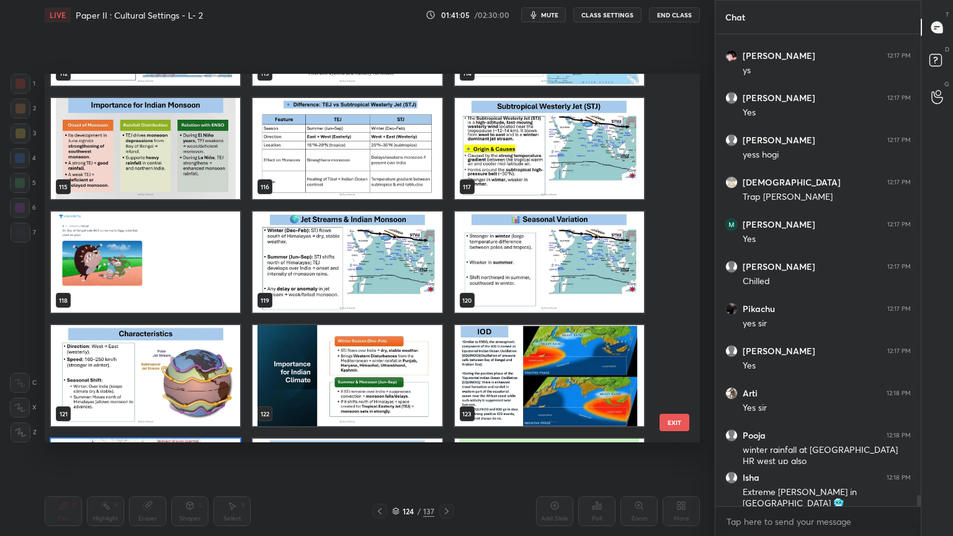
scroll to position [4278, 0]
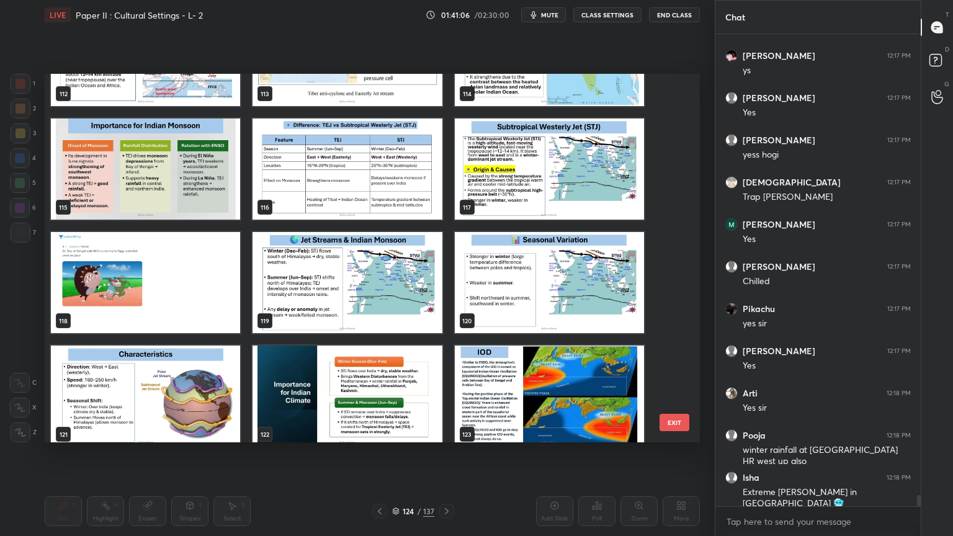
click at [328, 284] on img "grid" at bounding box center [347, 282] width 189 height 101
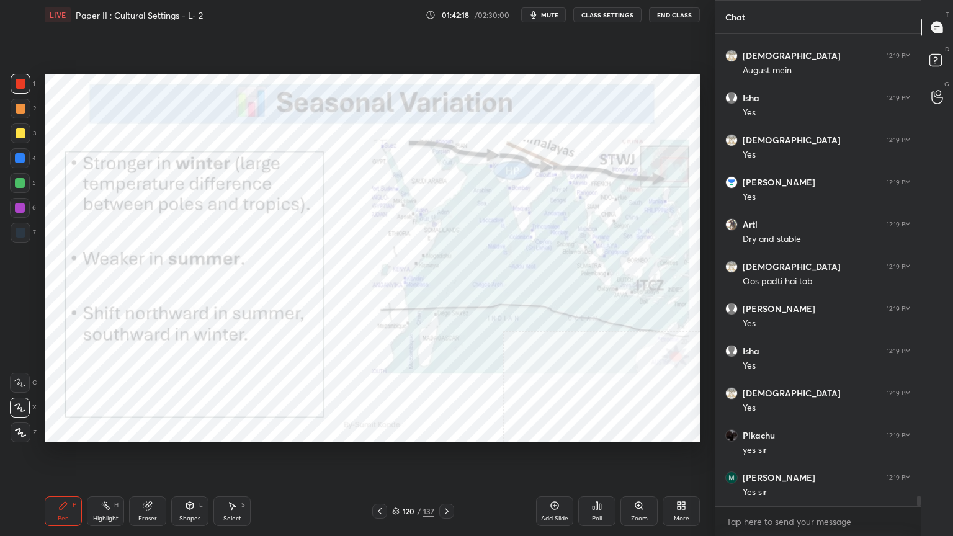
scroll to position [20493, 0]
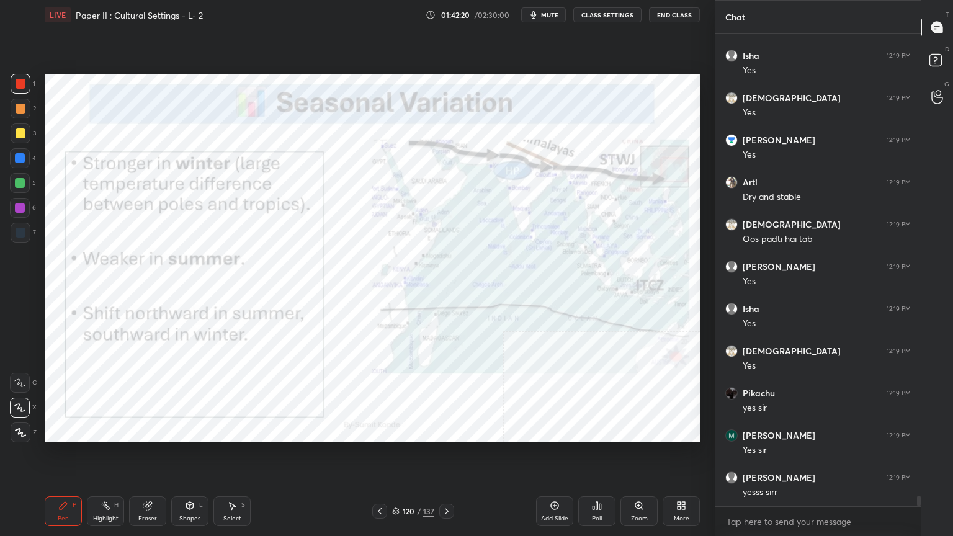
click at [558, 431] on div "Add Slide" at bounding box center [554, 512] width 37 height 30
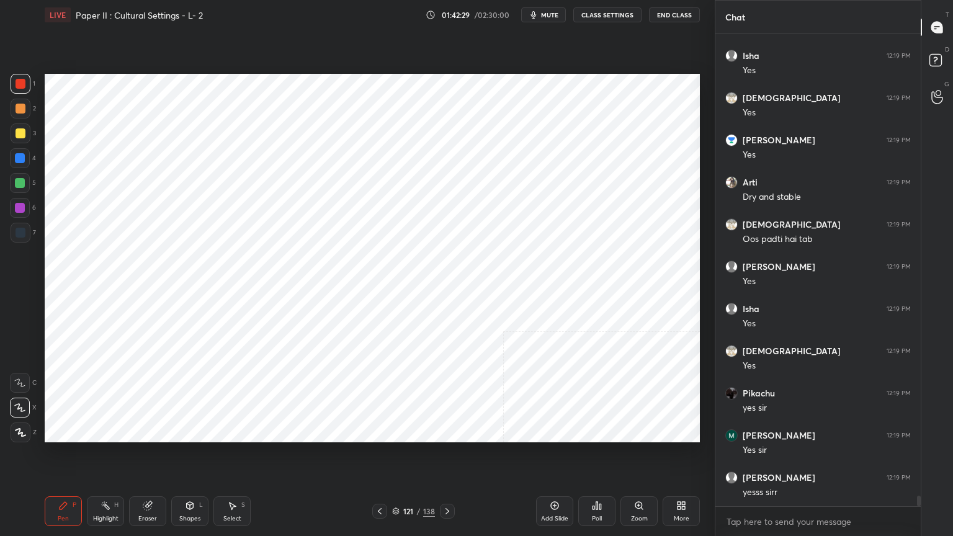
click at [19, 231] on div at bounding box center [21, 233] width 10 height 10
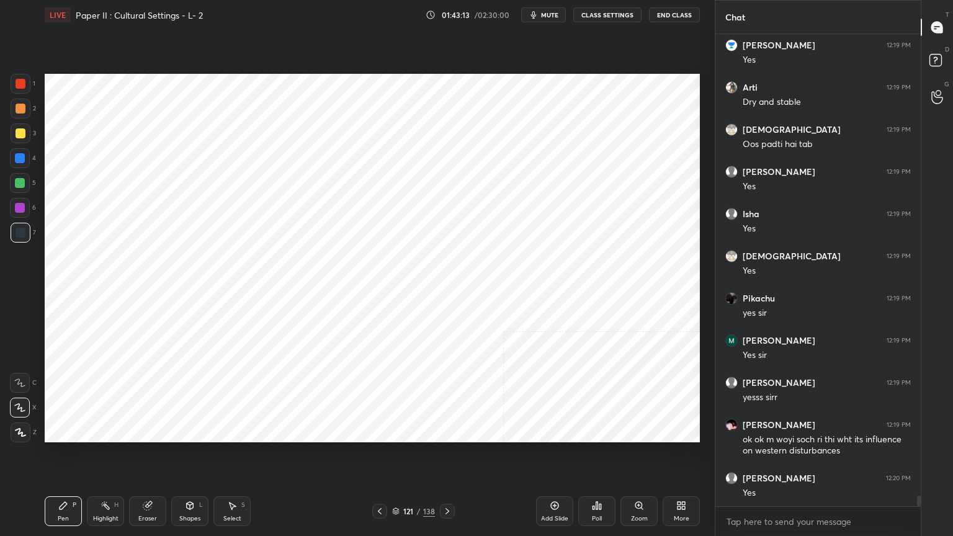
scroll to position [20630, 0]
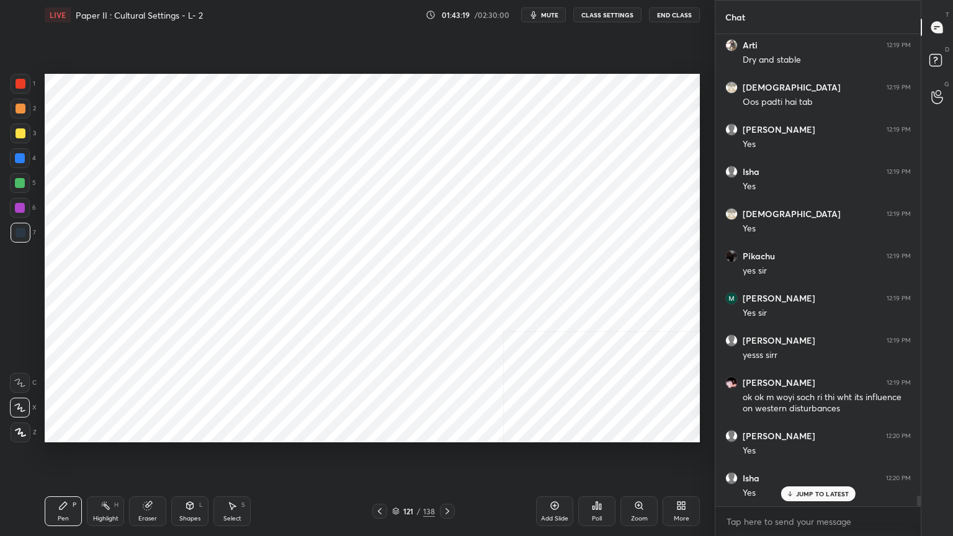
click at [25, 156] on div at bounding box center [20, 158] width 10 height 10
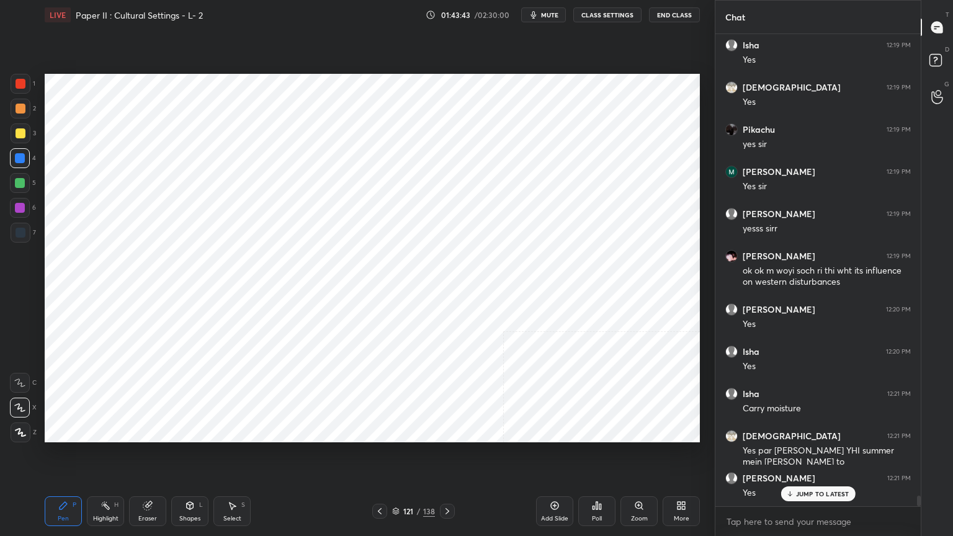
scroll to position [20799, 0]
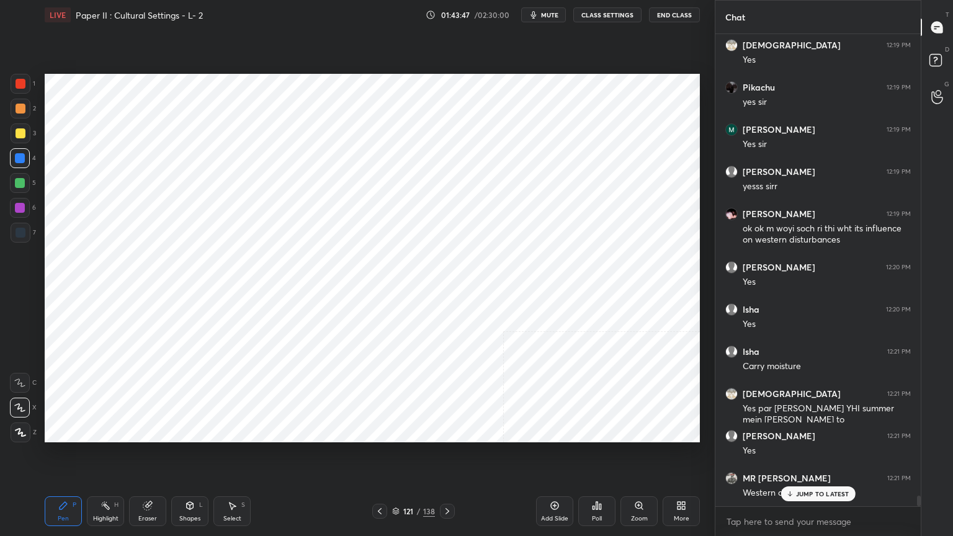
click at [195, 431] on div "Shapes L" at bounding box center [189, 512] width 37 height 30
click at [400, 431] on div "121 / 138" at bounding box center [413, 511] width 43 height 11
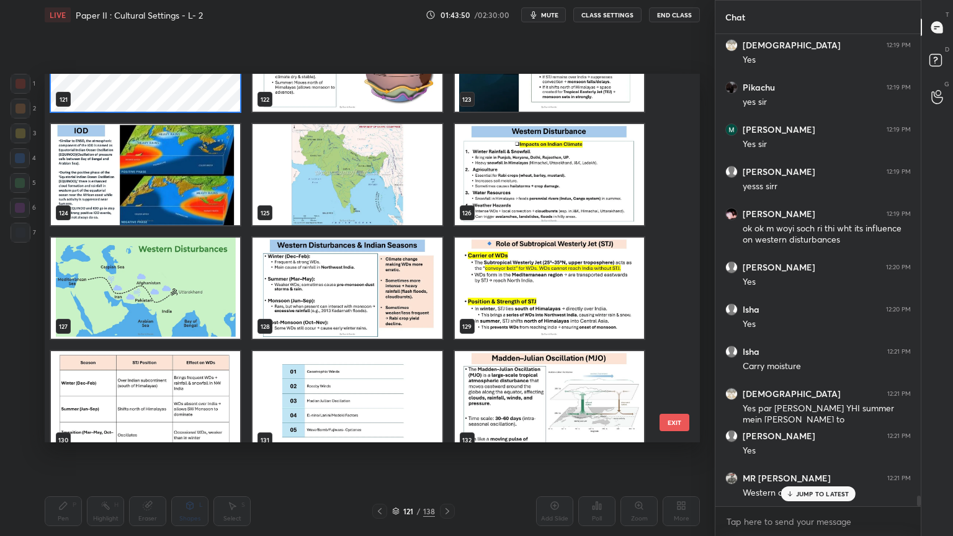
scroll to position [4660, 0]
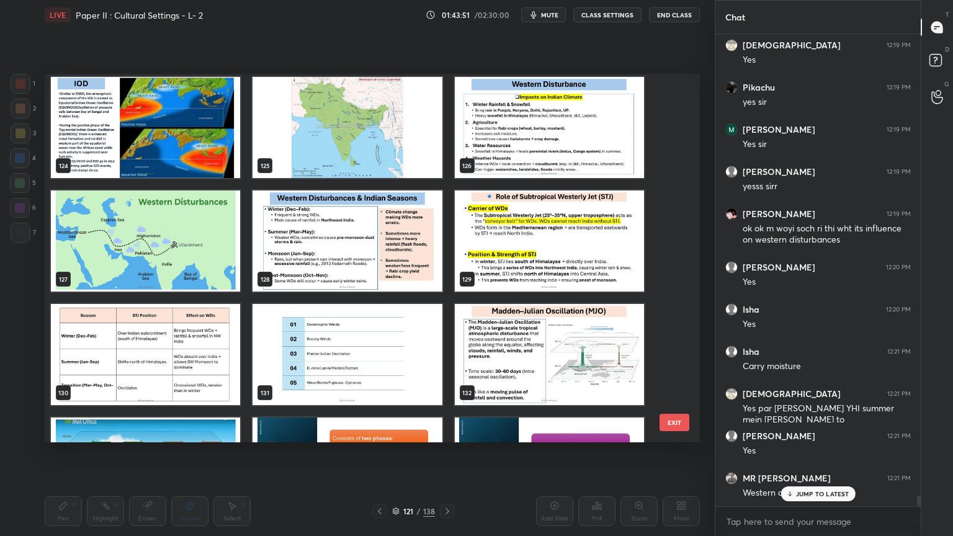
click at [174, 243] on img "grid" at bounding box center [145, 241] width 189 height 101
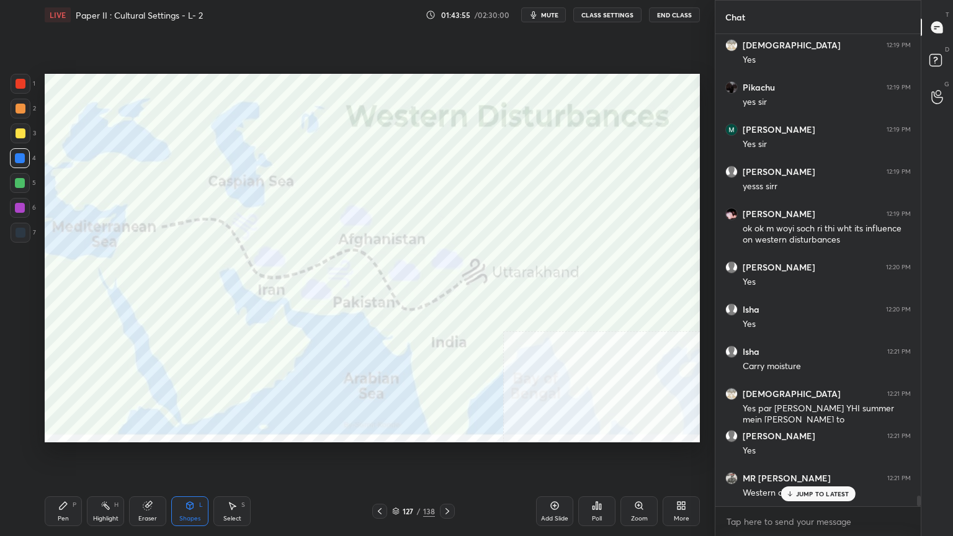
click at [24, 84] on div at bounding box center [21, 84] width 10 height 10
click at [20, 231] on div at bounding box center [21, 233] width 10 height 10
click at [65, 431] on div "Pen" at bounding box center [63, 519] width 11 height 6
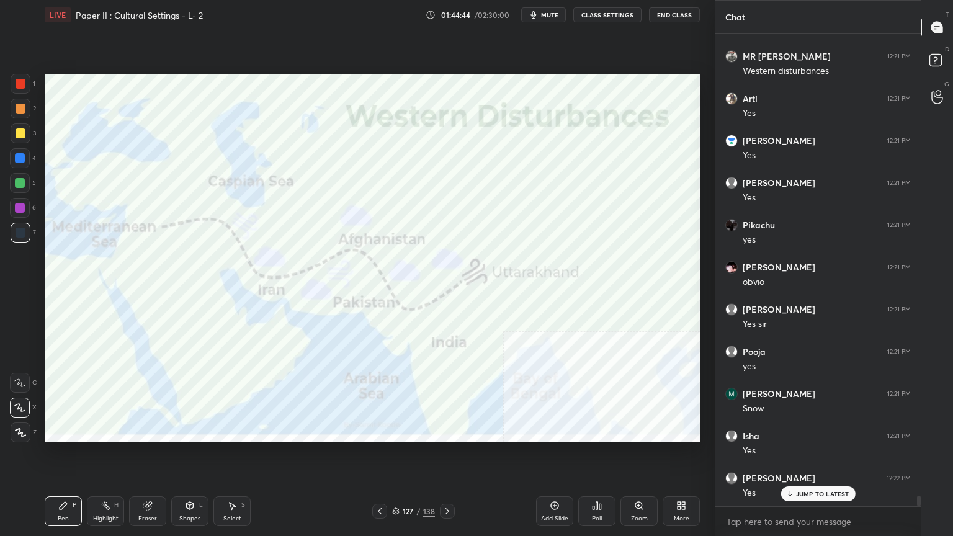
scroll to position [21263, 0]
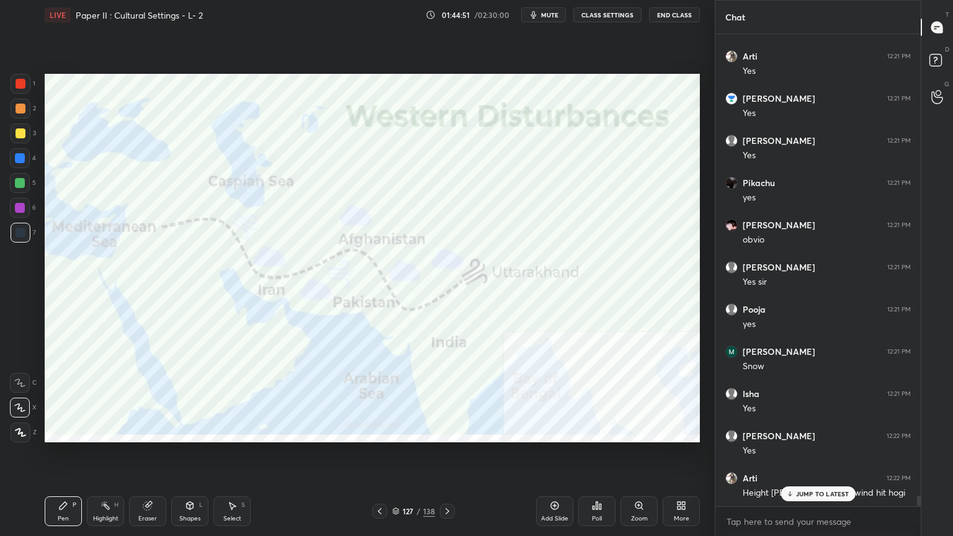
click at [703, 270] on div "Setting up your live class Poll for secs No correct answer Start poll" at bounding box center [372, 258] width 665 height 457
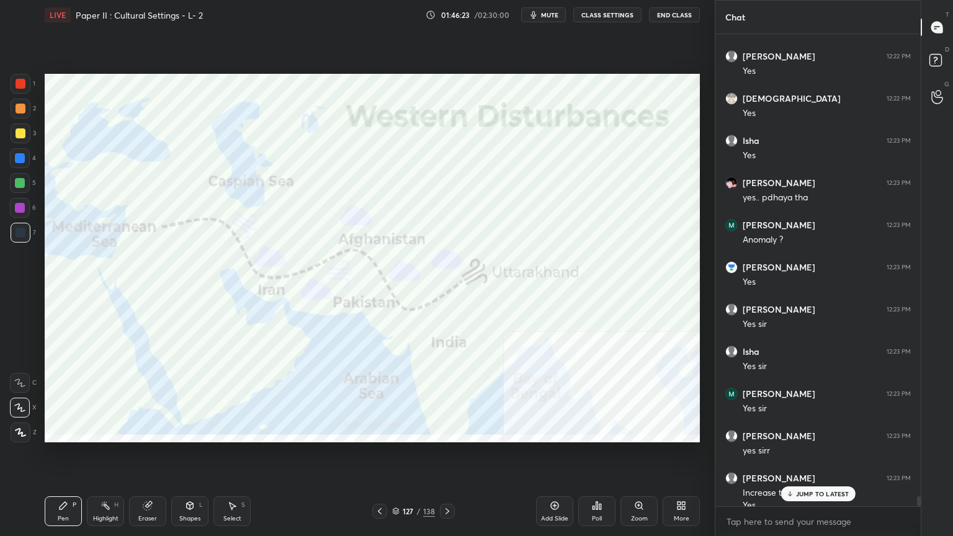
scroll to position [22036, 0]
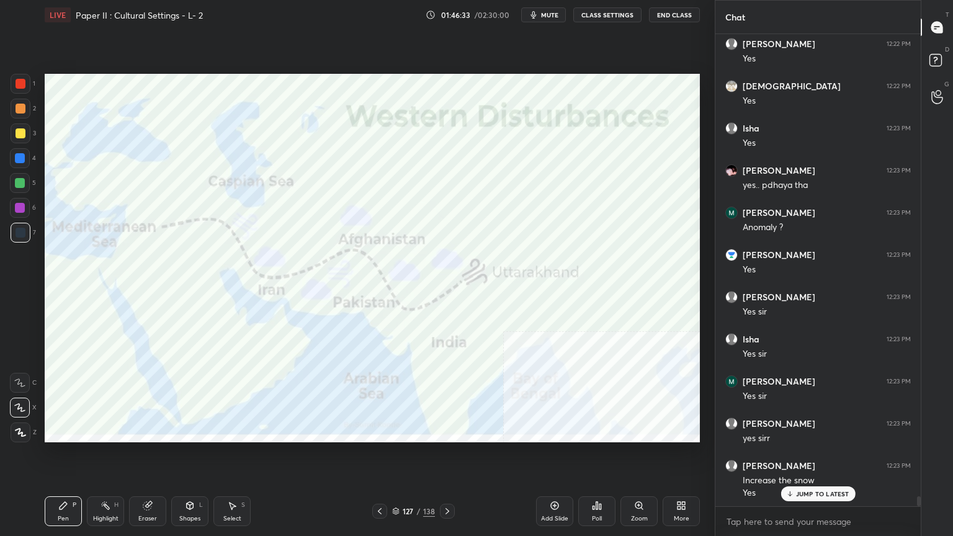
click at [393, 431] on icon at bounding box center [395, 511] width 7 height 7
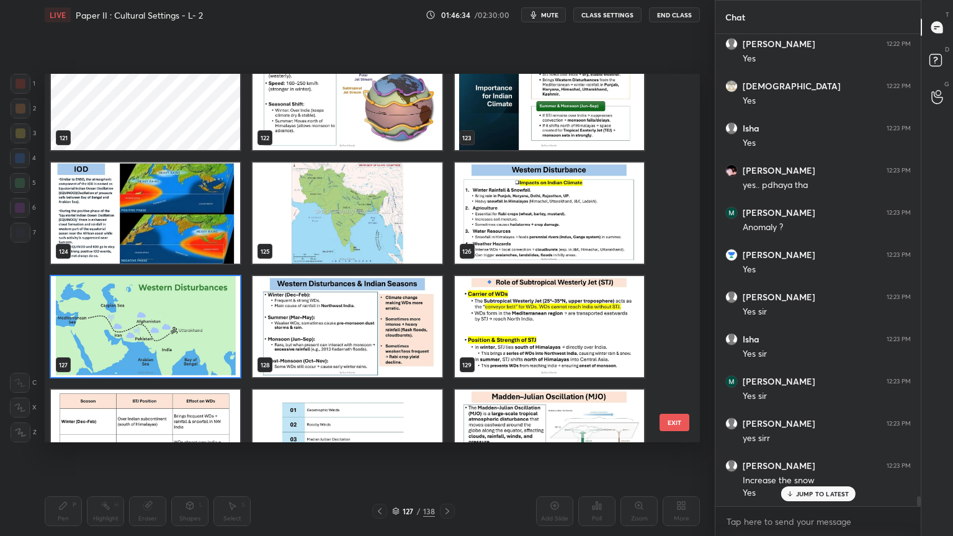
scroll to position [4577, 0]
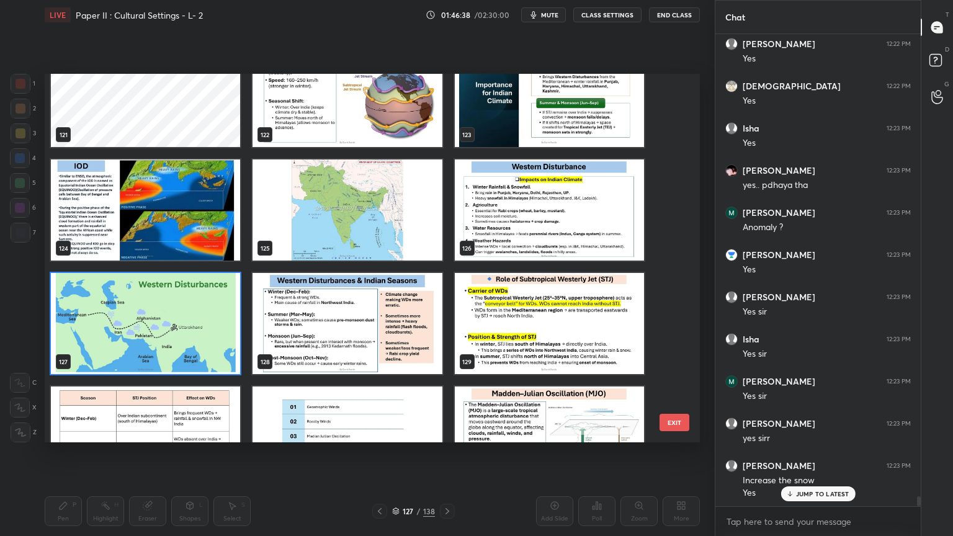
click at [491, 311] on img "grid" at bounding box center [549, 323] width 189 height 101
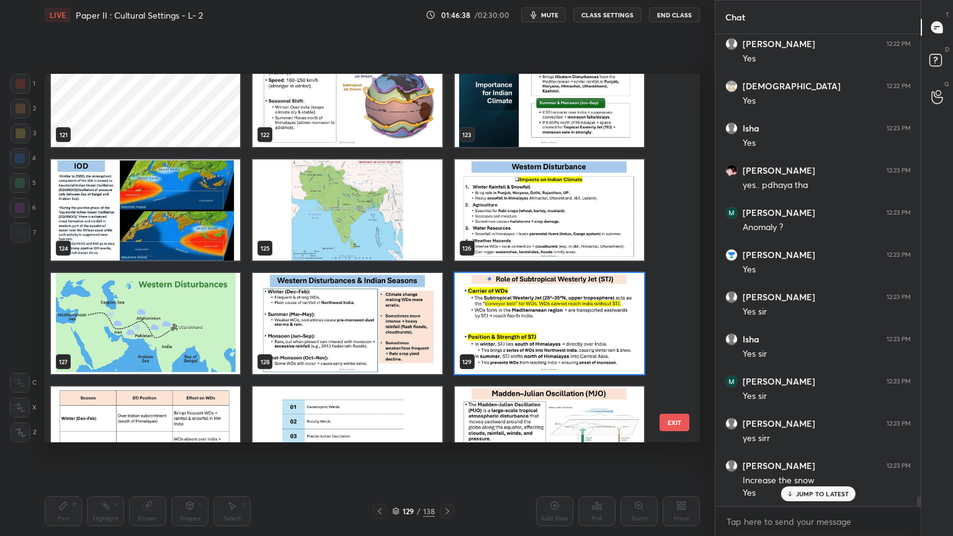
click at [491, 311] on img "grid" at bounding box center [549, 323] width 189 height 101
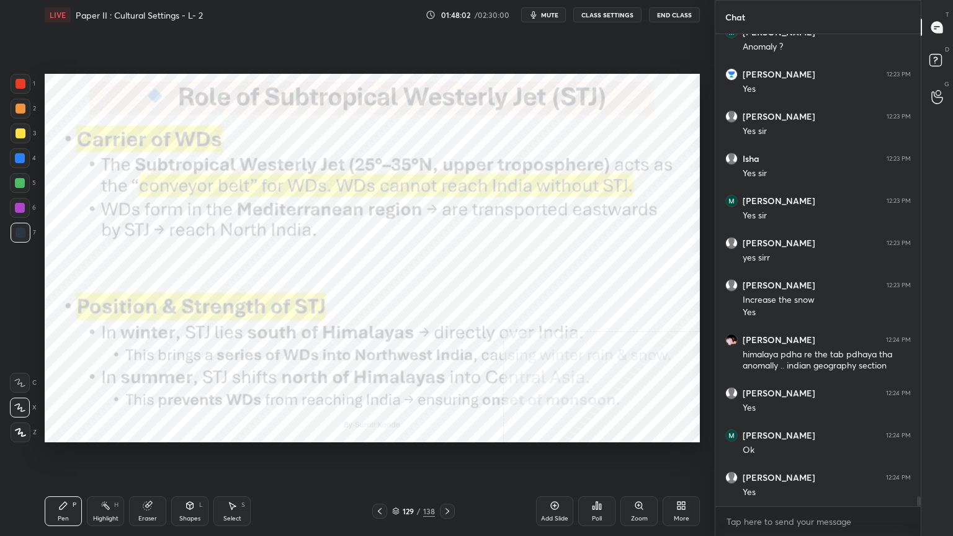
scroll to position [22258, 0]
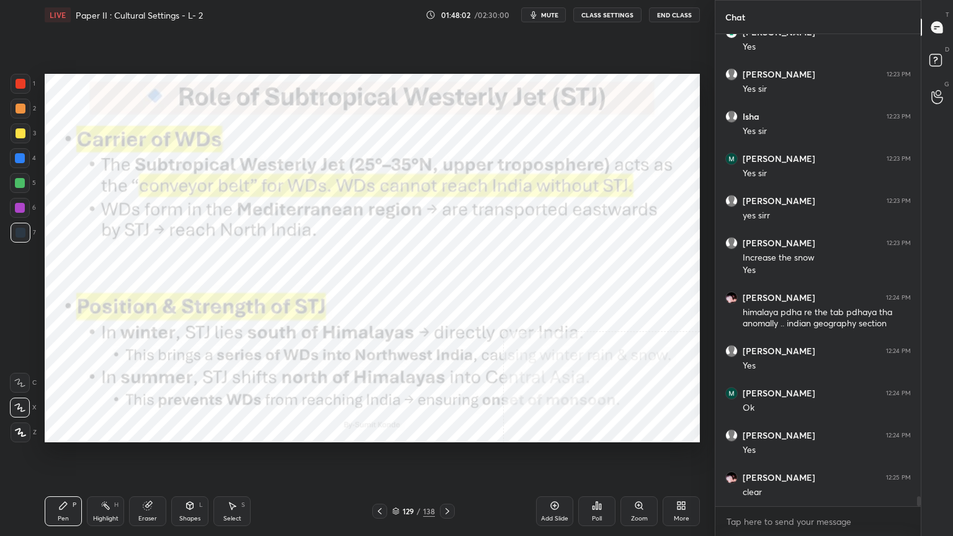
click at [395, 431] on icon at bounding box center [395, 511] width 7 height 7
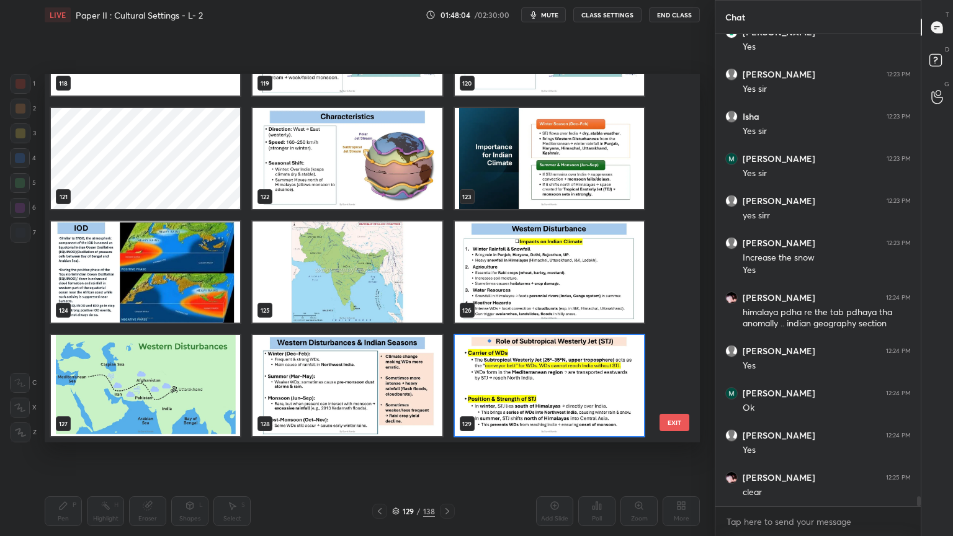
scroll to position [22301, 0]
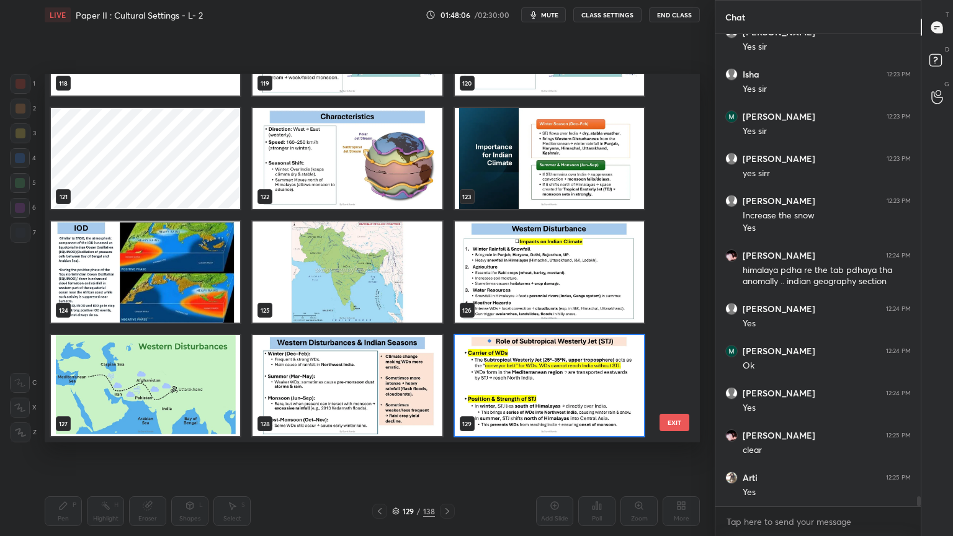
click at [566, 313] on img "grid" at bounding box center [549, 272] width 189 height 101
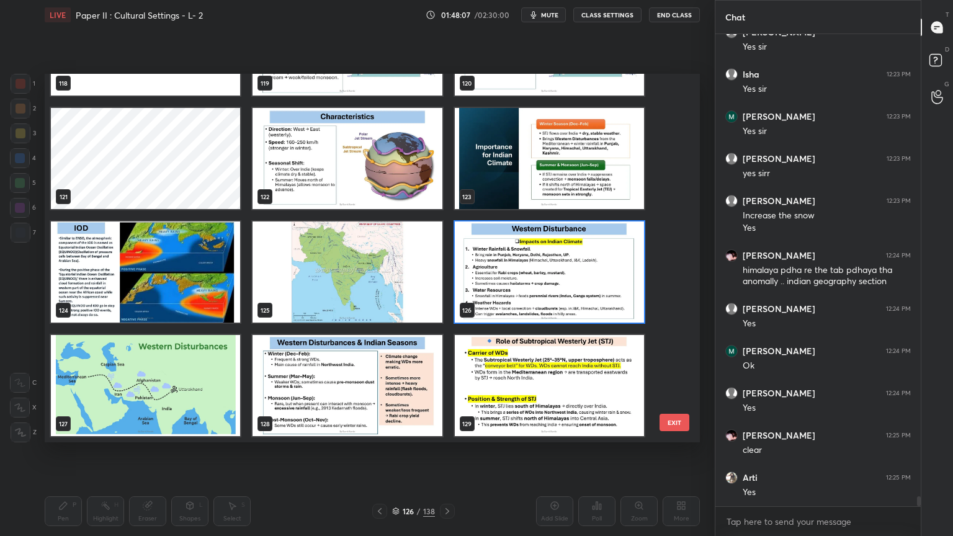
click at [566, 313] on img "grid" at bounding box center [549, 272] width 189 height 101
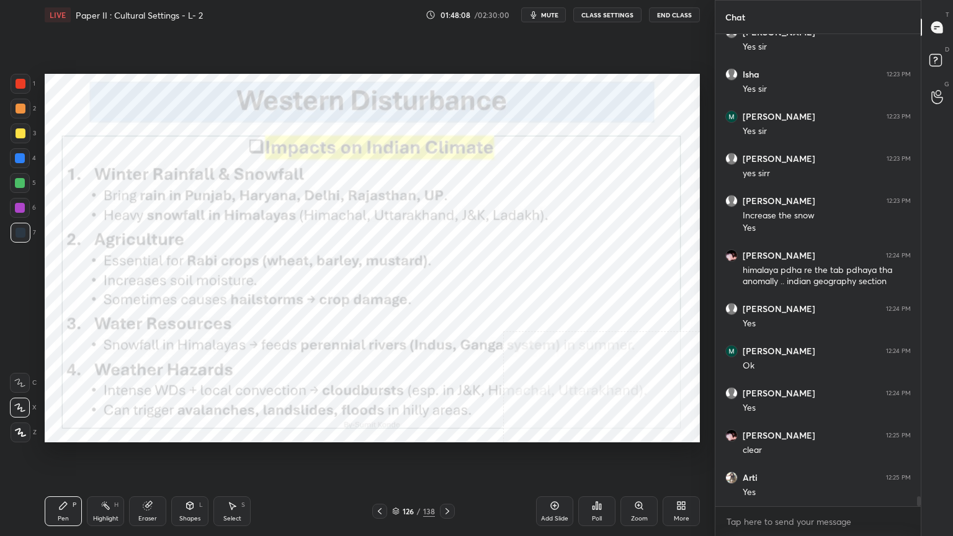
click at [566, 313] on img "grid" at bounding box center [549, 272] width 189 height 101
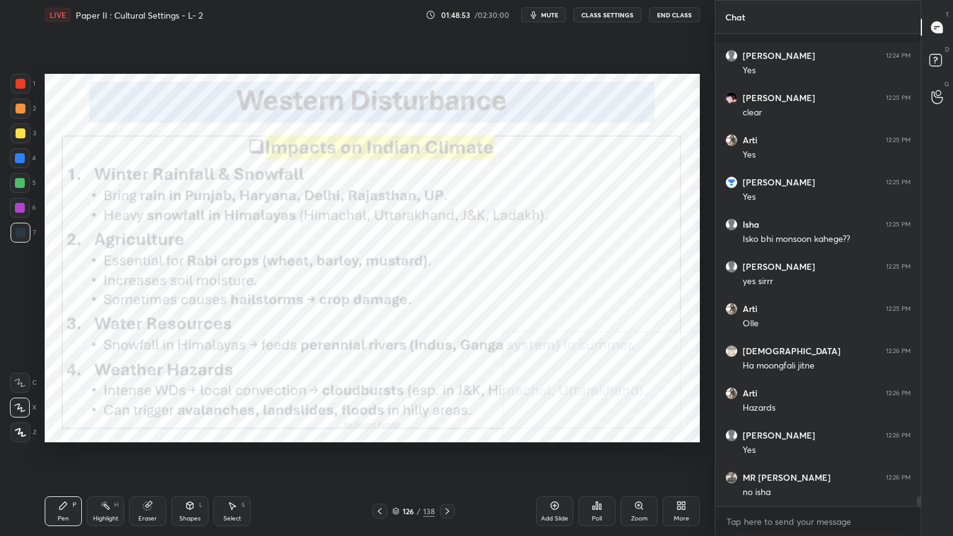
scroll to position [22723, 0]
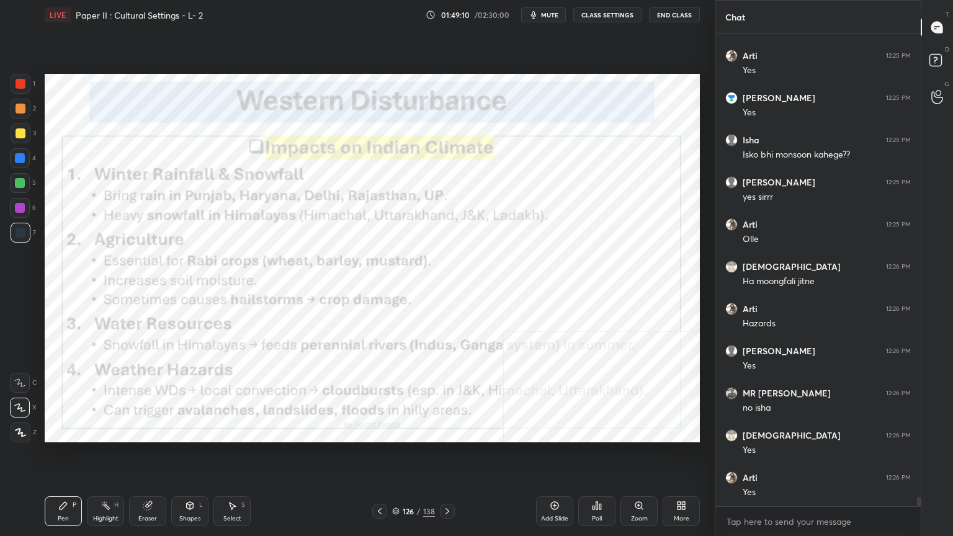
click at [400, 431] on div "126 / 138" at bounding box center [413, 511] width 43 height 11
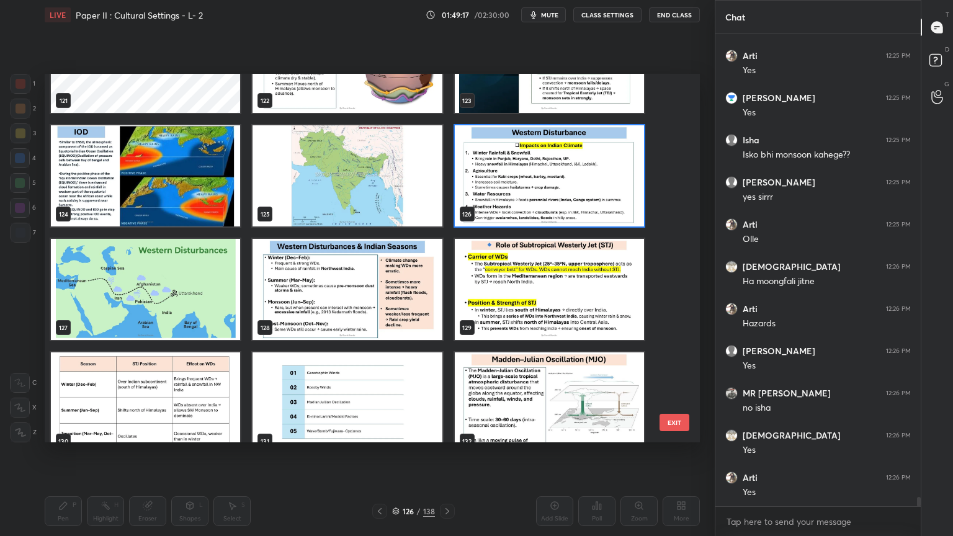
scroll to position [4650, 0]
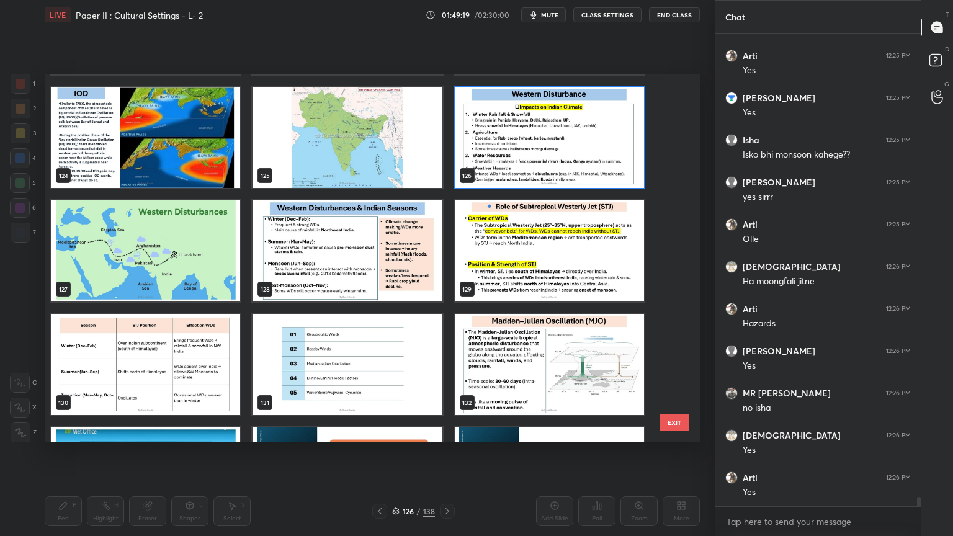
click at [353, 243] on img "grid" at bounding box center [347, 250] width 189 height 101
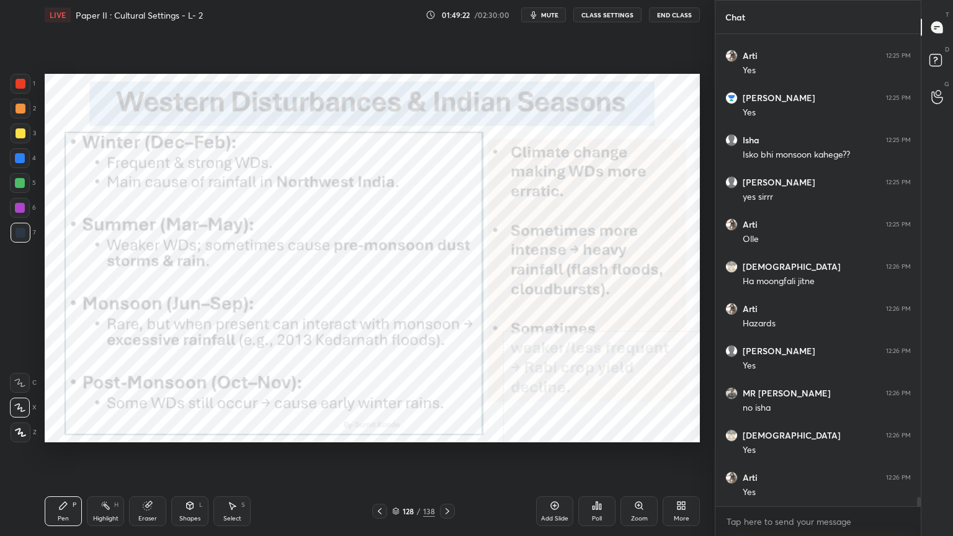
click at [683, 431] on div "More" at bounding box center [681, 512] width 37 height 30
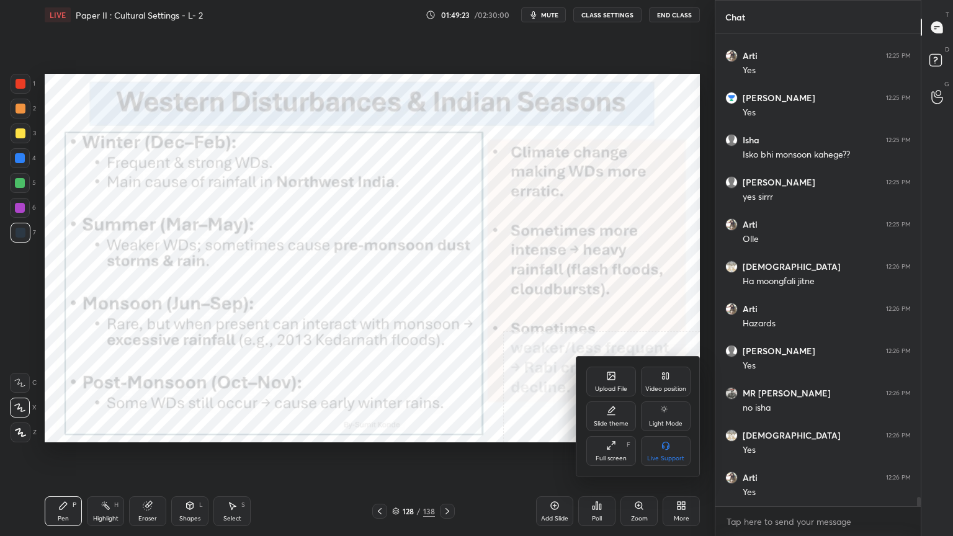
click at [675, 387] on div "Video position" at bounding box center [665, 389] width 41 height 6
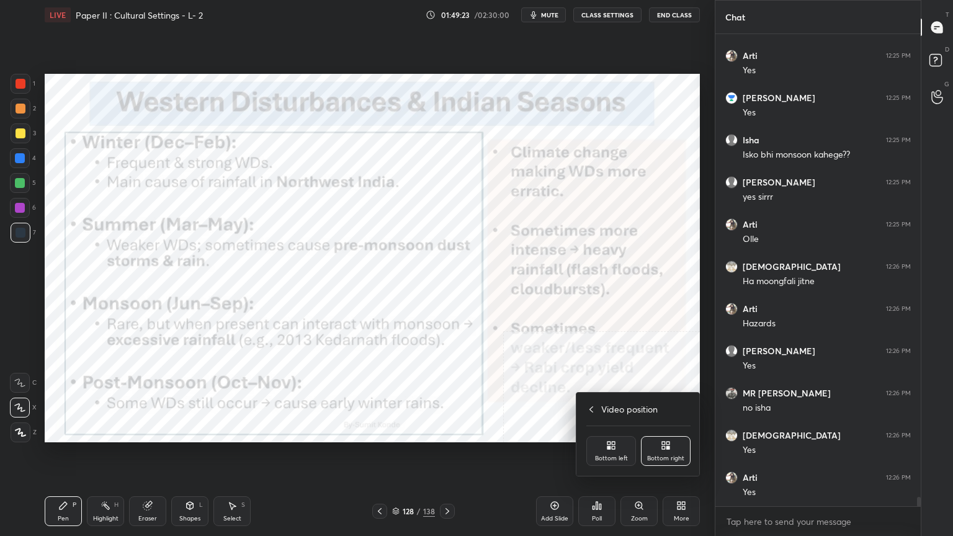
click at [600, 431] on div "Bottom left" at bounding box center [611, 459] width 33 height 6
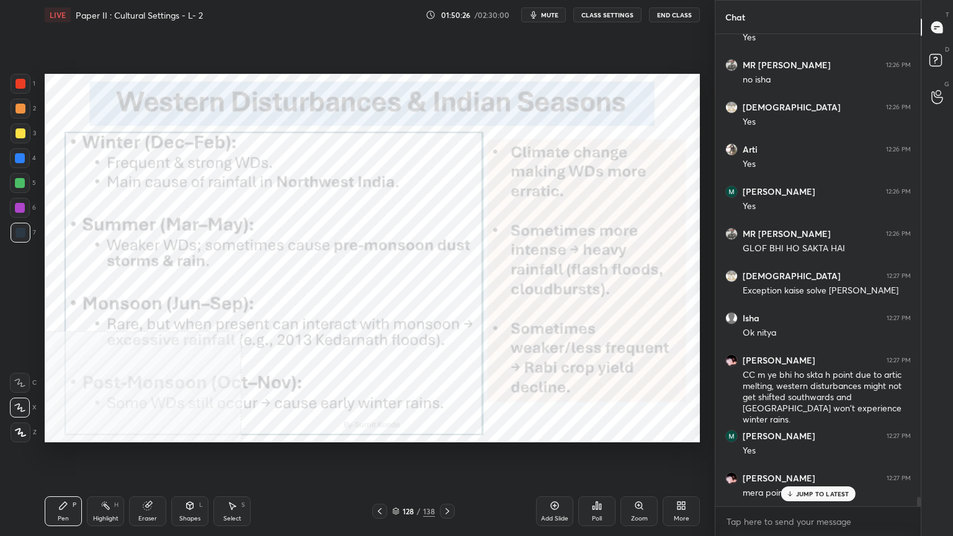
scroll to position [23093, 0]
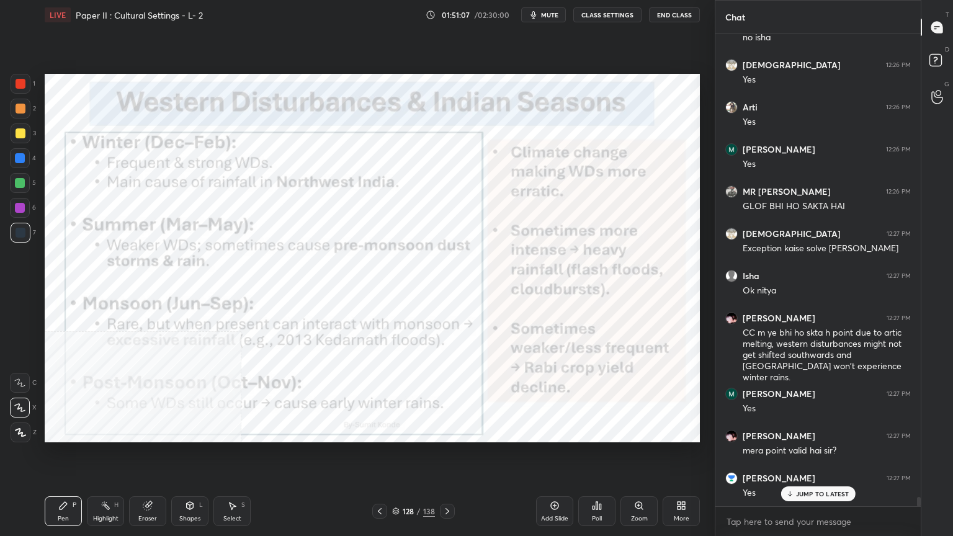
click at [398, 431] on icon at bounding box center [396, 509] width 6 height 3
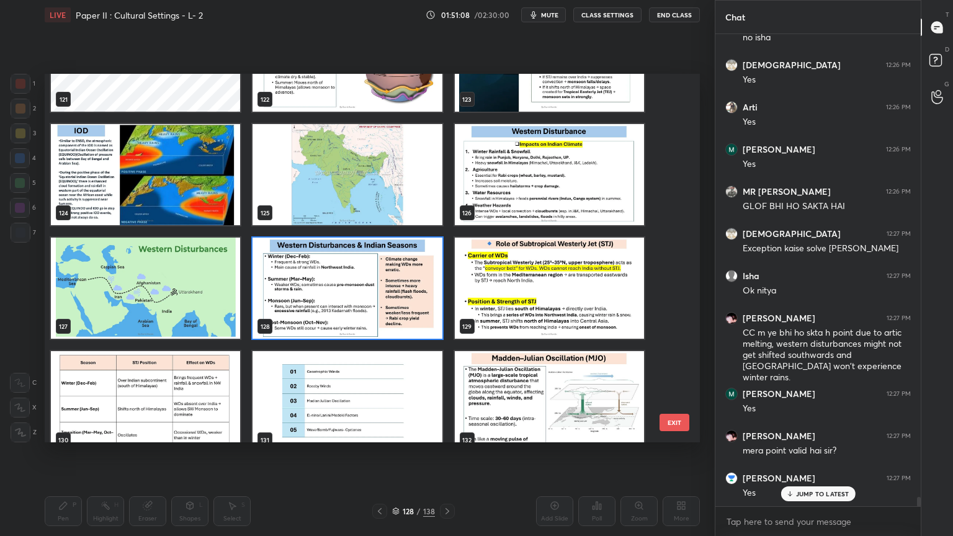
scroll to position [4639, 0]
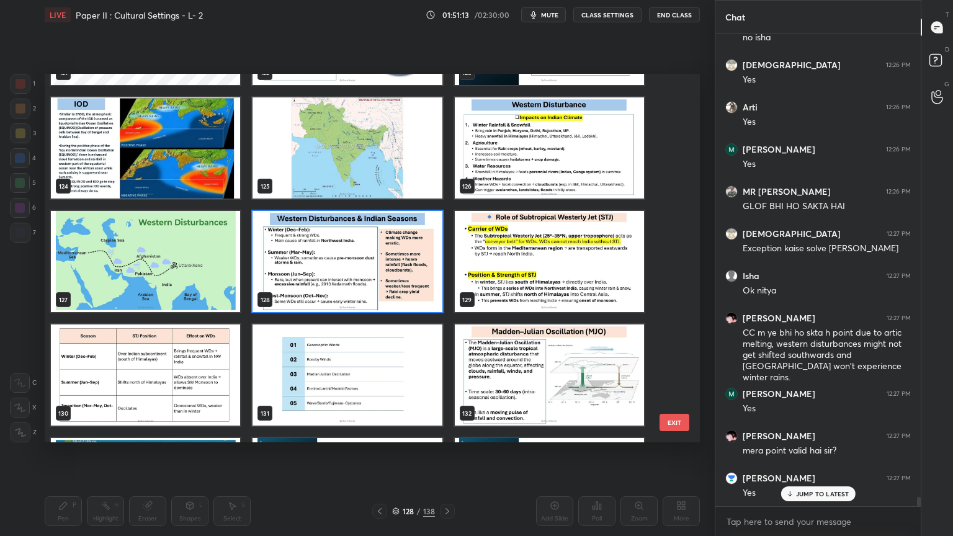
click at [209, 253] on img "grid" at bounding box center [145, 261] width 189 height 101
click at [209, 252] on img "grid" at bounding box center [145, 261] width 189 height 101
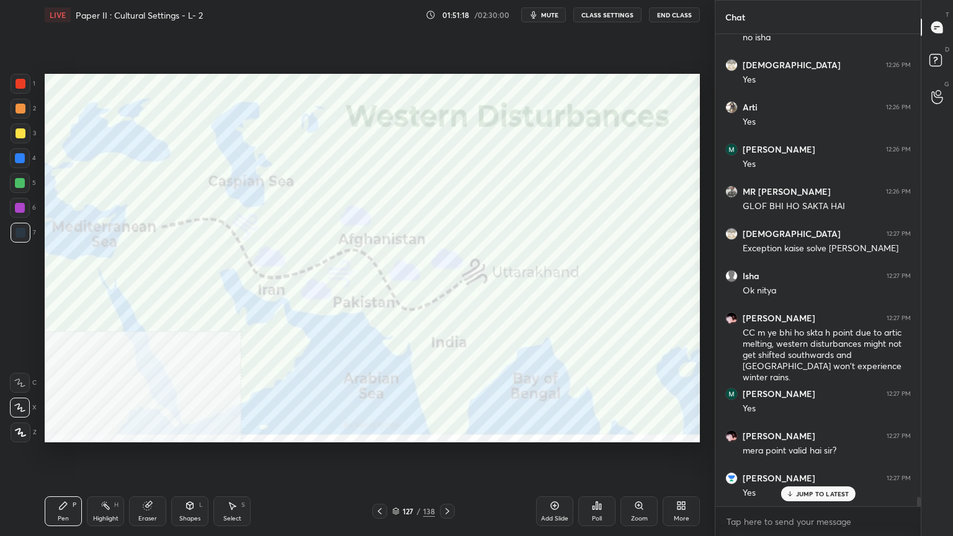
scroll to position [23135, 0]
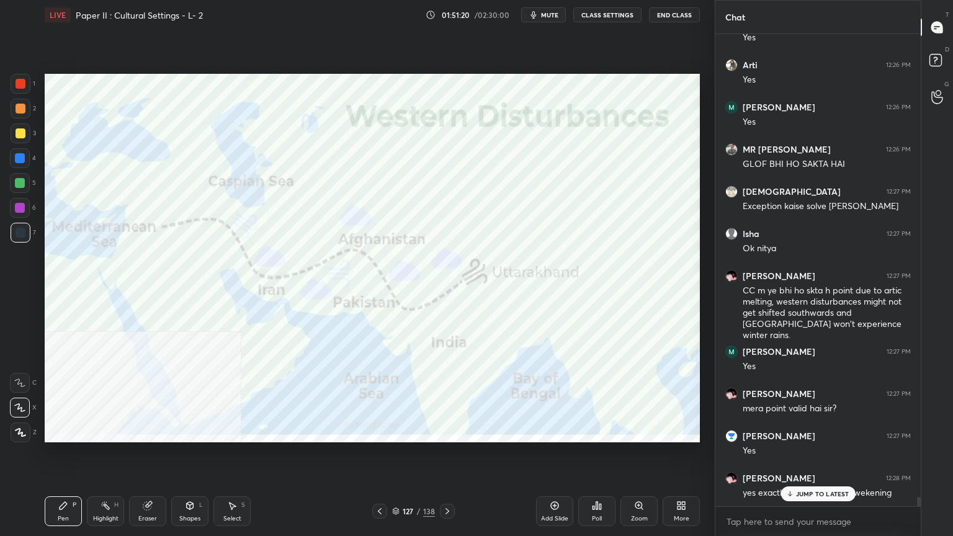
click at [818, 431] on p "JUMP TO LATEST" at bounding box center [822, 493] width 53 height 7
click at [393, 431] on icon at bounding box center [396, 512] width 6 height 2
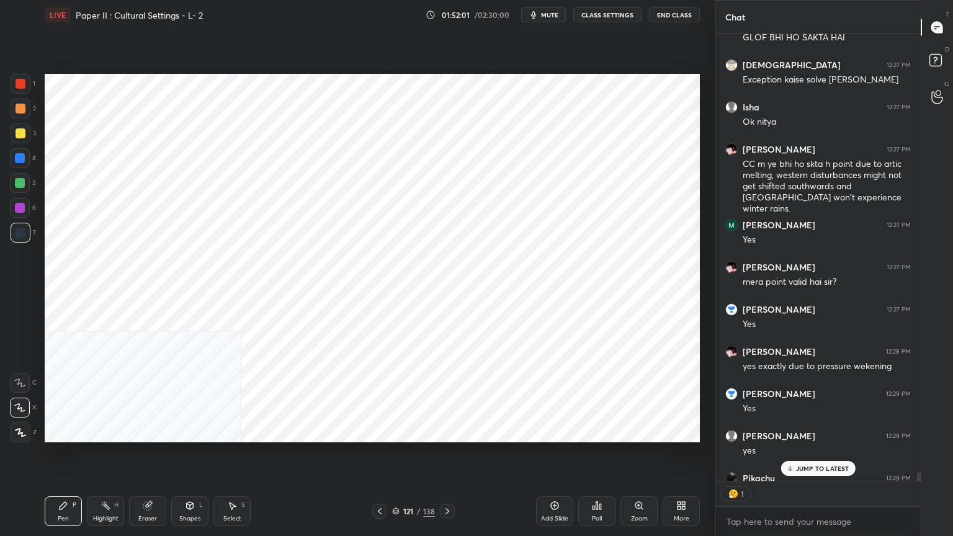
scroll to position [4, 4]
click at [839, 431] on p "JUMP TO LATEST" at bounding box center [822, 468] width 53 height 7
click at [401, 431] on div "121 / 138" at bounding box center [413, 511] width 43 height 11
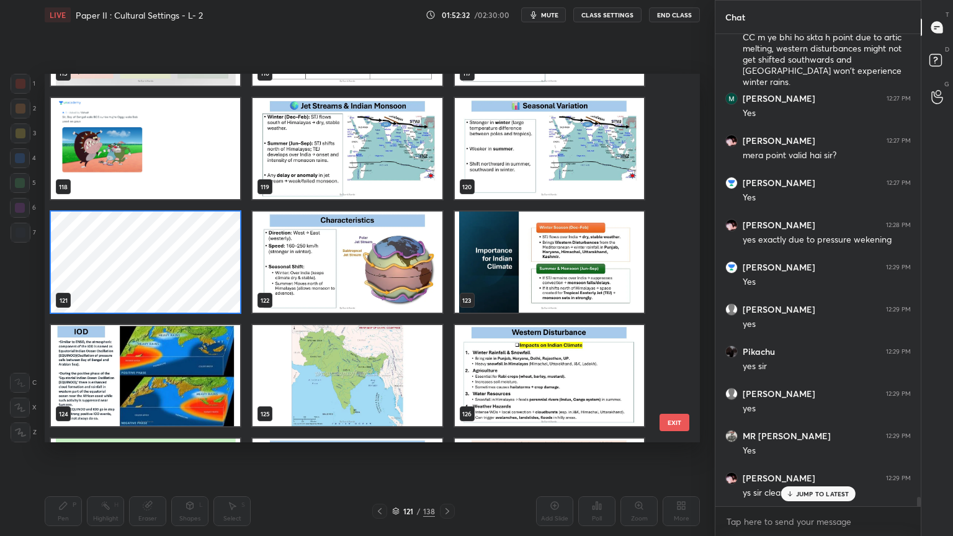
scroll to position [23431, 0]
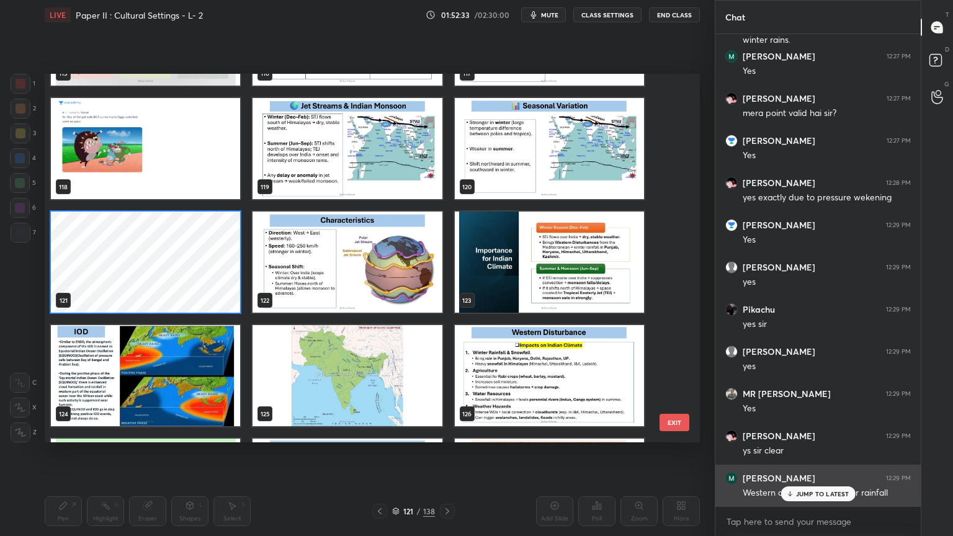
click at [798, 431] on p "JUMP TO LATEST" at bounding box center [822, 493] width 53 height 7
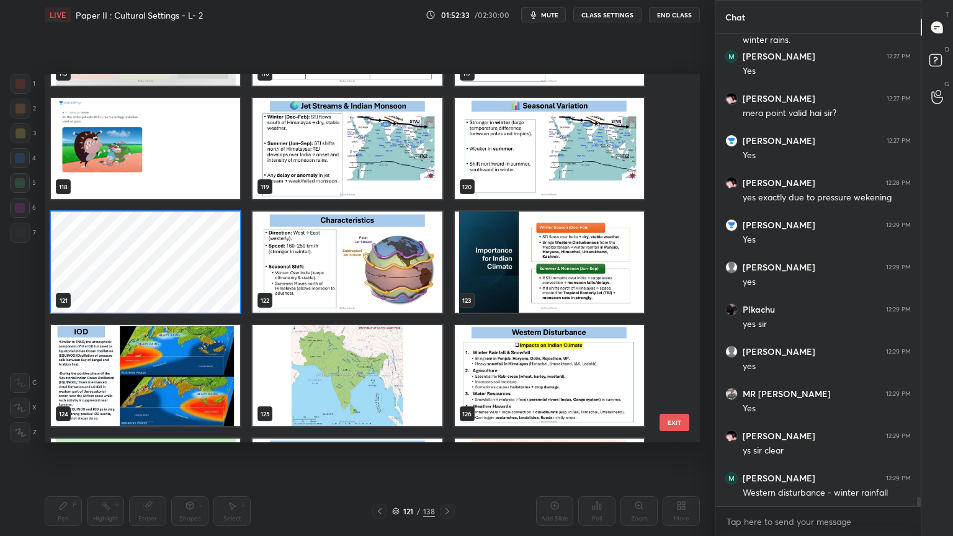
scroll to position [23473, 0]
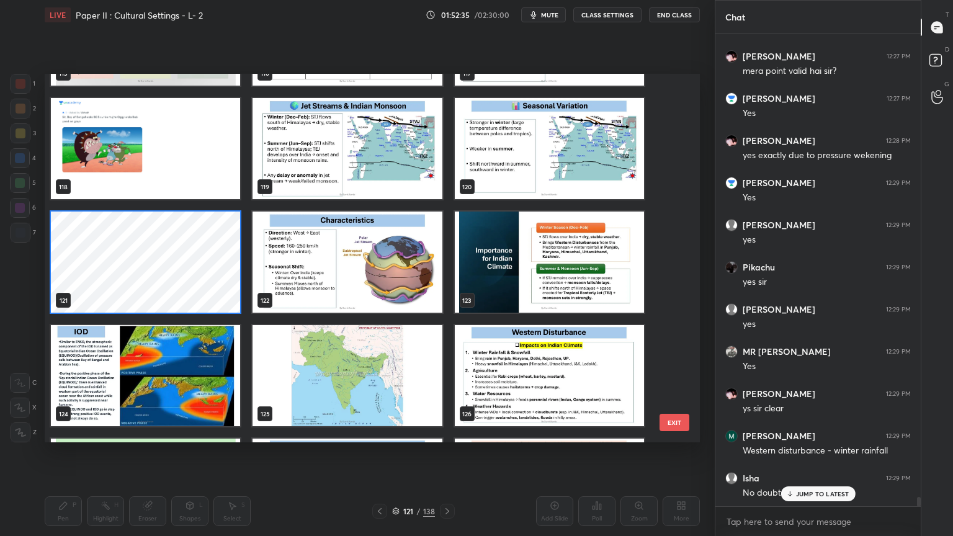
click at [842, 431] on div "JUMP TO LATEST" at bounding box center [818, 494] width 74 height 15
click at [423, 165] on img "grid" at bounding box center [347, 148] width 189 height 101
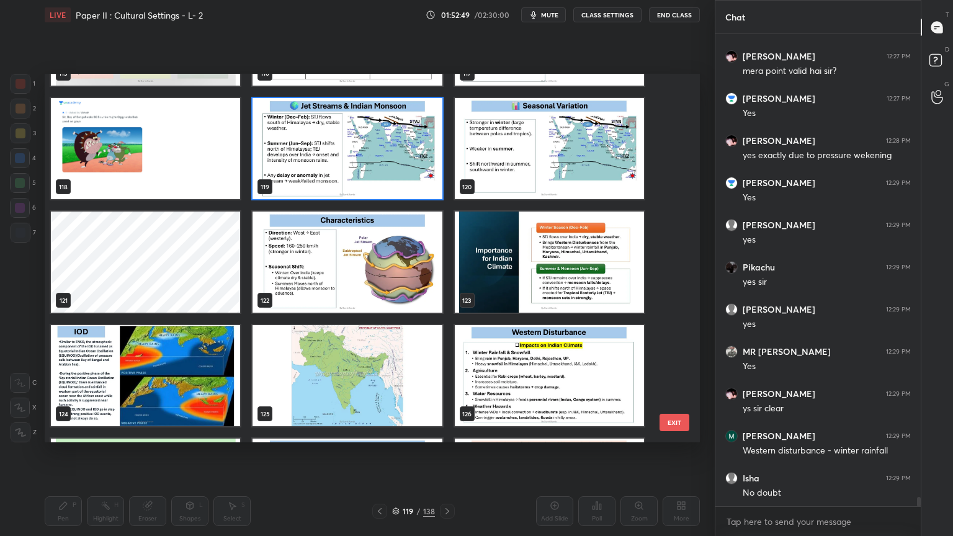
click at [425, 163] on img "grid" at bounding box center [347, 148] width 189 height 101
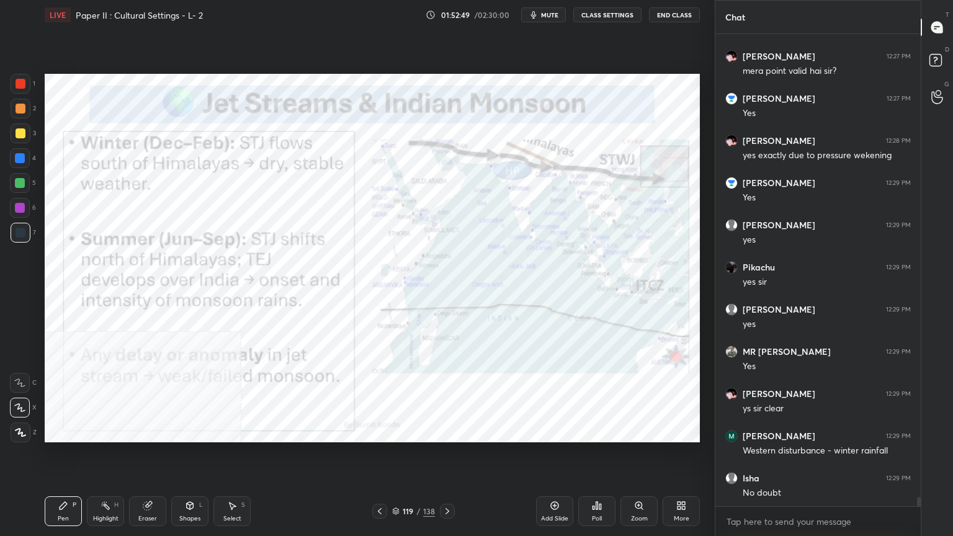
click at [425, 163] on img "grid" at bounding box center [347, 148] width 189 height 101
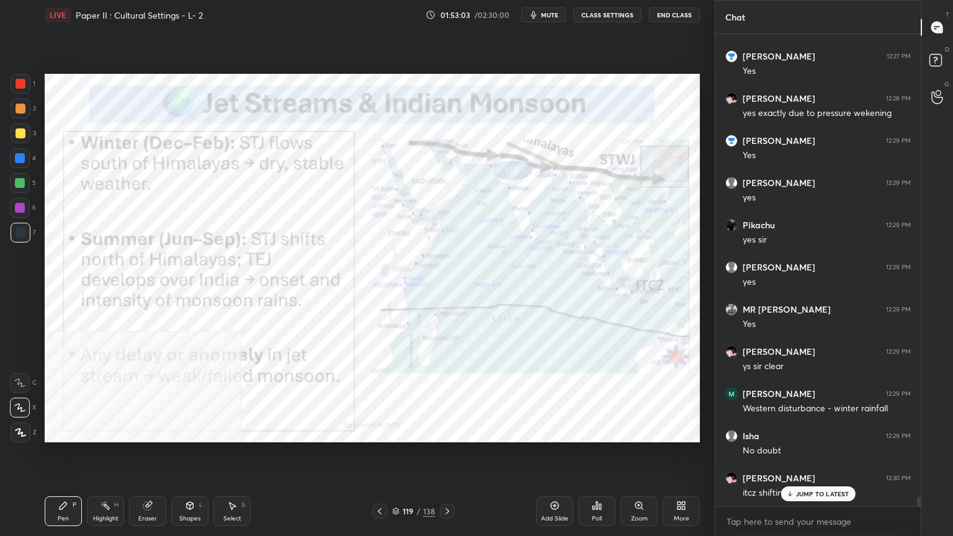
scroll to position [23557, 0]
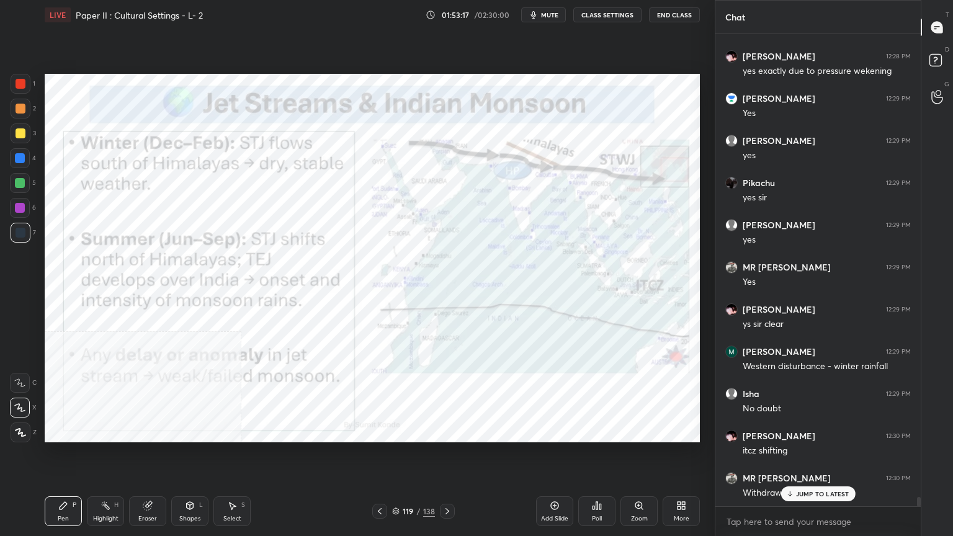
click at [395, 431] on icon at bounding box center [395, 511] width 7 height 7
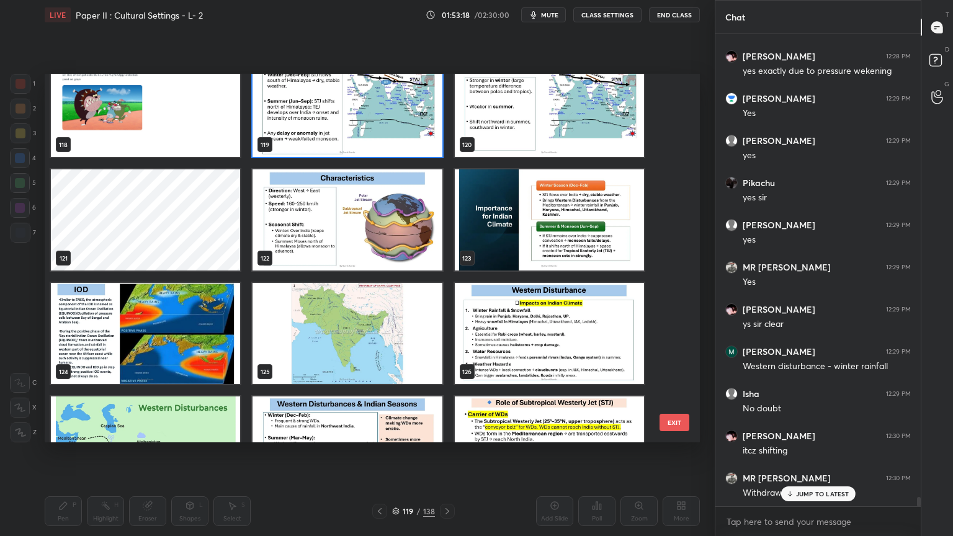
scroll to position [4485, 0]
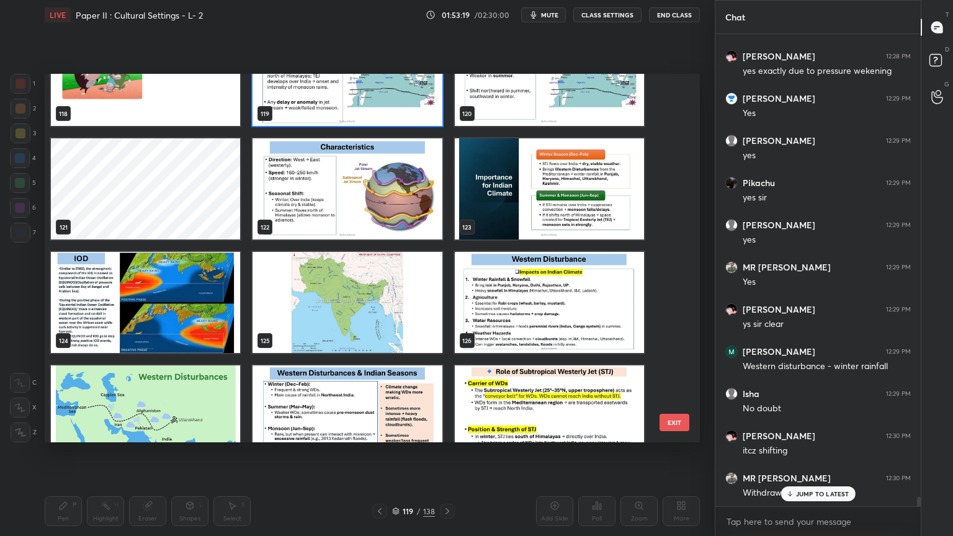
click at [422, 300] on img "grid" at bounding box center [347, 302] width 189 height 101
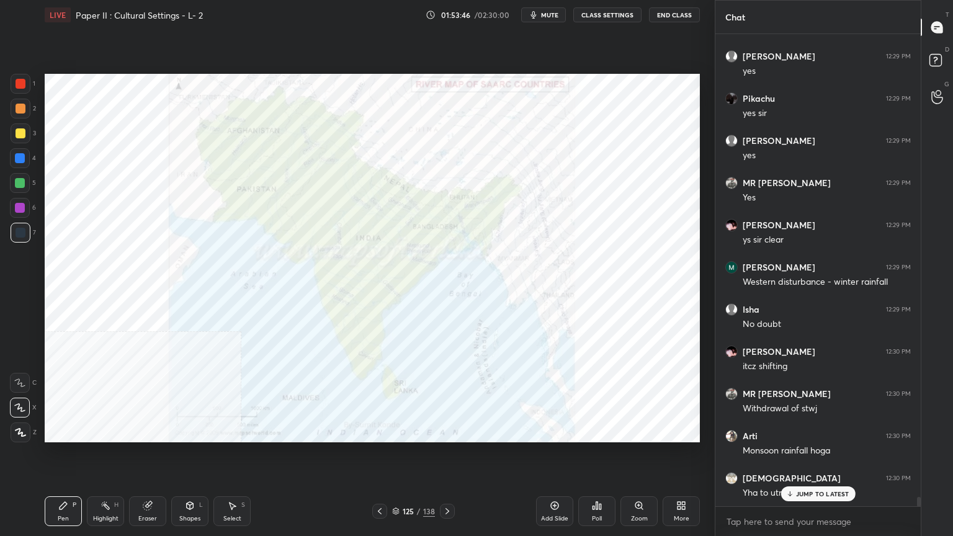
scroll to position [23684, 0]
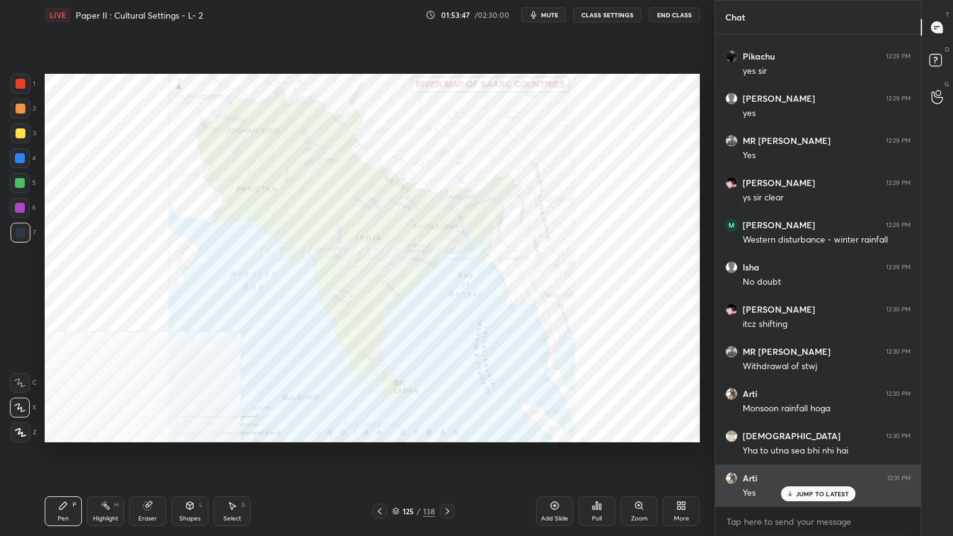
click at [827, 431] on p "JUMP TO LATEST" at bounding box center [822, 493] width 53 height 7
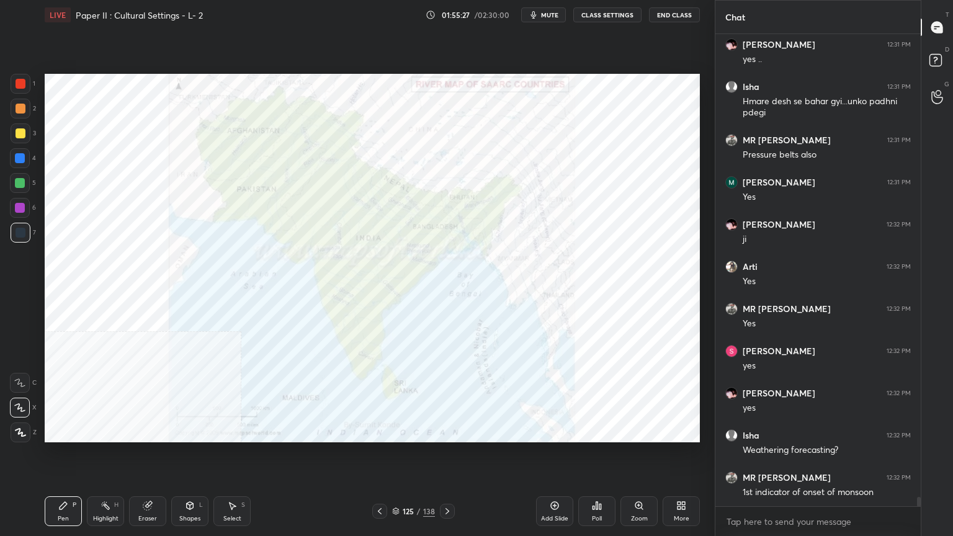
scroll to position [24287, 0]
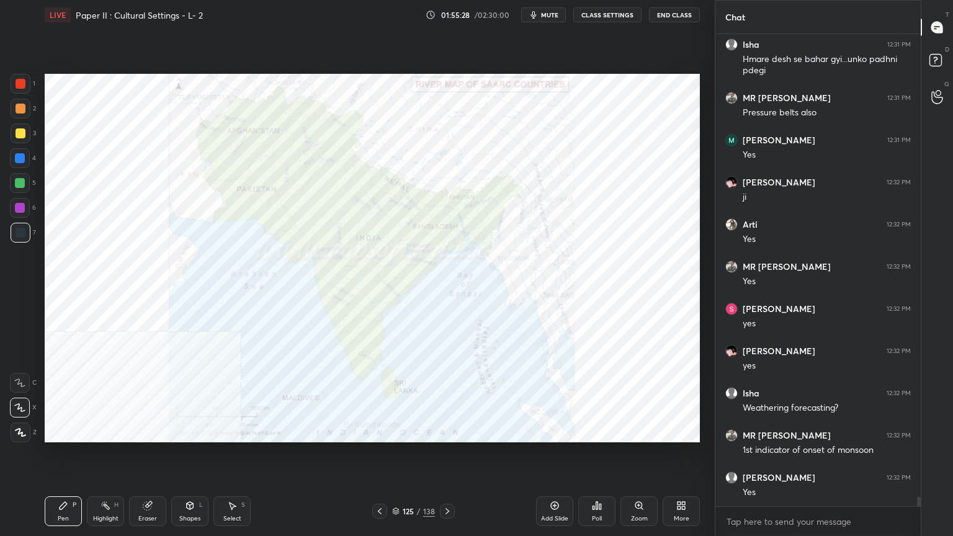
click at [22, 85] on div at bounding box center [21, 84] width 10 height 10
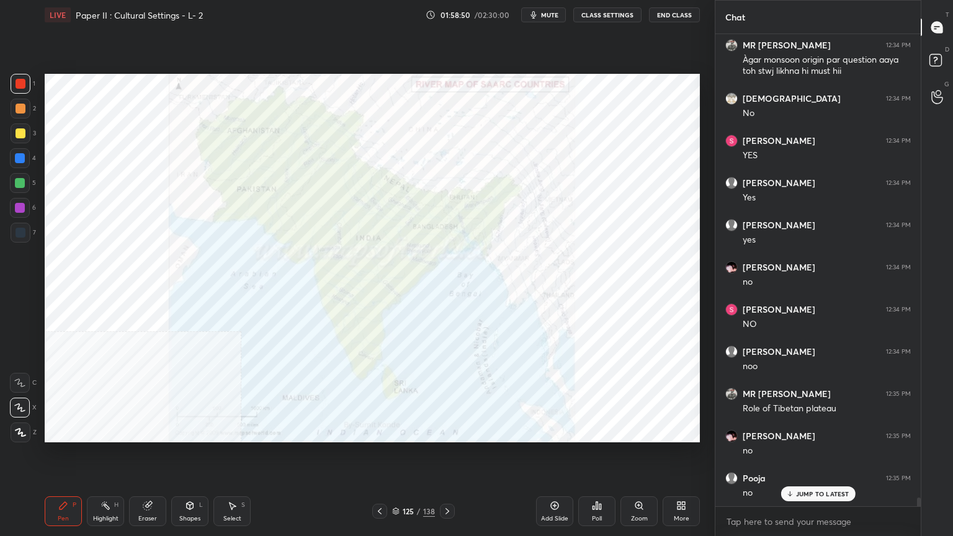
scroll to position [25037, 0]
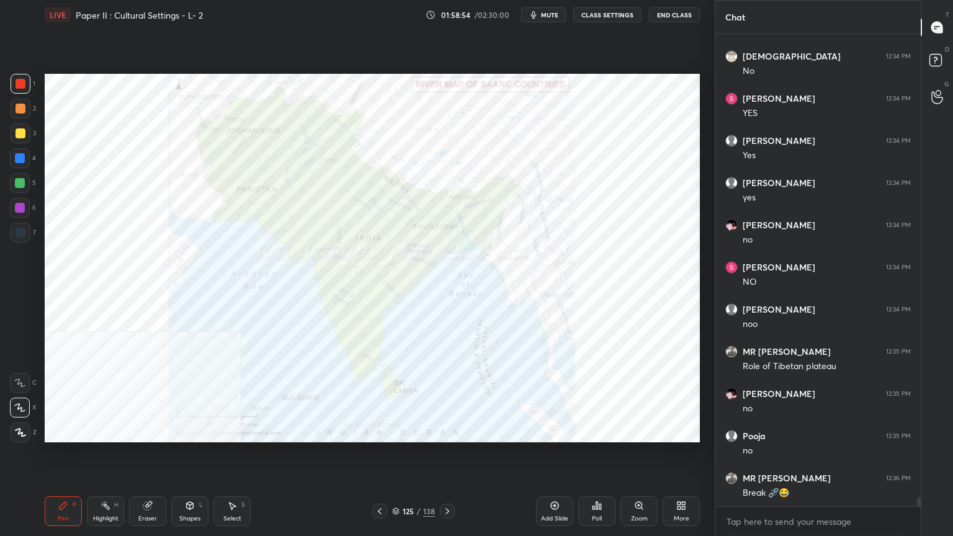
click at [395, 431] on icon at bounding box center [396, 509] width 6 height 3
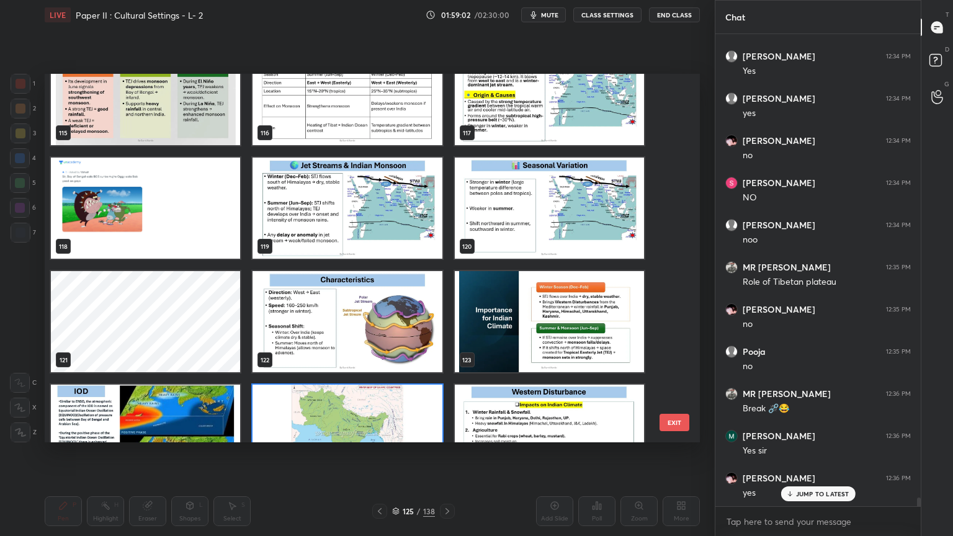
scroll to position [4340, 0]
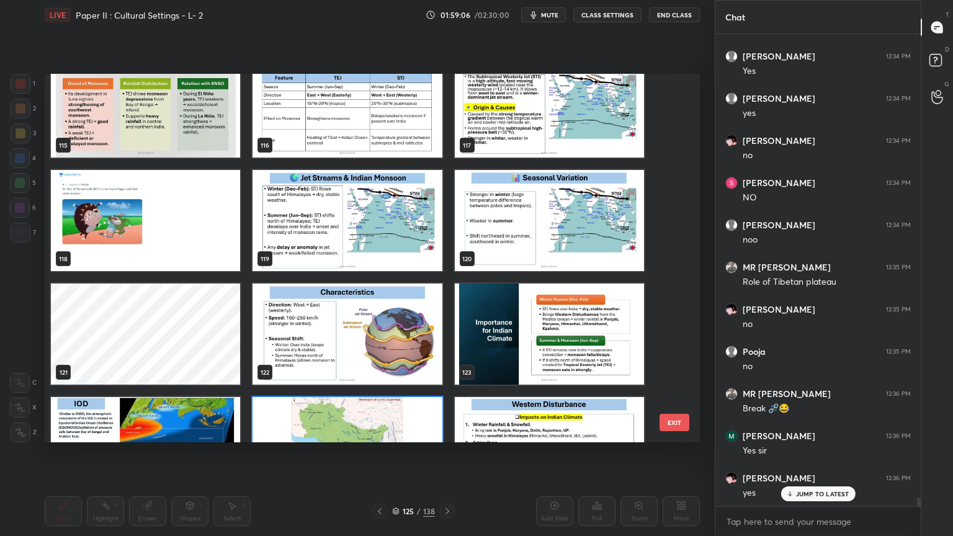
click at [376, 240] on img "grid" at bounding box center [347, 220] width 189 height 101
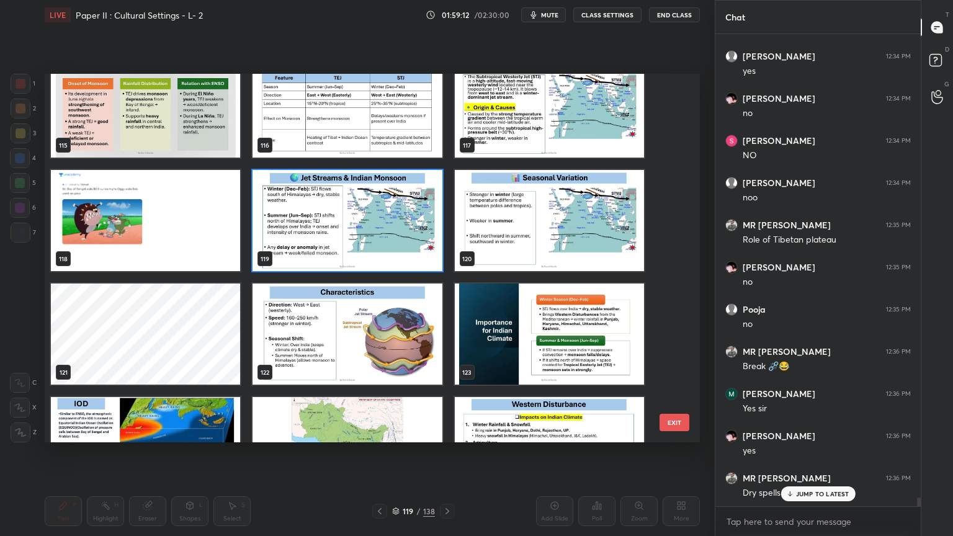
scroll to position [25206, 0]
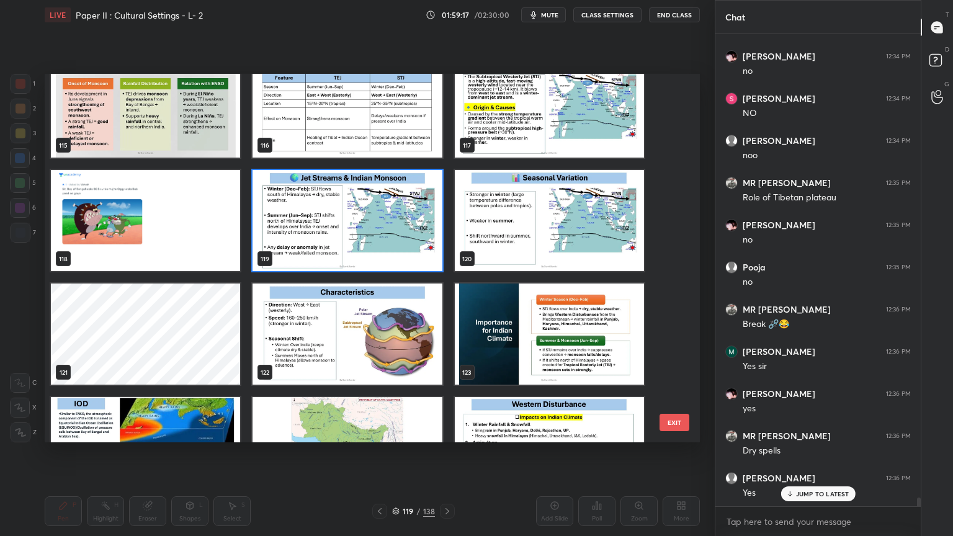
click at [508, 325] on img "grid" at bounding box center [549, 334] width 189 height 101
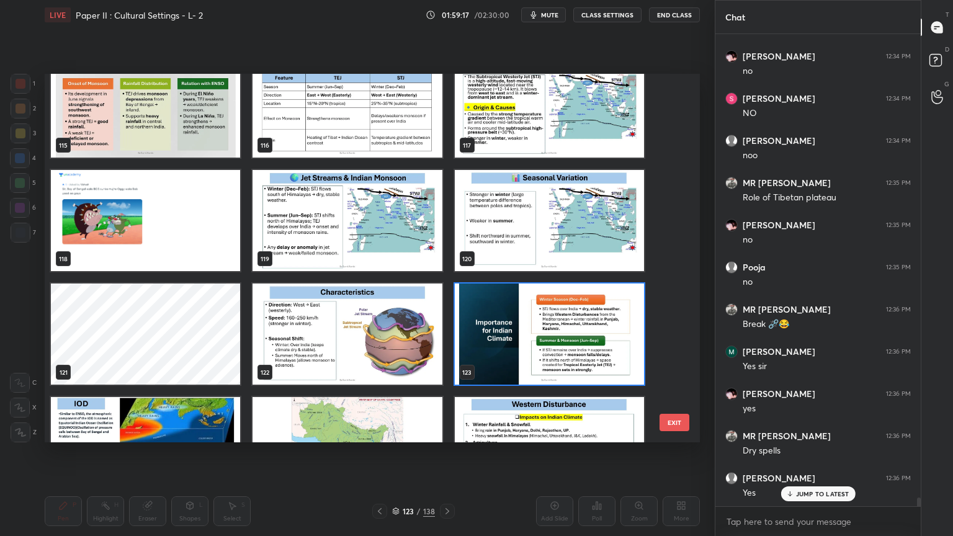
click at [508, 325] on img "grid" at bounding box center [549, 334] width 189 height 101
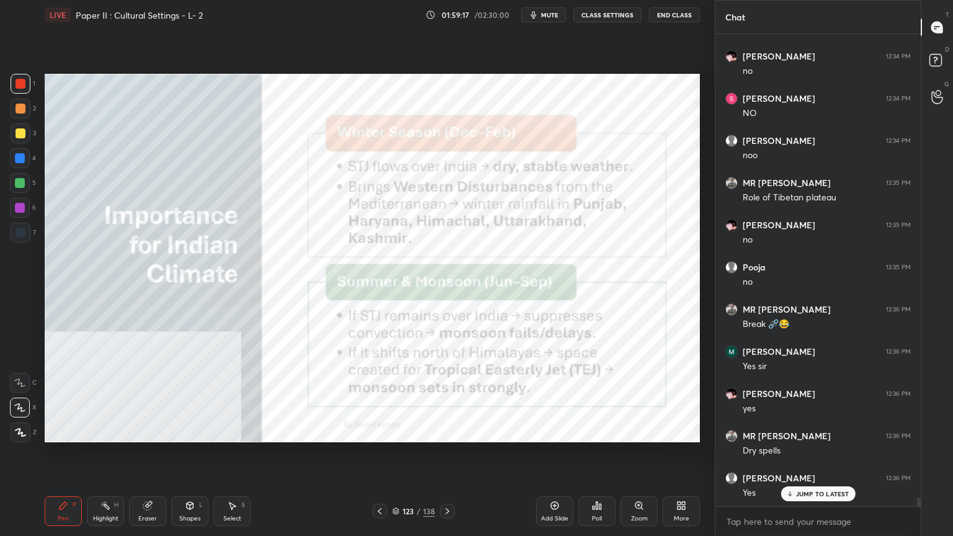
click at [508, 325] on img "grid" at bounding box center [549, 334] width 189 height 101
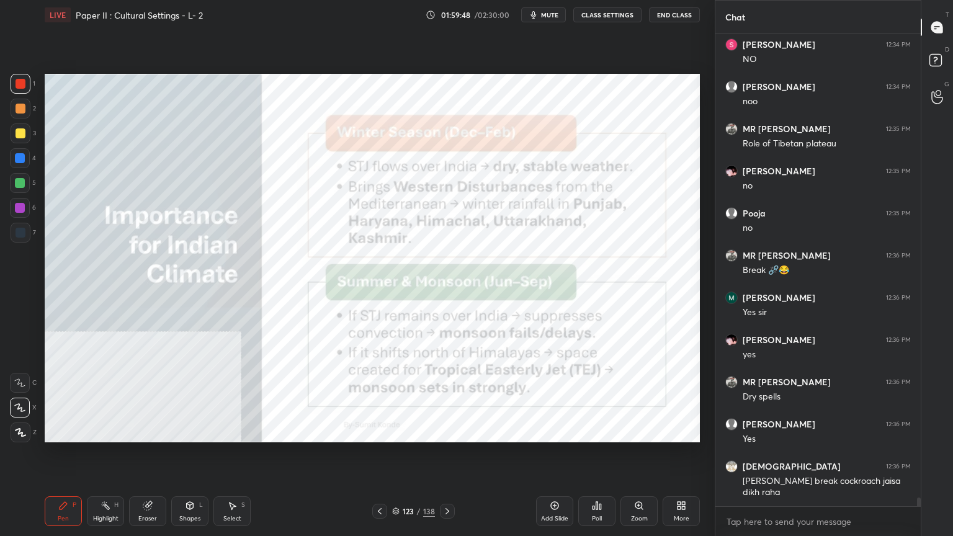
click at [397, 431] on div "123 / 138" at bounding box center [413, 511] width 43 height 11
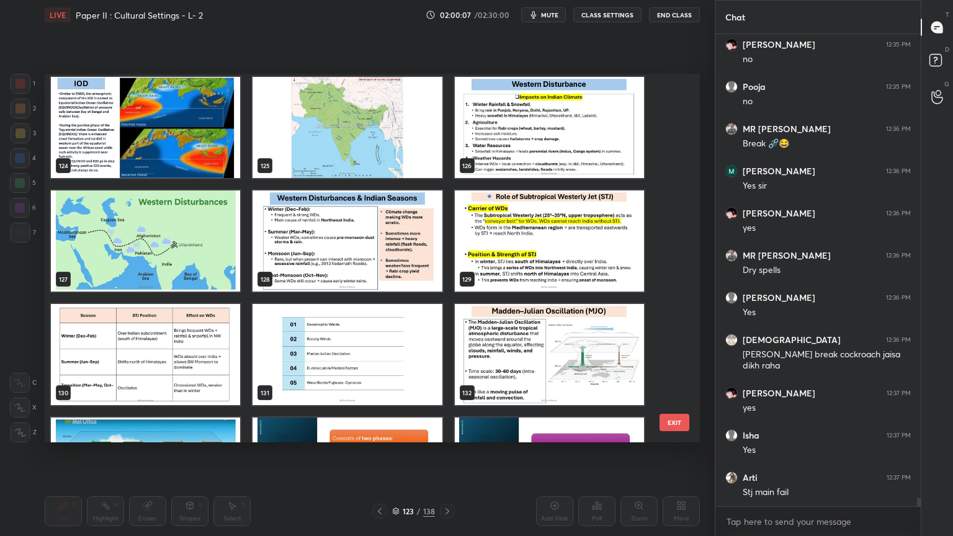
scroll to position [25429, 0]
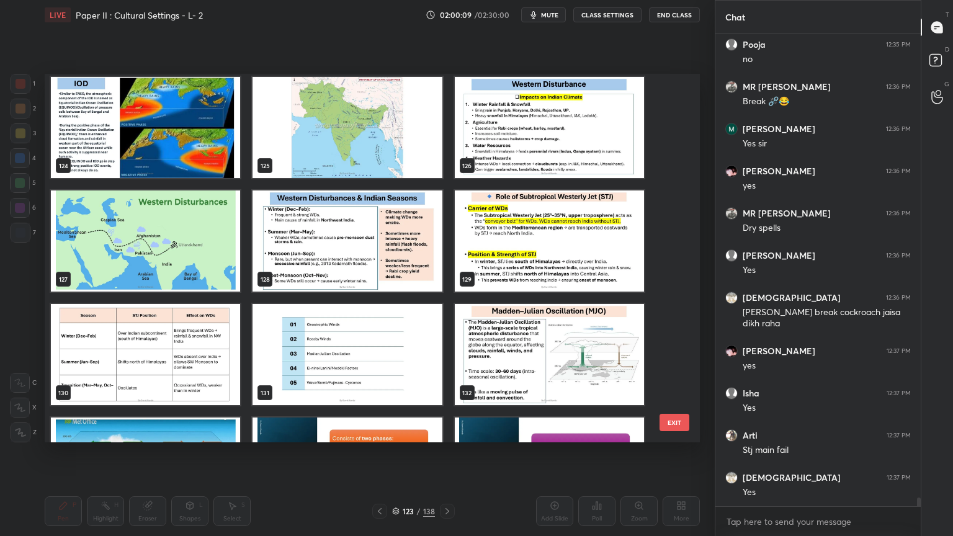
click at [203, 272] on img "grid" at bounding box center [145, 241] width 189 height 101
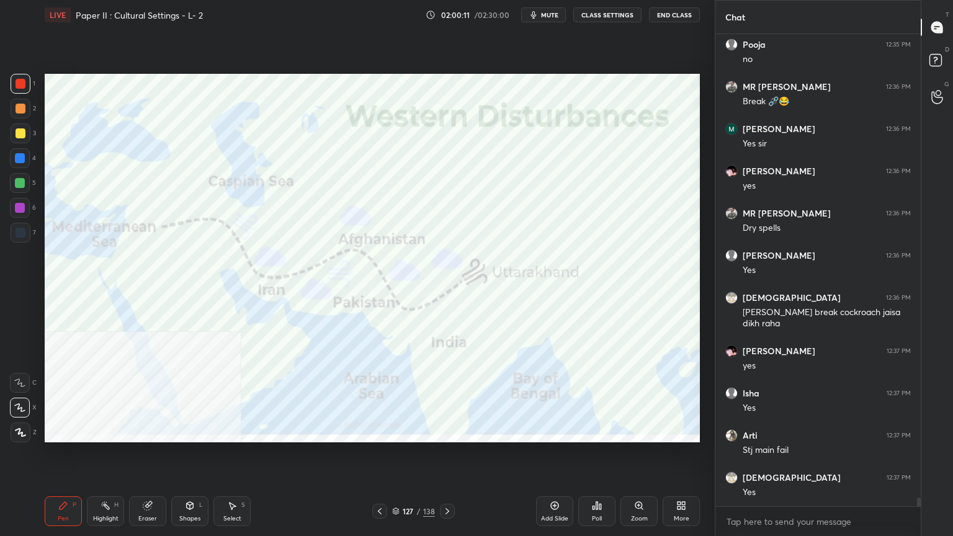
click at [203, 272] on img "grid" at bounding box center [145, 241] width 189 height 101
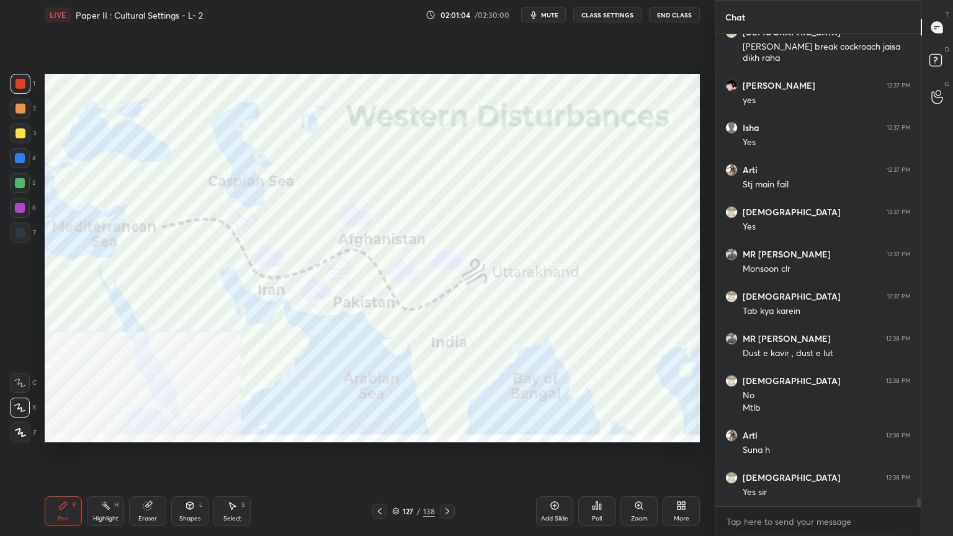
scroll to position [25737, 0]
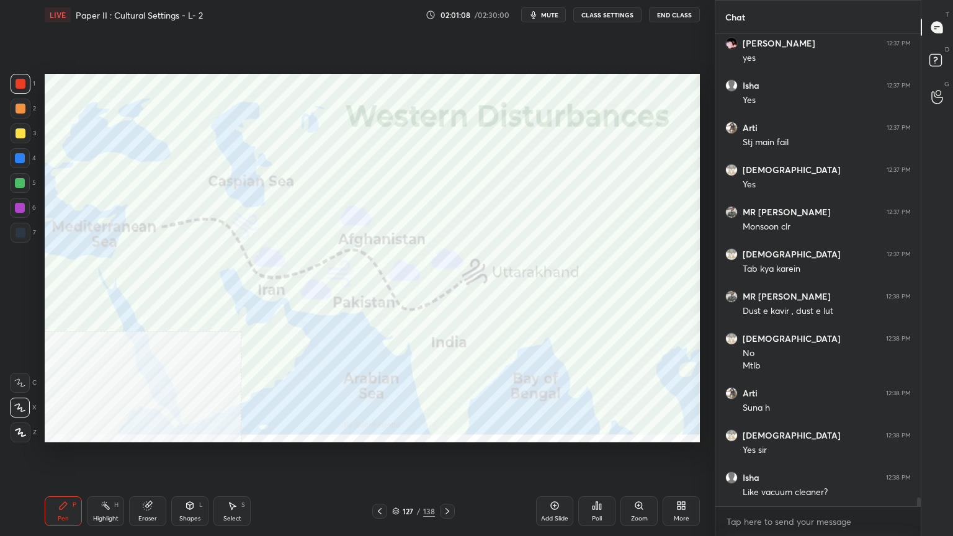
click at [395, 431] on icon at bounding box center [396, 509] width 6 height 3
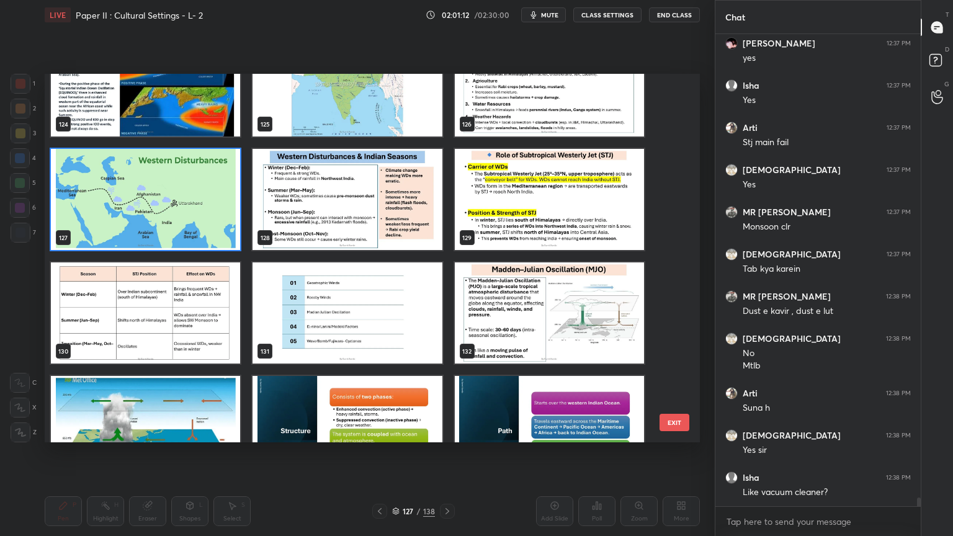
scroll to position [25779, 0]
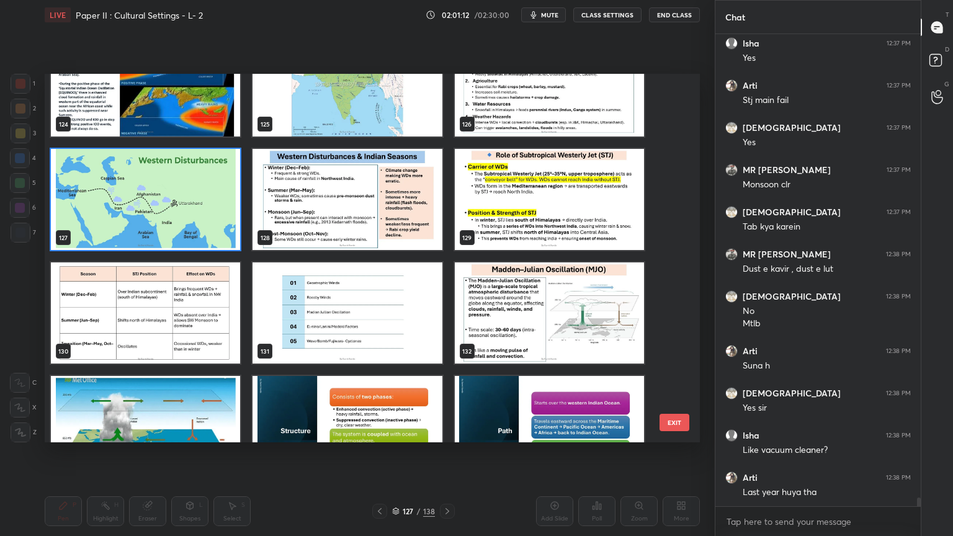
click at [348, 238] on img "grid" at bounding box center [347, 199] width 189 height 101
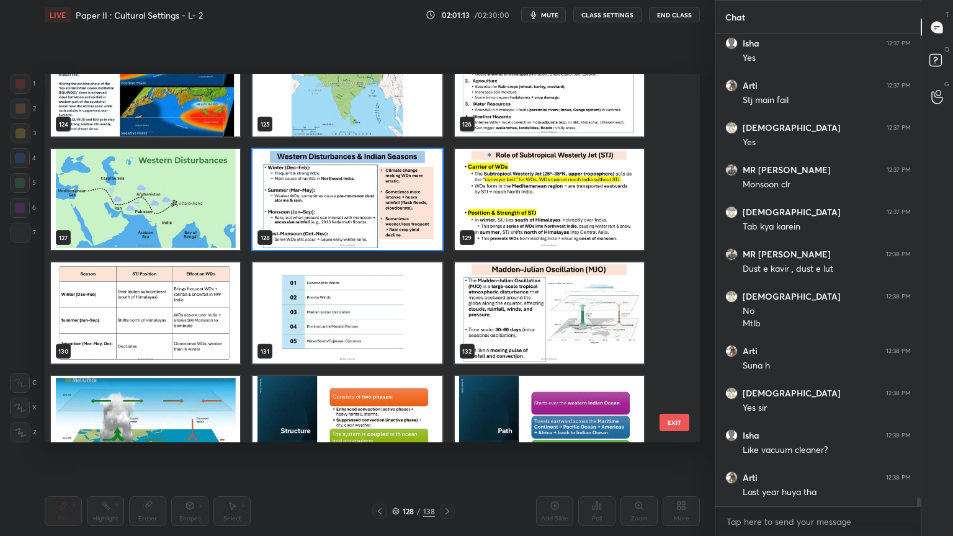
click at [348, 238] on img "grid" at bounding box center [347, 199] width 189 height 101
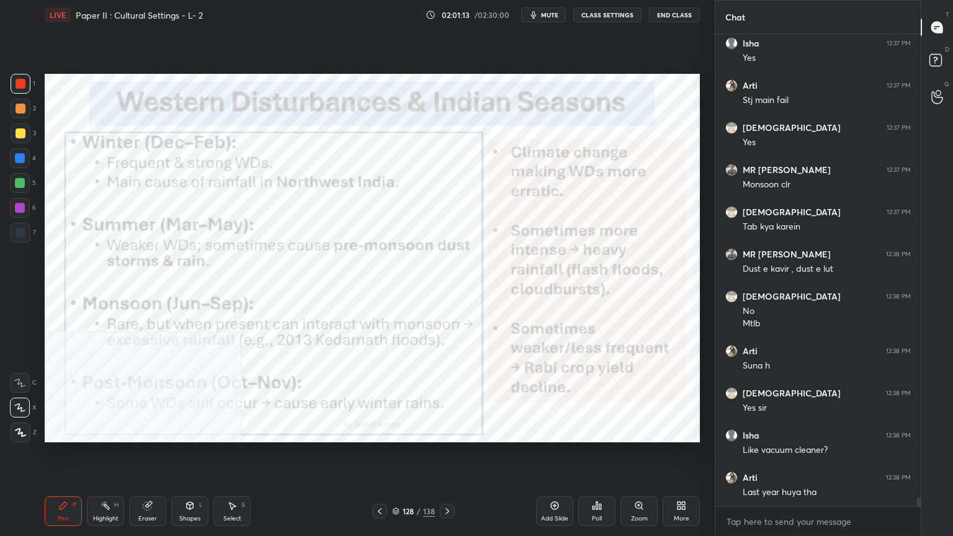
scroll to position [25821, 0]
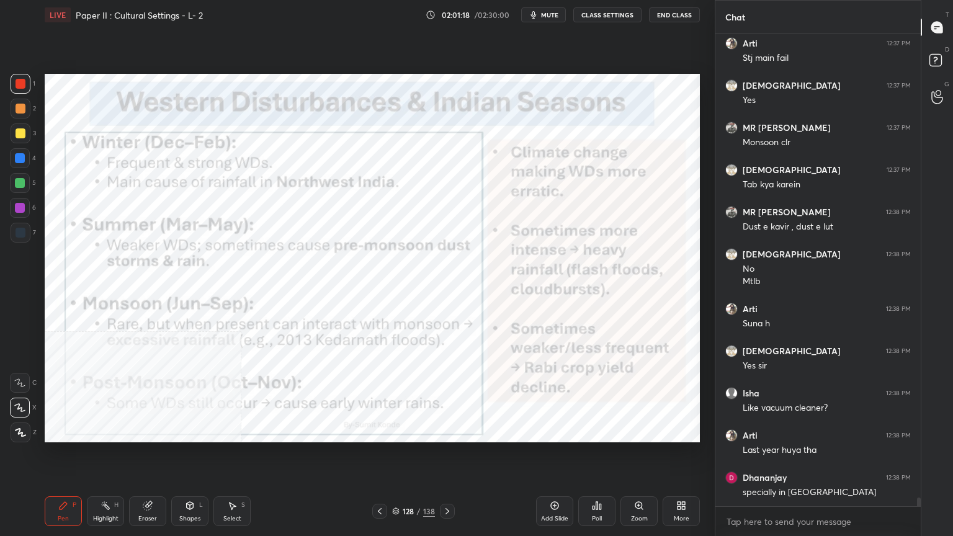
click at [395, 431] on icon at bounding box center [395, 511] width 7 height 7
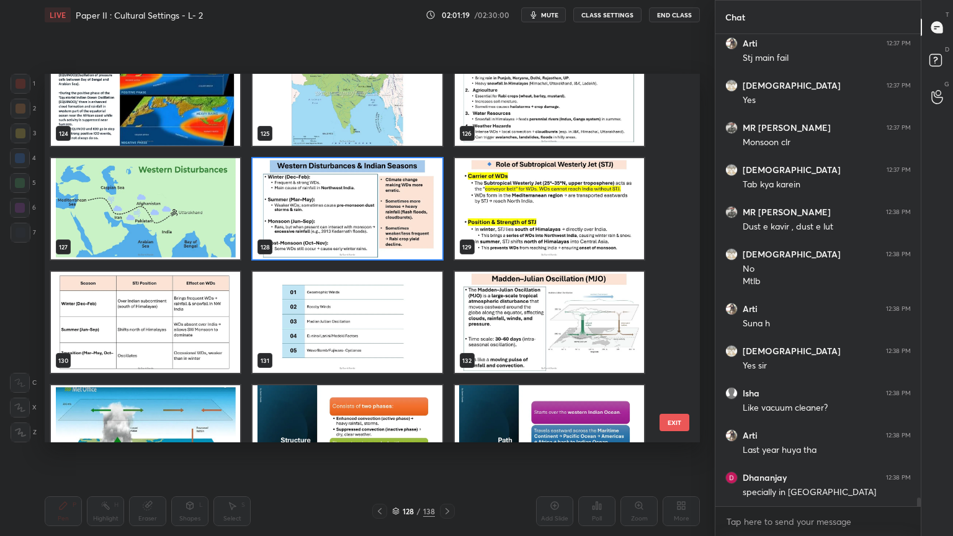
scroll to position [4701, 0]
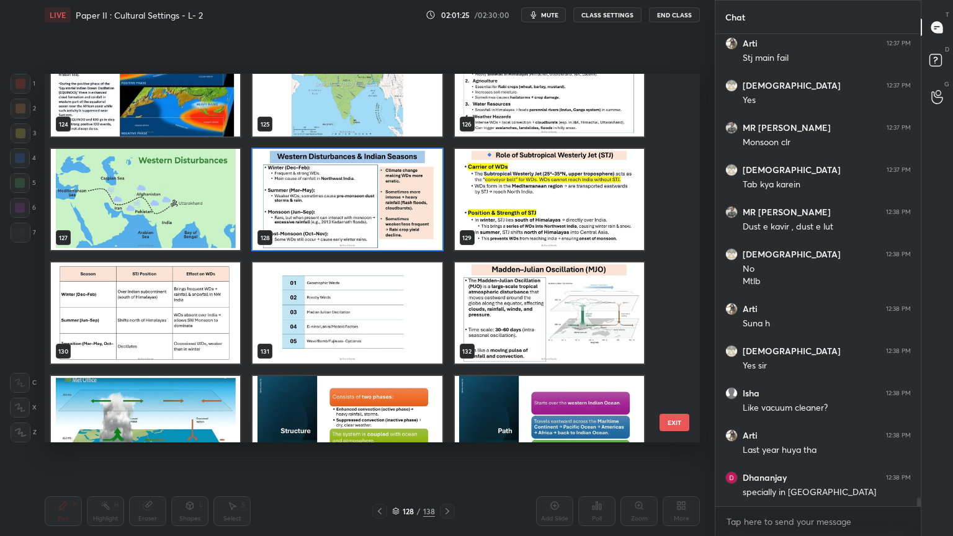
click at [192, 316] on img "grid" at bounding box center [145, 313] width 189 height 101
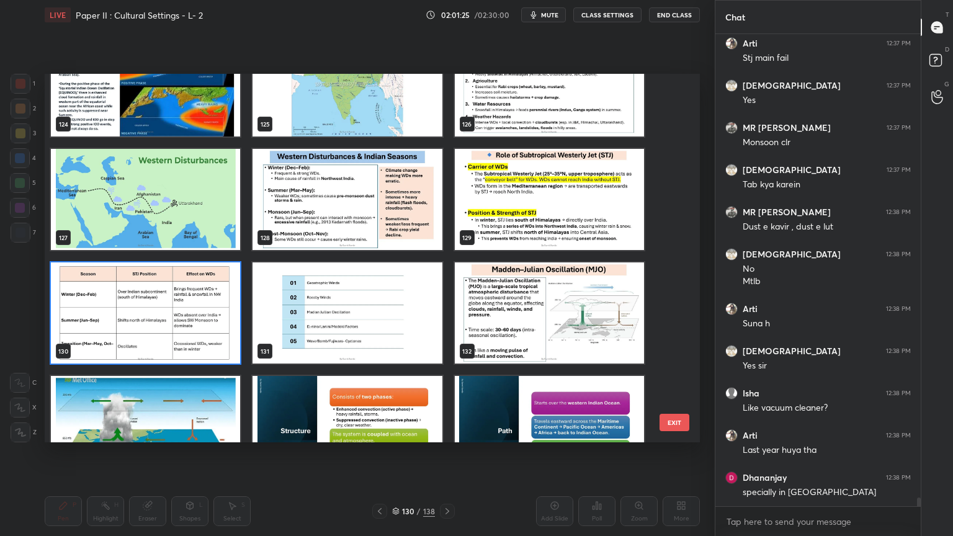
click at [192, 316] on img "grid" at bounding box center [145, 313] width 189 height 101
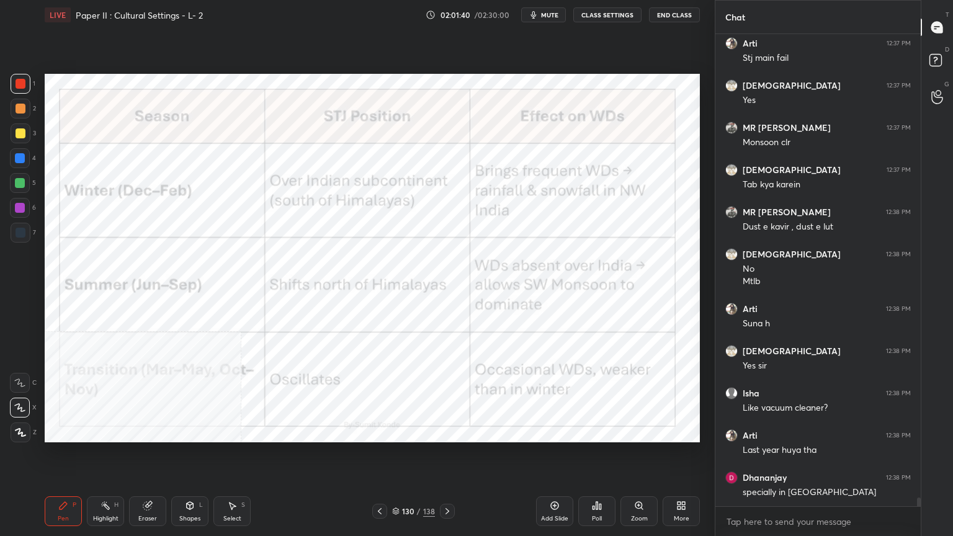
click at [393, 431] on icon at bounding box center [396, 514] width 6 height 2
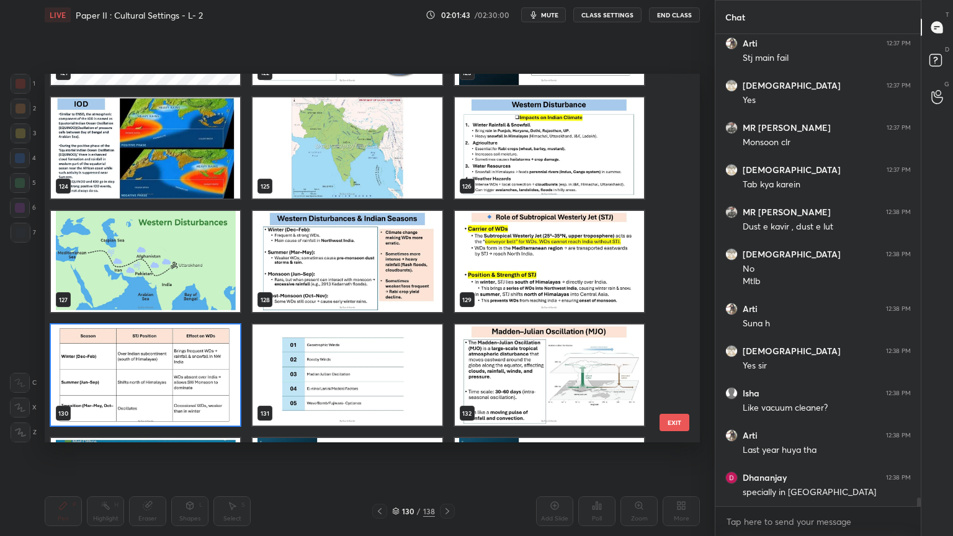
scroll to position [4567, 0]
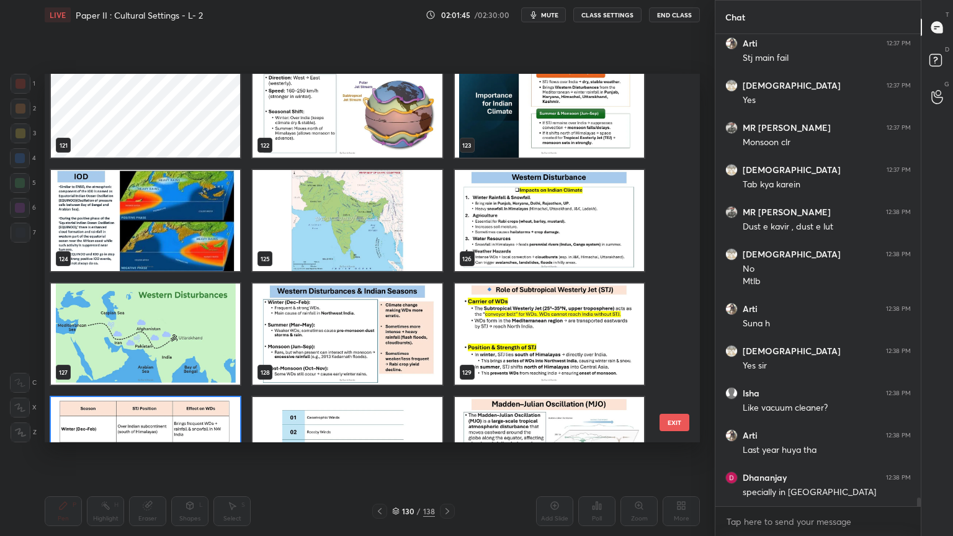
click at [175, 326] on img "grid" at bounding box center [145, 334] width 189 height 101
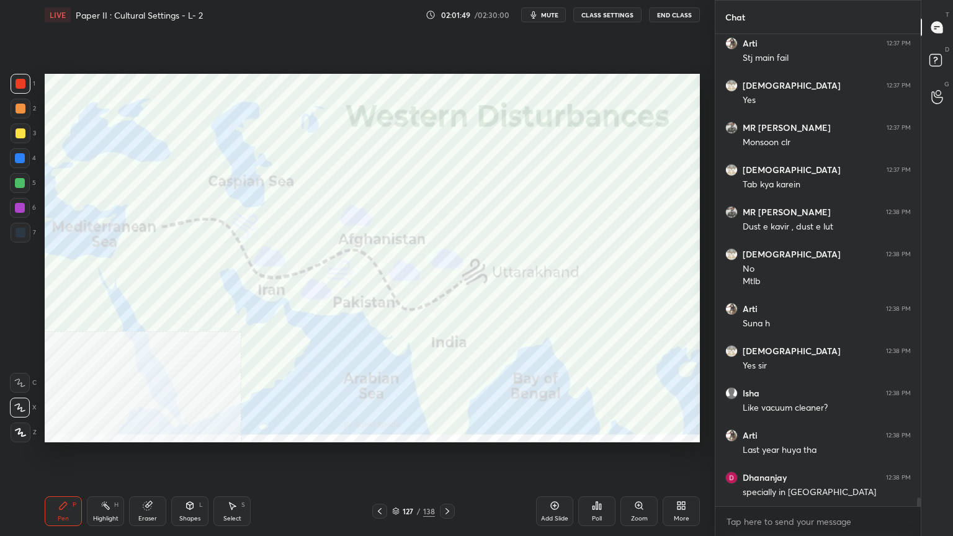
click at [557, 431] on icon at bounding box center [555, 506] width 8 height 8
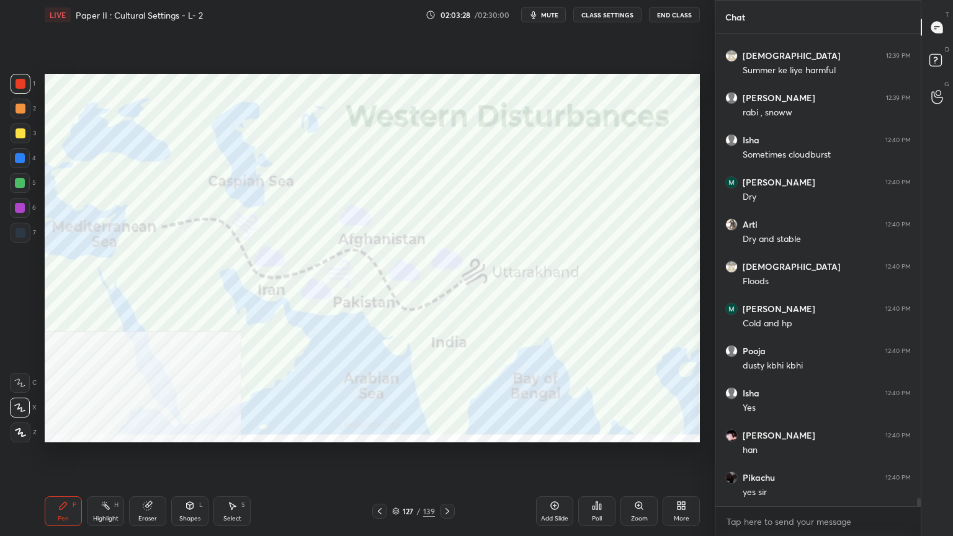
scroll to position [26985, 0]
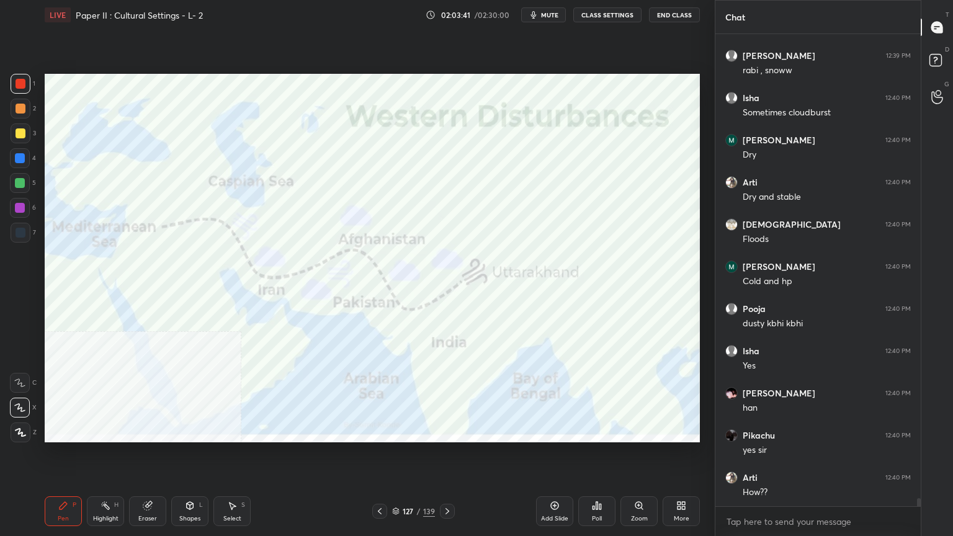
click at [555, 431] on div "Add Slide" at bounding box center [554, 512] width 37 height 30
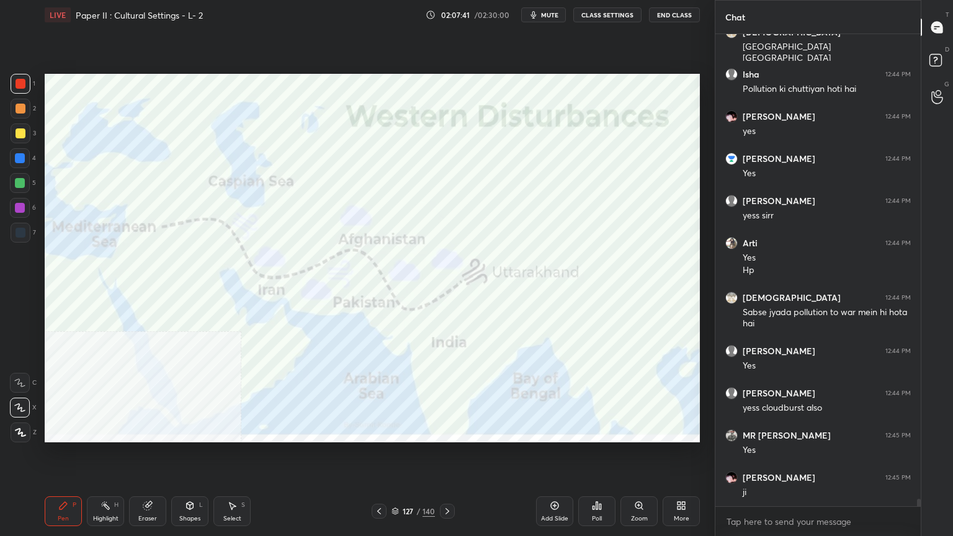
scroll to position [29068, 0]
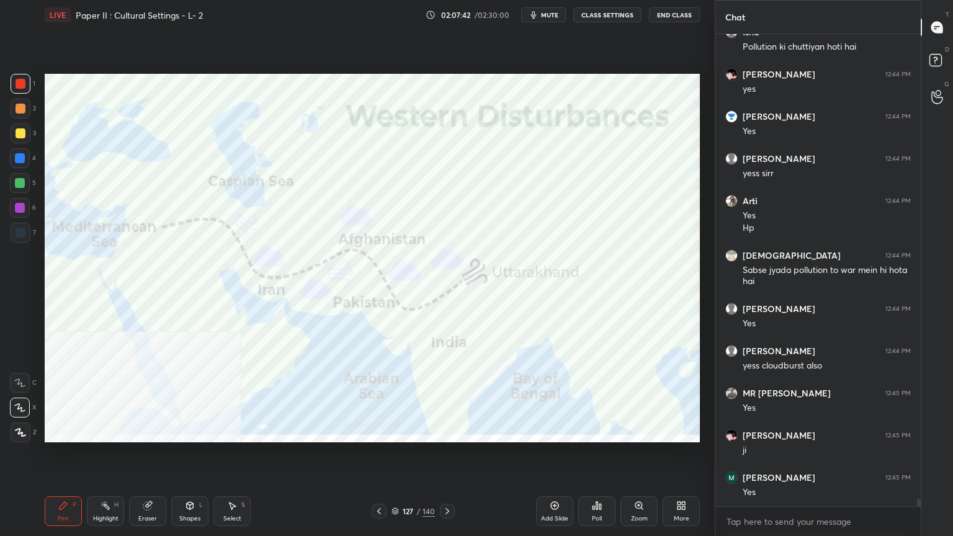
click at [561, 431] on div "Add Slide" at bounding box center [554, 512] width 37 height 30
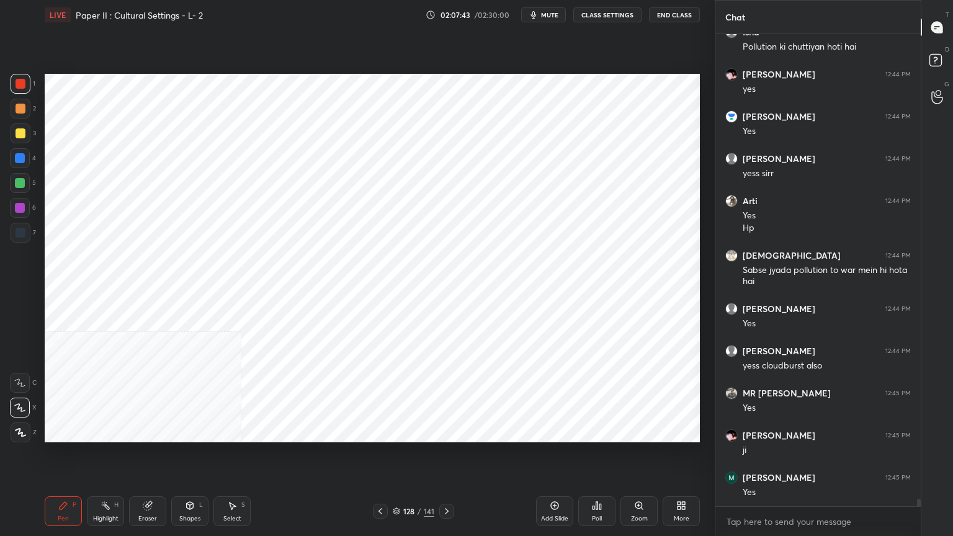
scroll to position [29110, 0]
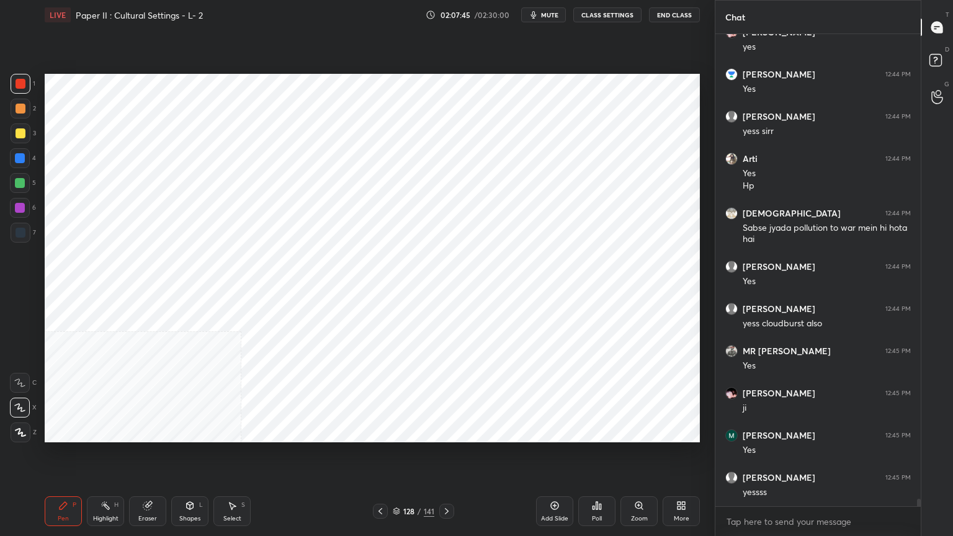
click at [18, 228] on div at bounding box center [21, 233] width 10 height 10
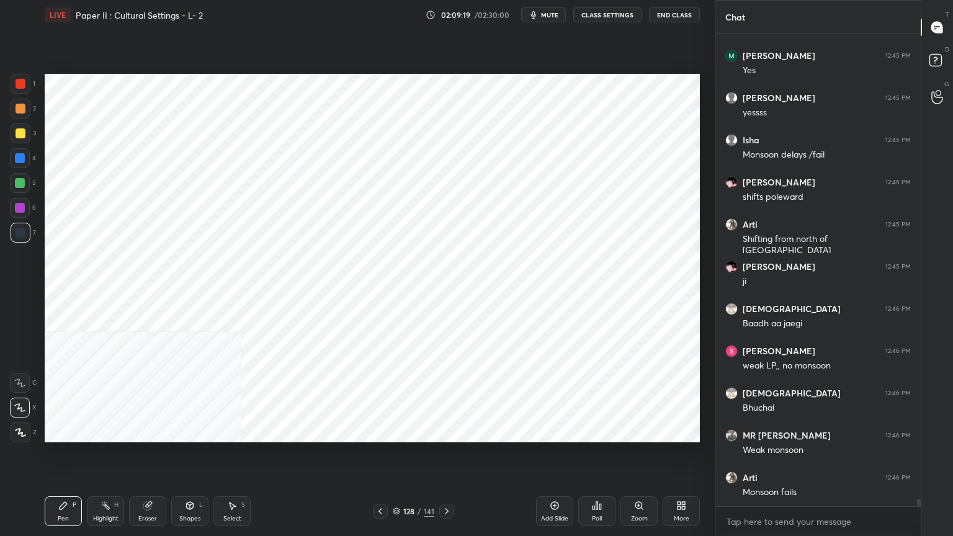
scroll to position [29532, 0]
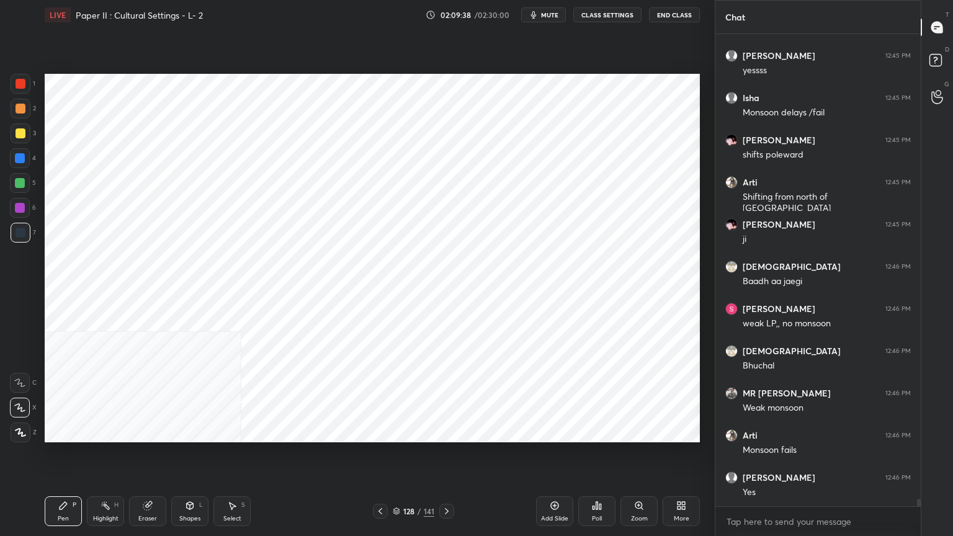
click at [400, 431] on div "128 / 141" at bounding box center [414, 511] width 42 height 11
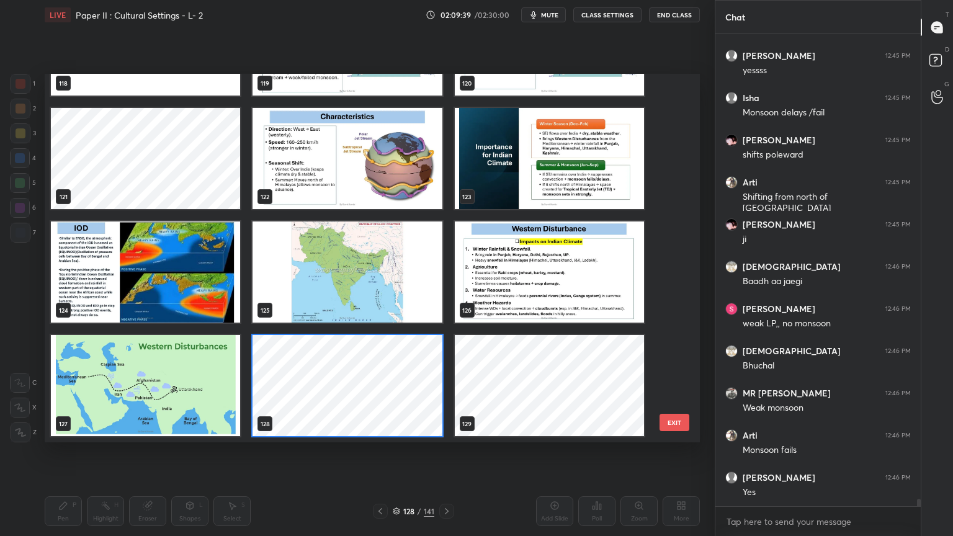
scroll to position [29575, 0]
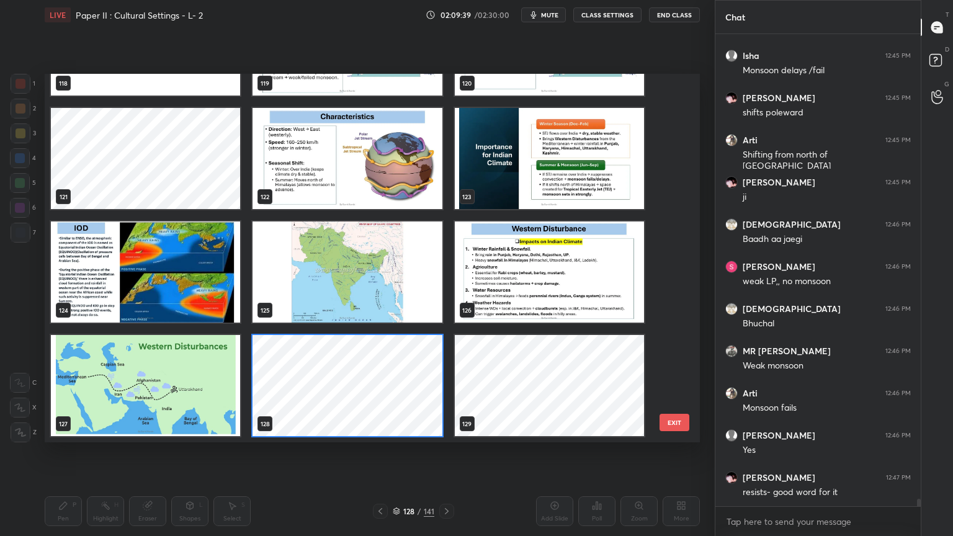
click at [189, 387] on img "grid" at bounding box center [145, 385] width 189 height 101
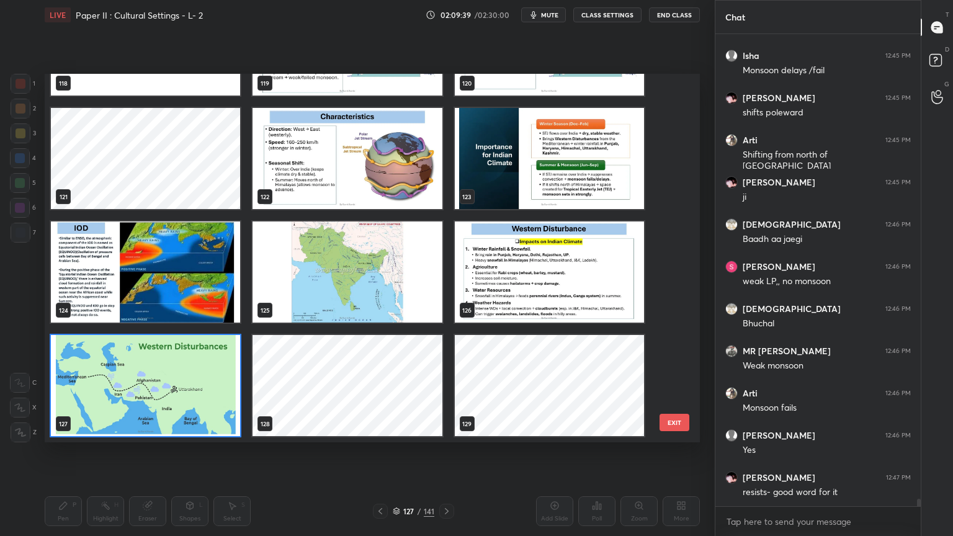
click at [189, 387] on img "grid" at bounding box center [145, 385] width 189 height 101
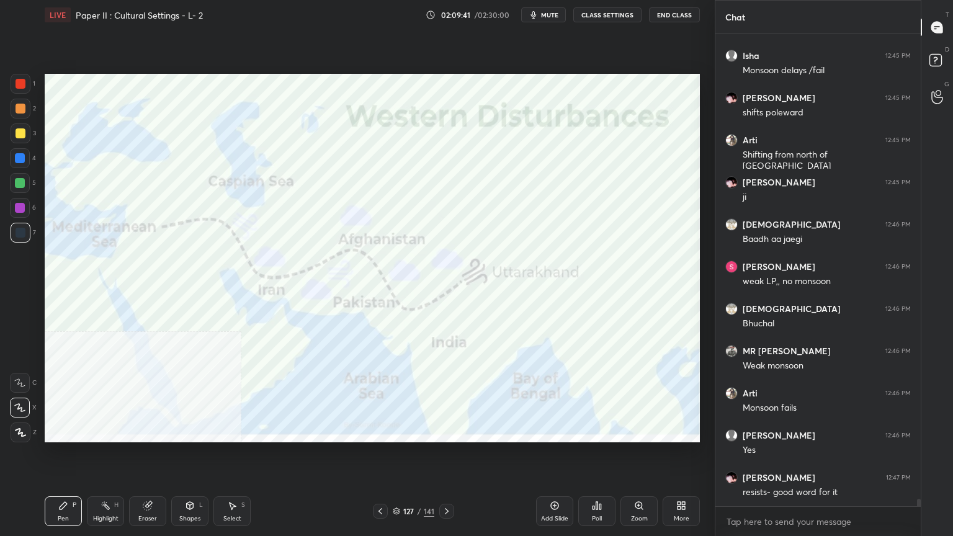
click at [400, 431] on icon at bounding box center [396, 511] width 7 height 7
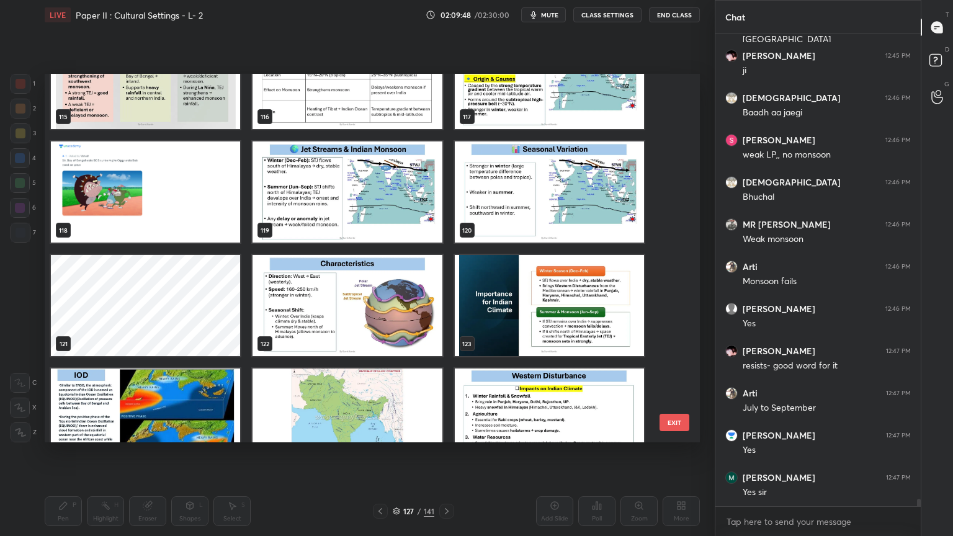
scroll to position [29743, 0]
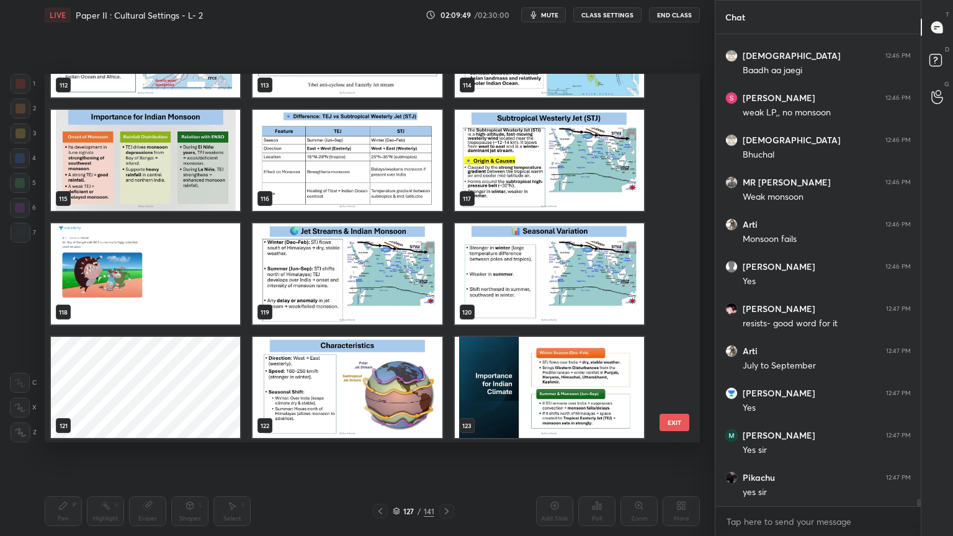
click at [580, 285] on img "grid" at bounding box center [549, 273] width 189 height 101
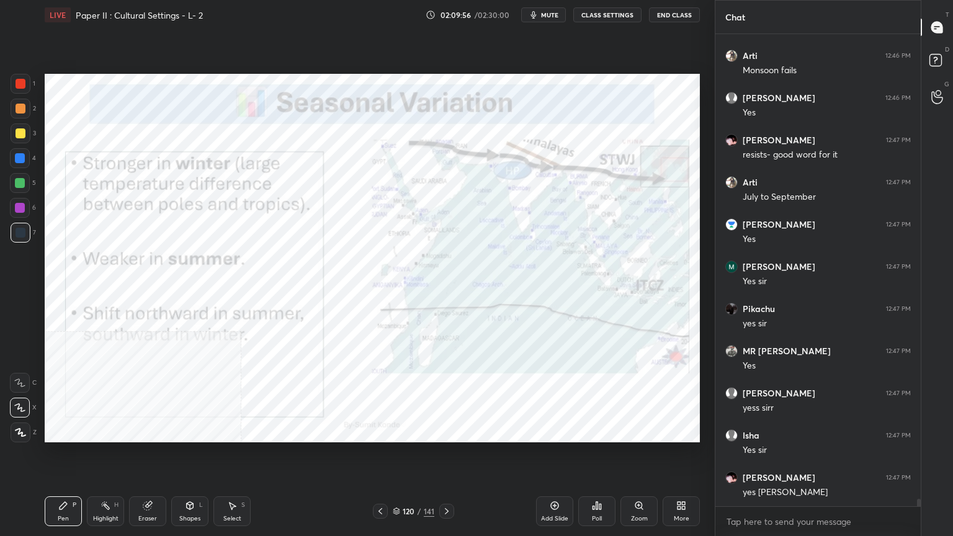
scroll to position [29954, 0]
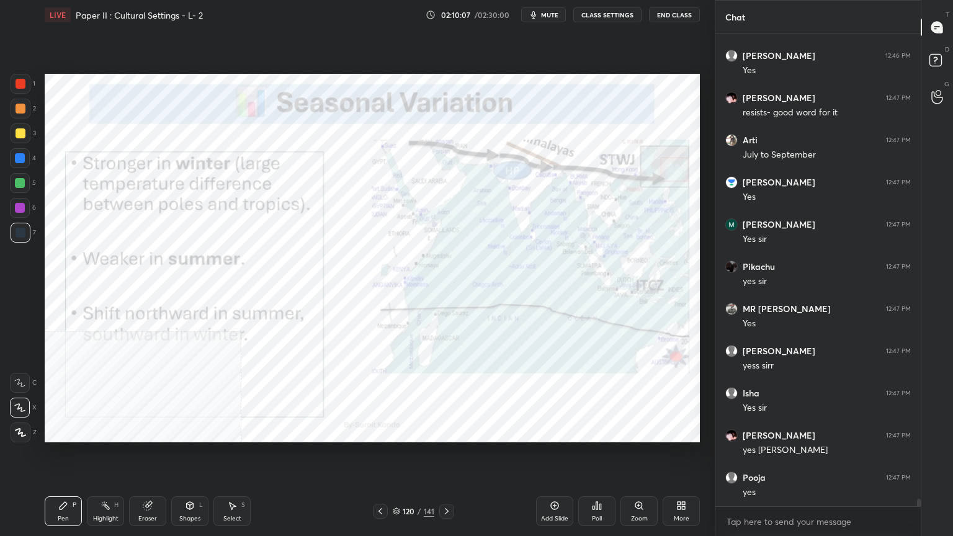
click at [398, 431] on icon at bounding box center [396, 509] width 6 height 3
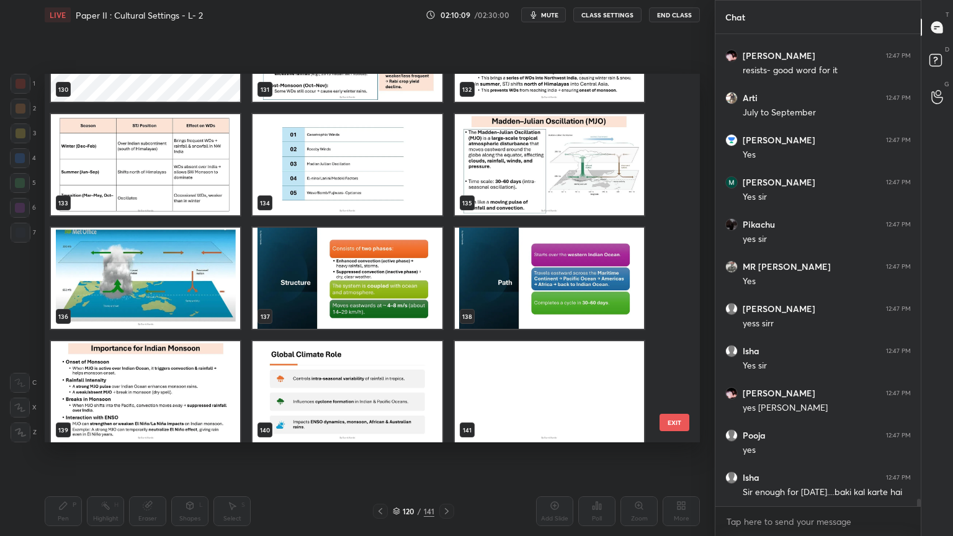
scroll to position [4969, 0]
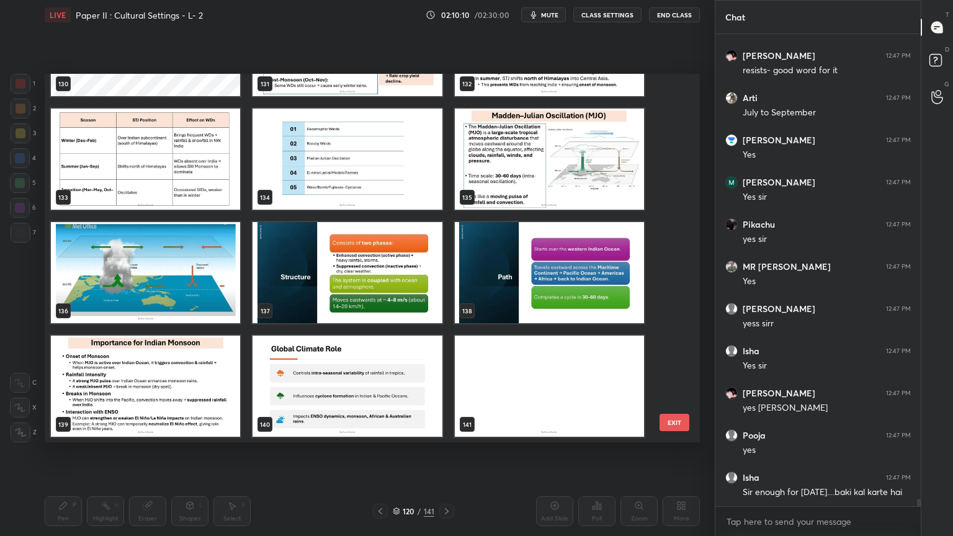
click at [521, 137] on img "grid" at bounding box center [549, 159] width 189 height 101
click at [522, 137] on img "grid" at bounding box center [549, 159] width 189 height 101
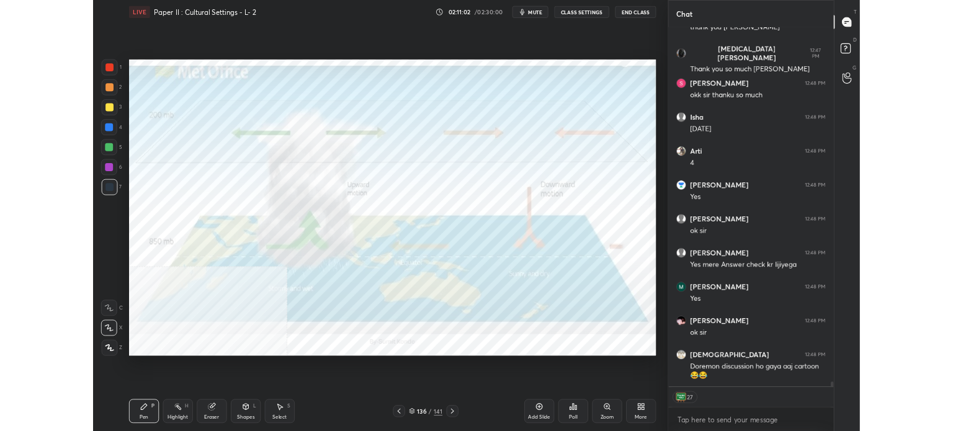
scroll to position [30877, 0]
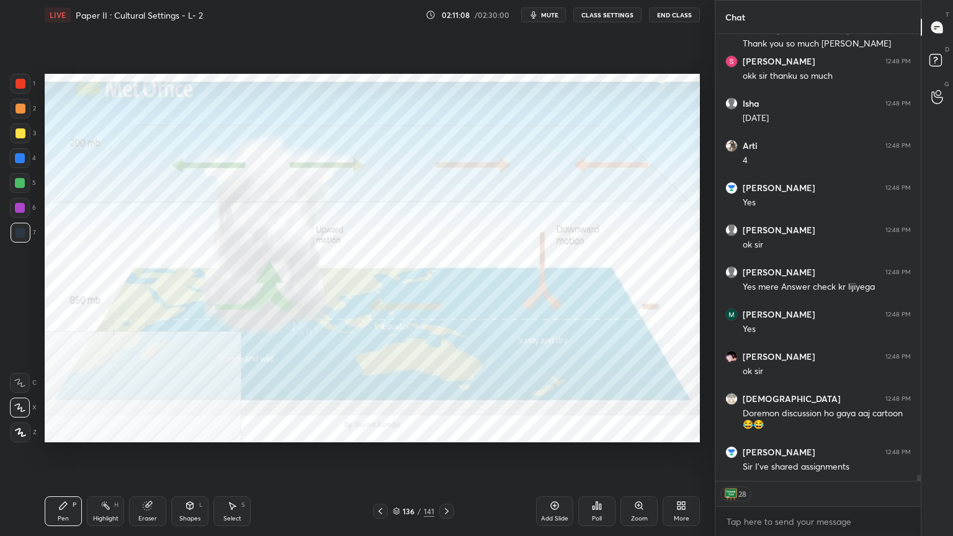
click at [684, 431] on icon at bounding box center [683, 507] width 3 height 3
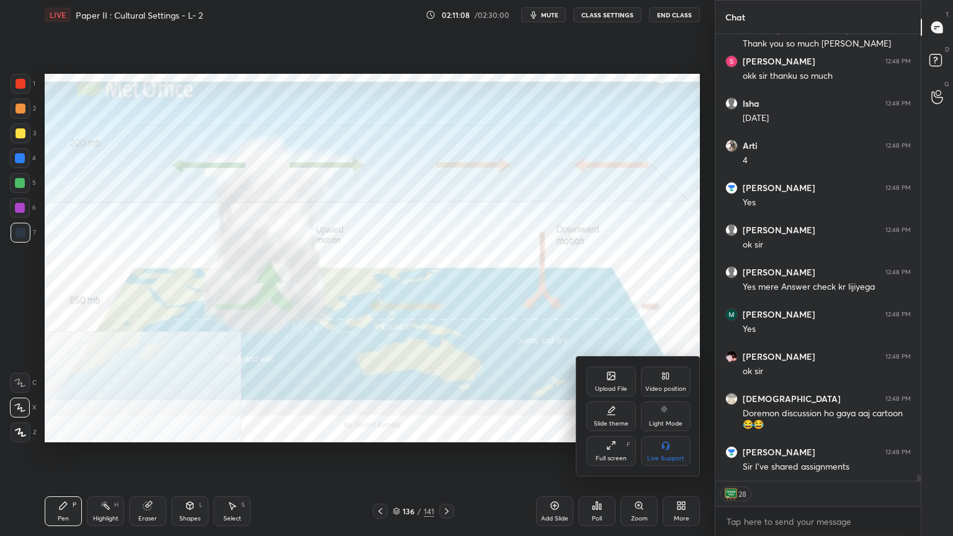
click at [605, 431] on div "Full screen" at bounding box center [611, 459] width 31 height 6
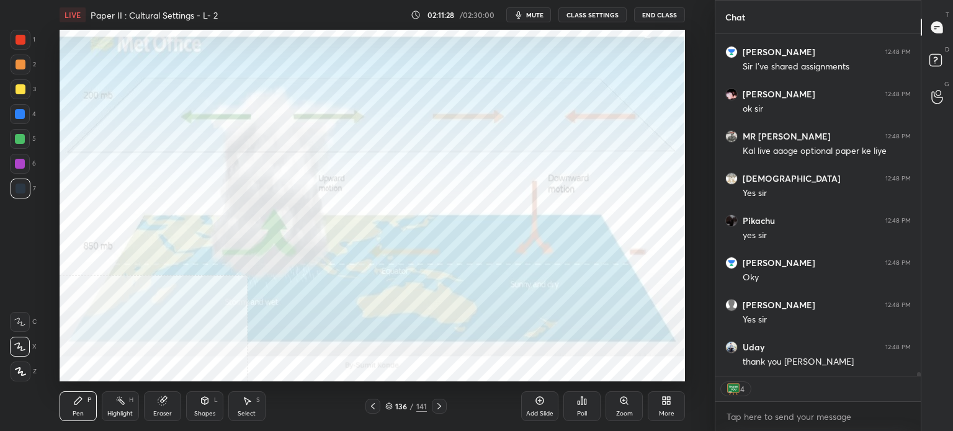
scroll to position [31320, 0]
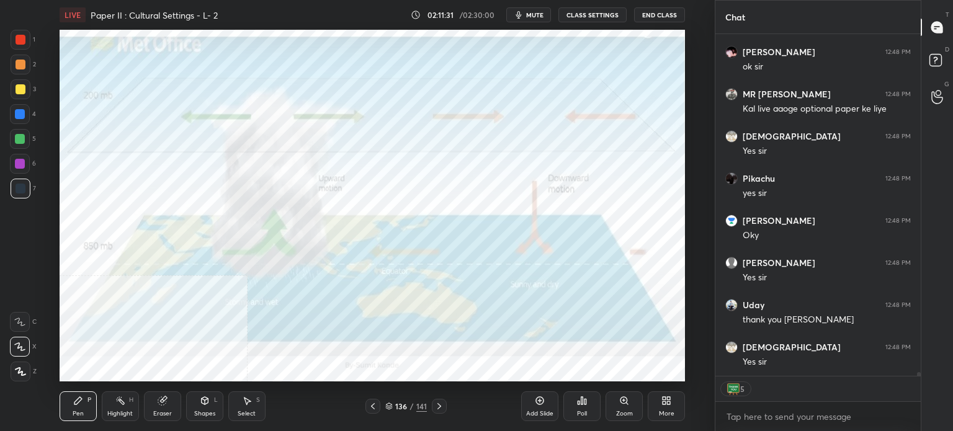
click at [550, 398] on div "Add Slide" at bounding box center [539, 407] width 37 height 30
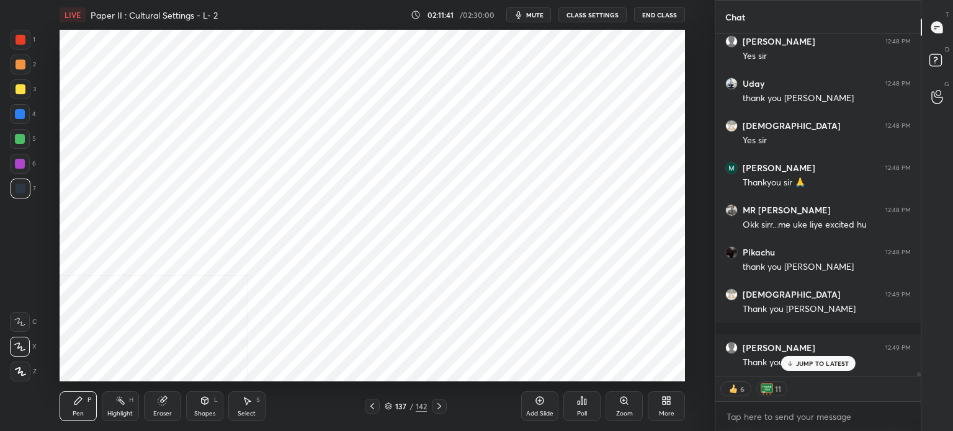
scroll to position [31584, 0]
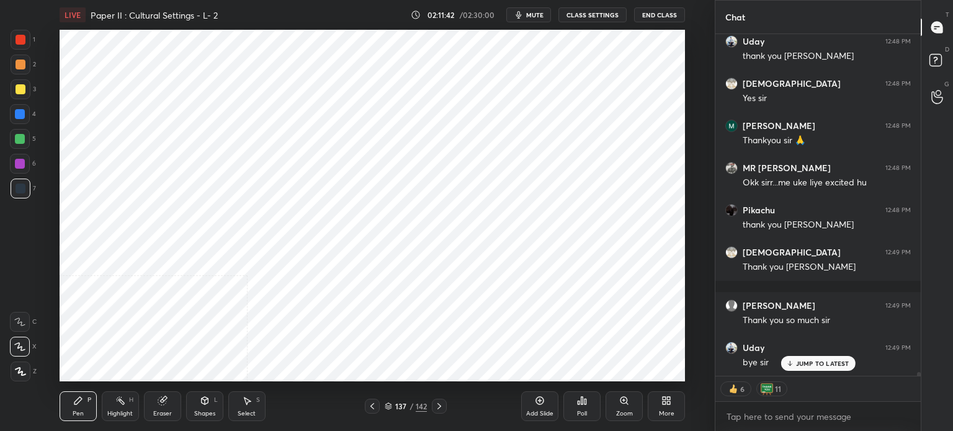
click at [822, 365] on p "JUMP TO LATEST" at bounding box center [822, 363] width 53 height 7
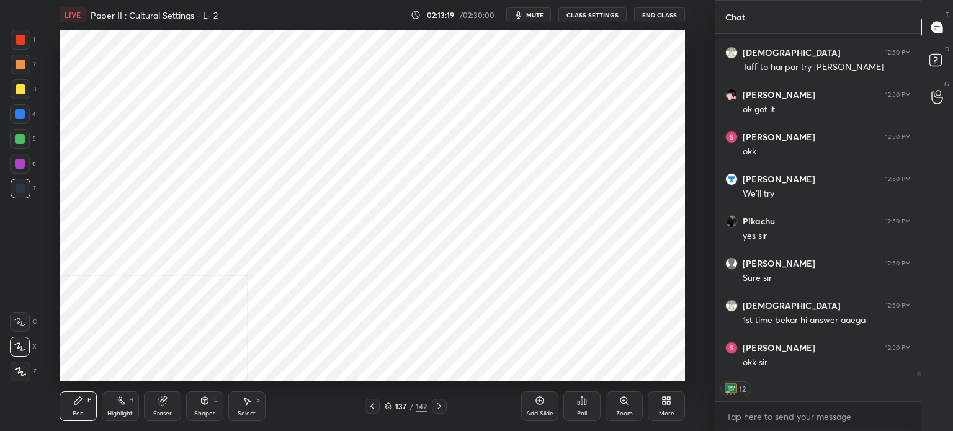
scroll to position [27289, 0]
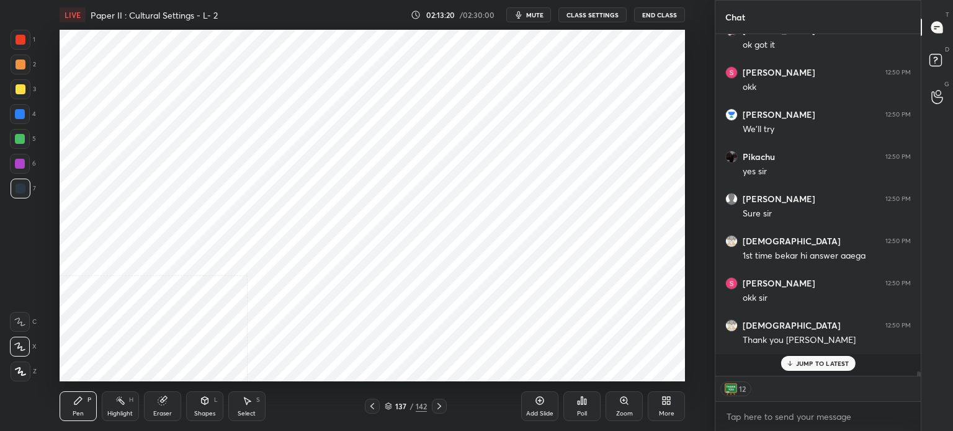
click at [544, 17] on span "mute" at bounding box center [534, 15] width 17 height 9
click at [667, 17] on button "End Class" at bounding box center [659, 14] width 51 height 15
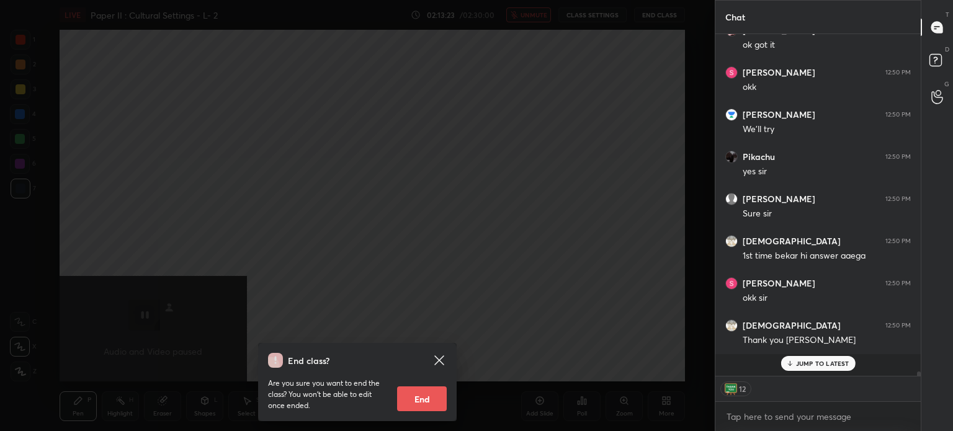
type textarea "x"
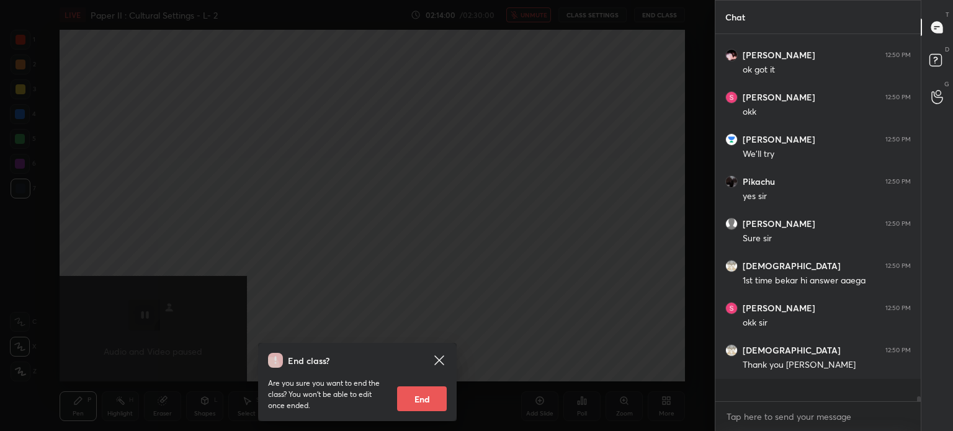
scroll to position [27306, 0]
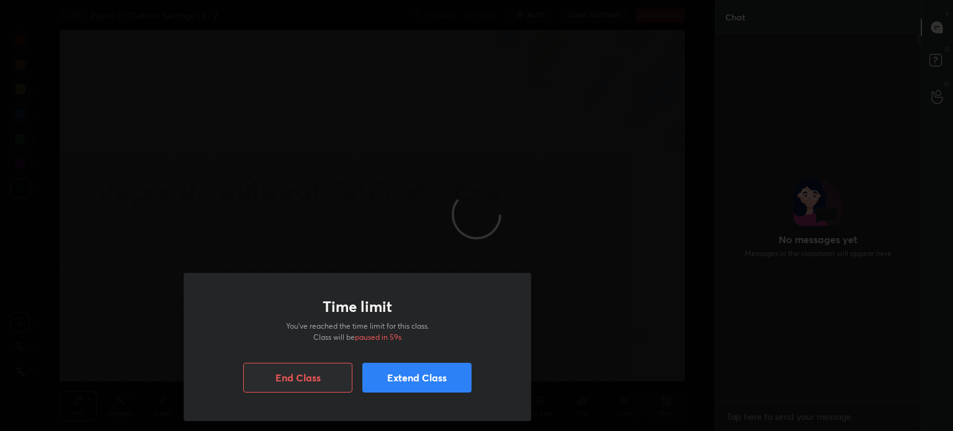
scroll to position [364, 202]
click at [414, 374] on button "Extend Class" at bounding box center [416, 378] width 109 height 30
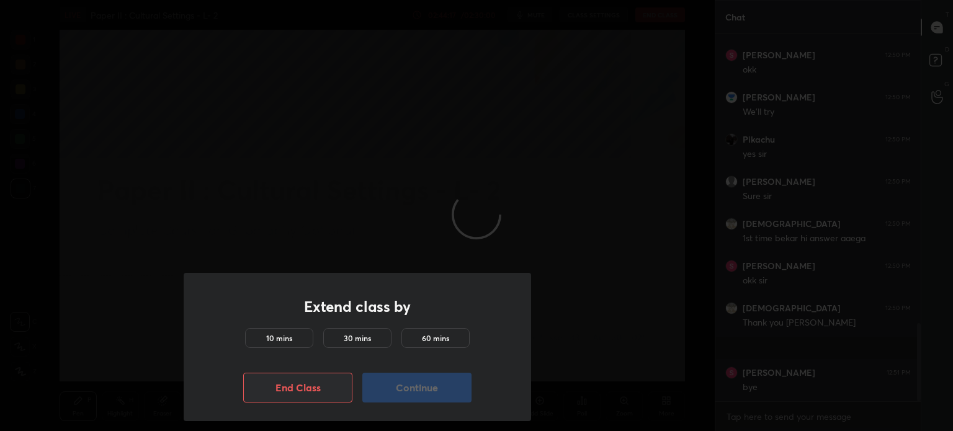
drag, startPoint x: 297, startPoint y: 333, endPoint x: 295, endPoint y: 339, distance: 6.7
click at [295, 339] on div "10 mins" at bounding box center [279, 338] width 68 height 20
click at [405, 390] on button "Continue" at bounding box center [416, 388] width 109 height 30
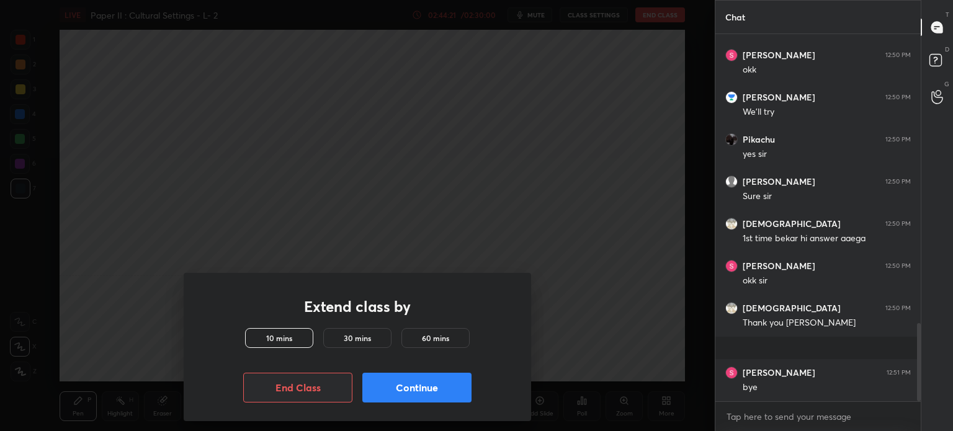
click at [405, 390] on button "Continue" at bounding box center [416, 388] width 109 height 30
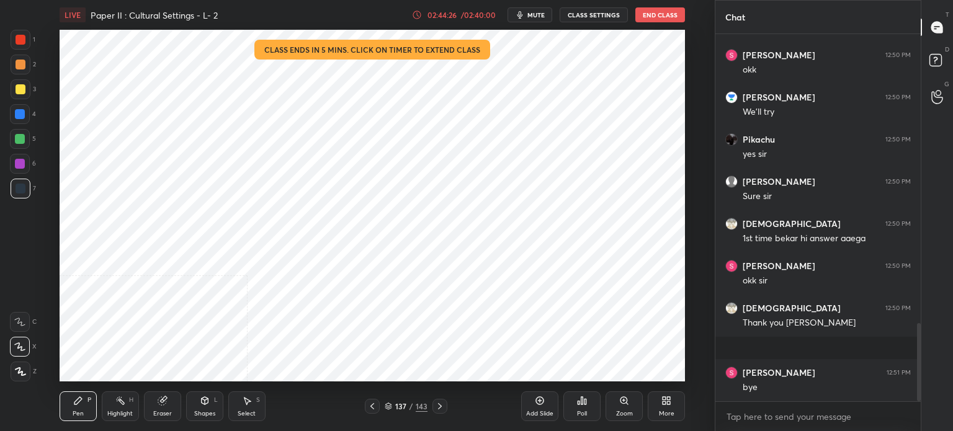
click at [665, 12] on button "End Class" at bounding box center [661, 14] width 50 height 15
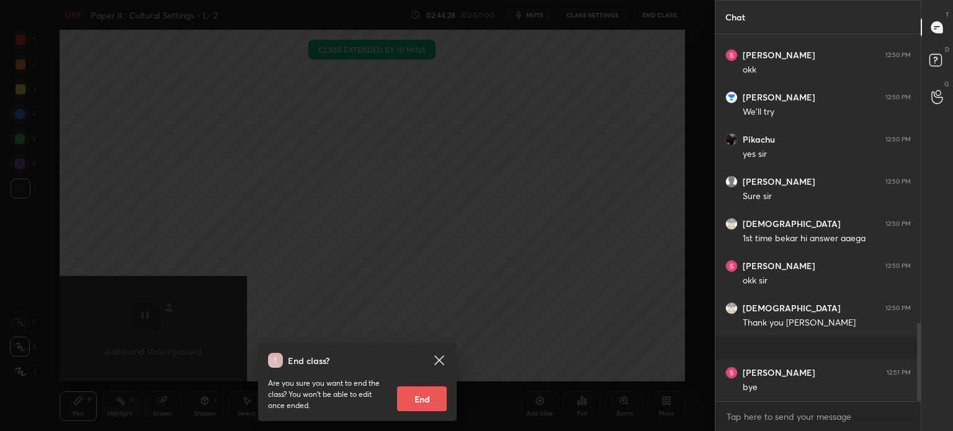
click at [427, 397] on button "End" at bounding box center [422, 399] width 50 height 25
type textarea "x"
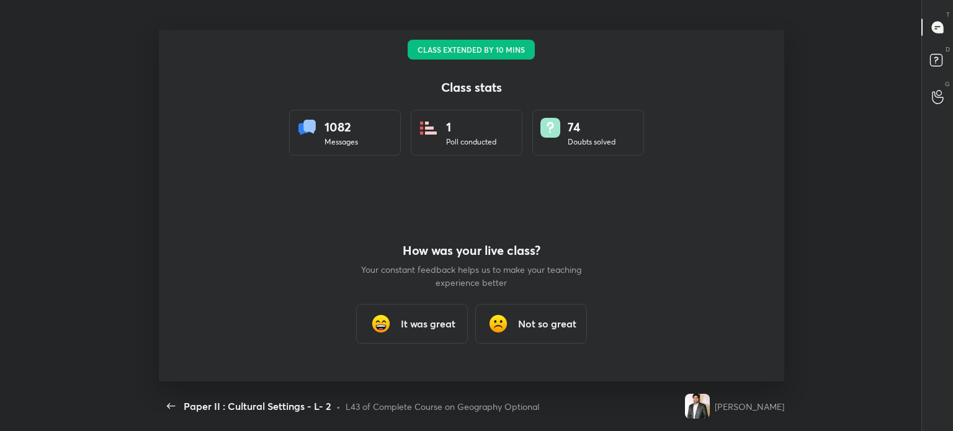
scroll to position [0, 0]
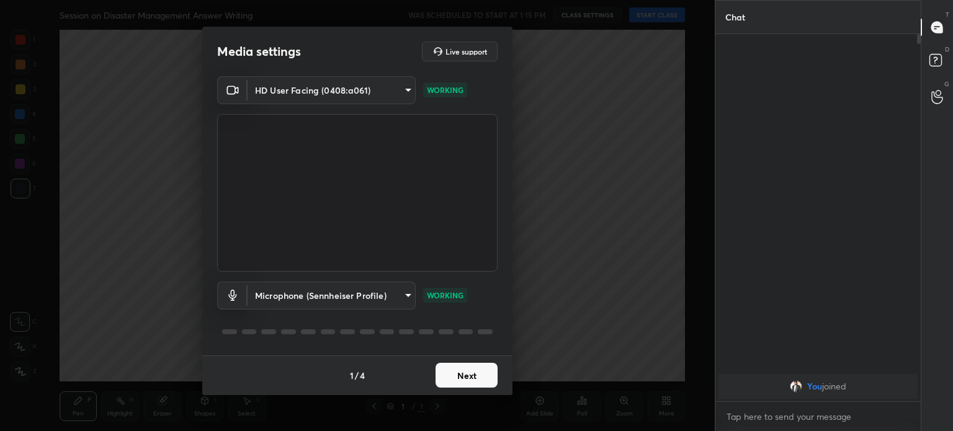
click at [458, 369] on button "Next" at bounding box center [467, 375] width 62 height 25
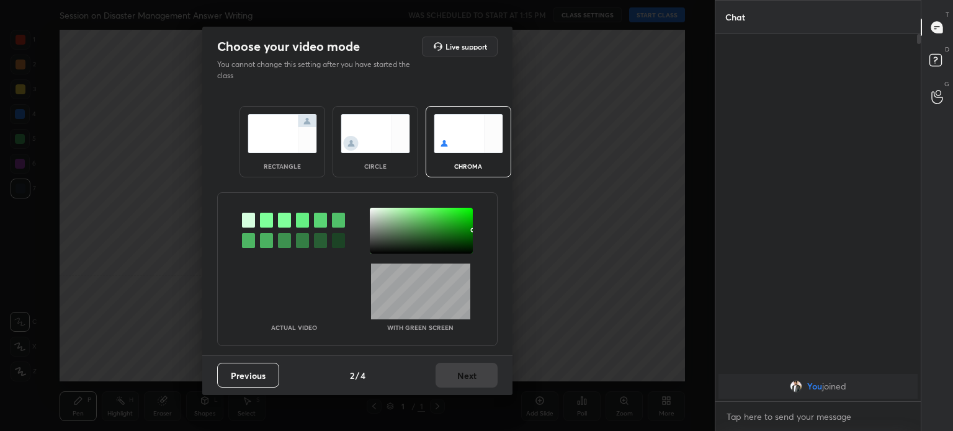
click at [370, 148] on img at bounding box center [376, 133] width 70 height 39
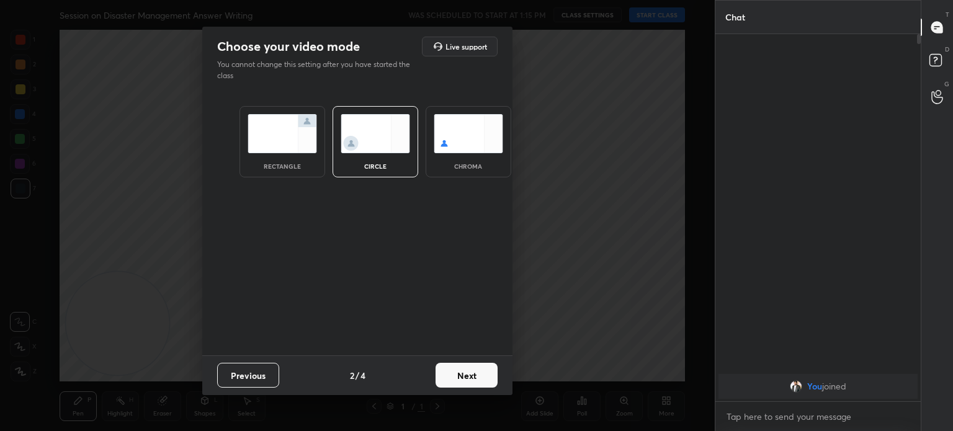
click at [469, 373] on button "Next" at bounding box center [467, 375] width 62 height 25
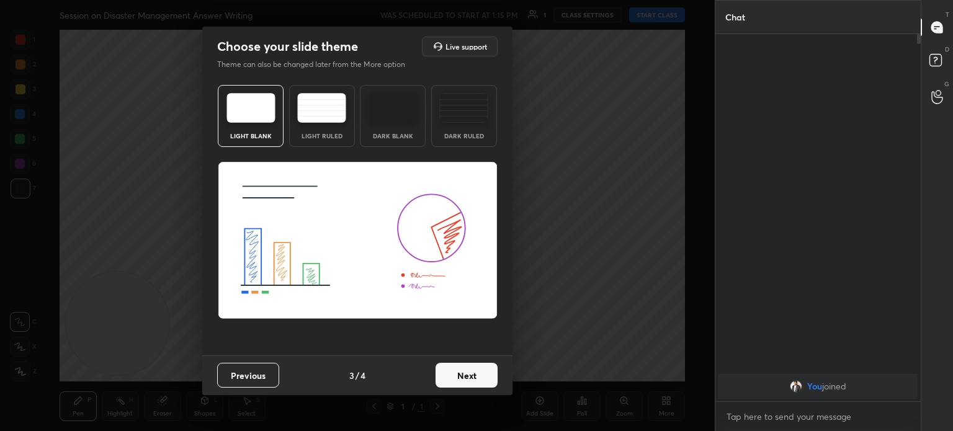
click at [469, 373] on button "Next" at bounding box center [467, 375] width 62 height 25
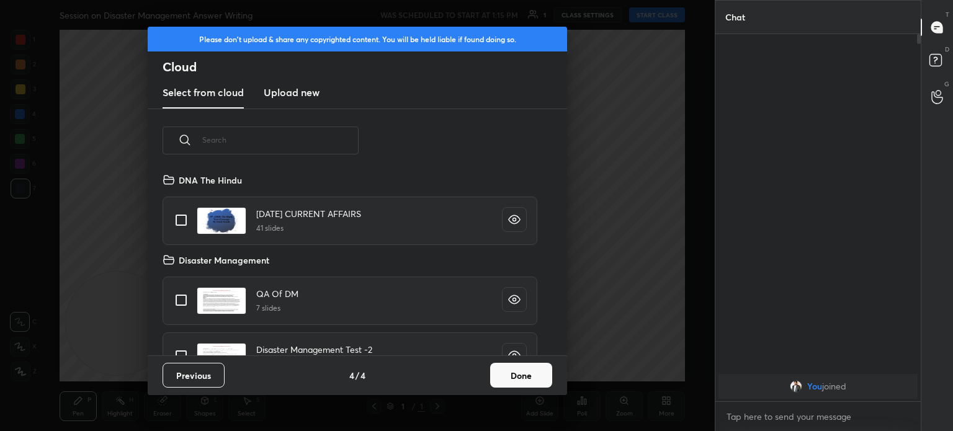
scroll to position [184, 398]
click at [518, 371] on button "Done" at bounding box center [521, 375] width 62 height 25
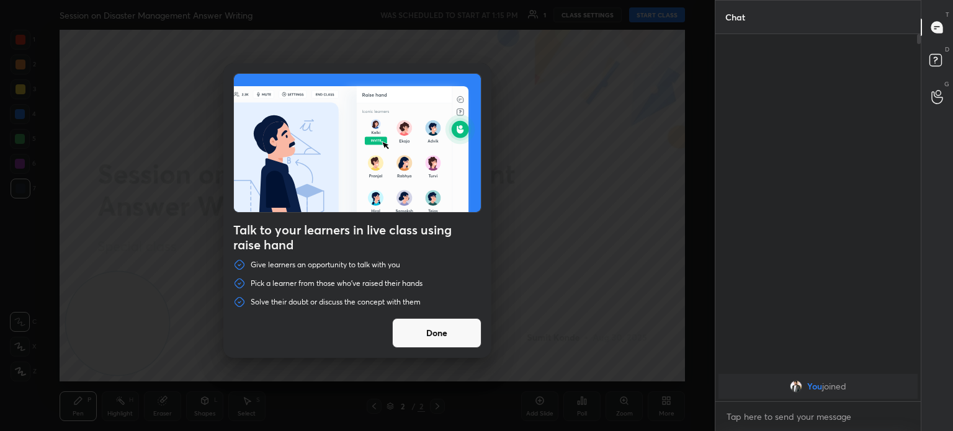
click at [432, 335] on button "Done" at bounding box center [436, 333] width 89 height 30
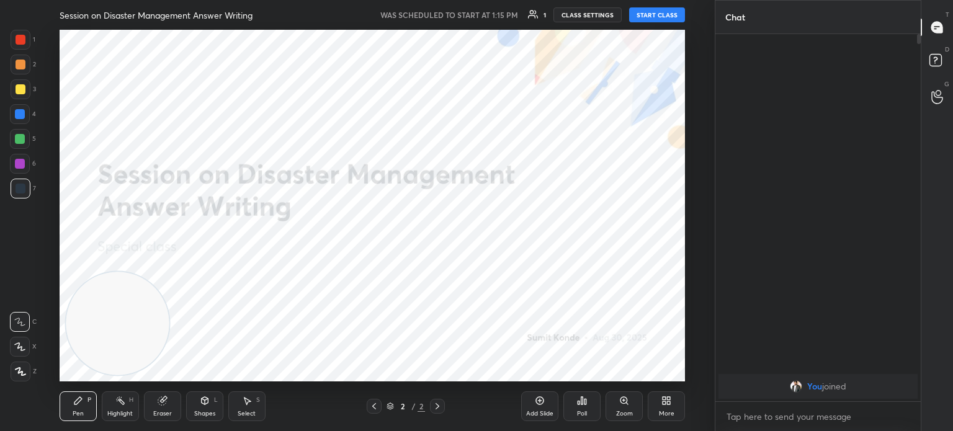
click at [541, 407] on div "Add Slide" at bounding box center [539, 407] width 37 height 30
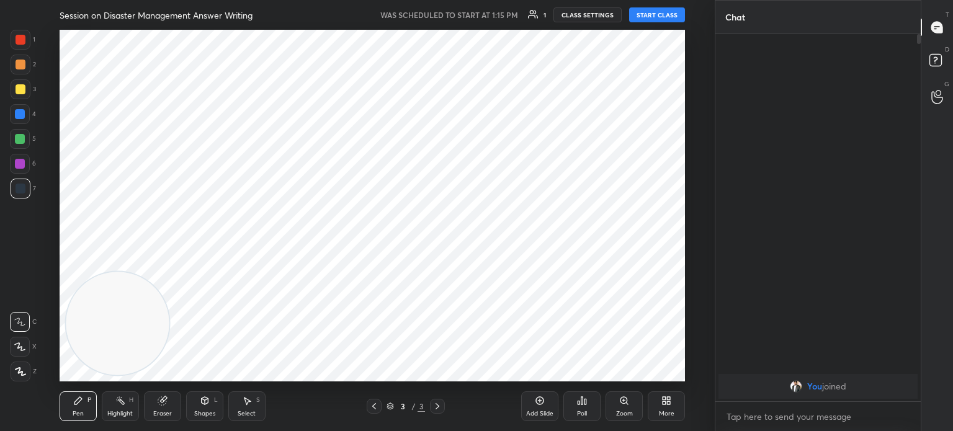
click at [581, 22] on button "CLASS SETTINGS" at bounding box center [588, 14] width 68 height 15
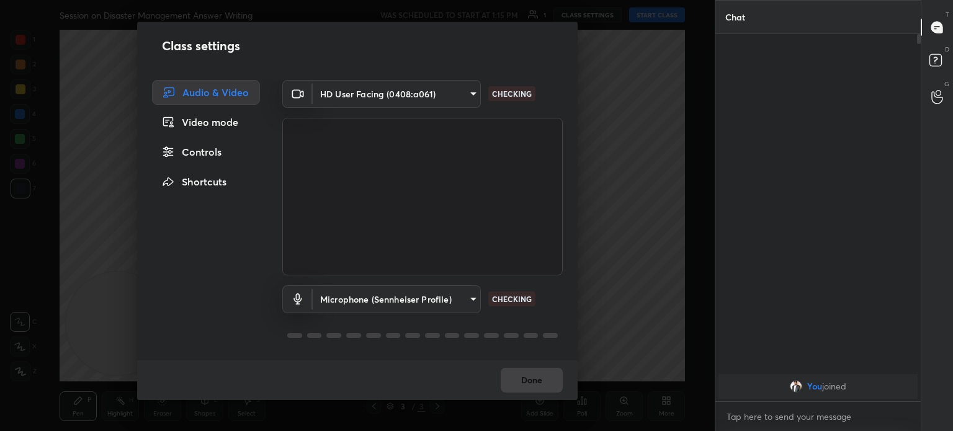
click at [222, 153] on div "Controls" at bounding box center [206, 152] width 108 height 25
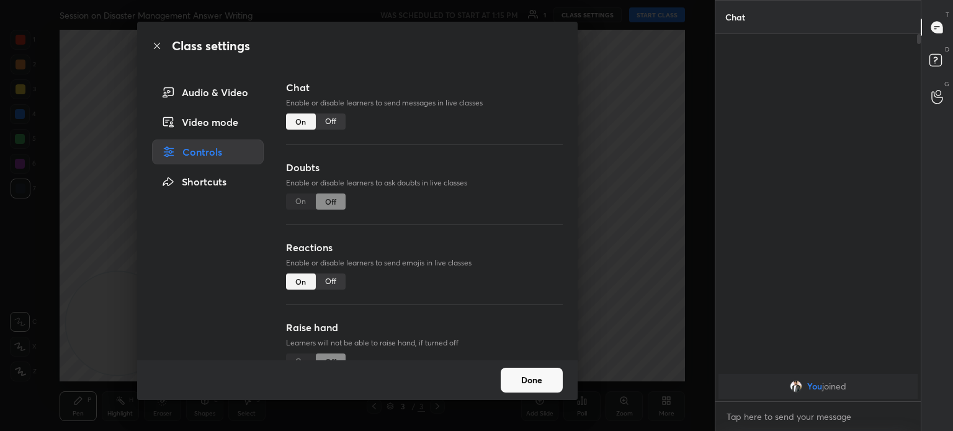
click at [338, 119] on div "Off" at bounding box center [331, 122] width 30 height 16
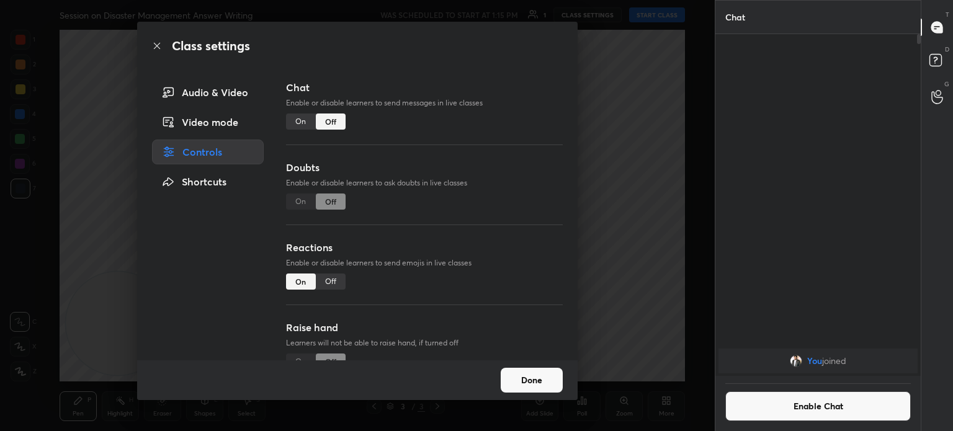
scroll to position [4, 4]
click at [533, 377] on button "Done" at bounding box center [532, 380] width 62 height 25
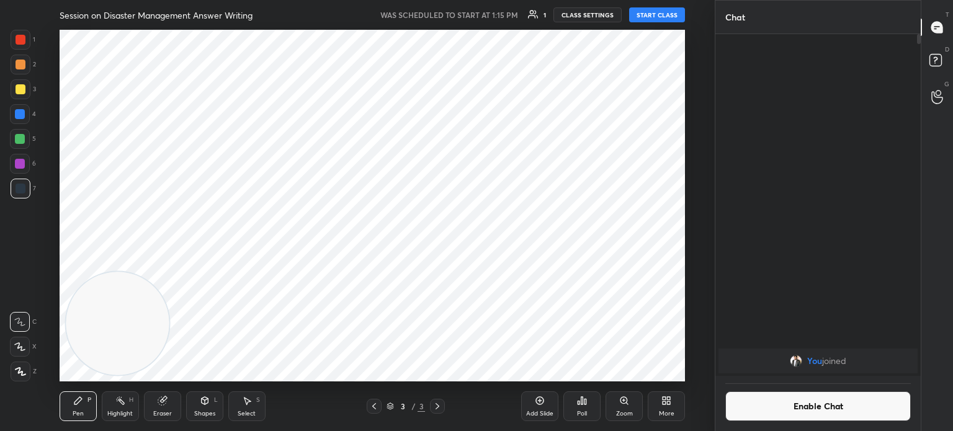
click at [659, 13] on button "START CLASS" at bounding box center [657, 14] width 56 height 15
click at [542, 16] on span "mute" at bounding box center [534, 15] width 17 height 9
click at [657, 11] on button "End Class" at bounding box center [659, 14] width 51 height 15
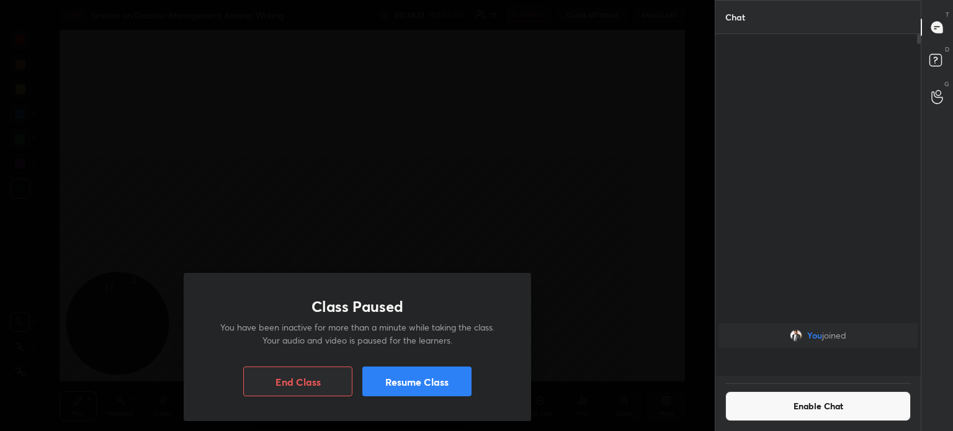
scroll to position [339, 202]
